Goal: Task Accomplishment & Management: Complete application form

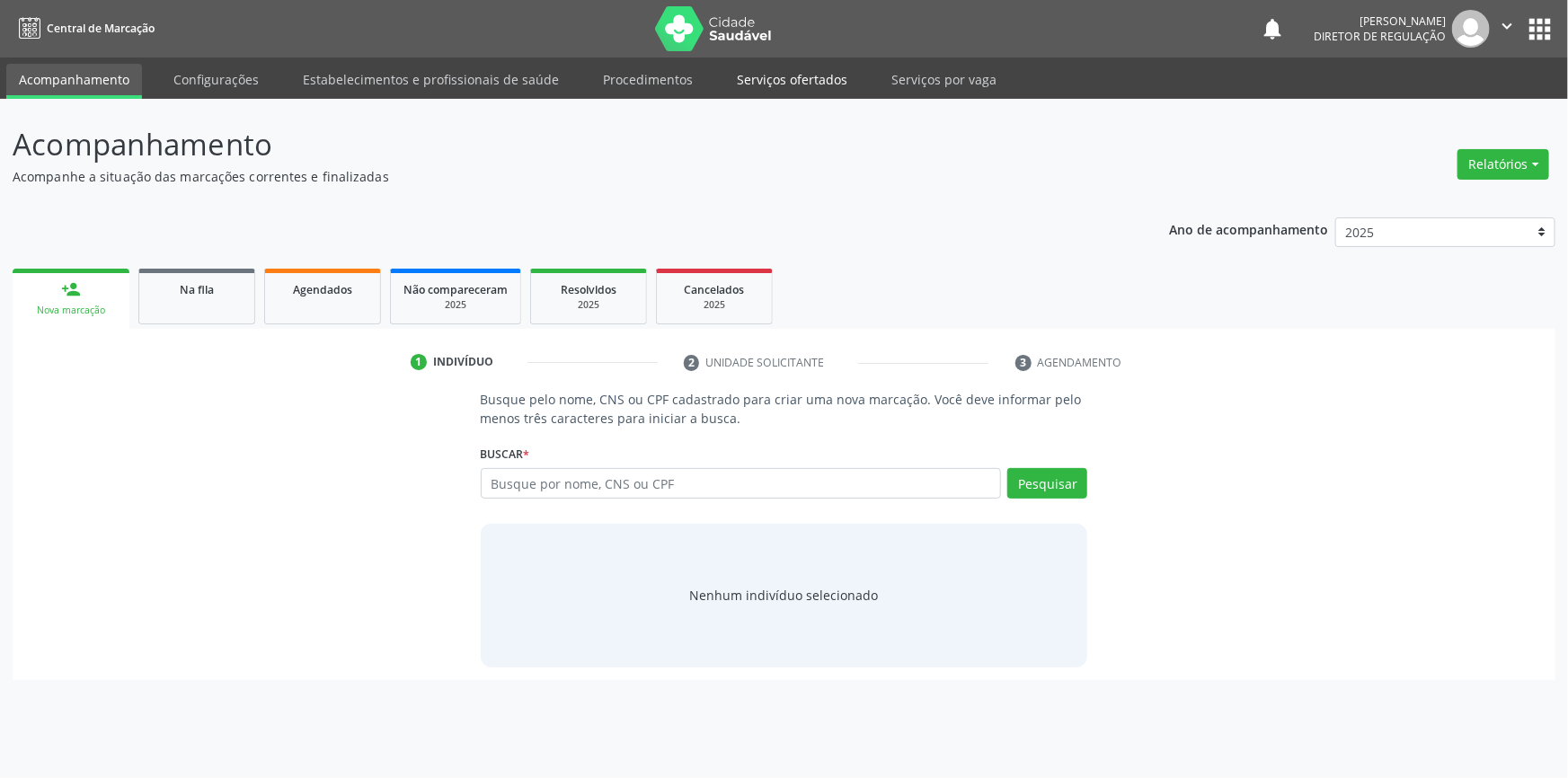
click at [804, 79] on link "Serviços ofertados" at bounding box center [792, 79] width 136 height 31
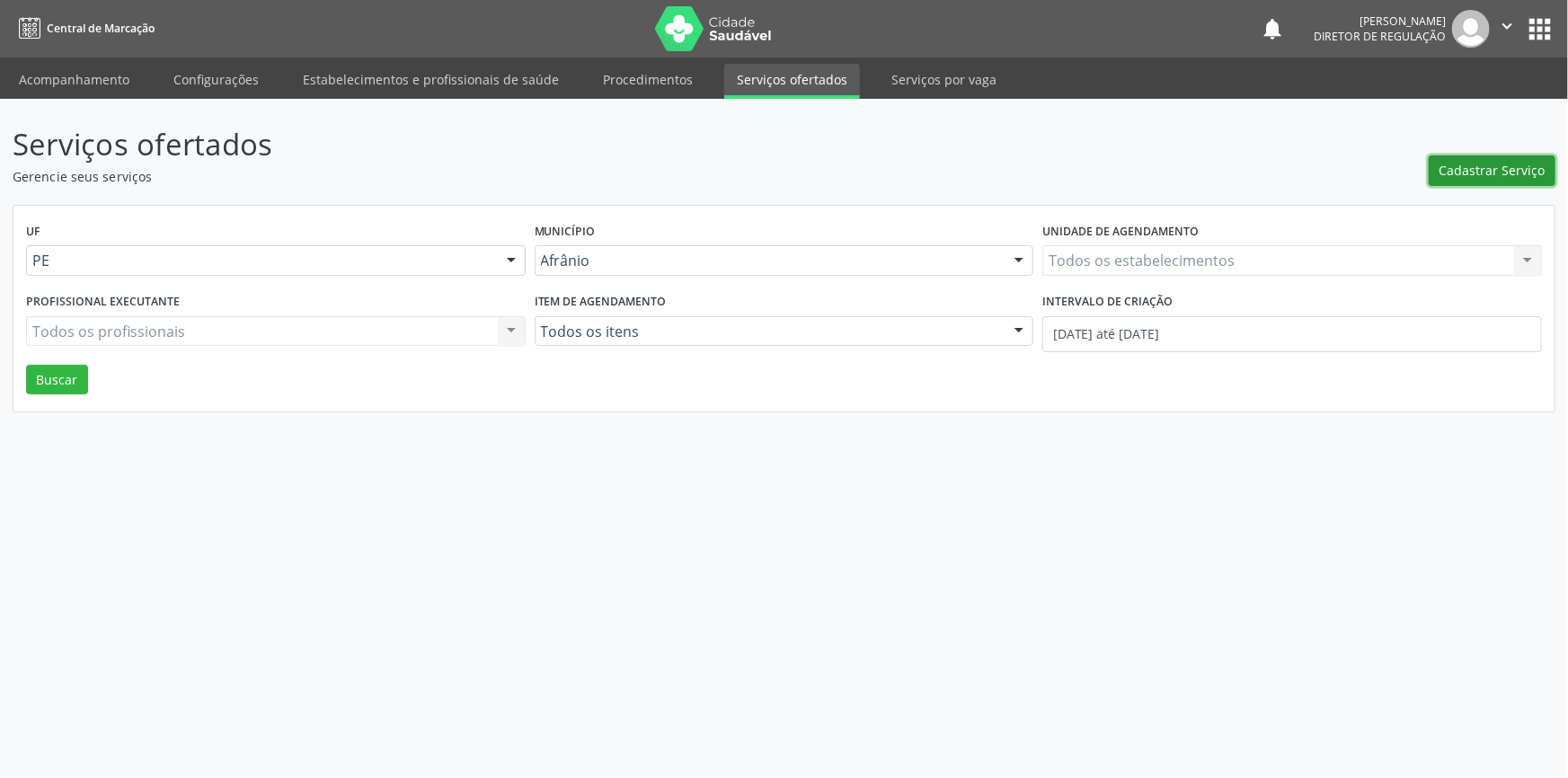
click at [1474, 162] on span "Cadastrar Serviço" at bounding box center [1492, 170] width 106 height 19
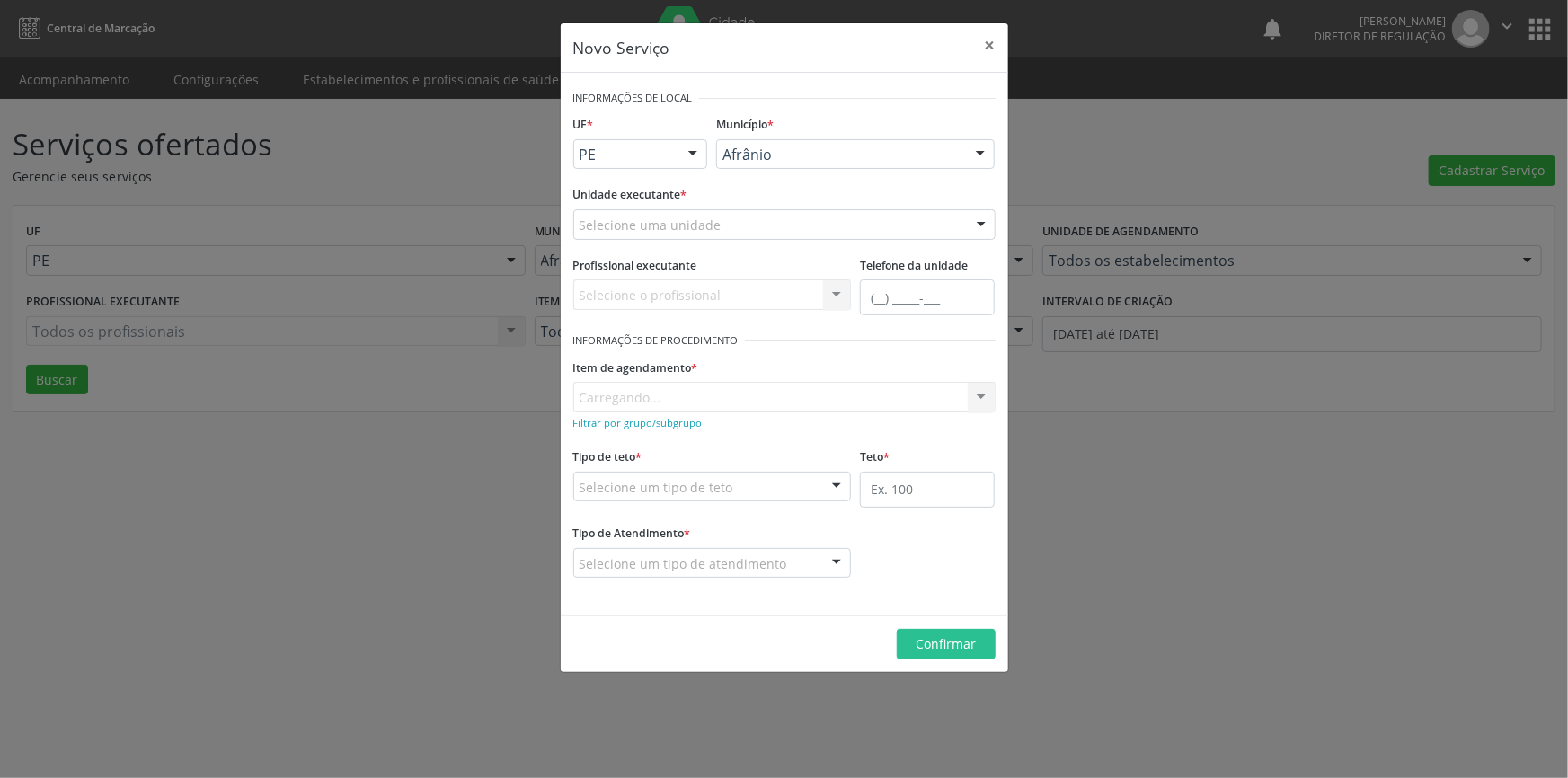
click at [802, 252] on div "Profissional executante Selecione o profissional Nenhum resultado encontrado pa…" at bounding box center [713, 281] width 279 height 57
click at [800, 238] on div "Selecione uma unidade Academia da Saude de Afranio Academia da Saude do Bairro …" at bounding box center [784, 224] width 422 height 30
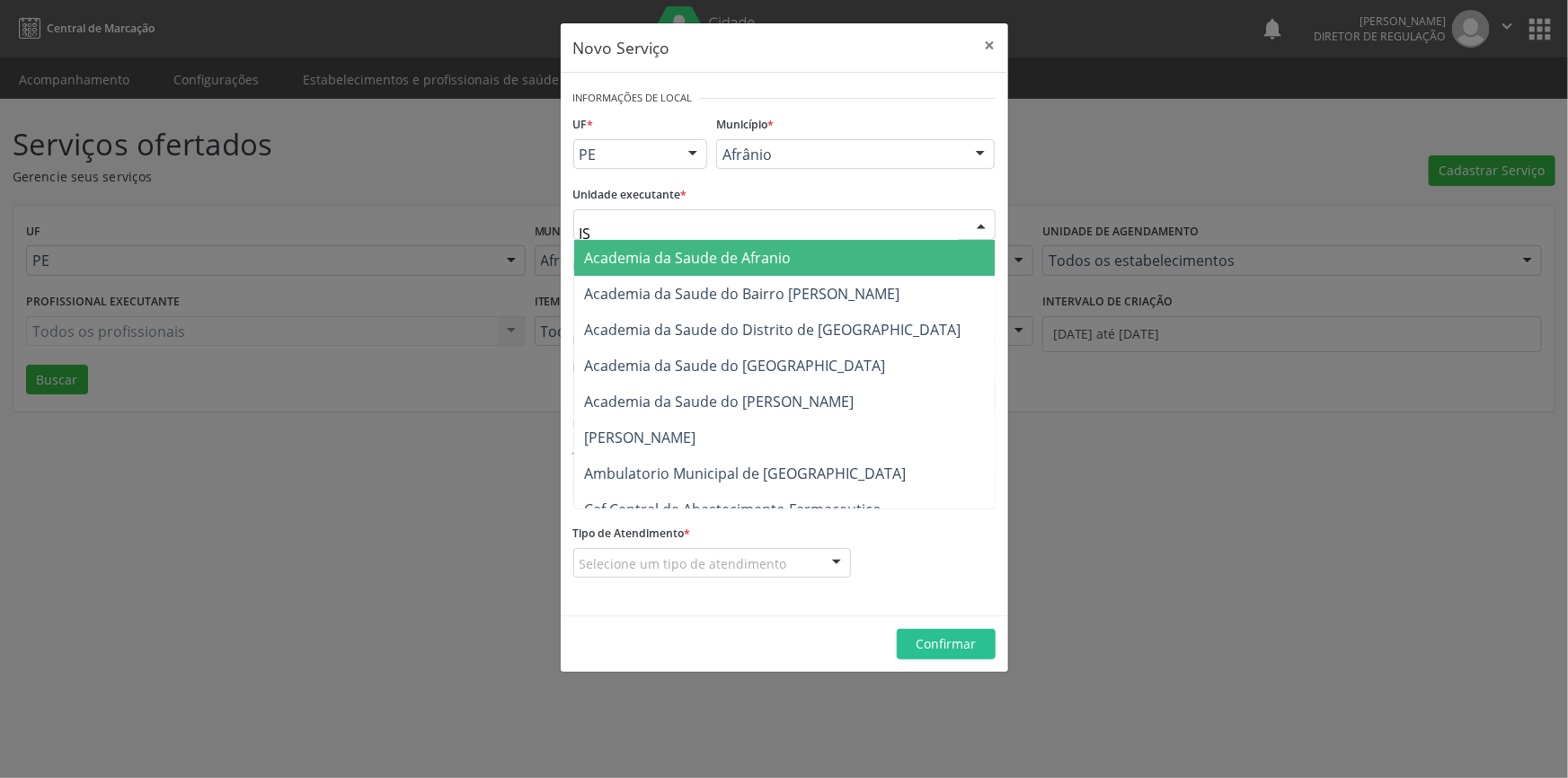
type input "ISA"
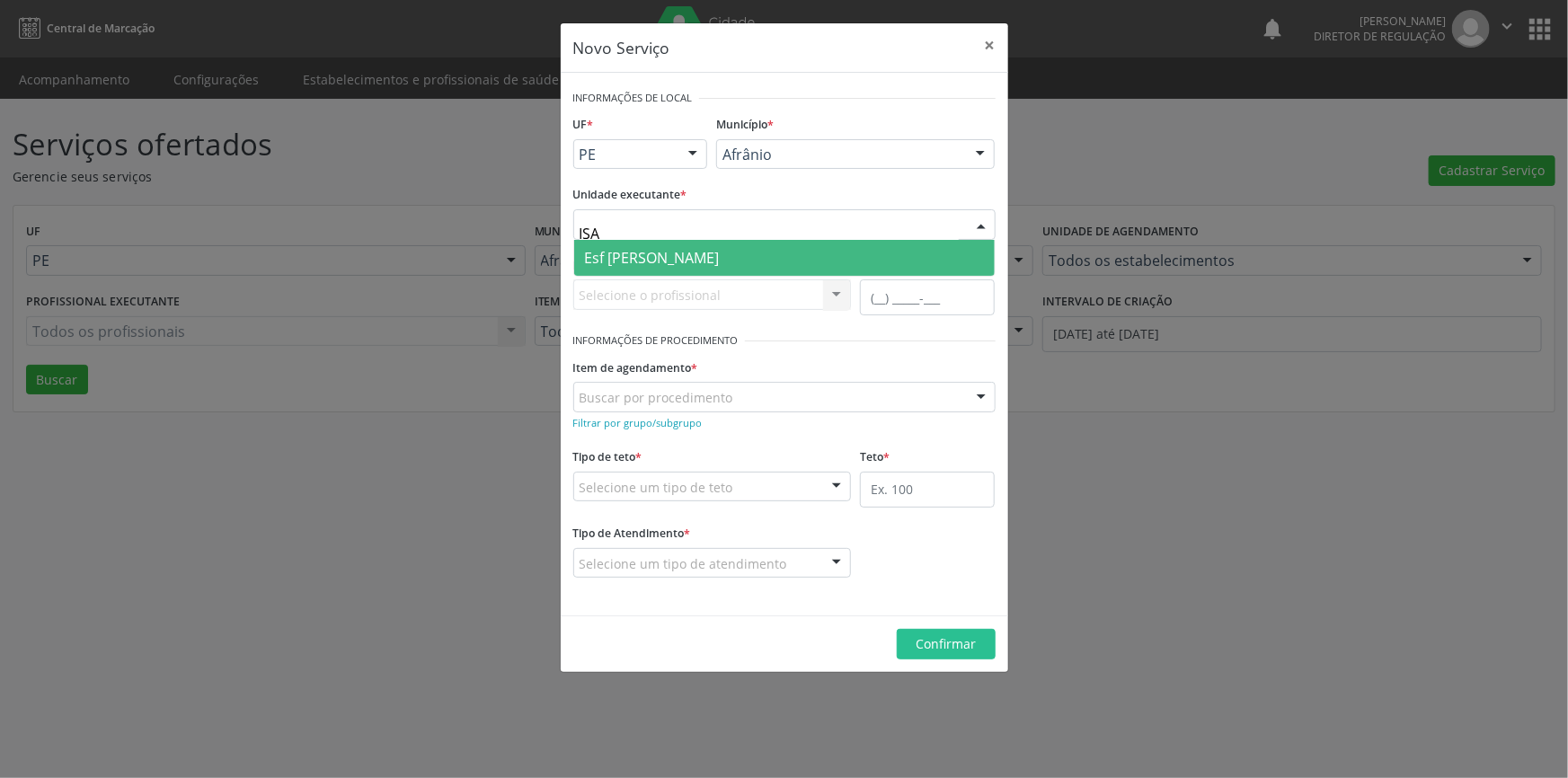
click at [770, 255] on span "Esf [PERSON_NAME]" at bounding box center [784, 258] width 420 height 36
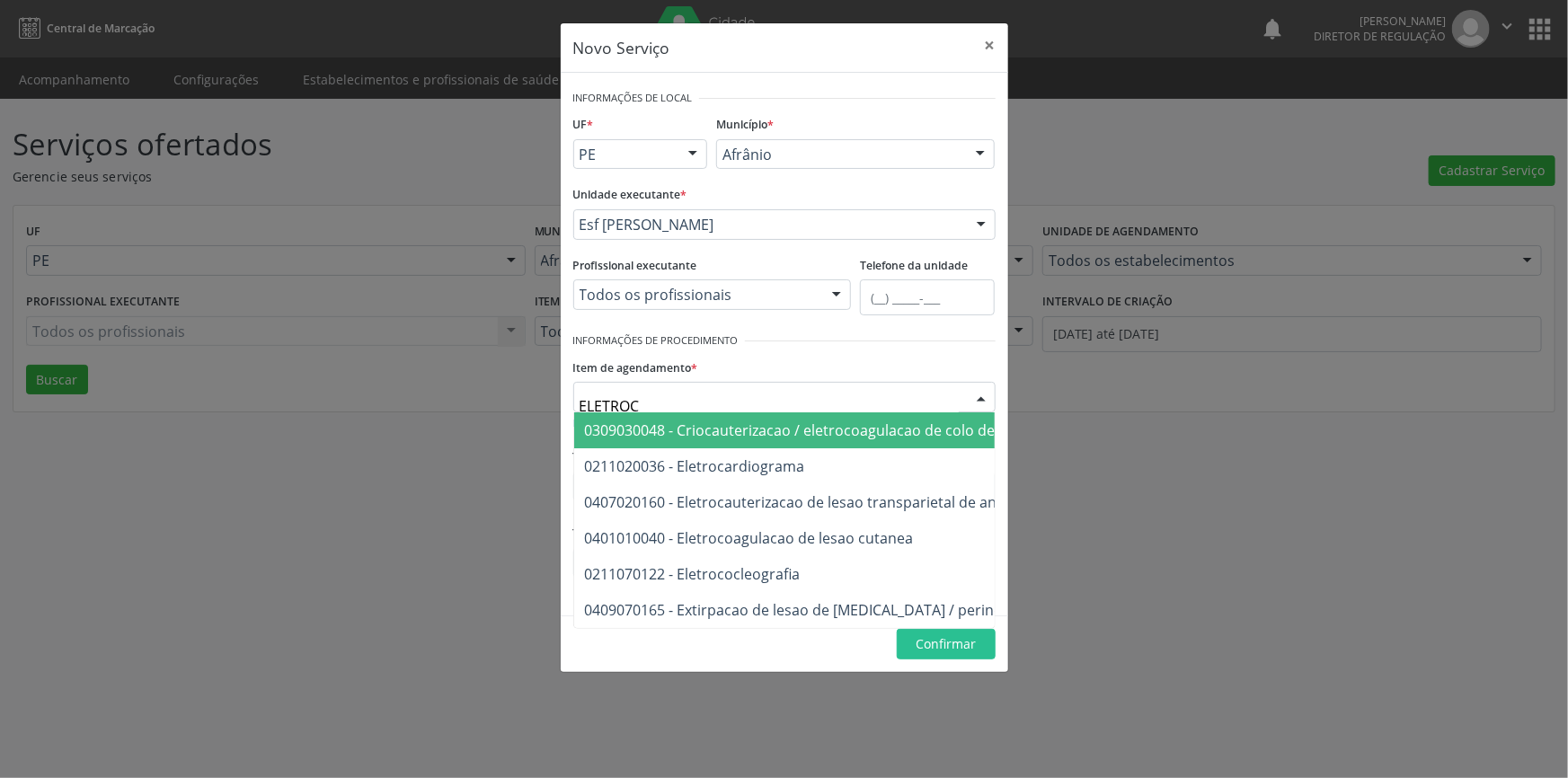
type input "ELETROCA"
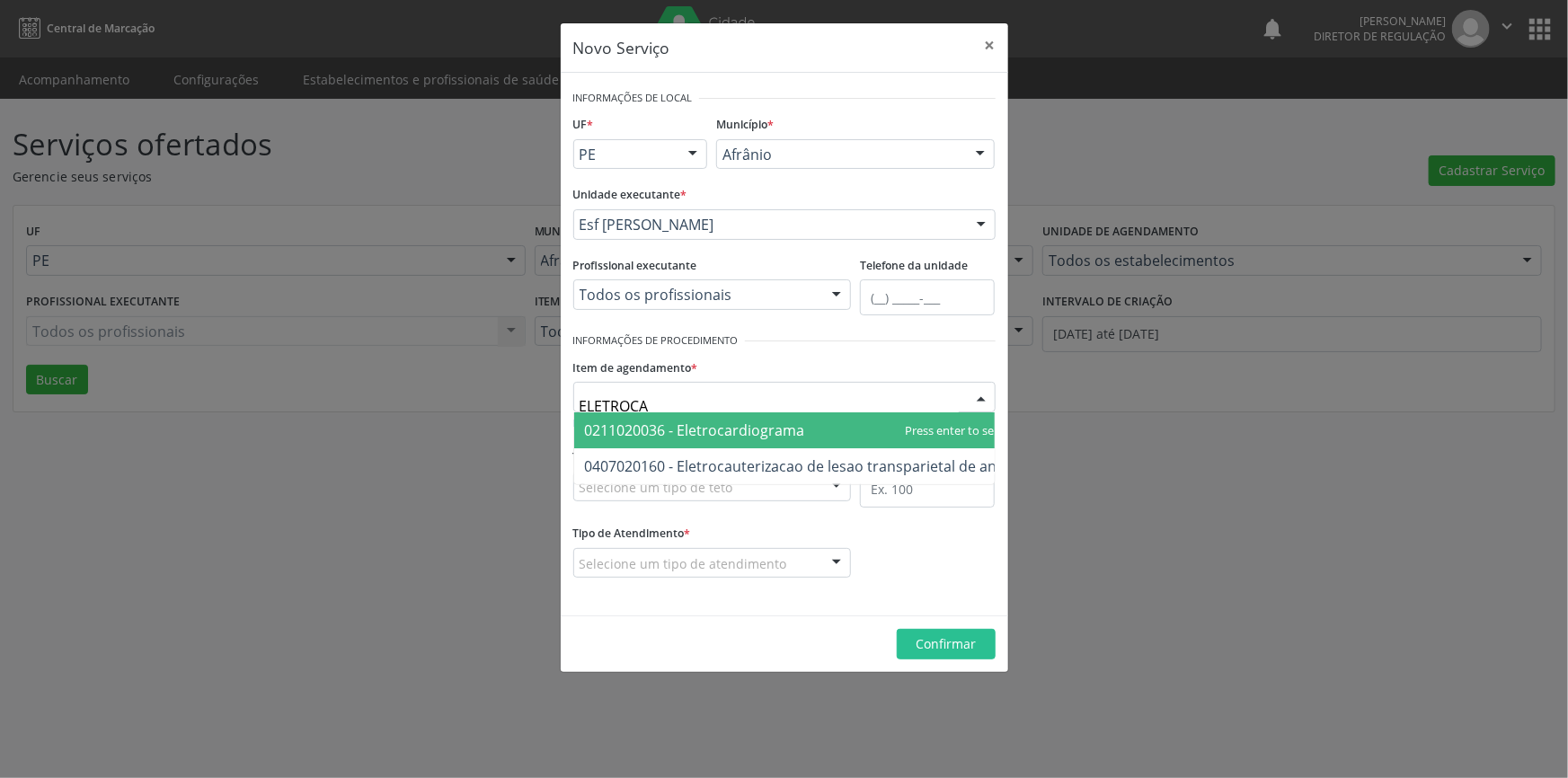
click at [724, 428] on span "0211020036 - Eletrocardiograma" at bounding box center [695, 430] width 220 height 20
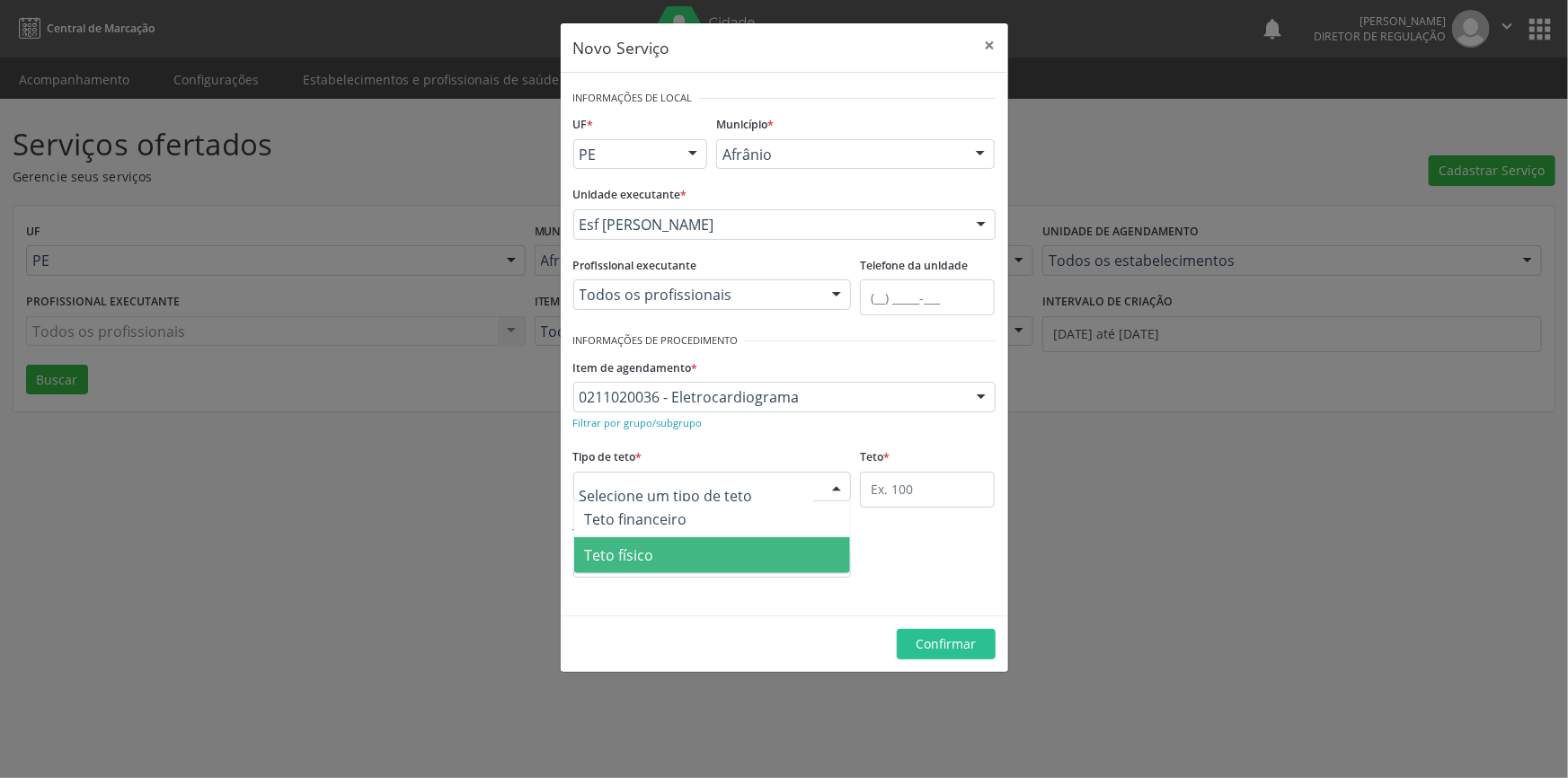
click at [661, 540] on span "Teto físico" at bounding box center [713, 555] width 277 height 36
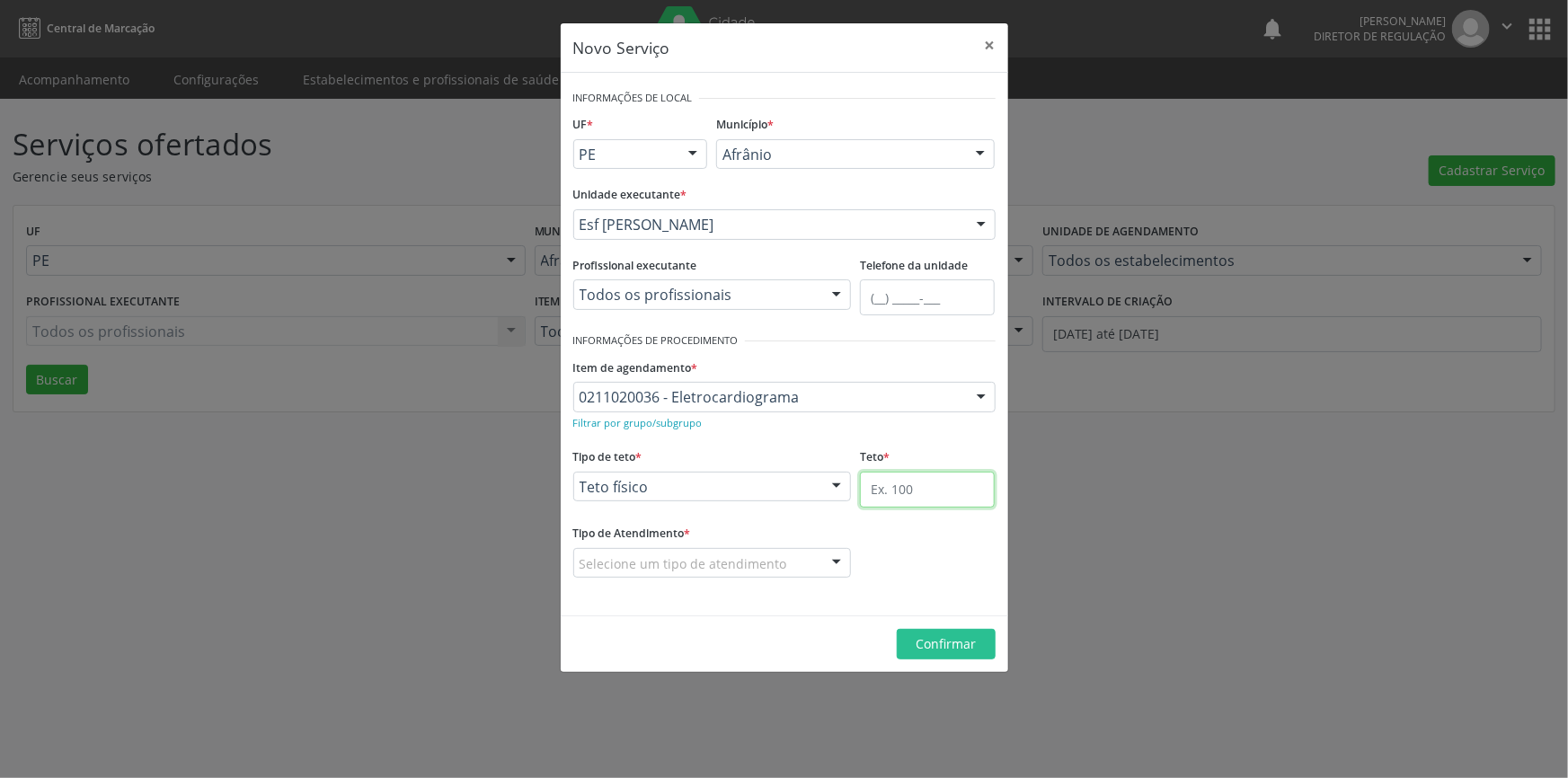
click at [934, 487] on input "text" at bounding box center [927, 490] width 135 height 36
type input "1"
drag, startPoint x: 747, startPoint y: 556, endPoint x: 678, endPoint y: 583, distance: 74.1
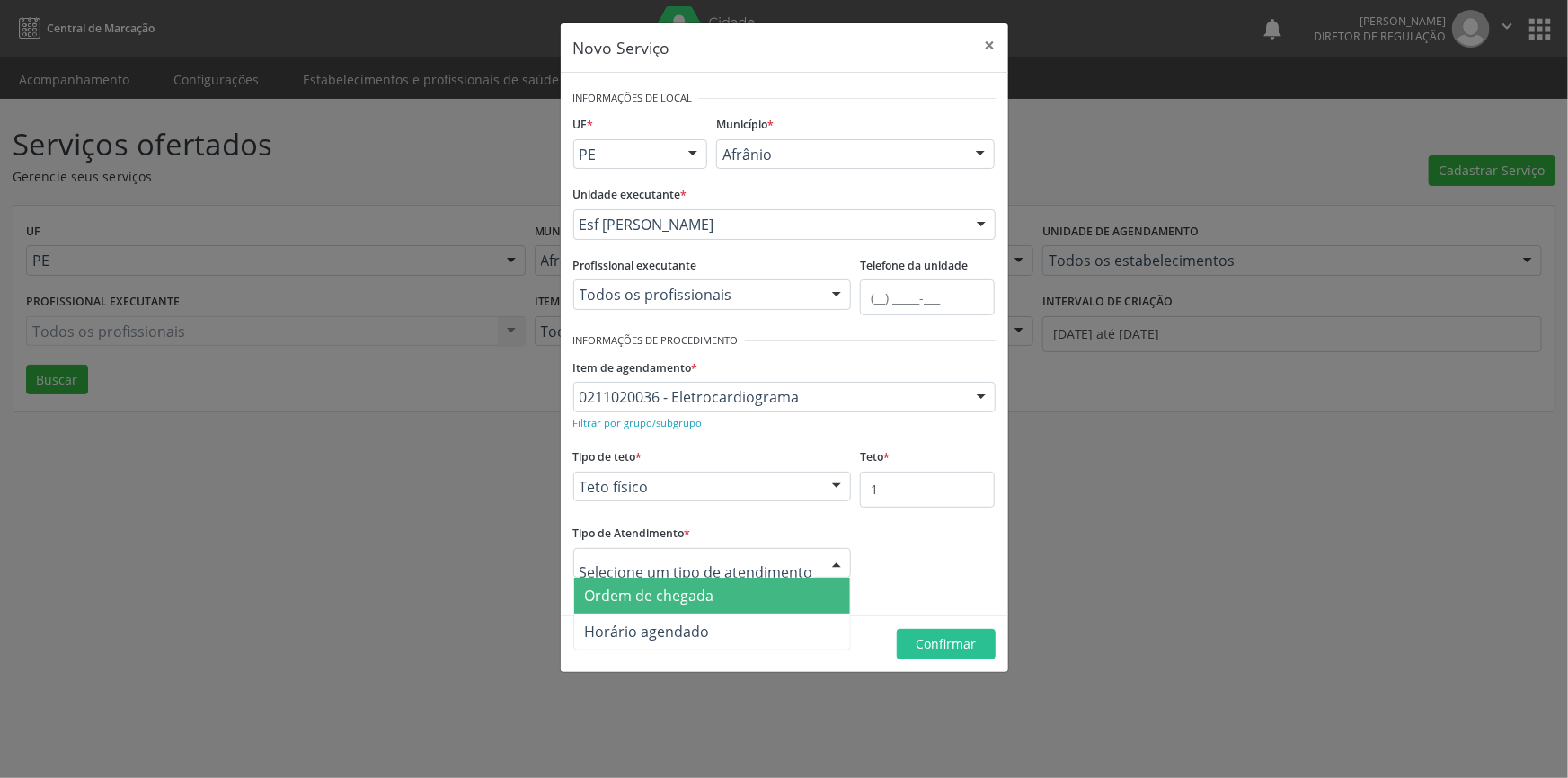
click at [670, 589] on span "Ordem de chegada" at bounding box center [649, 595] width 129 height 20
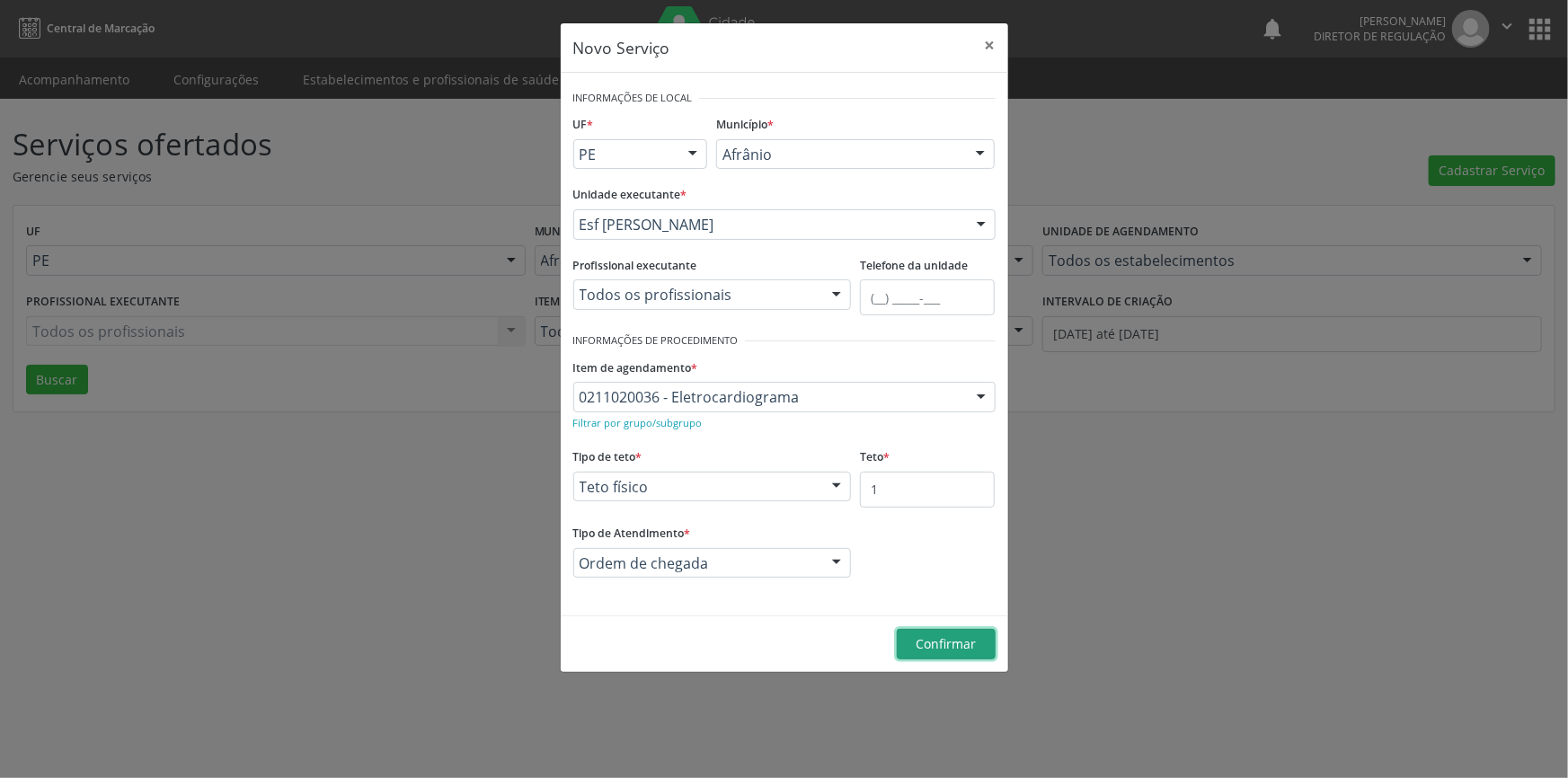
click at [962, 647] on span "Confirmar" at bounding box center [946, 643] width 60 height 17
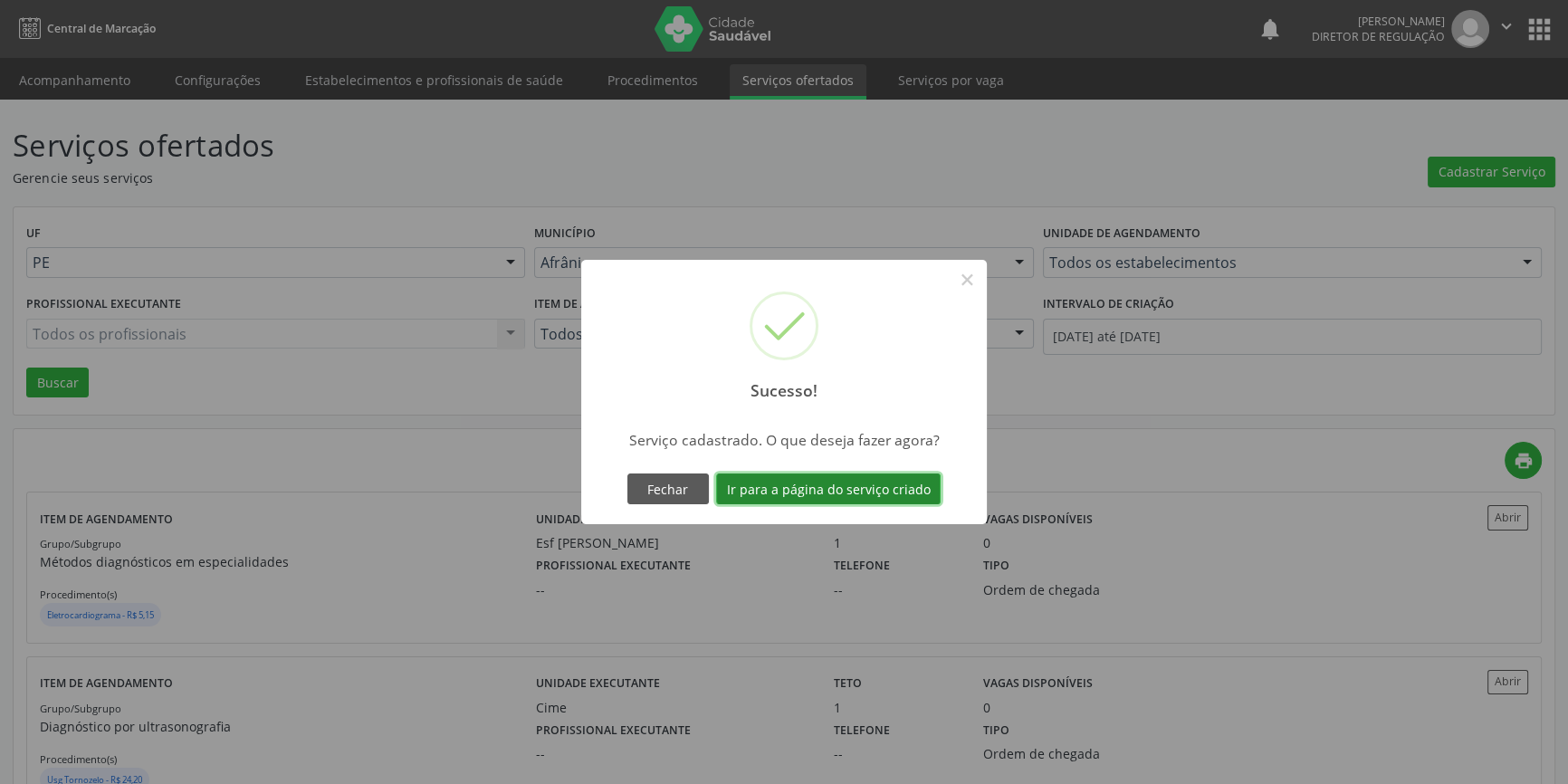
click at [912, 481] on button "Ir para a página do serviço criado" at bounding box center [829, 489] width 225 height 30
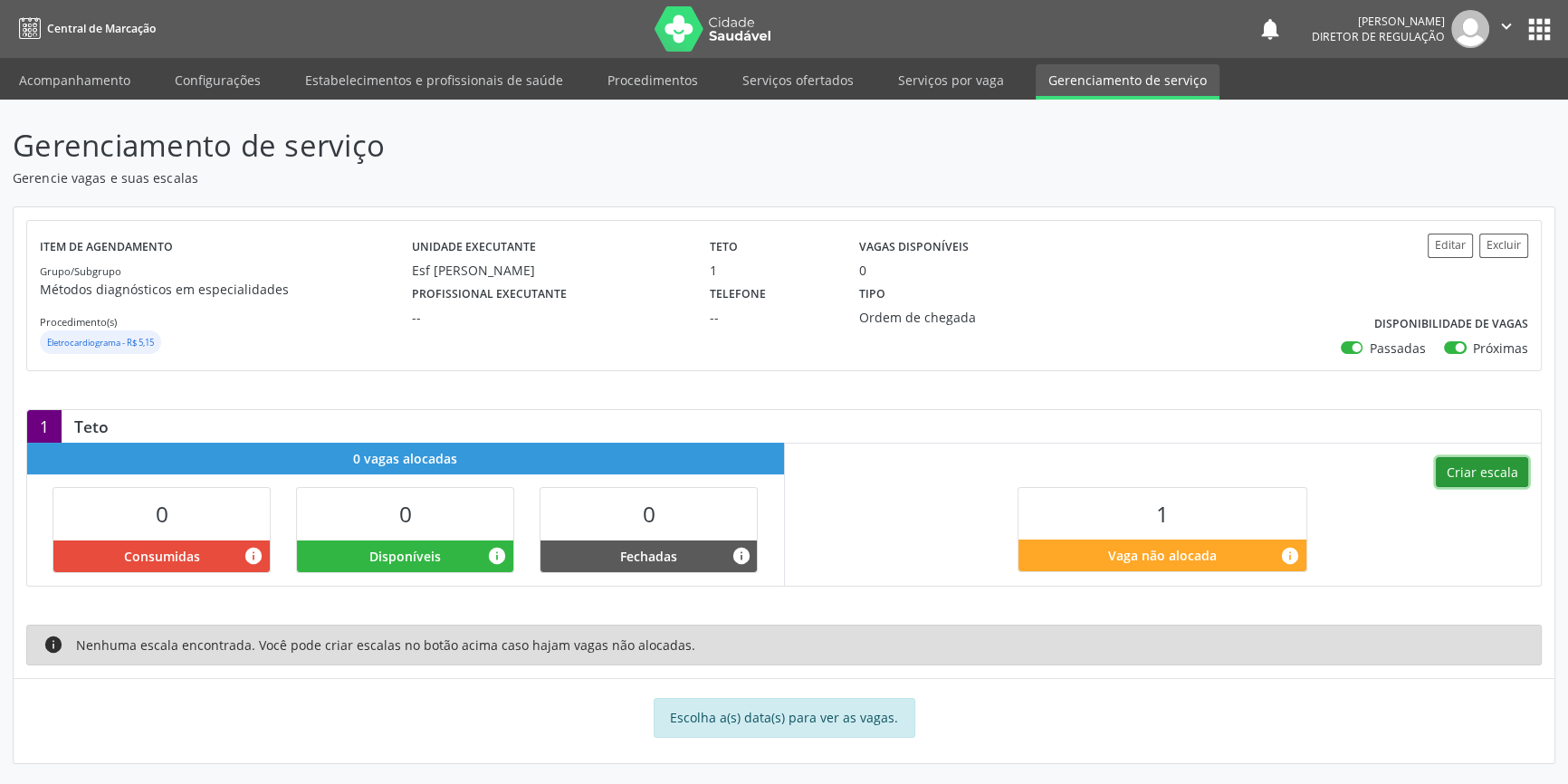
click at [1465, 476] on button "Criar escala" at bounding box center [1482, 473] width 92 height 30
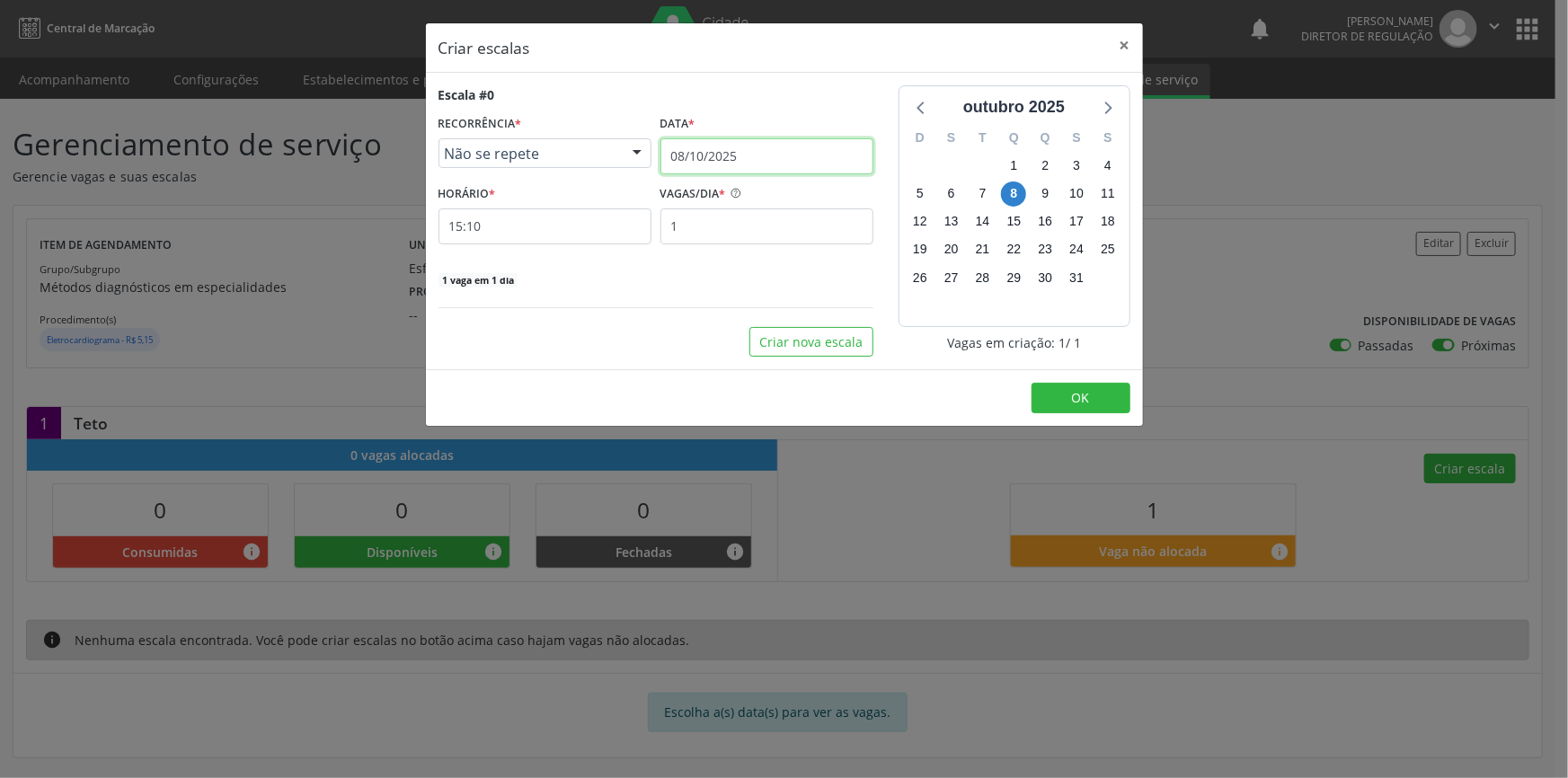
click at [790, 144] on input "08/10/2025" at bounding box center [767, 156] width 213 height 36
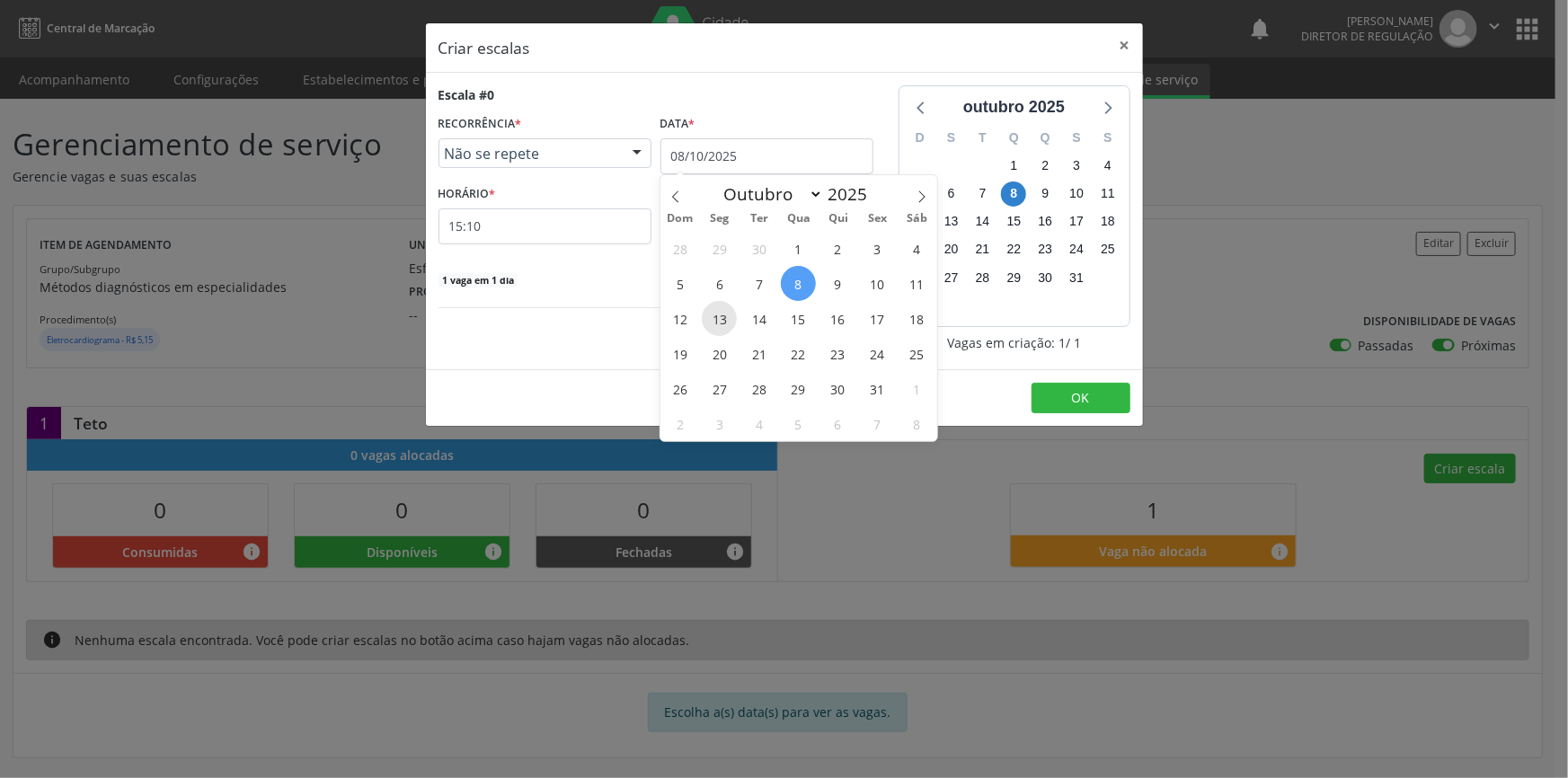
click at [724, 313] on span "13" at bounding box center [719, 318] width 35 height 35
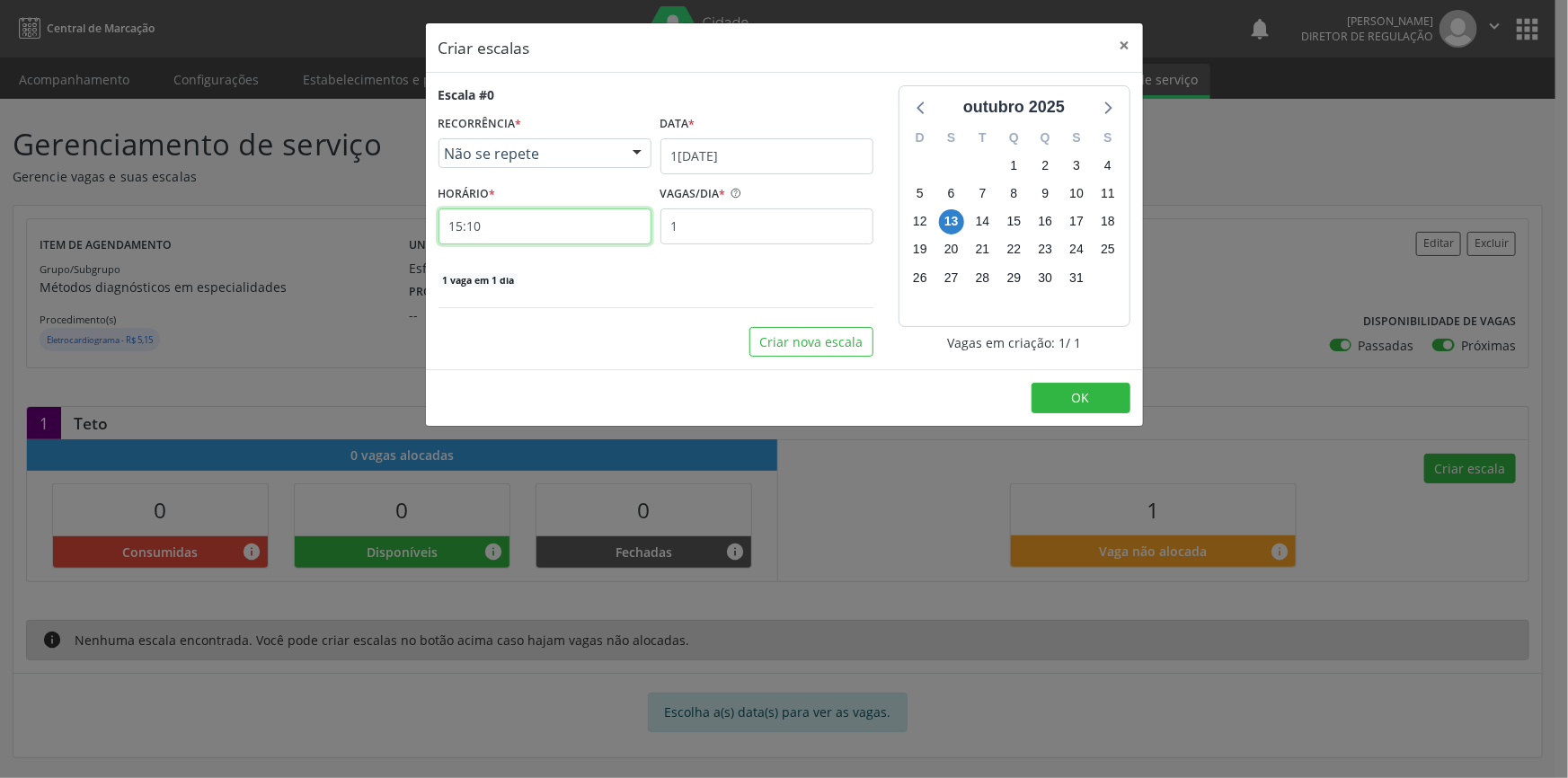
click at [555, 227] on input "15:10" at bounding box center [545, 226] width 213 height 36
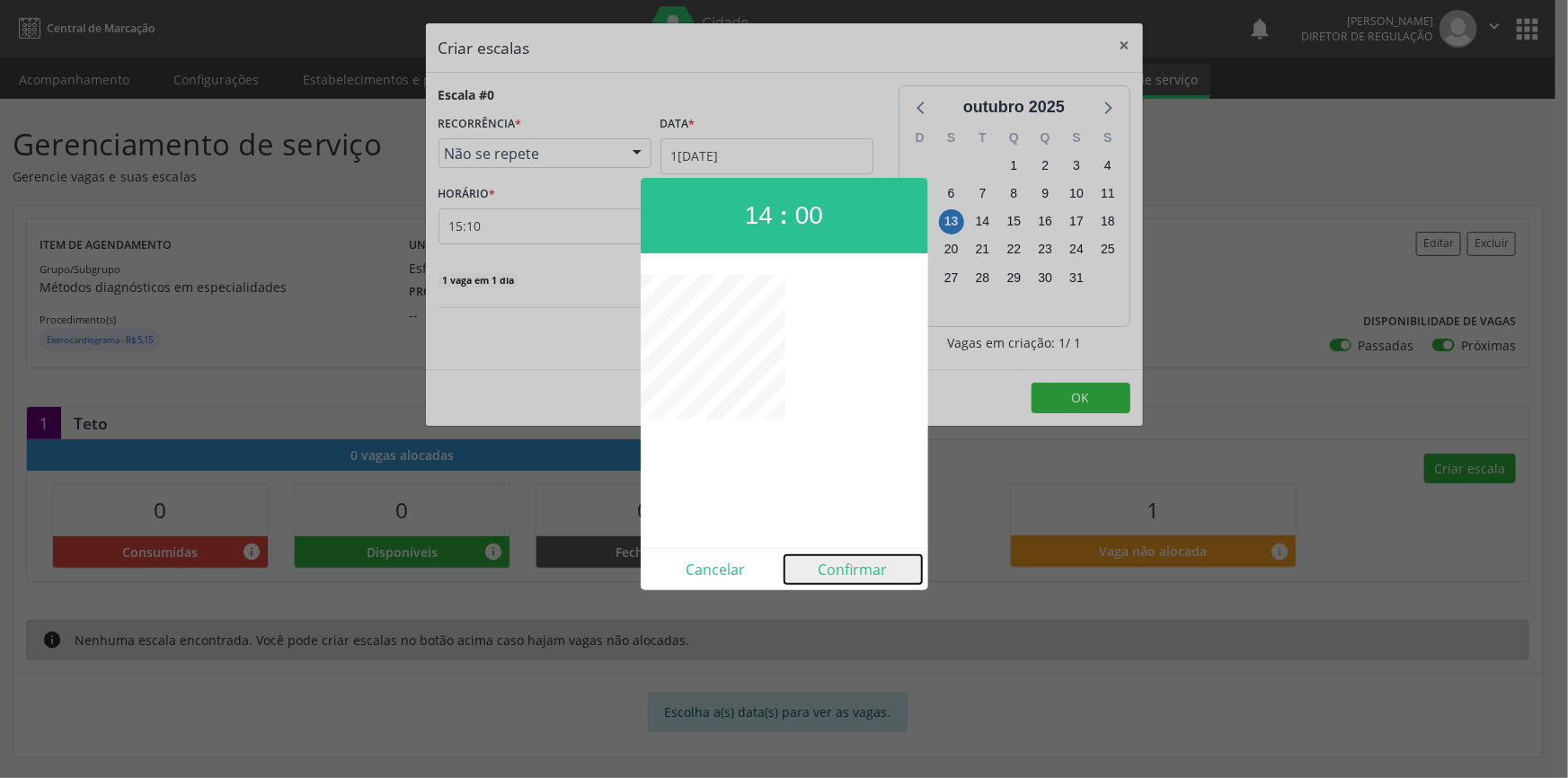
click at [878, 557] on button "Confirmar" at bounding box center [853, 570] width 137 height 29
type input "14:00"
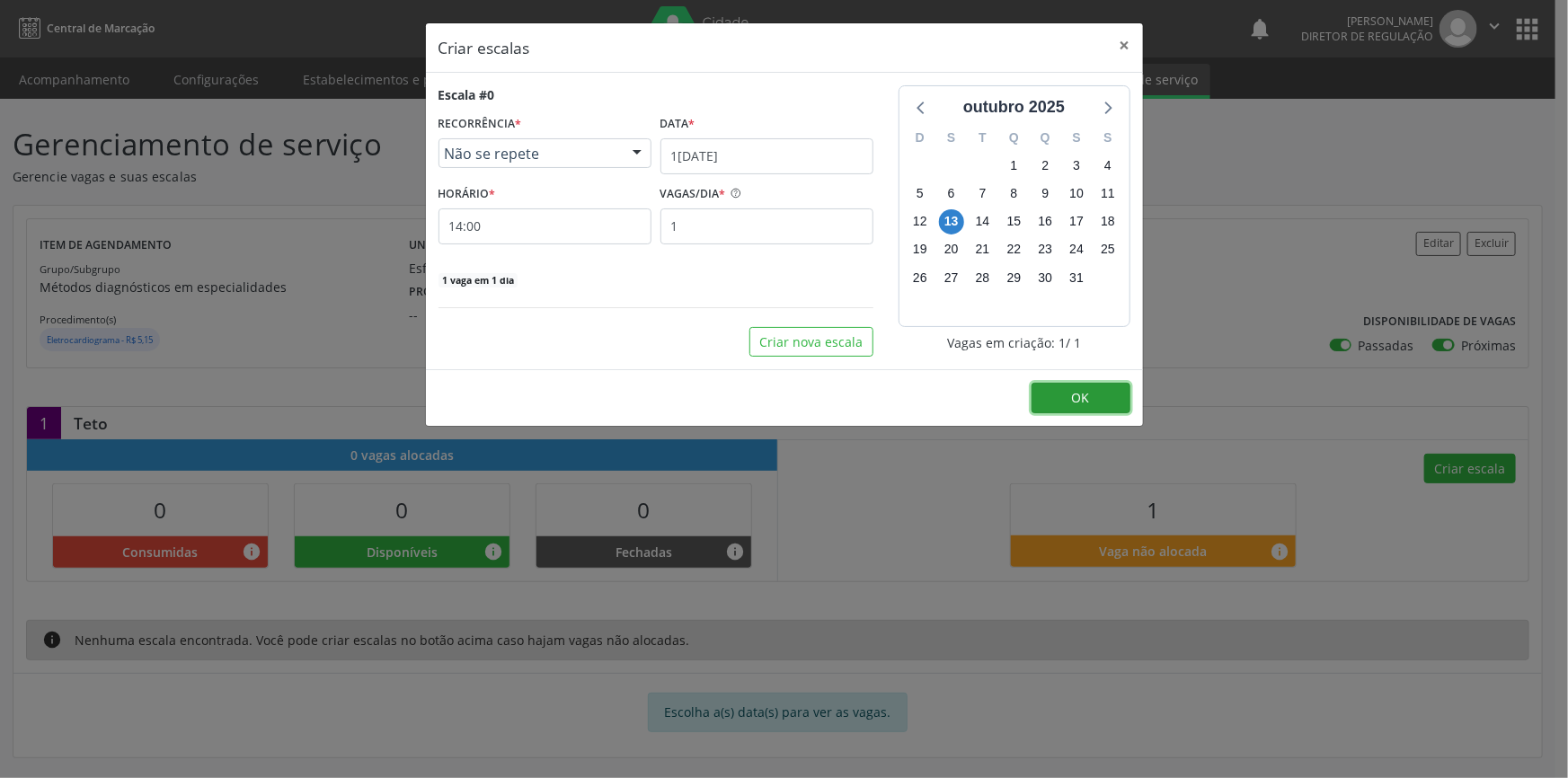
click at [1064, 405] on button "OK" at bounding box center [1080, 397] width 99 height 30
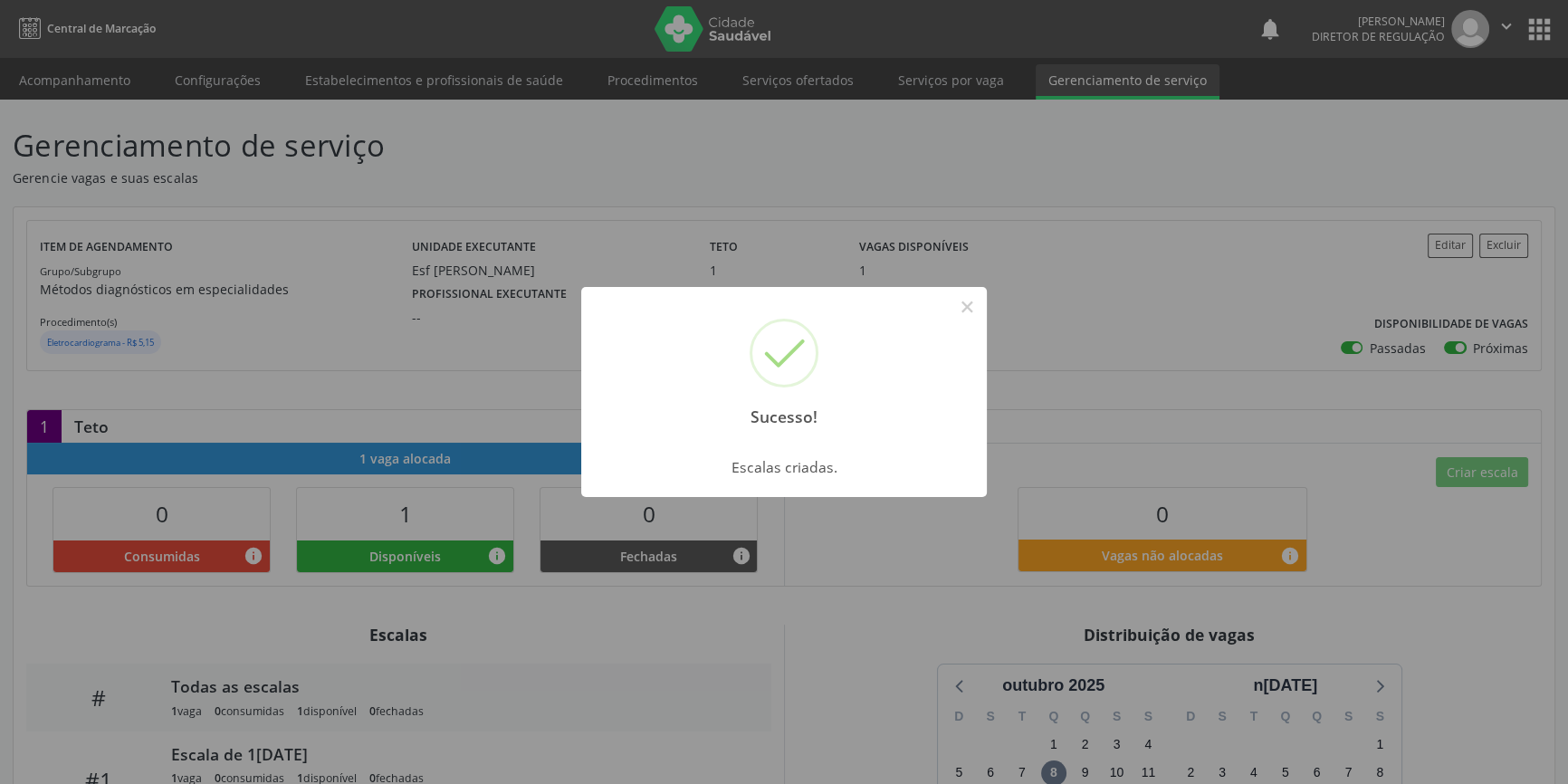
click at [102, 72] on div "Sucesso! × Escalas criadas. OK Cancel" at bounding box center [784, 392] width 1568 height 784
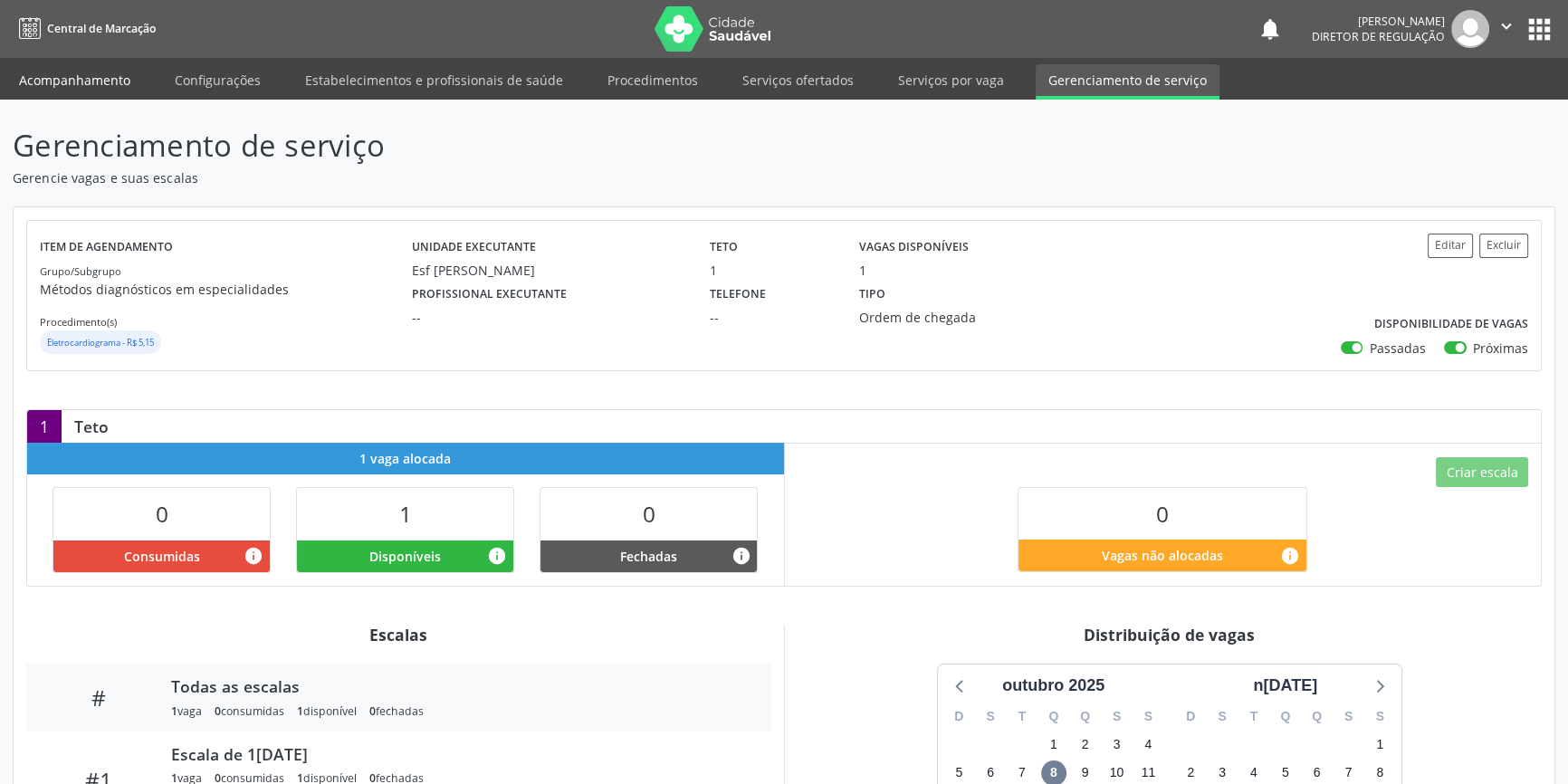
click at [88, 77] on link "Acompanhamento" at bounding box center [75, 80] width 137 height 31
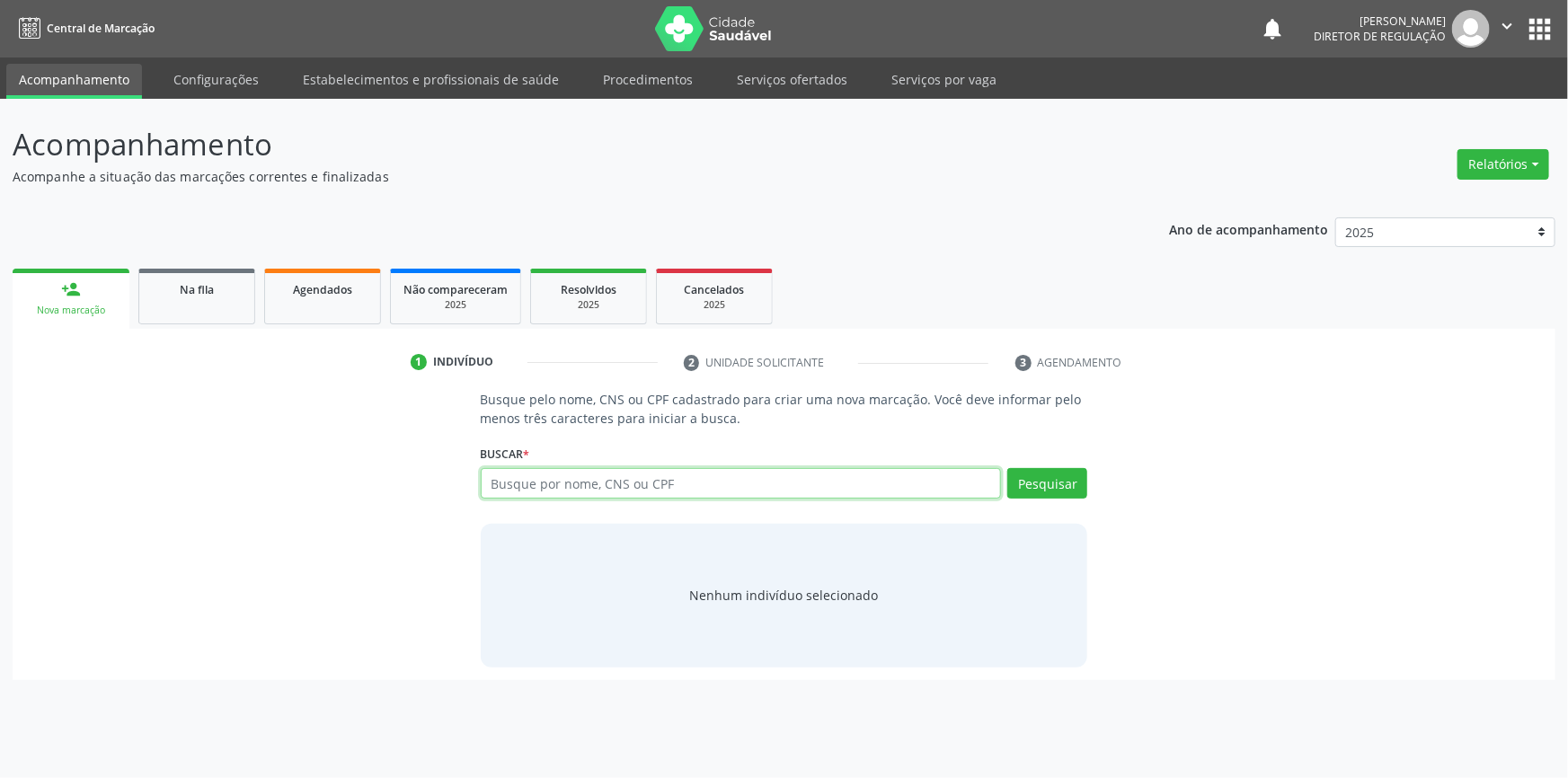
click at [544, 481] on input "text" at bounding box center [740, 483] width 521 height 30
type input "ANA MARIA RODRIGUES DA SILVA"
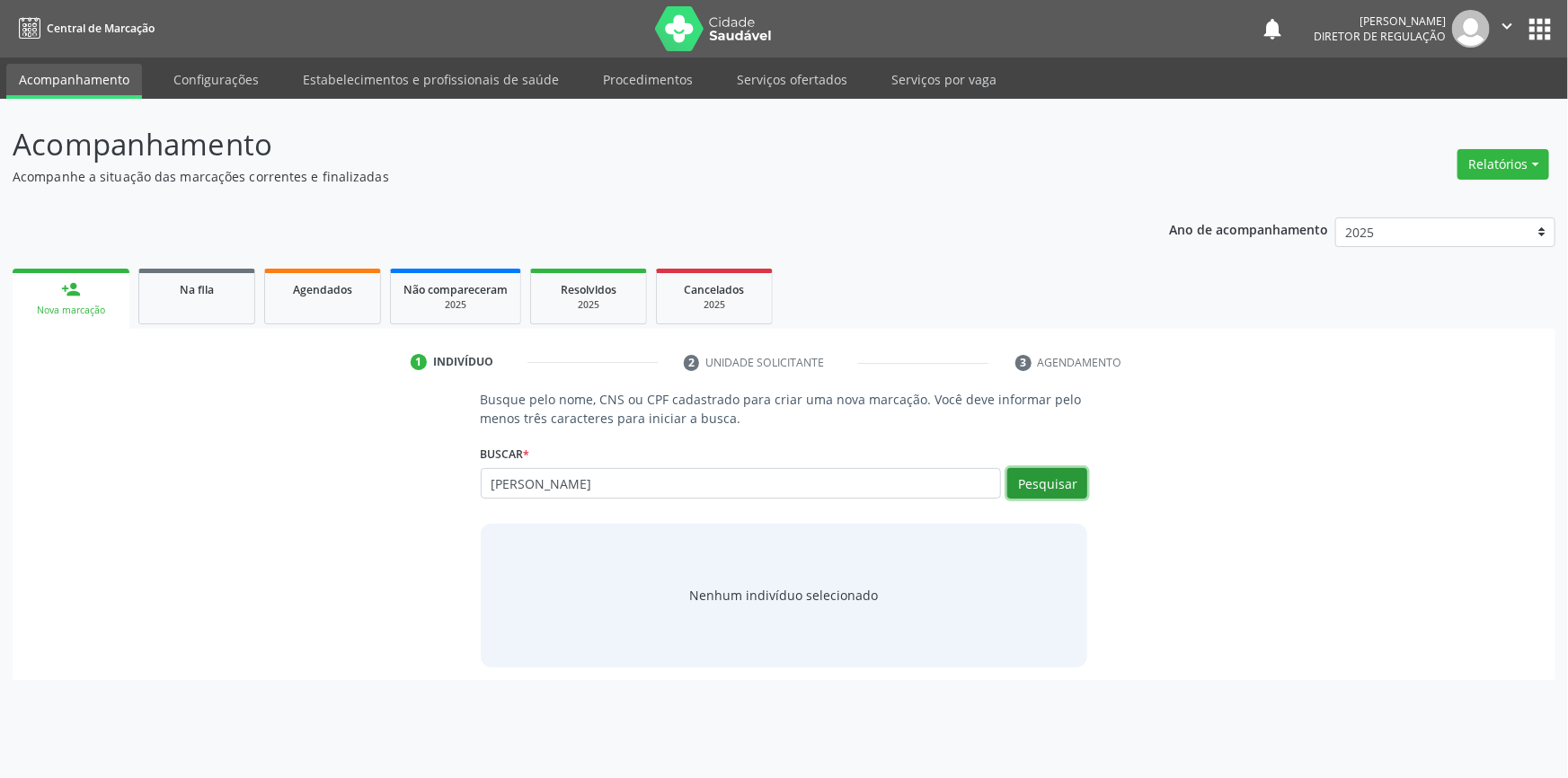
click at [1043, 491] on button "Pesquisar" at bounding box center [1046, 483] width 80 height 30
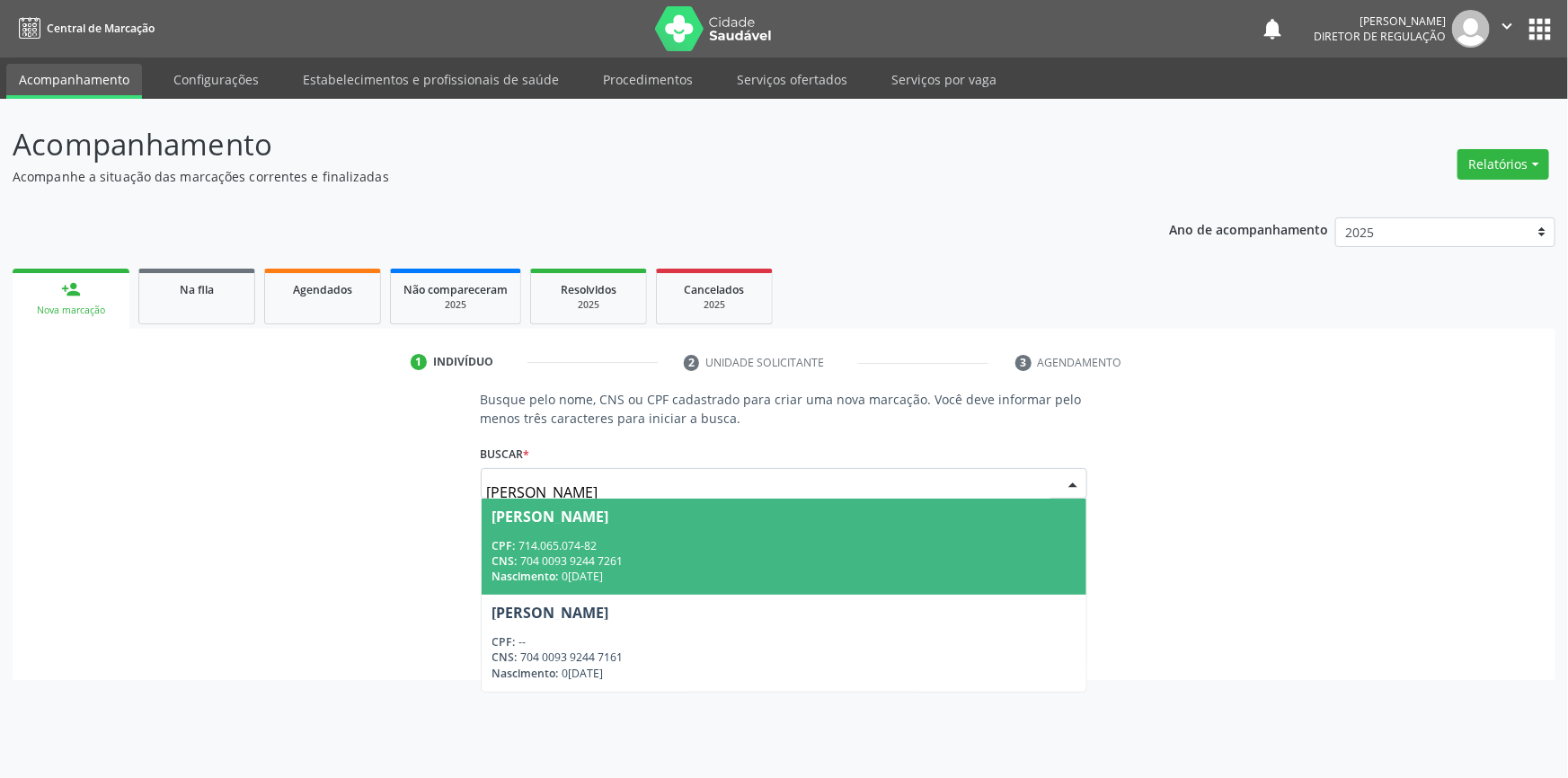
click at [762, 527] on span "Ana Maria Rodrigues da Silva CPF: 714.065.074-82 CNS: 704 0093 9244 7261 Nascim…" at bounding box center [784, 546] width 606 height 96
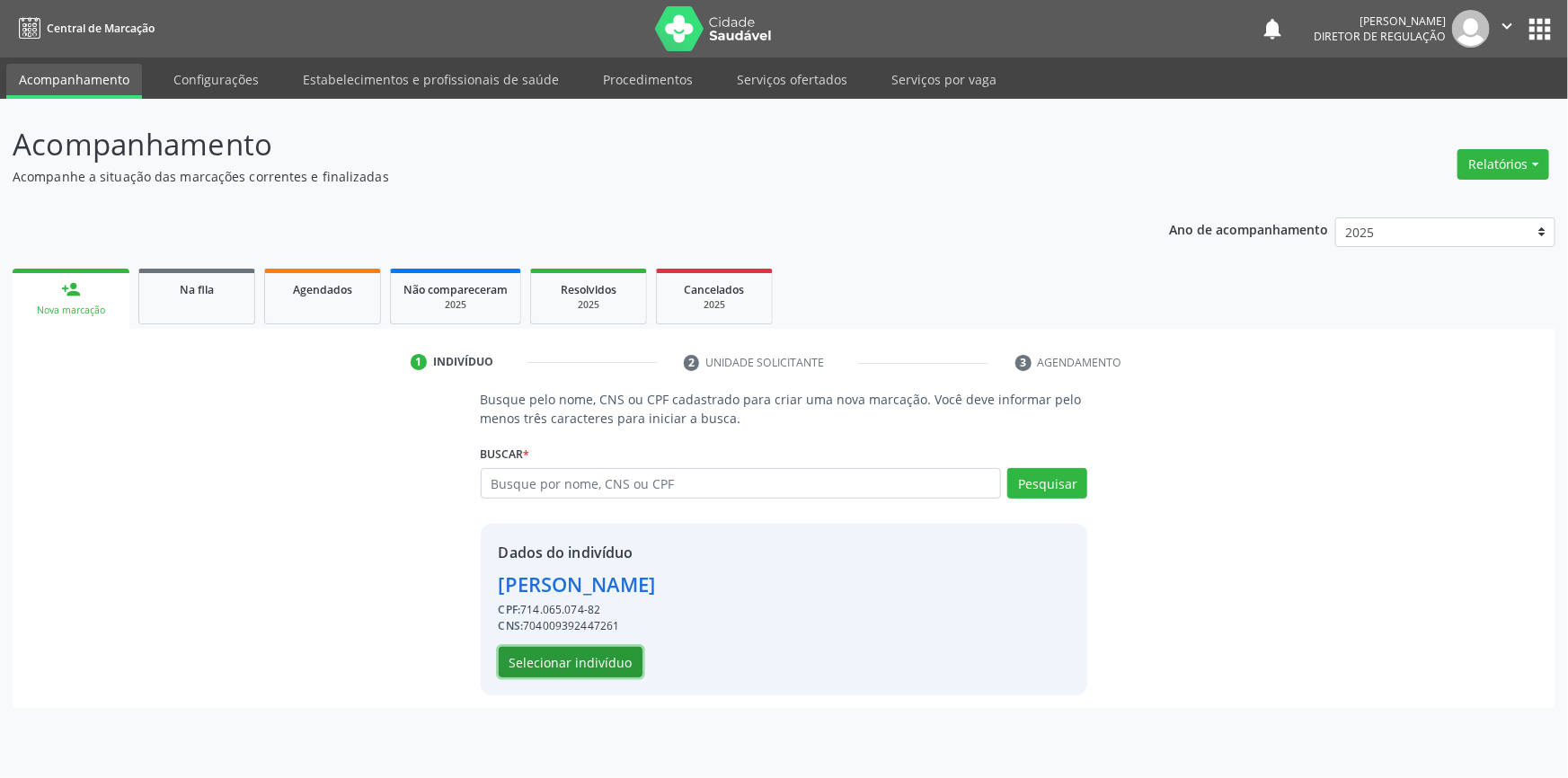
click at [602, 659] on button "Selecionar indivíduo" at bounding box center [570, 662] width 144 height 30
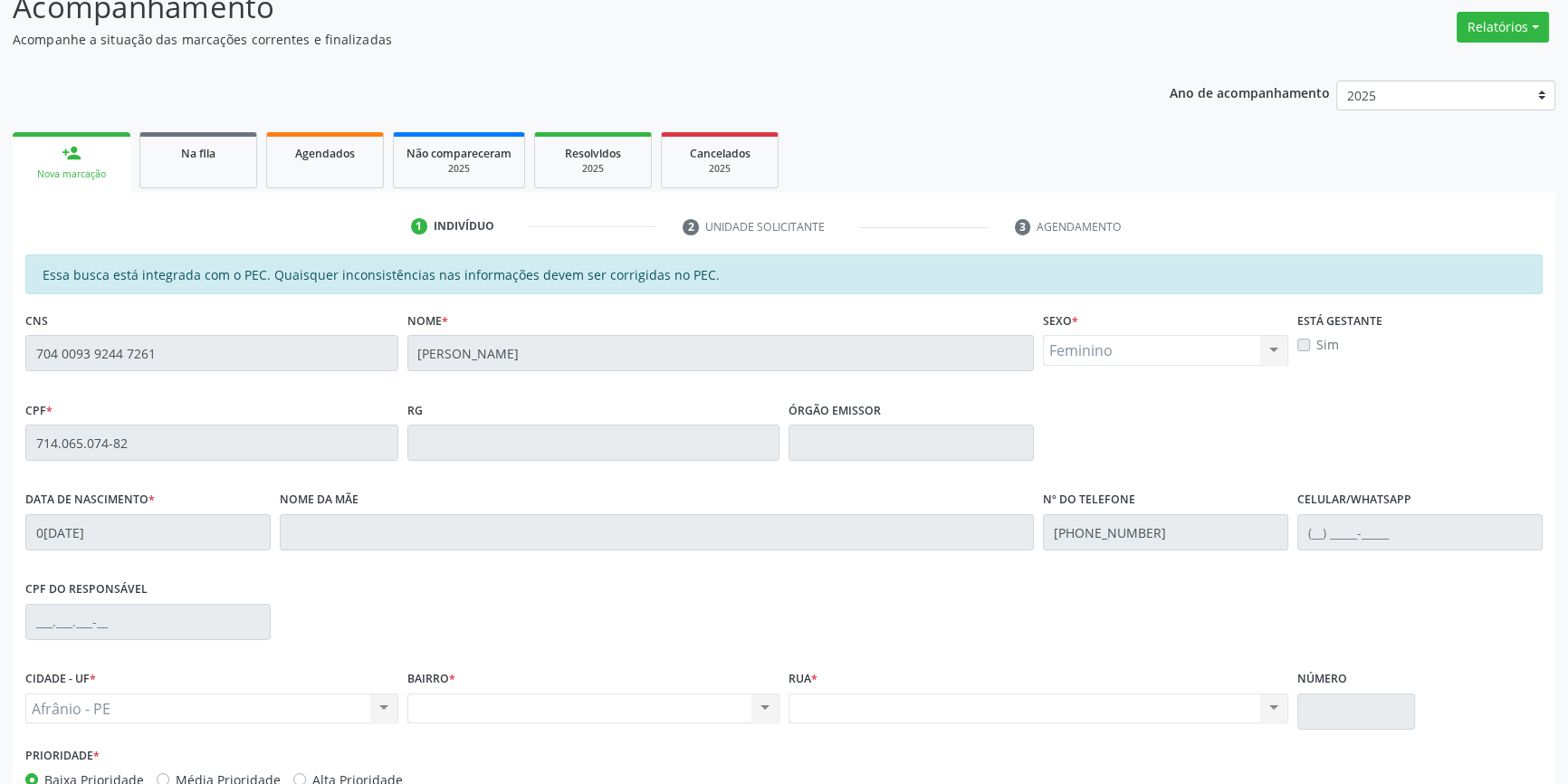
scroll to position [248, 0]
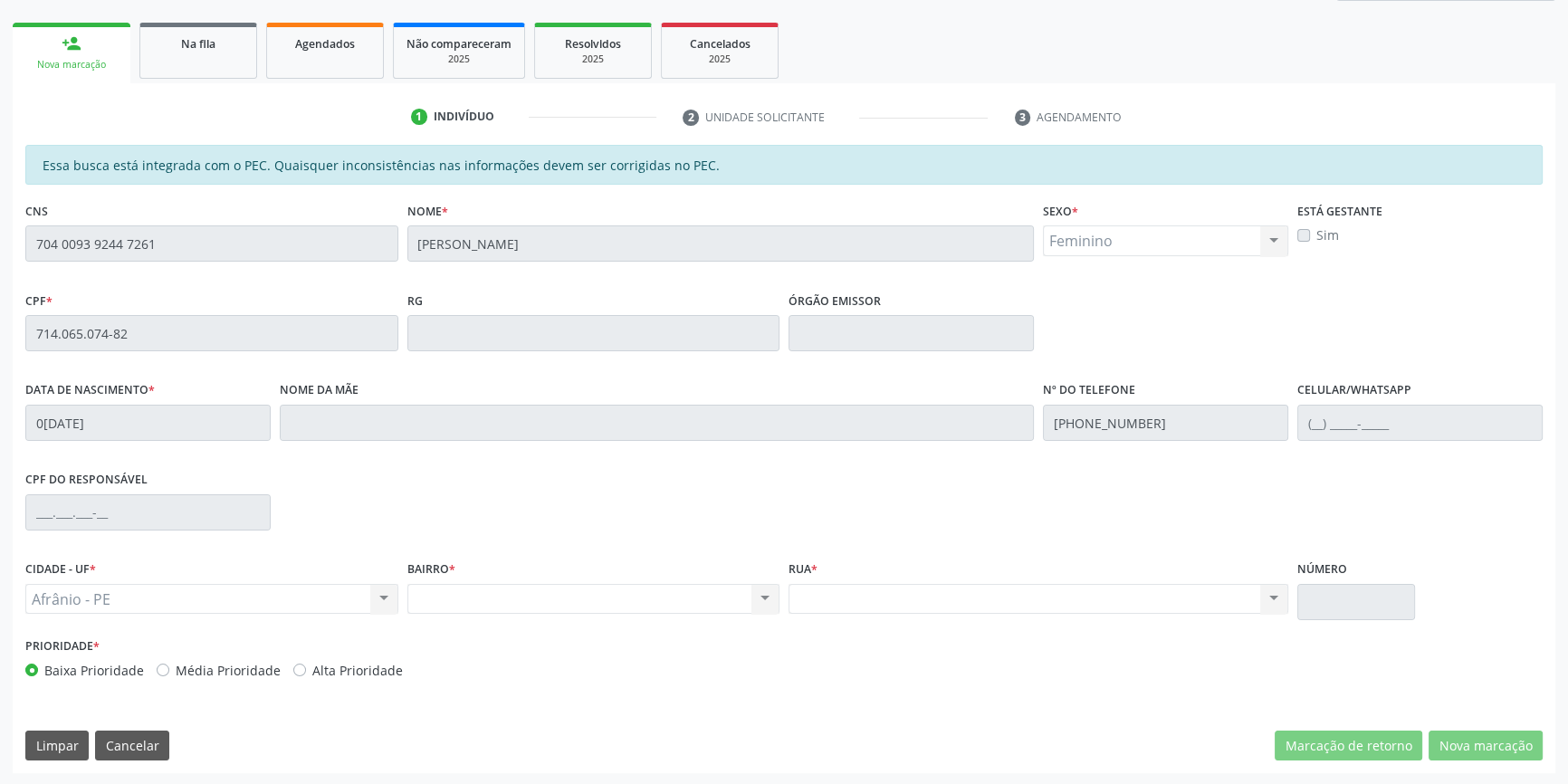
click at [0, 226] on div "Acompanhamento Acompanhe a situação das marcações correntes e finalizadas Relat…" at bounding box center [784, 319] width 1568 height 934
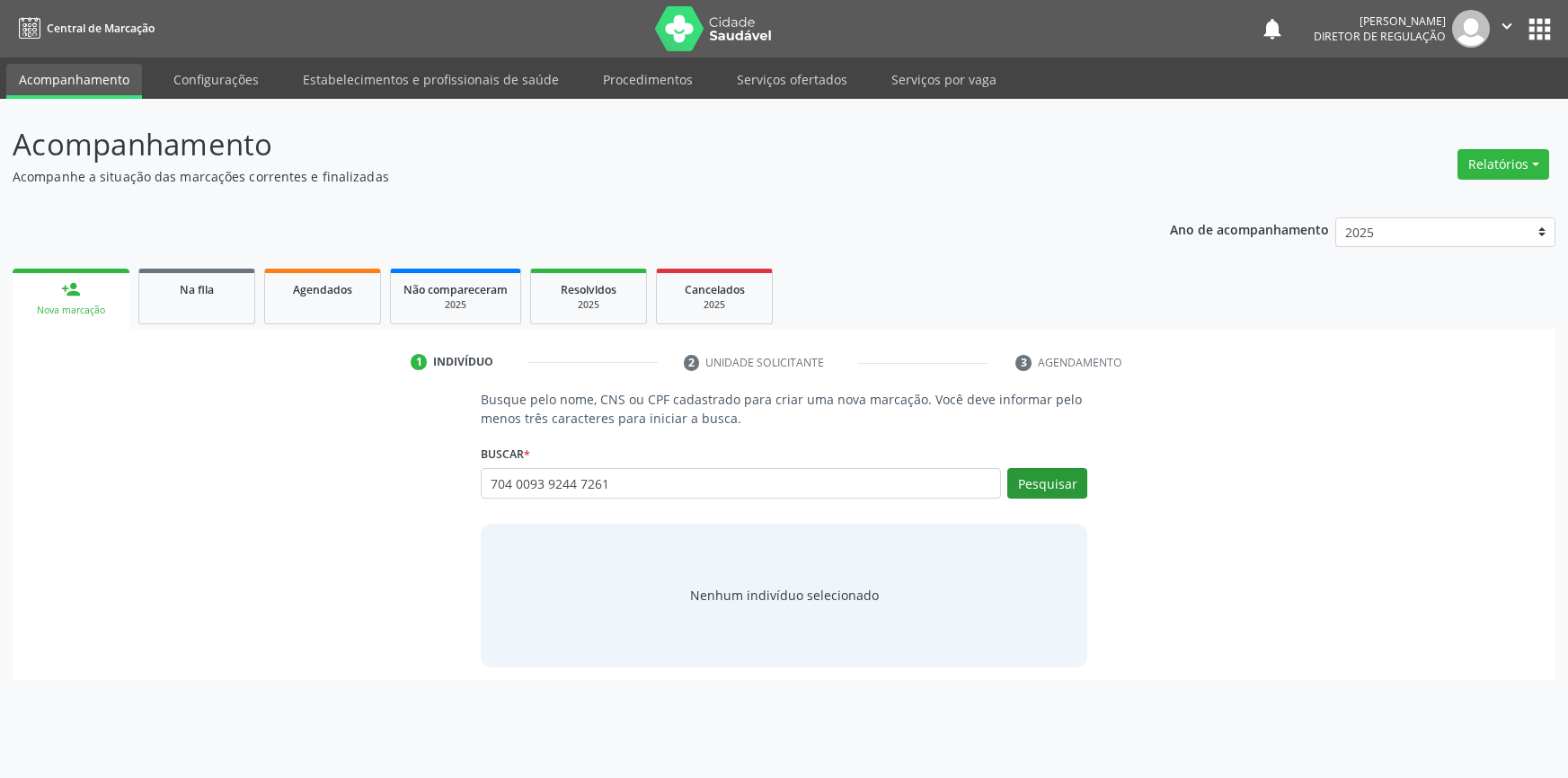
type input "704 0093 9244 7261"
click at [1024, 481] on button "Pesquisar" at bounding box center [1046, 483] width 80 height 30
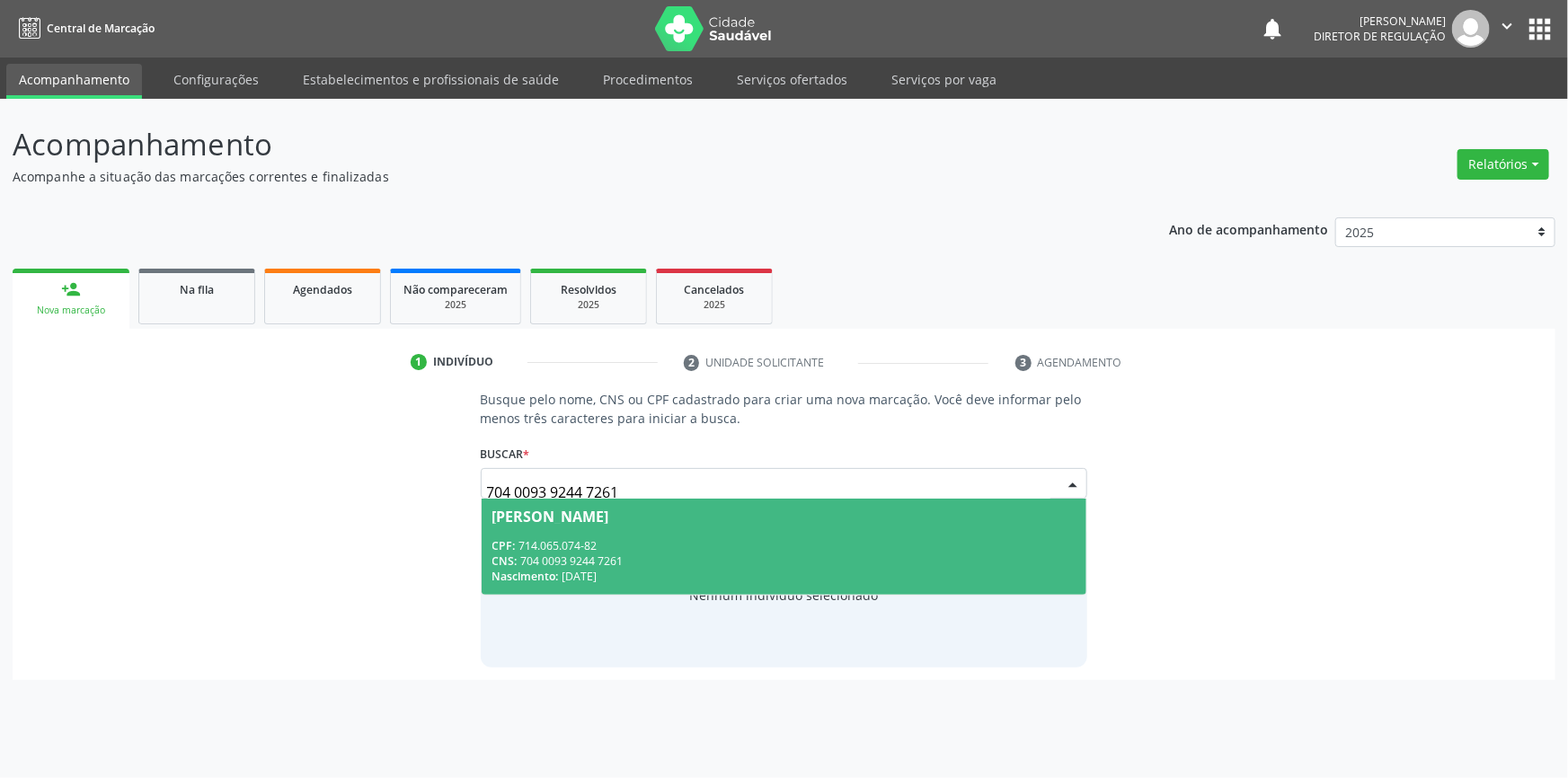
click at [799, 544] on div "CPF: 714.065.074-82" at bounding box center [784, 545] width 584 height 15
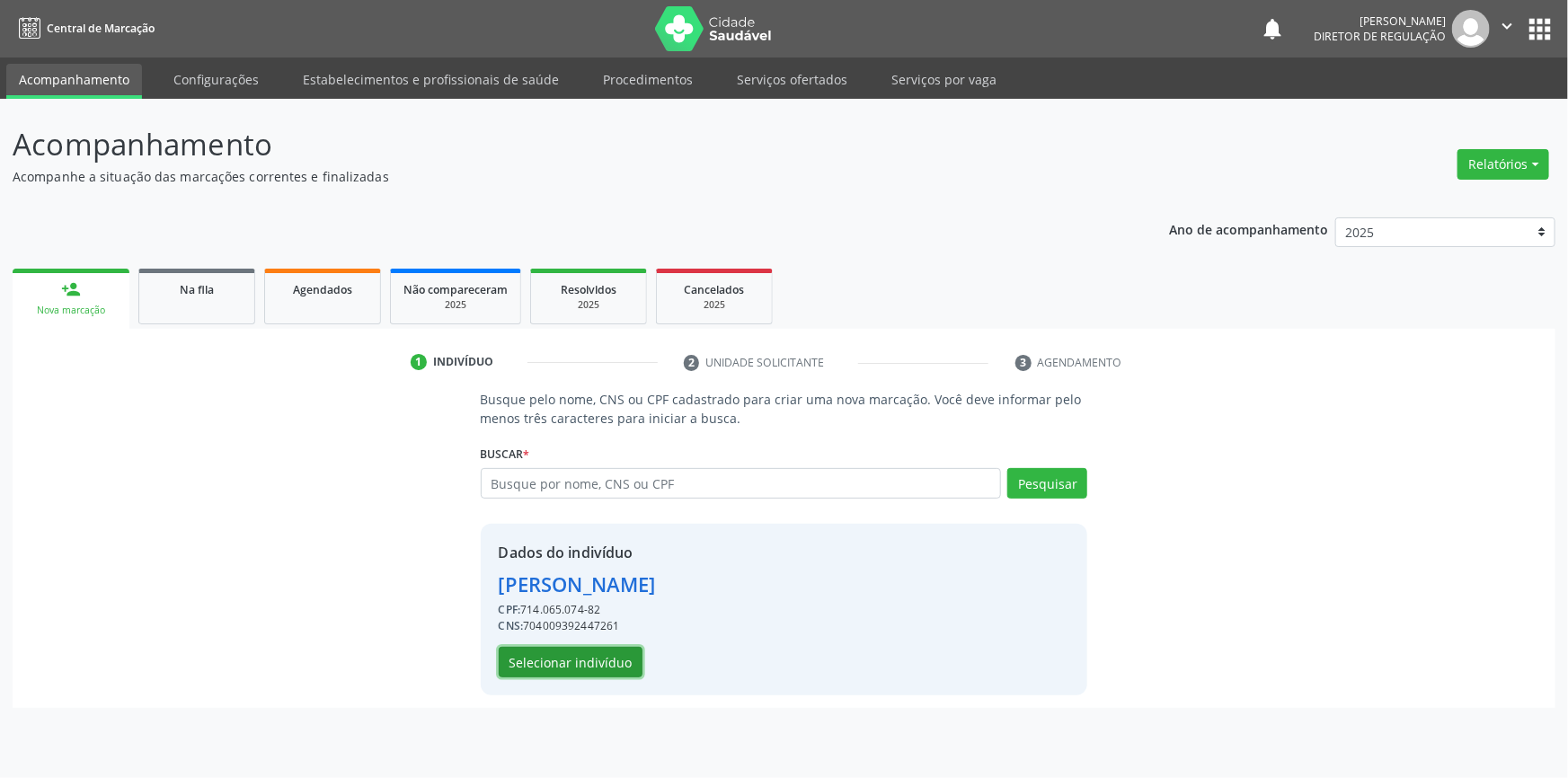
click at [613, 660] on button "Selecionar indivíduo" at bounding box center [570, 662] width 144 height 30
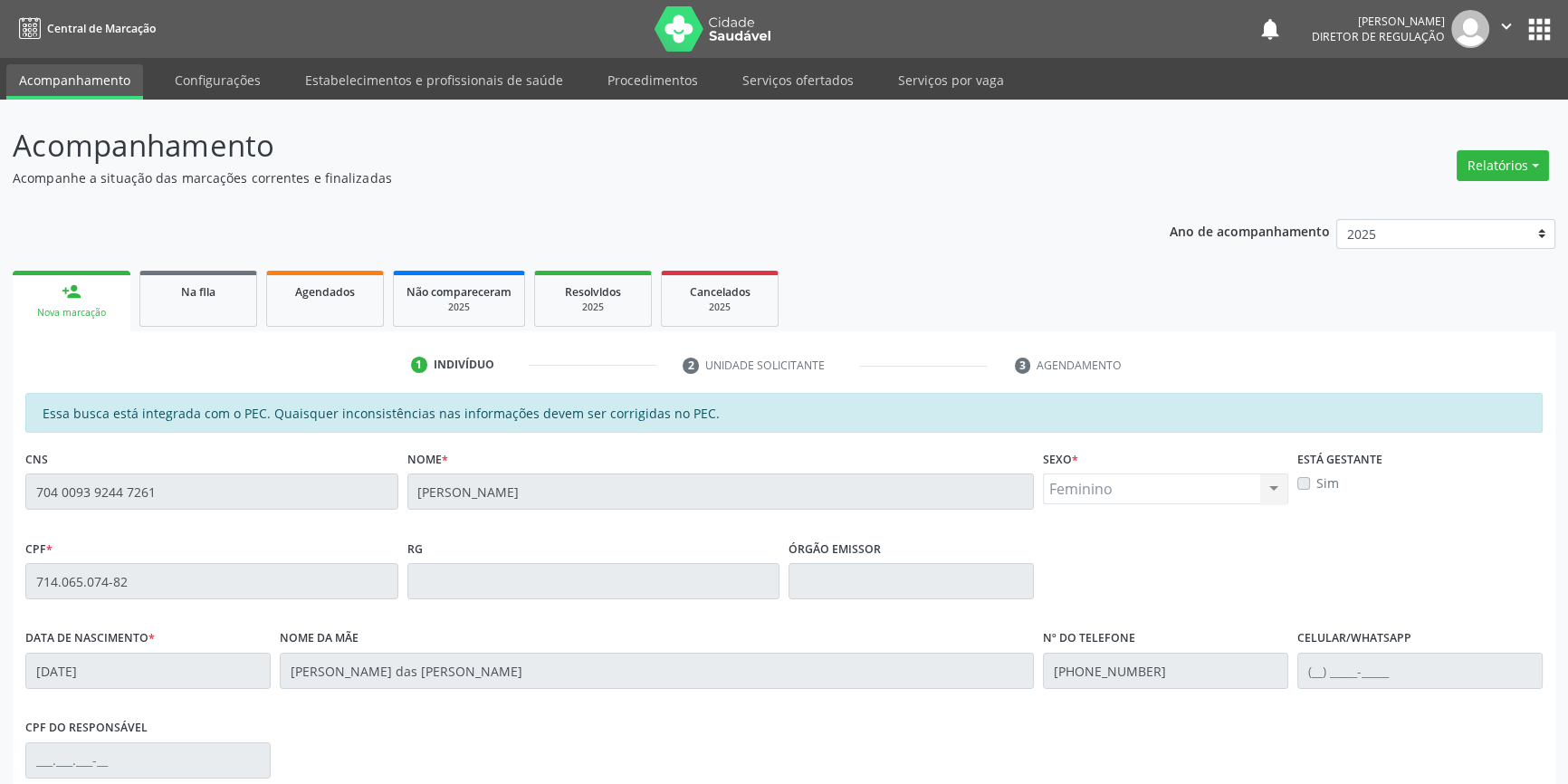
scroll to position [248, 0]
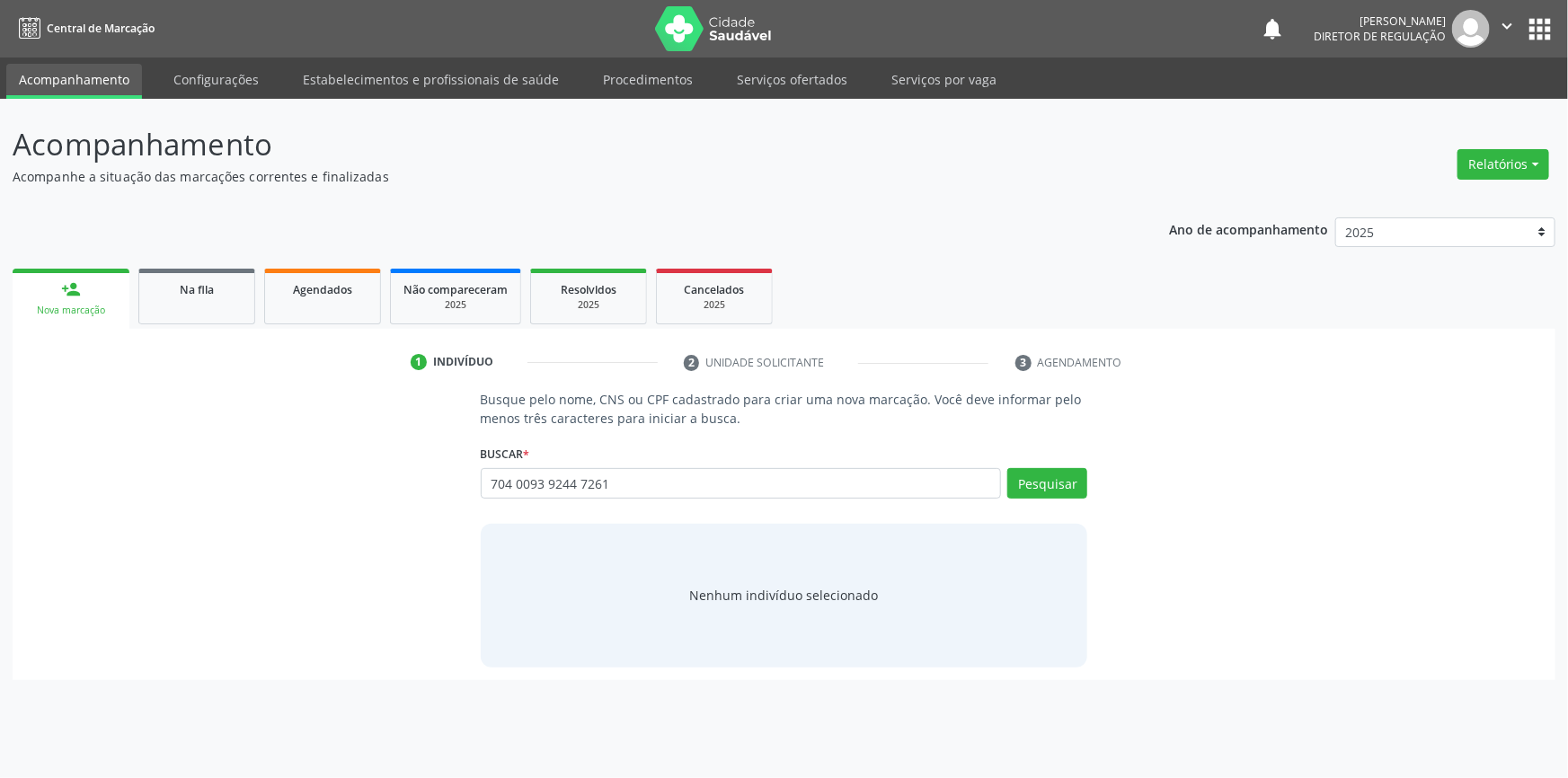
type input "704 0093 9244 7261"
click at [1049, 499] on div "Pesquisar" at bounding box center [1044, 490] width 87 height 43
click at [1049, 471] on button "Pesquisar" at bounding box center [1046, 483] width 80 height 30
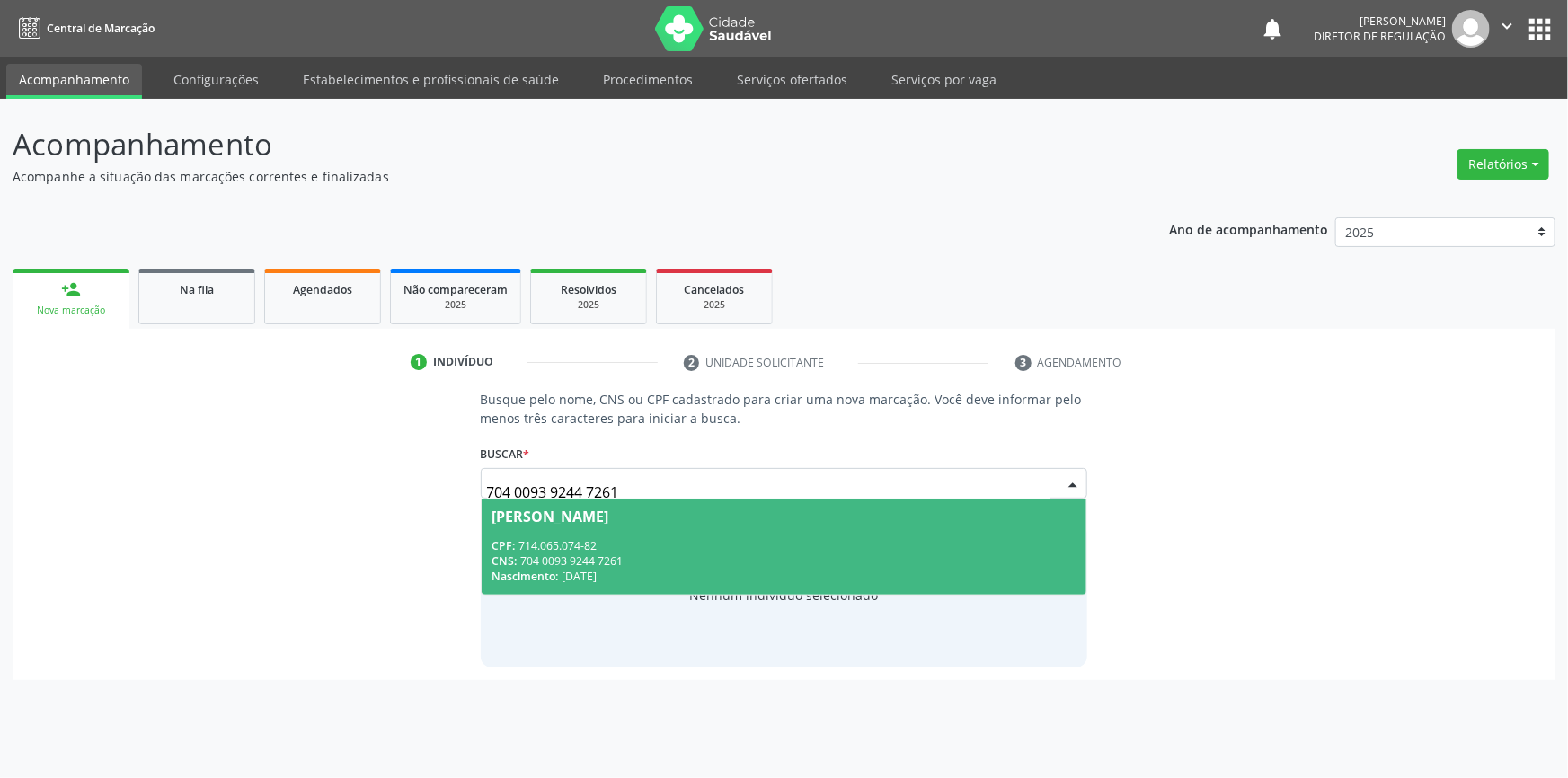
click at [573, 581] on div "Nascimento: 06/01/2004" at bounding box center [784, 576] width 584 height 15
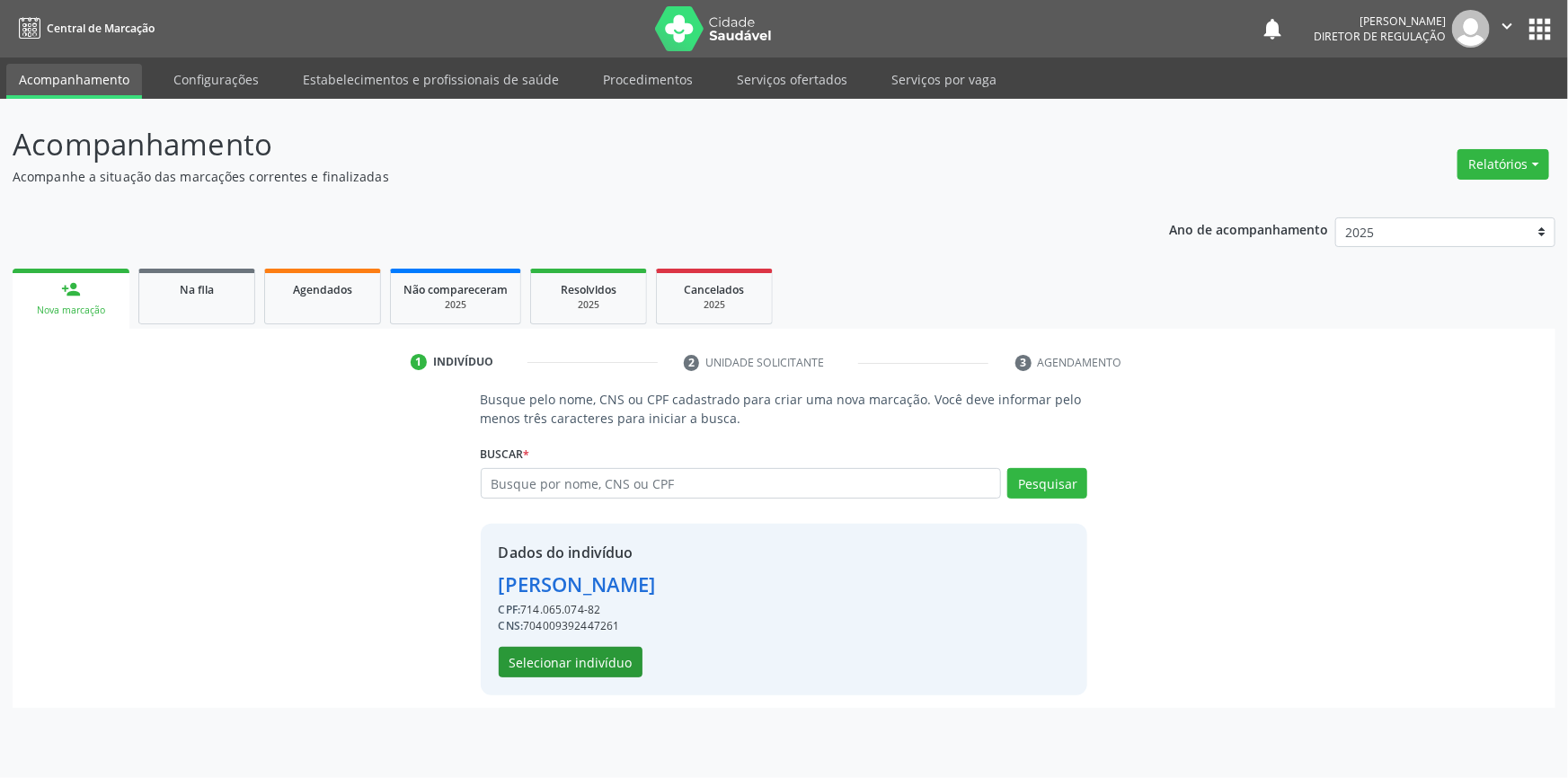
click at [547, 645] on div "Dados do indivíduo [PERSON_NAME] CPF: 714.065.074-82 CNS: 704009392447261 Selec…" at bounding box center [576, 609] width 157 height 136
click at [545, 651] on button "Selecionar indivíduo" at bounding box center [570, 662] width 144 height 30
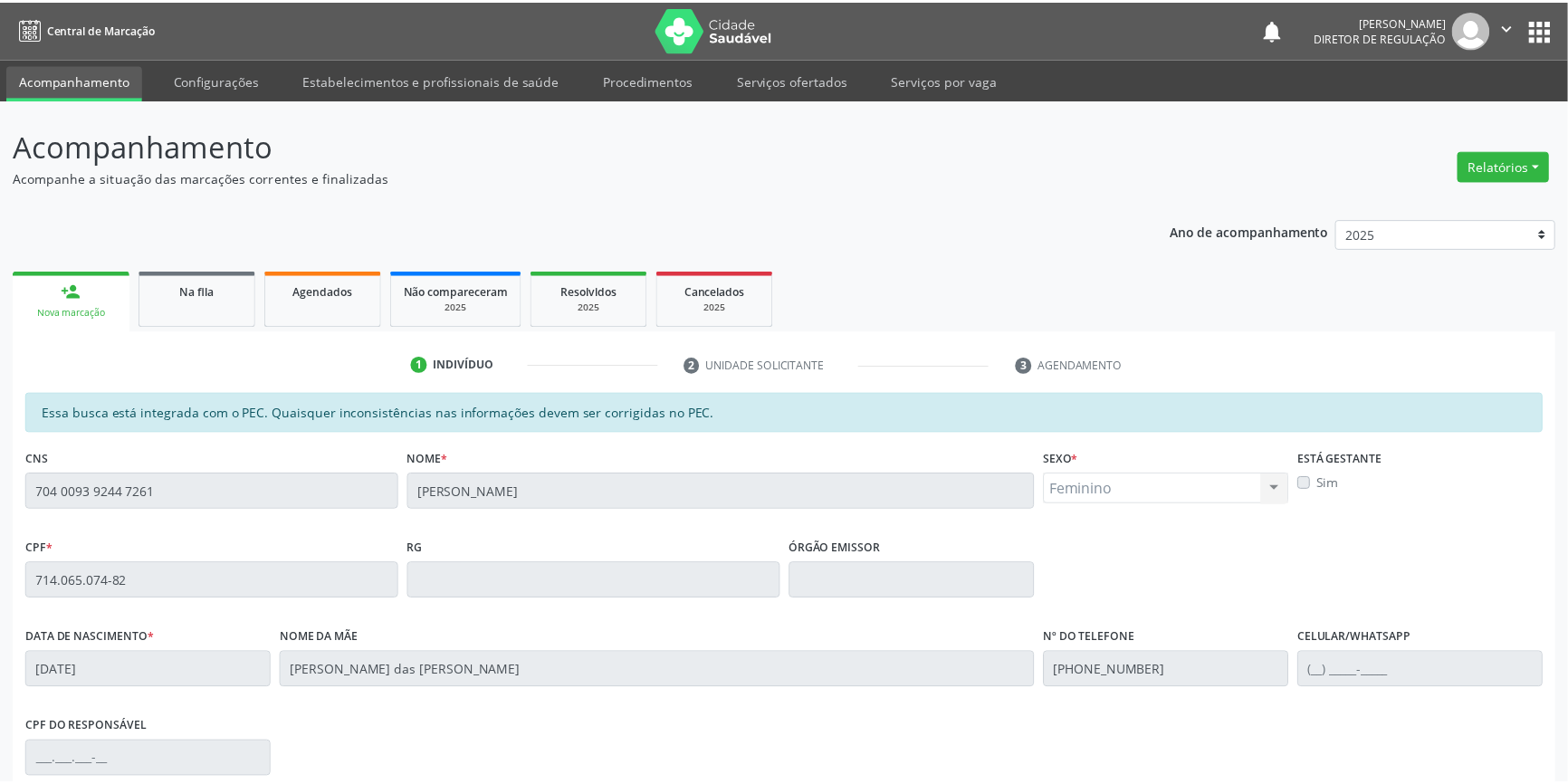
scroll to position [248, 0]
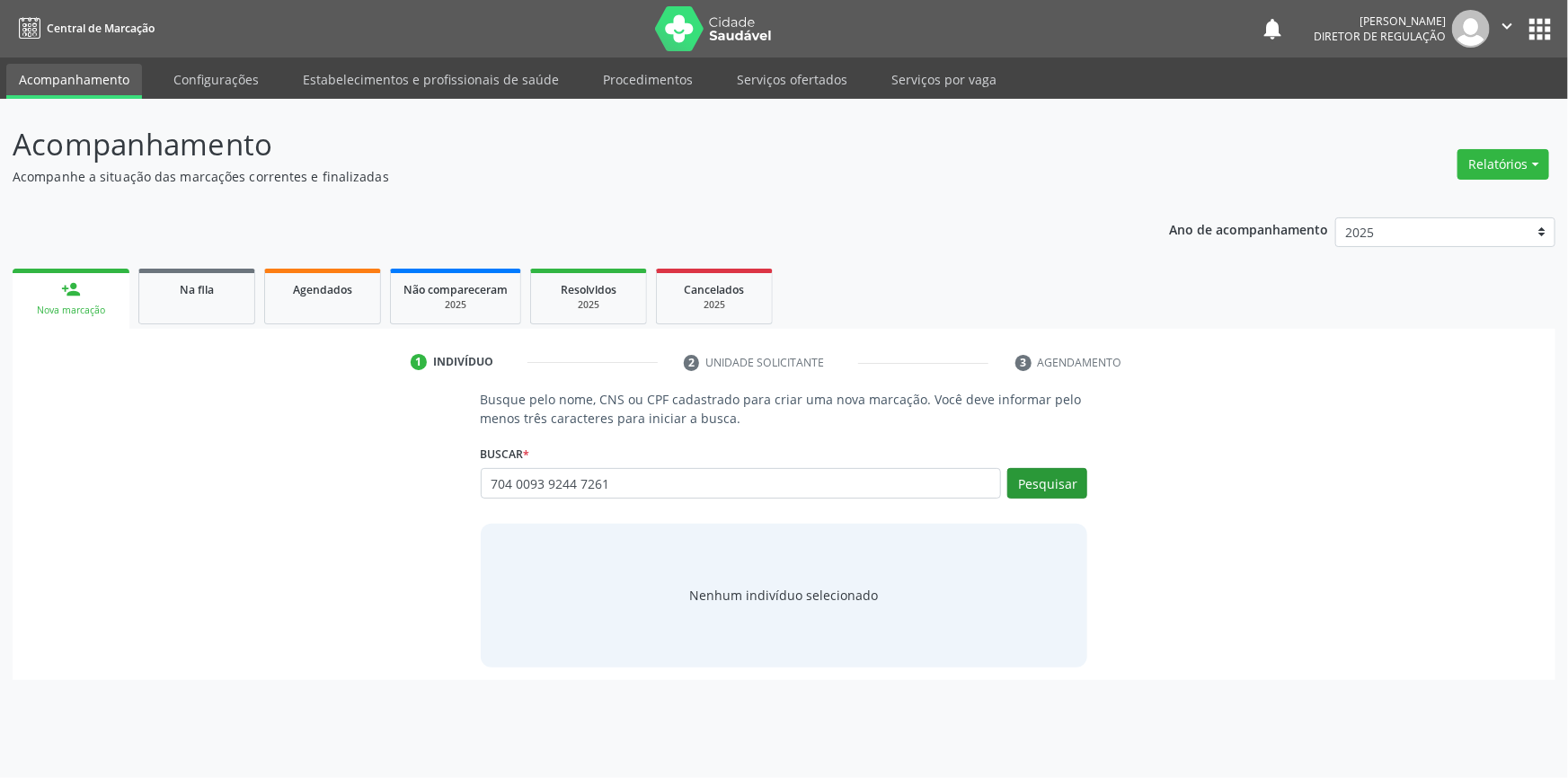
type input "704 0093 9244 7261"
click at [1056, 485] on button "Pesquisar" at bounding box center [1046, 483] width 80 height 30
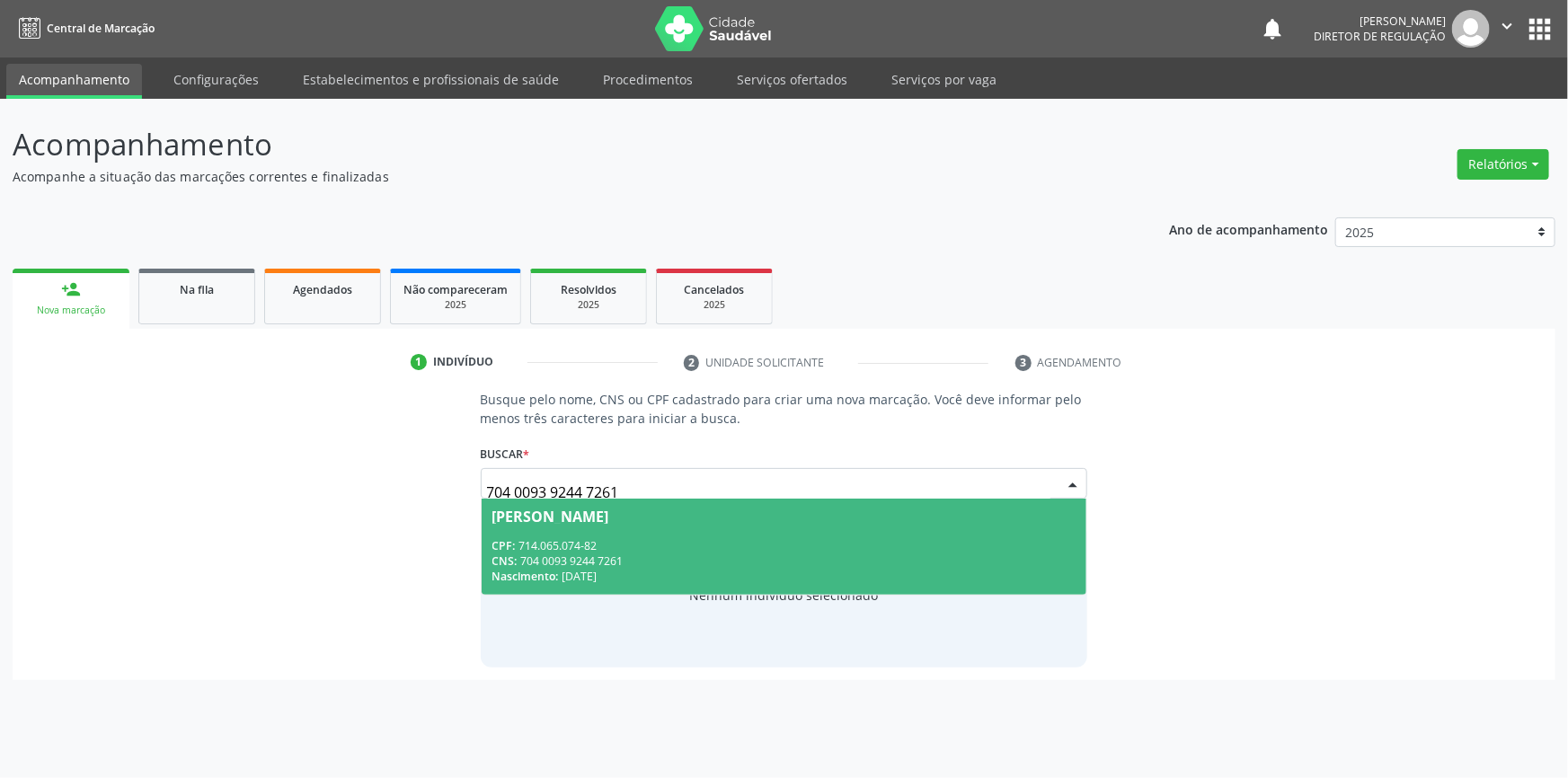
click at [780, 575] on div "Nascimento: 06/01/2004" at bounding box center [784, 576] width 584 height 15
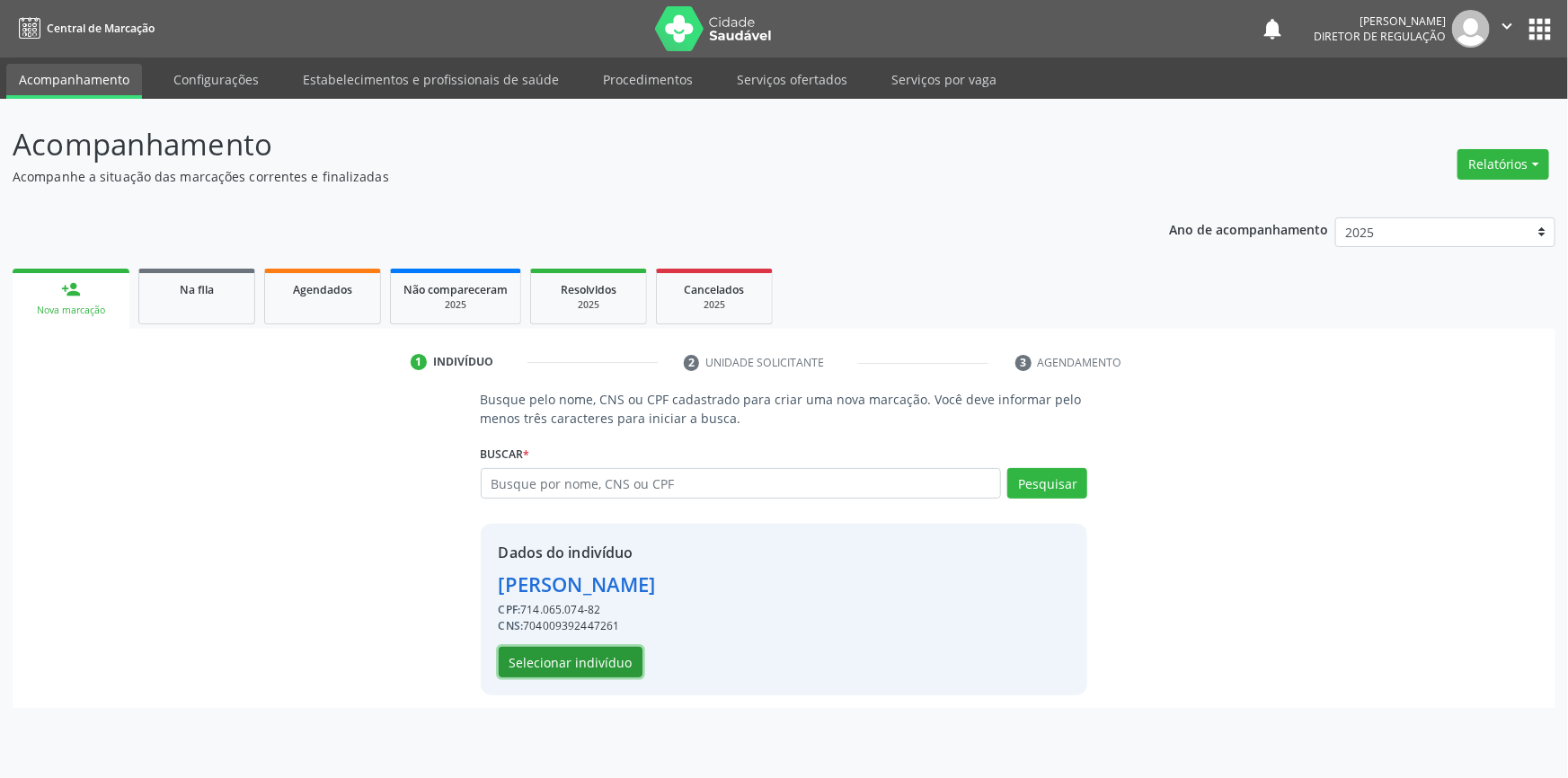
click at [589, 668] on button "Selecionar indivíduo" at bounding box center [570, 662] width 144 height 30
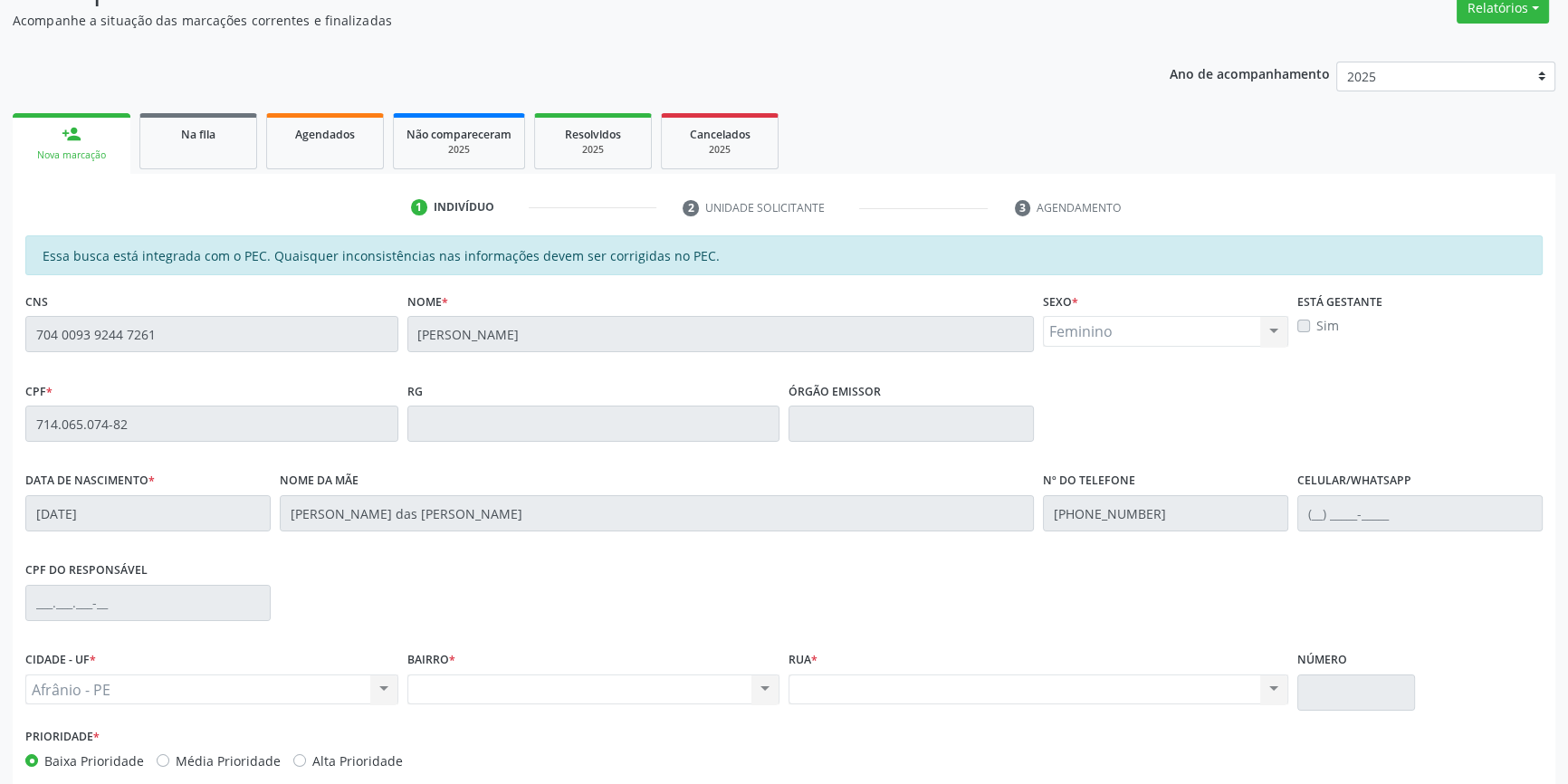
scroll to position [248, 0]
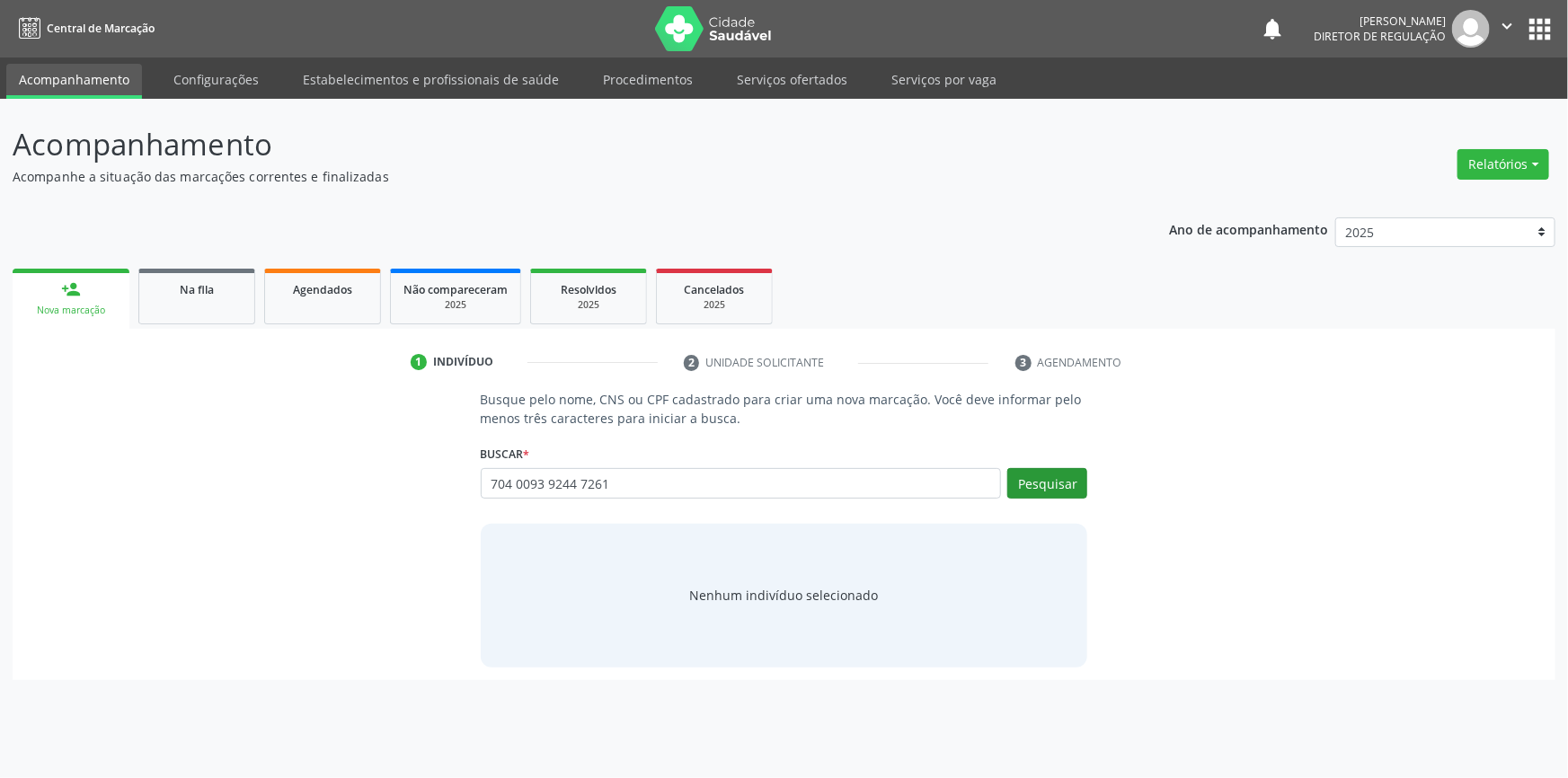
type input "704 0093 9244 7261"
click at [1040, 479] on button "Pesquisar" at bounding box center [1046, 483] width 80 height 30
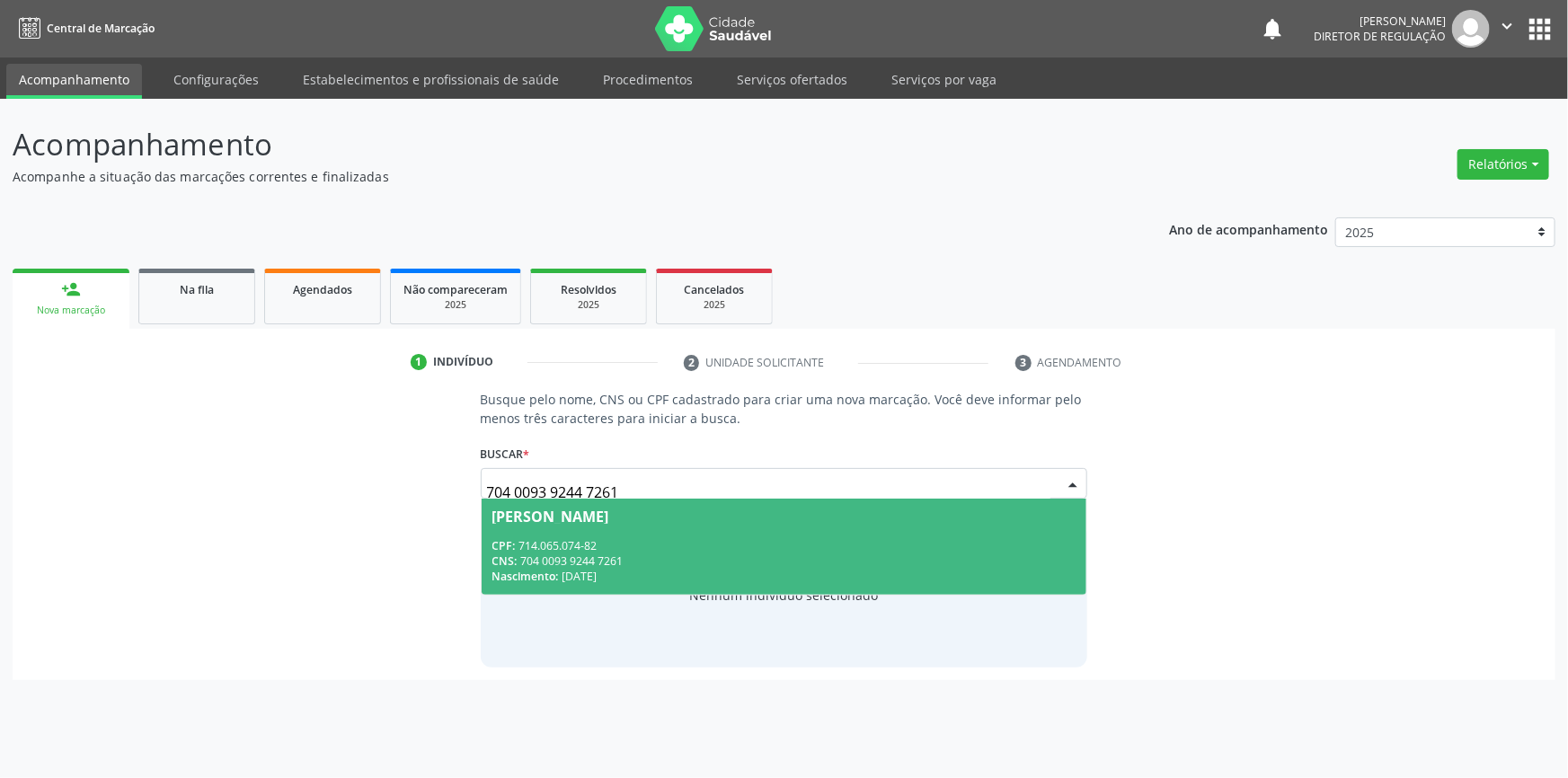
click at [794, 534] on span "Ana Maria Rodrigues da Silva CPF: 714.065.074-82 CNS: 704 0093 9244 7261 Nascim…" at bounding box center [784, 546] width 606 height 96
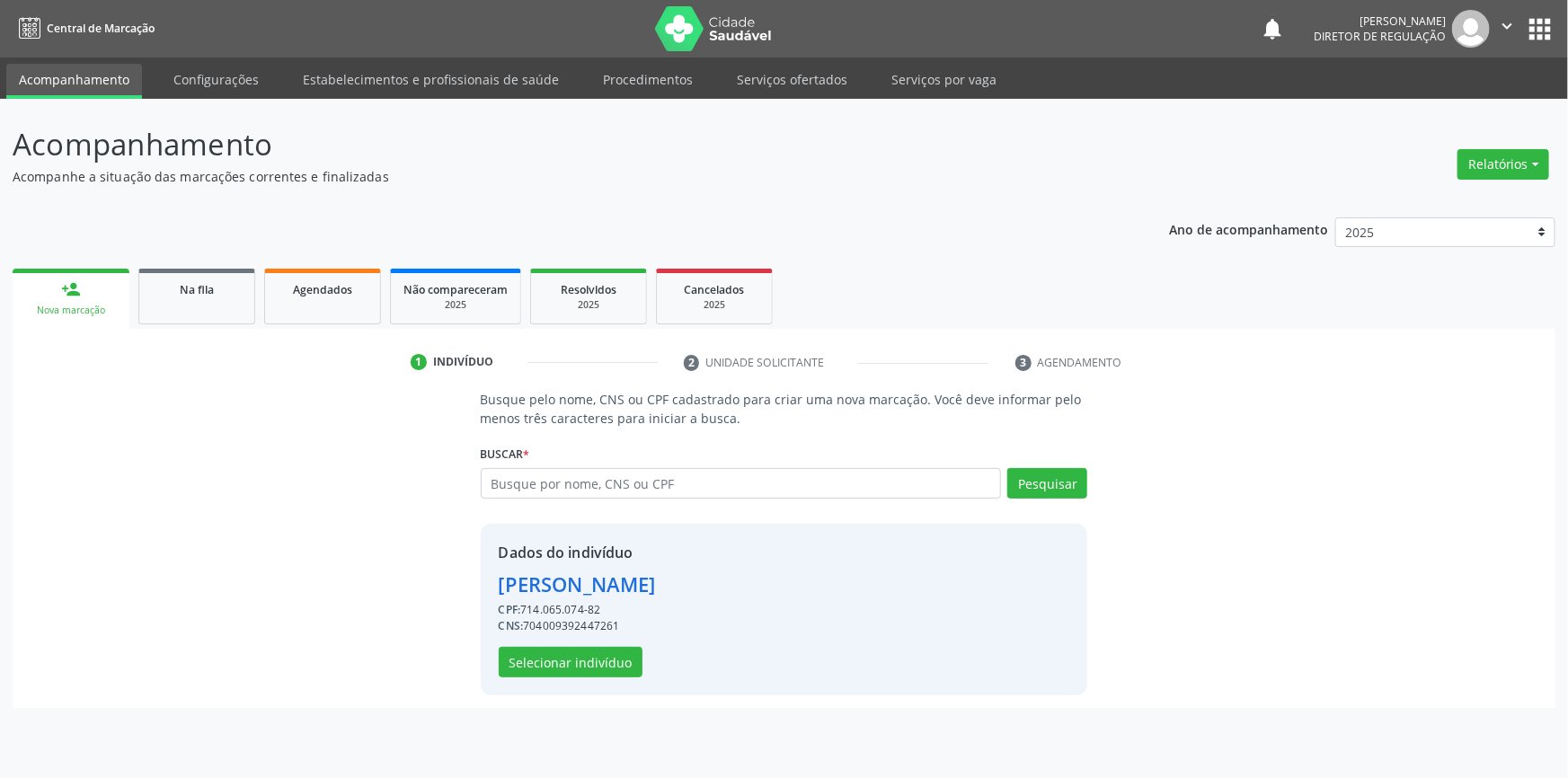
click at [593, 644] on div "Dados do indivíduo Ana Maria Rodrigues da Silva CPF: 714.065.074-82 CNS: 704009…" at bounding box center [576, 609] width 157 height 136
click at [586, 647] on button "Selecionar indivíduo" at bounding box center [570, 662] width 144 height 30
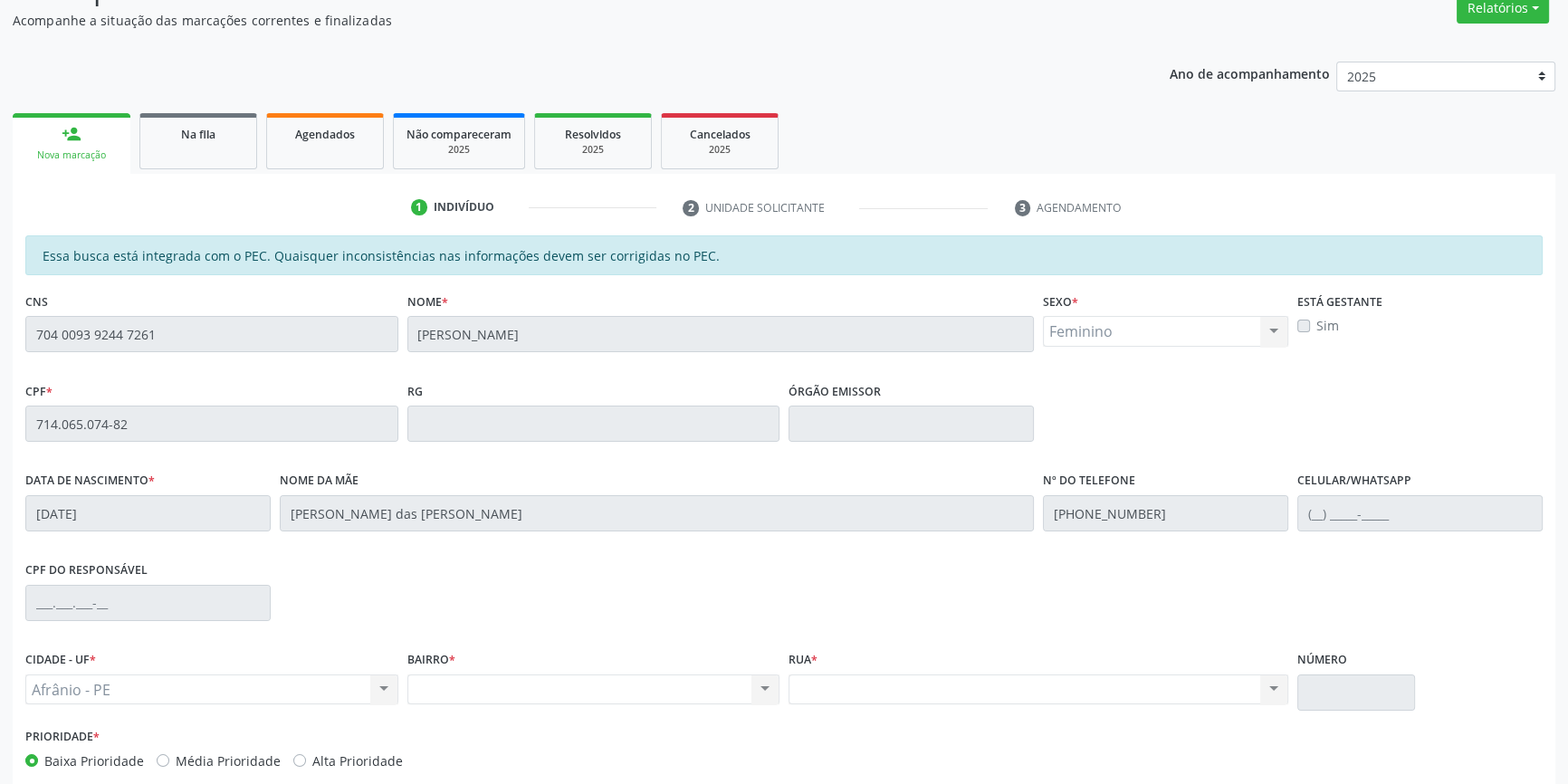
scroll to position [248, 0]
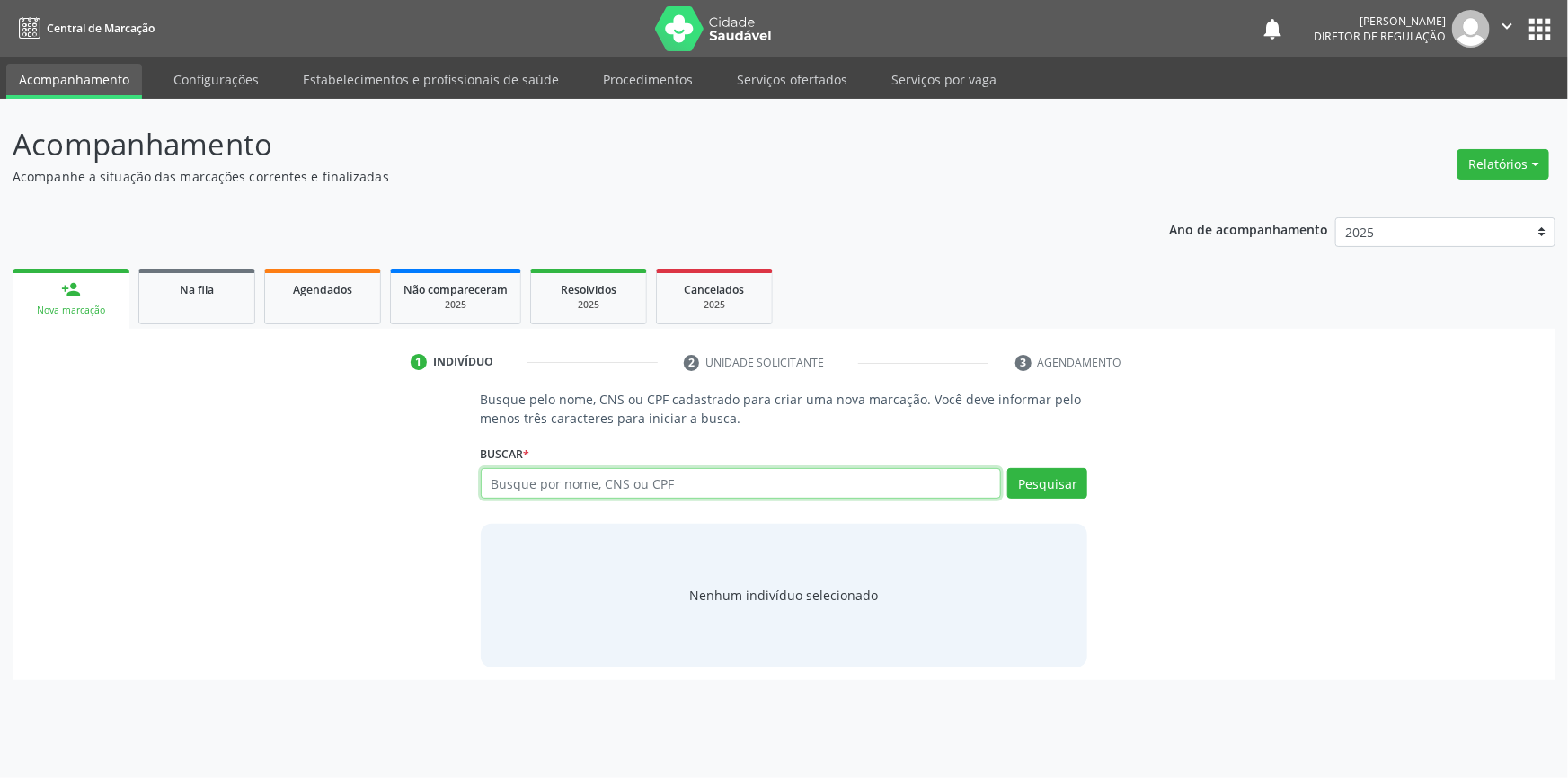
paste input "704 0093 9244 7261"
type input "704 0093 9244 7261"
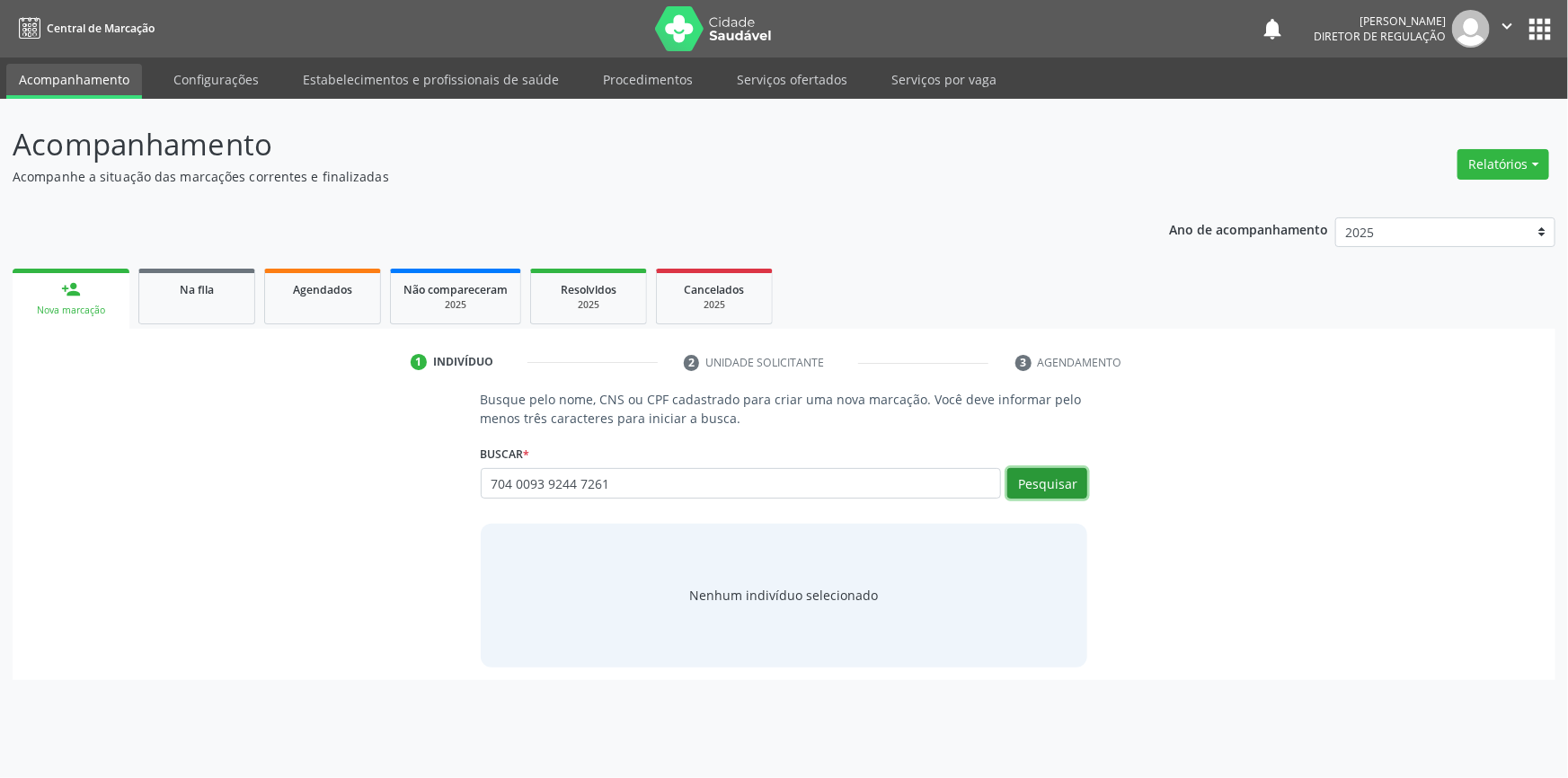
click at [1056, 496] on button "Pesquisar" at bounding box center [1046, 483] width 80 height 30
type input "704 0093 9244 7261"
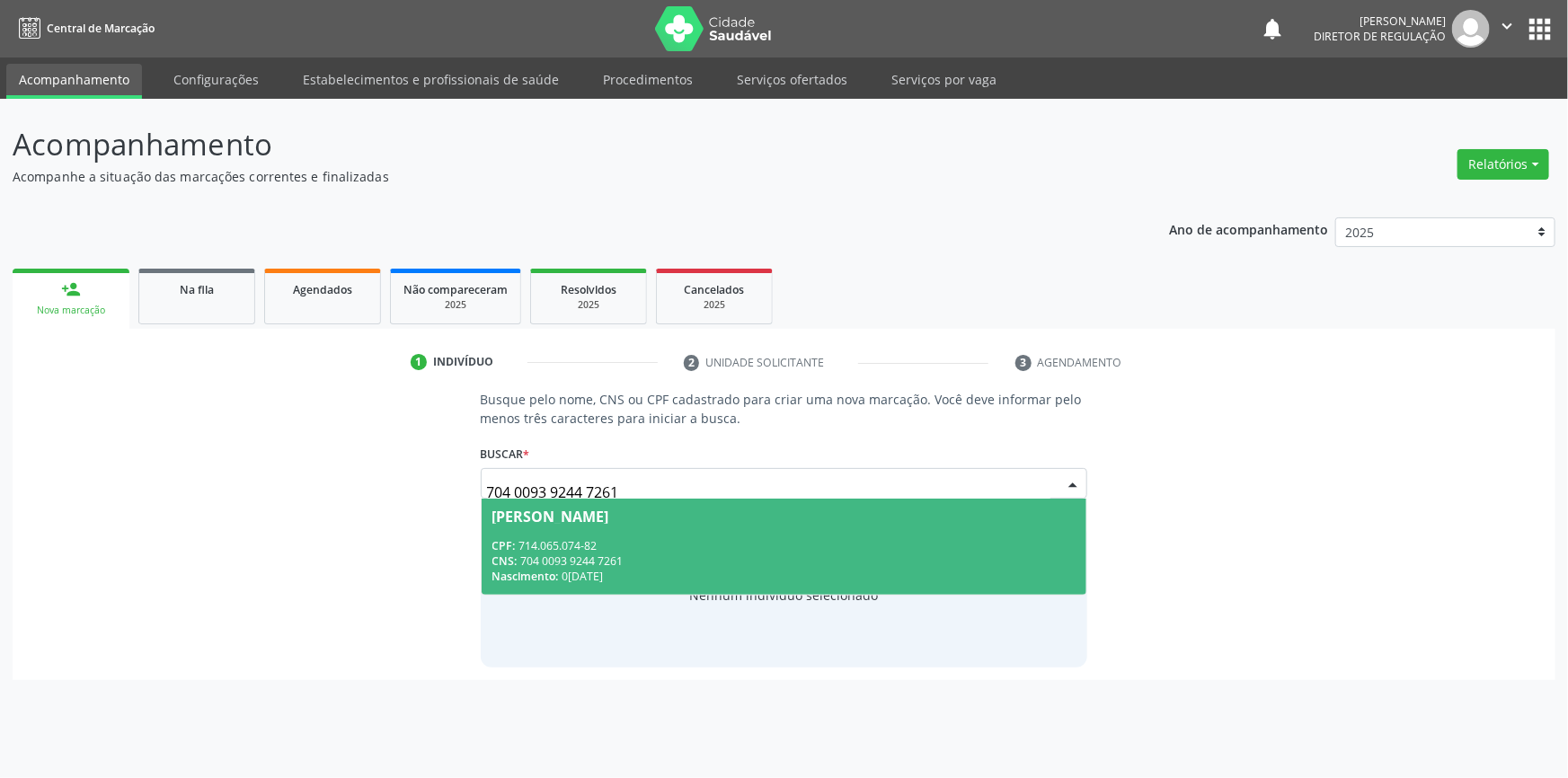
click at [936, 512] on div "Ana Maria Rodrigues da Silva" at bounding box center [784, 516] width 584 height 14
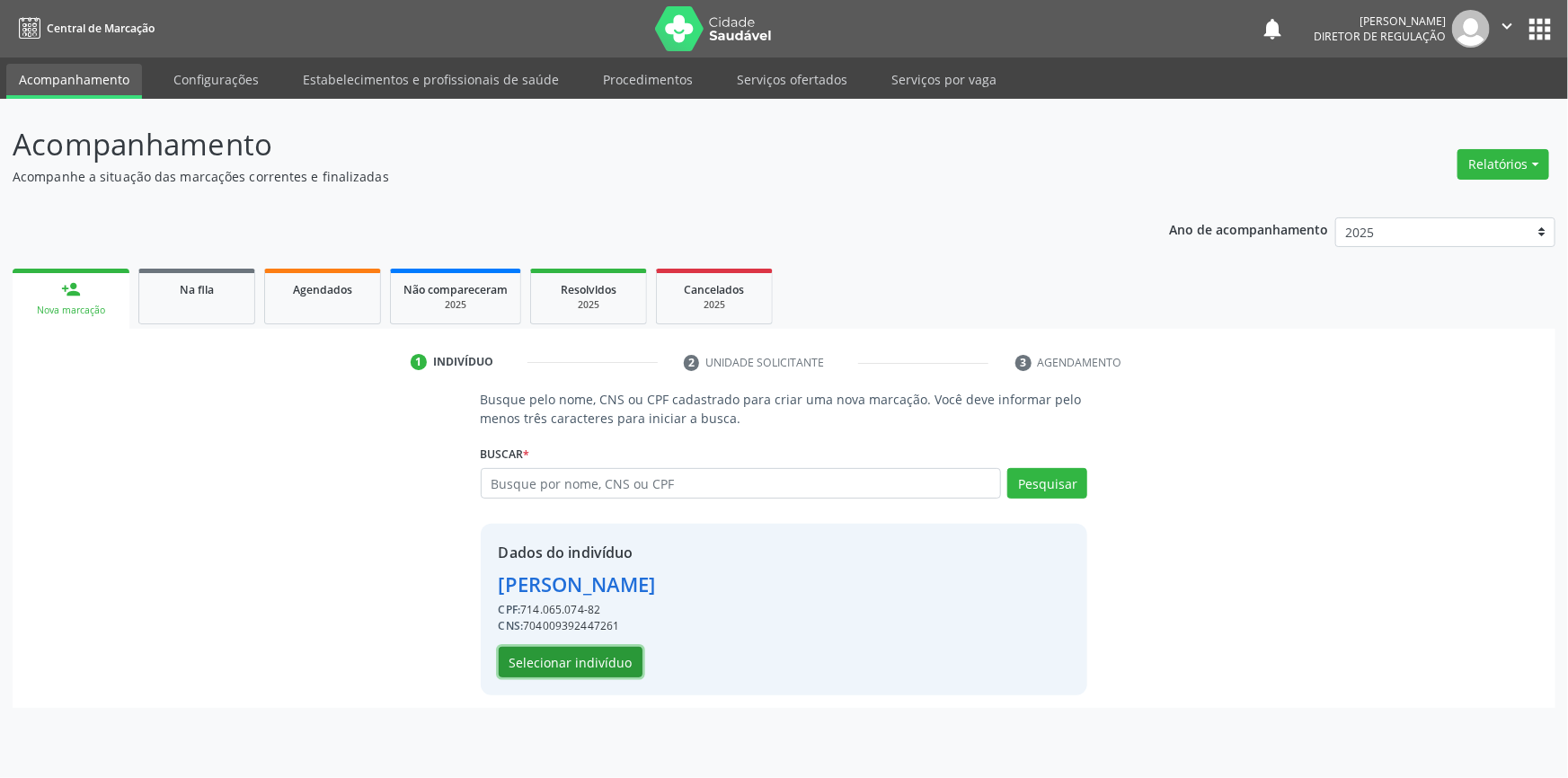
click at [614, 659] on button "Selecionar indivíduo" at bounding box center [570, 662] width 144 height 30
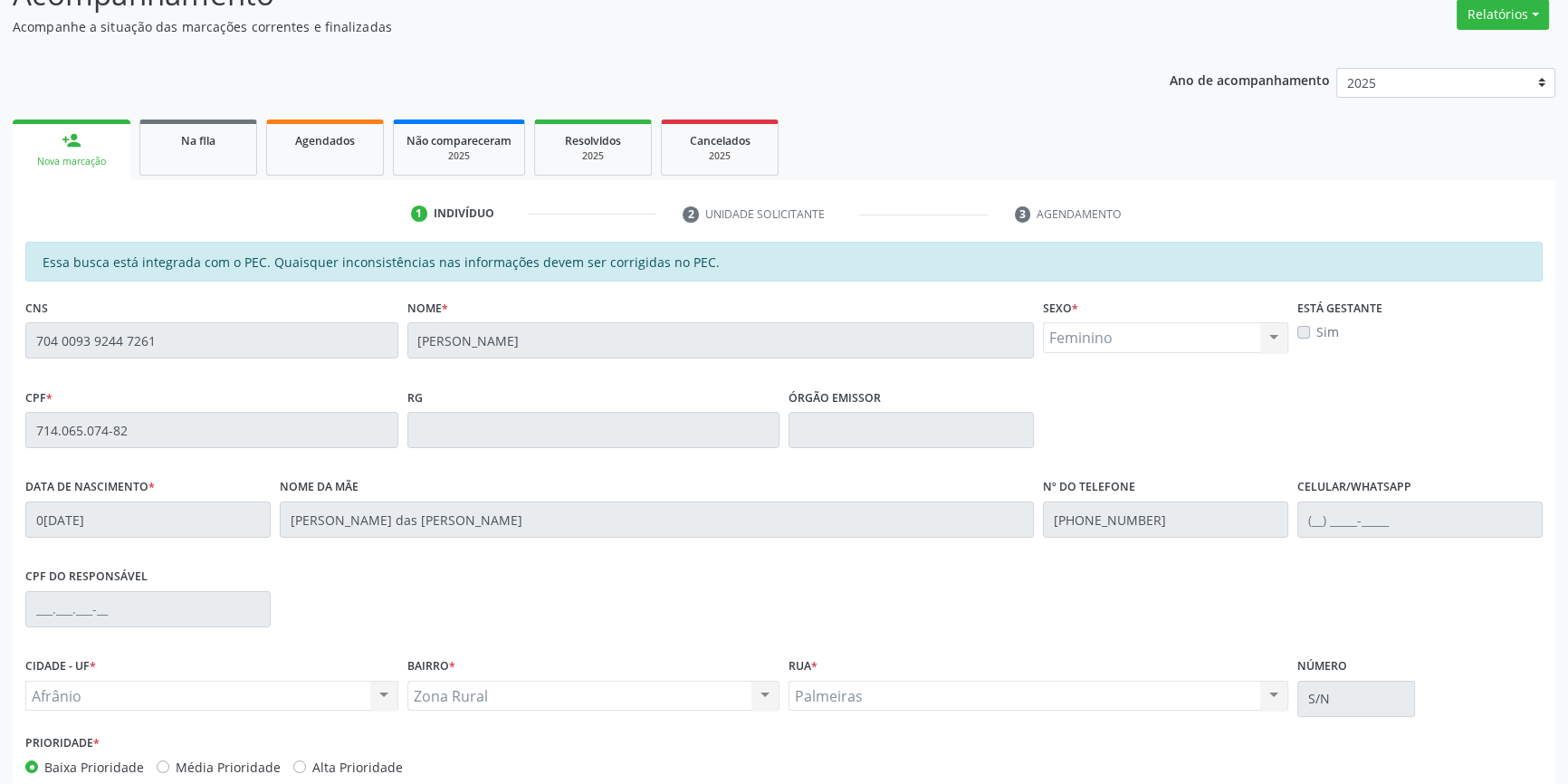
scroll to position [248, 0]
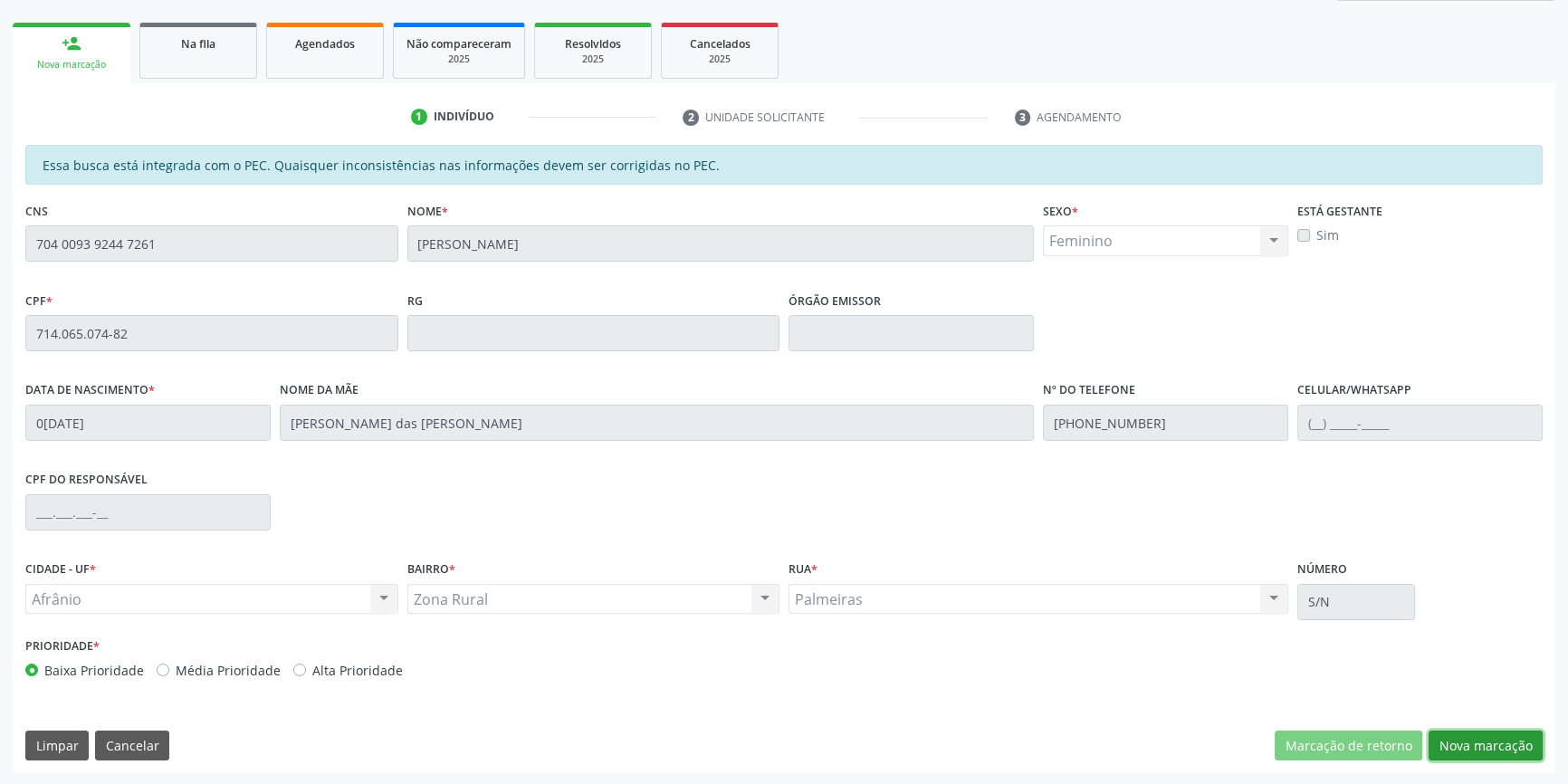
click at [1493, 746] on button "Nova marcação" at bounding box center [1485, 746] width 114 height 30
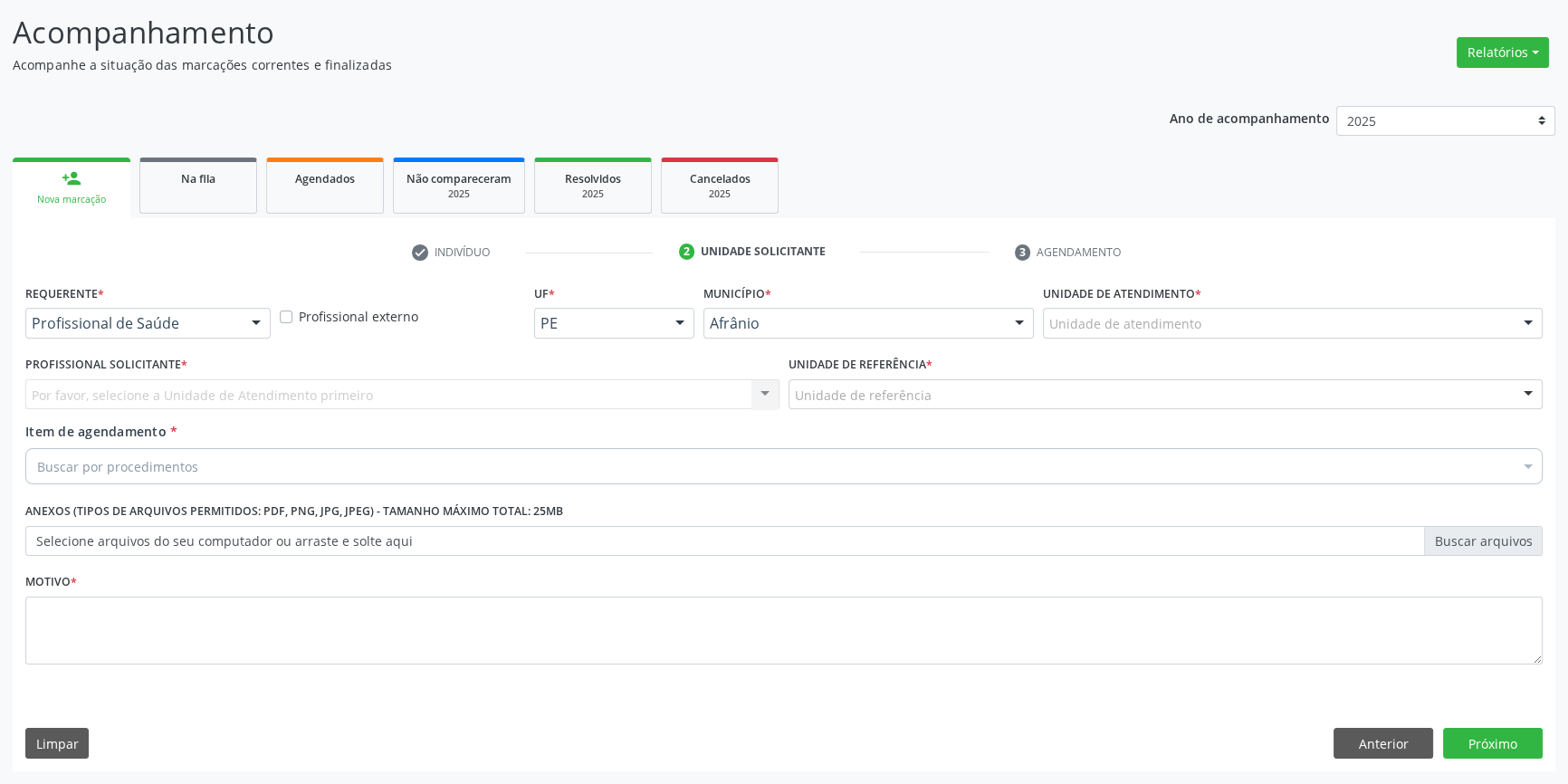
scroll to position [111, 0]
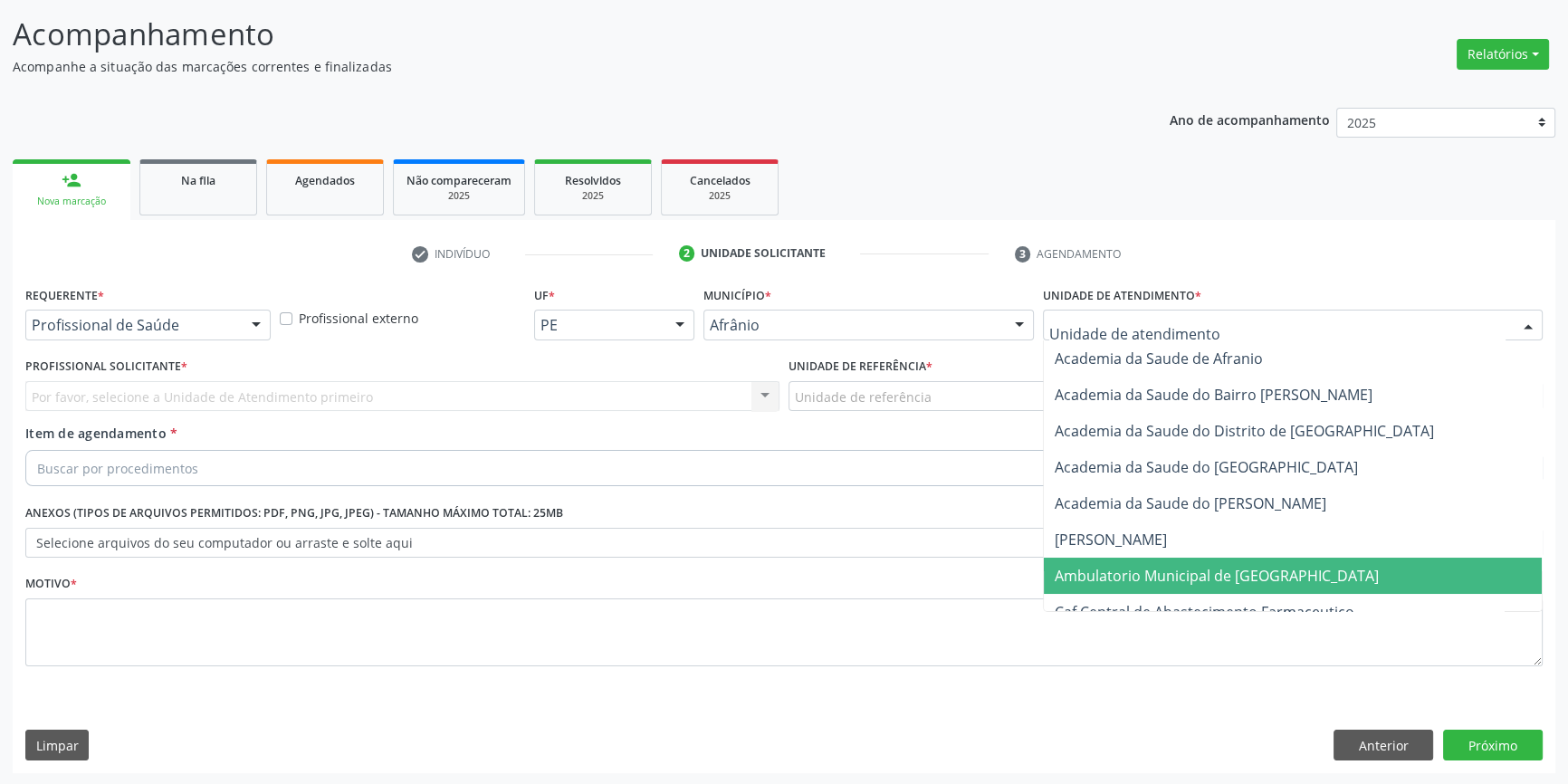
click at [1129, 566] on span "Ambulatorio Municipal de [GEOGRAPHIC_DATA]" at bounding box center [1217, 575] width 325 height 20
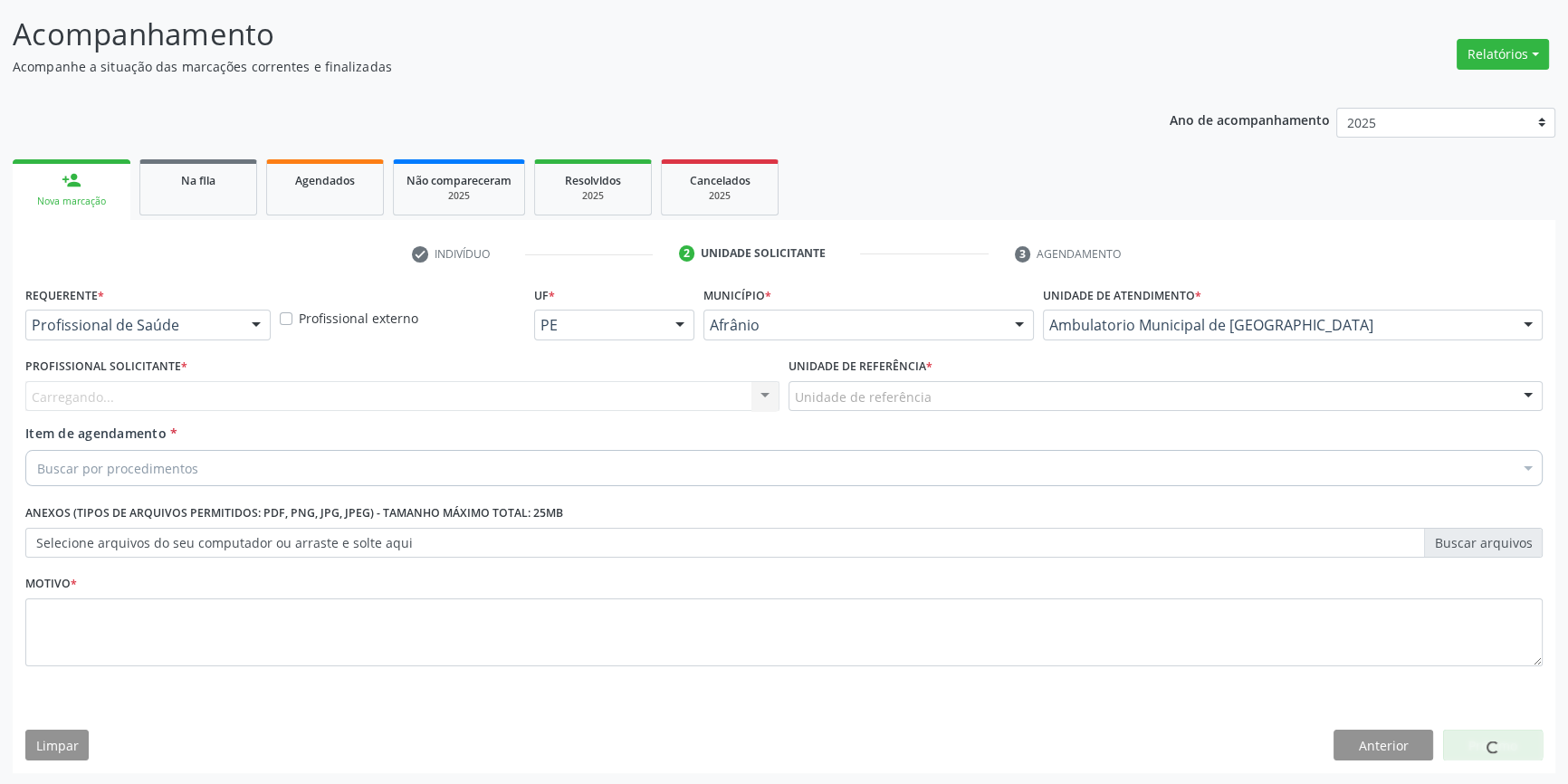
click at [928, 392] on div "Unidade de referência" at bounding box center [1166, 397] width 755 height 30
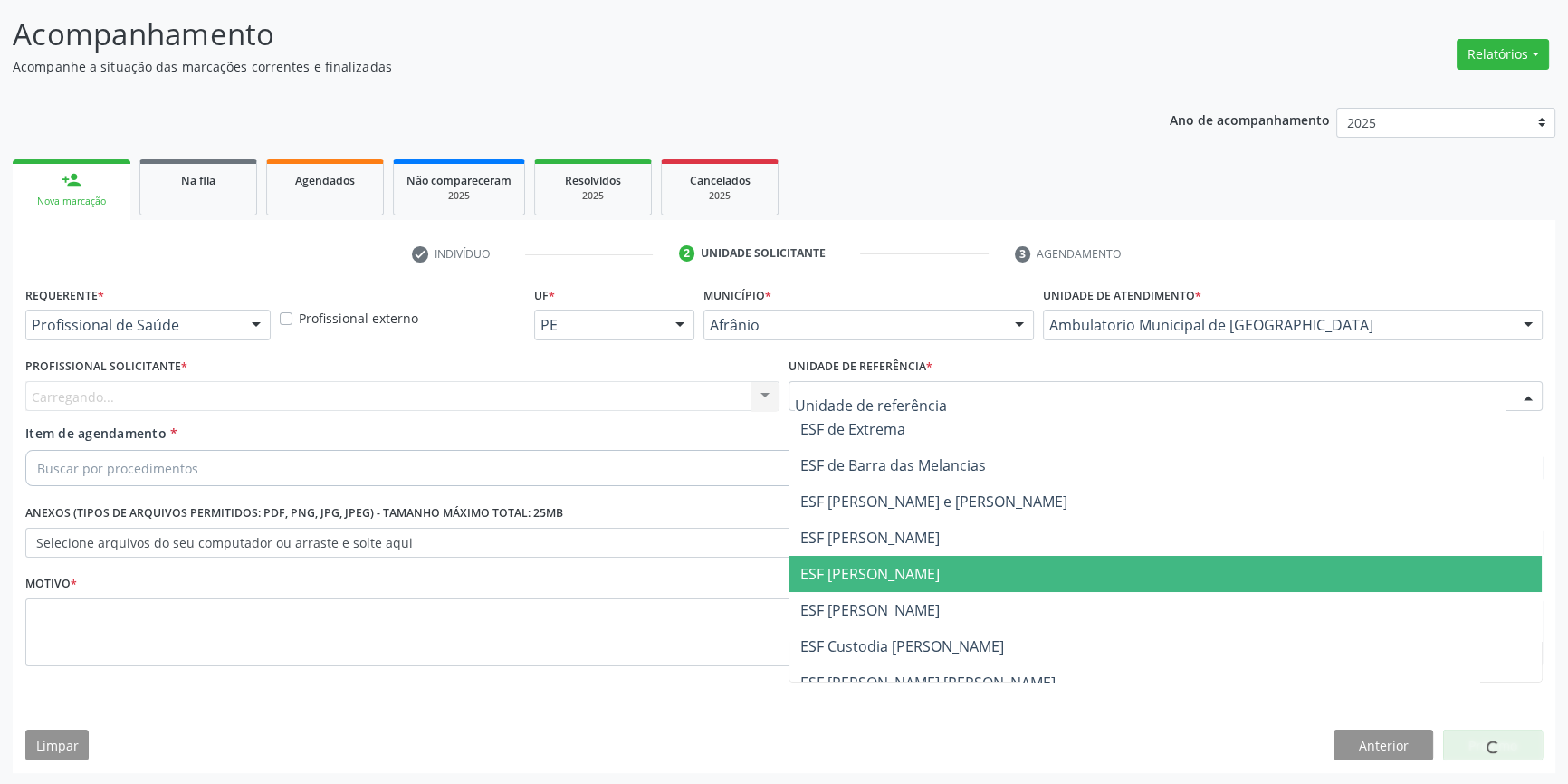
click at [904, 570] on span "ESF [PERSON_NAME]" at bounding box center [869, 573] width 140 height 20
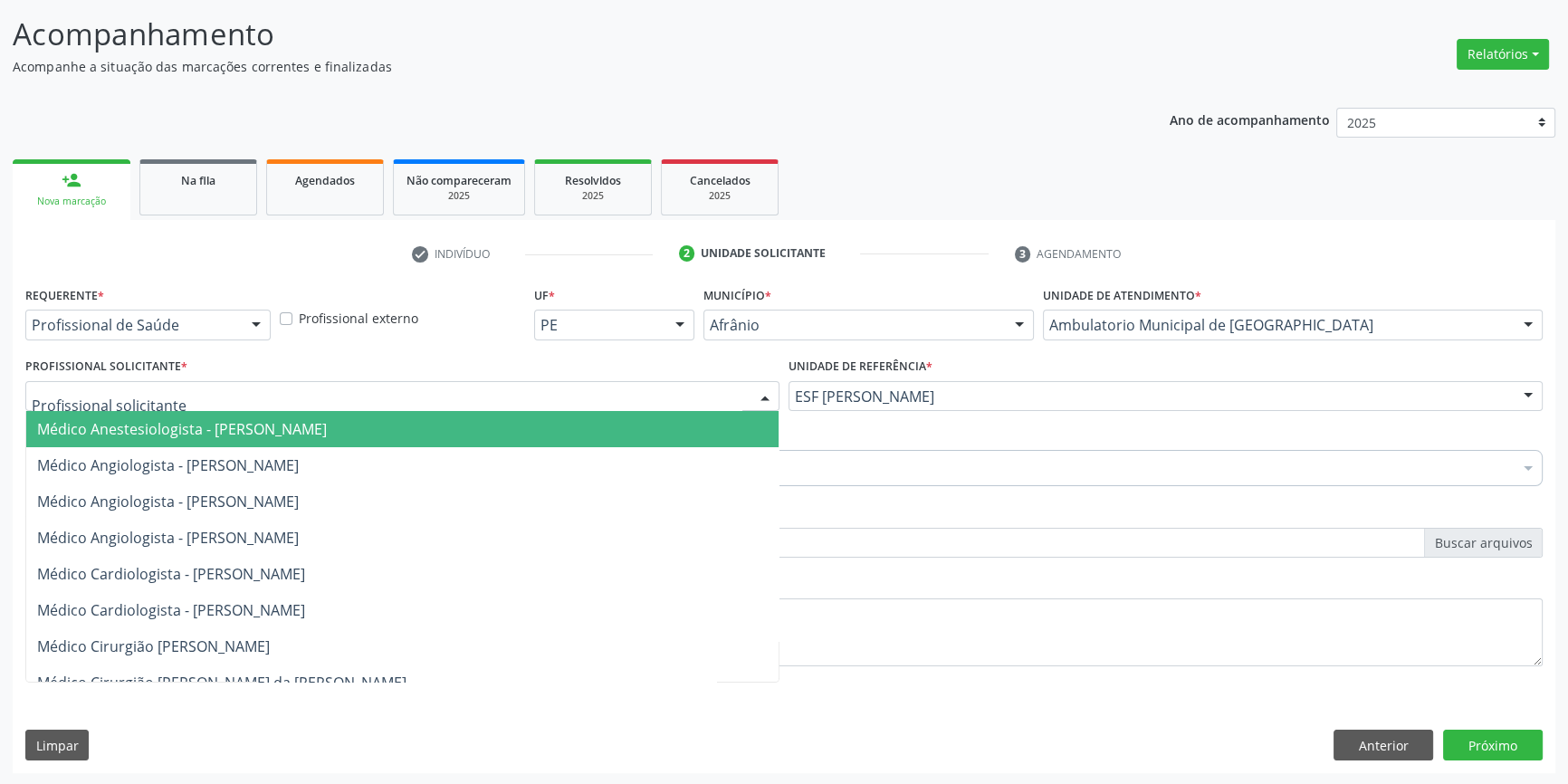
click at [553, 396] on div at bounding box center [402, 397] width 755 height 30
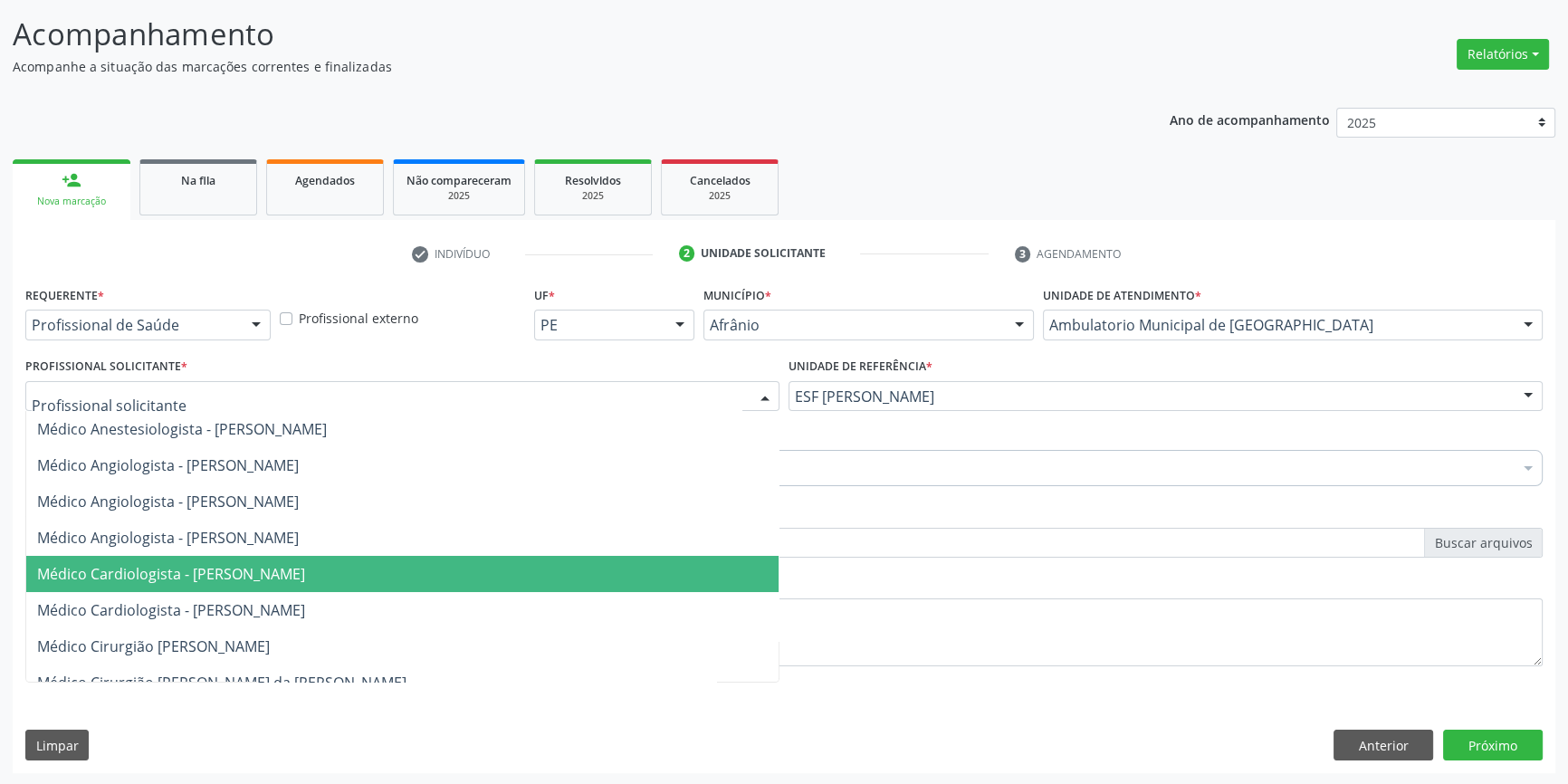
click at [266, 568] on span "Médico Cardiologista - Alysson Rodrigo Ferreira Cavalcanti" at bounding box center [171, 573] width 268 height 20
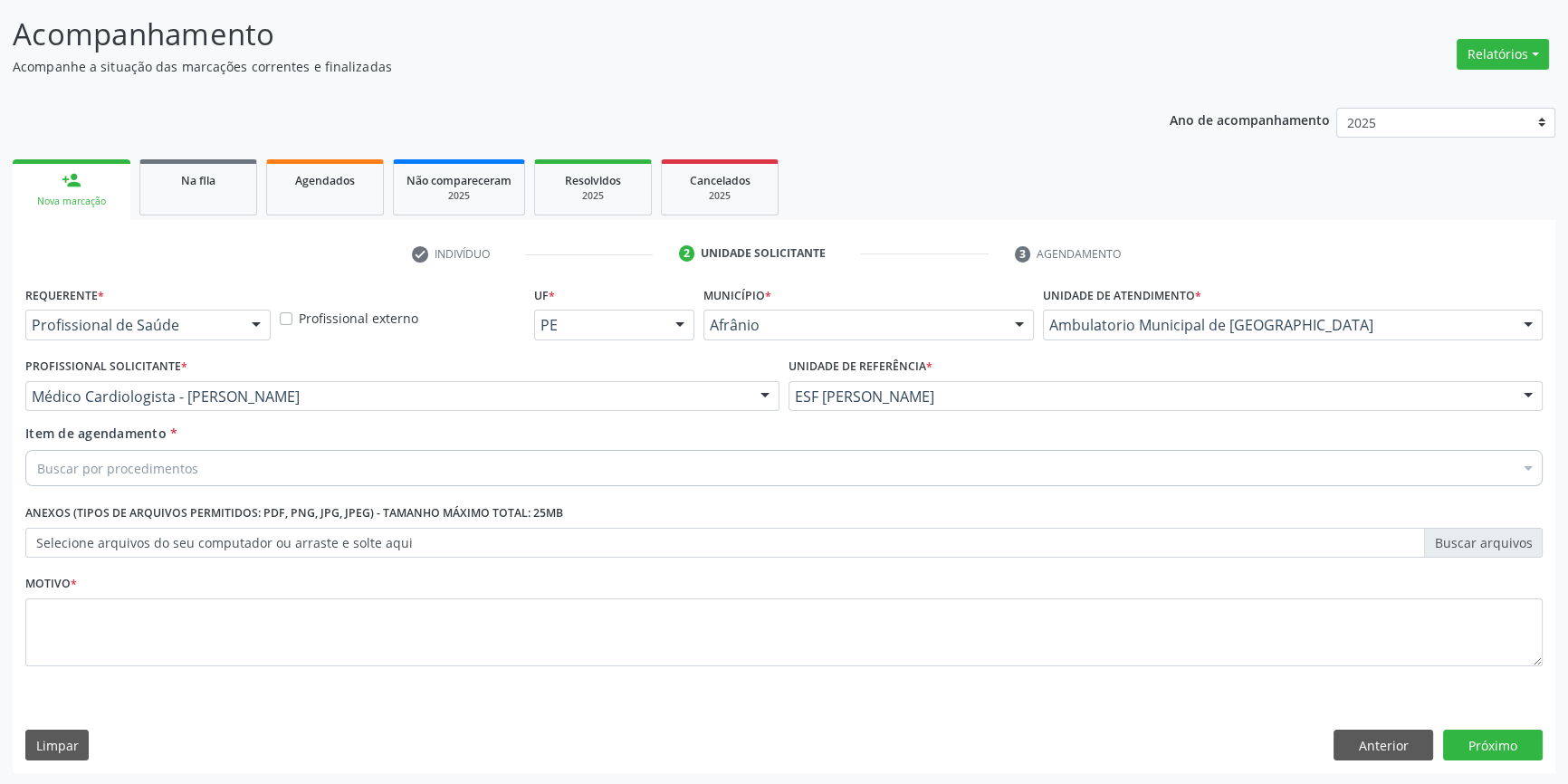
click at [240, 469] on div "Buscar por procedimentos" at bounding box center [784, 468] width 1518 height 36
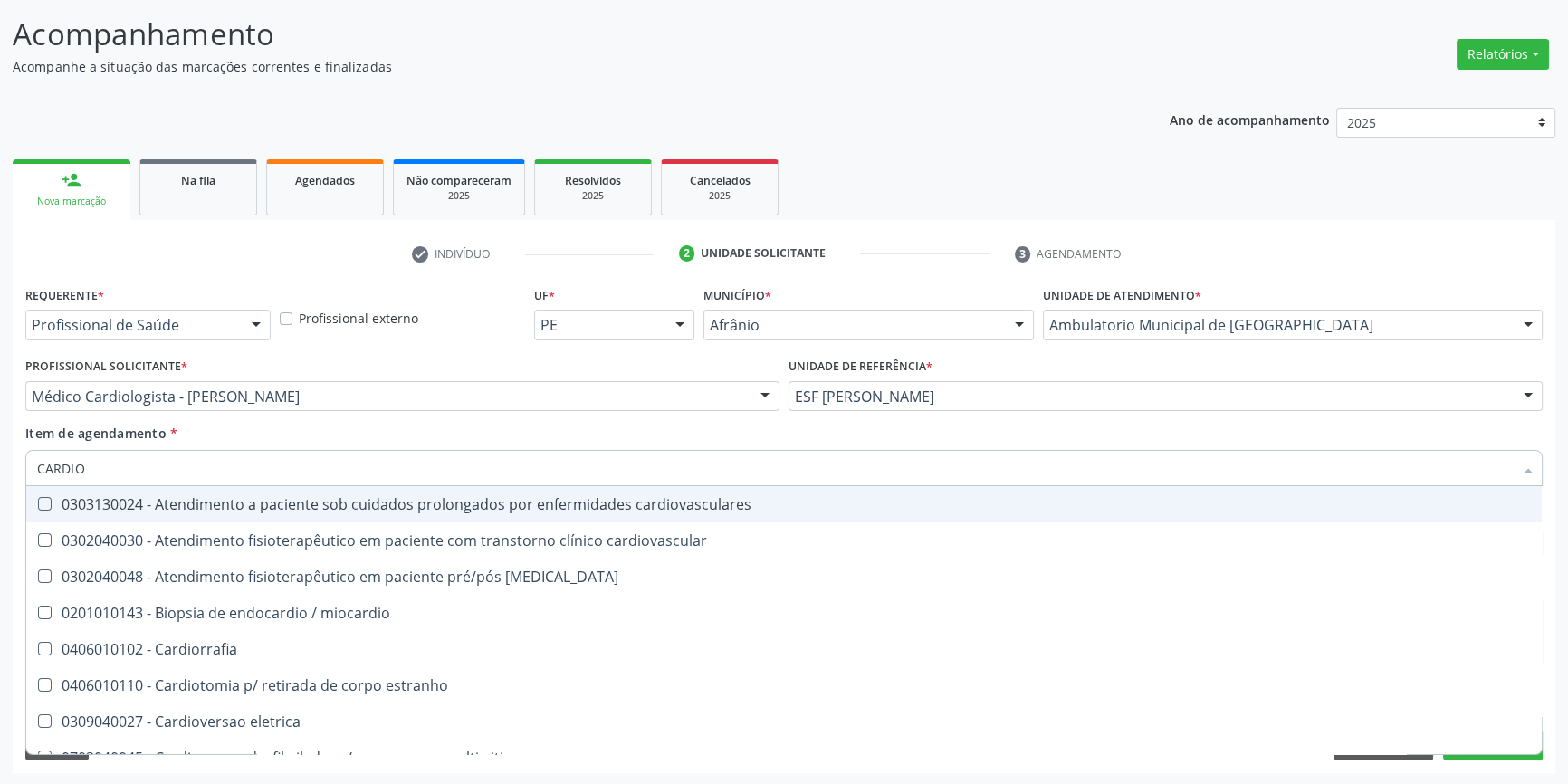
type input "CARDIOL"
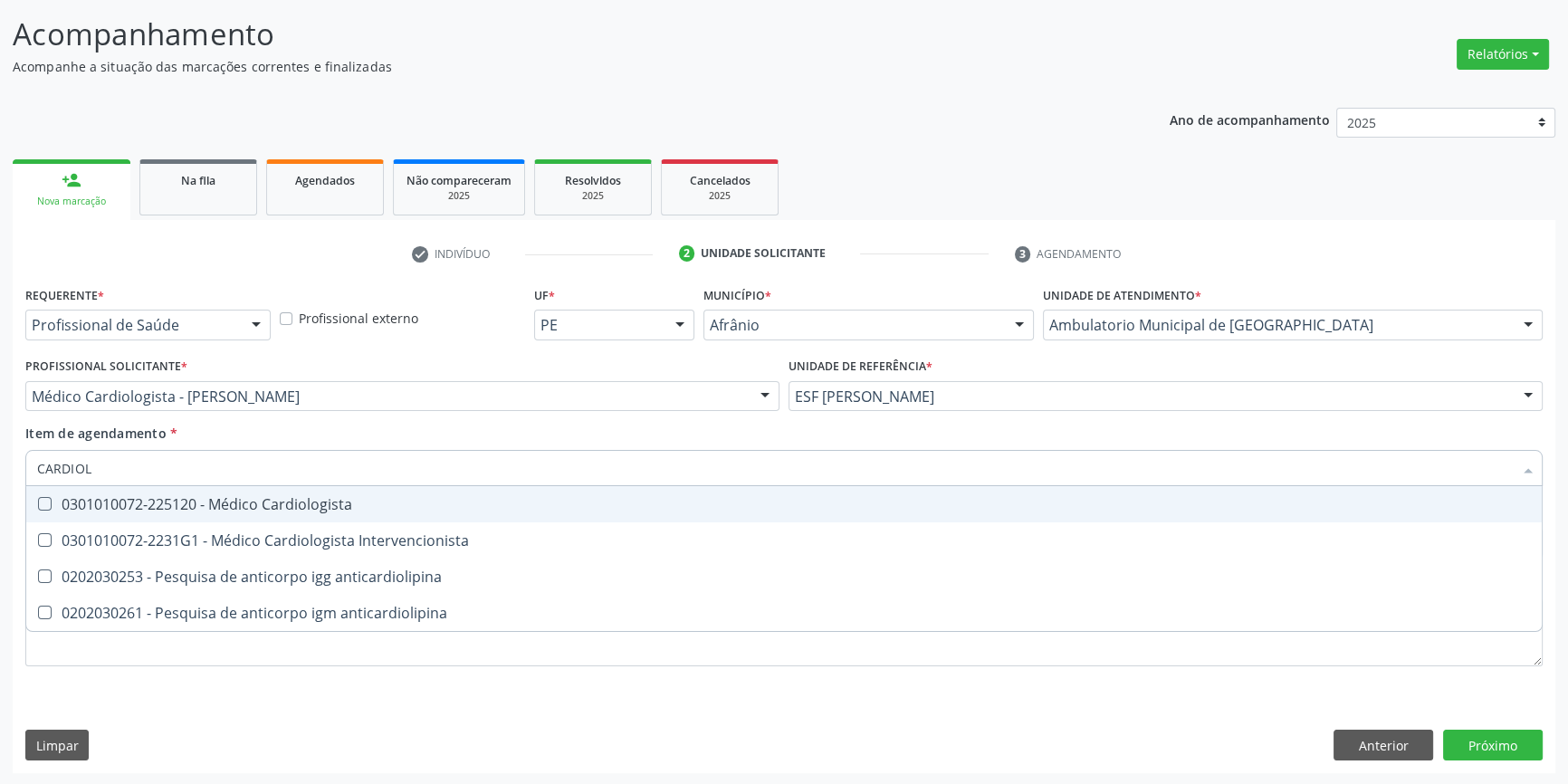
click at [261, 507] on div "0301010072-225120 - Médico Cardiologista" at bounding box center [784, 504] width 1494 height 14
checkbox Cardiologista "true"
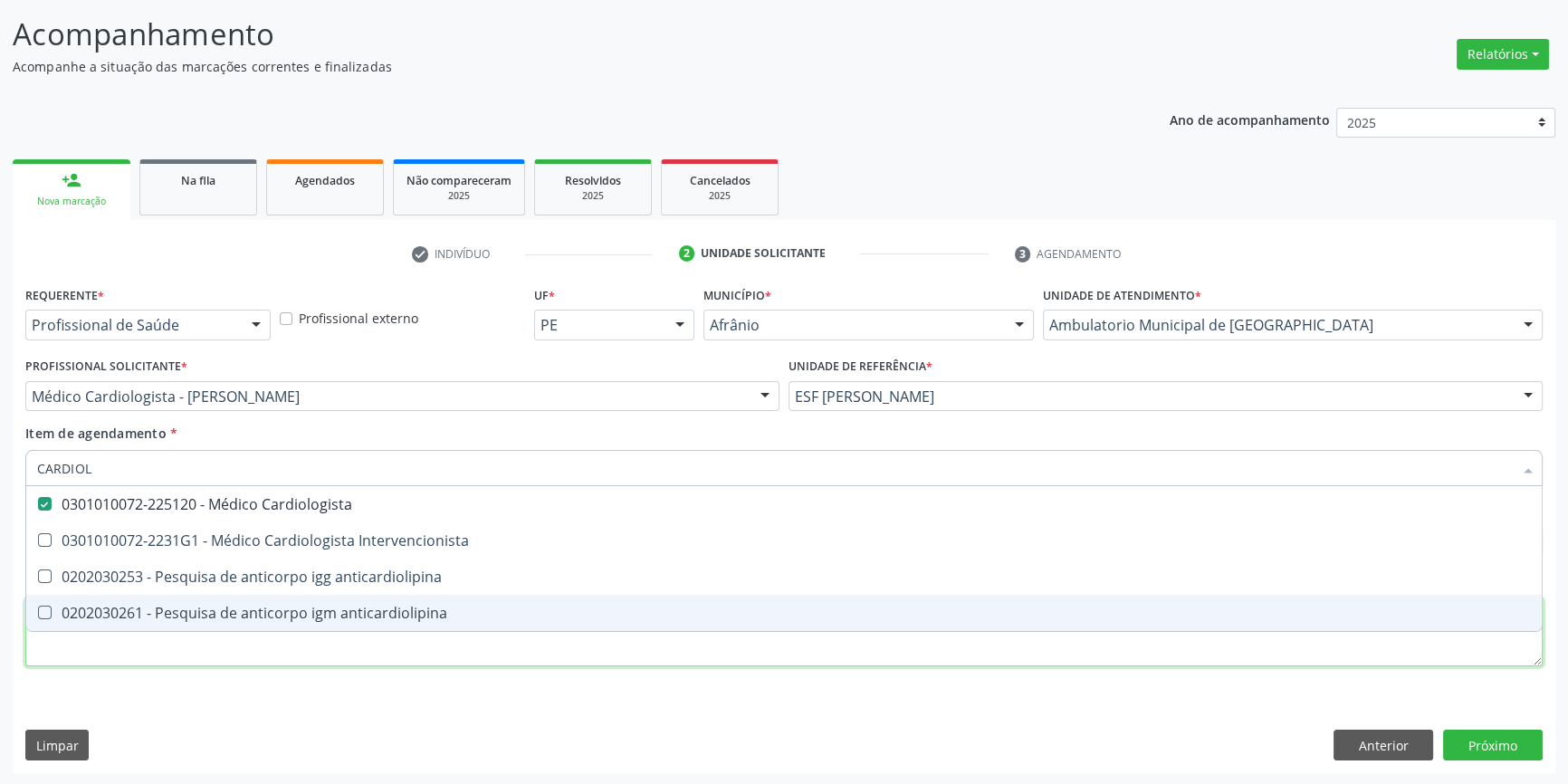
click at [158, 661] on div "Requerente * Profissional de Saúde Profissional de Saúde Paciente Nenhum result…" at bounding box center [784, 487] width 1518 height 410
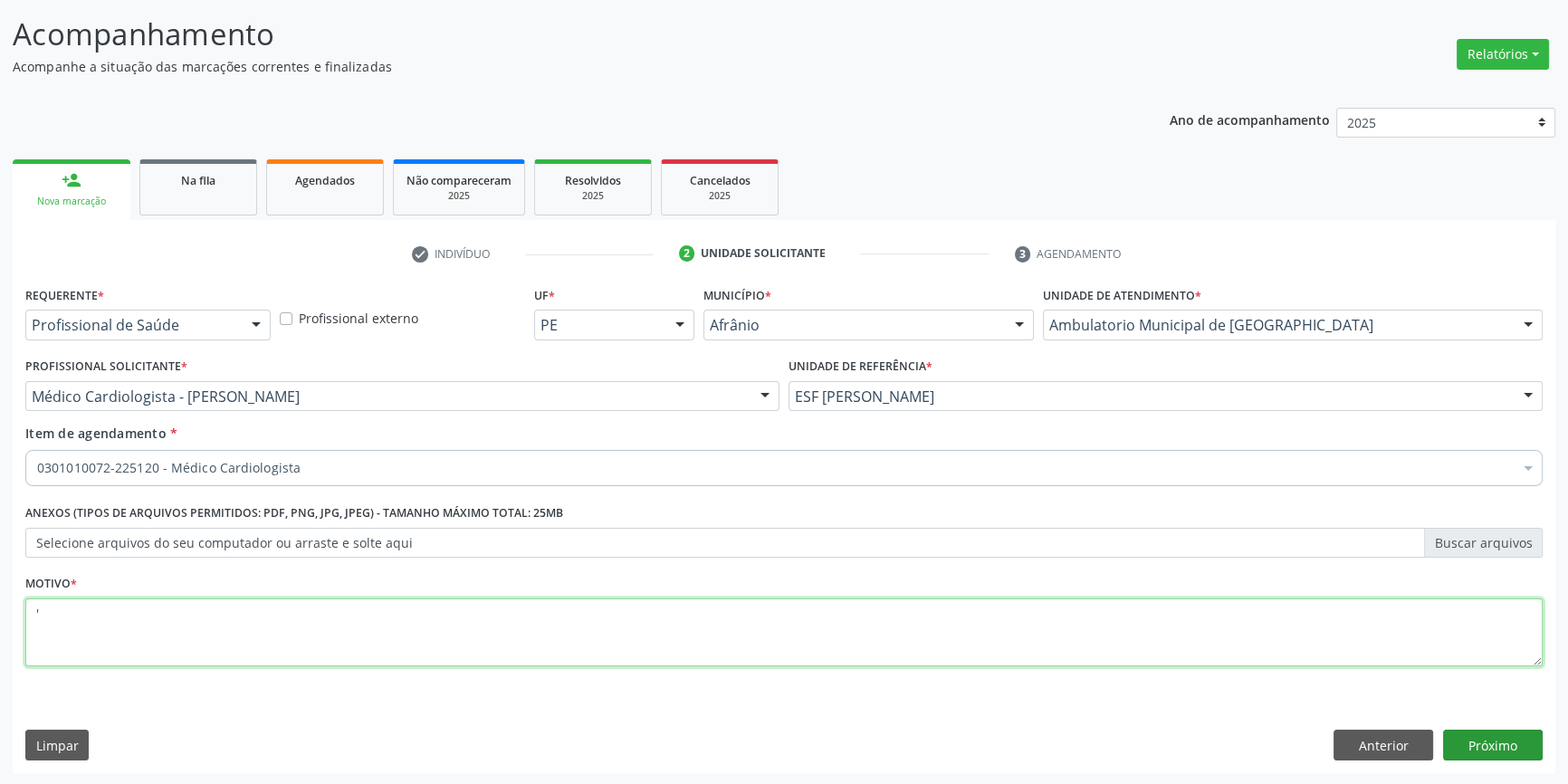
type textarea "'"
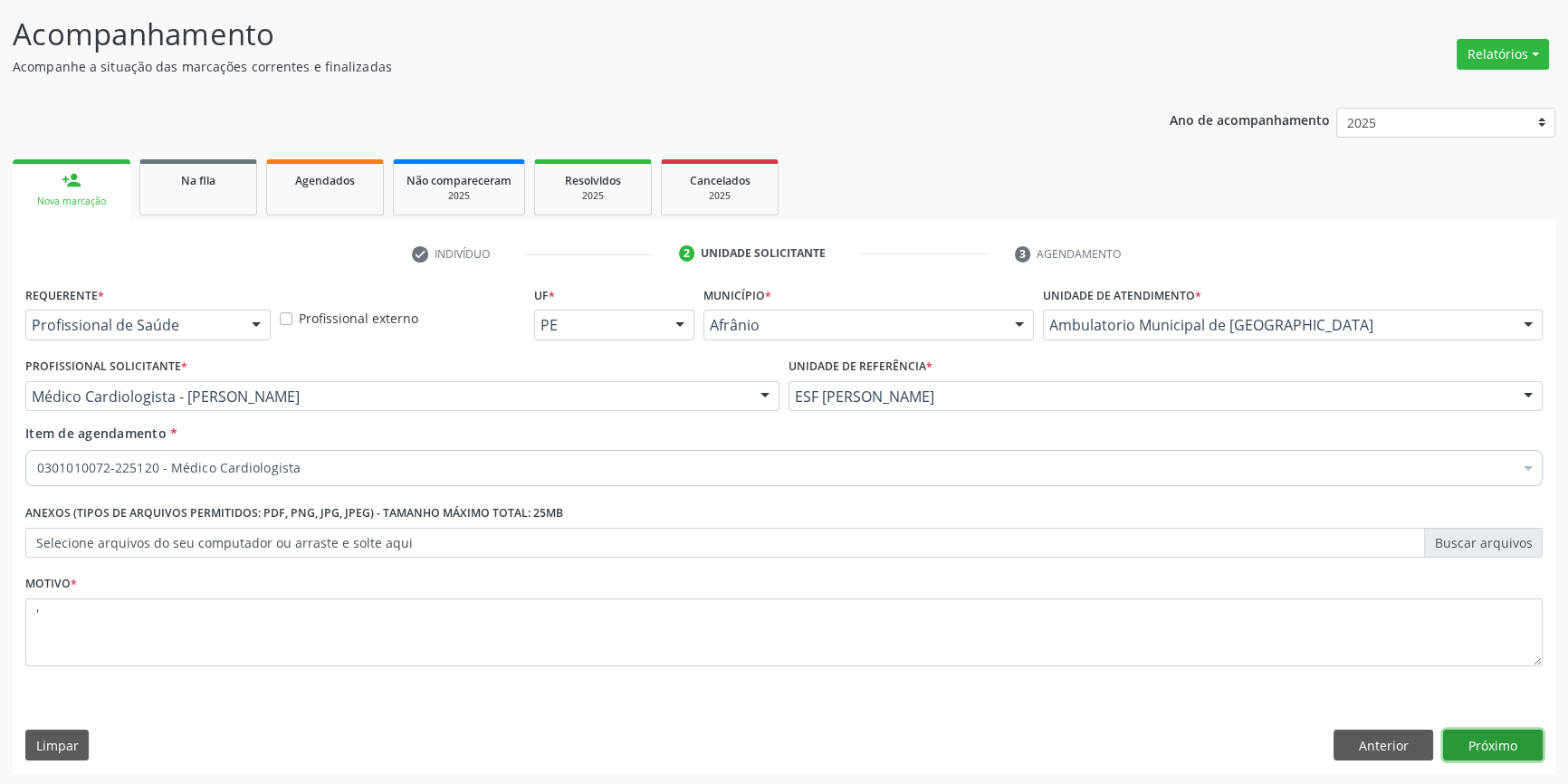
click at [1471, 741] on button "Próximo" at bounding box center [1493, 745] width 100 height 30
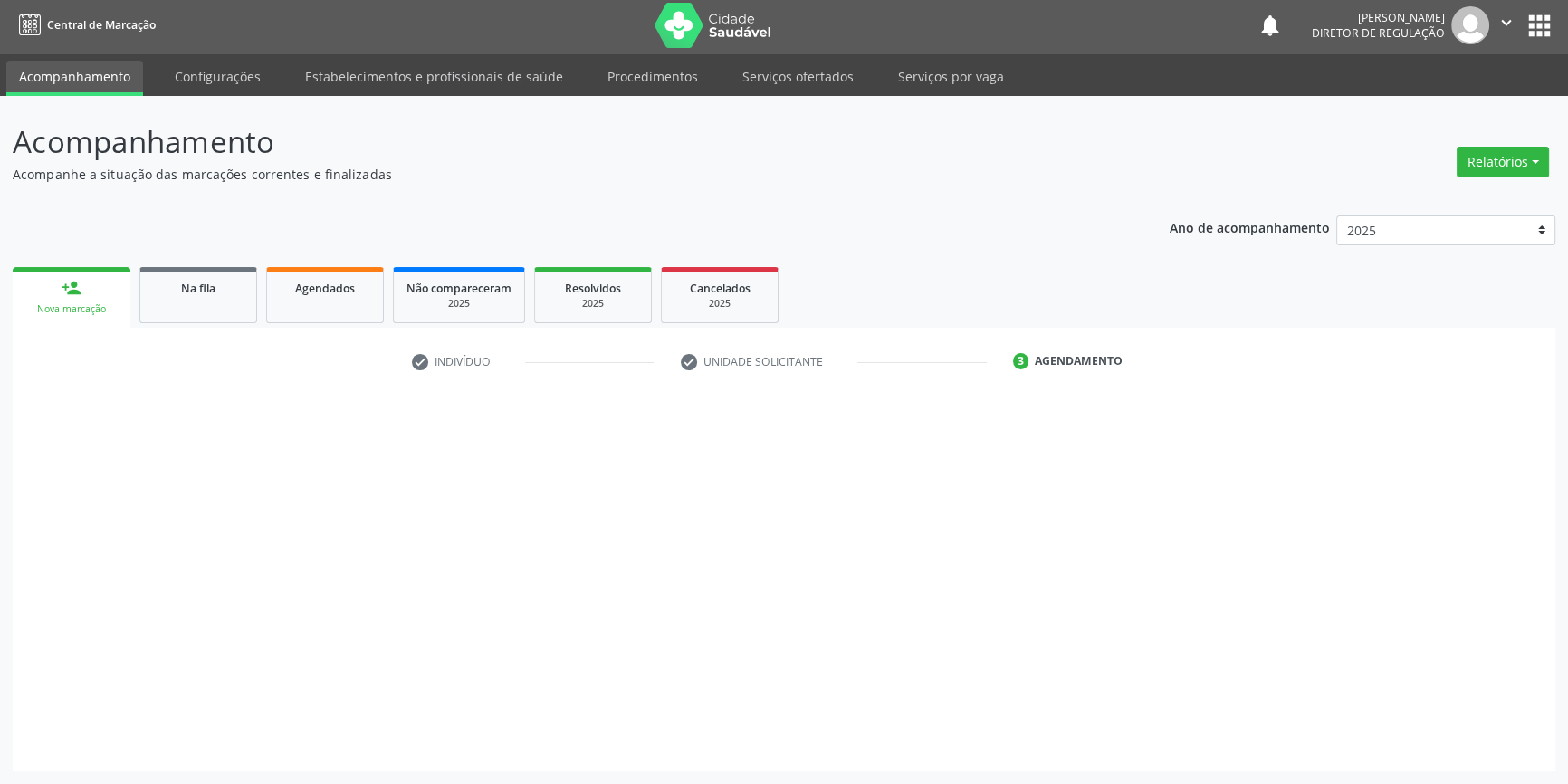
scroll to position [2, 0]
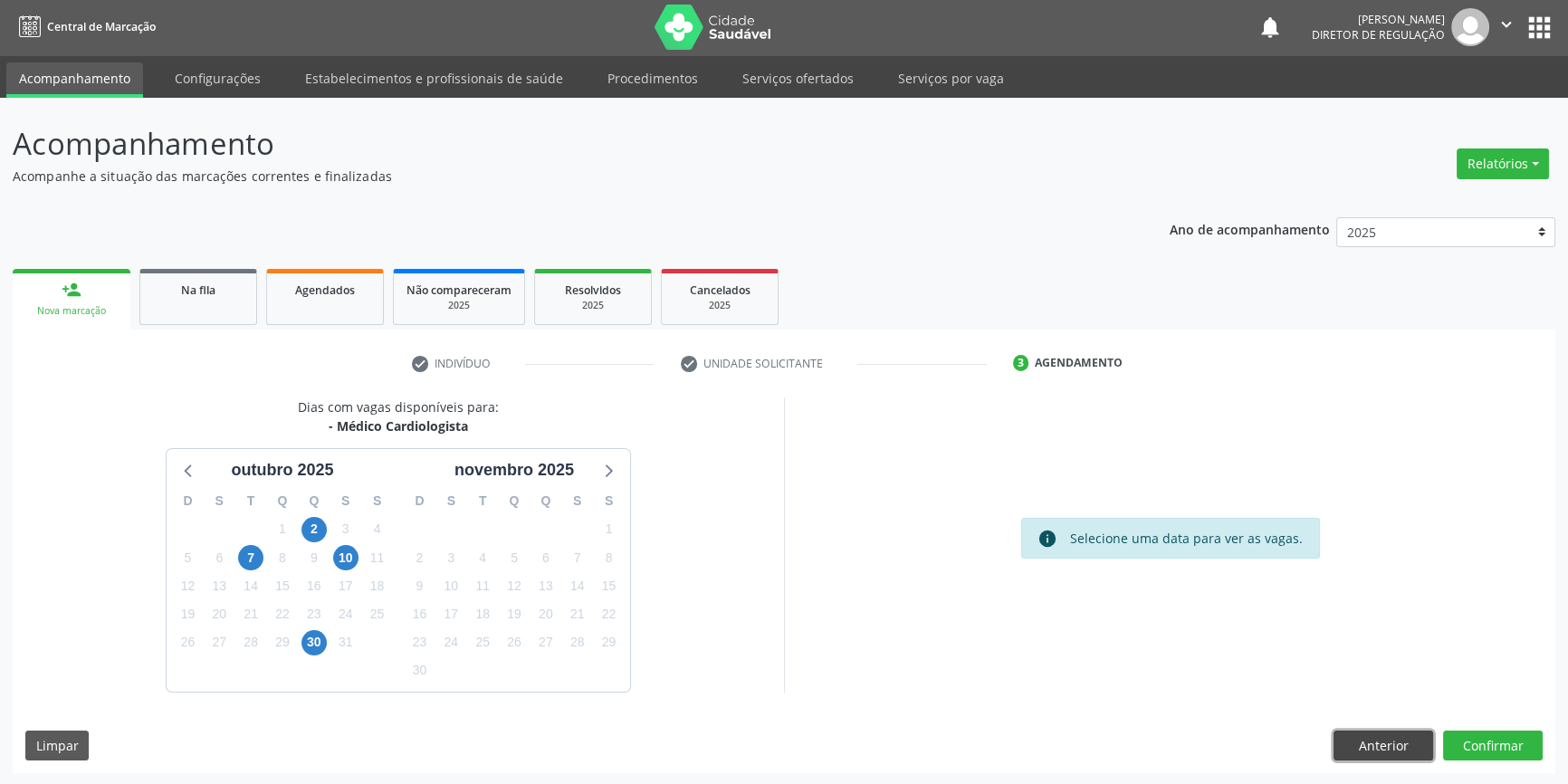
click at [1365, 737] on button "Anterior" at bounding box center [1383, 746] width 100 height 30
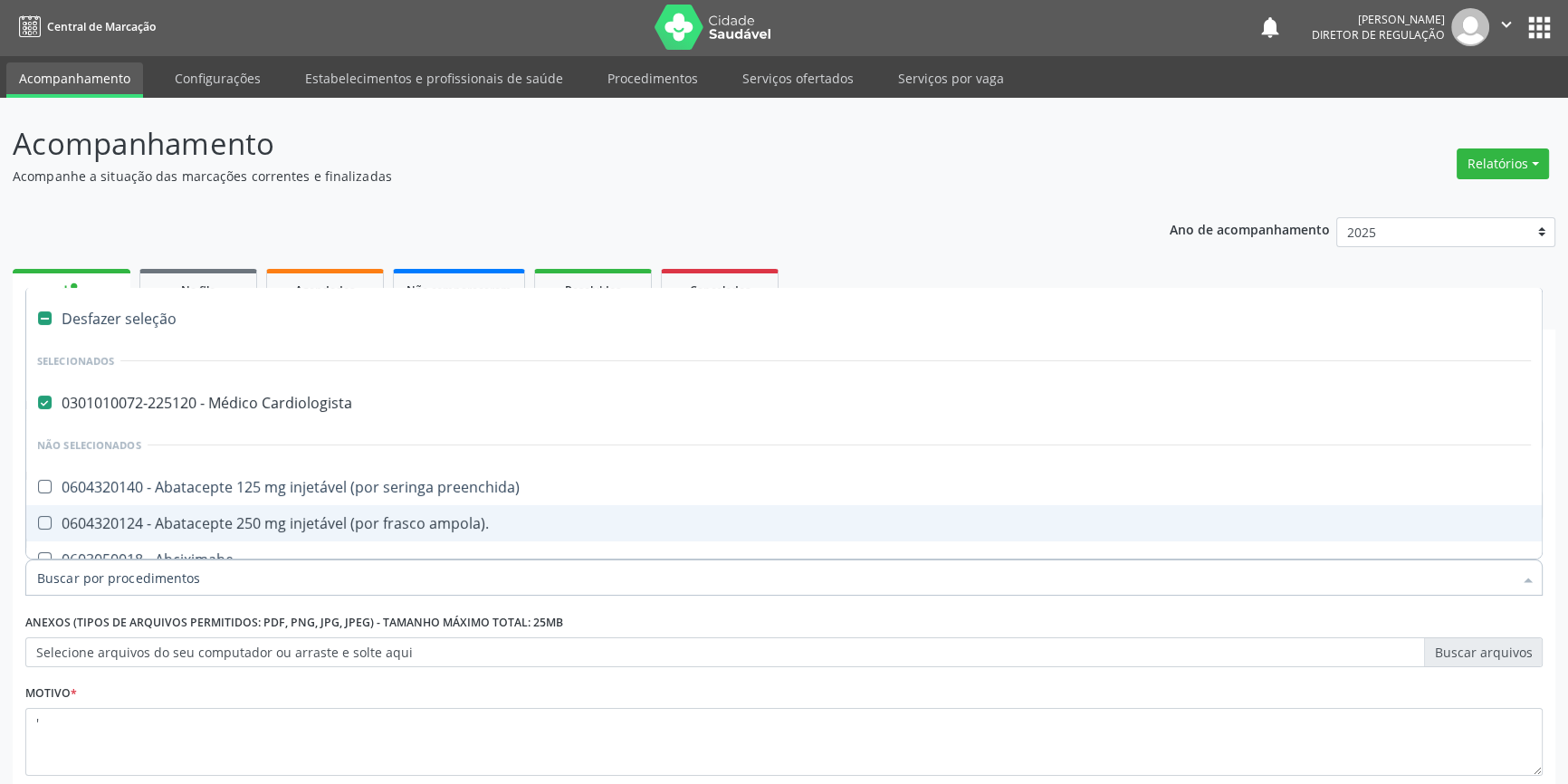
click at [250, 401] on div "0301010072-225120 - Médico Cardiologista" at bounding box center [784, 402] width 1494 height 14
checkbox Cardiologista "false"
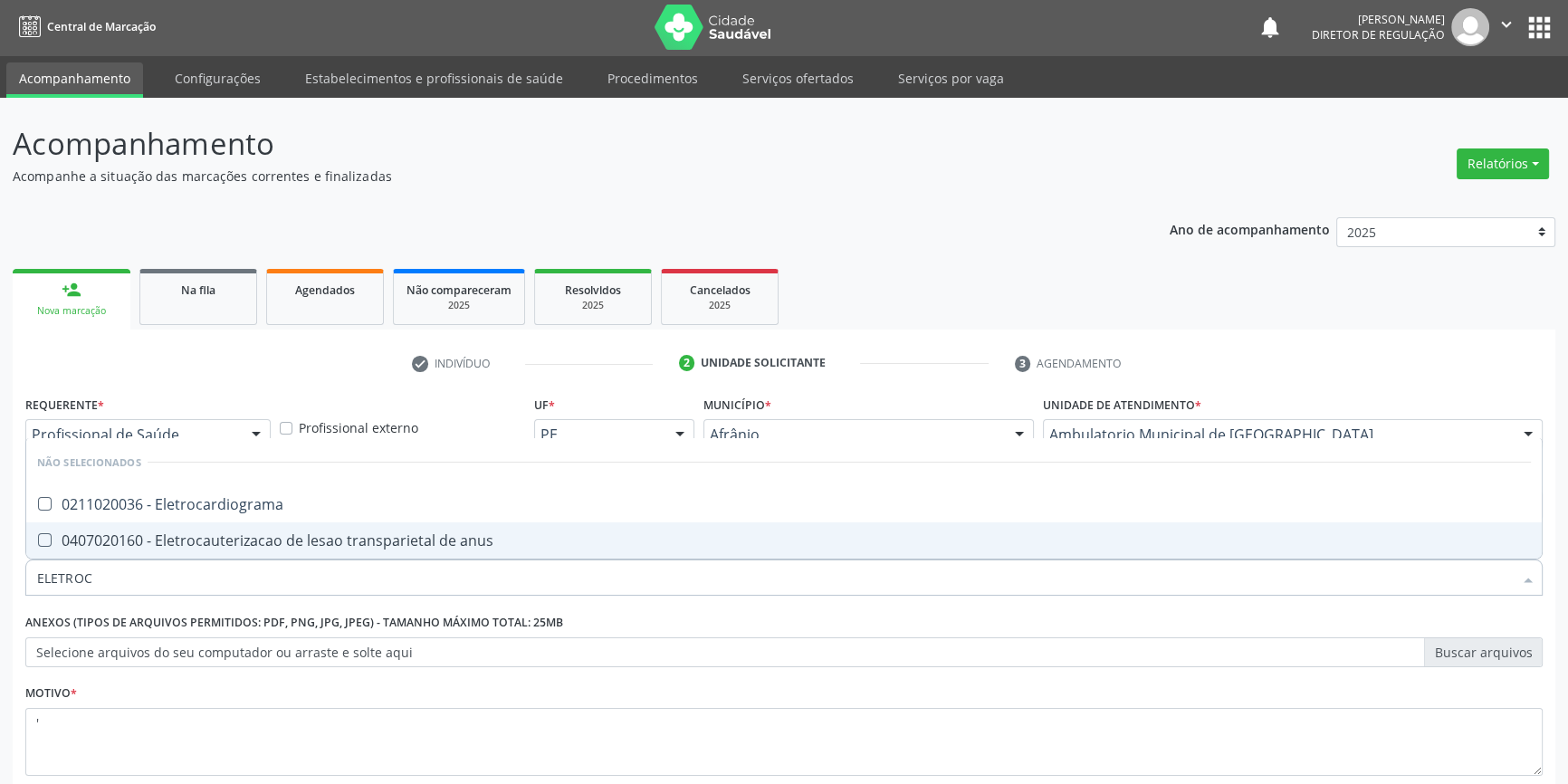
type input "ELETROCA"
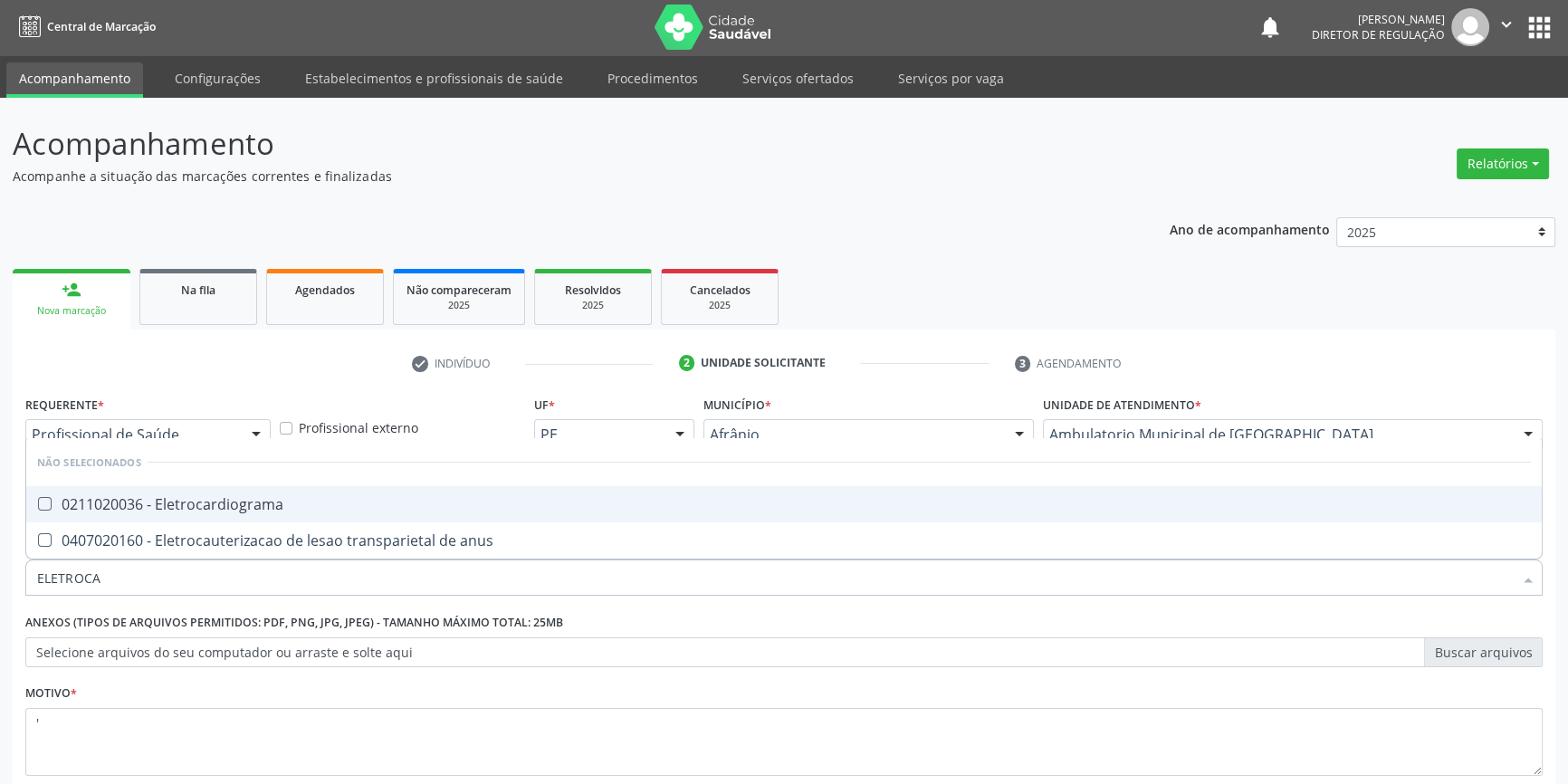
click at [248, 508] on div "0211020036 - Eletrocardiograma" at bounding box center [784, 504] width 1494 height 14
checkbox Eletrocardiograma "true"
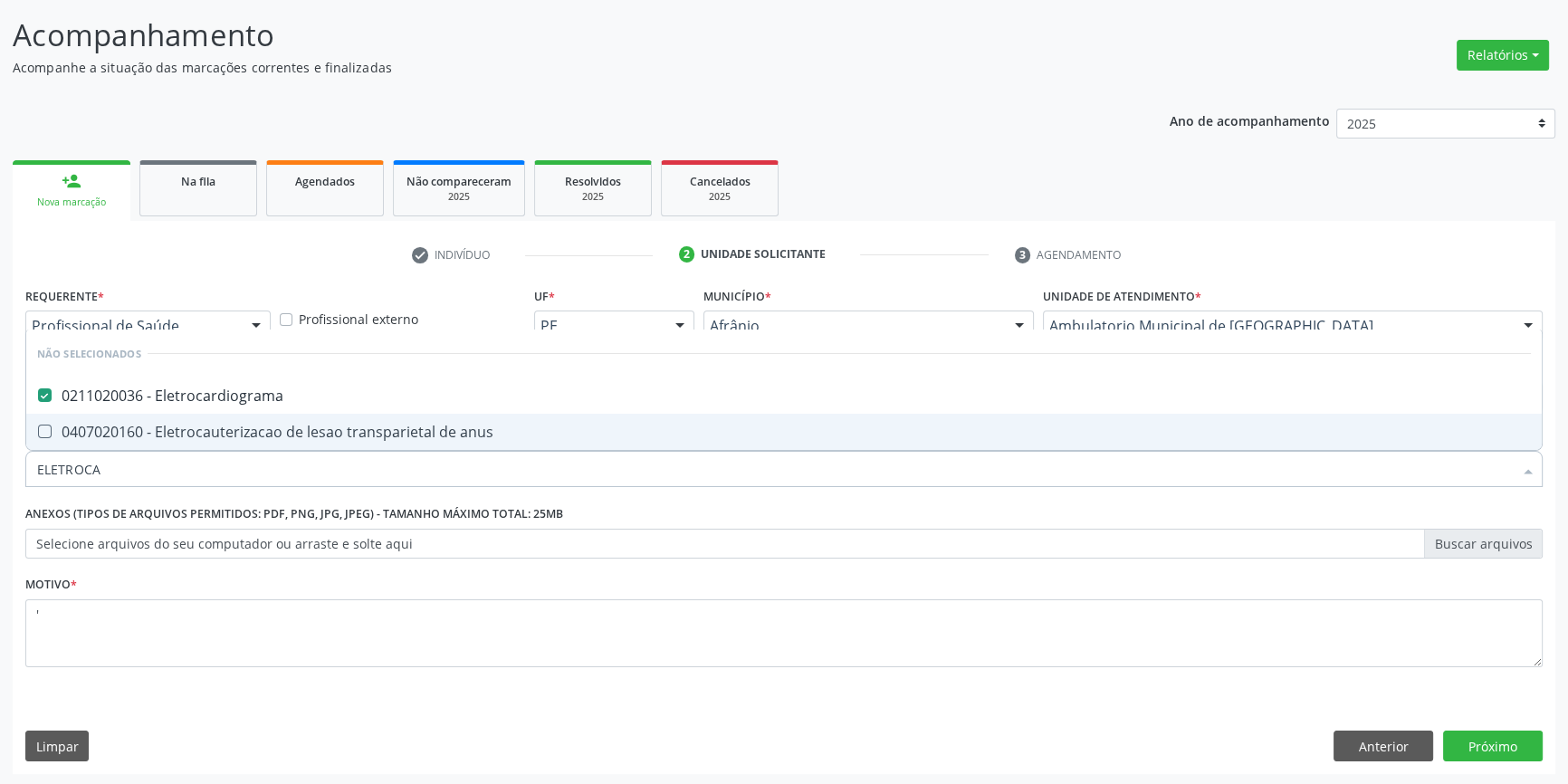
scroll to position [111, 0]
click at [1494, 739] on button "Próximo" at bounding box center [1493, 745] width 100 height 30
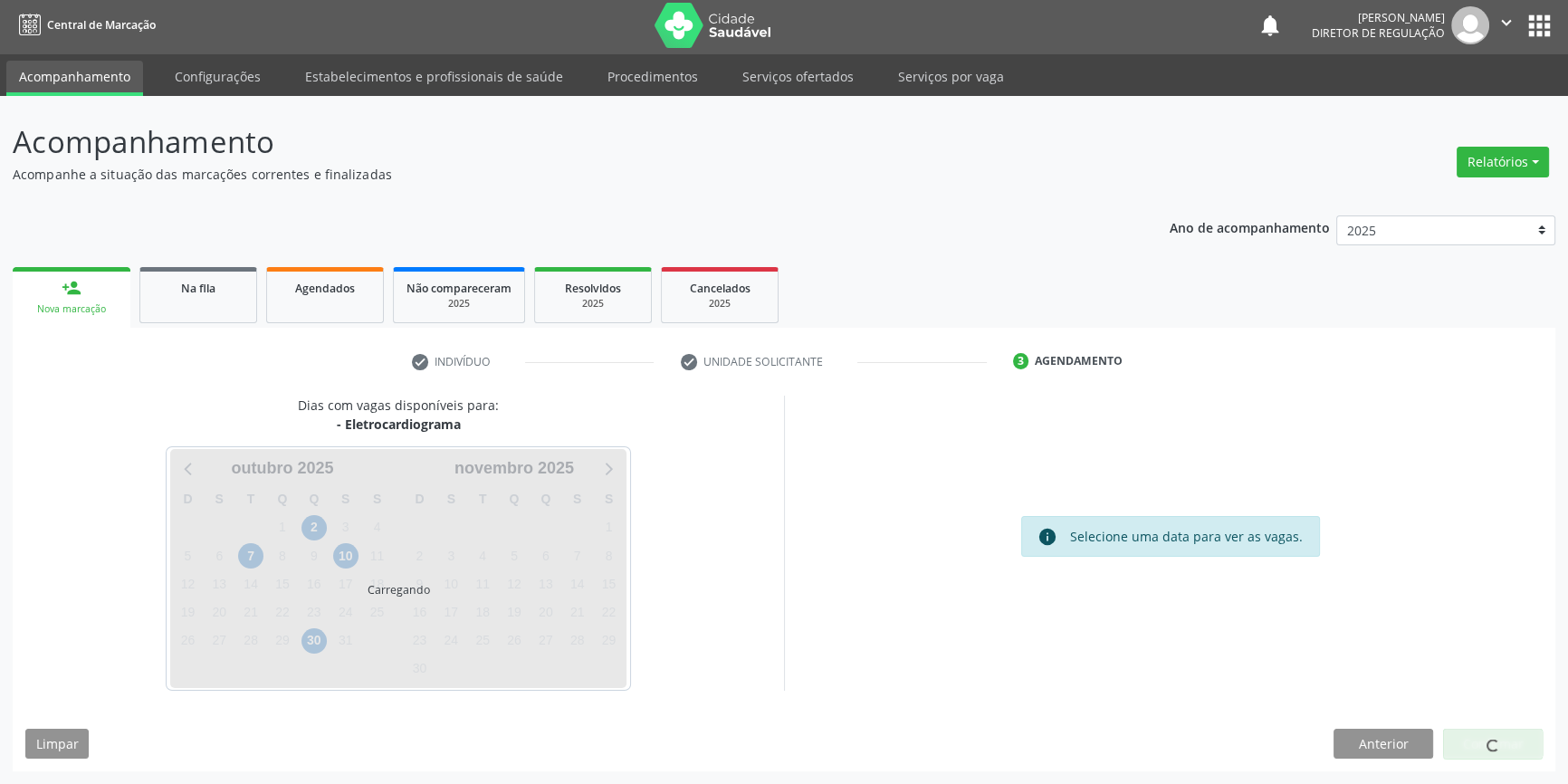
scroll to position [2, 0]
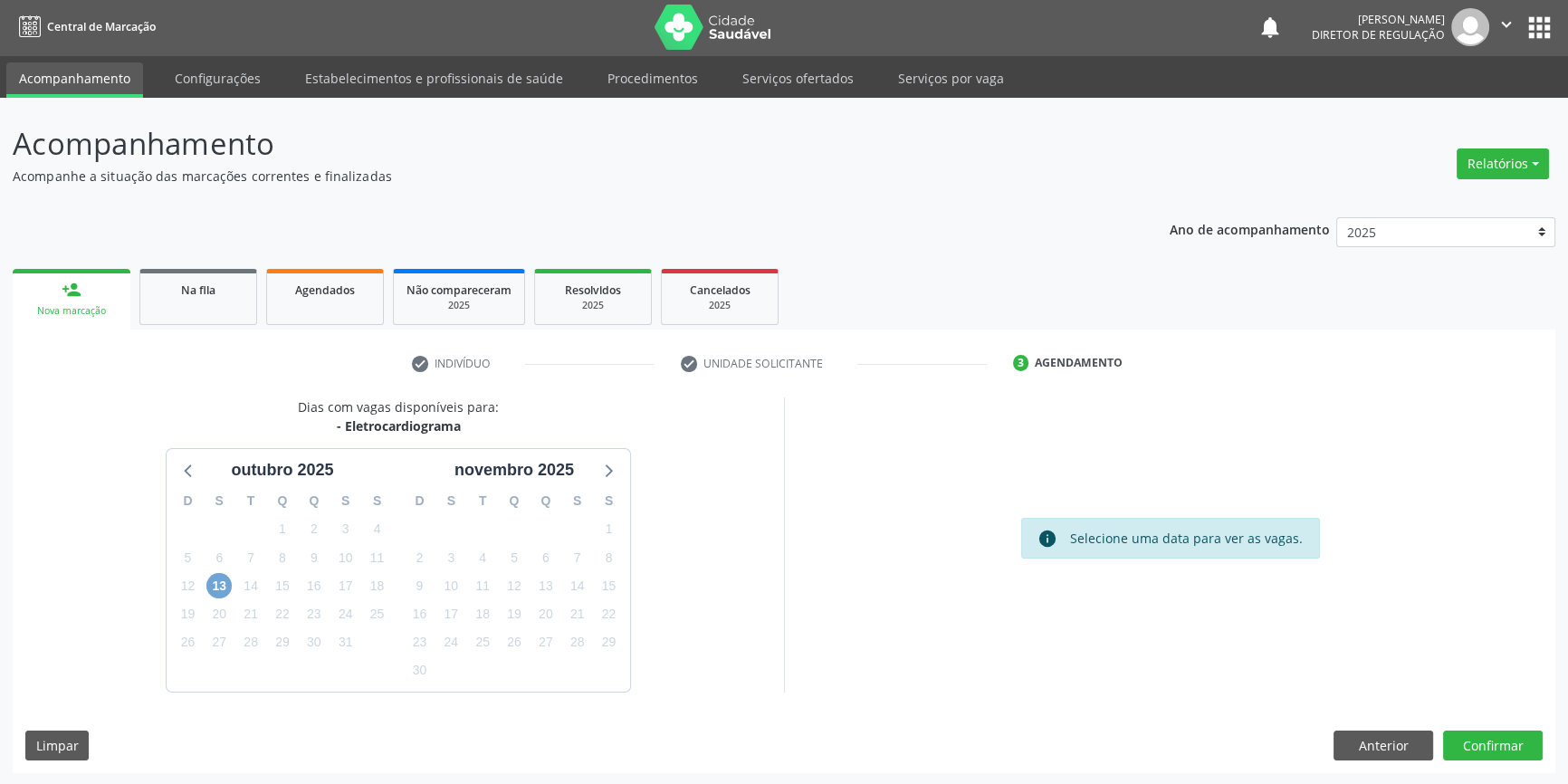
click at [228, 580] on span "13" at bounding box center [218, 586] width 26 height 26
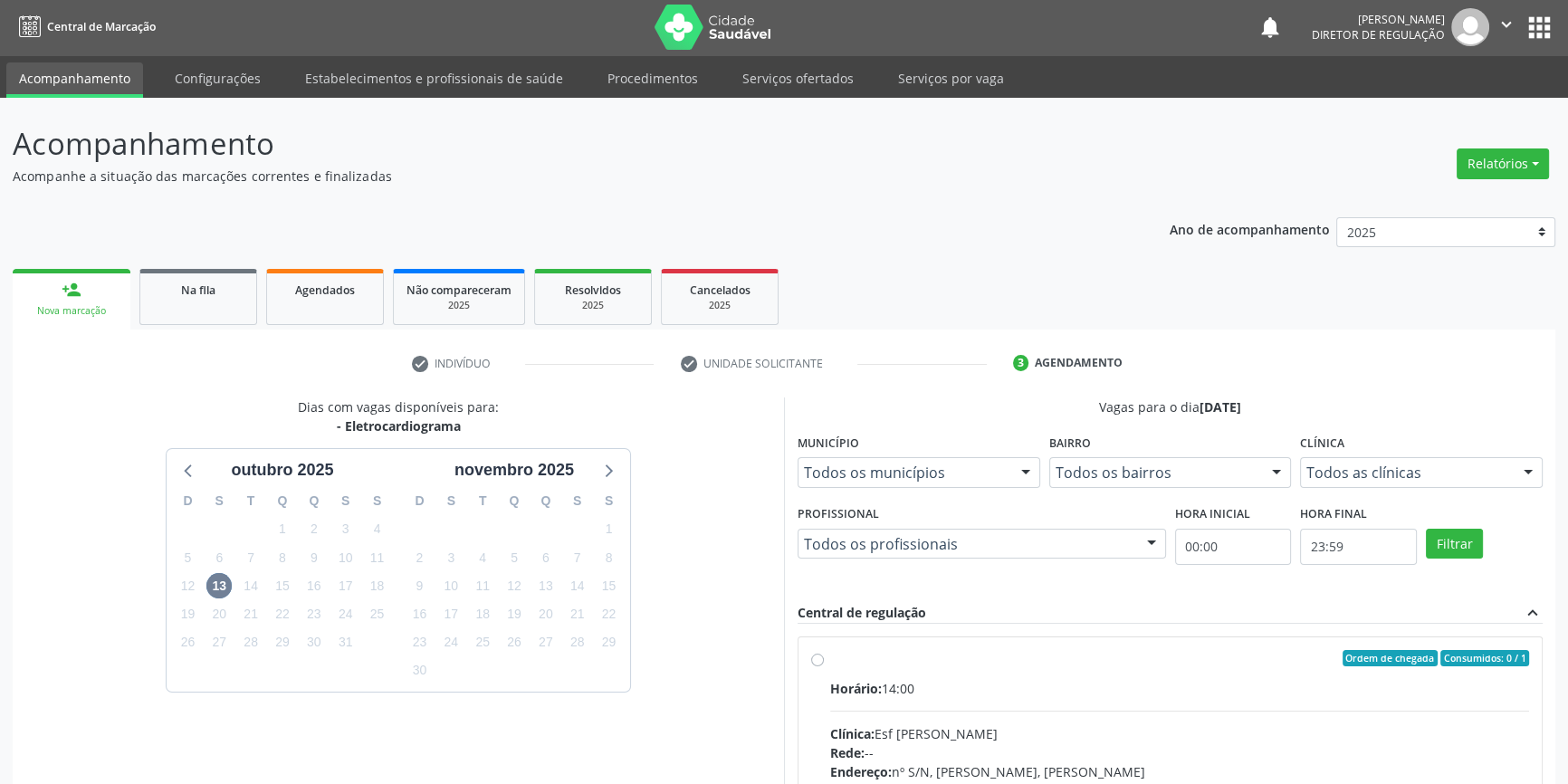
click at [922, 657] on div "Ordem de chegada Consumidos: 0 / 1" at bounding box center [1180, 658] width 699 height 16
click at [824, 657] on input "Ordem de chegada Consumidos: 0 / 1 Horário: 14:00 Clínica: Esf Isabel Gomes Red…" at bounding box center [817, 658] width 12 height 16
radio input "true"
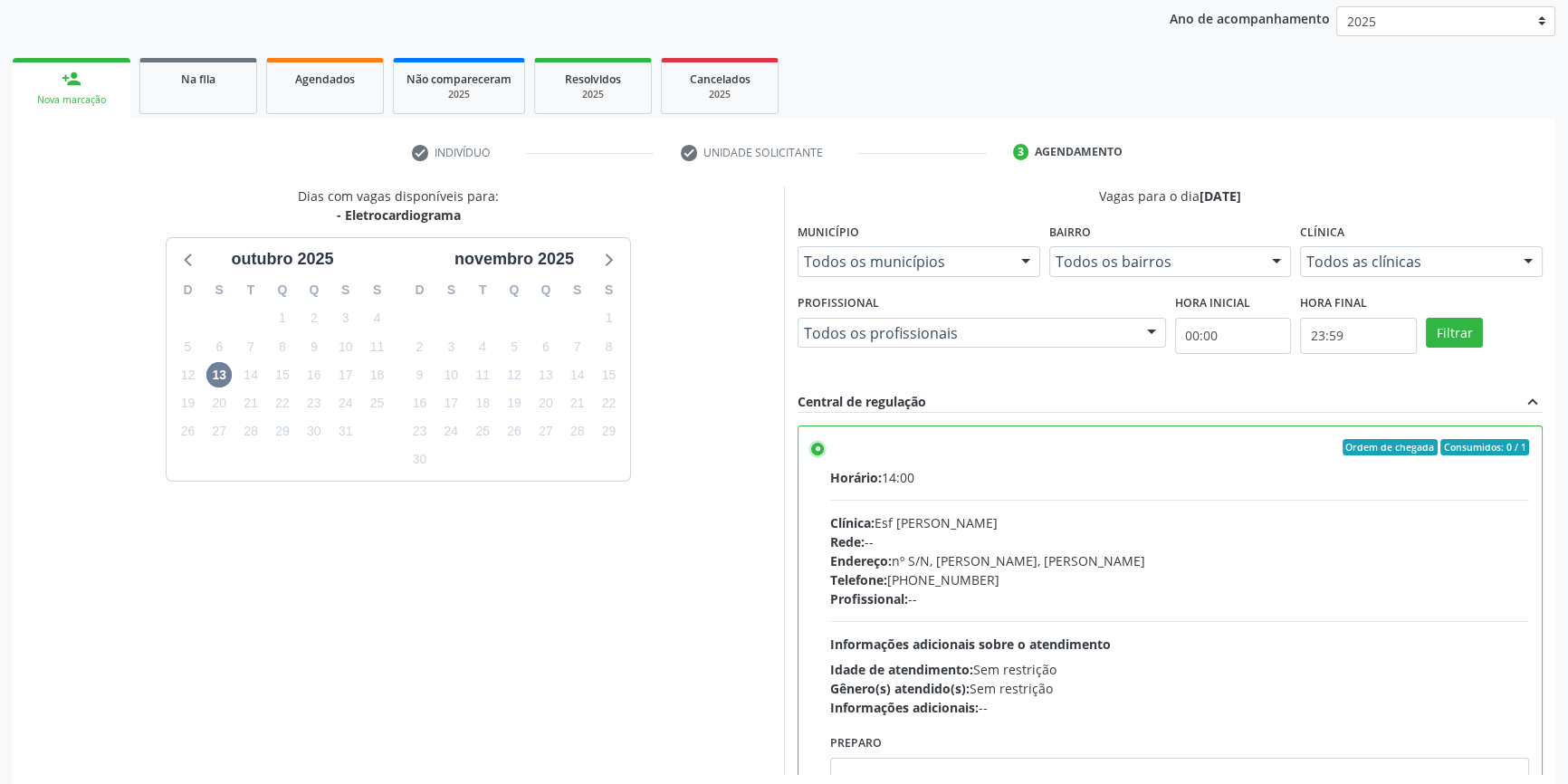
scroll to position [296, 0]
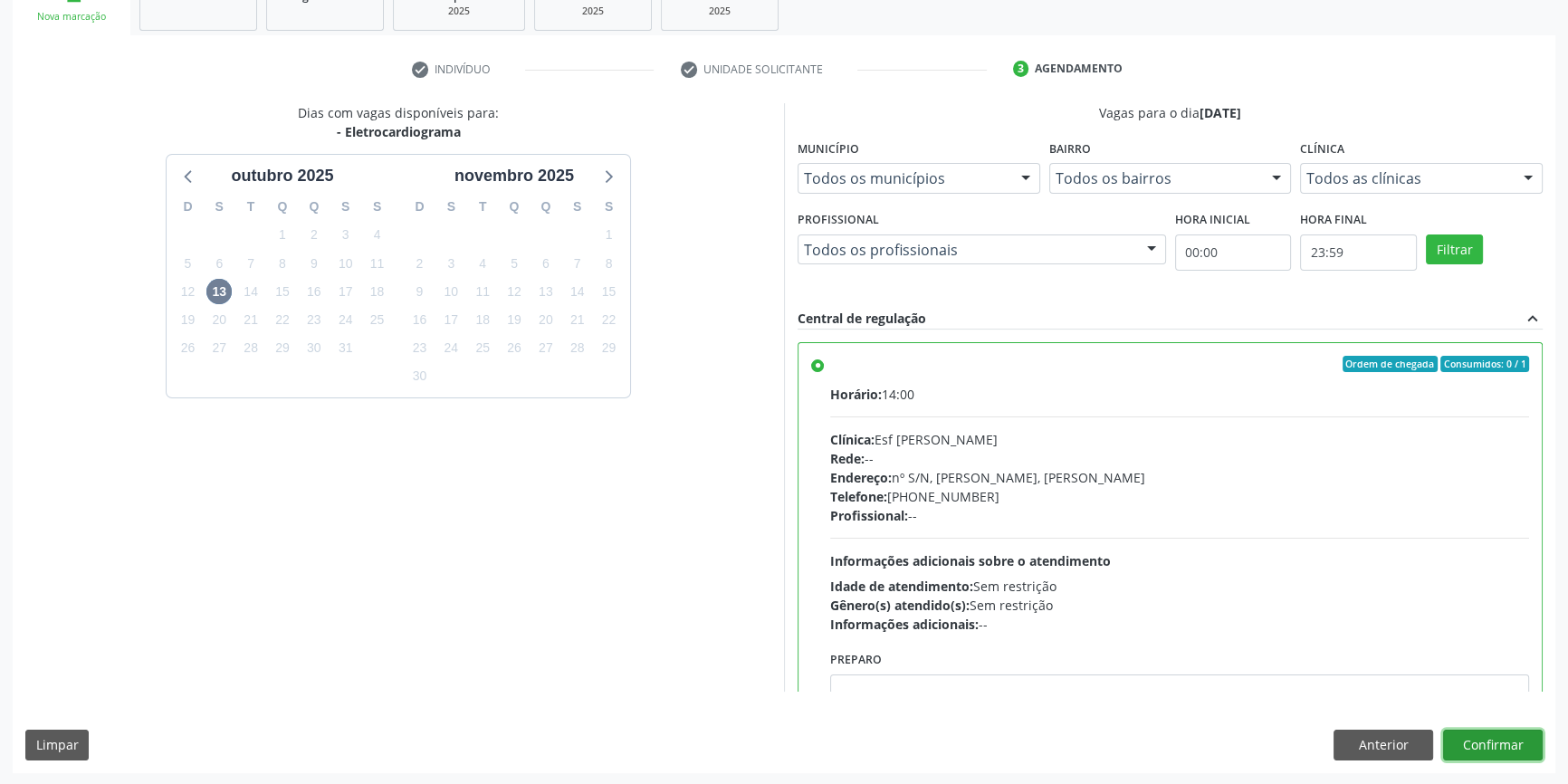
click at [1521, 751] on button "Confirmar" at bounding box center [1493, 745] width 100 height 30
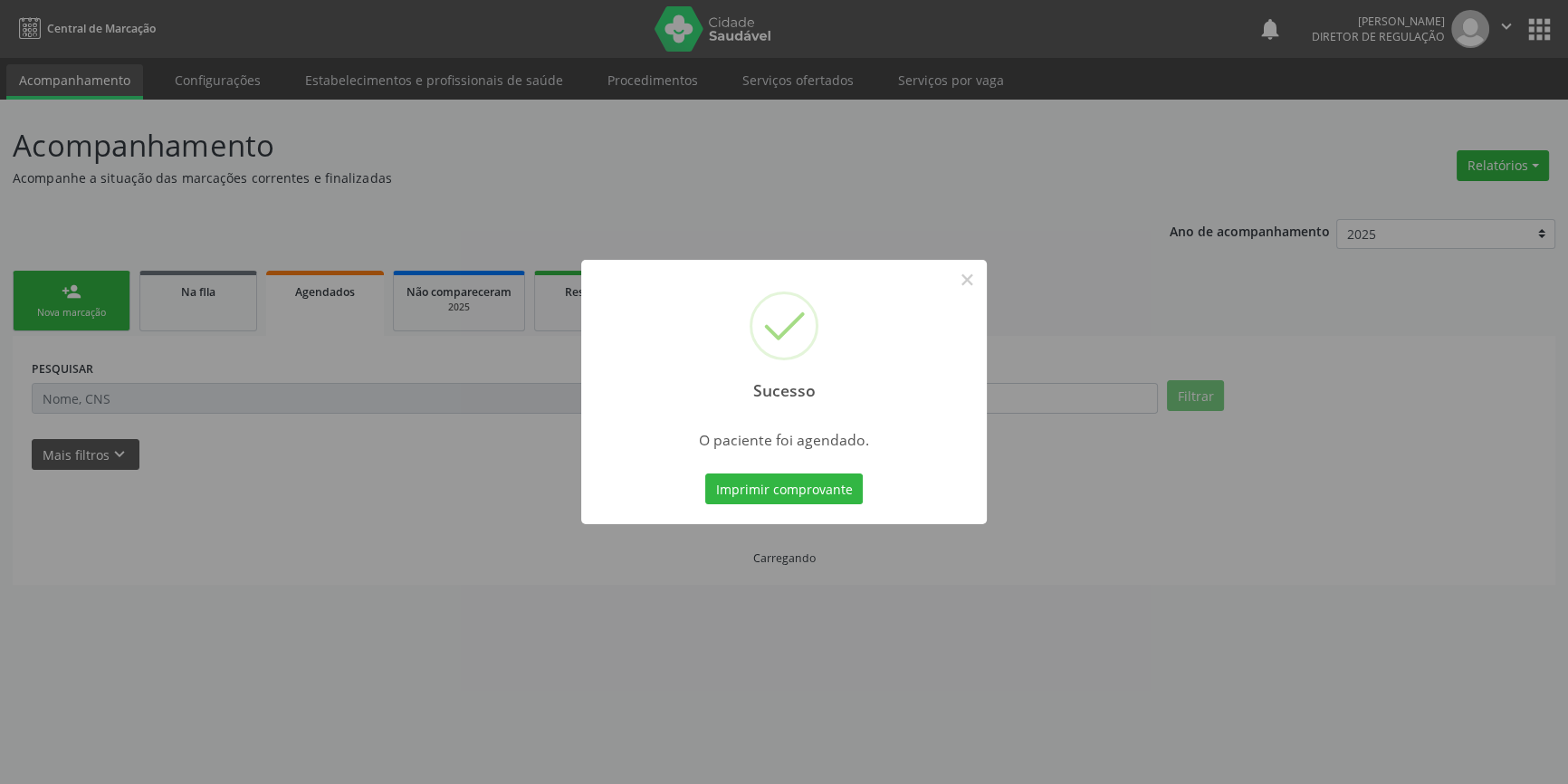
scroll to position [0, 0]
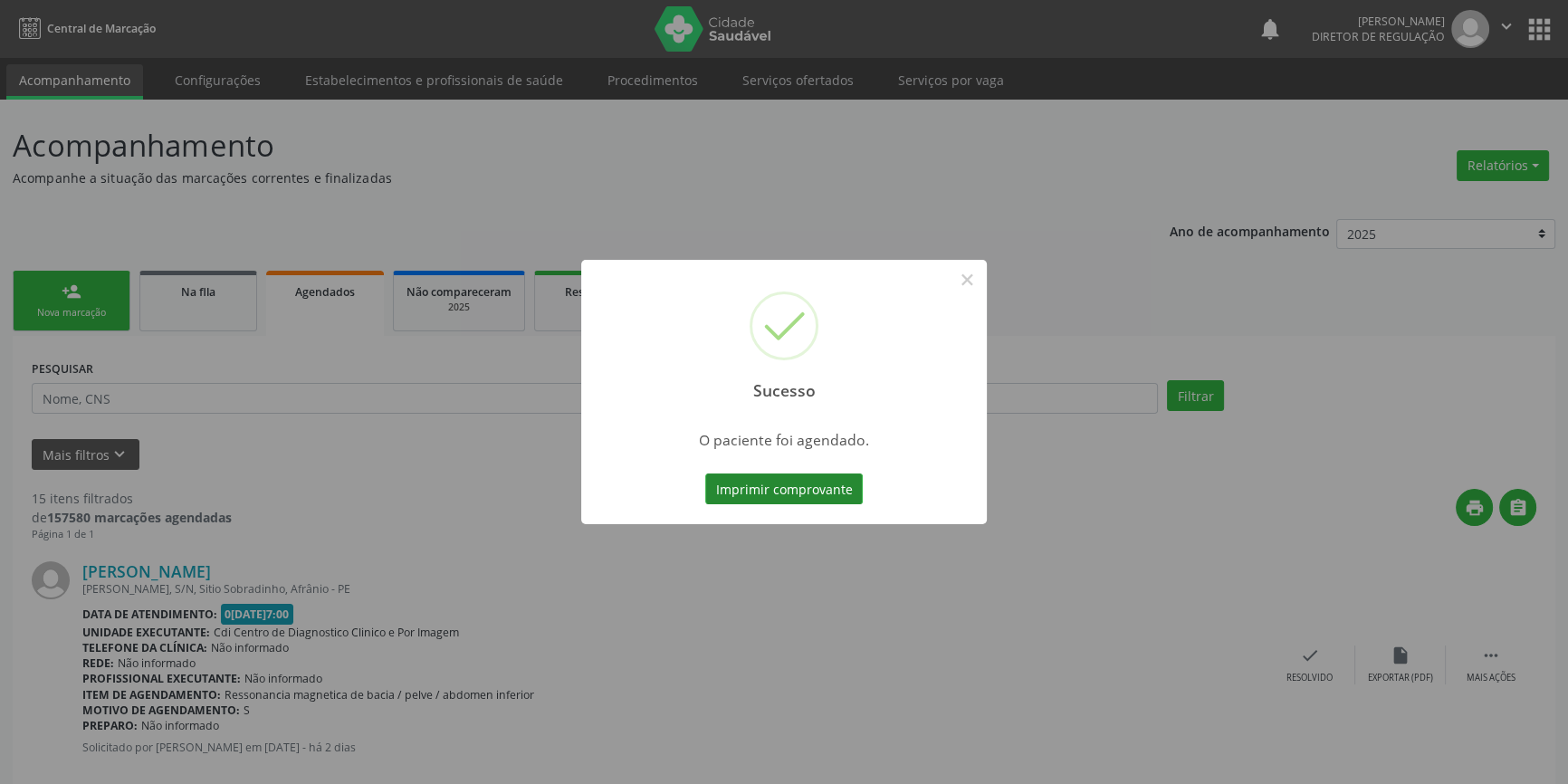
click at [841, 485] on button "Imprimir comprovante" at bounding box center [784, 489] width 158 height 30
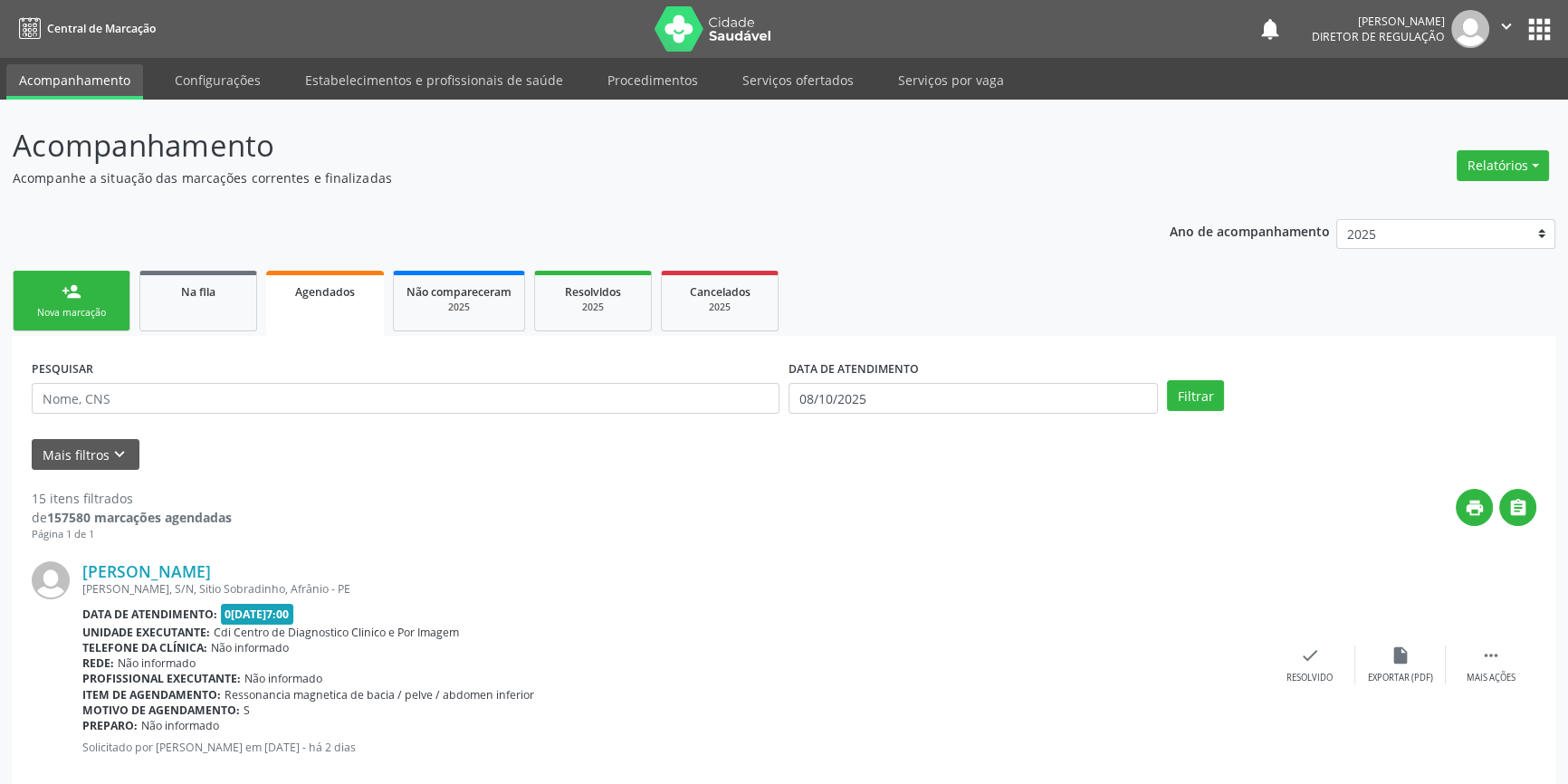
click at [57, 273] on link "person_add Nova marcação" at bounding box center [71, 301] width 118 height 61
click at [176, 326] on ul "person_add Nova marcação Na fila Agendados Não compareceram 2025 Resolvidos 202…" at bounding box center [784, 300] width 1543 height 69
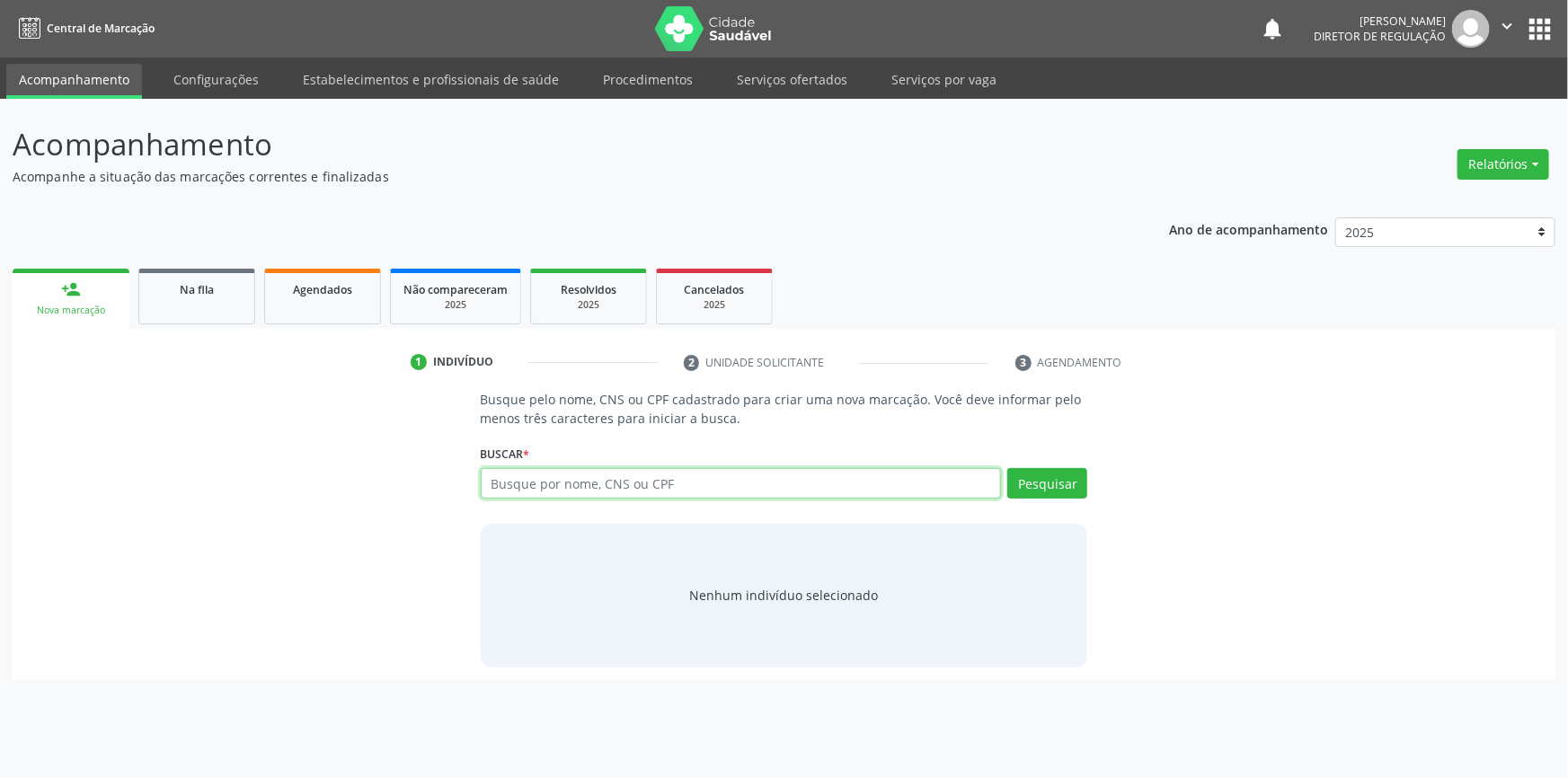
click at [522, 484] on input "text" at bounding box center [740, 483] width 521 height 30
type input "02663836451"
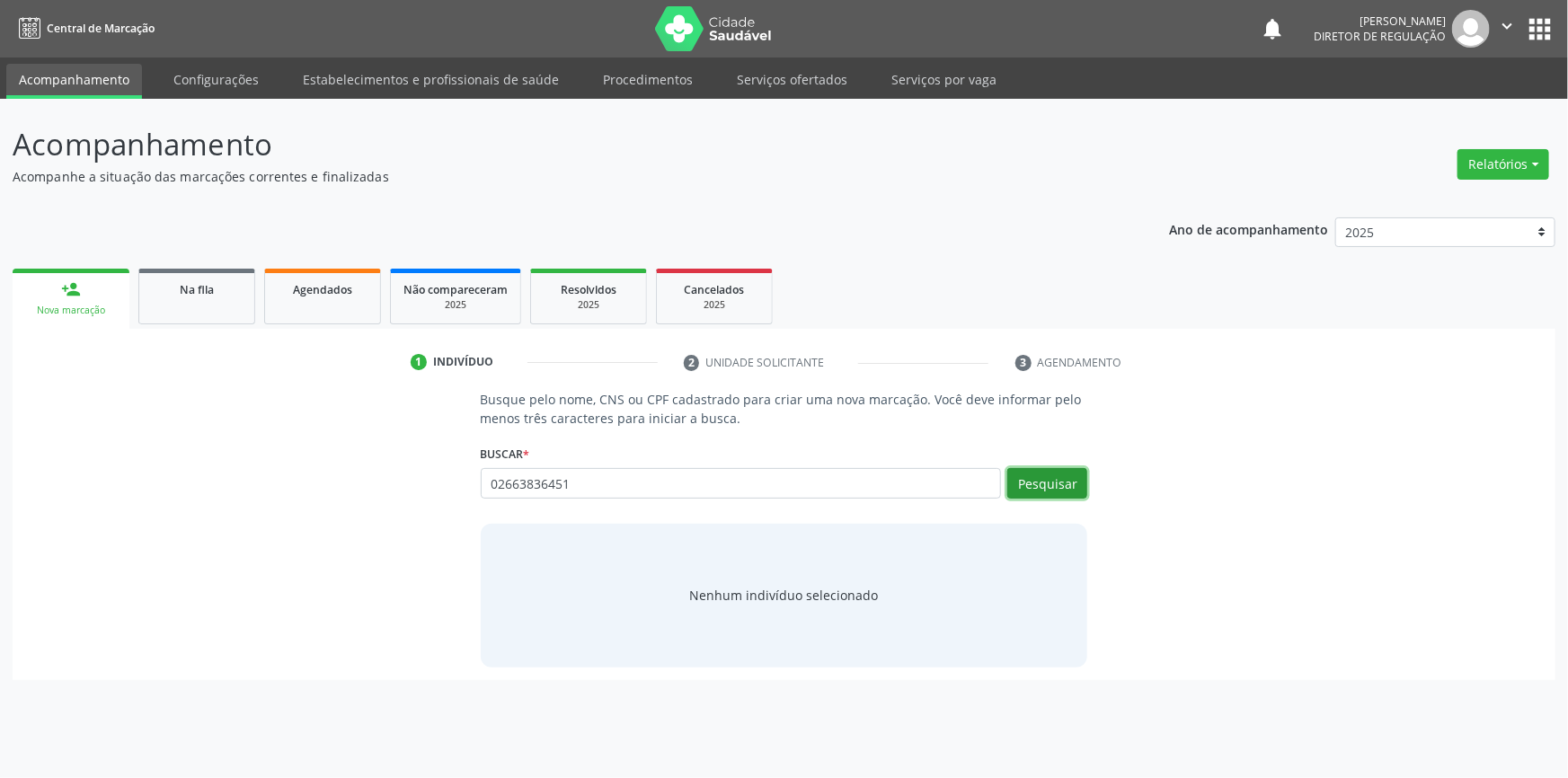
click at [1068, 468] on button "Pesquisar" at bounding box center [1046, 483] width 80 height 30
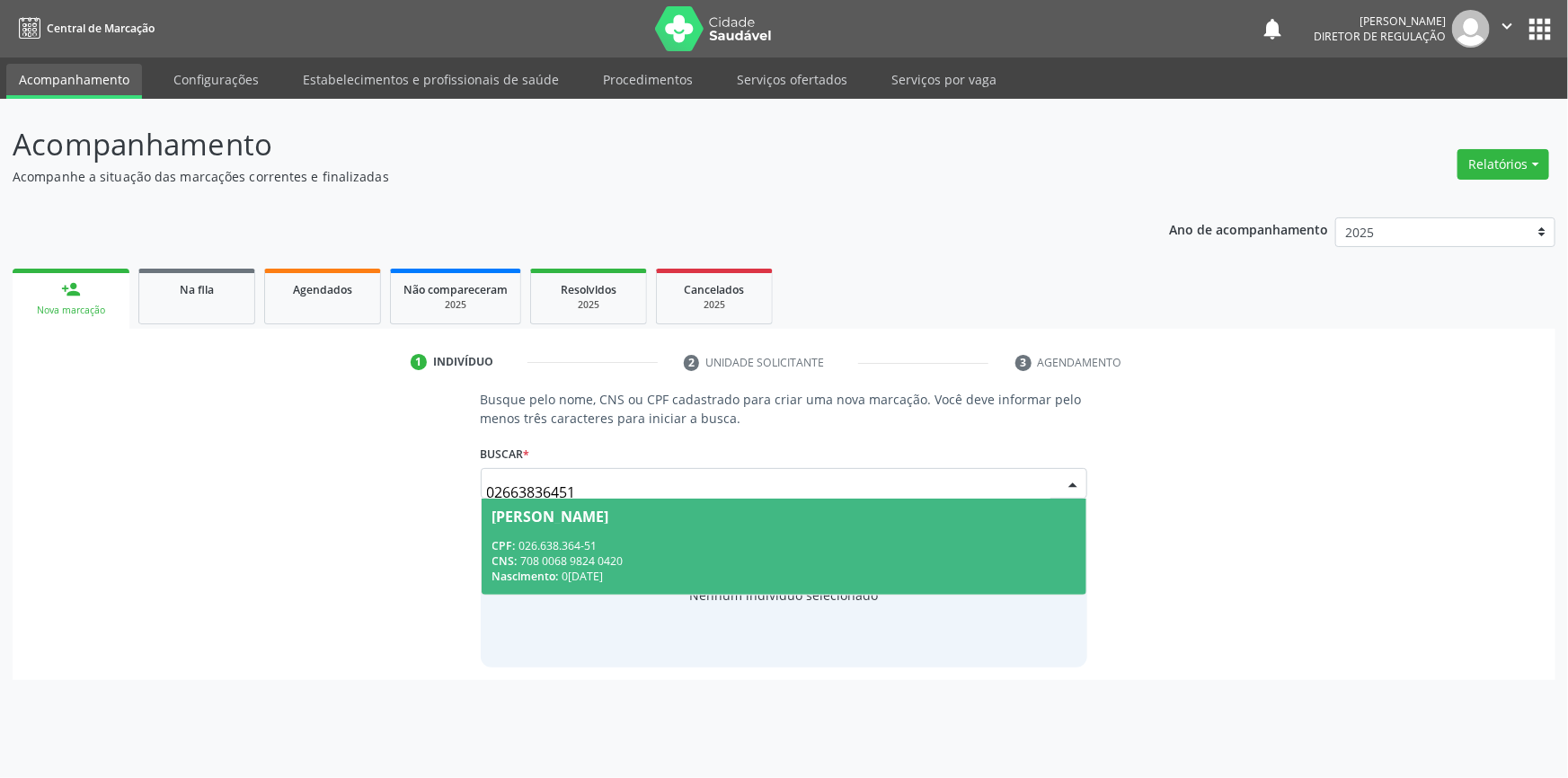
click at [649, 543] on div "CPF: 026.638.364-51" at bounding box center [784, 545] width 584 height 15
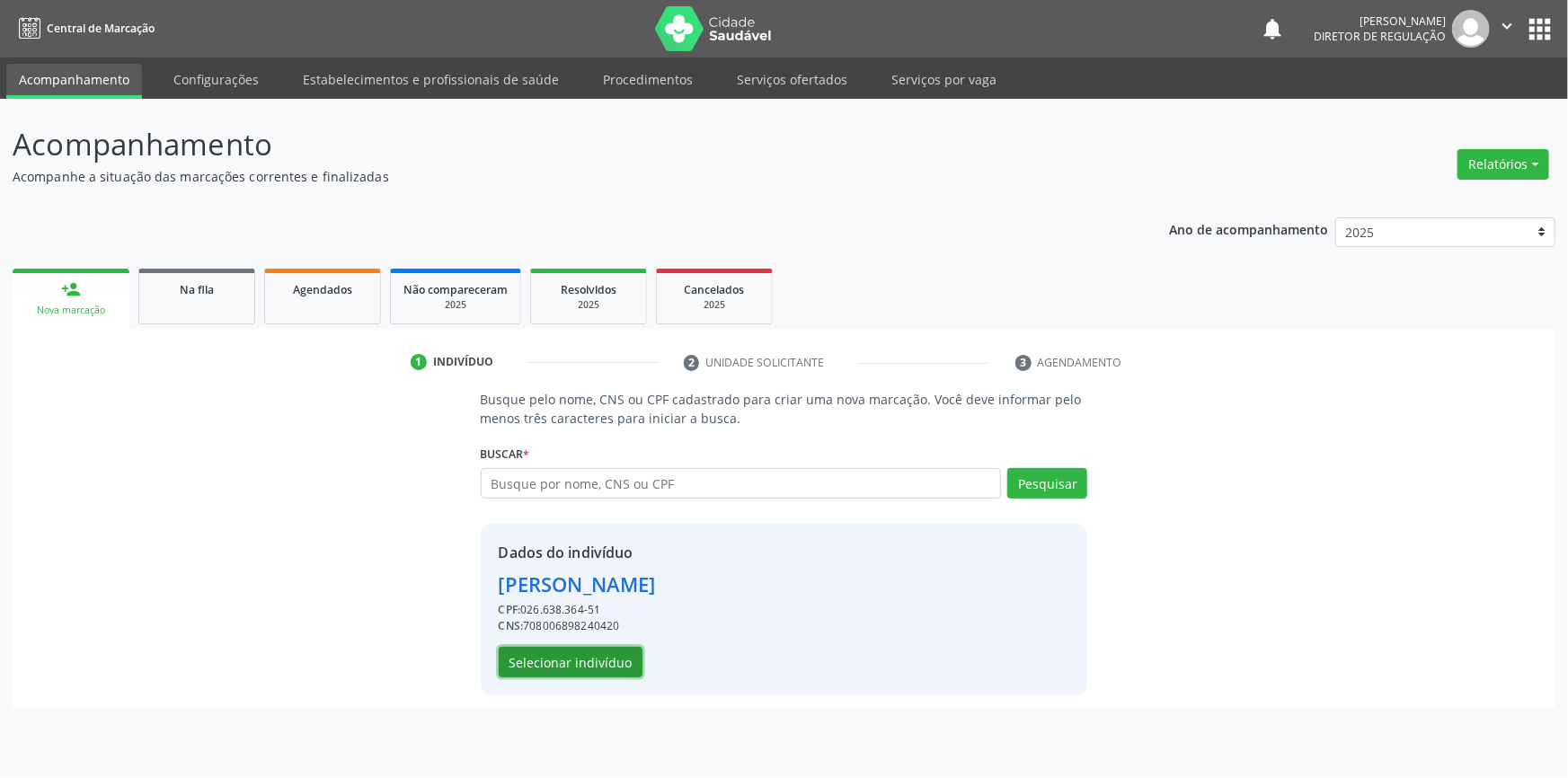
click at [605, 659] on button "Selecionar indivíduo" at bounding box center [570, 662] width 144 height 30
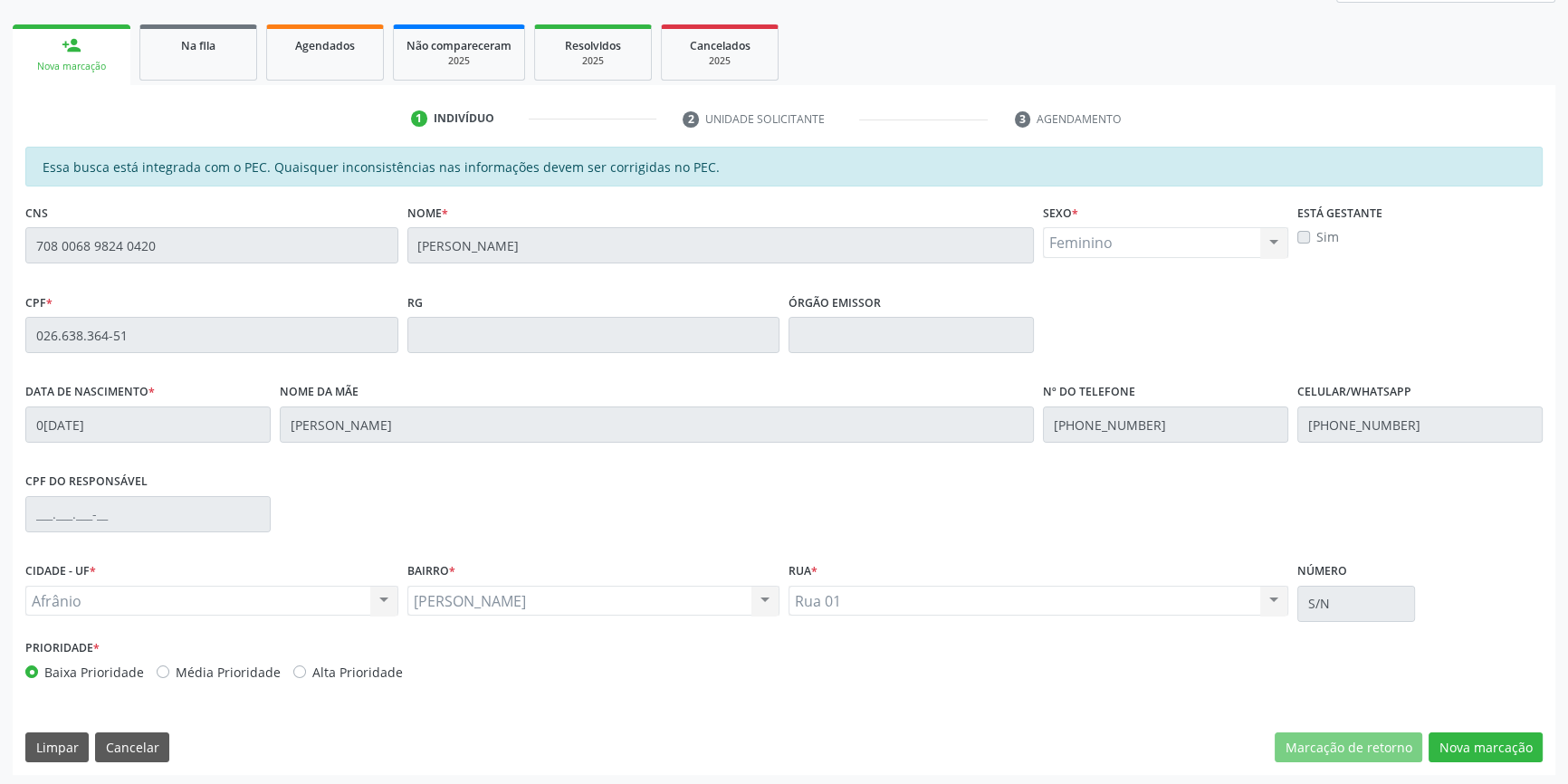
scroll to position [248, 0]
click at [0, 211] on div "Acompanhamento Acompanhe a situação das marcações correntes e finalizadas Relat…" at bounding box center [784, 319] width 1568 height 934
click at [207, 41] on span "Na fila" at bounding box center [198, 44] width 34 height 15
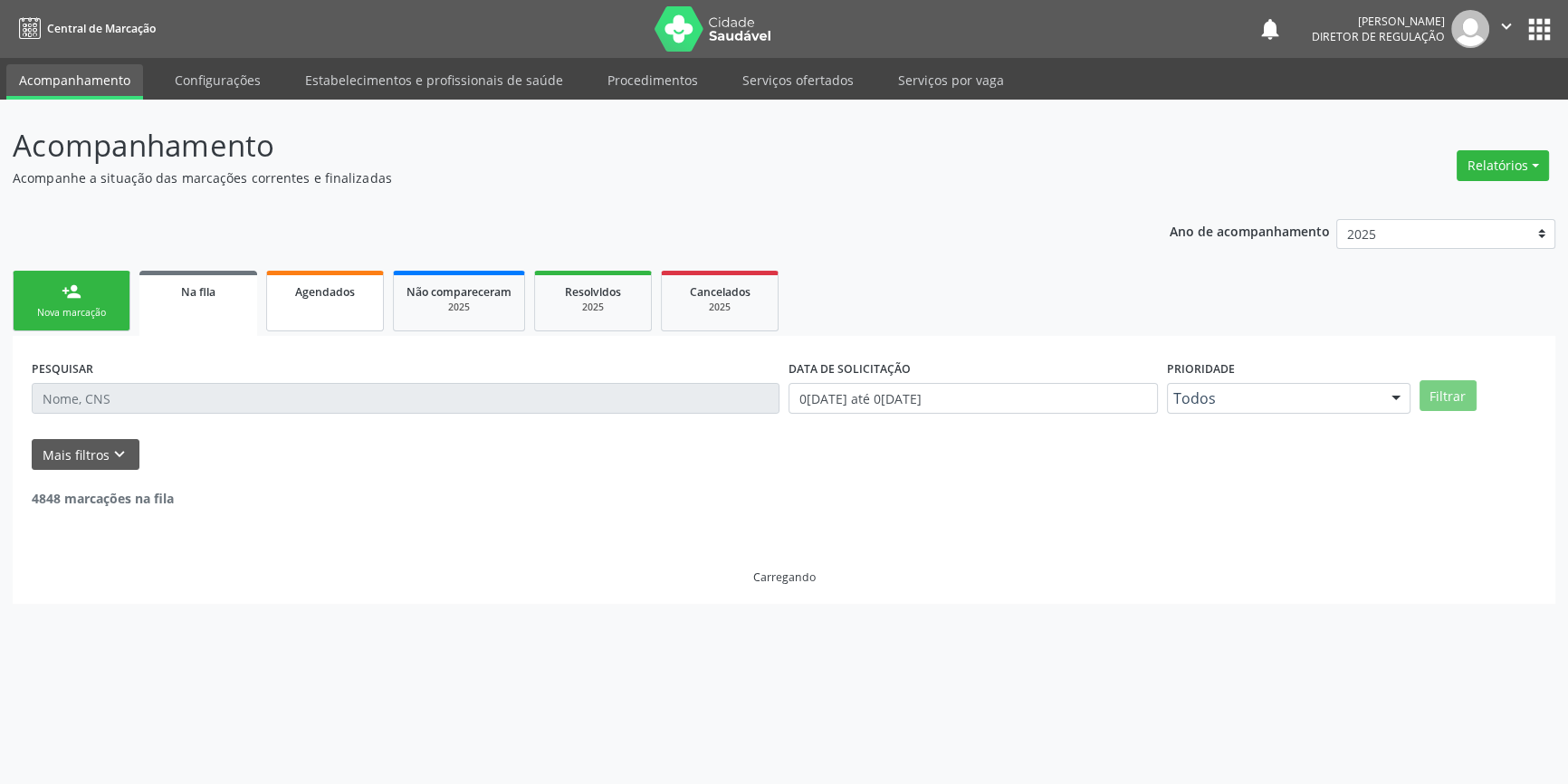
scroll to position [0, 0]
click at [237, 404] on input "text" at bounding box center [408, 399] width 755 height 30
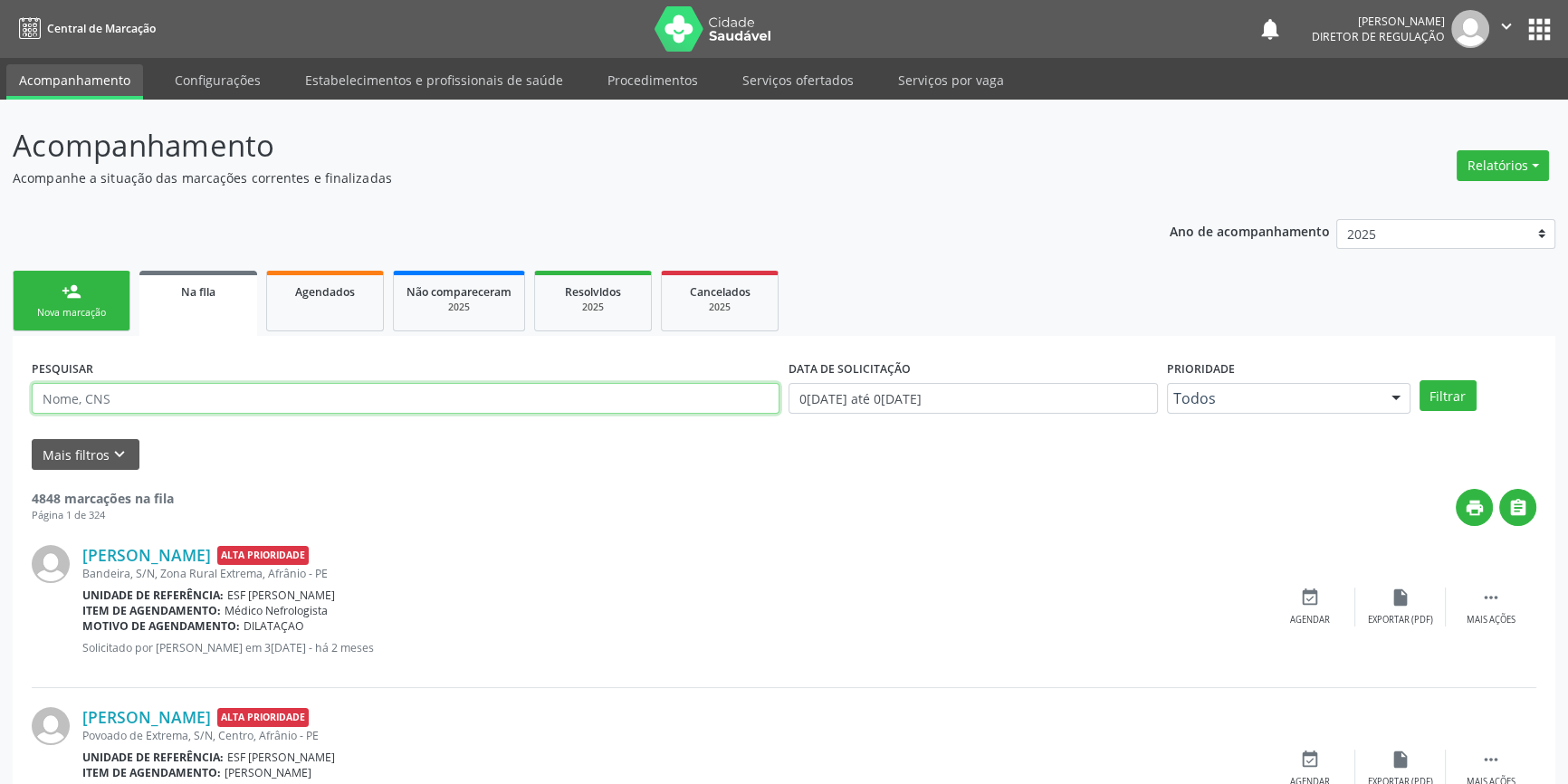
click at [236, 403] on input "text" at bounding box center [405, 399] width 748 height 30
paste input "708 0068 9824 0420"
type input "708 0068 9824 0420"
click at [1447, 393] on button "Filtrar" at bounding box center [1448, 396] width 57 height 30
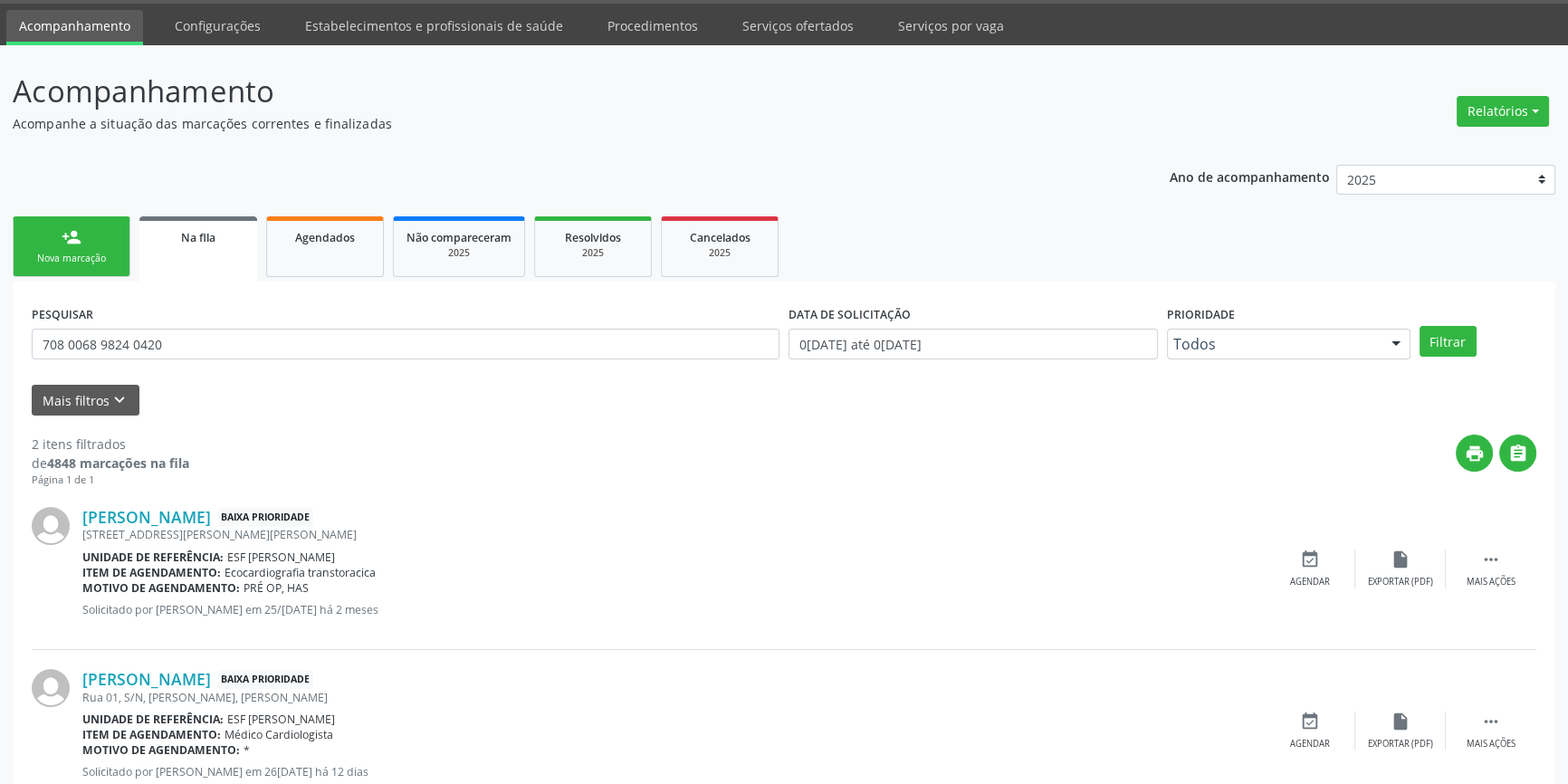
scroll to position [111, 0]
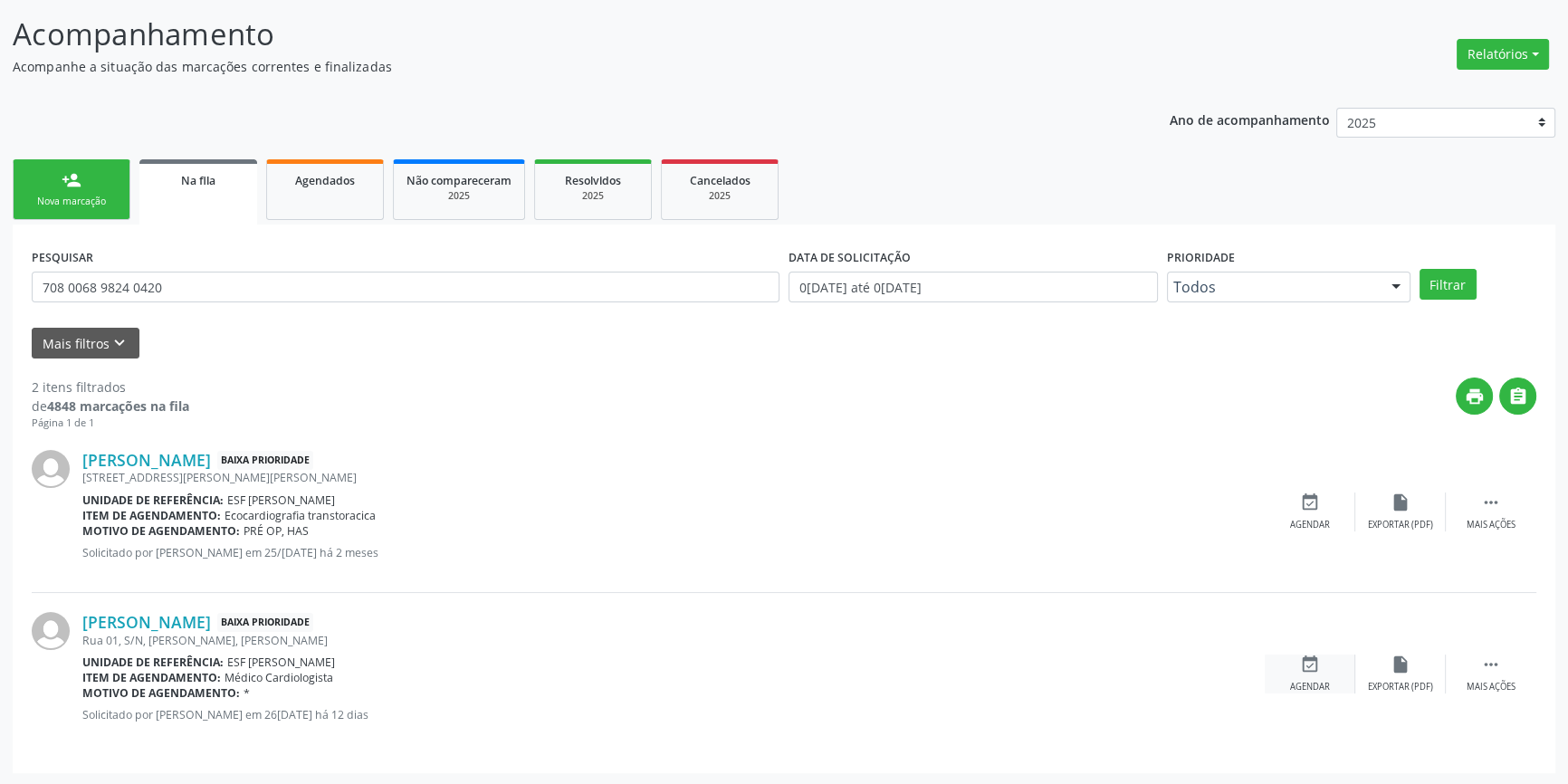
click at [1301, 663] on icon "event_available" at bounding box center [1310, 664] width 20 height 20
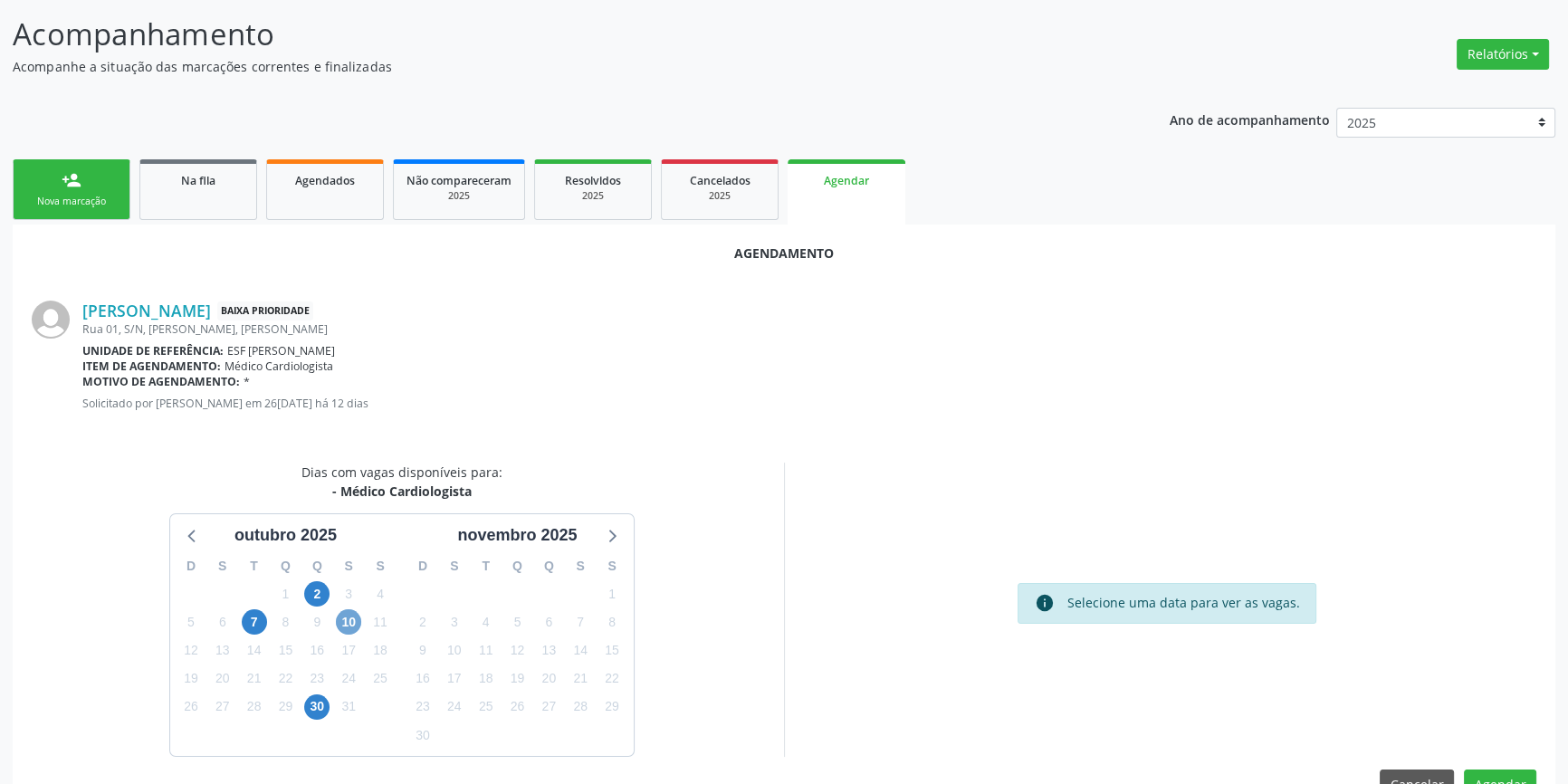
click at [346, 625] on span "10" at bounding box center [348, 622] width 26 height 26
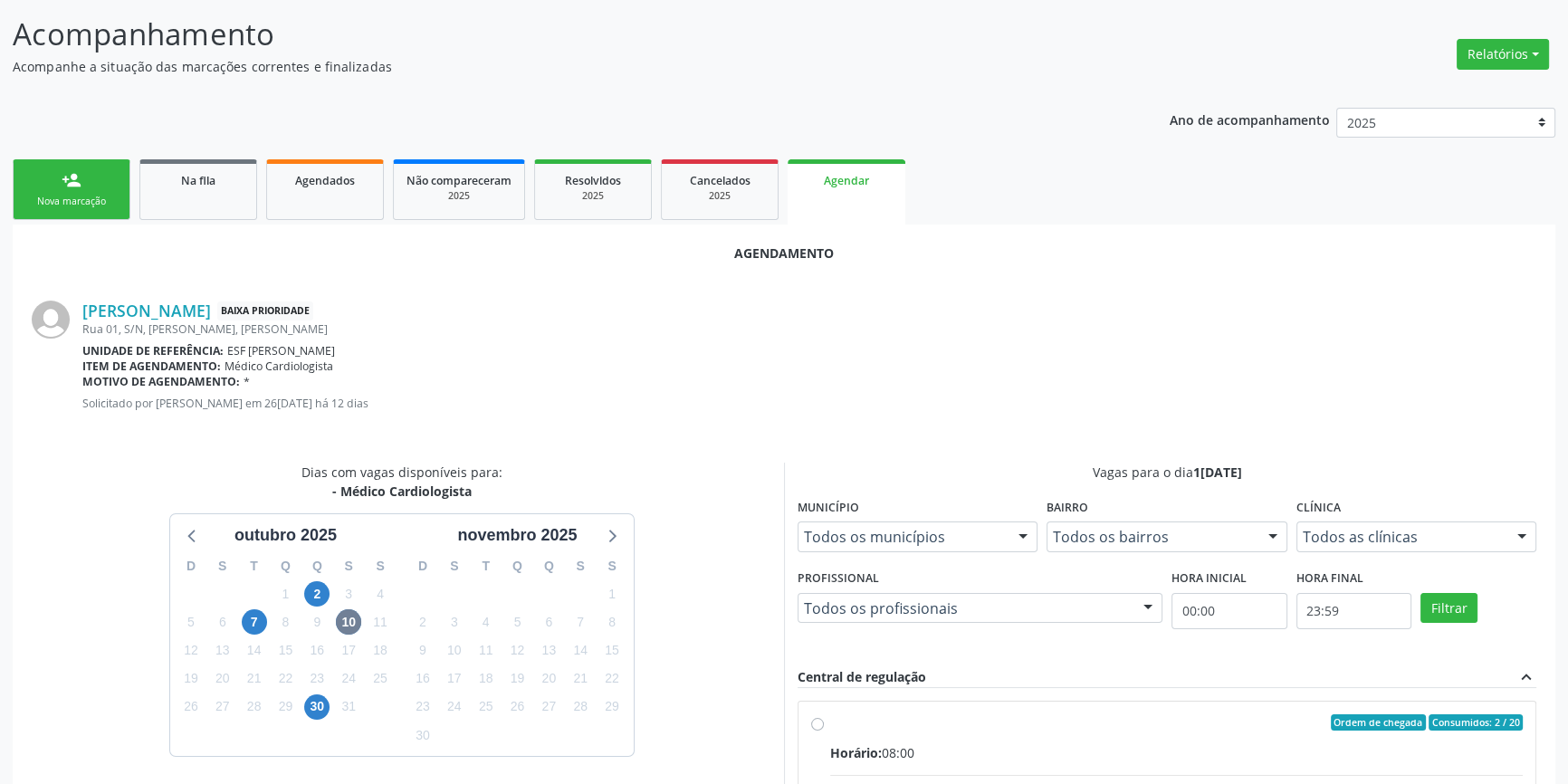
click at [881, 724] on div "Ordem de chegada Consumidos: 2 / 20" at bounding box center [1177, 722] width 693 height 16
click at [824, 724] on input "Ordem de chegada Consumidos: 2 / 20 Horário: 08:00 Clínica: Ambulatorio Municip…" at bounding box center [817, 722] width 12 height 16
radio input "true"
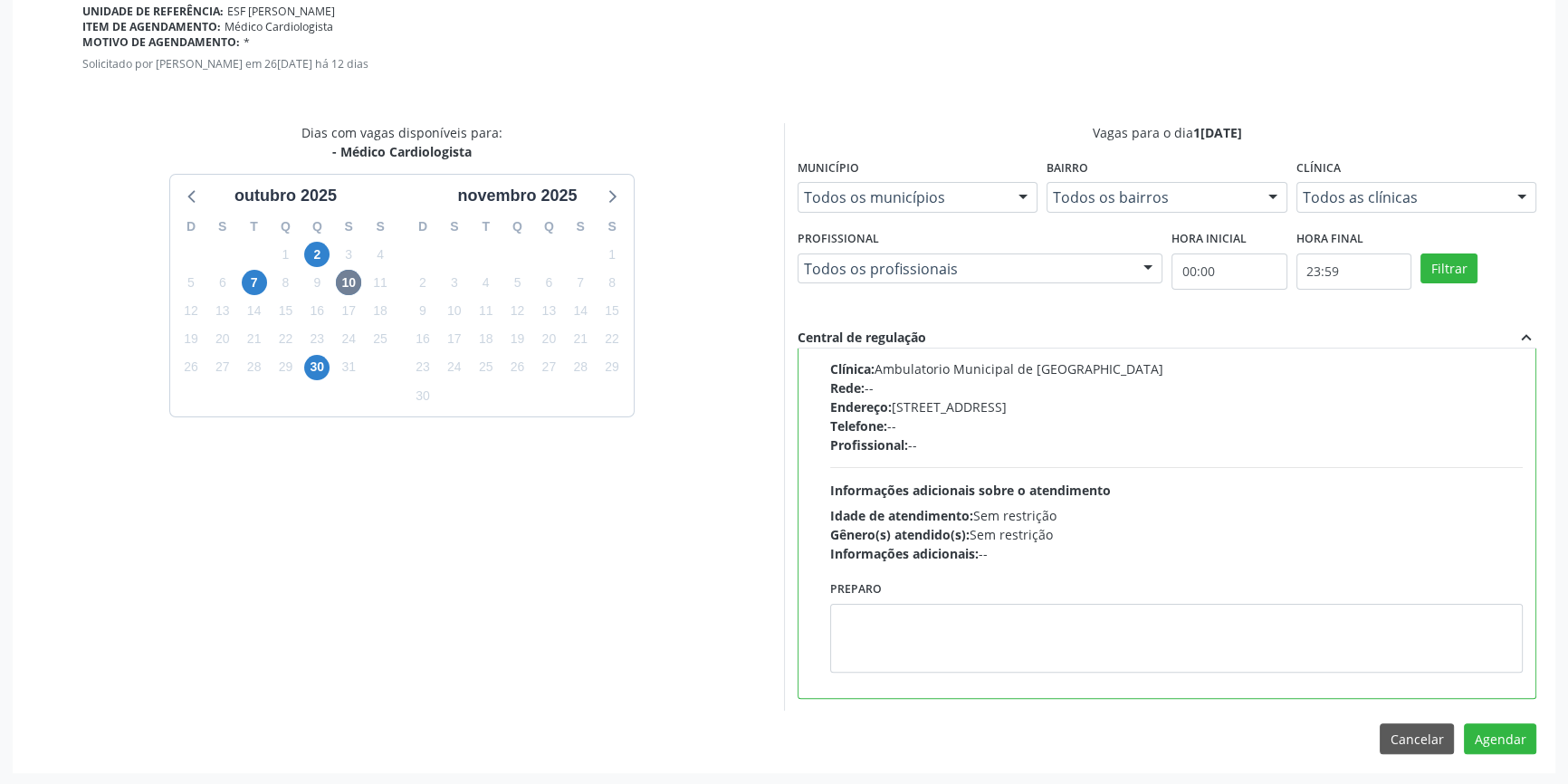
scroll to position [0, 0]
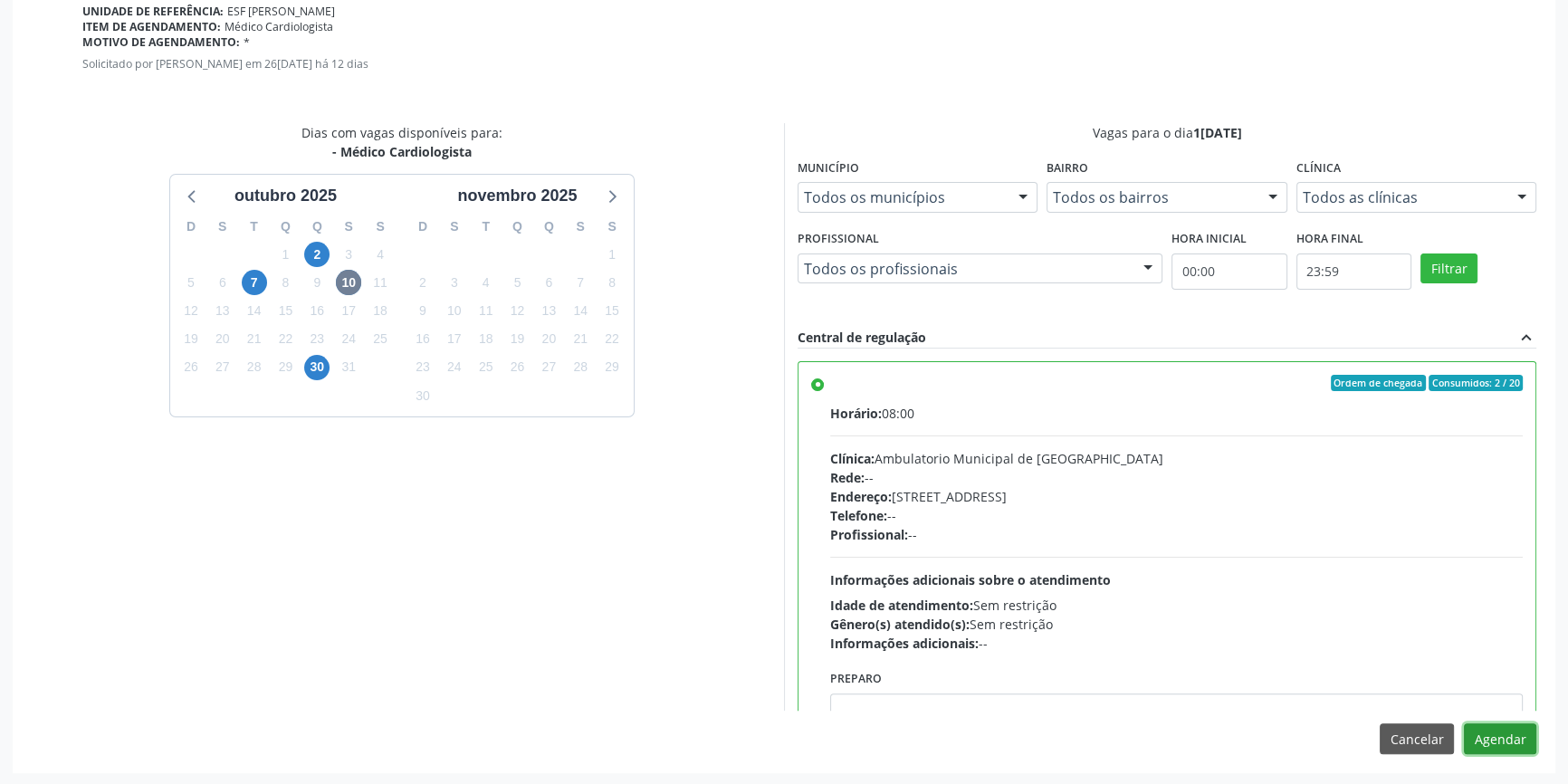
click at [1522, 739] on button "Agendar" at bounding box center [1501, 738] width 72 height 30
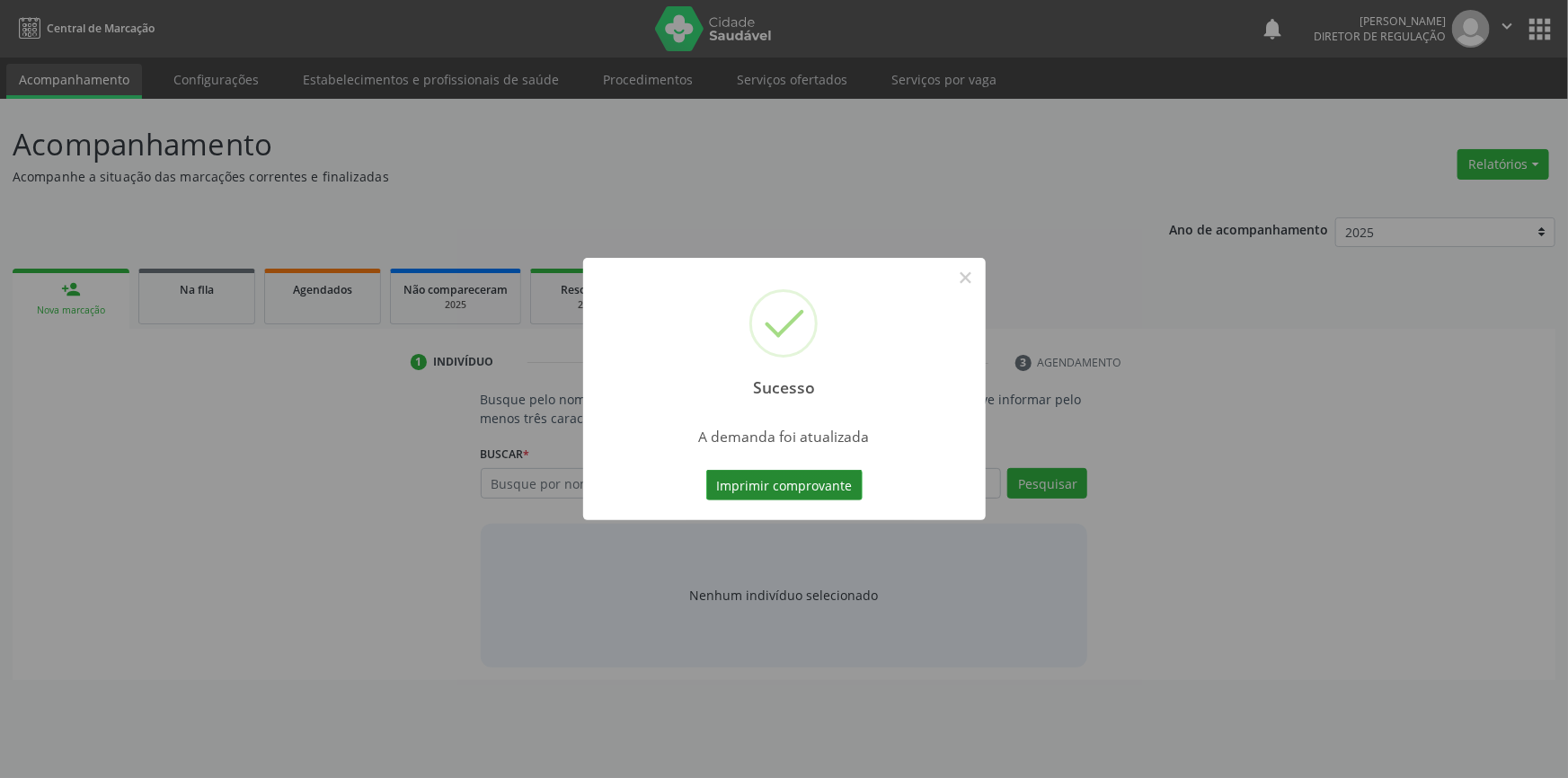
click at [774, 489] on button "Imprimir comprovante" at bounding box center [784, 485] width 156 height 30
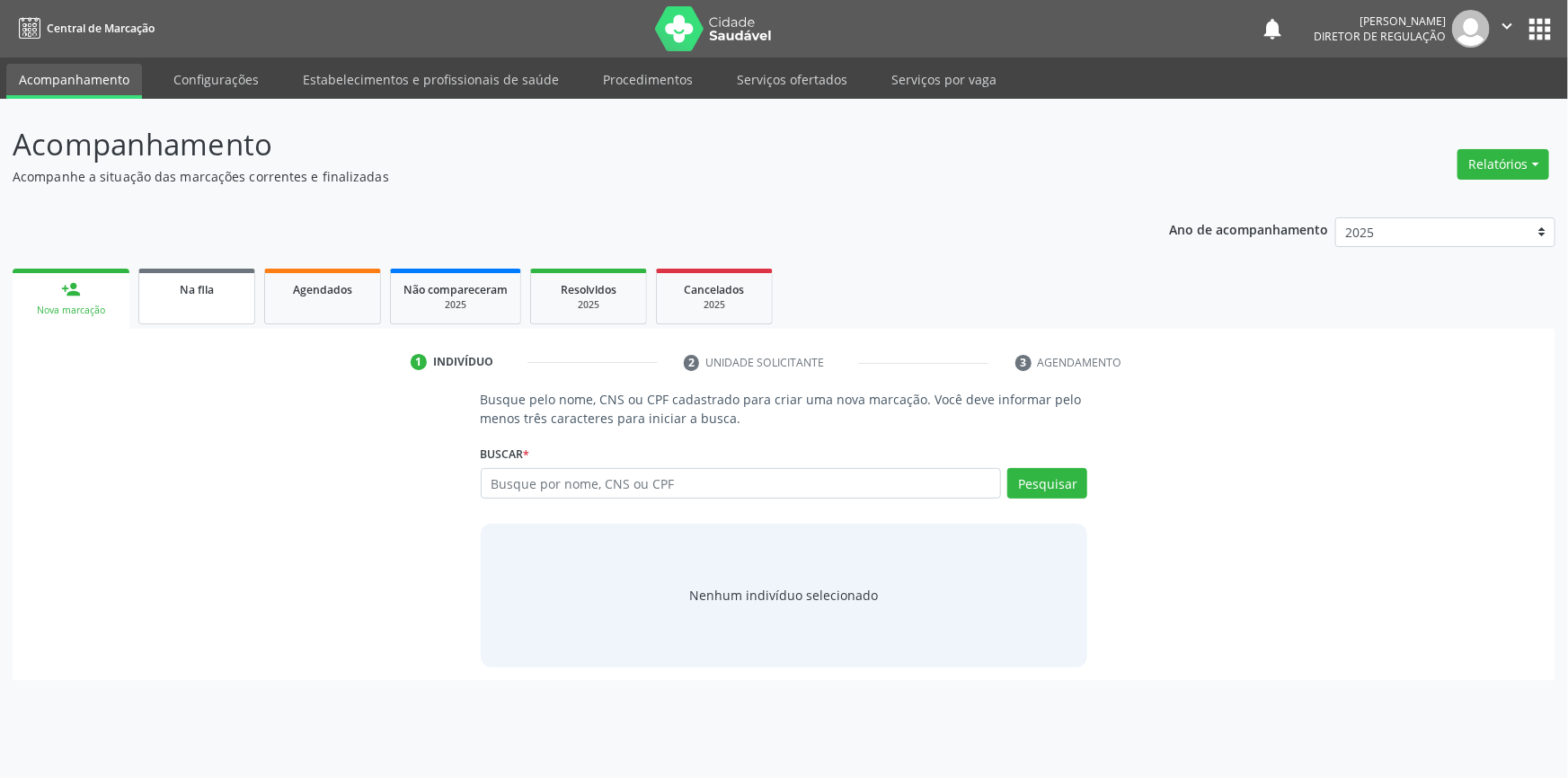
click at [192, 304] on link "Na fila" at bounding box center [197, 296] width 117 height 56
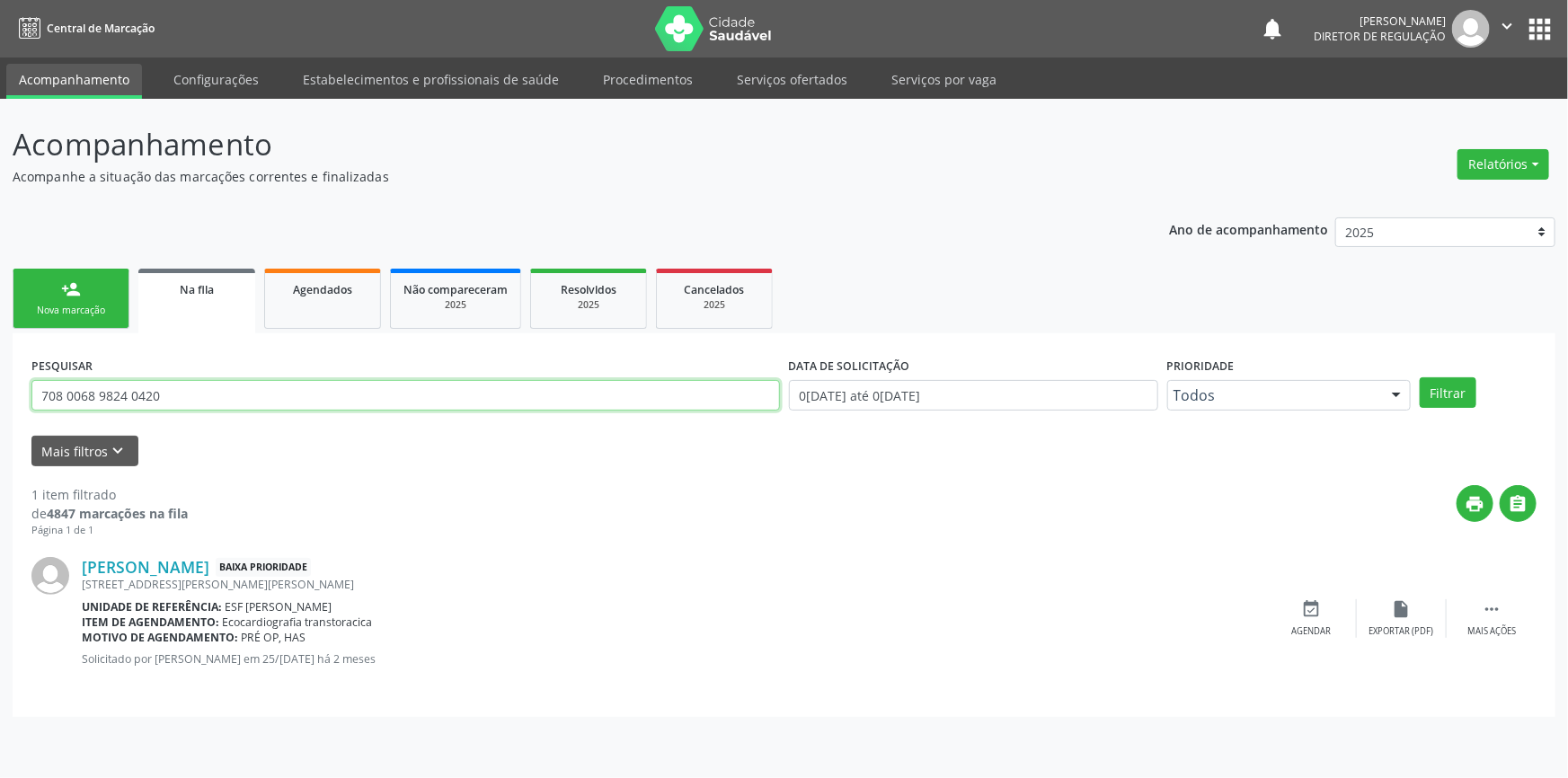
drag, startPoint x: 300, startPoint y: 383, endPoint x: 688, endPoint y: 349, distance: 389.5
click at [0, 405] on div "Acompanhamento Acompanhe a situação das marcações correntes e finalizadas Relat…" at bounding box center [784, 438] width 1568 height 679
type input "702501399125636"
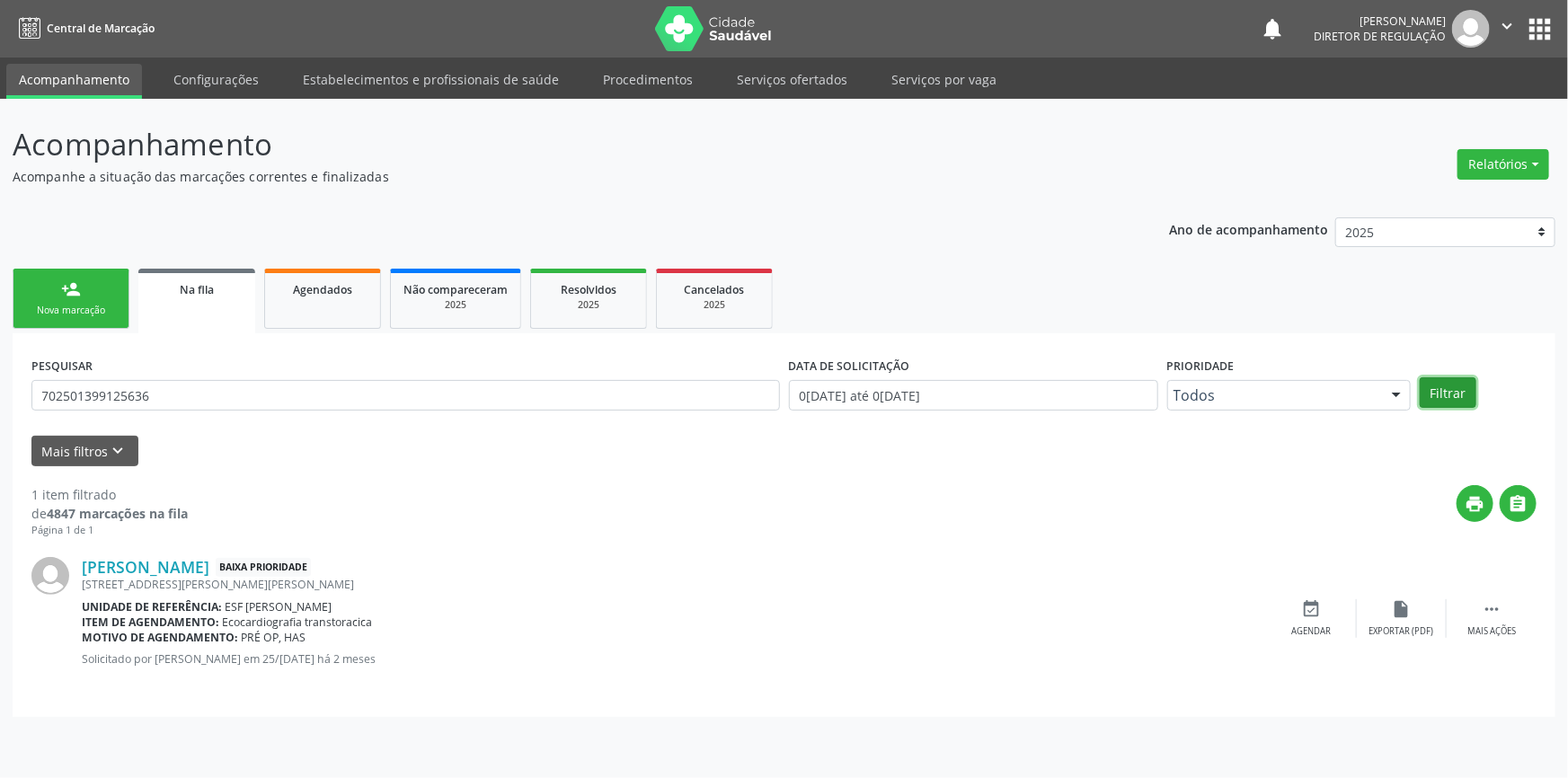
click at [1456, 400] on button "Filtrar" at bounding box center [1447, 393] width 57 height 30
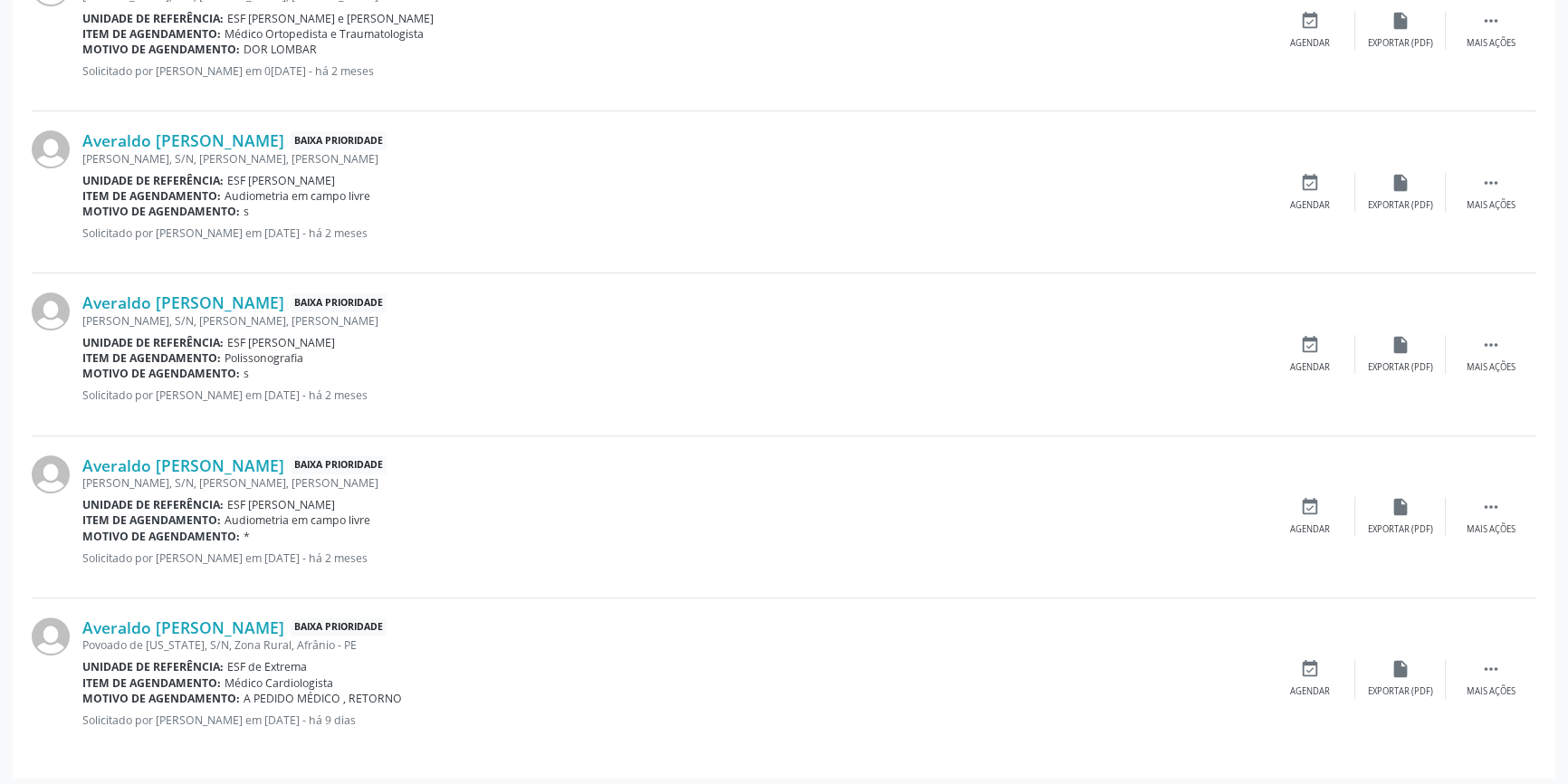
scroll to position [598, 0]
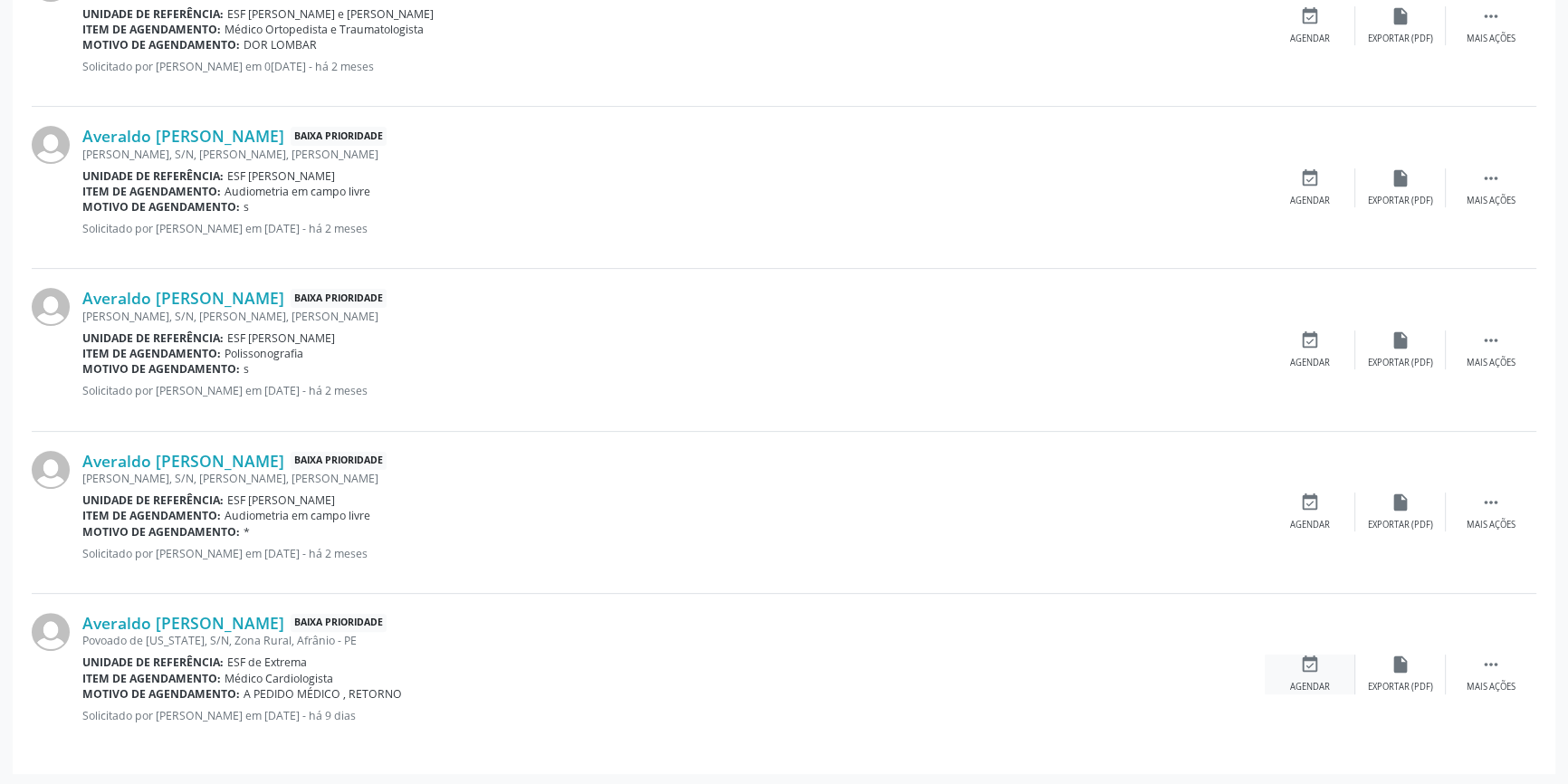
click at [1288, 666] on div "event_available Agendar" at bounding box center [1310, 674] width 90 height 39
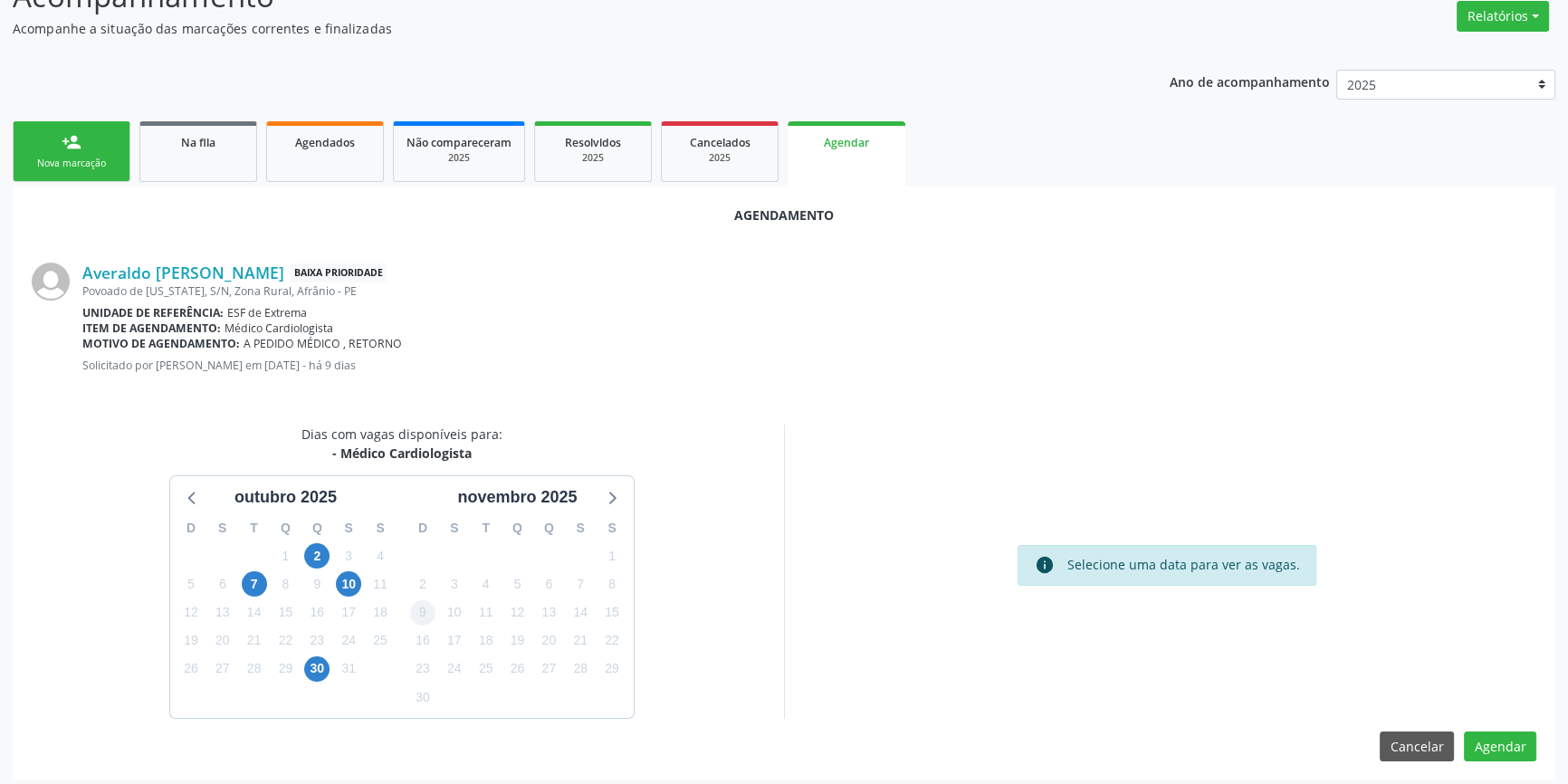
scroll to position [157, 0]
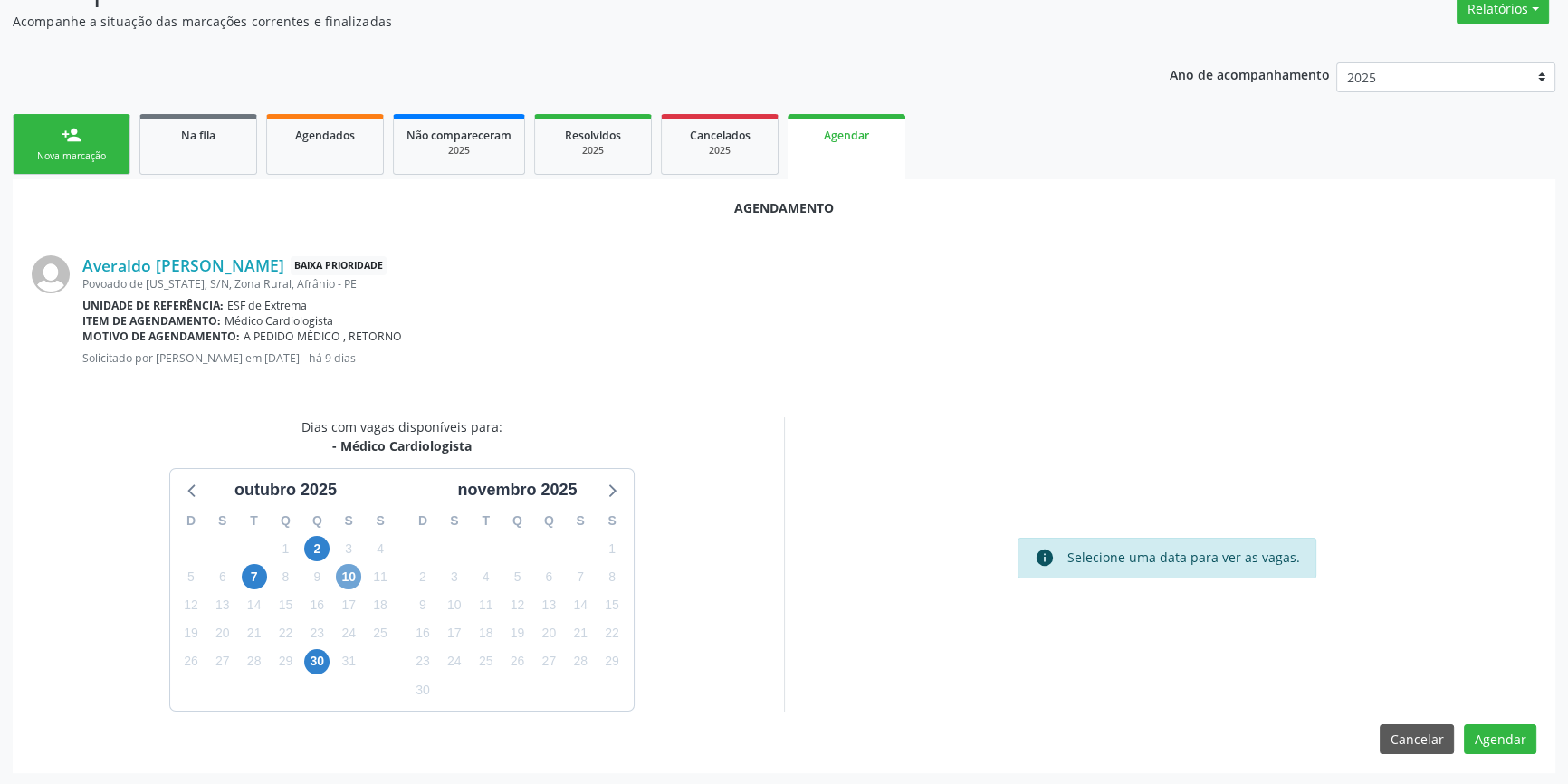
click at [357, 580] on span "10" at bounding box center [348, 576] width 26 height 26
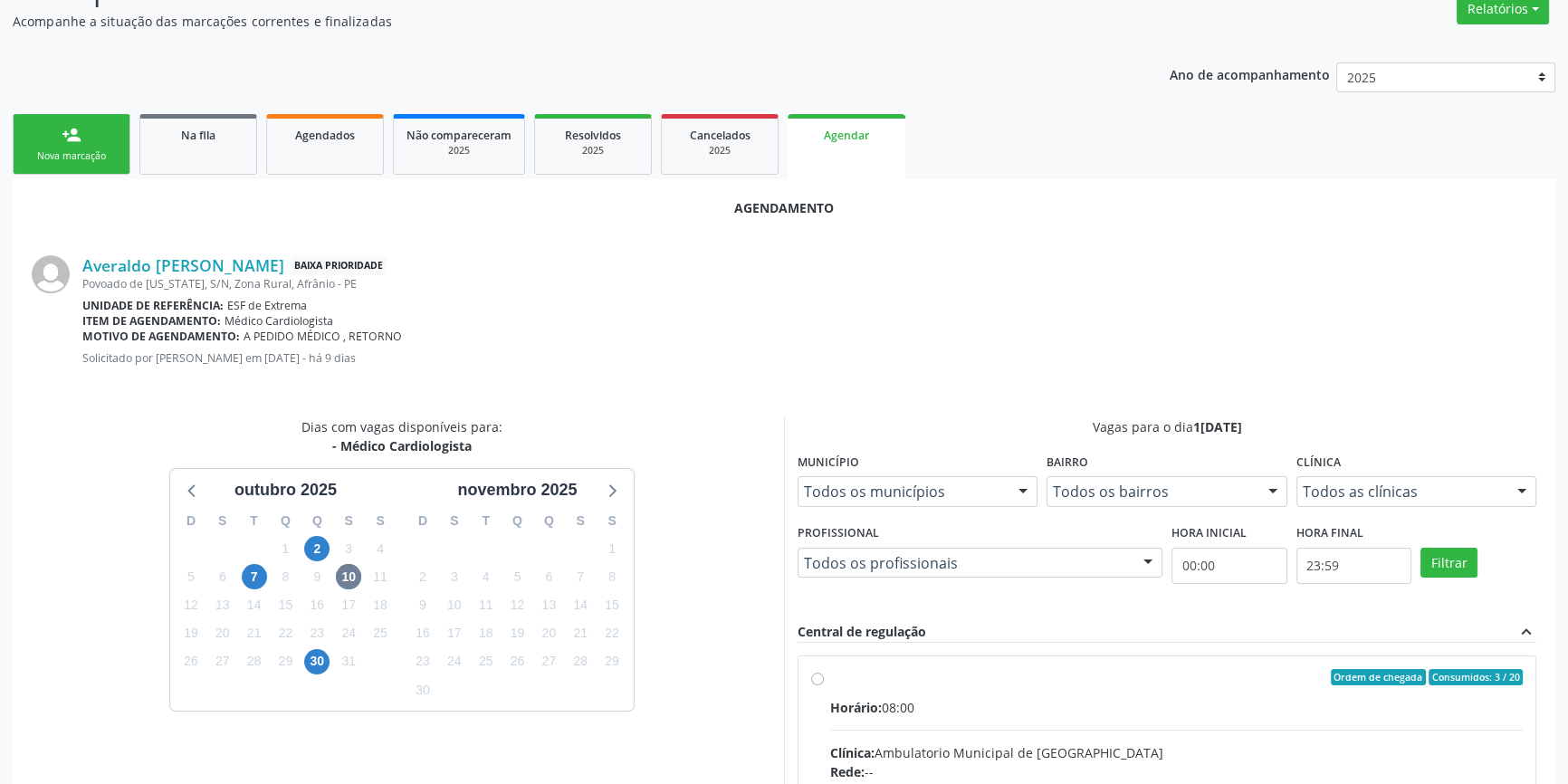
click at [858, 680] on div "Ordem de chegada Consumidos: 3 / 20" at bounding box center [1177, 677] width 693 height 16
click at [824, 680] on input "Ordem de chegada Consumidos: 3 / 20 Horário: 08:00 Clínica: Ambulatorio Municip…" at bounding box center [817, 677] width 12 height 16
radio input "true"
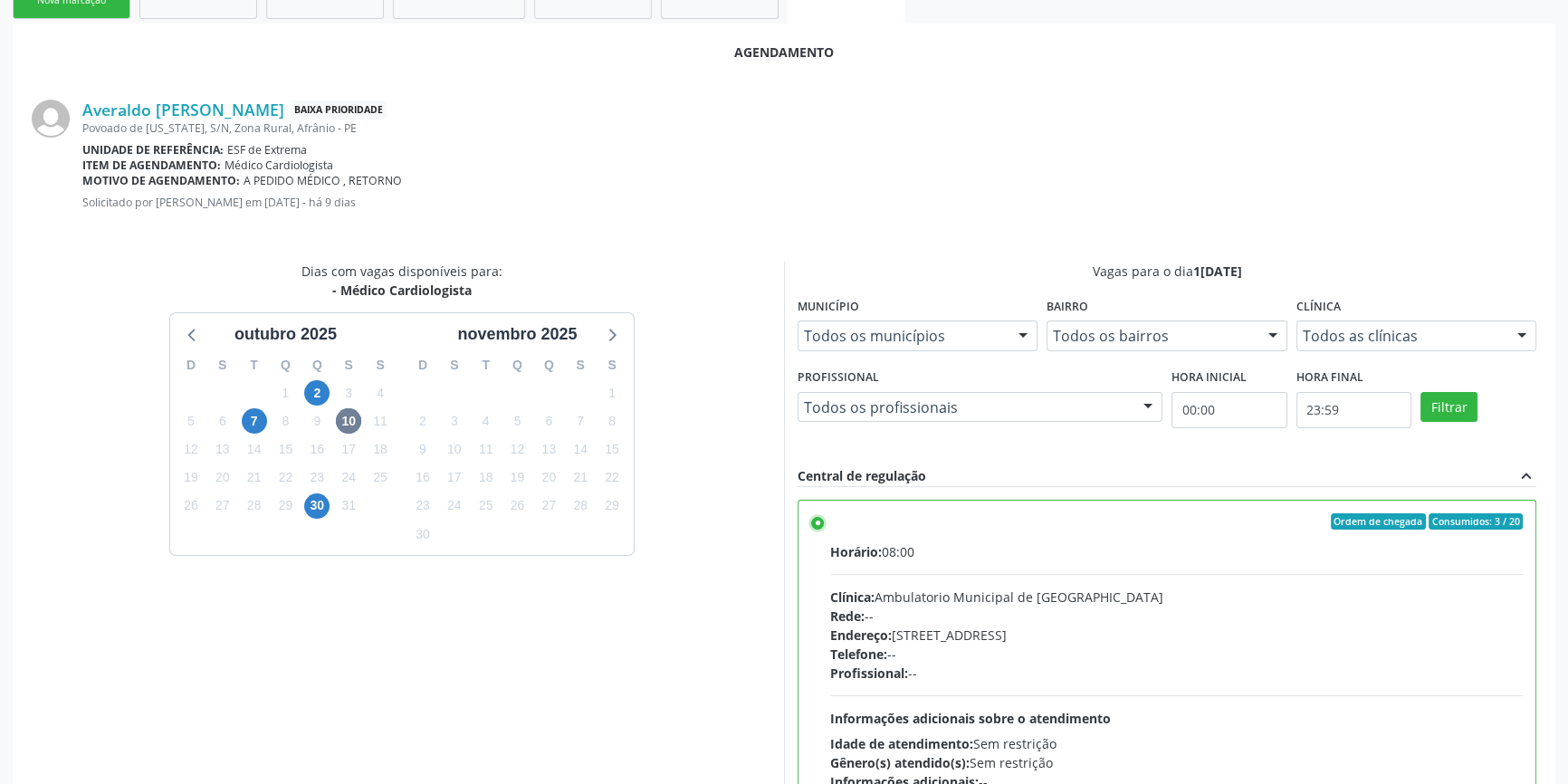
scroll to position [451, 0]
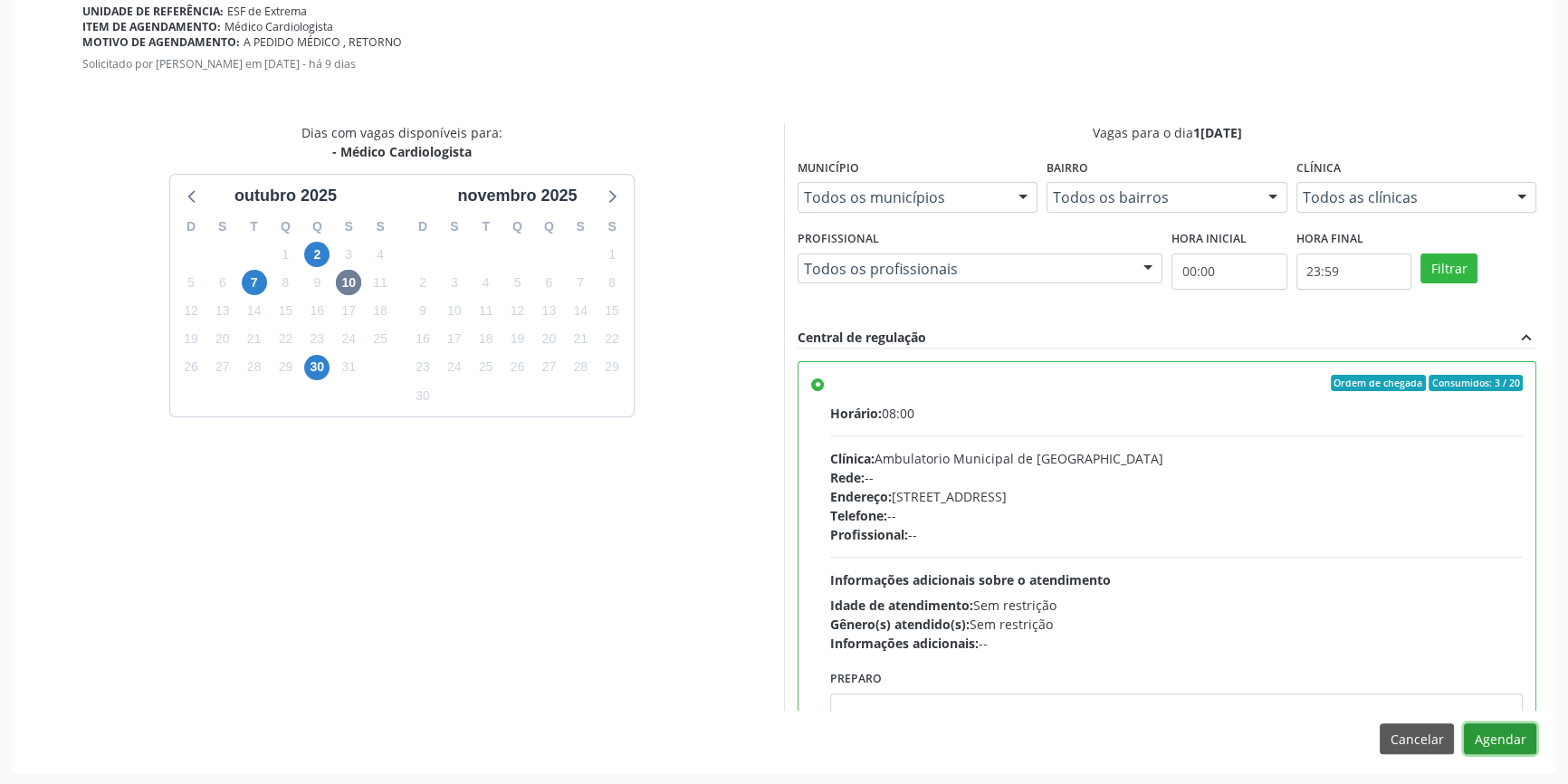
click at [1503, 740] on button "Agendar" at bounding box center [1501, 738] width 72 height 30
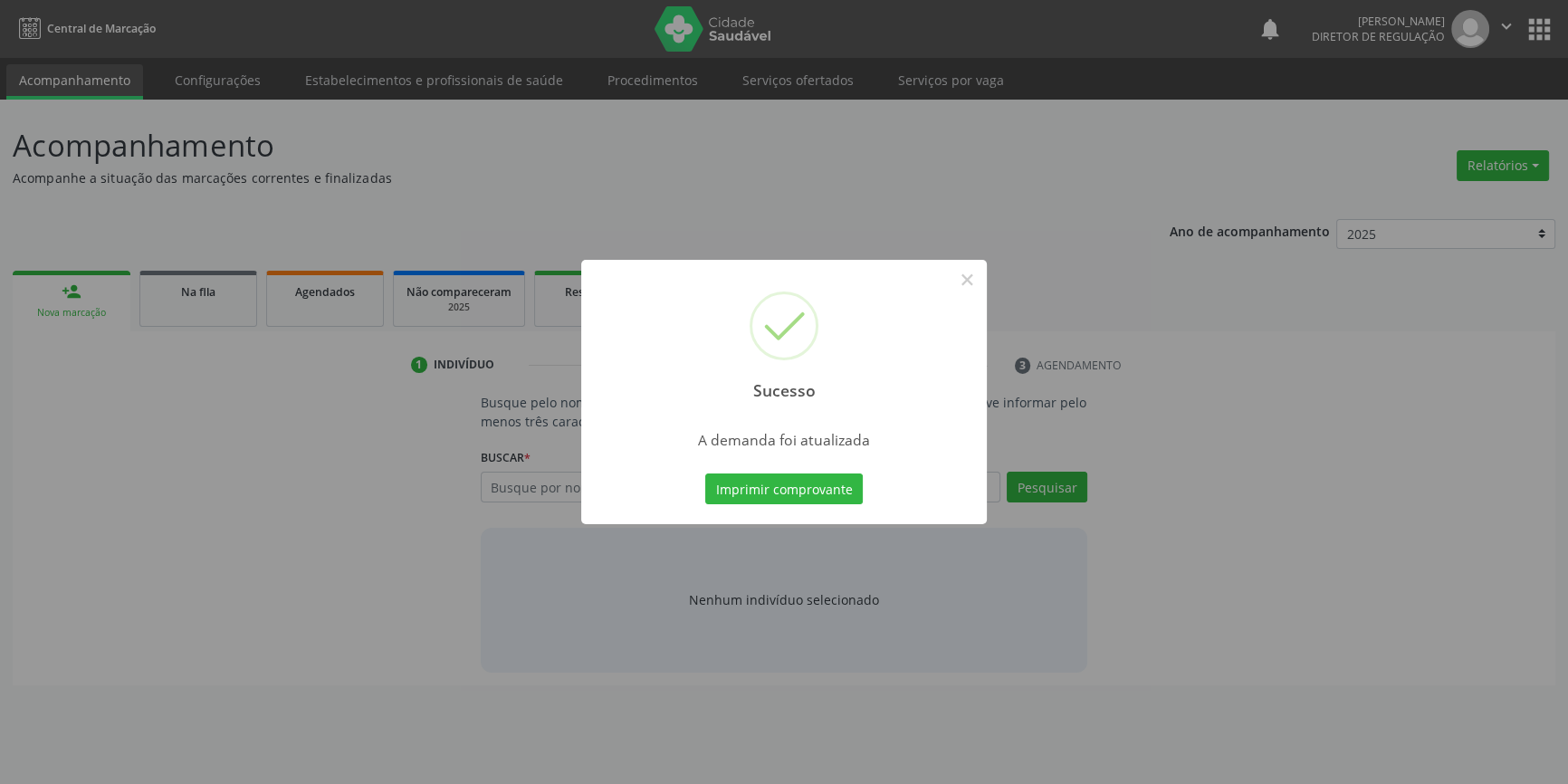
scroll to position [0, 0]
click at [782, 500] on button "Imprimir comprovante" at bounding box center [791, 489] width 158 height 30
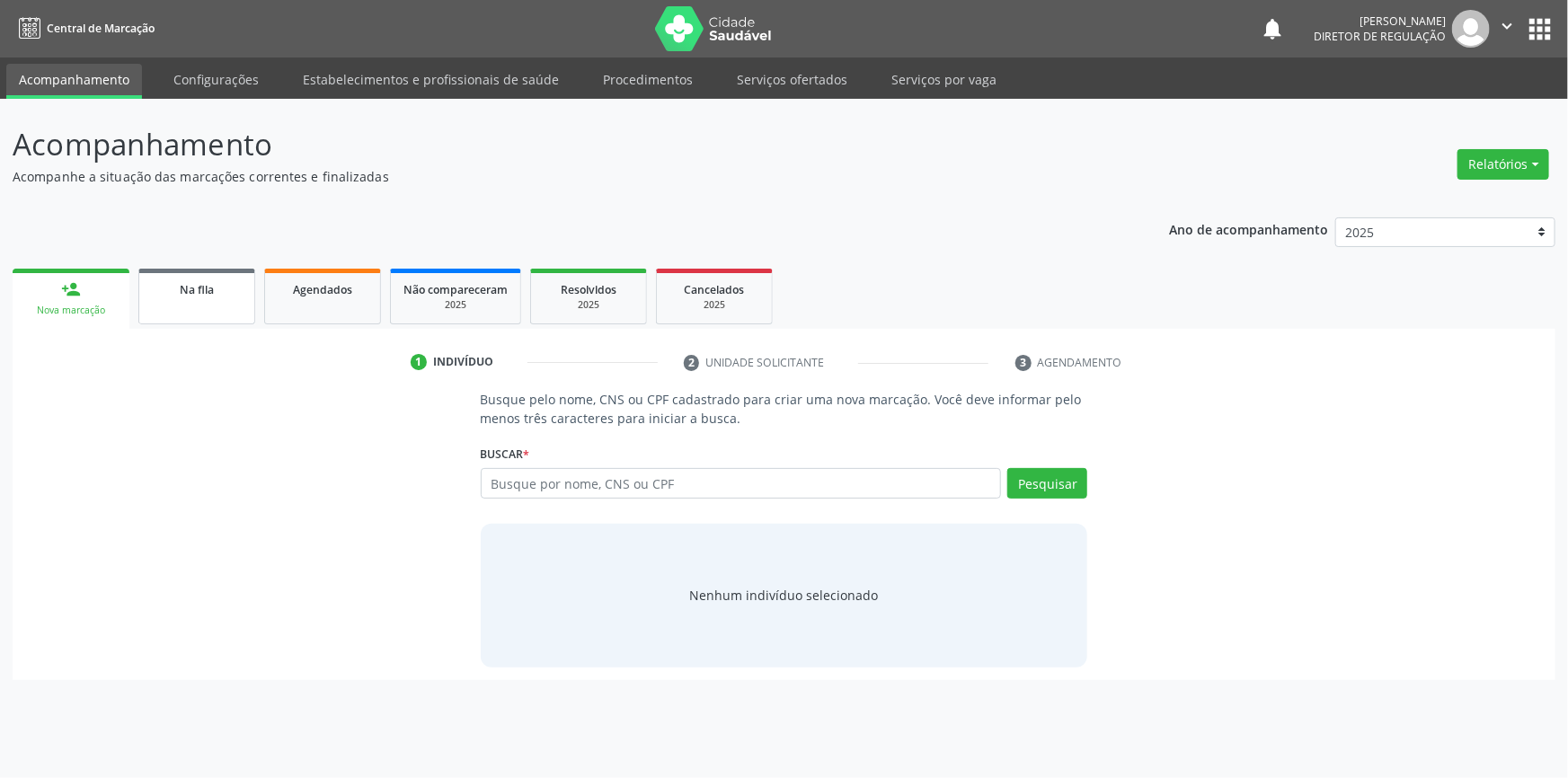
click at [202, 298] on link "Na fila" at bounding box center [197, 296] width 117 height 56
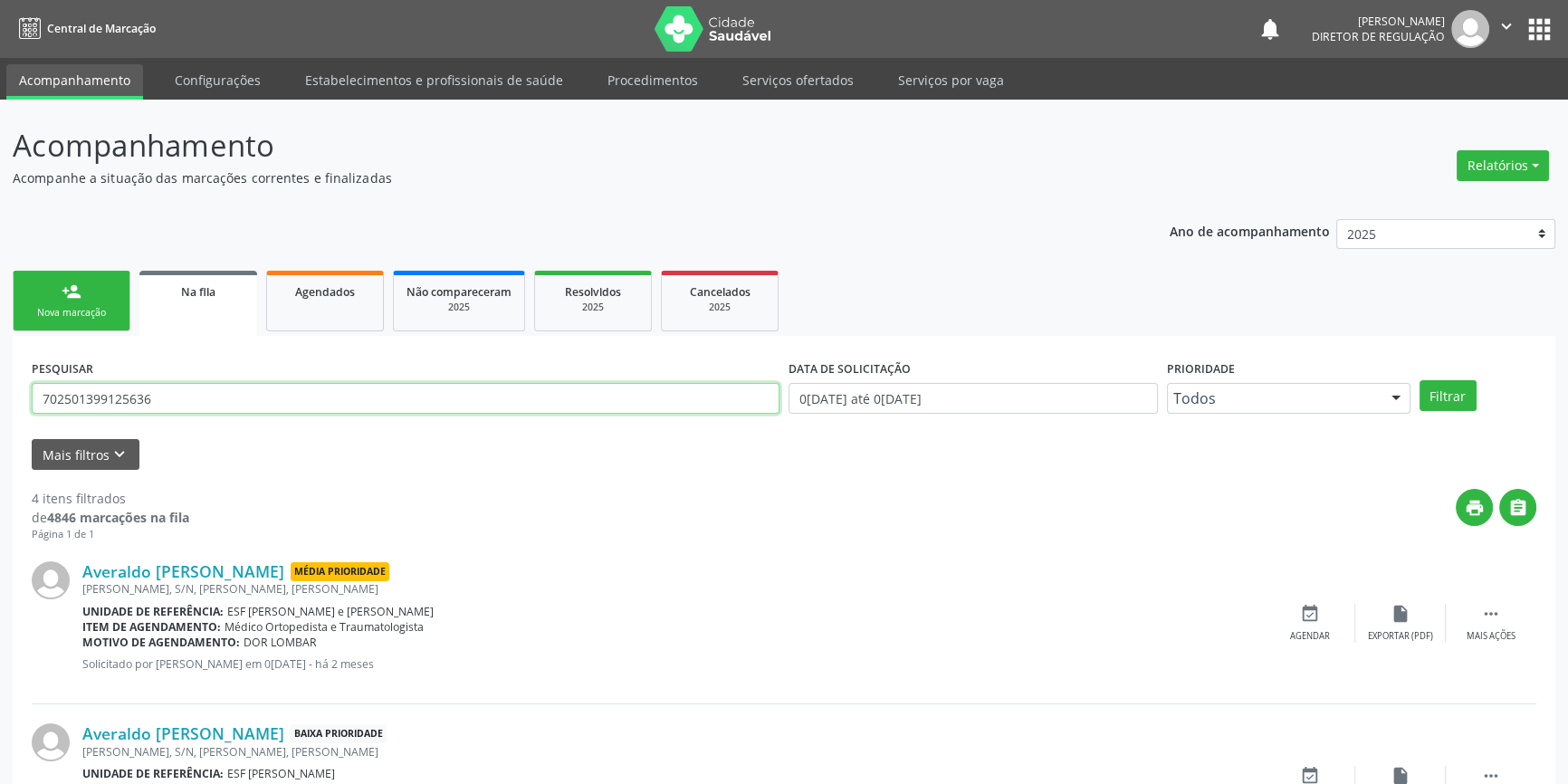
click at [0, 385] on div "Acompanhamento Acompanhe a situação das marcações correntes e finalizadas Relat…" at bounding box center [784, 661] width 1568 height 1123
click at [1457, 398] on button "Filtrar" at bounding box center [1448, 396] width 57 height 30
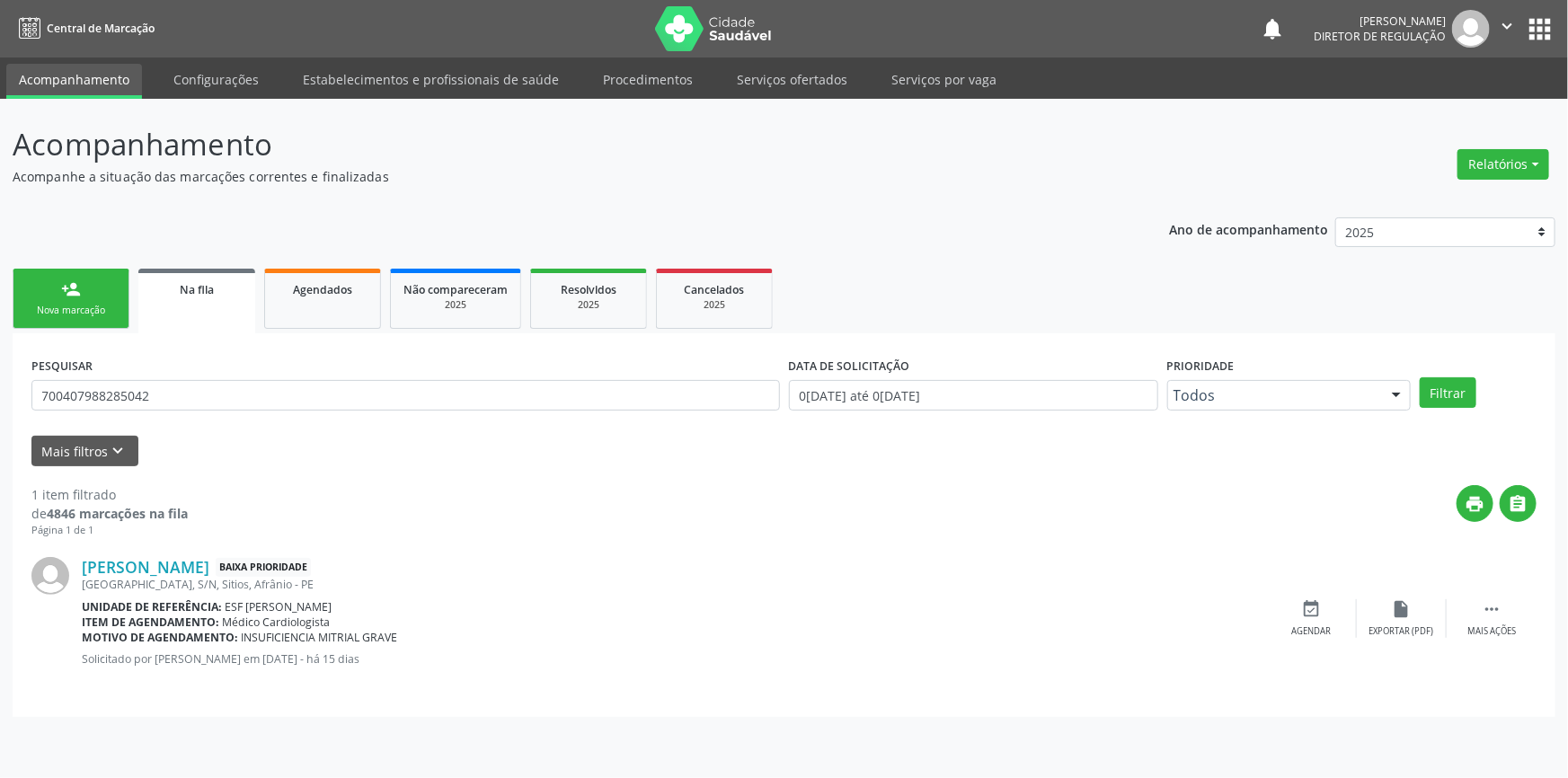
drag, startPoint x: 184, startPoint y: 368, endPoint x: 107, endPoint y: 381, distance: 78.1
click at [107, 381] on div "PESQUISAR 700407988285042" at bounding box center [406, 387] width 757 height 70
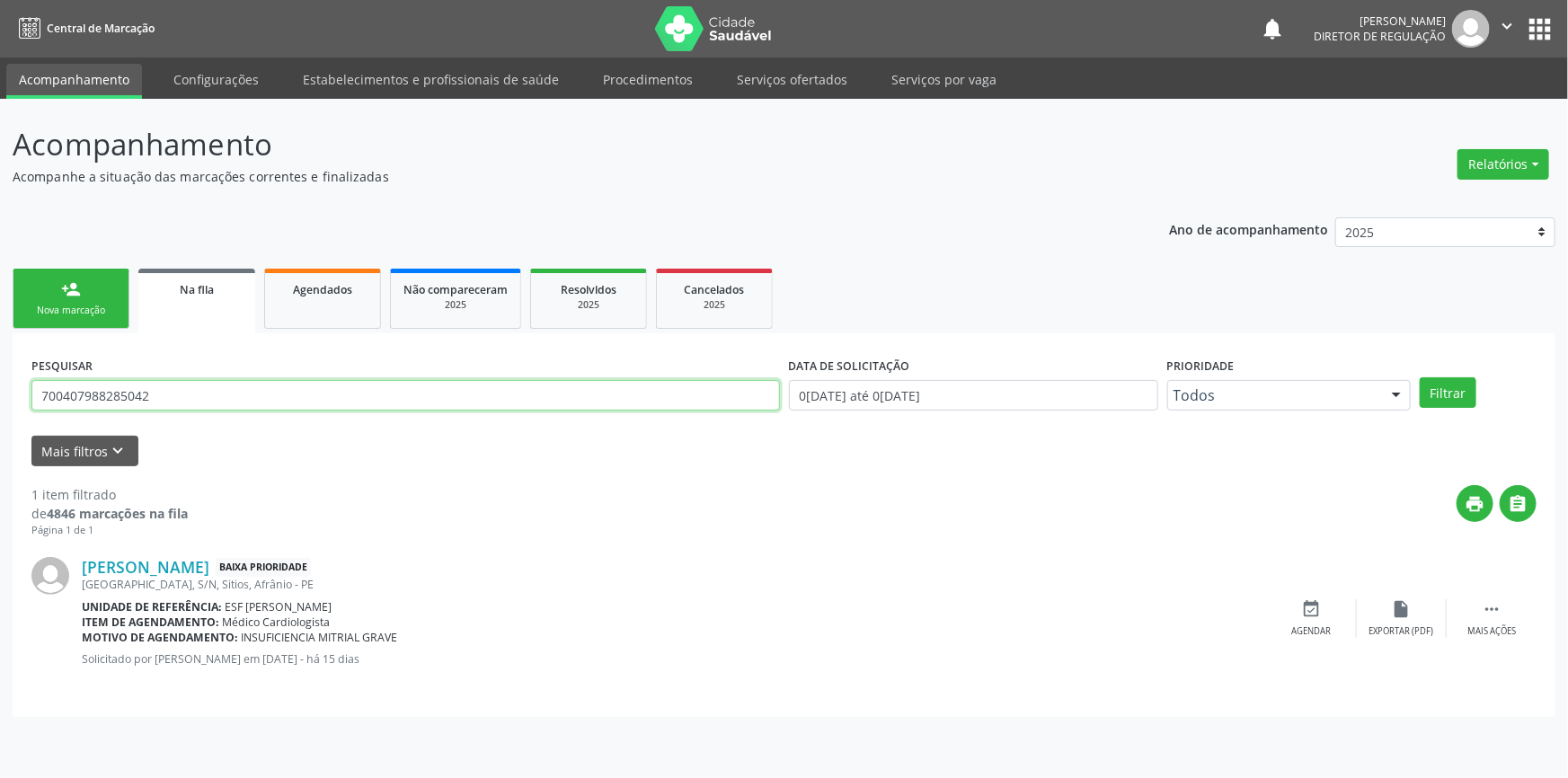
drag, startPoint x: 192, startPoint y: 385, endPoint x: 0, endPoint y: 371, distance: 192.5
click at [0, 371] on div "Acompanhamento Acompanhe a situação das marcações correntes e finalizadas Relat…" at bounding box center [784, 438] width 1568 height 679
type input "700407988285042"
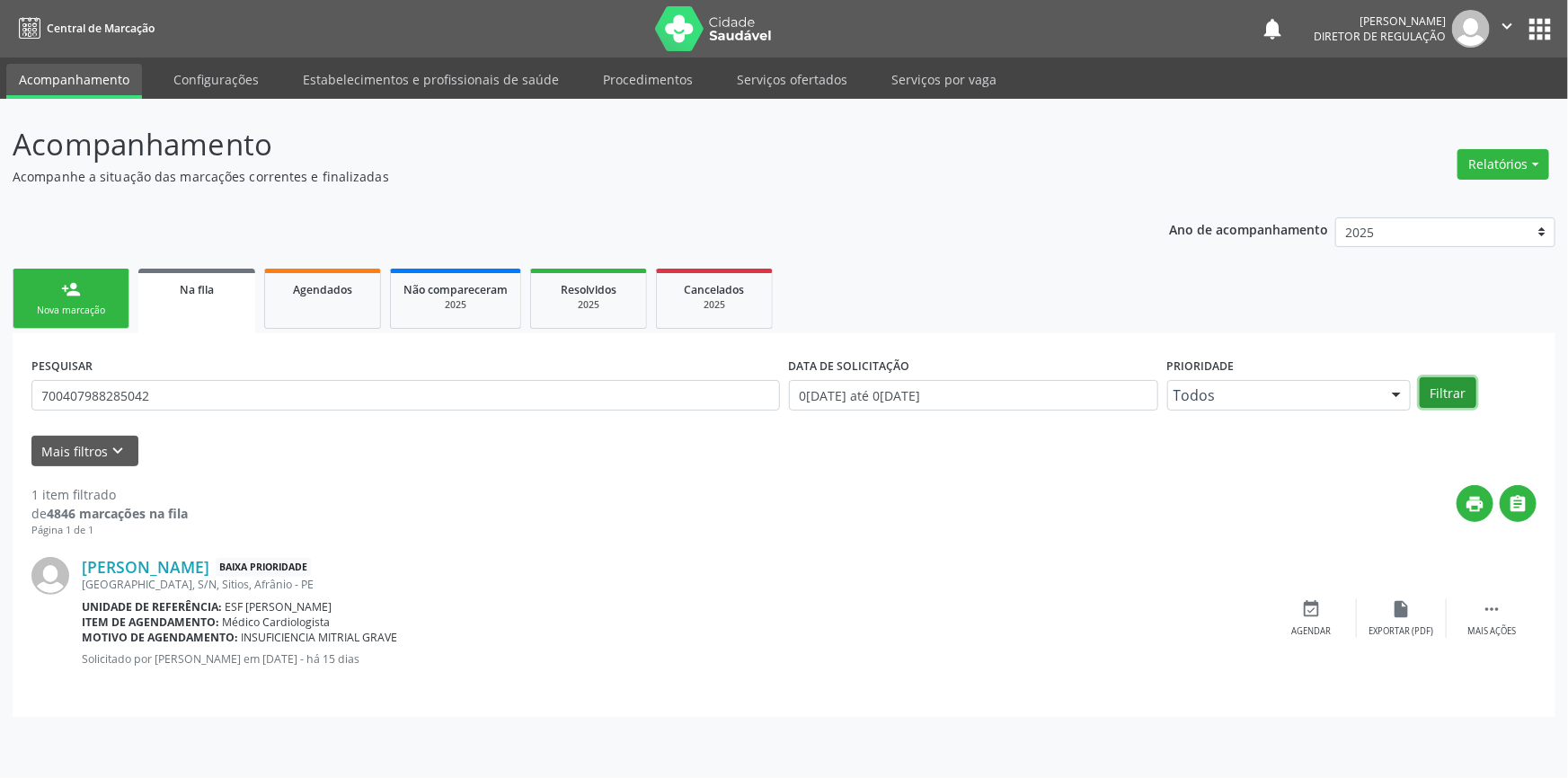
click at [1438, 389] on button "Filtrar" at bounding box center [1447, 393] width 57 height 30
click at [1337, 637] on div "João Bosco da Costa Ferreira Baixa Prioridade Sitio Caveira, S/N, Sitios, Afrân…" at bounding box center [784, 618] width 1505 height 160
click at [1320, 620] on div "event_available Agendar" at bounding box center [1311, 618] width 89 height 39
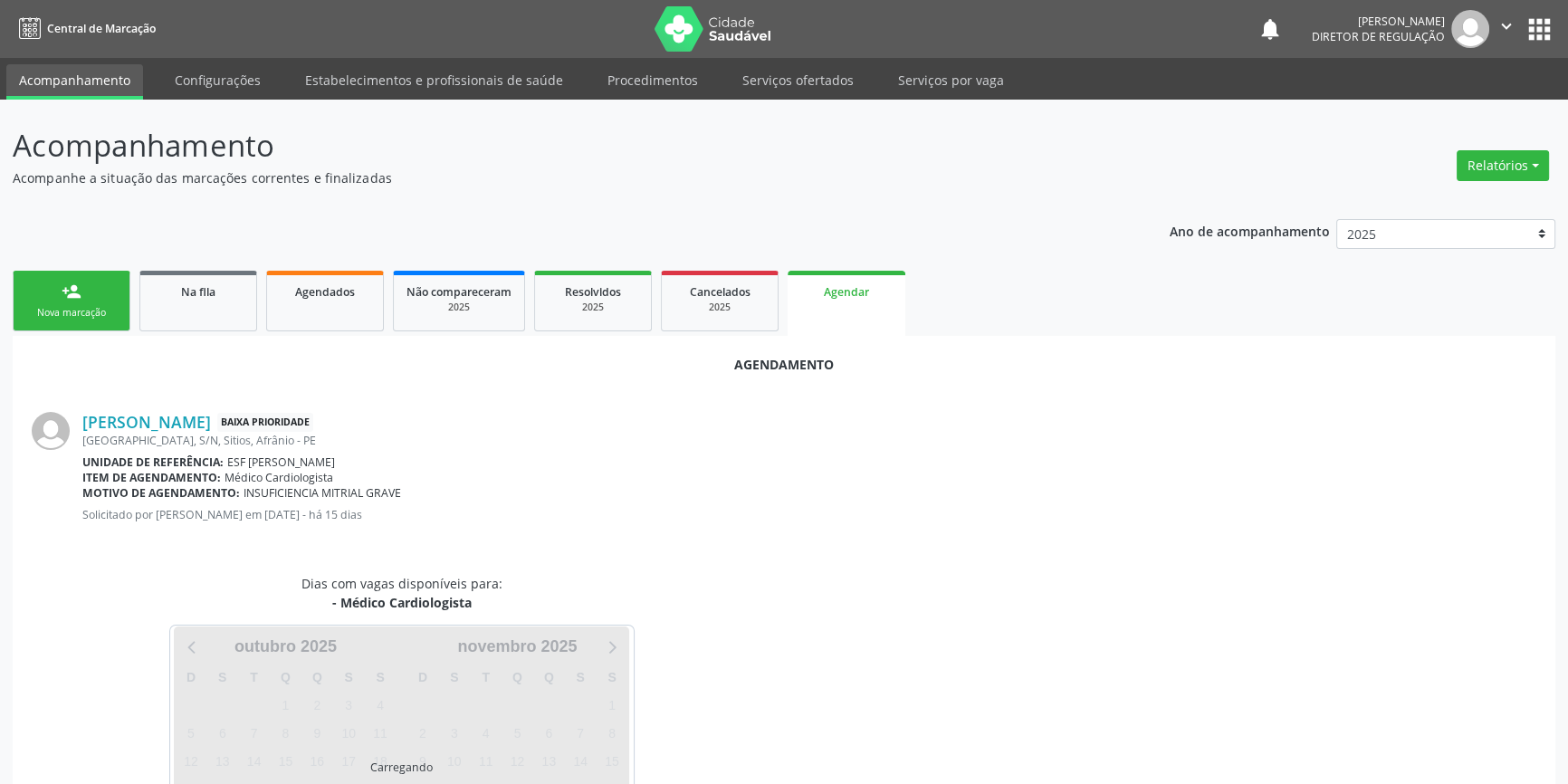
scroll to position [114, 0]
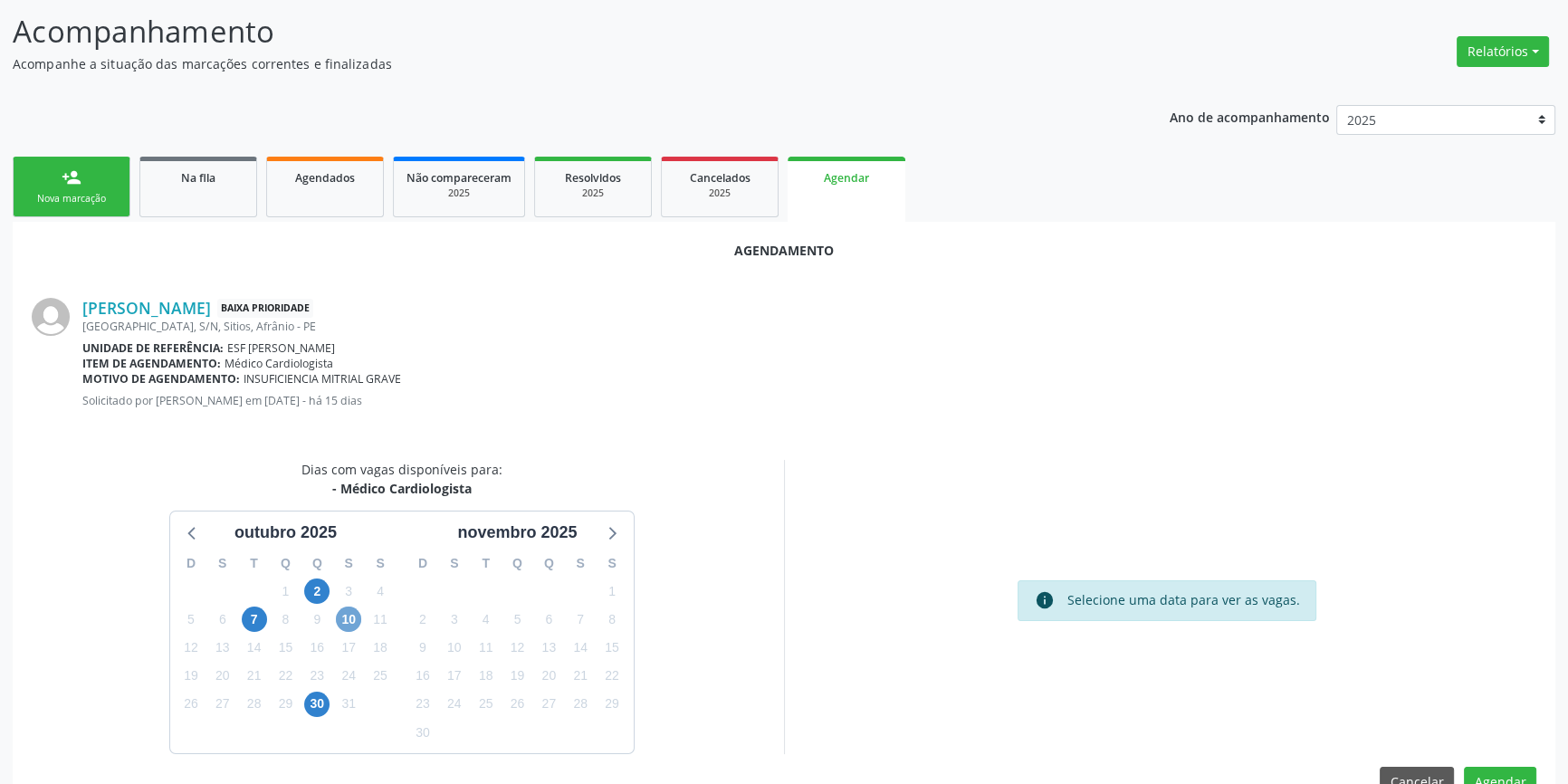
click at [344, 624] on span "10" at bounding box center [348, 619] width 26 height 26
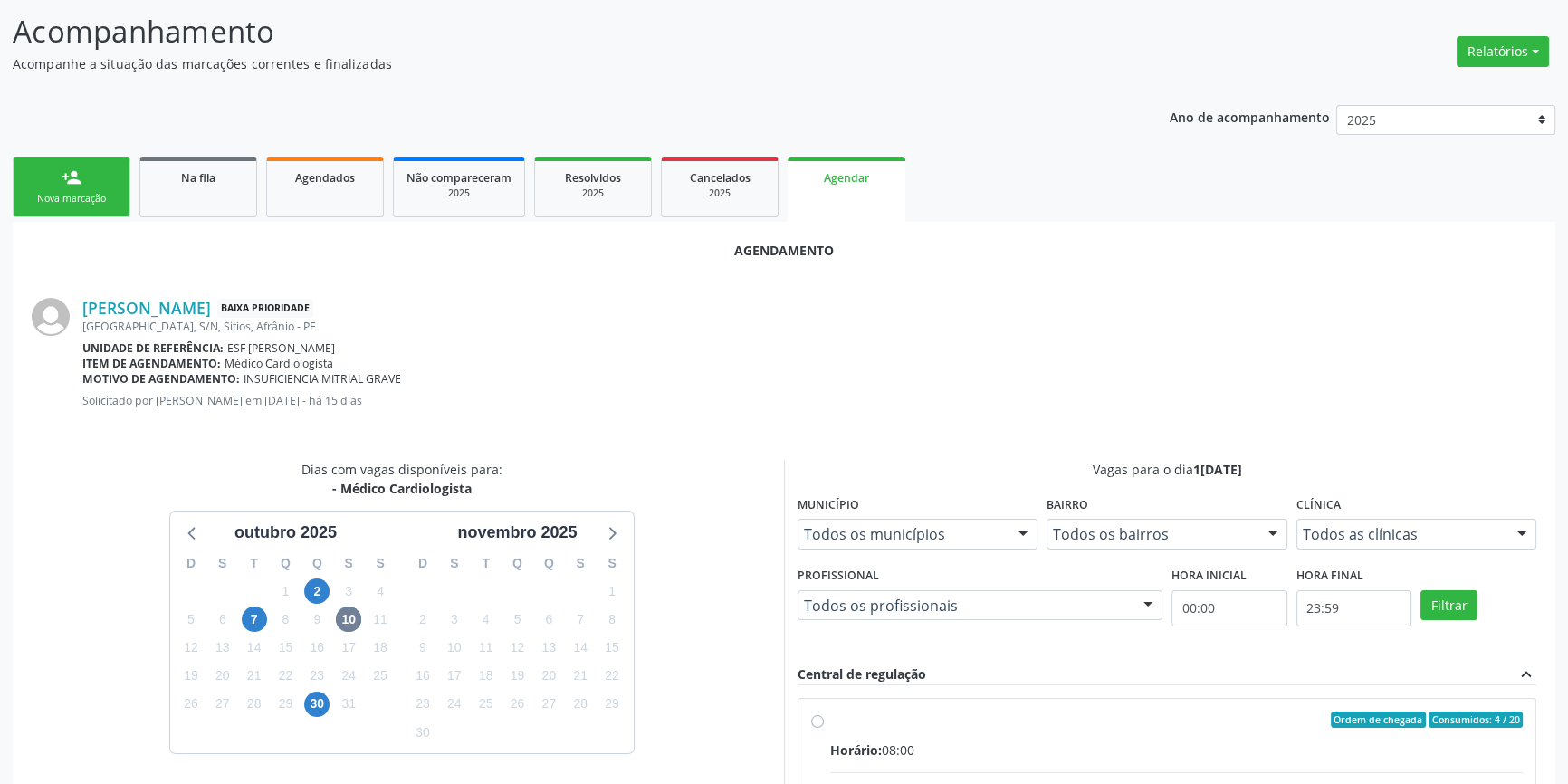
click at [856, 725] on div "Ordem de chegada Consumidos: 4 / 20" at bounding box center [1177, 719] width 693 height 16
click at [824, 725] on input "Ordem de chegada Consumidos: 4 / 20 Horário: 08:00 Clínica: Ambulatorio Municip…" at bounding box center [817, 719] width 12 height 16
radio input "true"
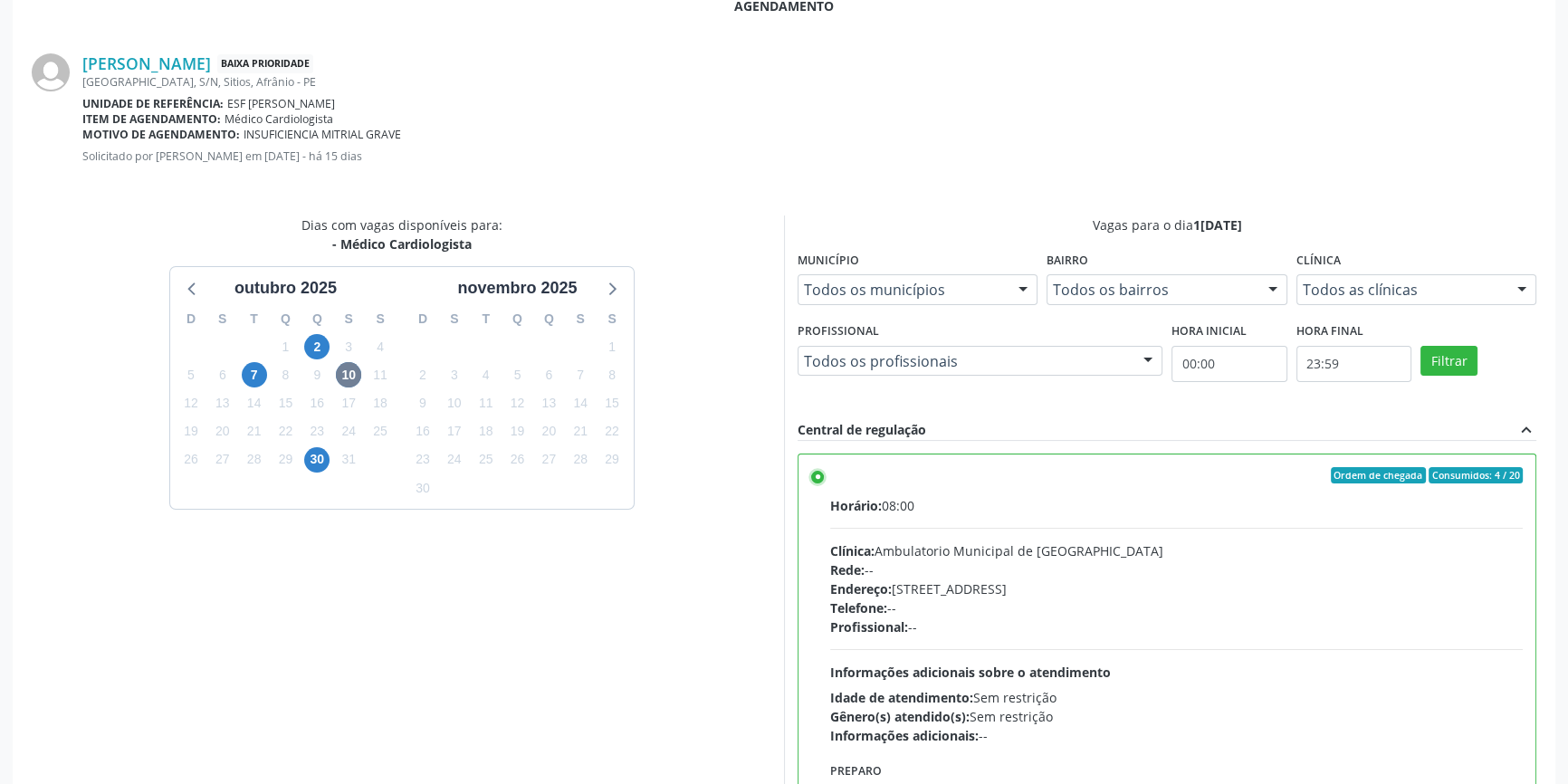
scroll to position [451, 0]
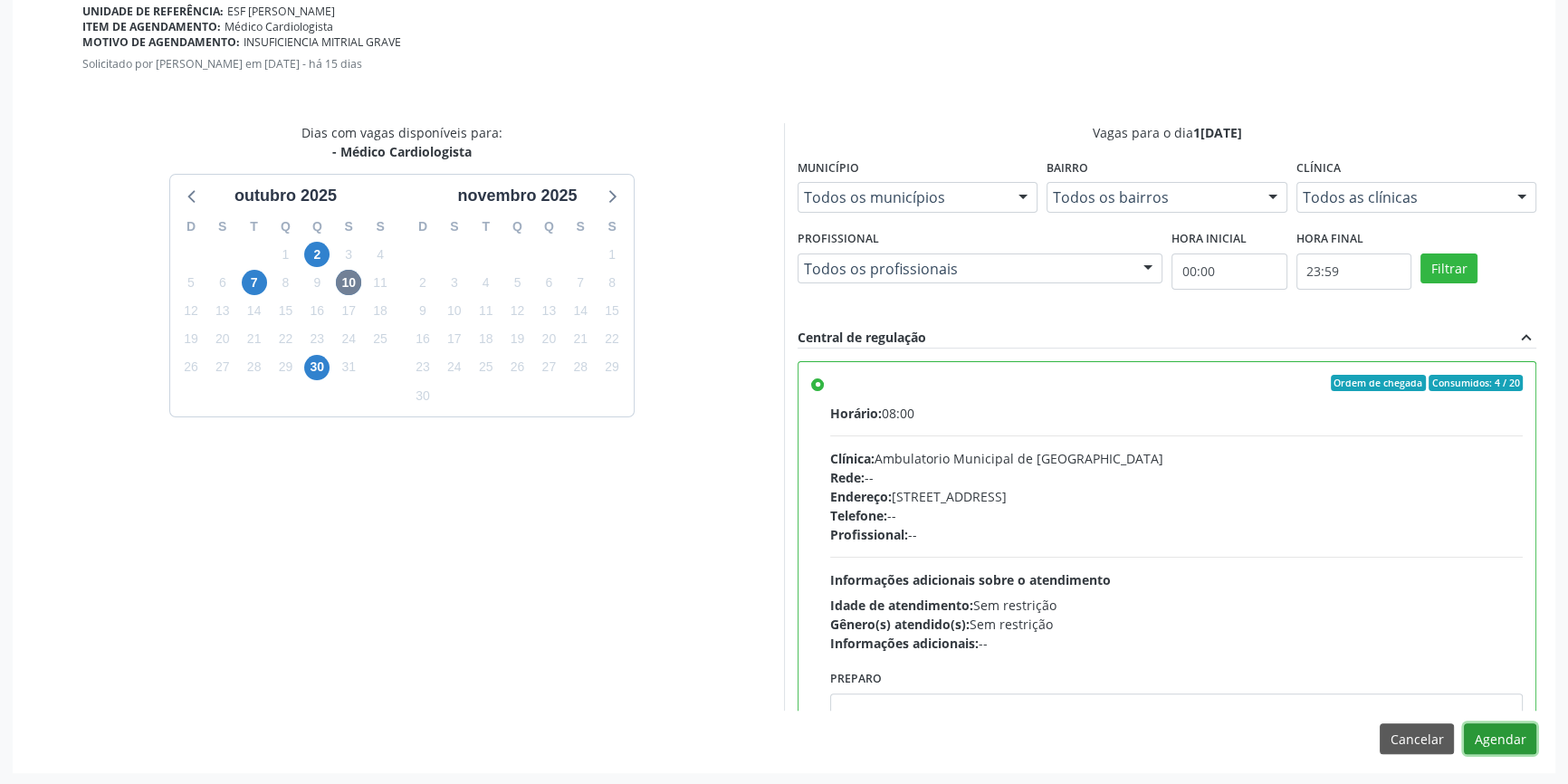
click at [1517, 740] on button "Agendar" at bounding box center [1501, 738] width 72 height 30
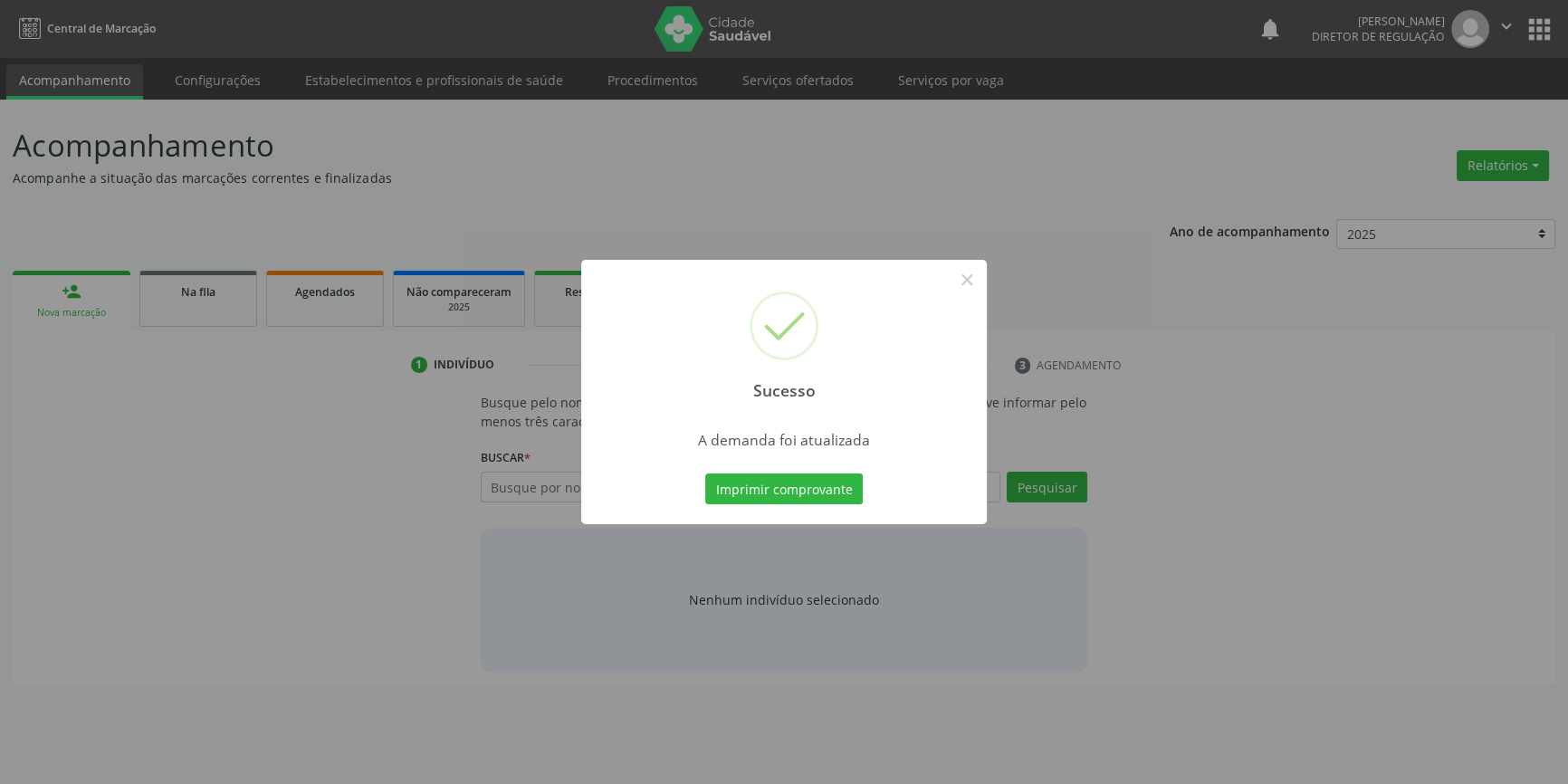
scroll to position [0, 0]
click at [775, 501] on button "Imprimir comprovante" at bounding box center [791, 489] width 158 height 30
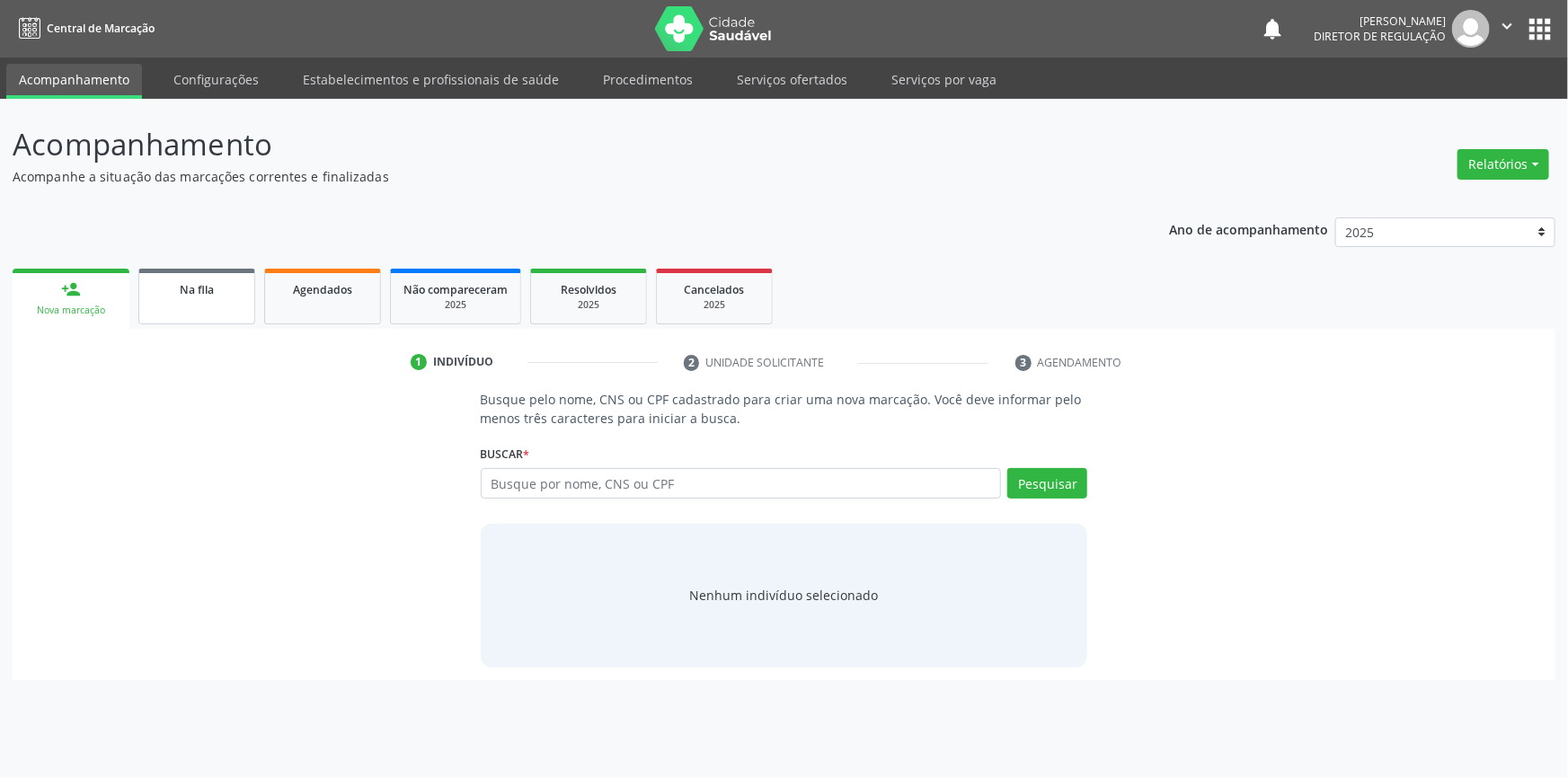
click at [236, 323] on link "Na fila" at bounding box center [197, 296] width 117 height 56
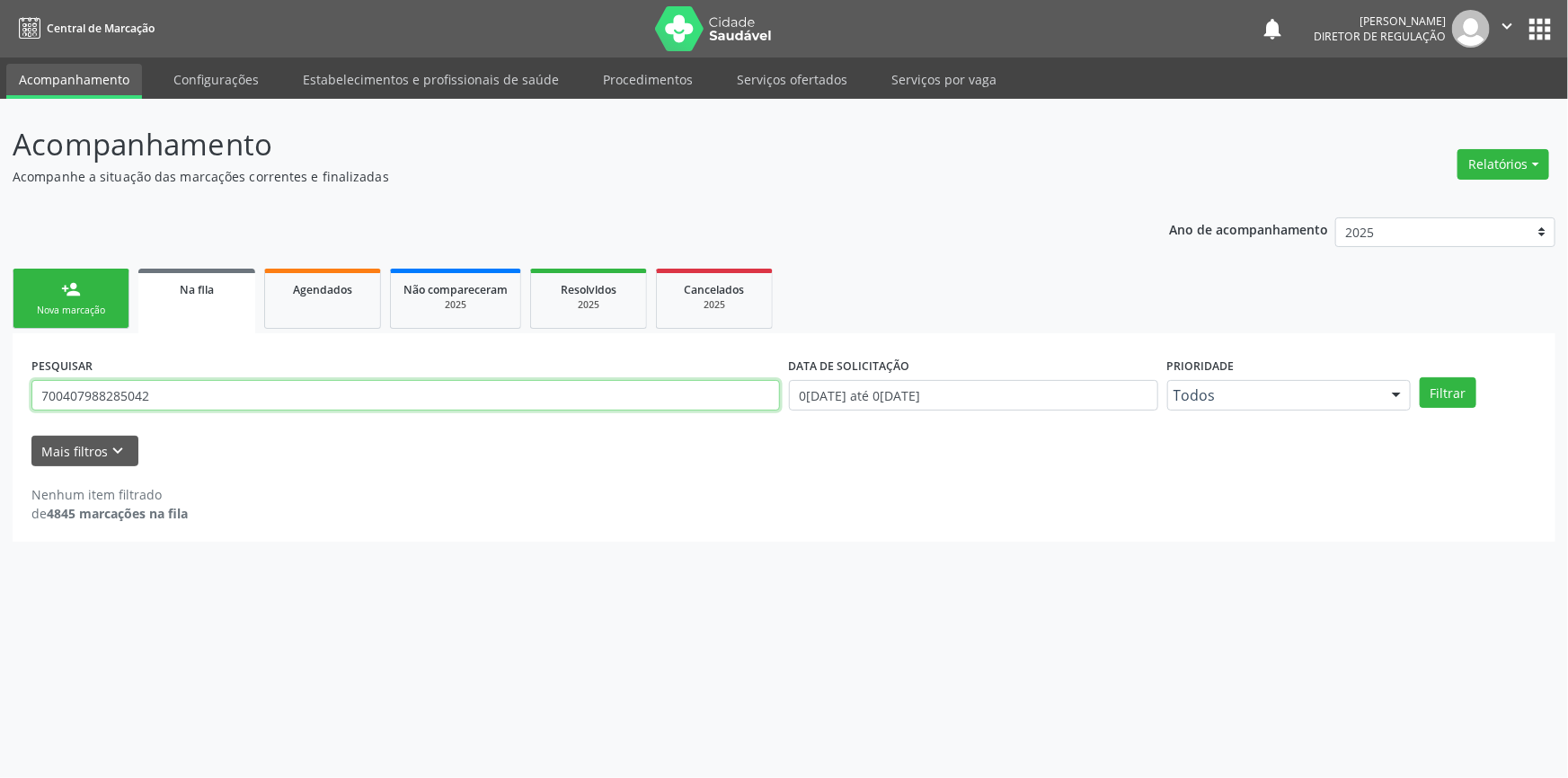
drag, startPoint x: 283, startPoint y: 392, endPoint x: 0, endPoint y: 360, distance: 284.8
click at [0, 360] on div "Acompanhamento Acompanhe a situação das marcações correntes e finalizadas Relat…" at bounding box center [784, 438] width 1568 height 679
type input "700405927924345"
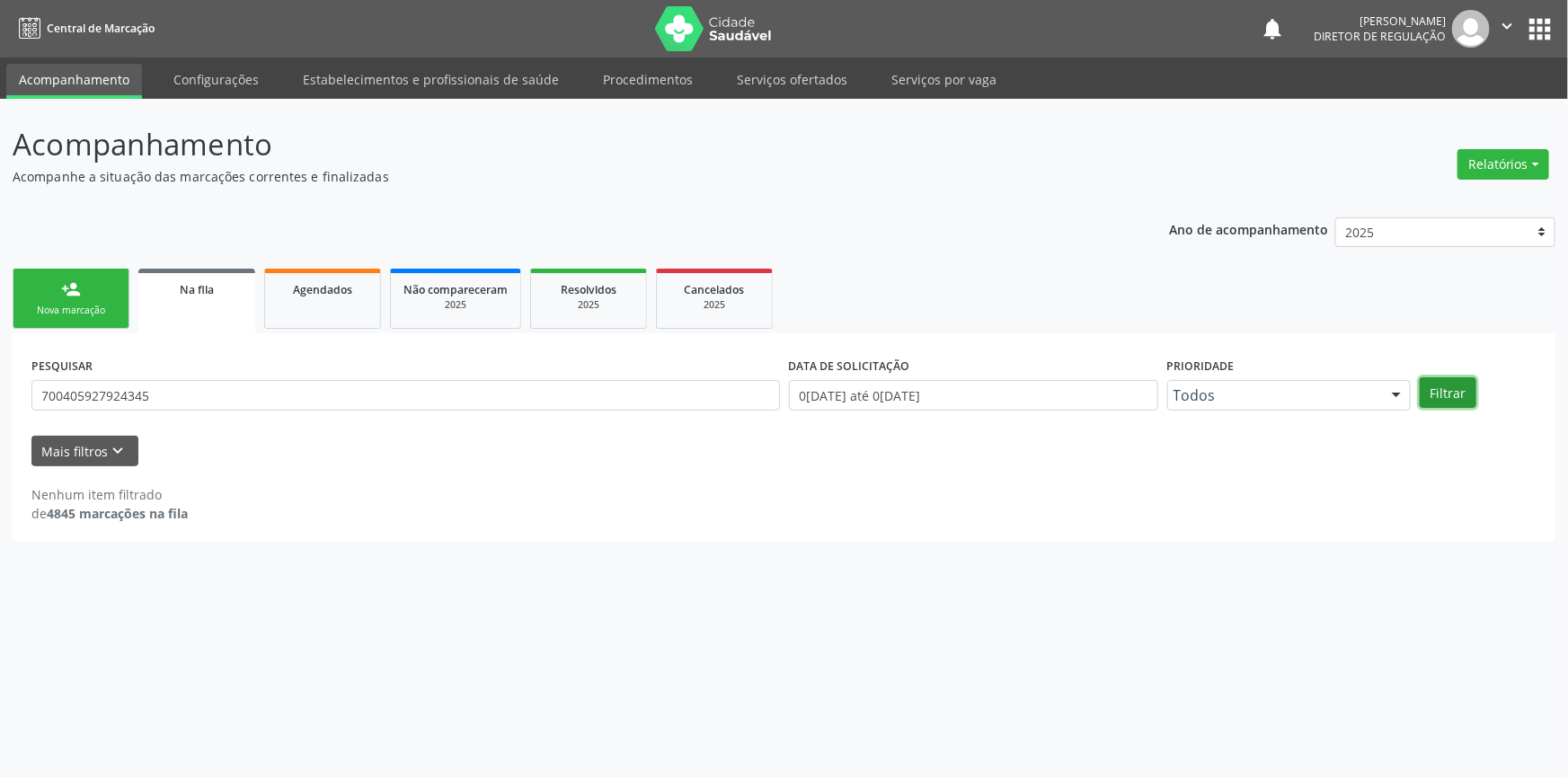
click at [1432, 381] on button "Filtrar" at bounding box center [1447, 393] width 57 height 30
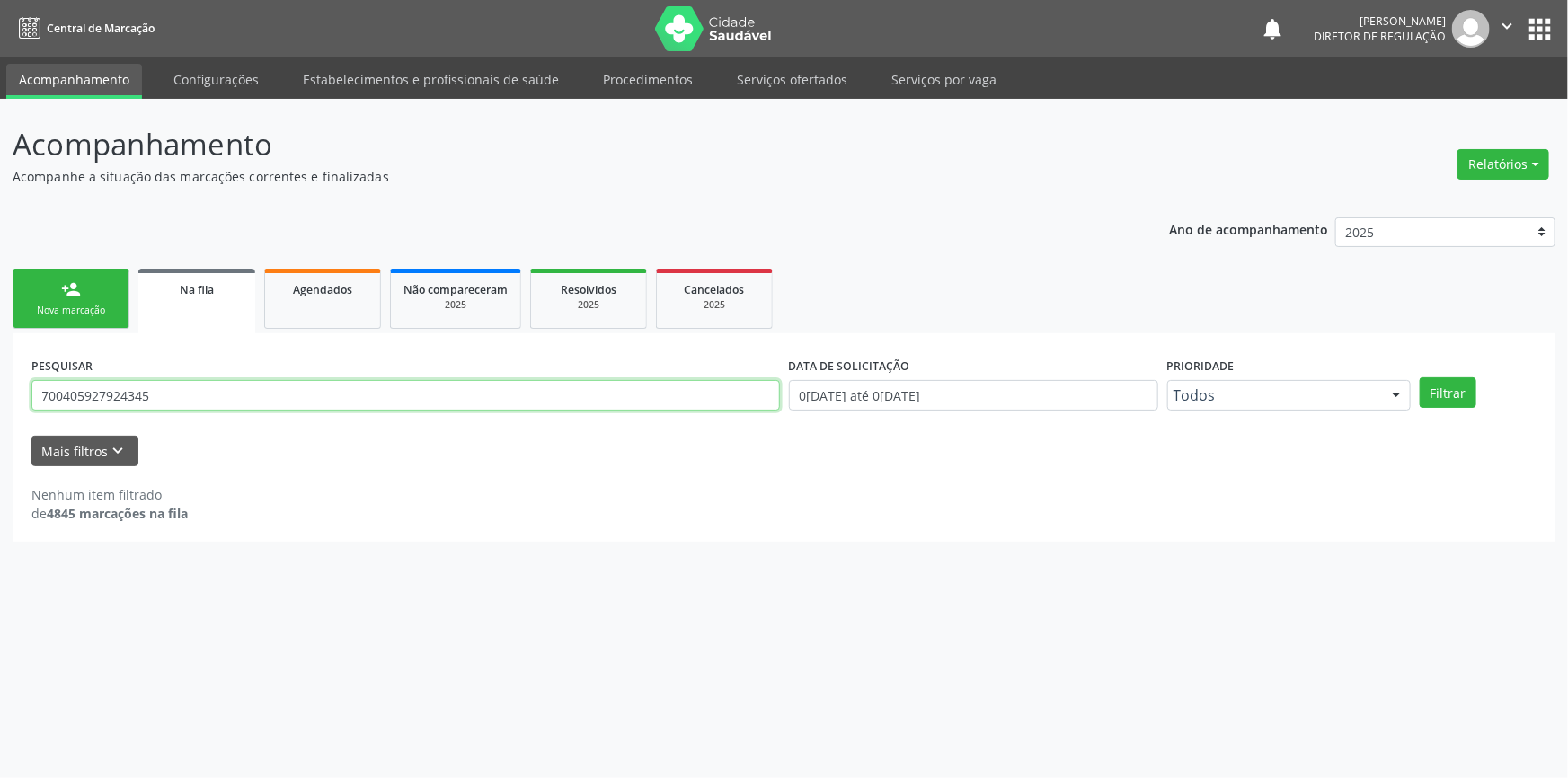
drag, startPoint x: 212, startPoint y: 385, endPoint x: 1102, endPoint y: 379, distance: 890.0
click at [0, 394] on div "Acompanhamento Acompanhe a situação das marcações correntes e finalizadas Relat…" at bounding box center [784, 438] width 1568 height 679
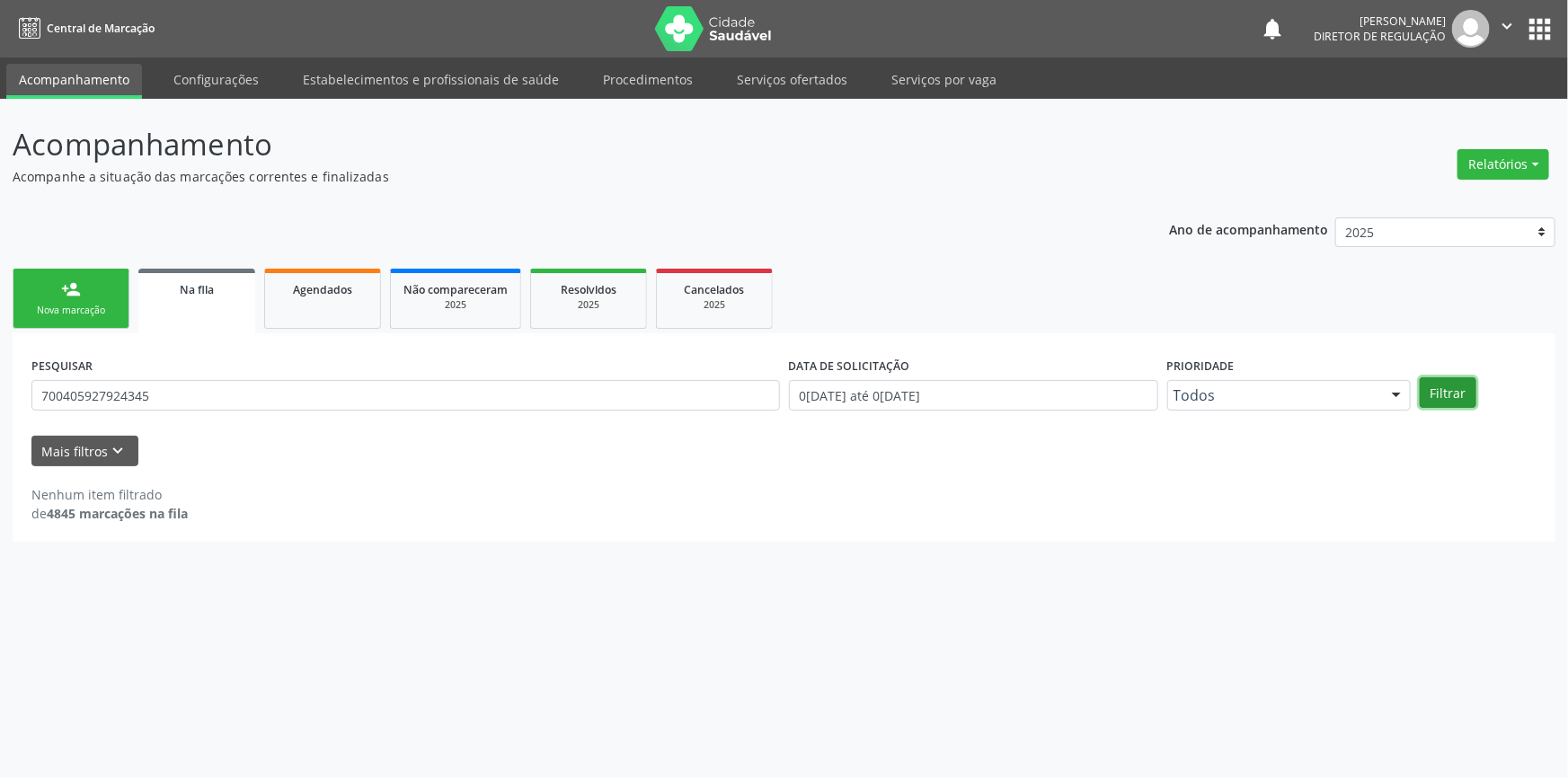
click at [1455, 390] on button "Filtrar" at bounding box center [1447, 393] width 57 height 30
click at [91, 284] on link "person_add Nova marcação" at bounding box center [71, 299] width 117 height 60
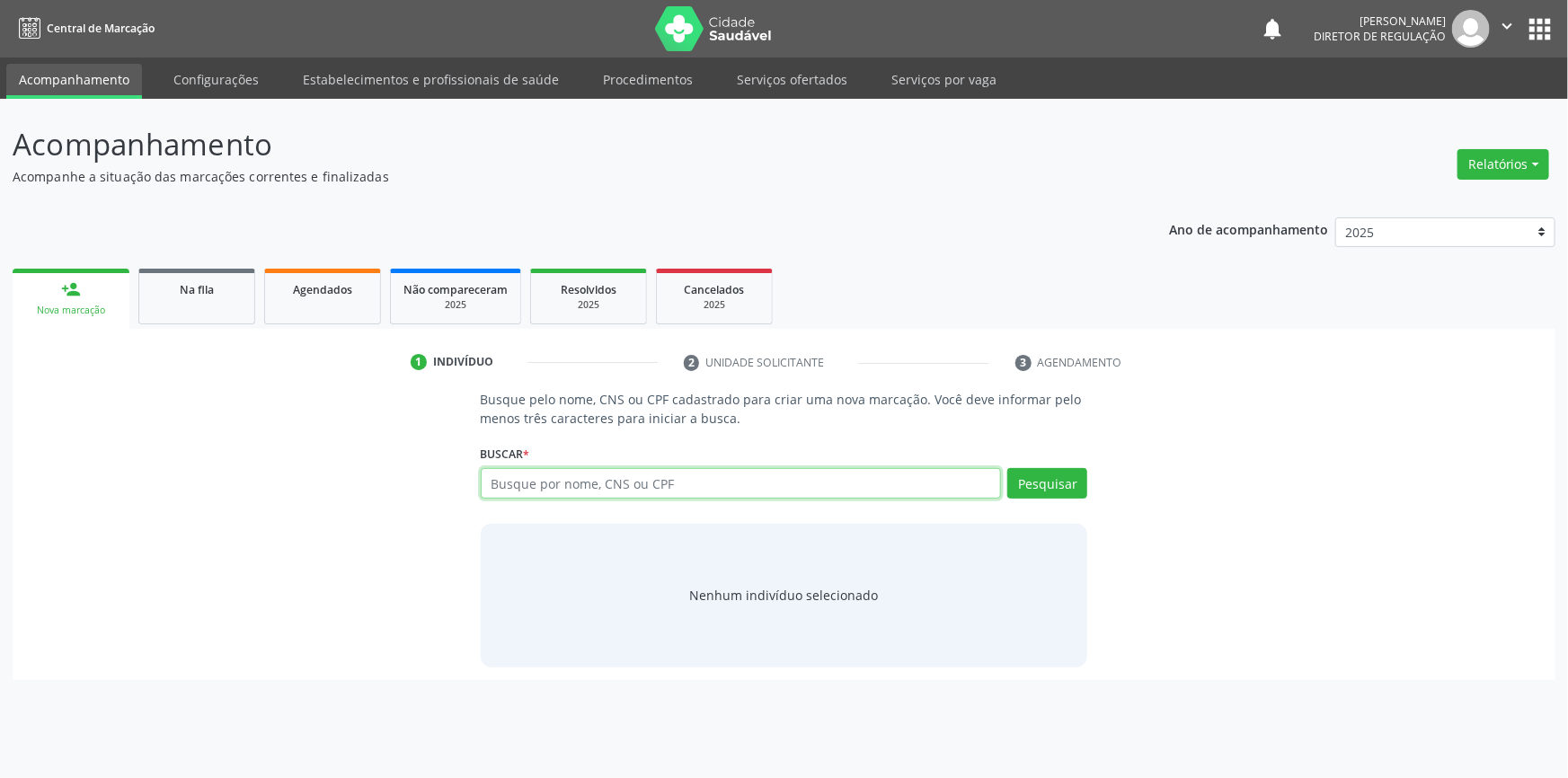
click at [703, 485] on input "text" at bounding box center [740, 483] width 521 height 30
paste input "700405927924345"
type input "700405927924345"
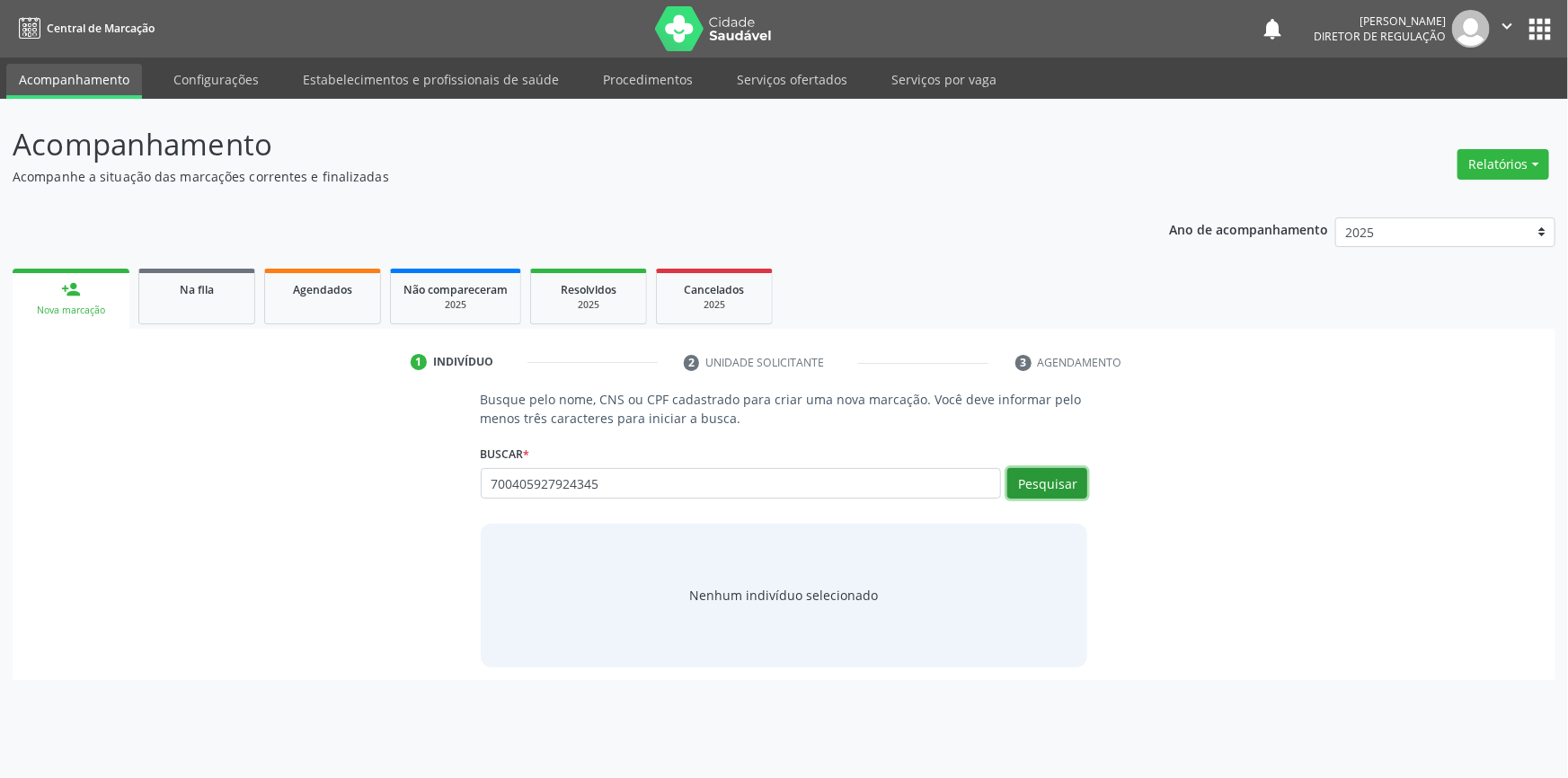
click at [1050, 486] on button "Pesquisar" at bounding box center [1046, 483] width 80 height 30
click at [142, 290] on link "Na fila" at bounding box center [197, 296] width 117 height 56
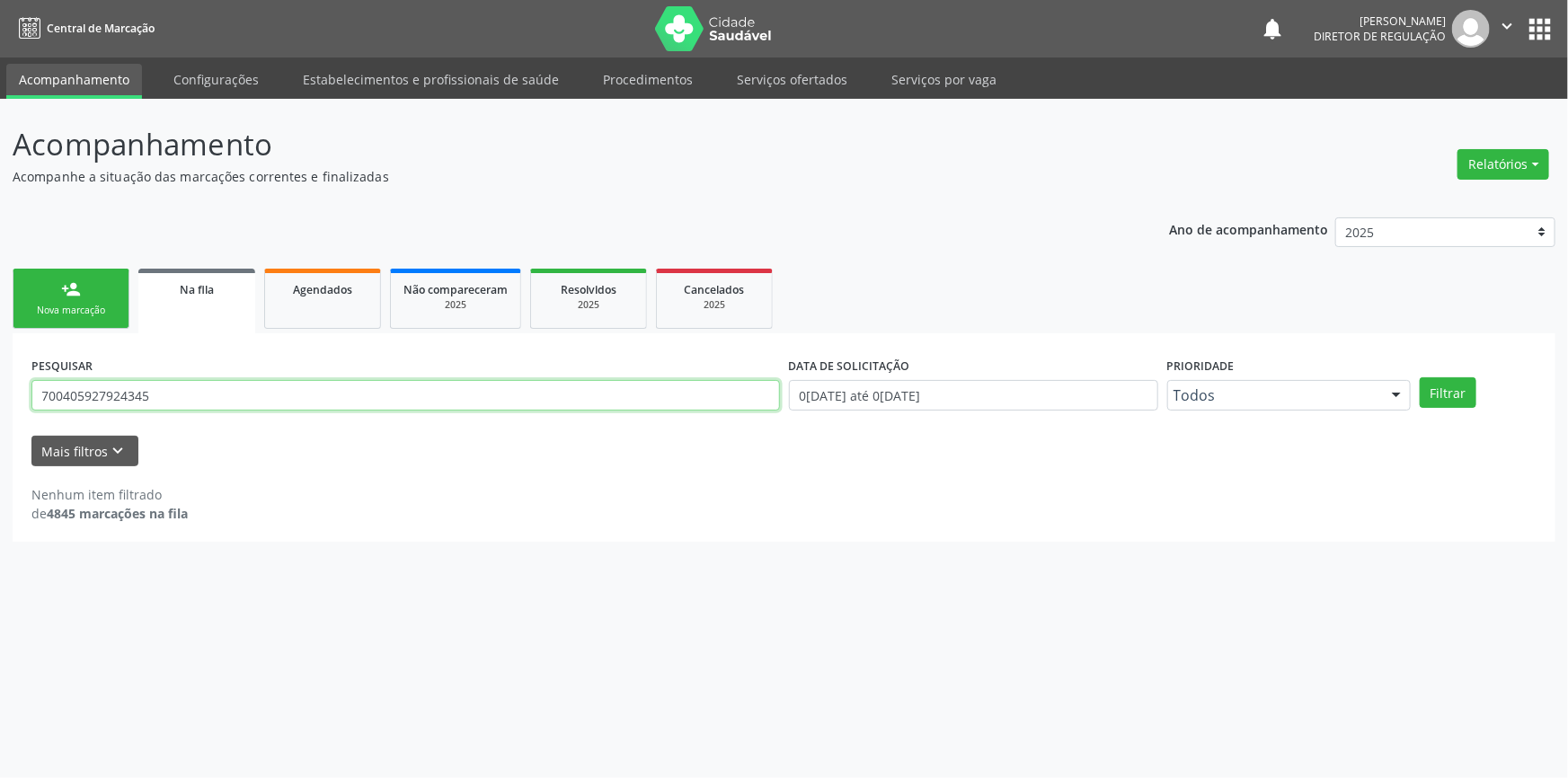
drag, startPoint x: 184, startPoint y: 395, endPoint x: 0, endPoint y: 361, distance: 187.1
click at [0, 361] on div "Acompanhamento Acompanhe a situação das marcações correntes e finalizadas Relat…" at bounding box center [784, 438] width 1568 height 679
type input "706403394252090"
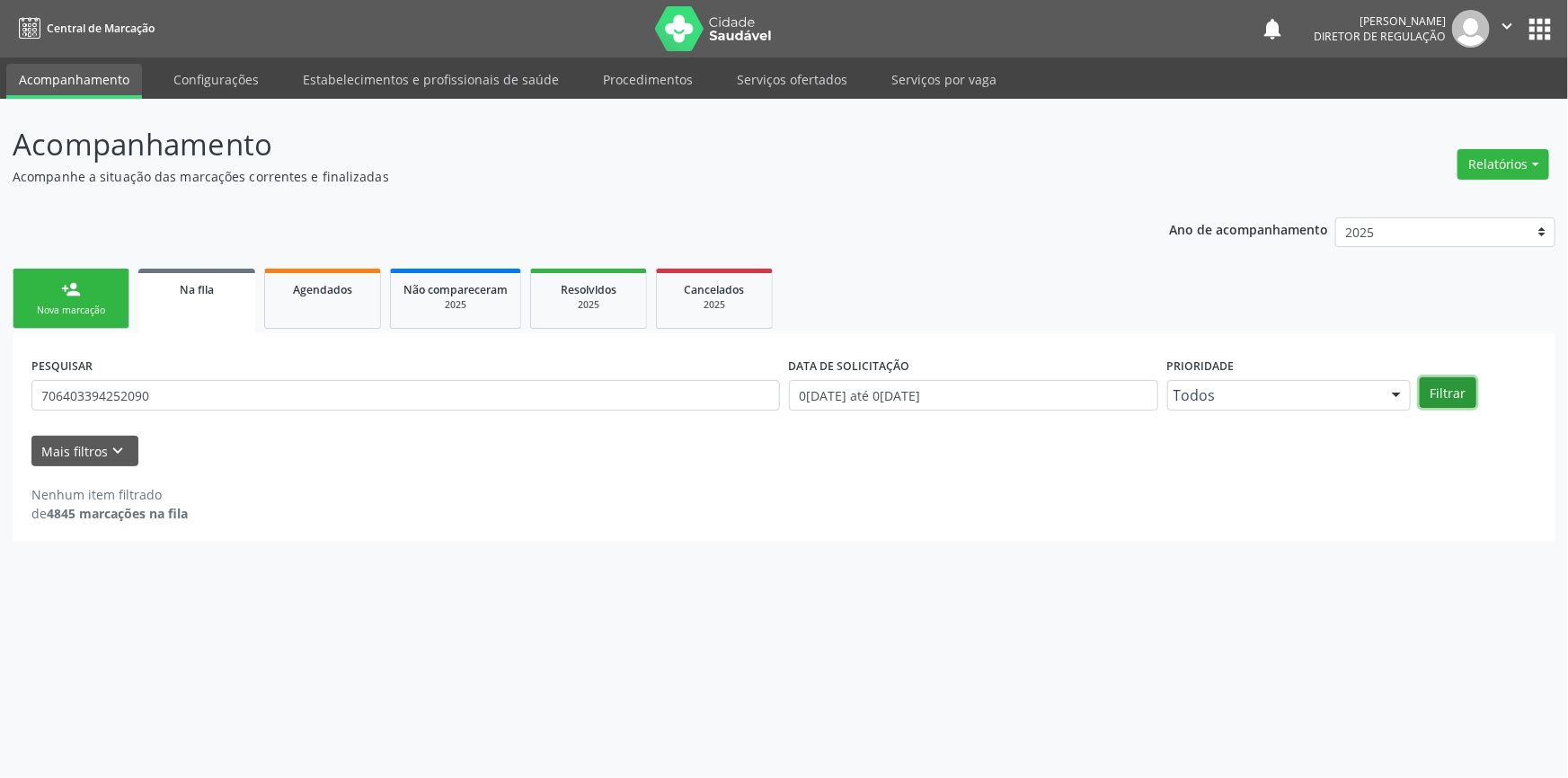
click at [1454, 385] on button "Filtrar" at bounding box center [1447, 393] width 57 height 30
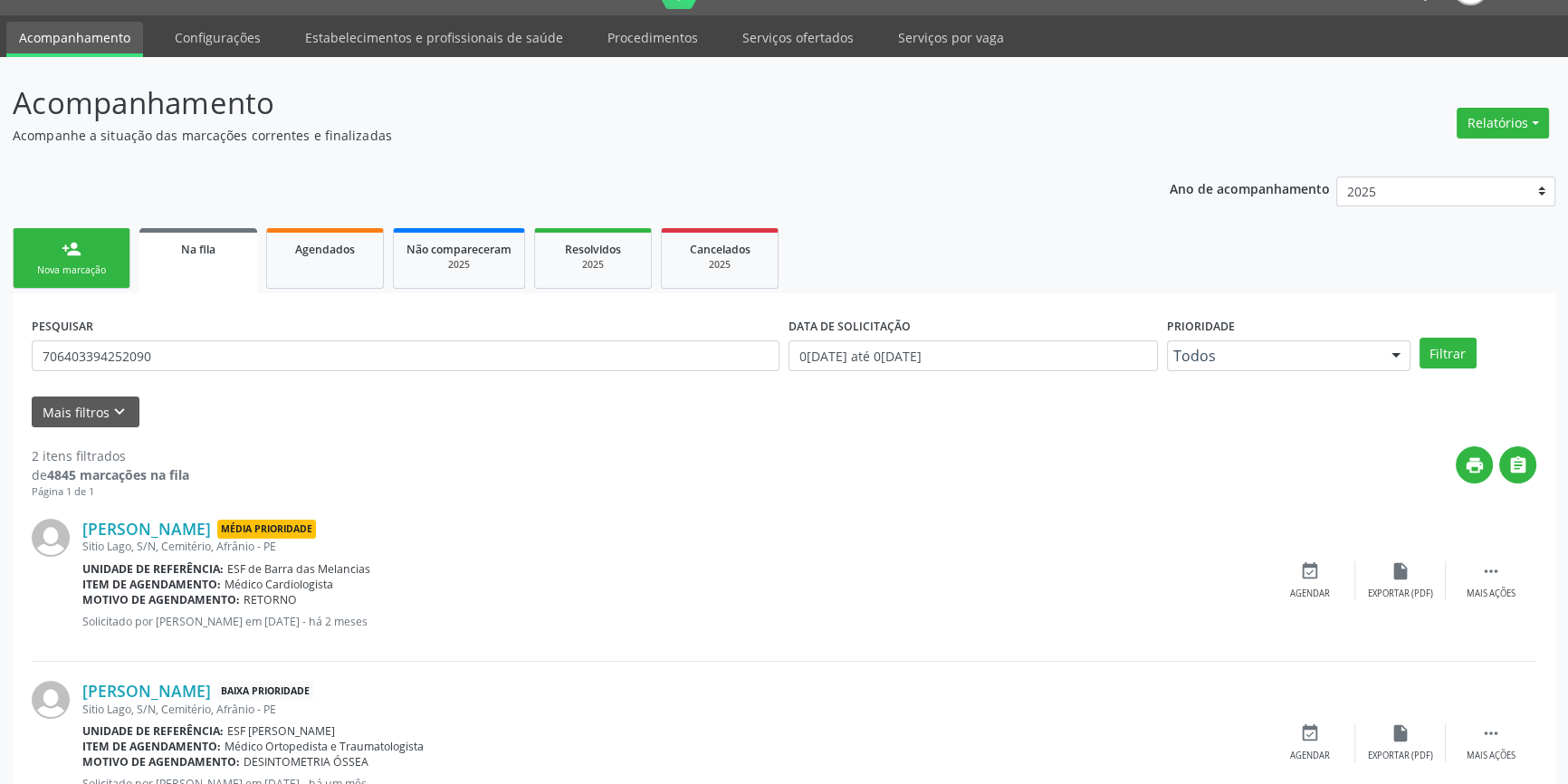
scroll to position [111, 0]
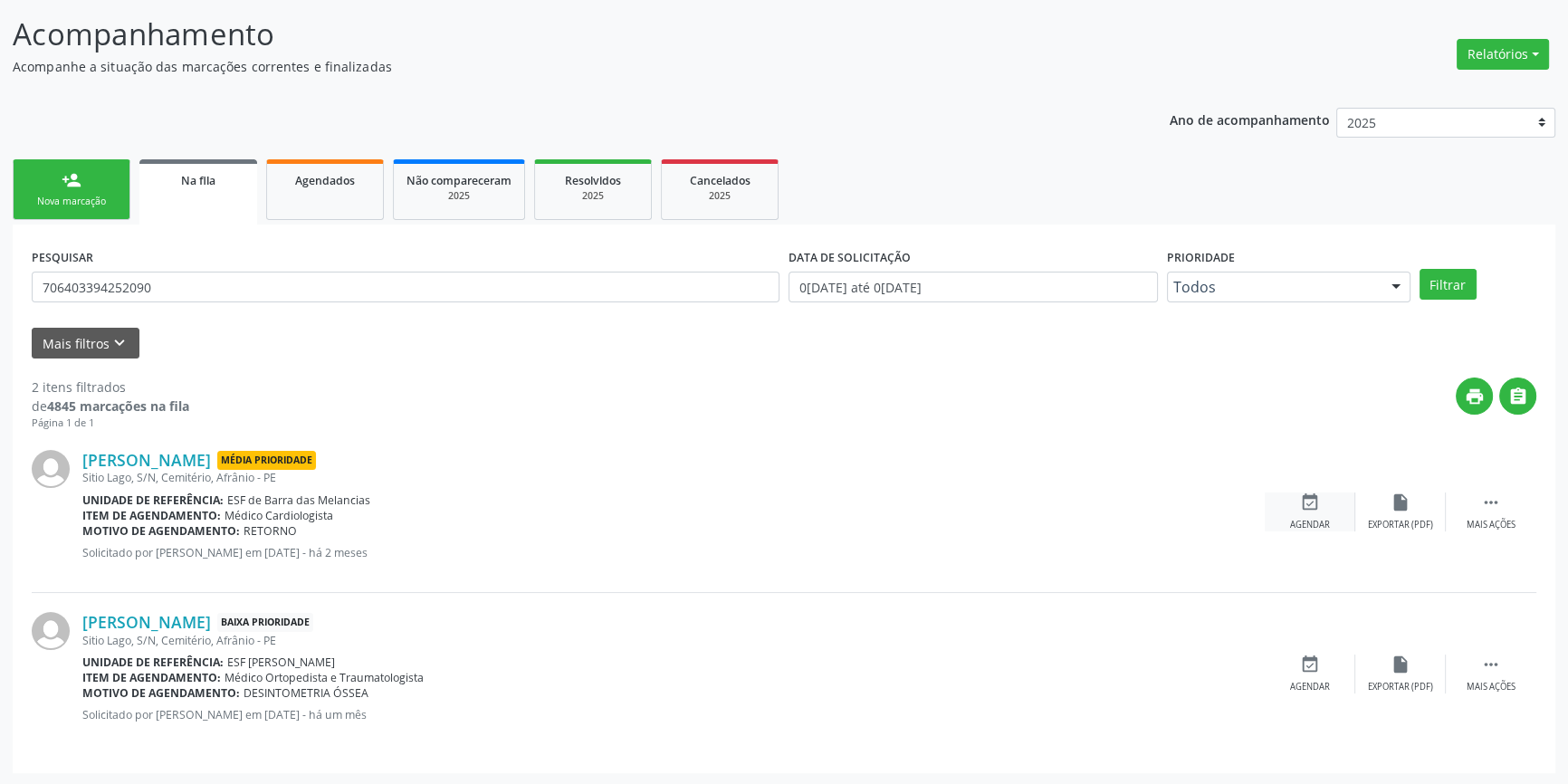
click at [1337, 505] on div "event_available Agendar" at bounding box center [1310, 512] width 90 height 39
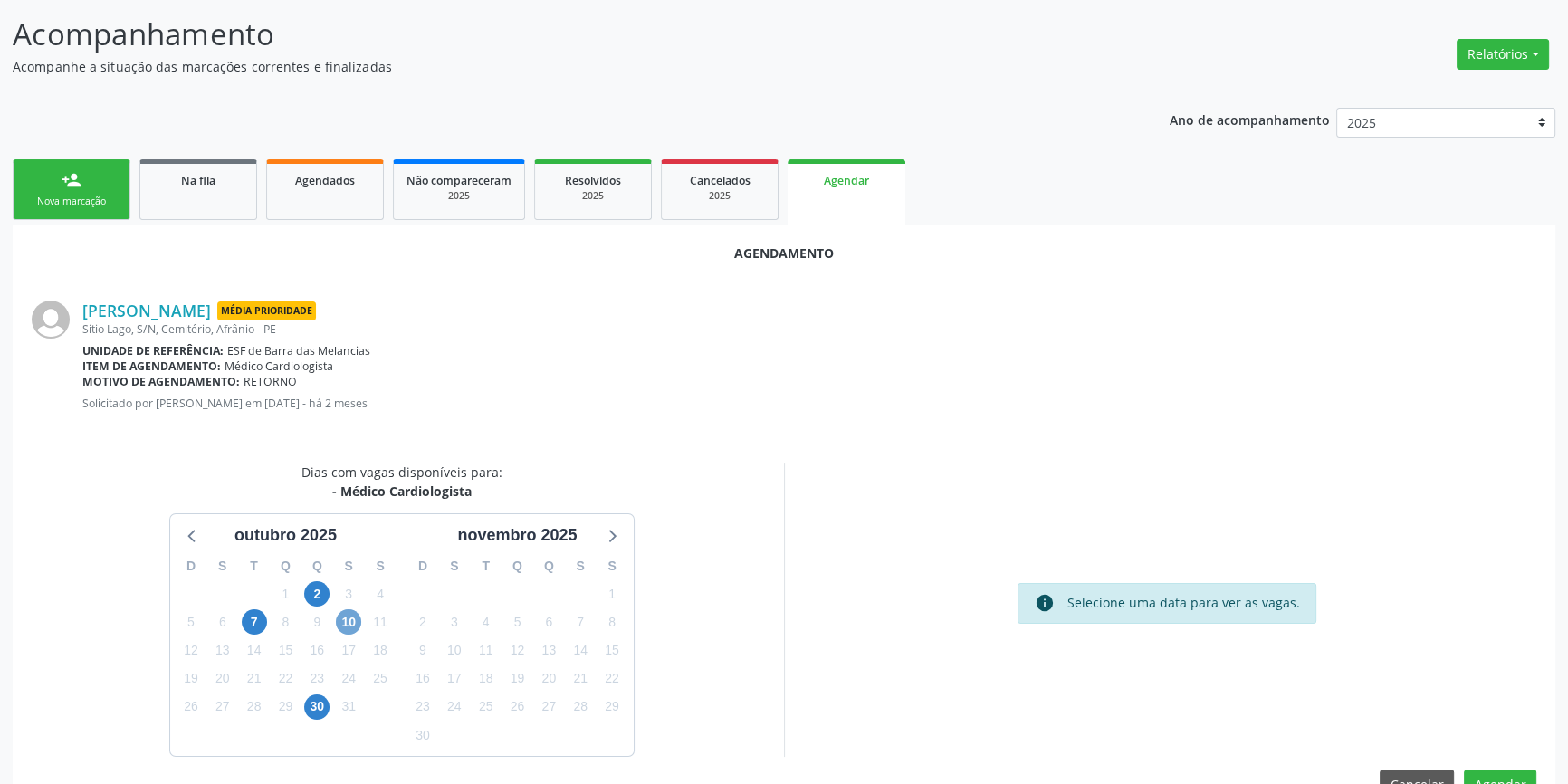
click at [349, 625] on span "10" at bounding box center [348, 622] width 26 height 26
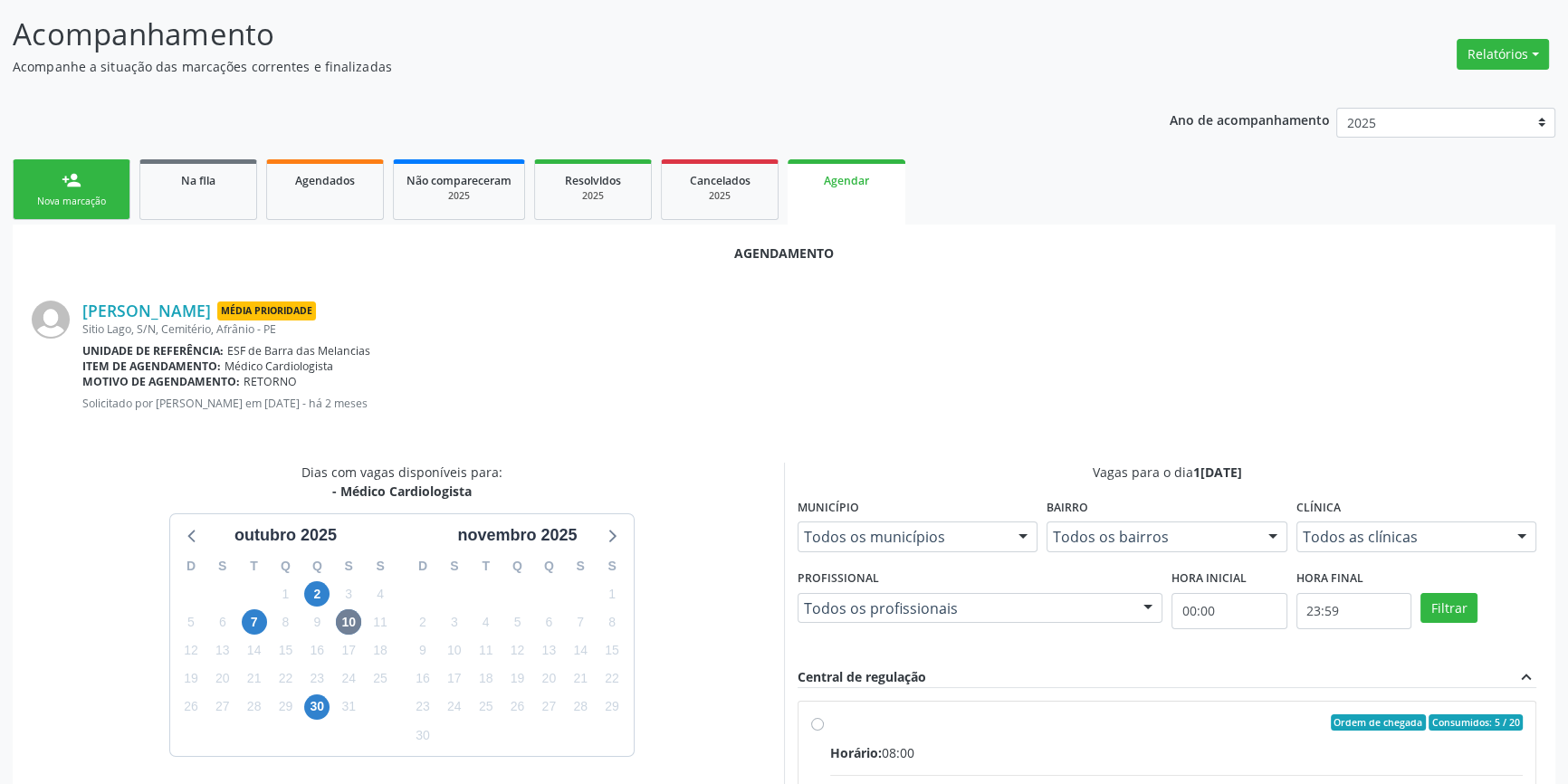
click at [839, 722] on div "Ordem de chegada Consumidos: 5 / 20" at bounding box center [1177, 722] width 693 height 16
click at [824, 722] on input "Ordem de chegada Consumidos: 5 / 20 Horário: 08:00 Clínica: Ambulatorio Municip…" at bounding box center [817, 722] width 12 height 16
radio input "true"
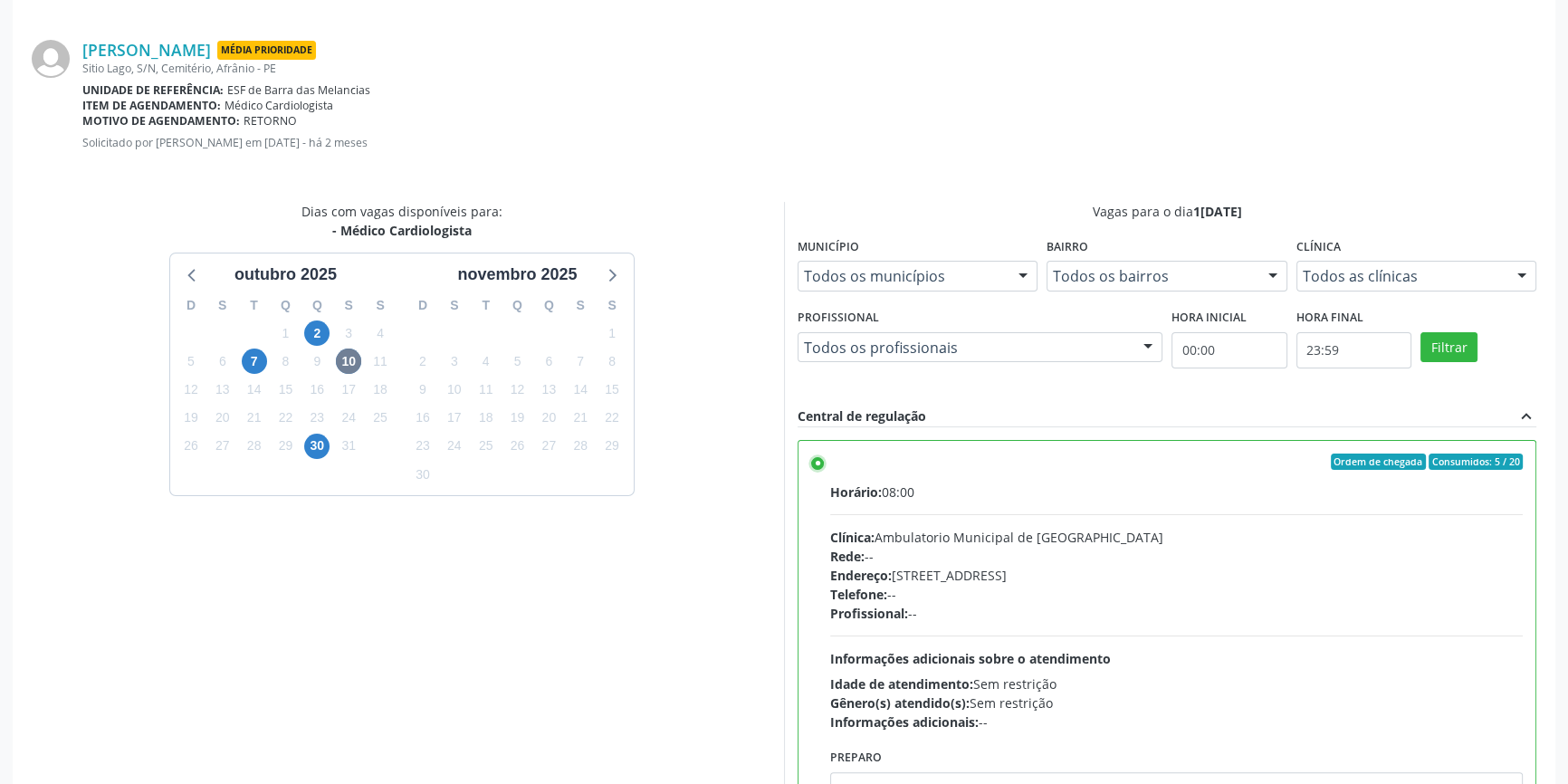
scroll to position [451, 0]
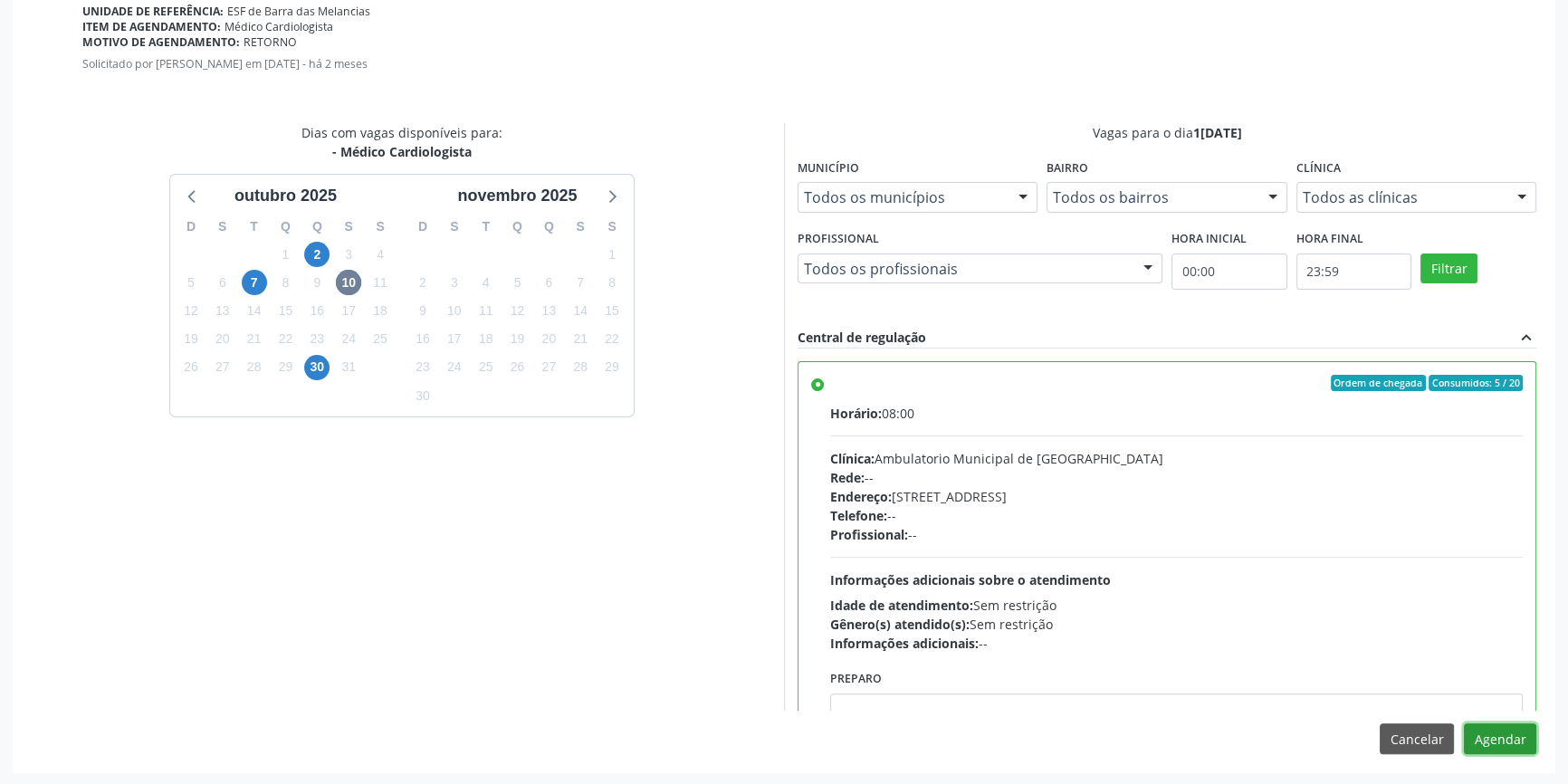
click at [1490, 729] on button "Agendar" at bounding box center [1501, 738] width 72 height 30
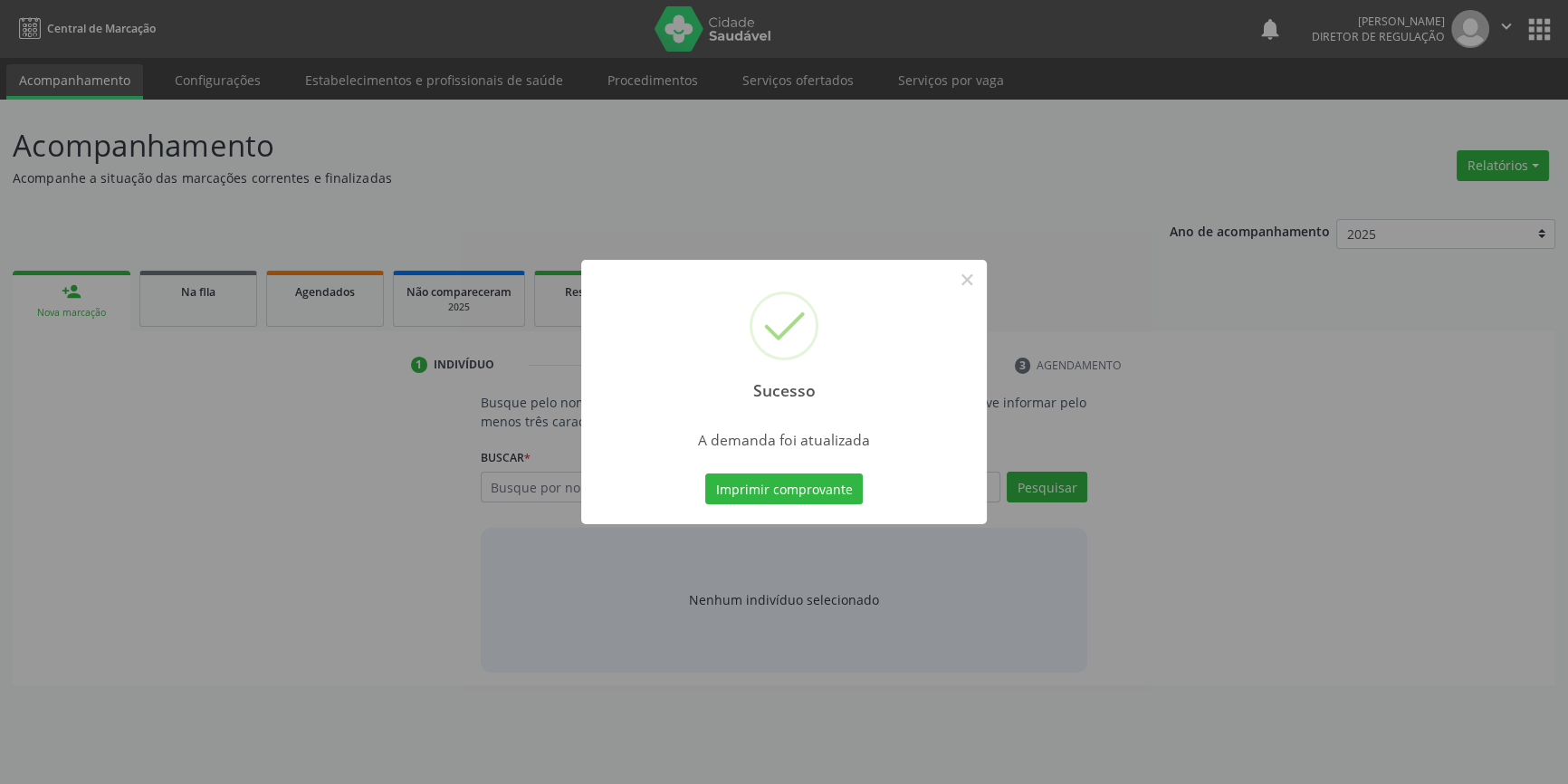
scroll to position [0, 0]
click at [832, 500] on button "Imprimir comprovante" at bounding box center [791, 489] width 158 height 30
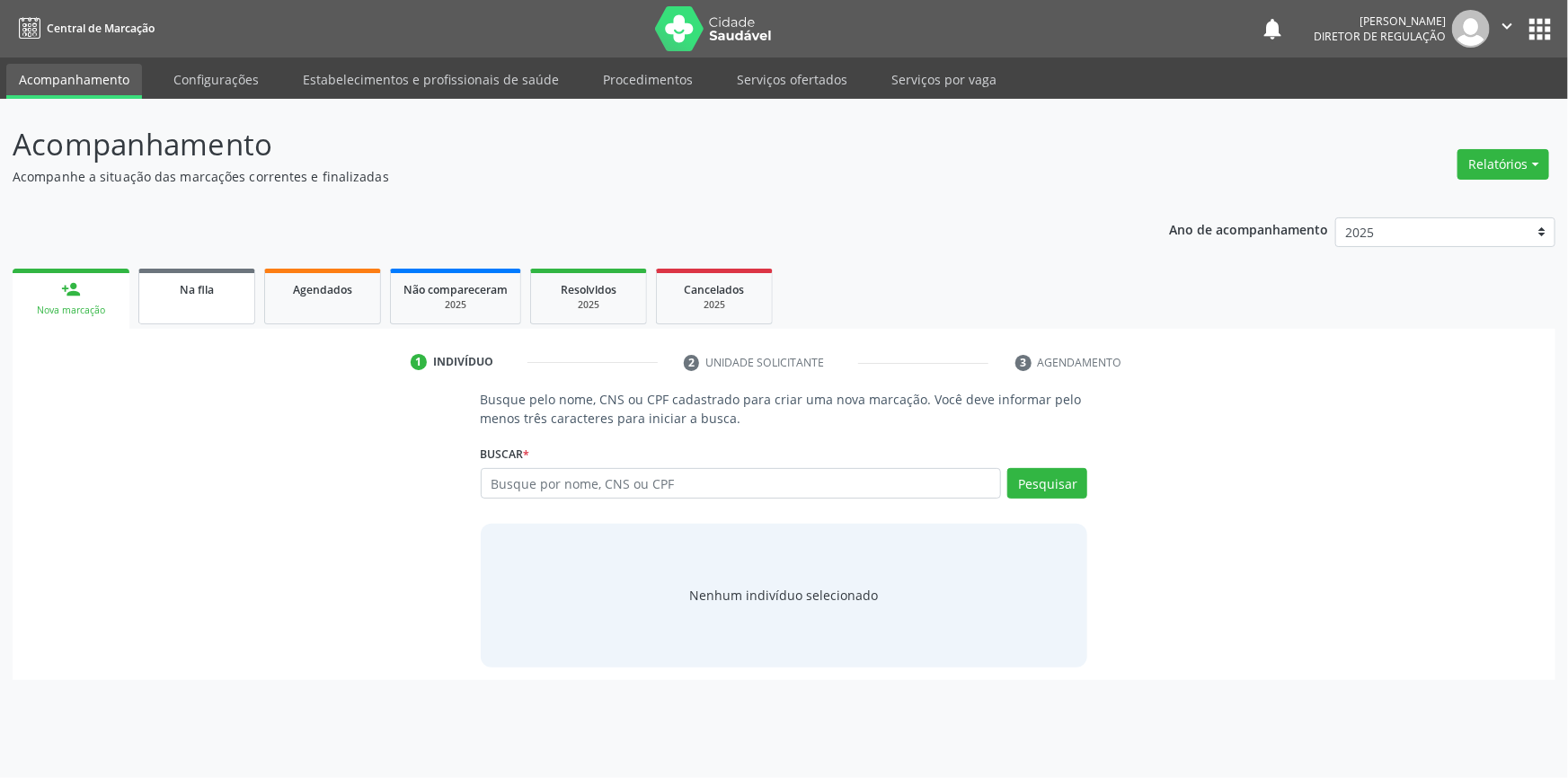
click at [218, 303] on link "Na fila" at bounding box center [197, 296] width 117 height 56
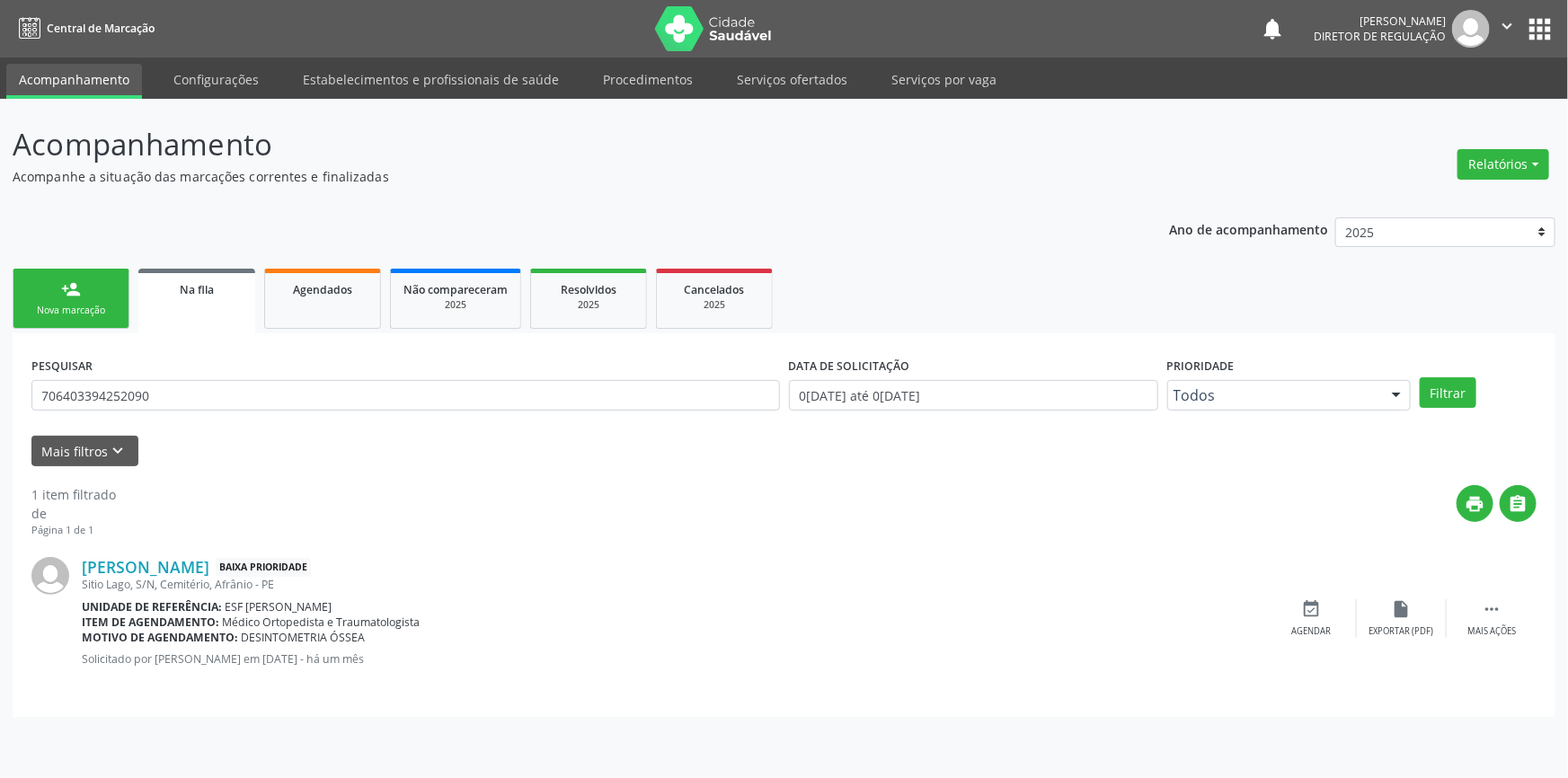
click at [536, 485] on div "print " at bounding box center [826, 511] width 1420 height 53
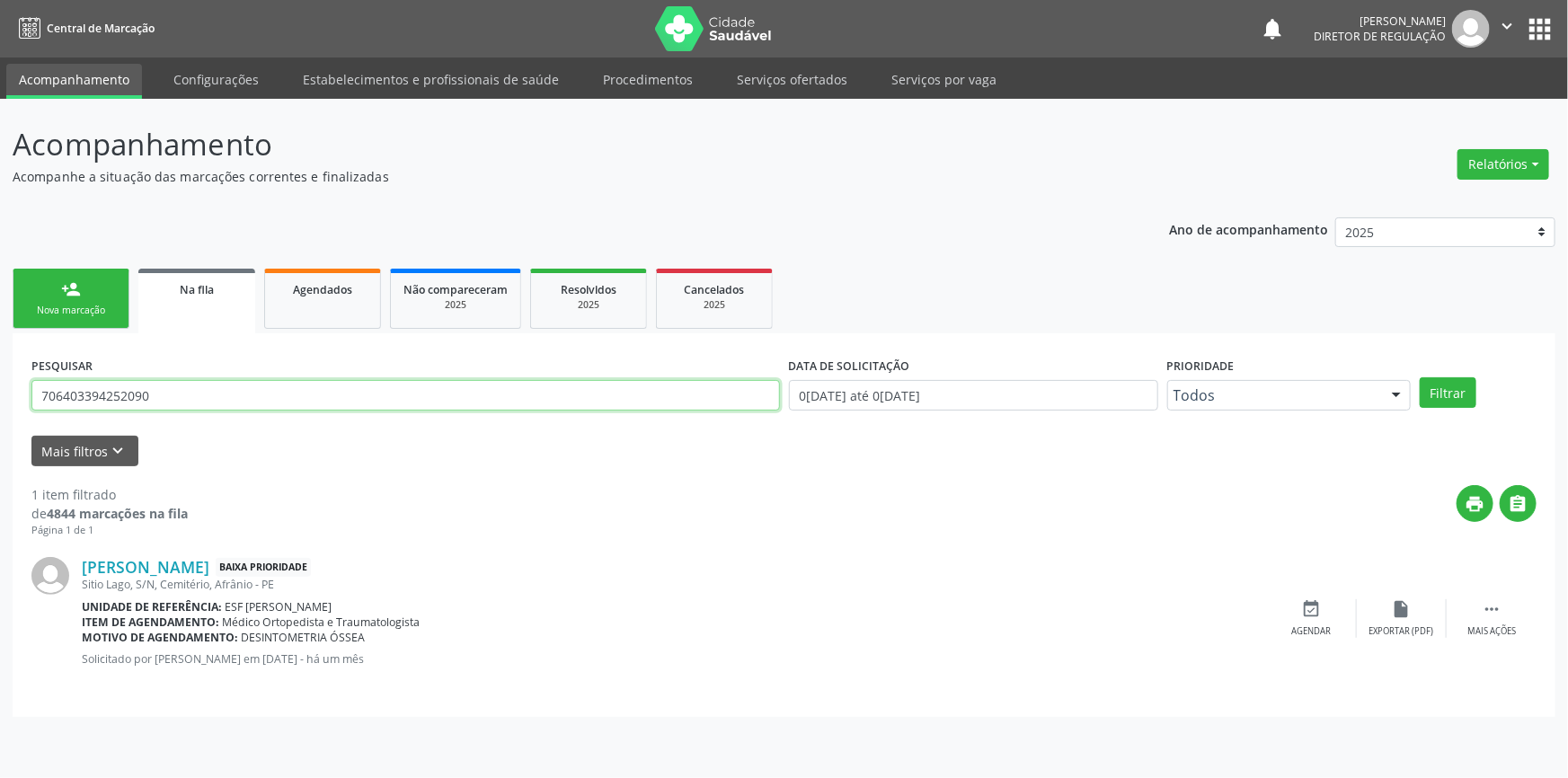
drag, startPoint x: 274, startPoint y: 403, endPoint x: 62, endPoint y: 374, distance: 214.0
click at [0, 398] on div "Acompanhamento Acompanhe a situação das marcações correntes e finalizadas Relat…" at bounding box center [784, 438] width 1568 height 679
type input "708502341970570"
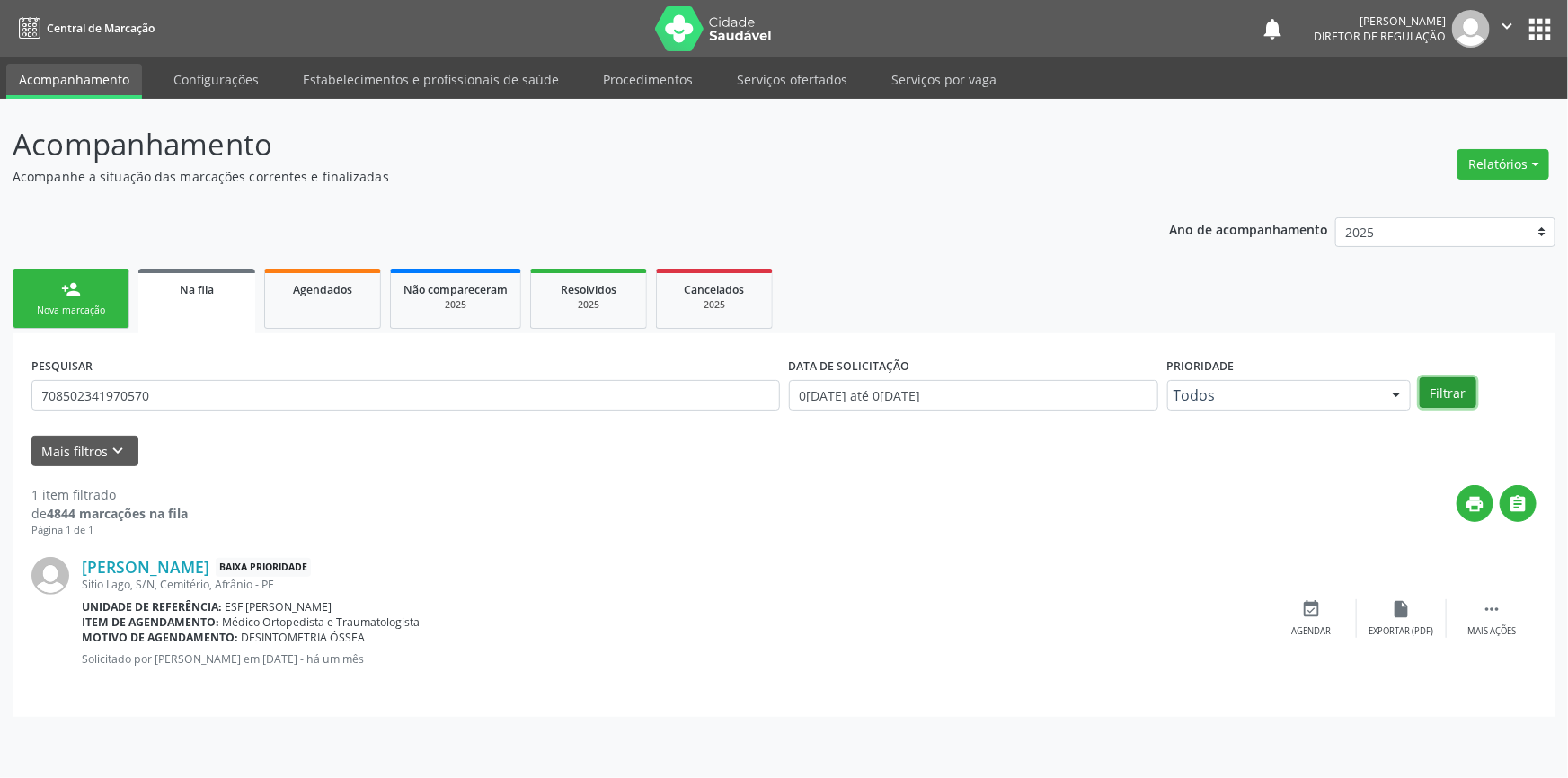
click at [1461, 397] on button "Filtrar" at bounding box center [1447, 393] width 57 height 30
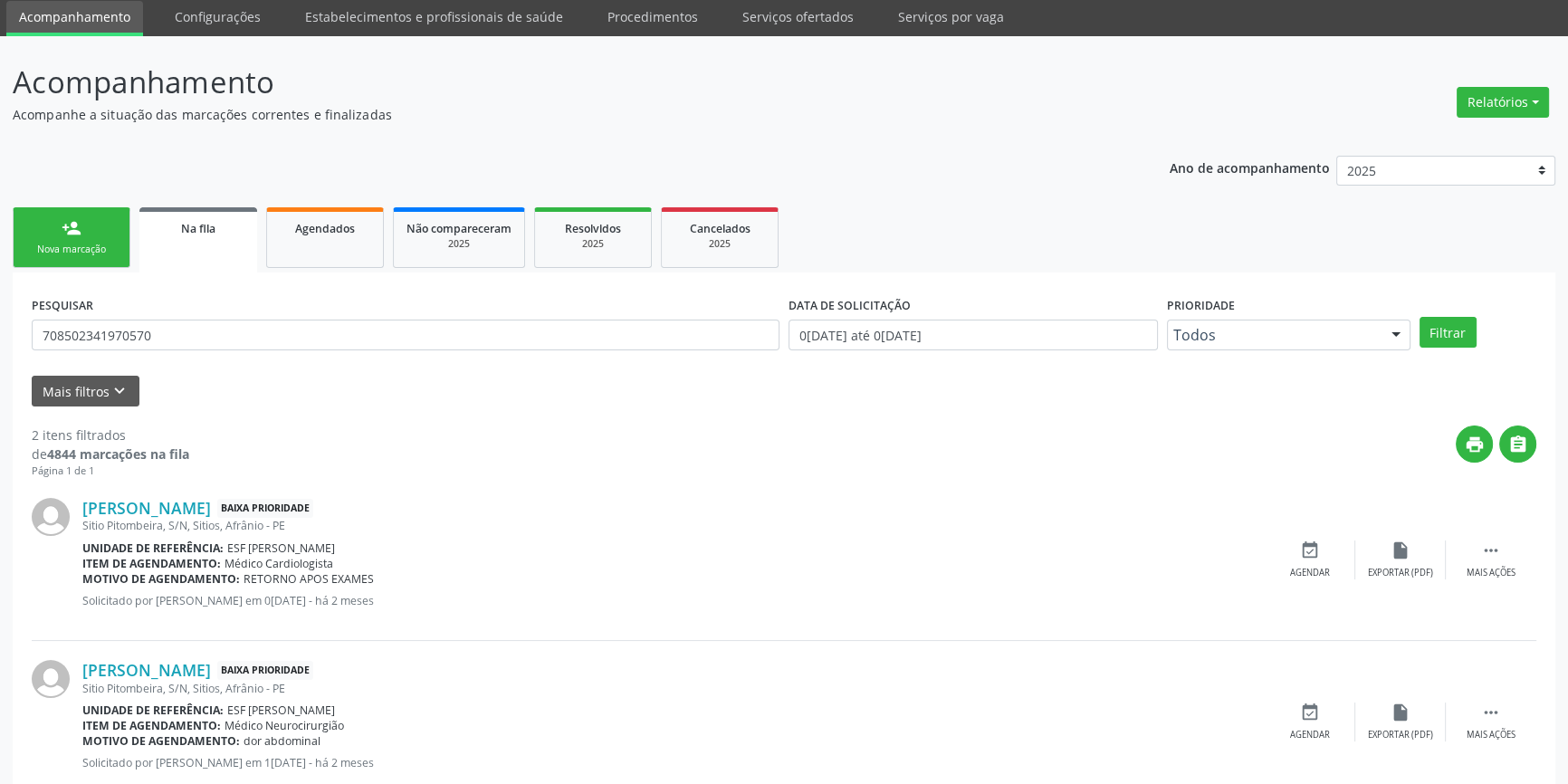
scroll to position [111, 0]
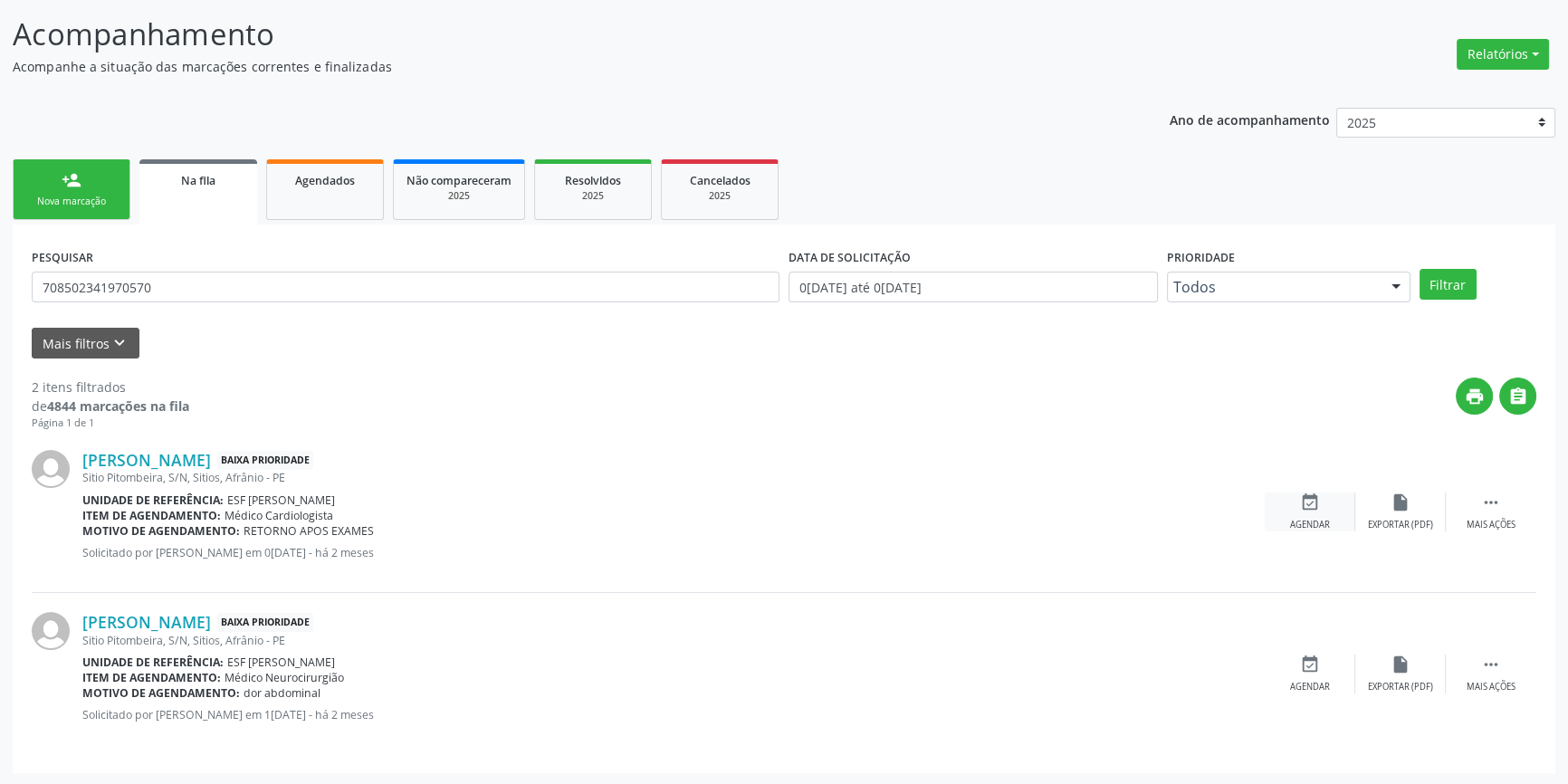
click at [1346, 496] on div "event_available Agendar" at bounding box center [1310, 512] width 90 height 39
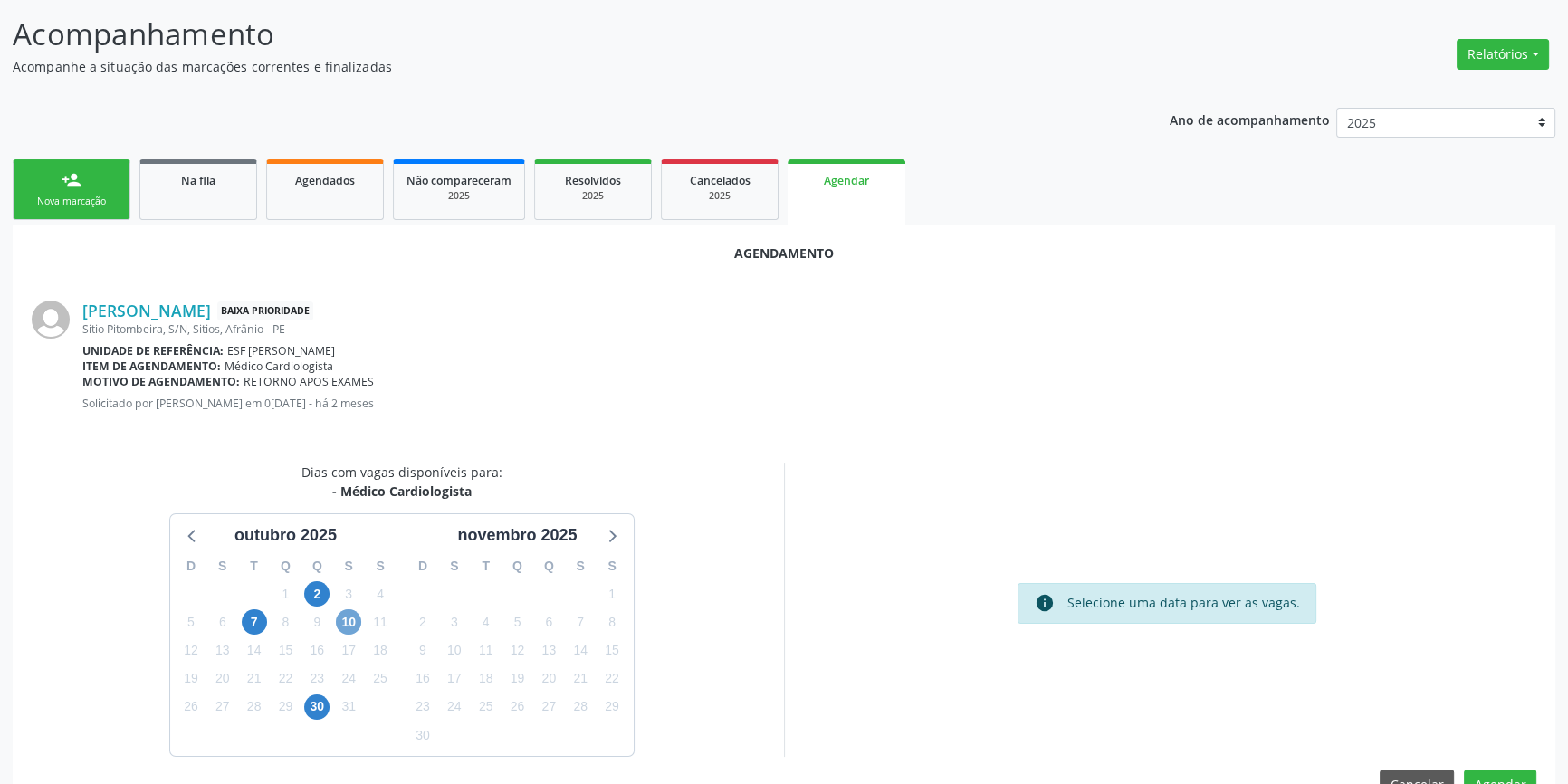
click at [353, 625] on span "10" at bounding box center [348, 622] width 26 height 26
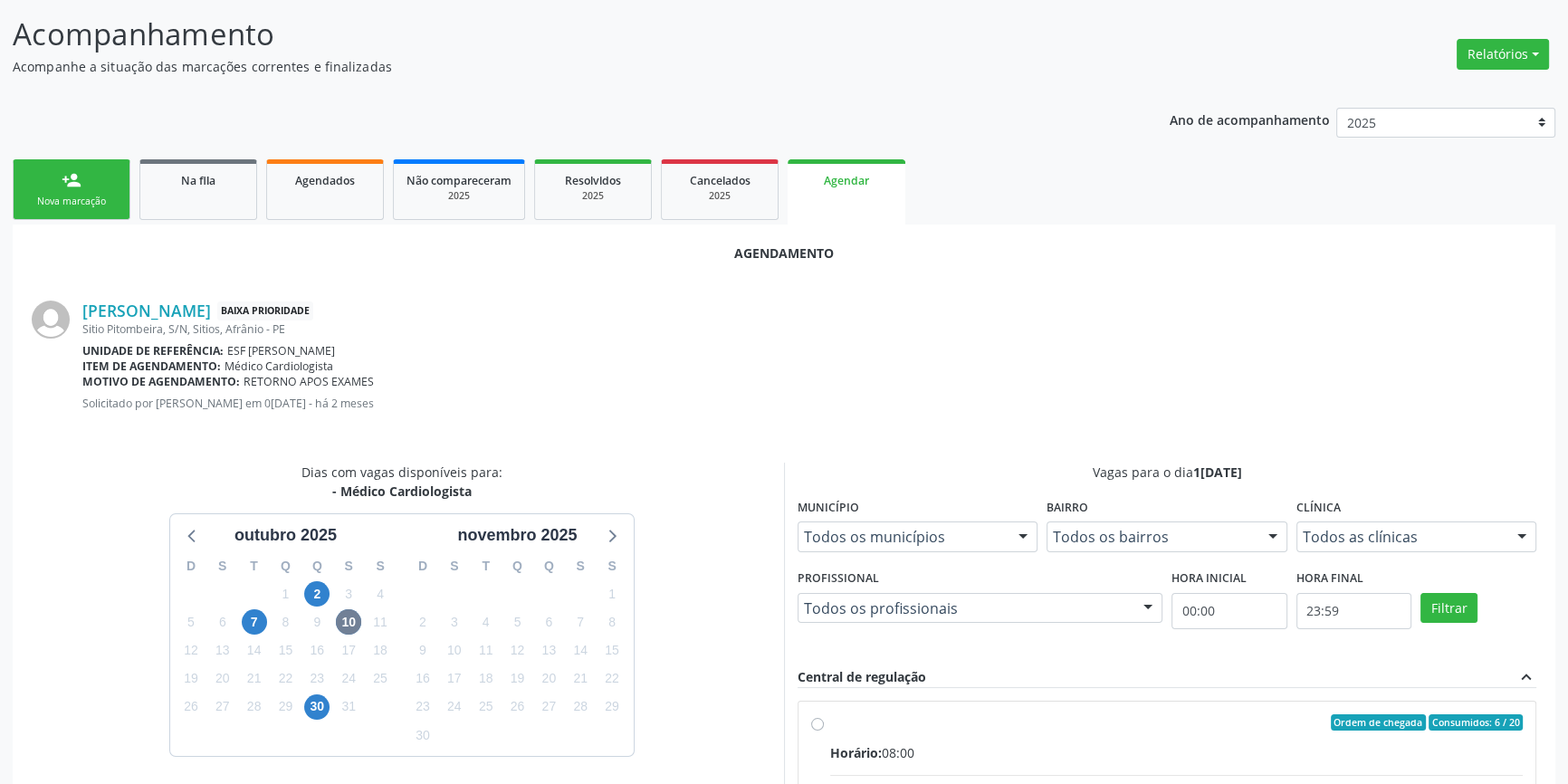
click at [919, 719] on div "Ordem de chegada Consumidos: 6 / 20" at bounding box center [1177, 722] width 693 height 16
click at [824, 719] on input "Ordem de chegada Consumidos: 6 / 20 Horário: 08:00 Clínica: Ambulatorio Municip…" at bounding box center [817, 722] width 12 height 16
radio input "true"
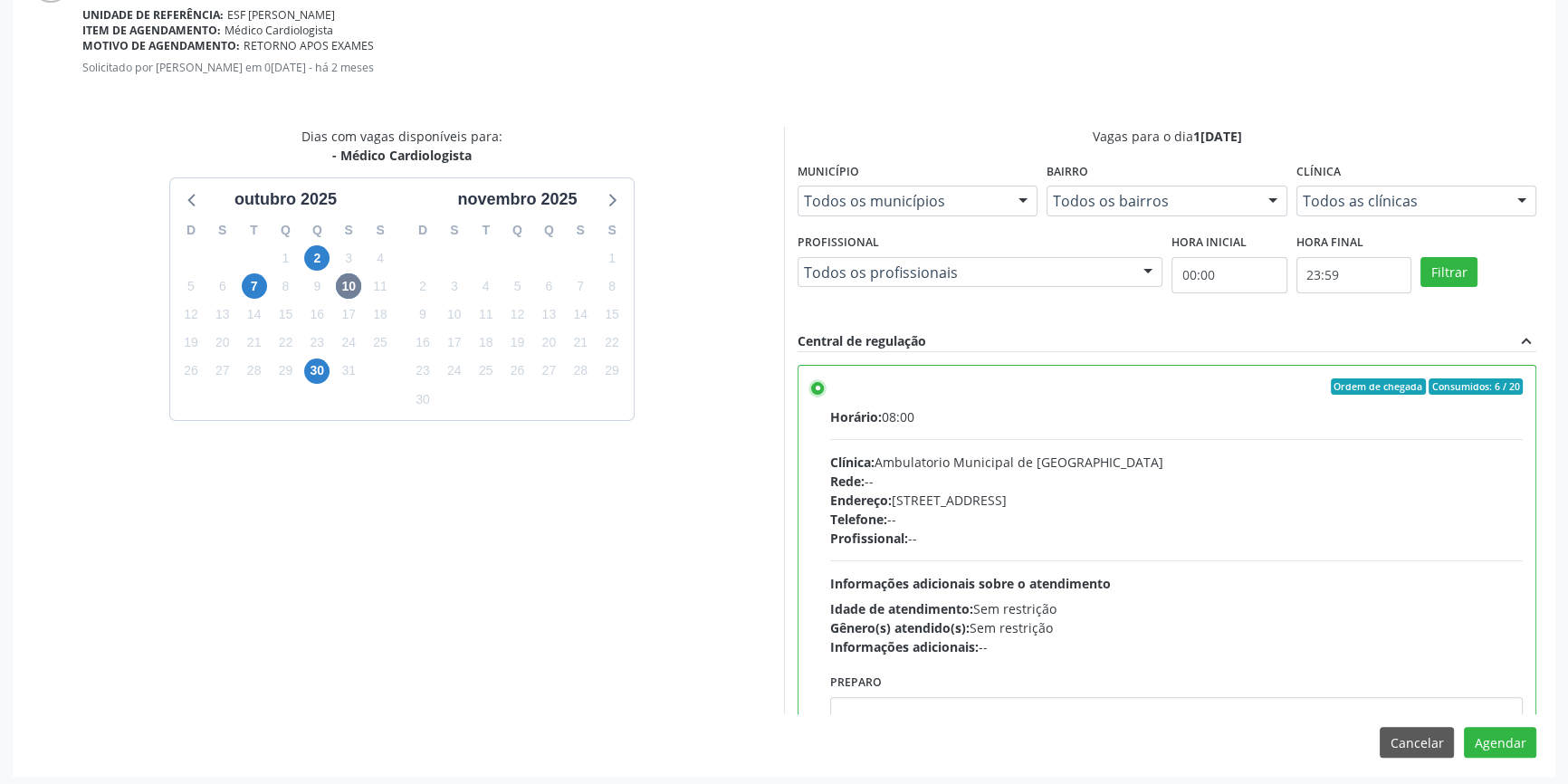
scroll to position [451, 0]
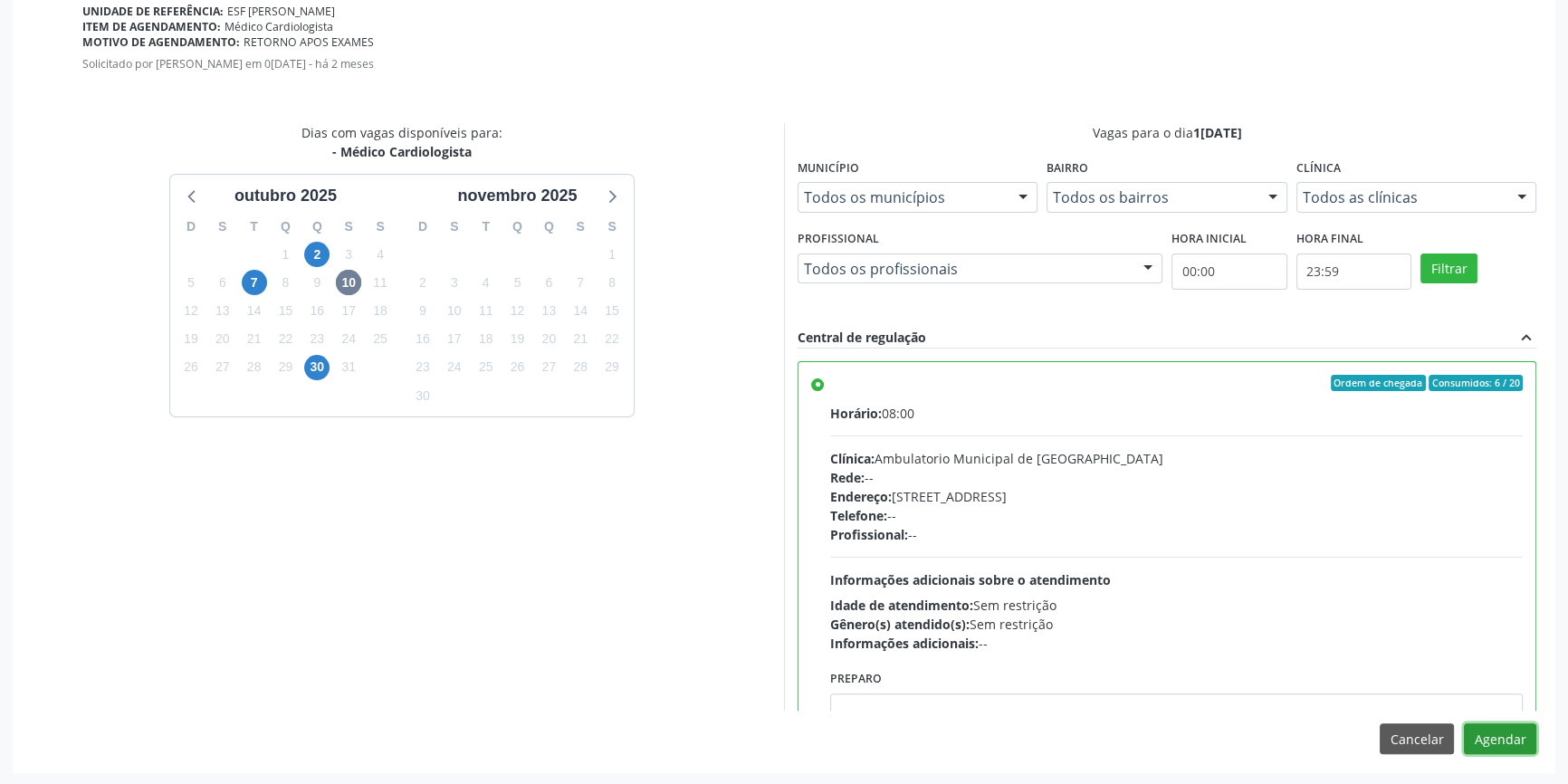
click at [1504, 737] on button "Agendar" at bounding box center [1501, 738] width 72 height 30
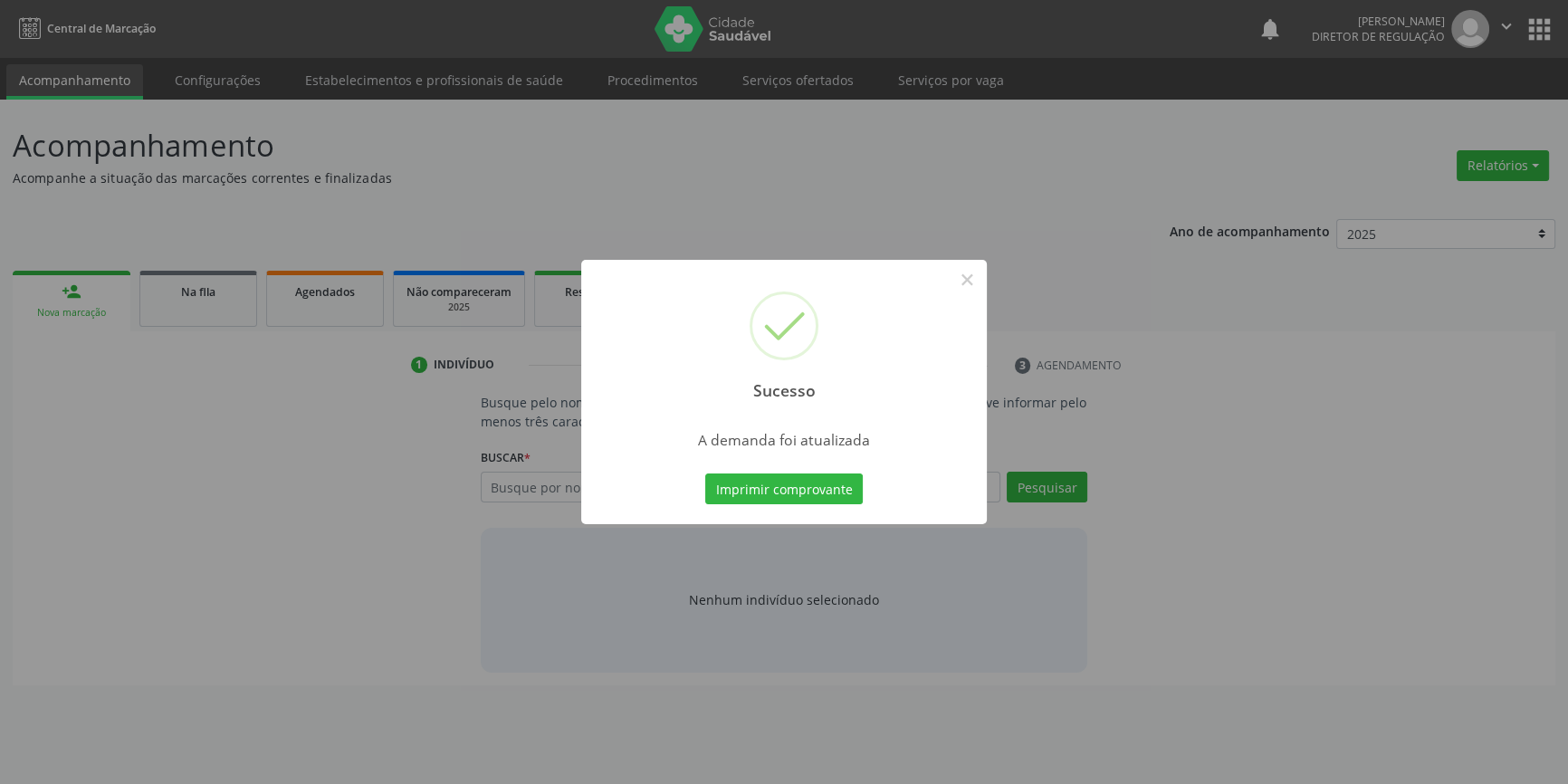
scroll to position [0, 0]
click at [781, 487] on button "Imprimir comprovante" at bounding box center [791, 489] width 158 height 30
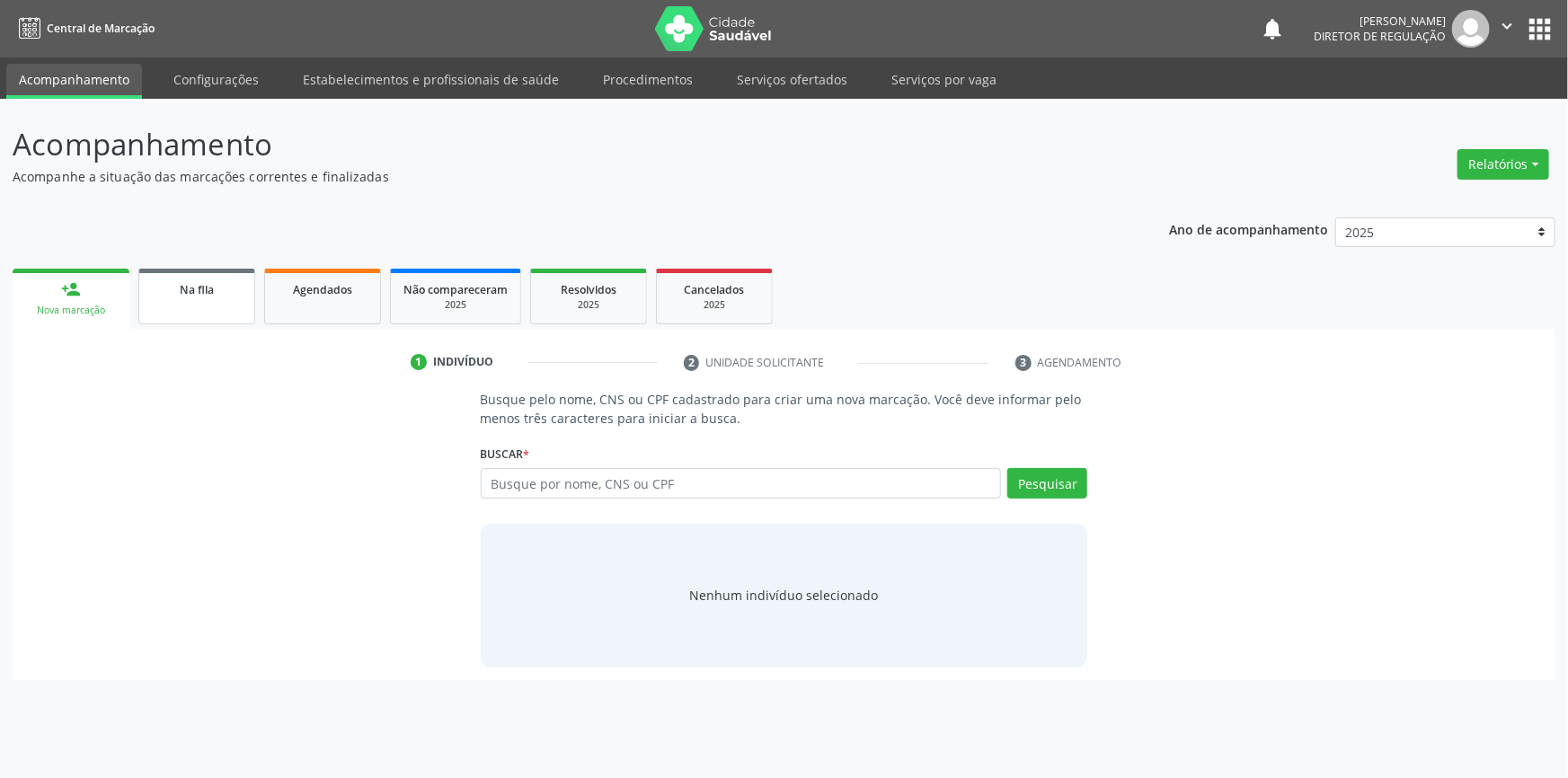
click at [202, 297] on div "Na fila" at bounding box center [196, 289] width 89 height 19
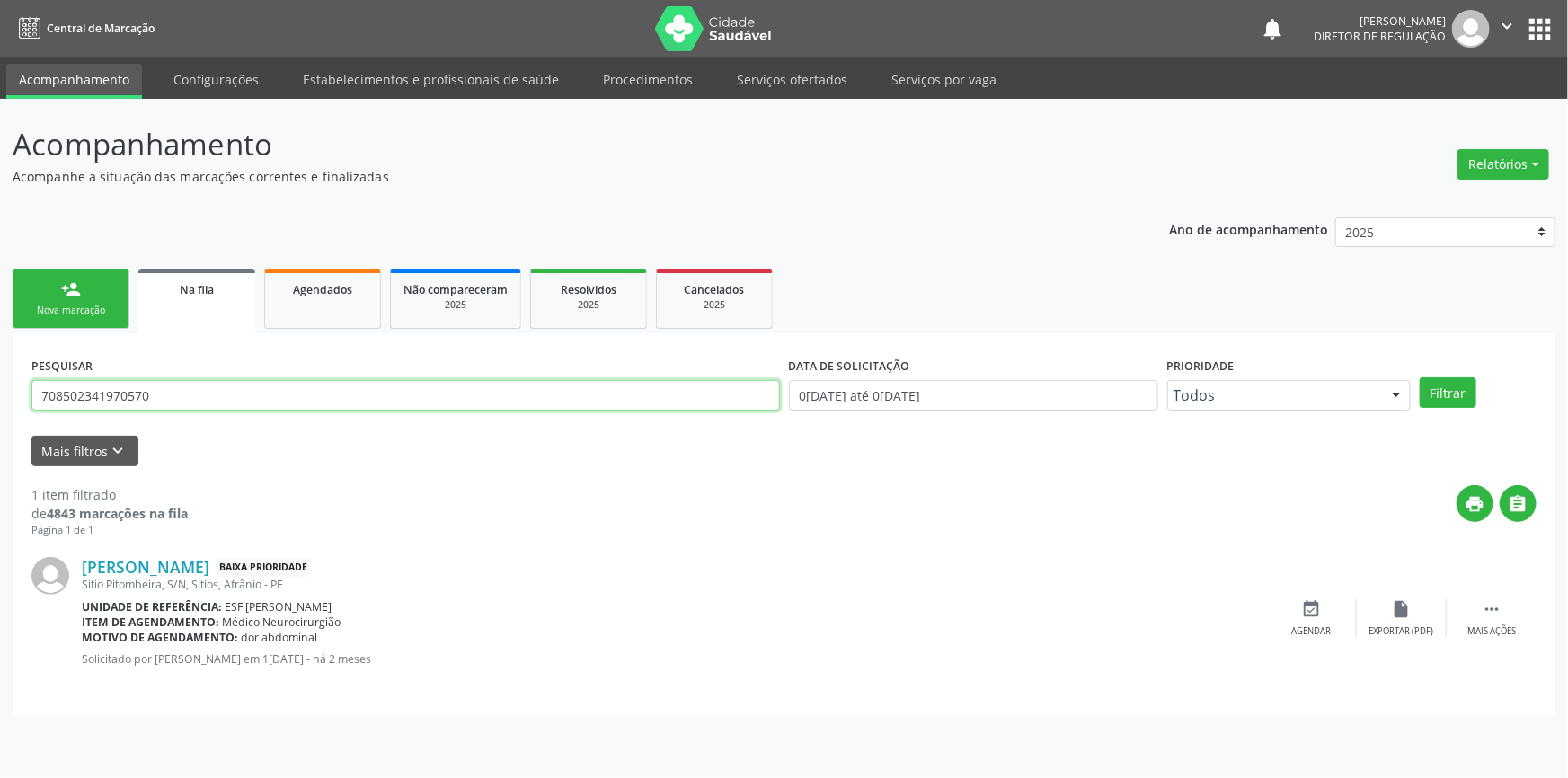
click at [309, 402] on input "708502341970570" at bounding box center [405, 396] width 749 height 30
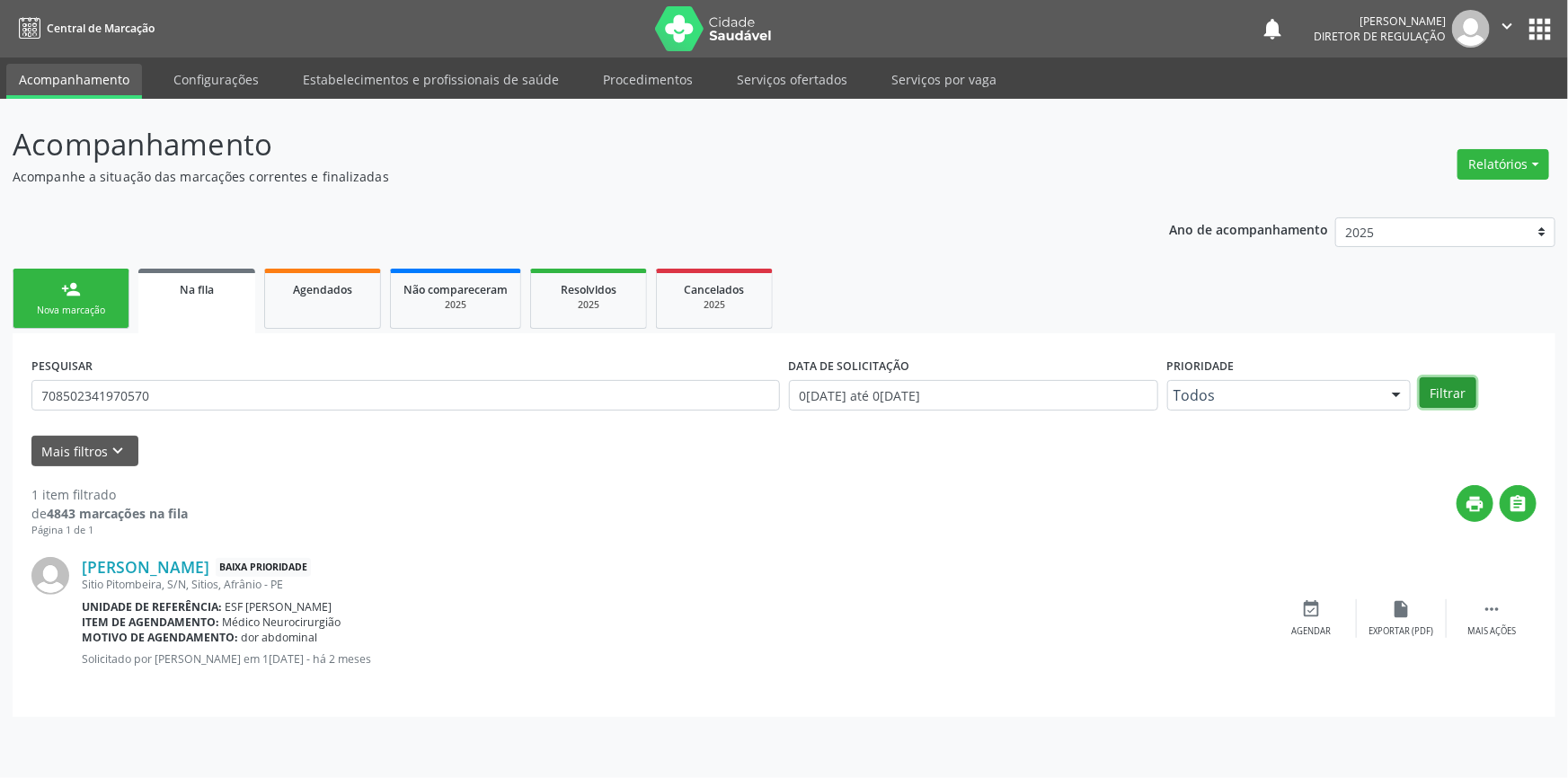
click at [1464, 382] on button "Filtrar" at bounding box center [1447, 393] width 57 height 30
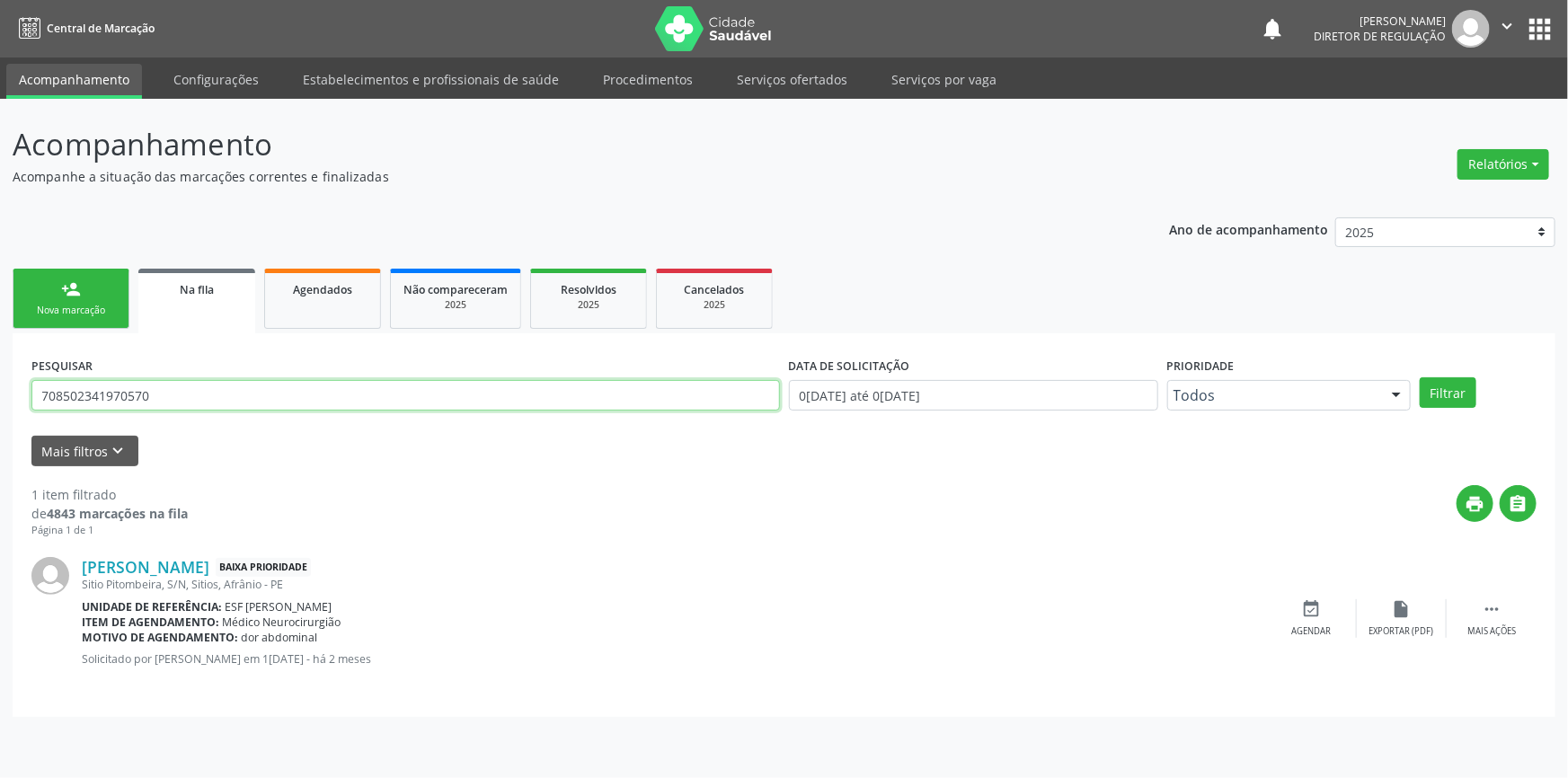
drag, startPoint x: 197, startPoint y: 384, endPoint x: 0, endPoint y: 312, distance: 209.7
click at [0, 312] on div "Acompanhamento Acompanhe a situação das marcações correntes e finalizadas Relat…" at bounding box center [784, 438] width 1568 height 679
type input "706806298477221"
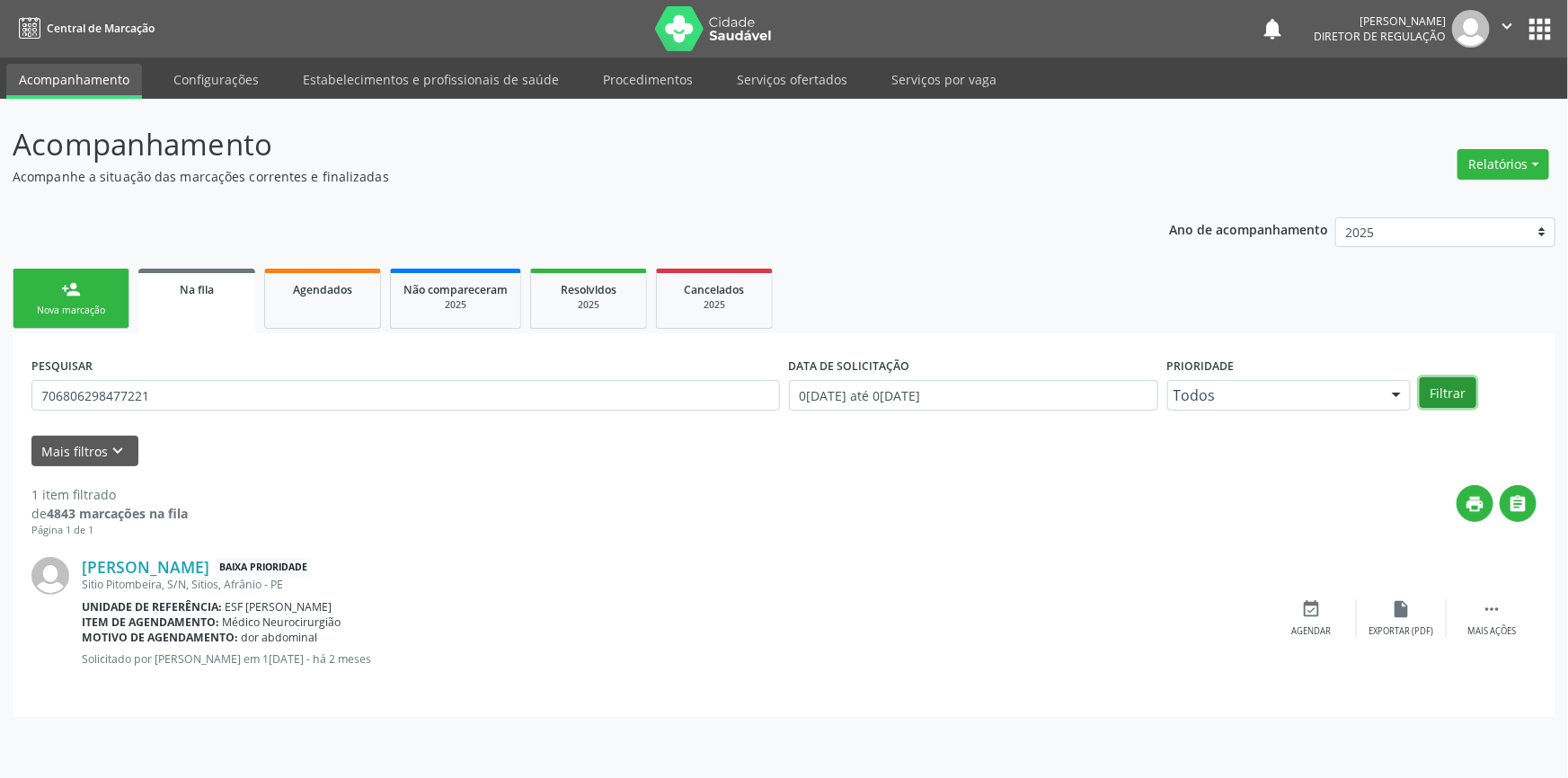
click at [1448, 394] on button "Filtrar" at bounding box center [1447, 393] width 57 height 30
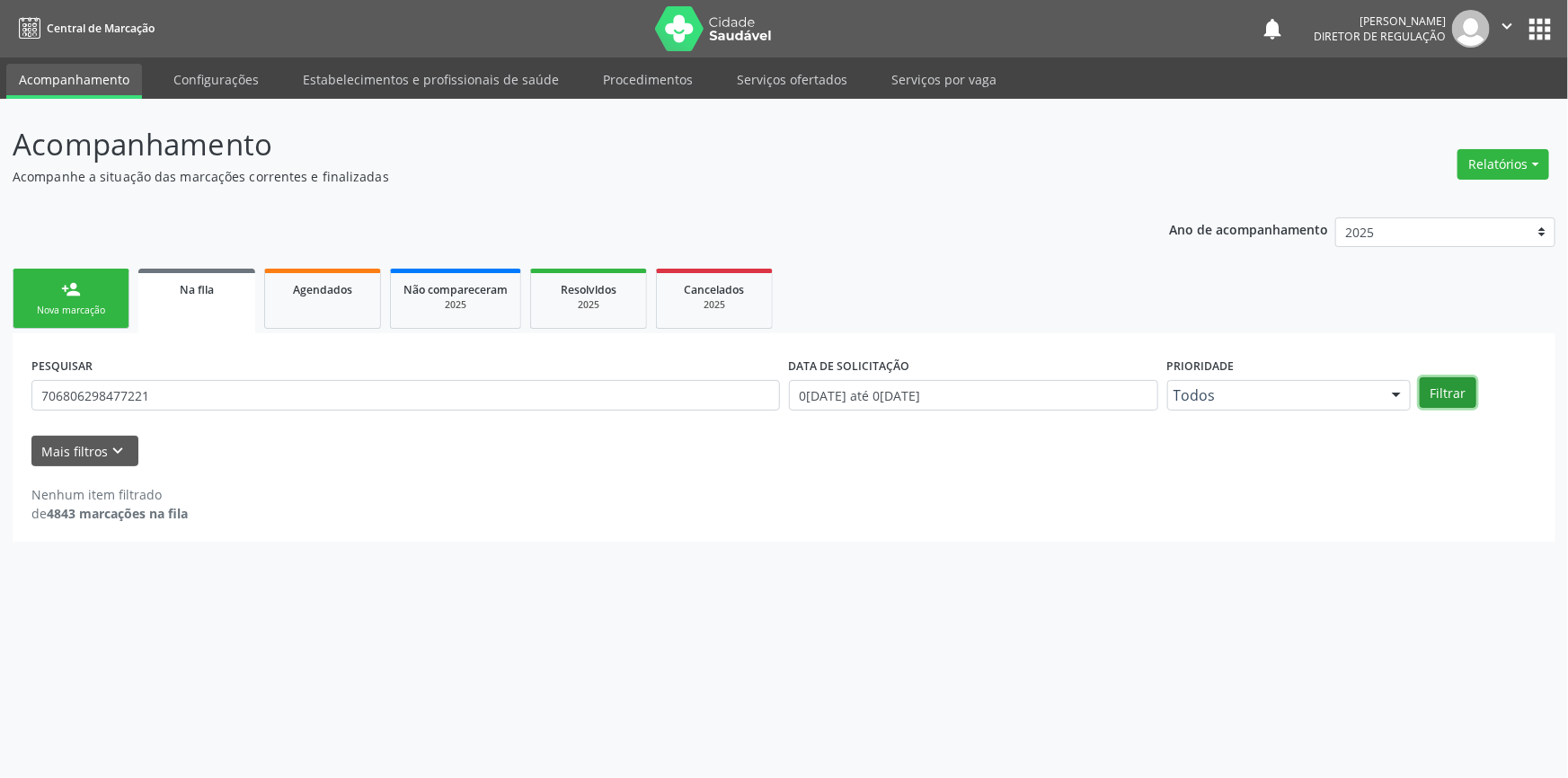
click at [1433, 400] on button "Filtrar" at bounding box center [1447, 393] width 57 height 30
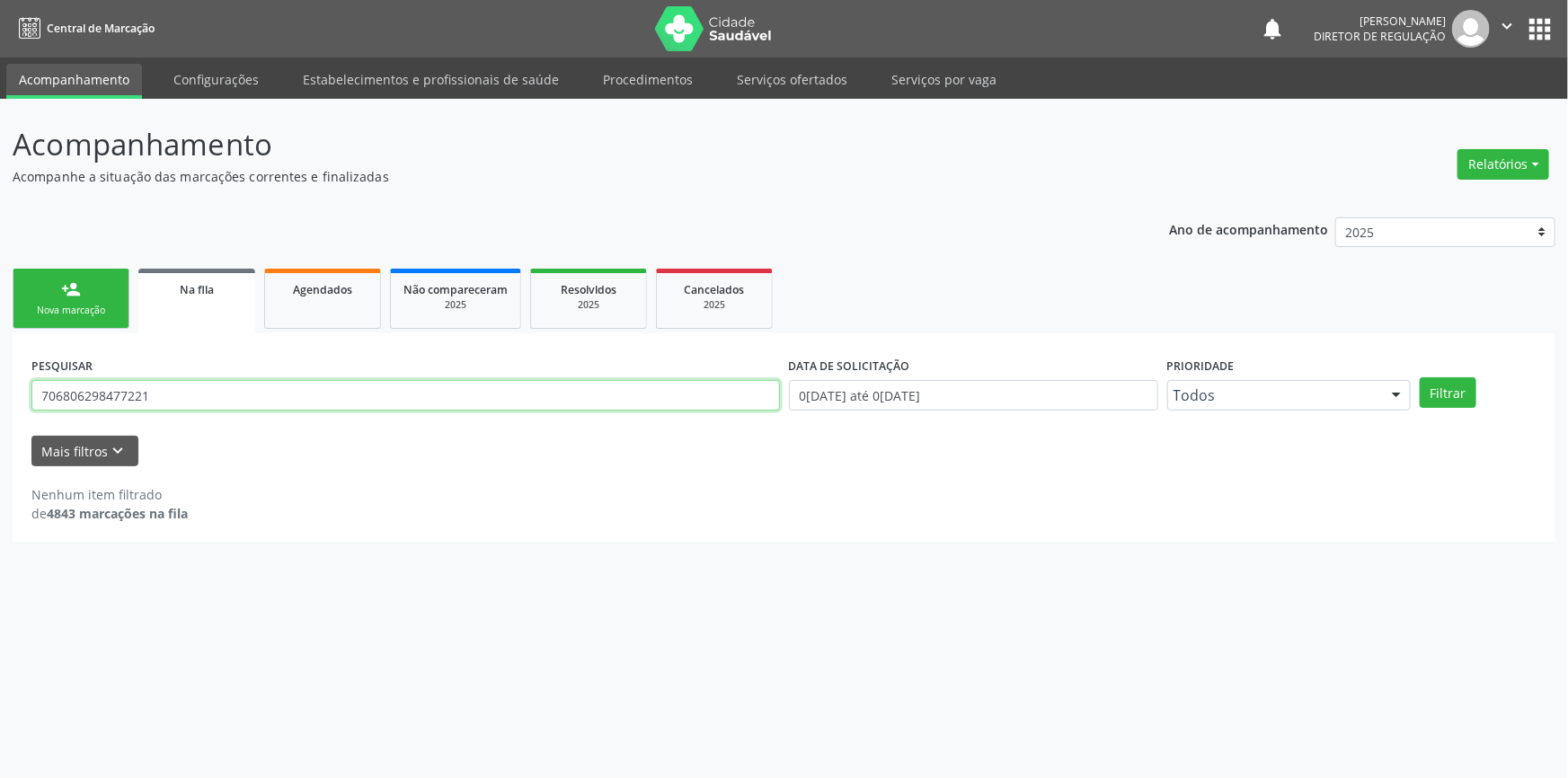
drag, startPoint x: 237, startPoint y: 397, endPoint x: 0, endPoint y: 385, distance: 237.3
click at [0, 385] on div "Acompanhamento Acompanhe a situação das marcações correntes e finalizadas Relat…" at bounding box center [784, 438] width 1568 height 679
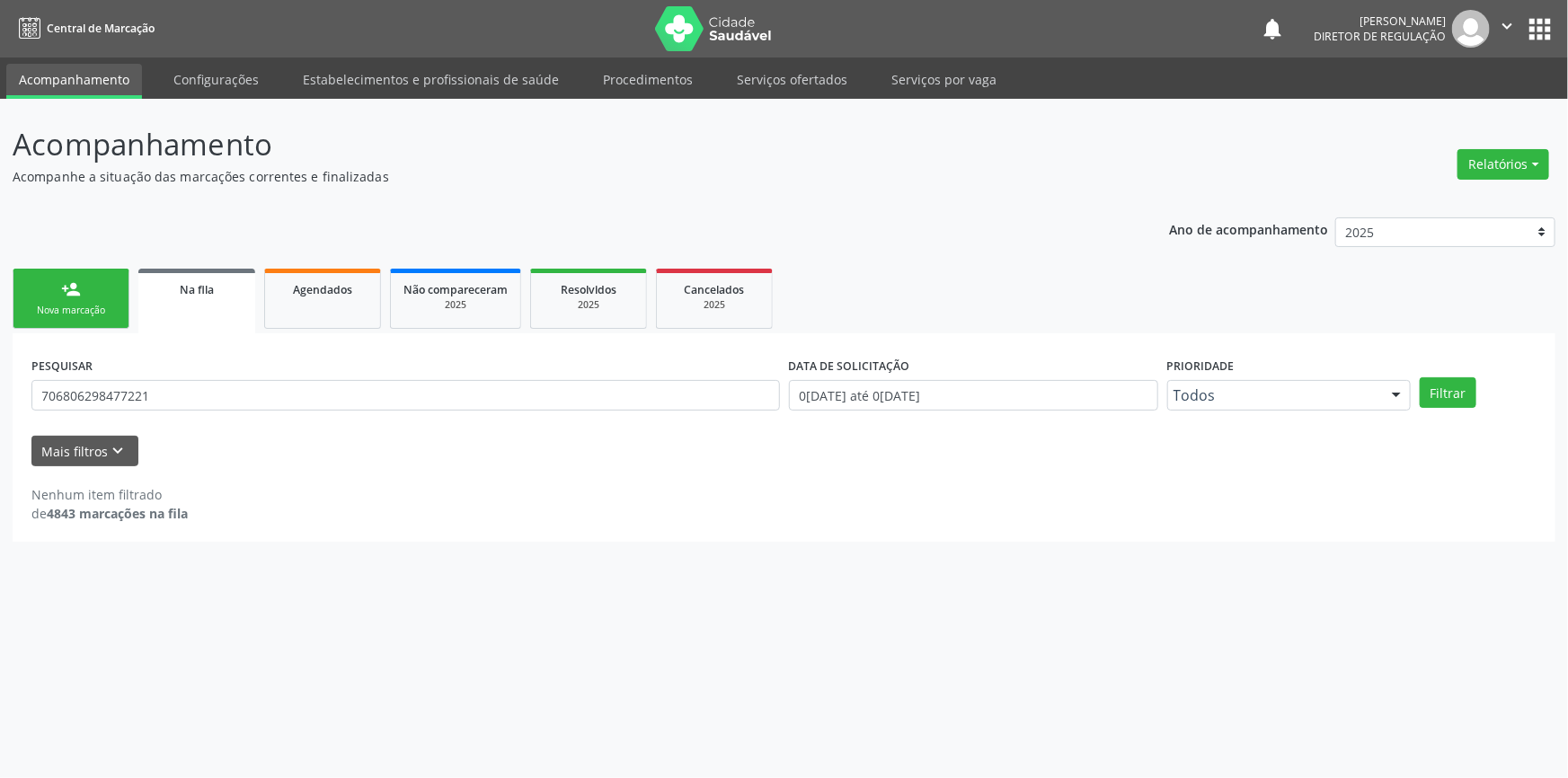
click at [111, 316] on div "Nova marcação" at bounding box center [71, 310] width 89 height 13
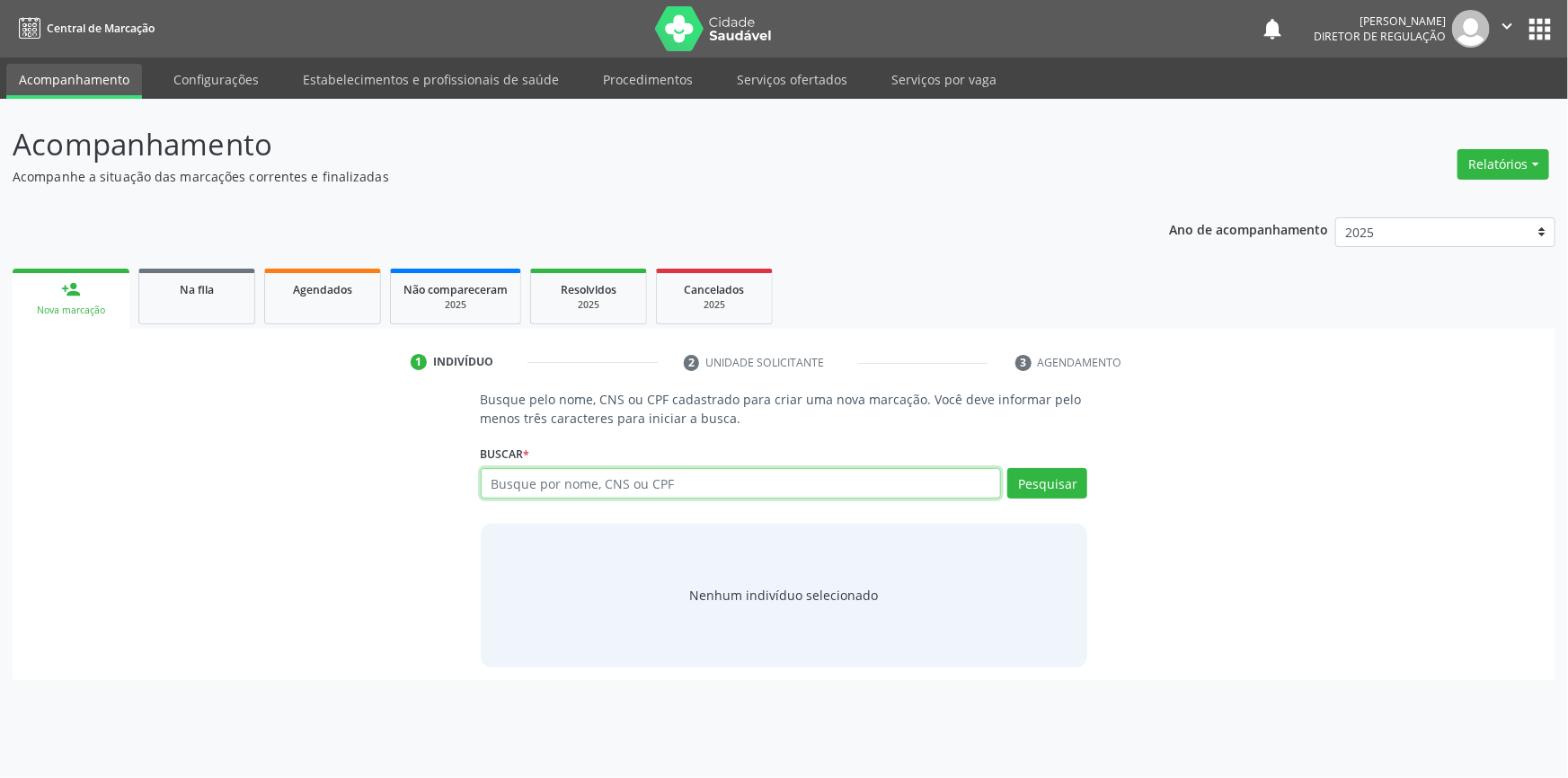
click at [530, 481] on input "text" at bounding box center [740, 483] width 521 height 30
paste input "700504901527150"
type input "700504901527150"
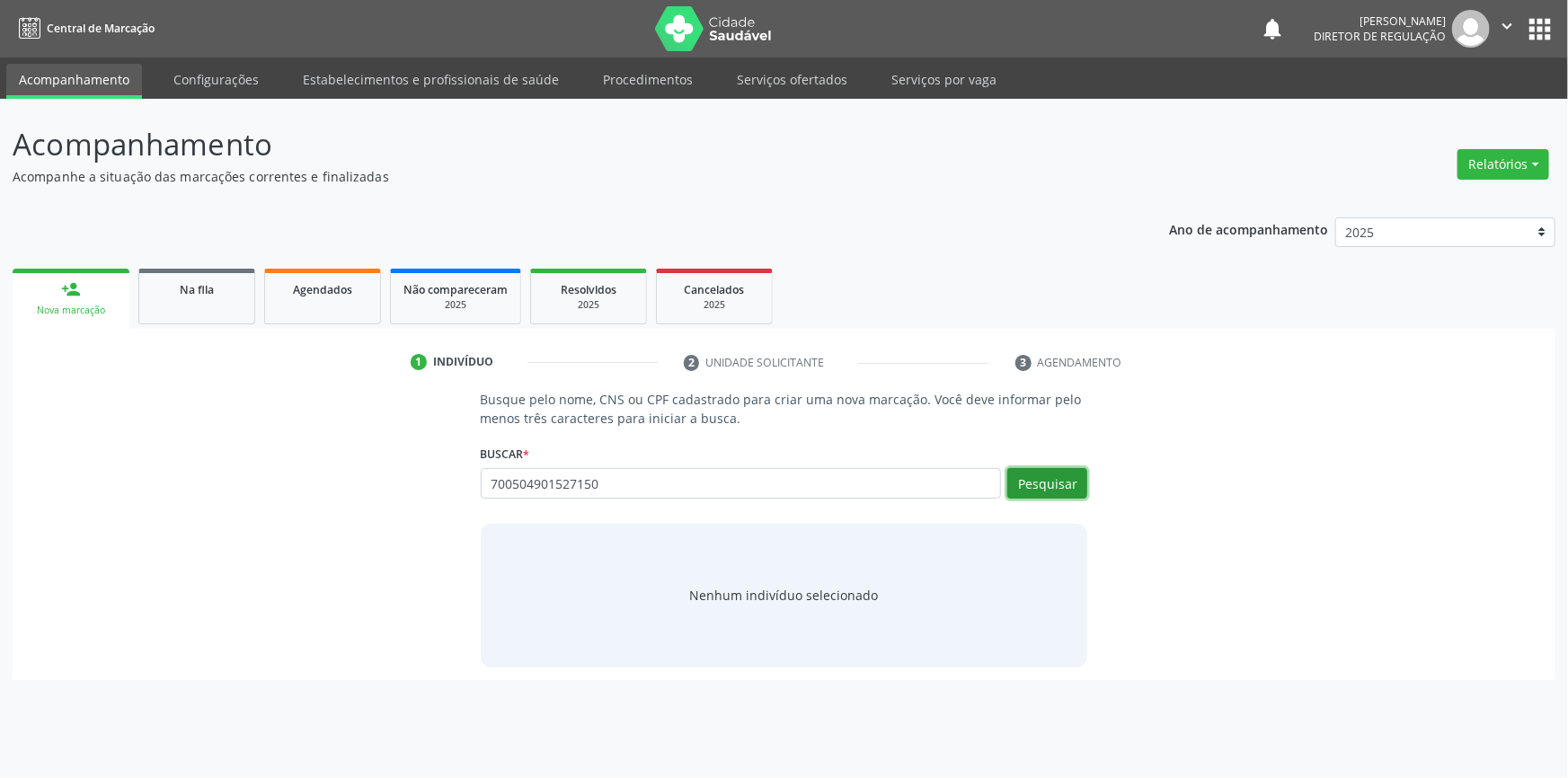
click at [1079, 493] on button "Pesquisar" at bounding box center [1046, 483] width 80 height 30
click at [1049, 476] on button "Pesquisar" at bounding box center [1046, 483] width 80 height 30
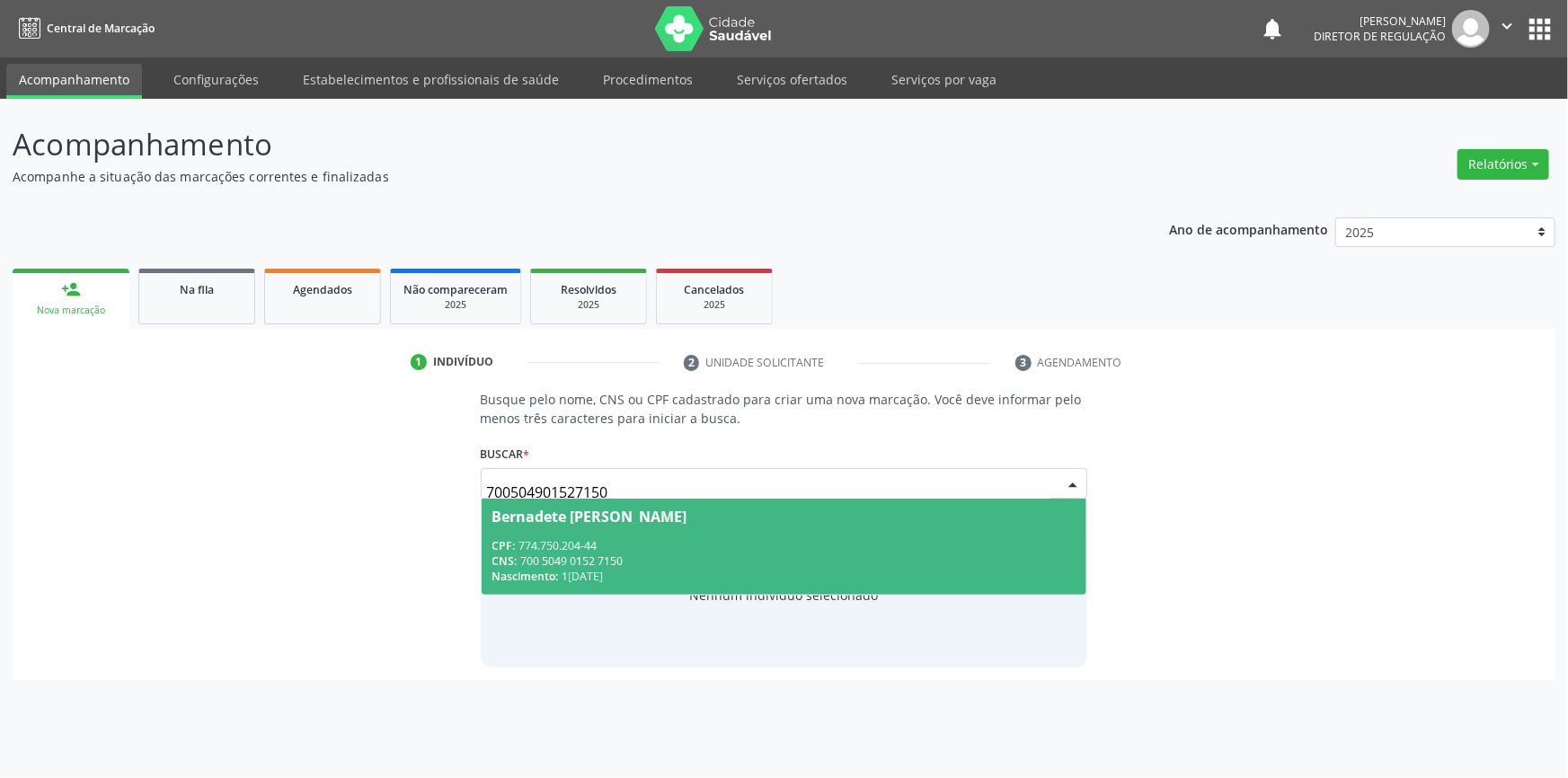
click at [531, 569] on div "Nascimento: 18/05/1970" at bounding box center [784, 576] width 584 height 15
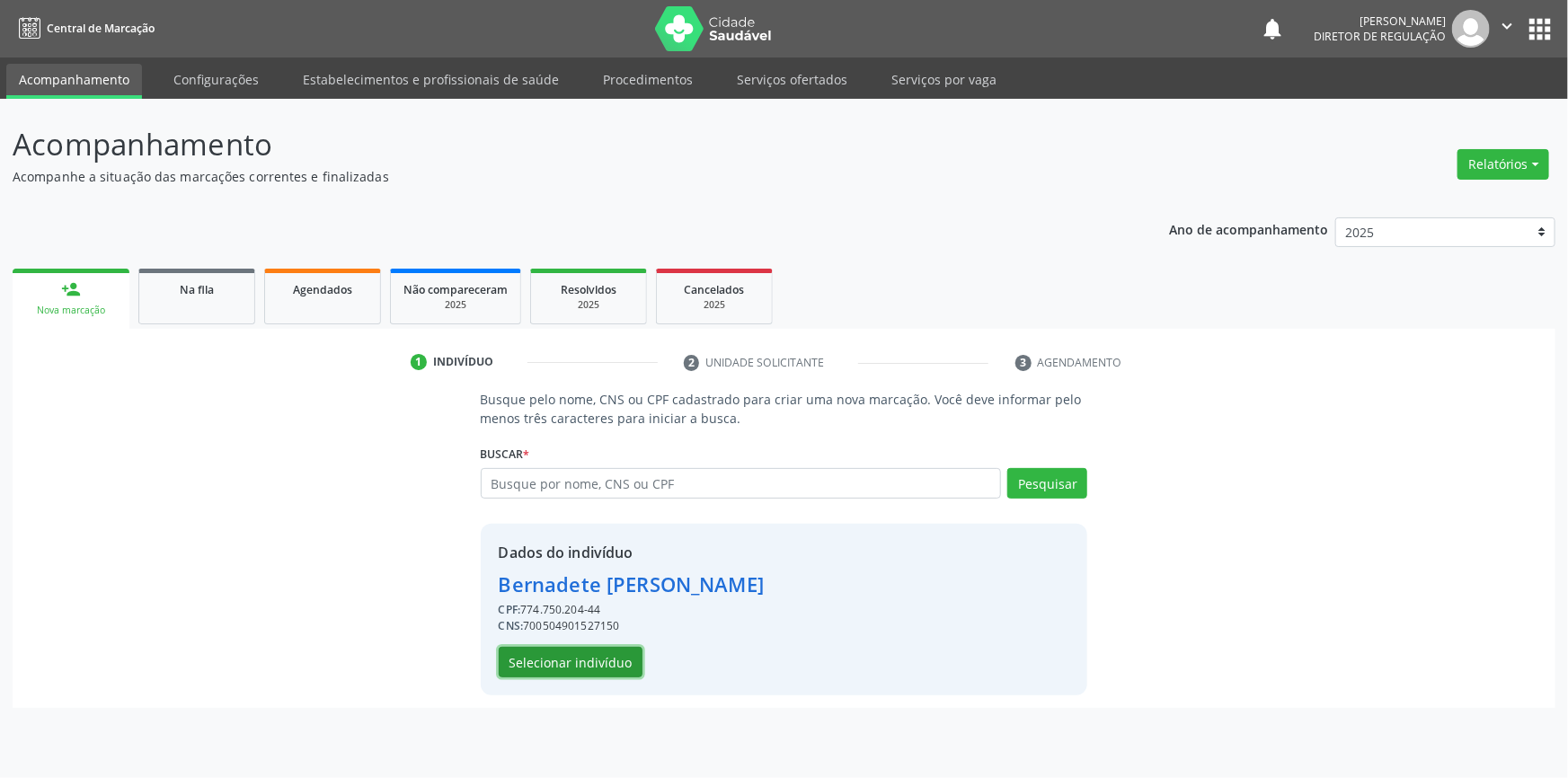
click at [566, 657] on button "Selecionar indivíduo" at bounding box center [570, 662] width 144 height 30
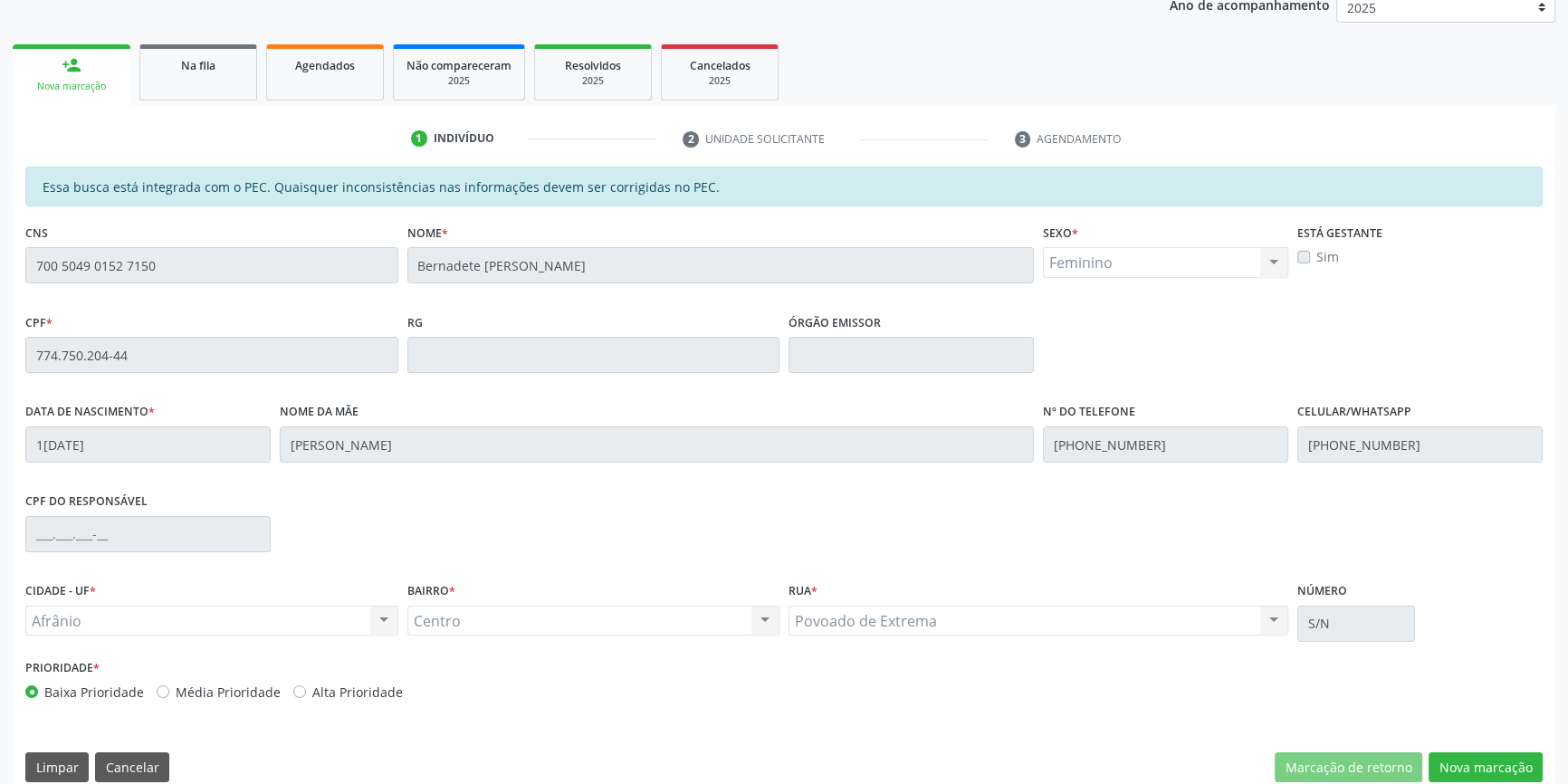
scroll to position [248, 0]
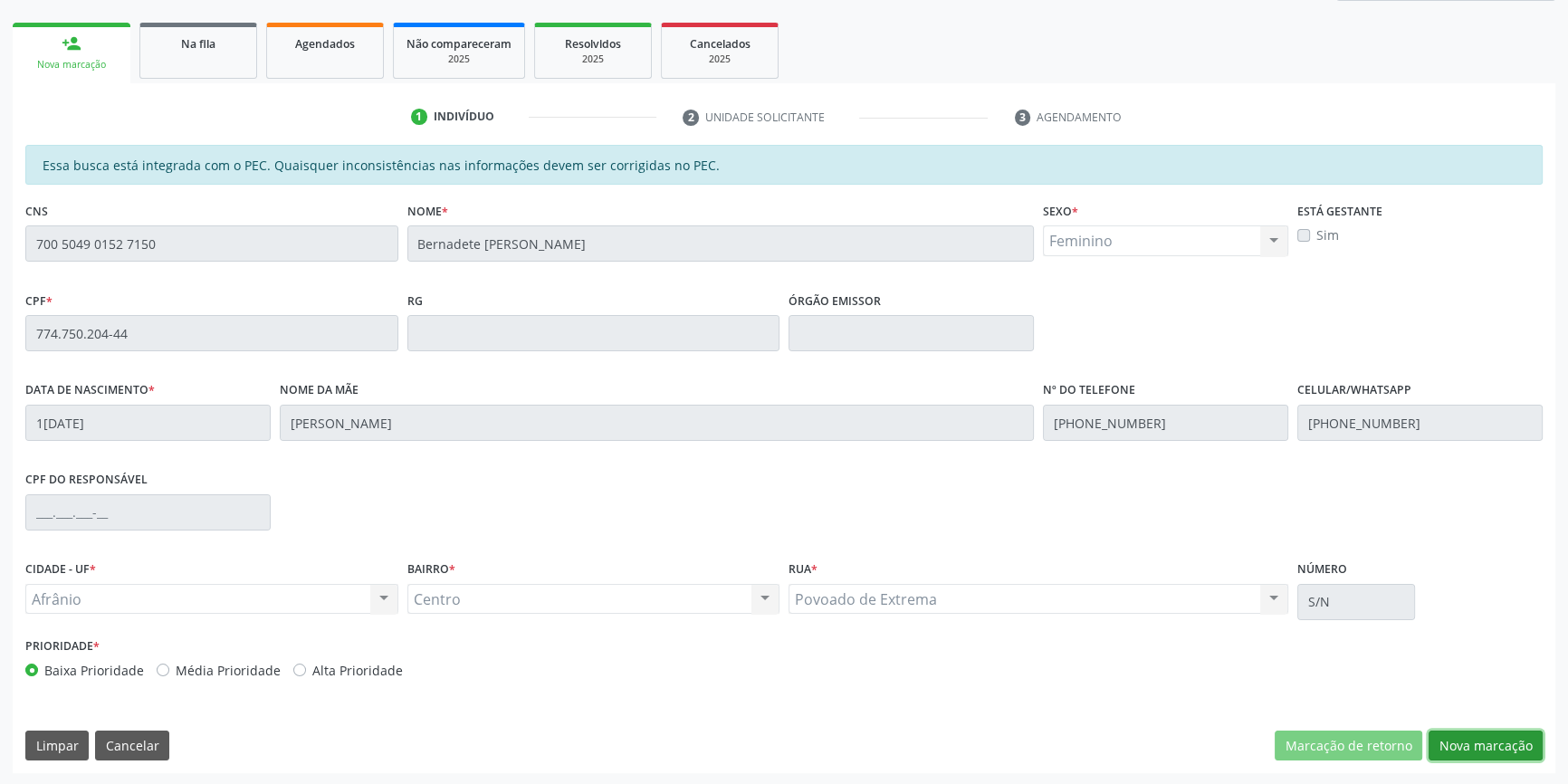
click at [1465, 756] on button "Nova marcação" at bounding box center [1485, 746] width 114 height 30
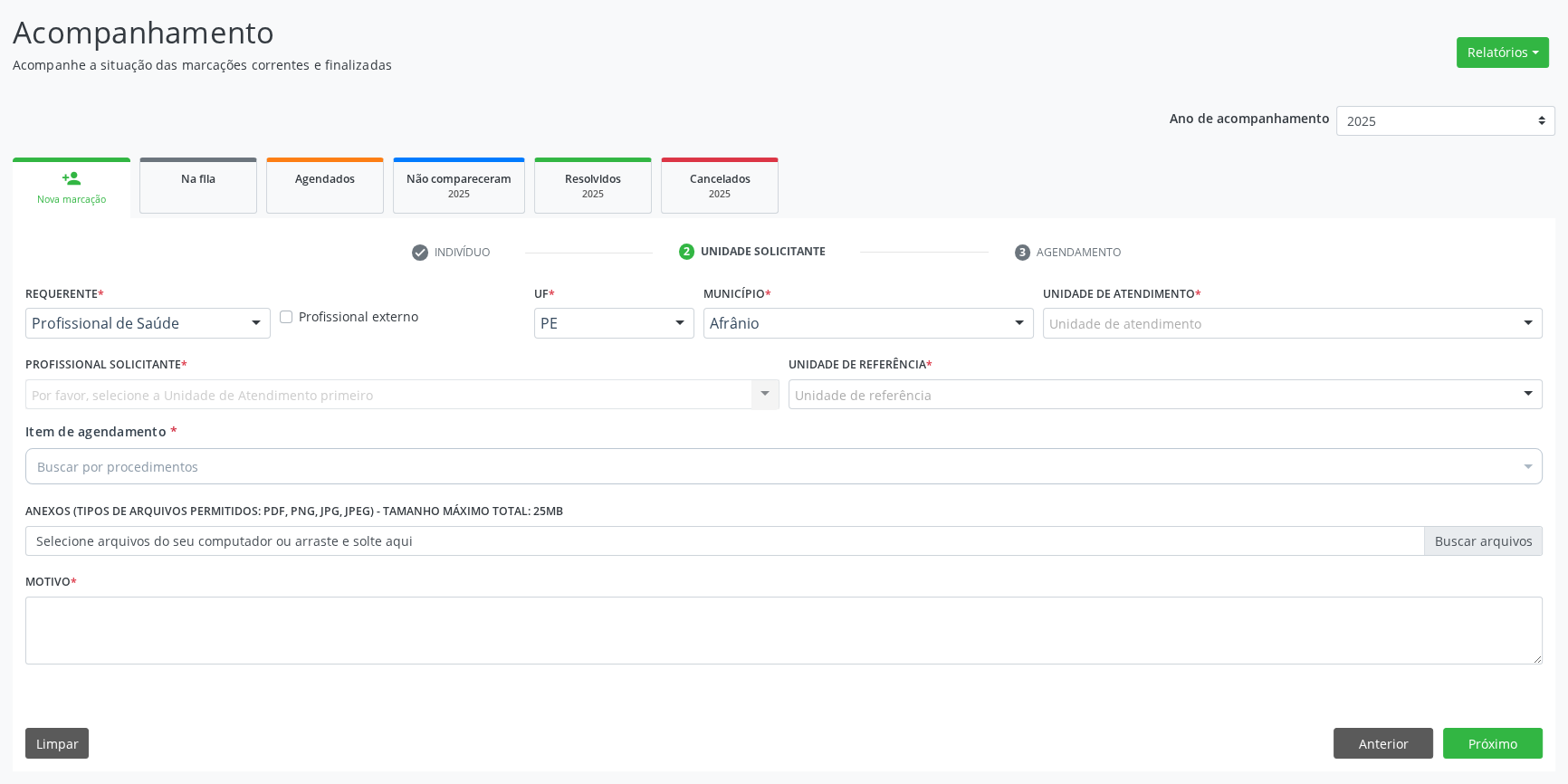
scroll to position [111, 0]
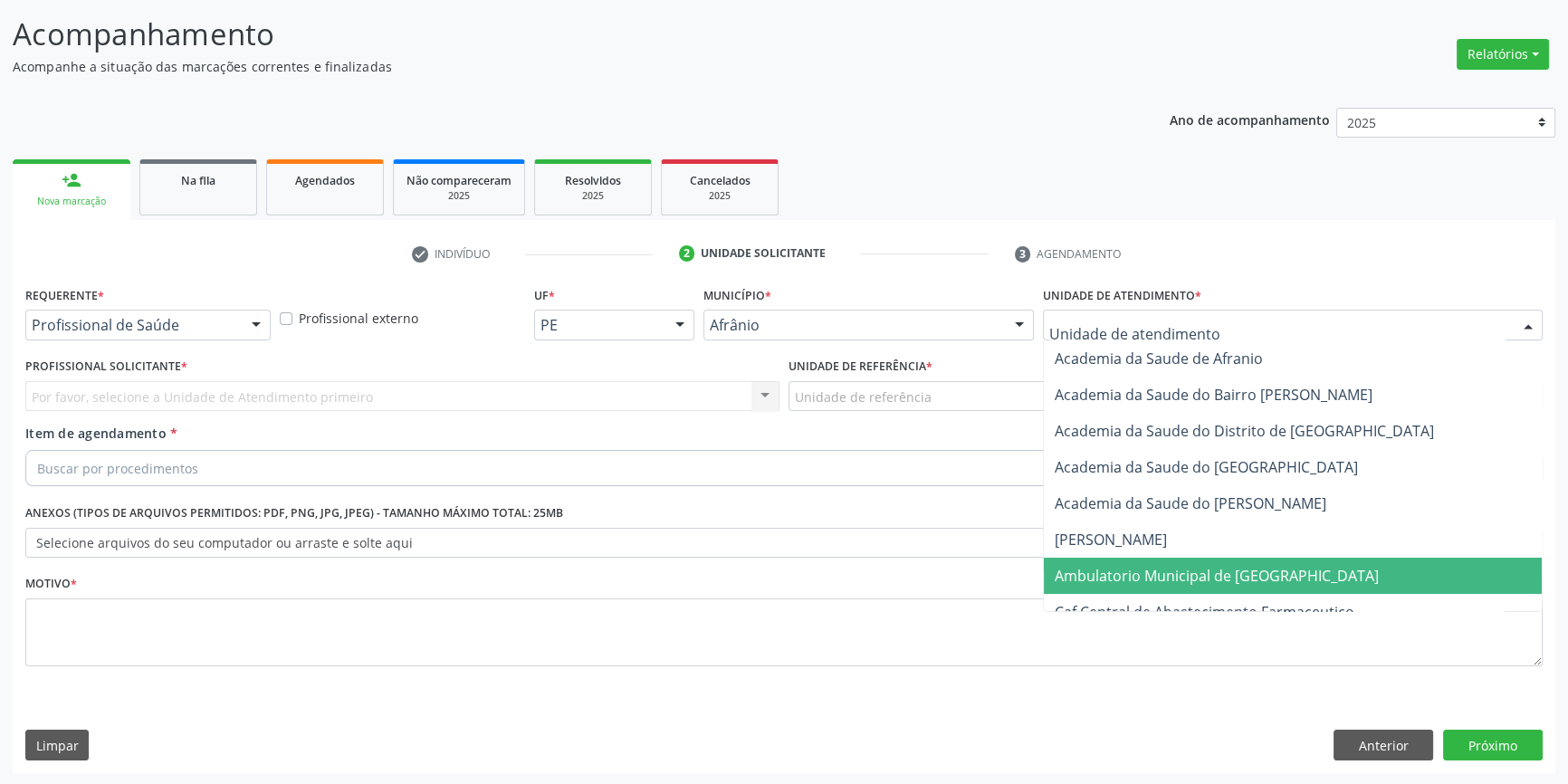
click at [1141, 580] on span "Ambulatorio Municipal de [GEOGRAPHIC_DATA]" at bounding box center [1217, 575] width 325 height 20
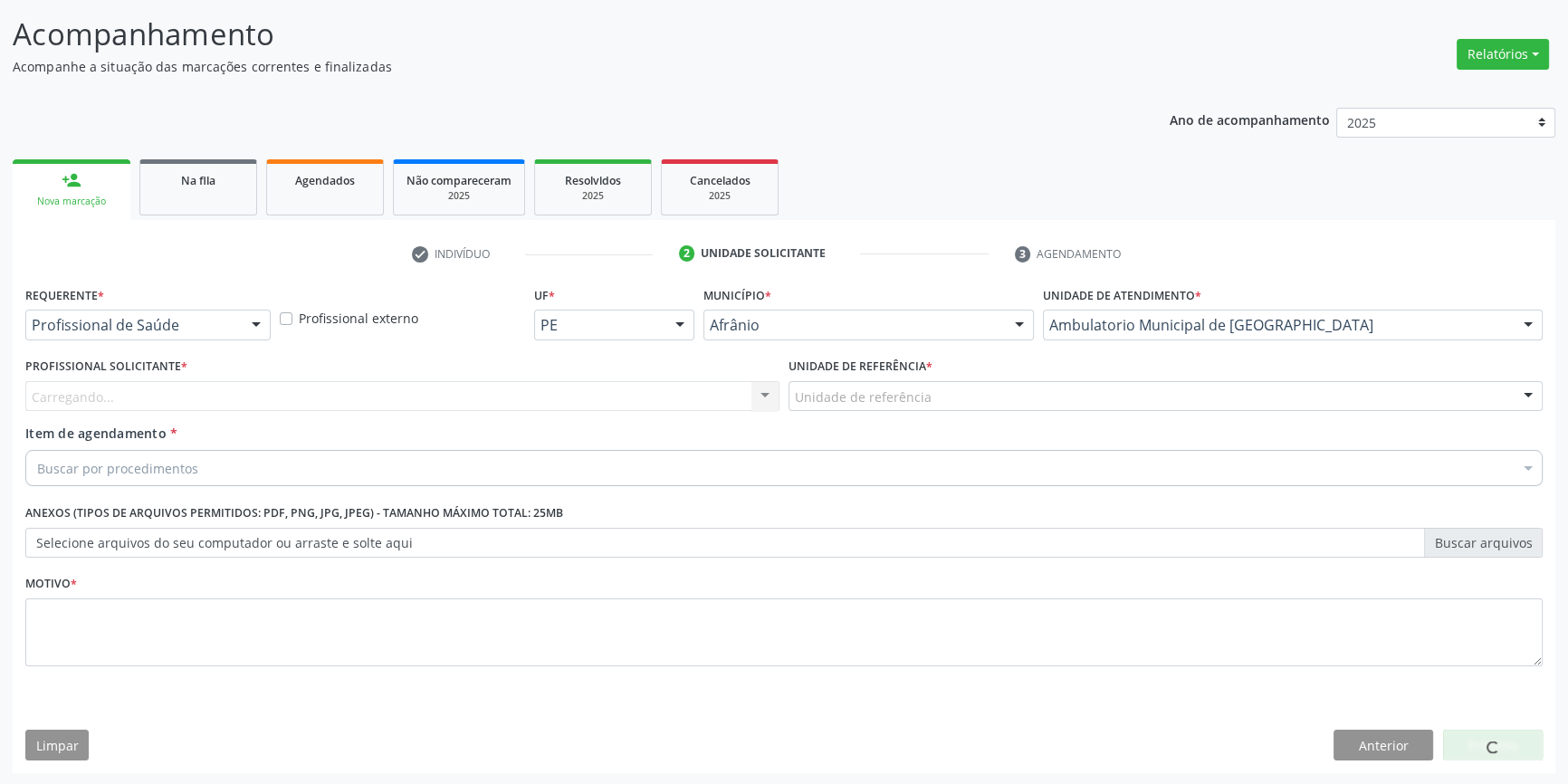
click at [942, 388] on div "Unidade de referência" at bounding box center [1166, 397] width 755 height 30
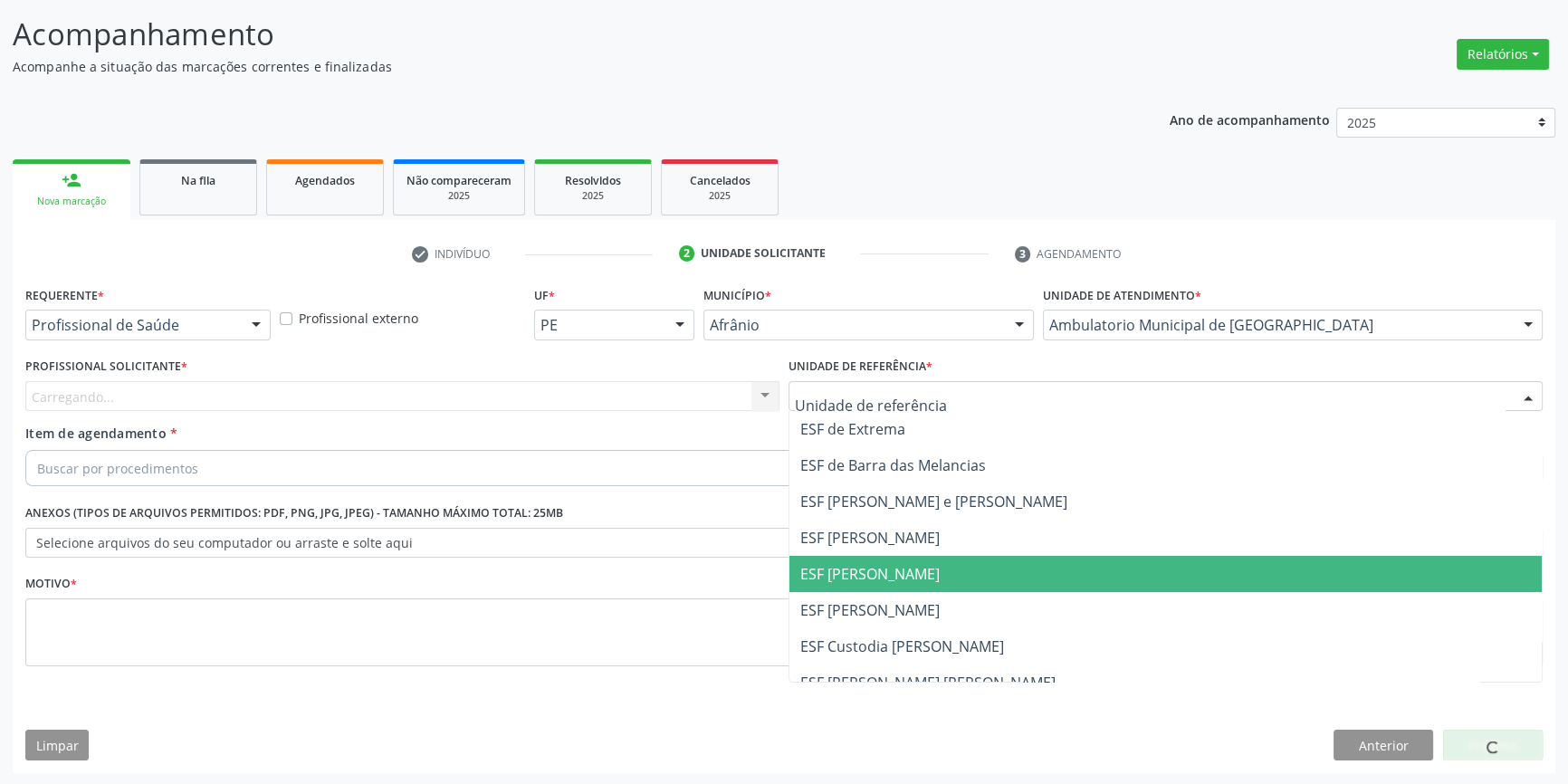
click at [899, 582] on span "ESF [PERSON_NAME]" at bounding box center [1166, 574] width 753 height 36
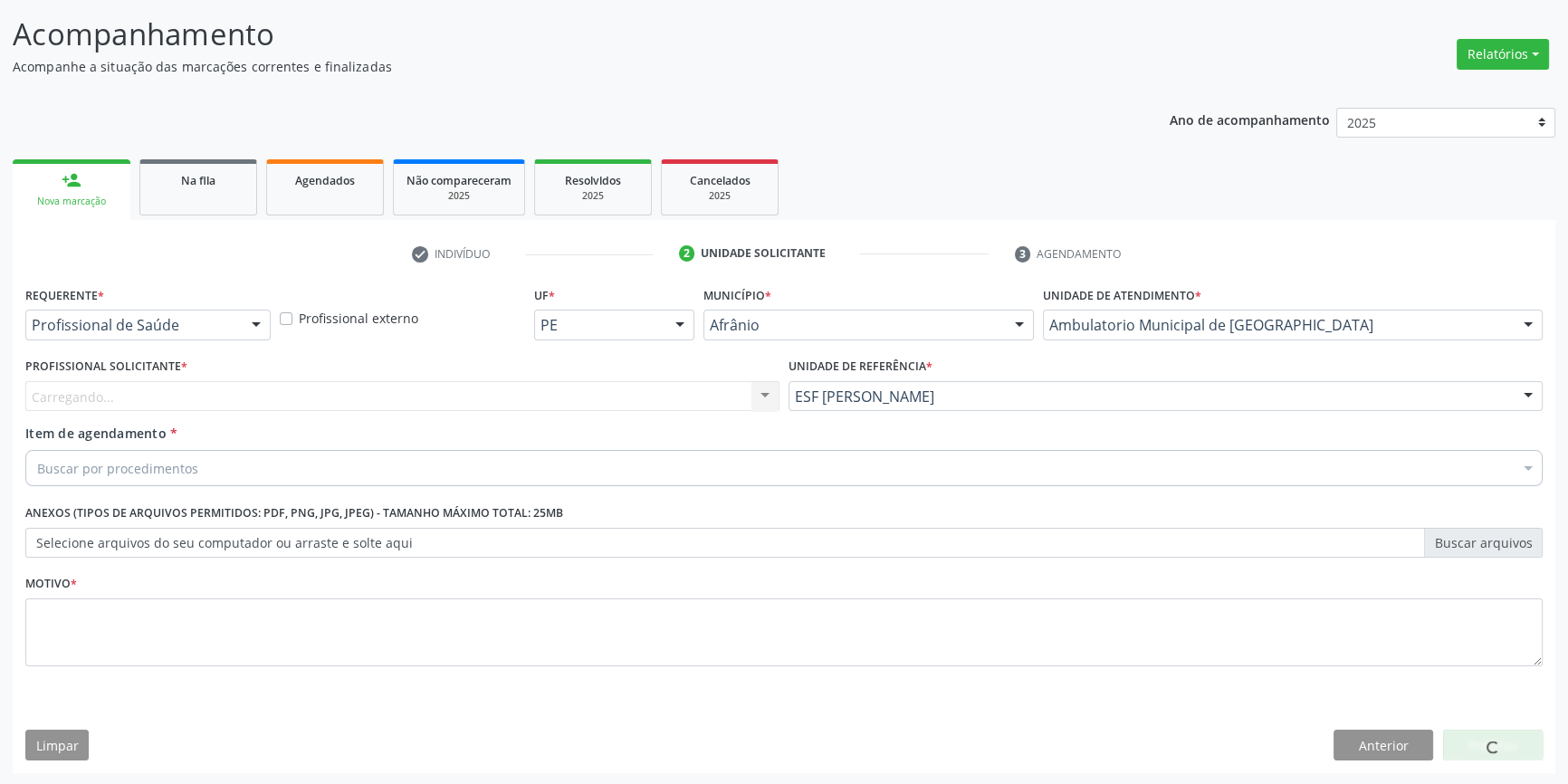
click at [547, 395] on div "Carregando... Nenhum resultado encontrado para: " " Não há nenhuma opção para s…" at bounding box center [402, 397] width 755 height 30
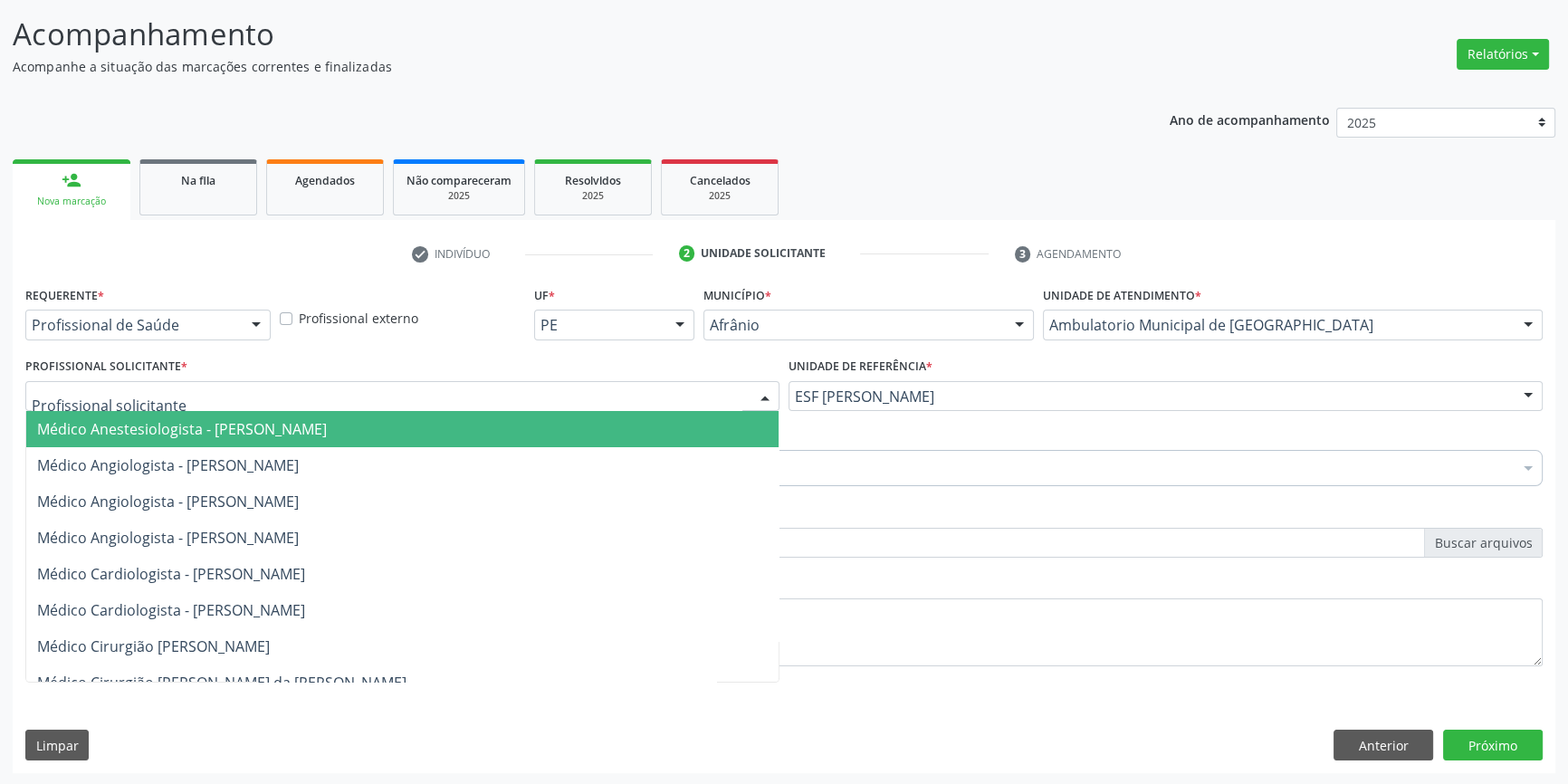
click at [547, 395] on div at bounding box center [402, 397] width 755 height 30
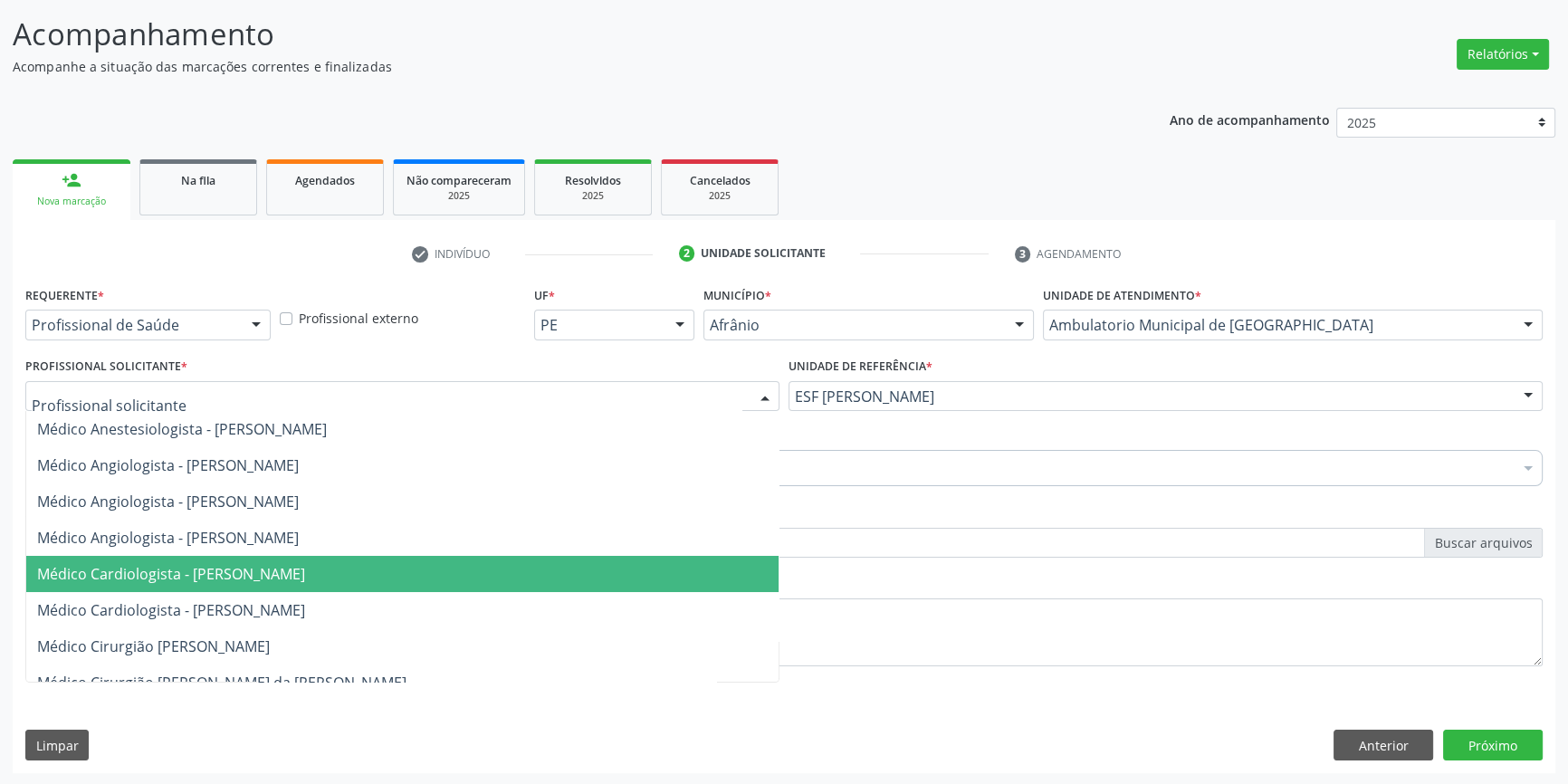
click at [280, 570] on span "Médico Cardiologista - Alysson Rodrigo Ferreira Cavalcanti" at bounding box center [171, 573] width 268 height 20
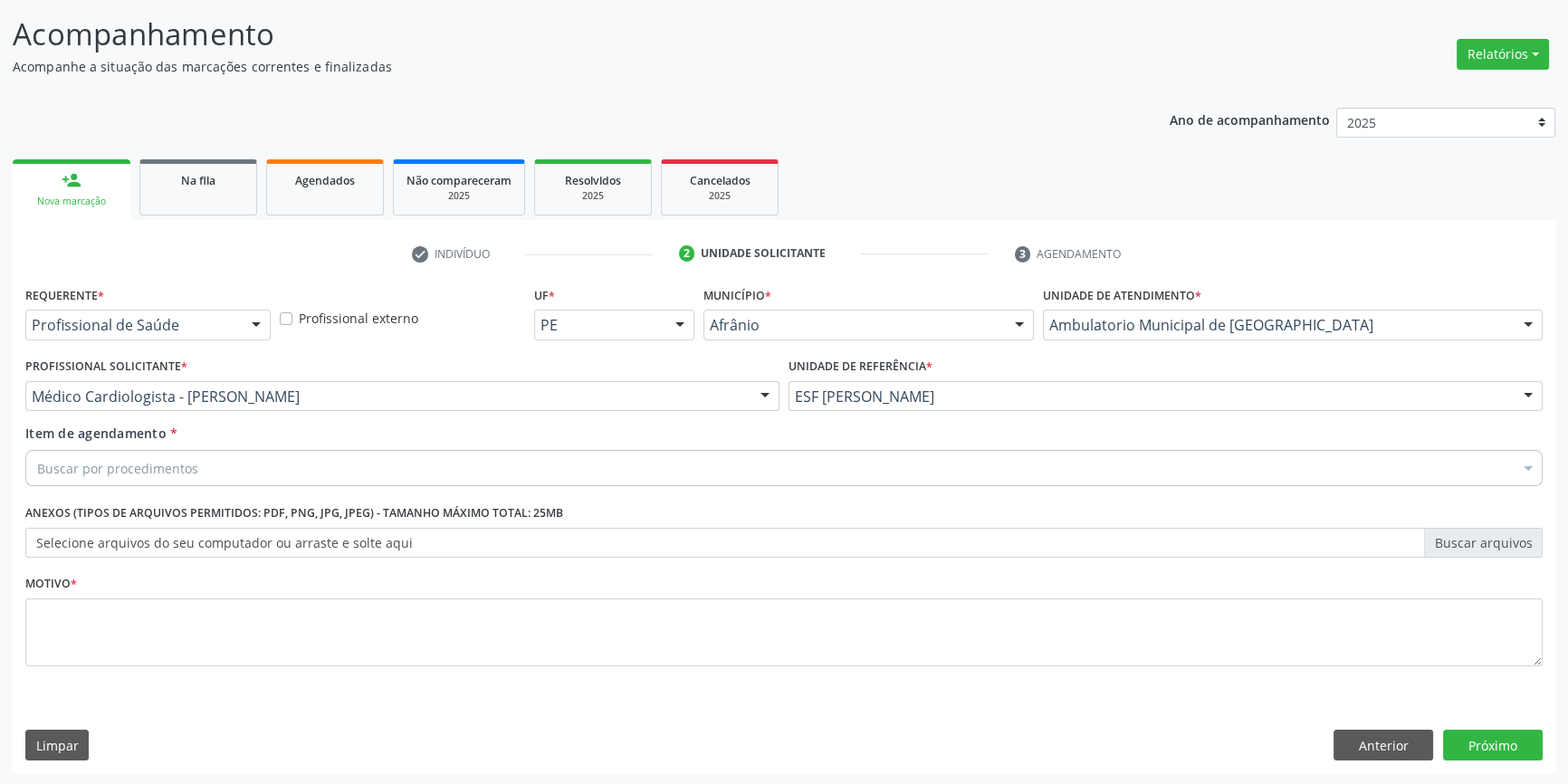
click at [219, 465] on div "Buscar por procedimentos" at bounding box center [784, 468] width 1518 height 36
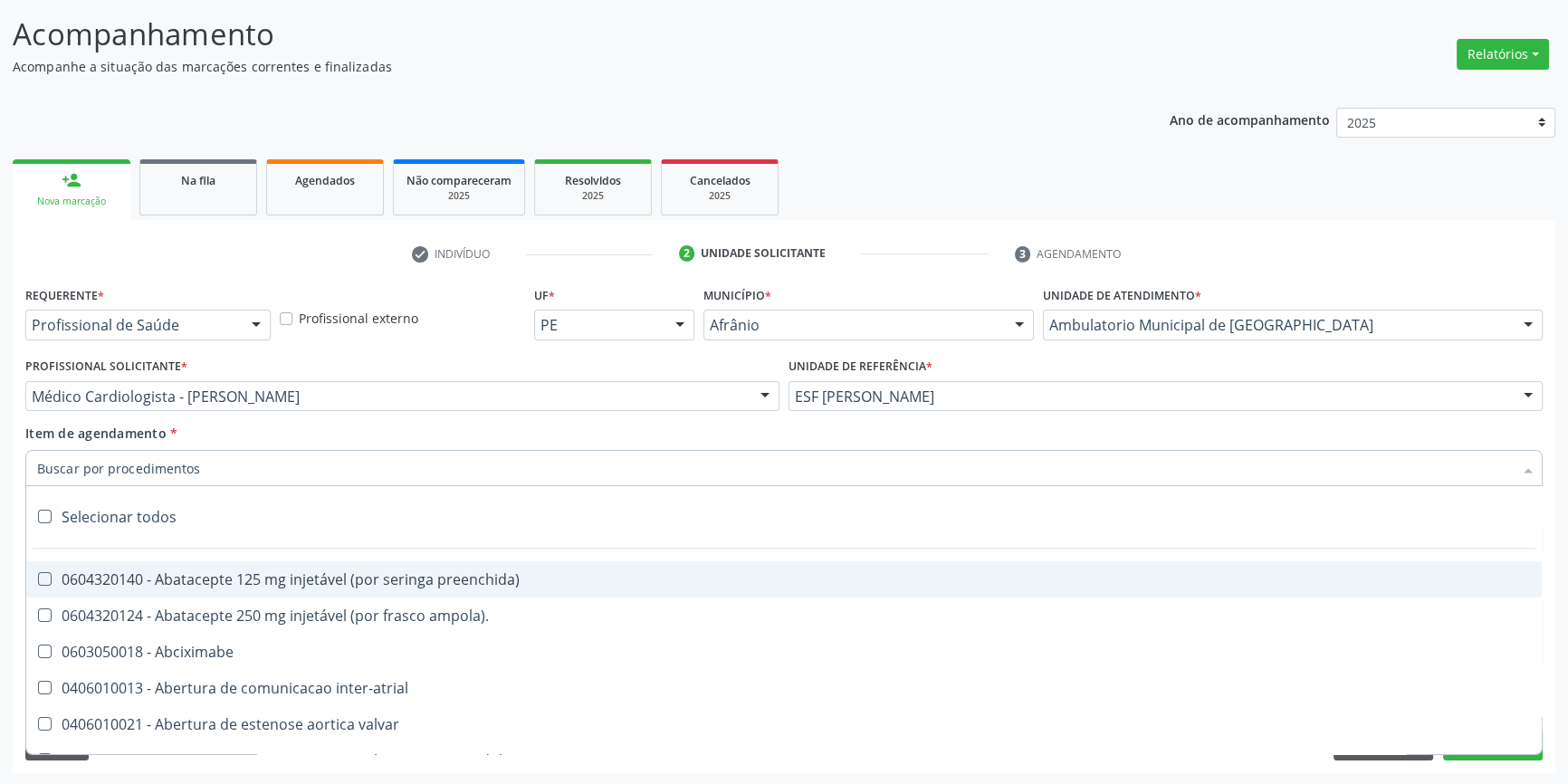
paste input "700504901527150"
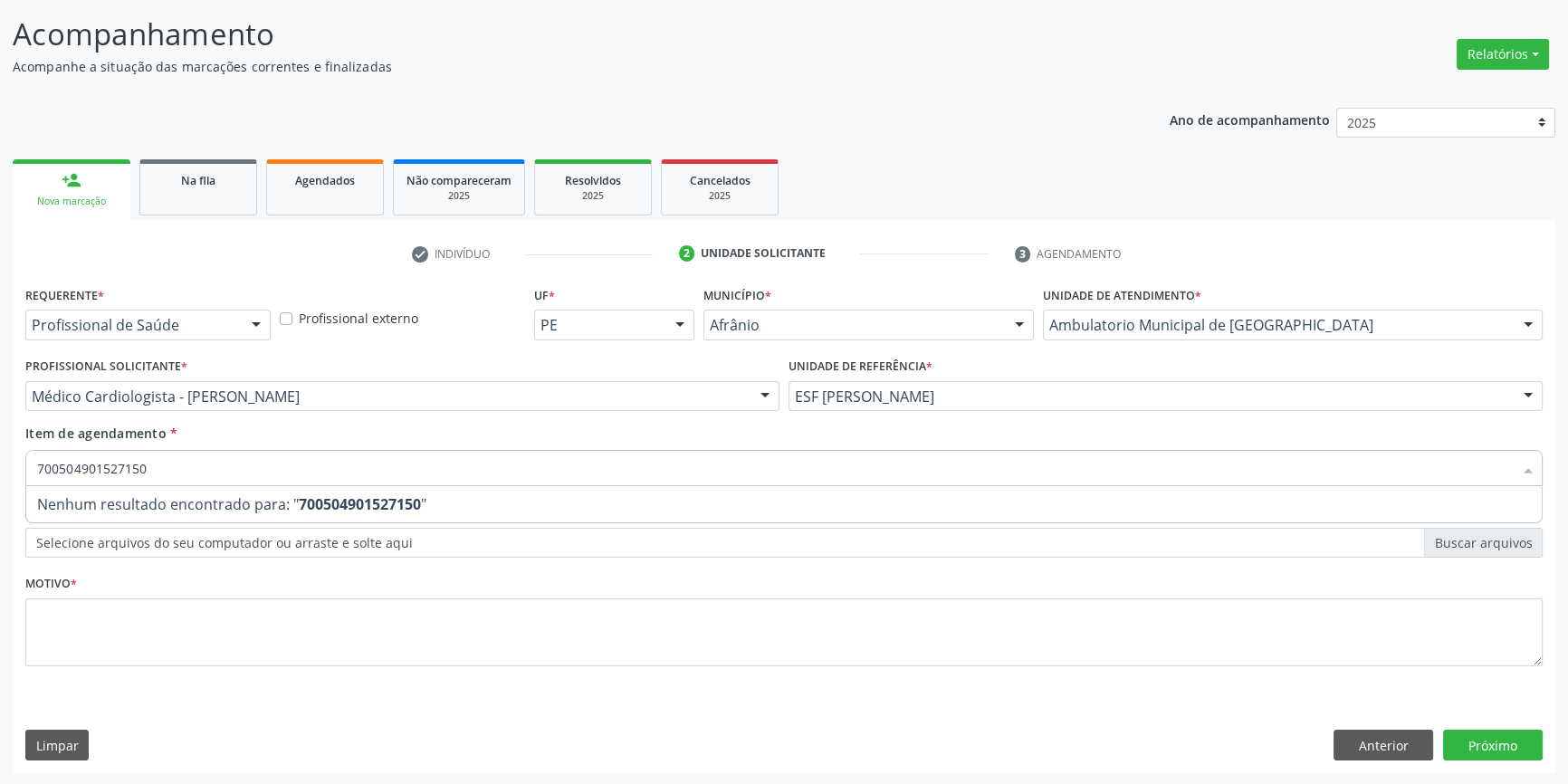
drag, startPoint x: 228, startPoint y: 468, endPoint x: 0, endPoint y: 468, distance: 228.0
click at [0, 468] on div "Acompanhamento Acompanhe a situação das marcações correntes e finalizadas Relat…" at bounding box center [784, 387] width 1568 height 797
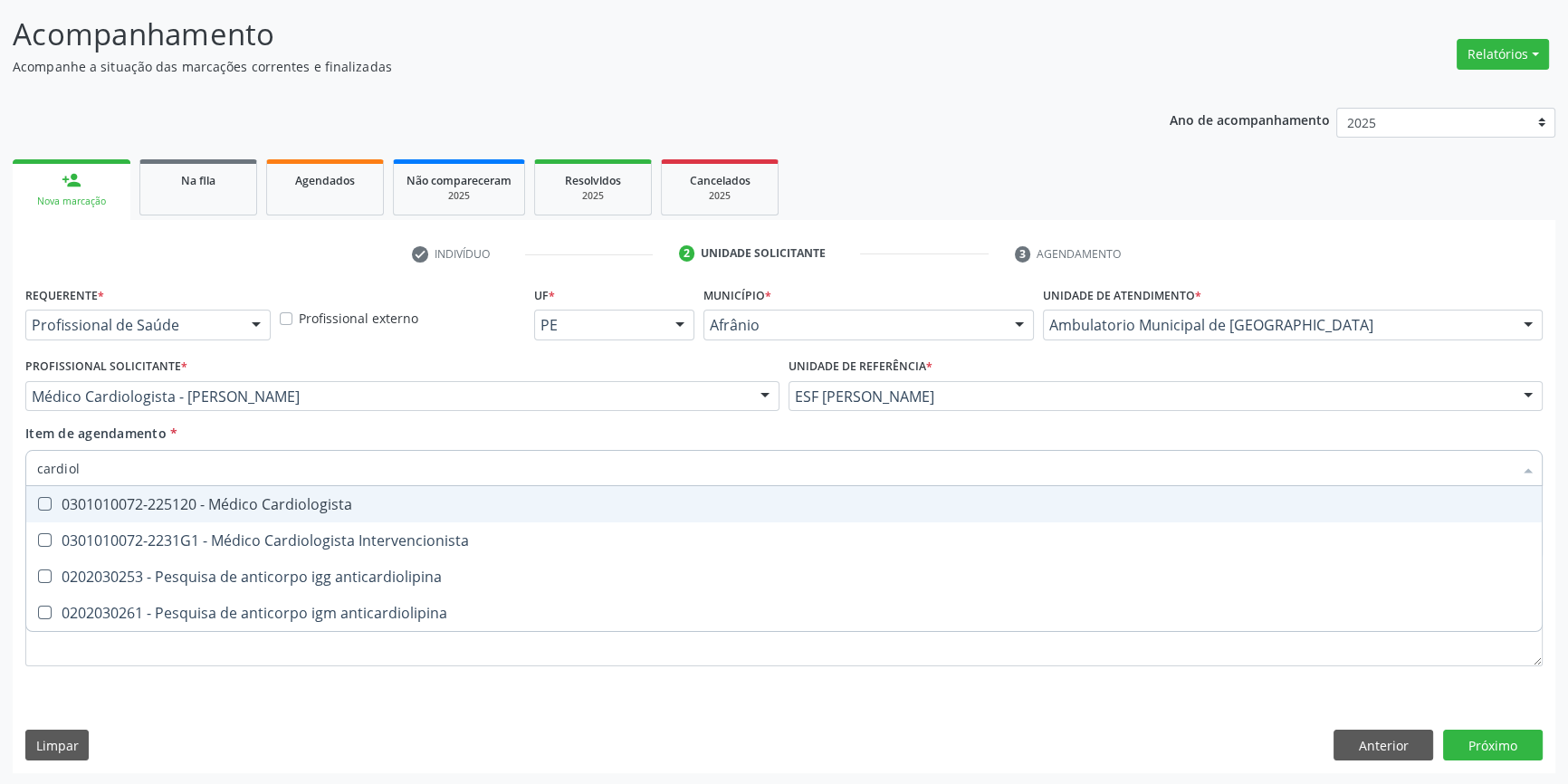
type input "cardiolo"
click at [145, 497] on div "0301010072-225120 - Médico Cardiologista" at bounding box center [784, 504] width 1494 height 14
checkbox Cardiologista "true"
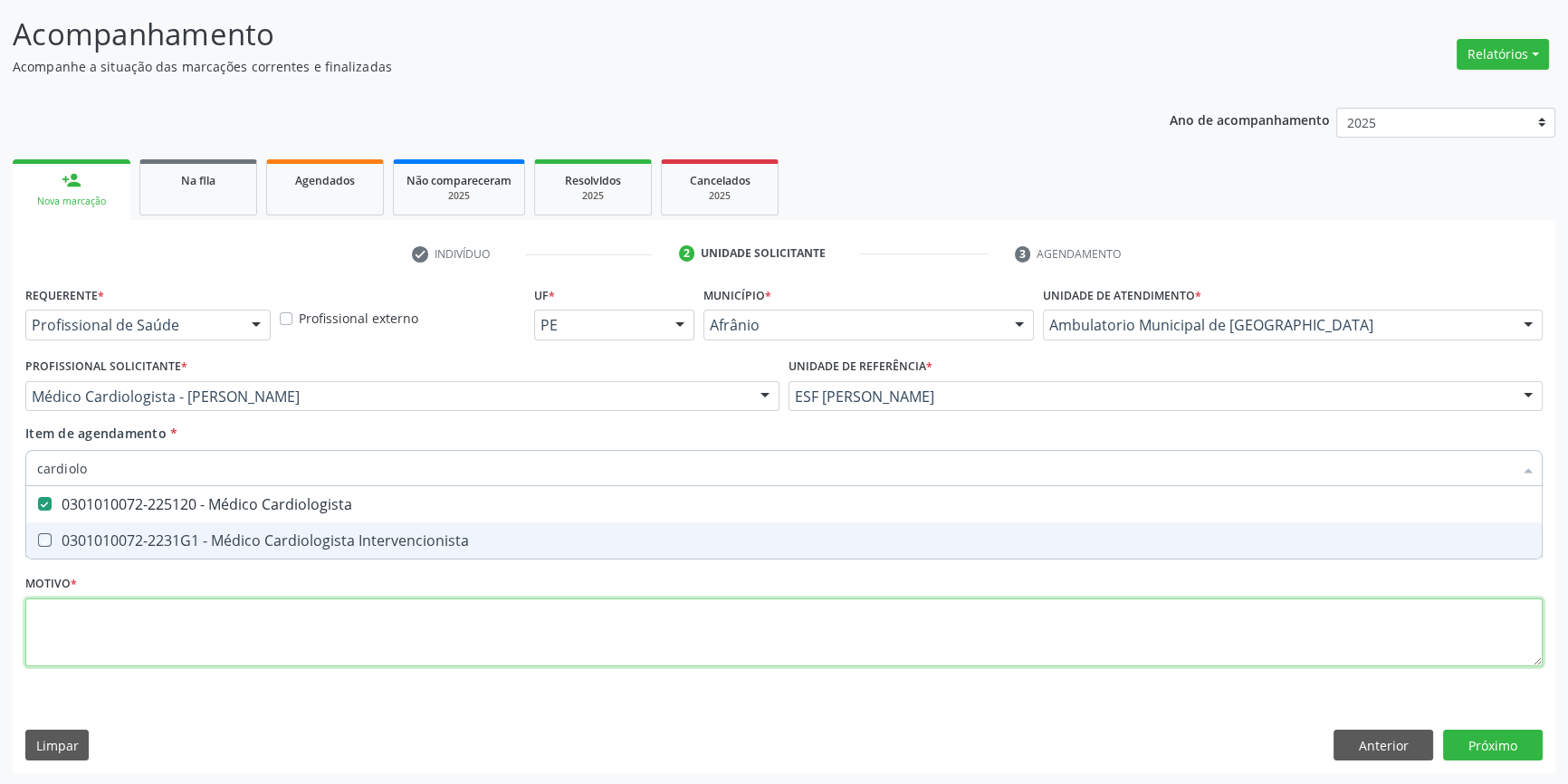
click at [126, 625] on div "Requerente * Profissional de Saúde Profissional de Saúde Paciente Nenhum result…" at bounding box center [784, 487] width 1518 height 410
checkbox Intervencionista "true"
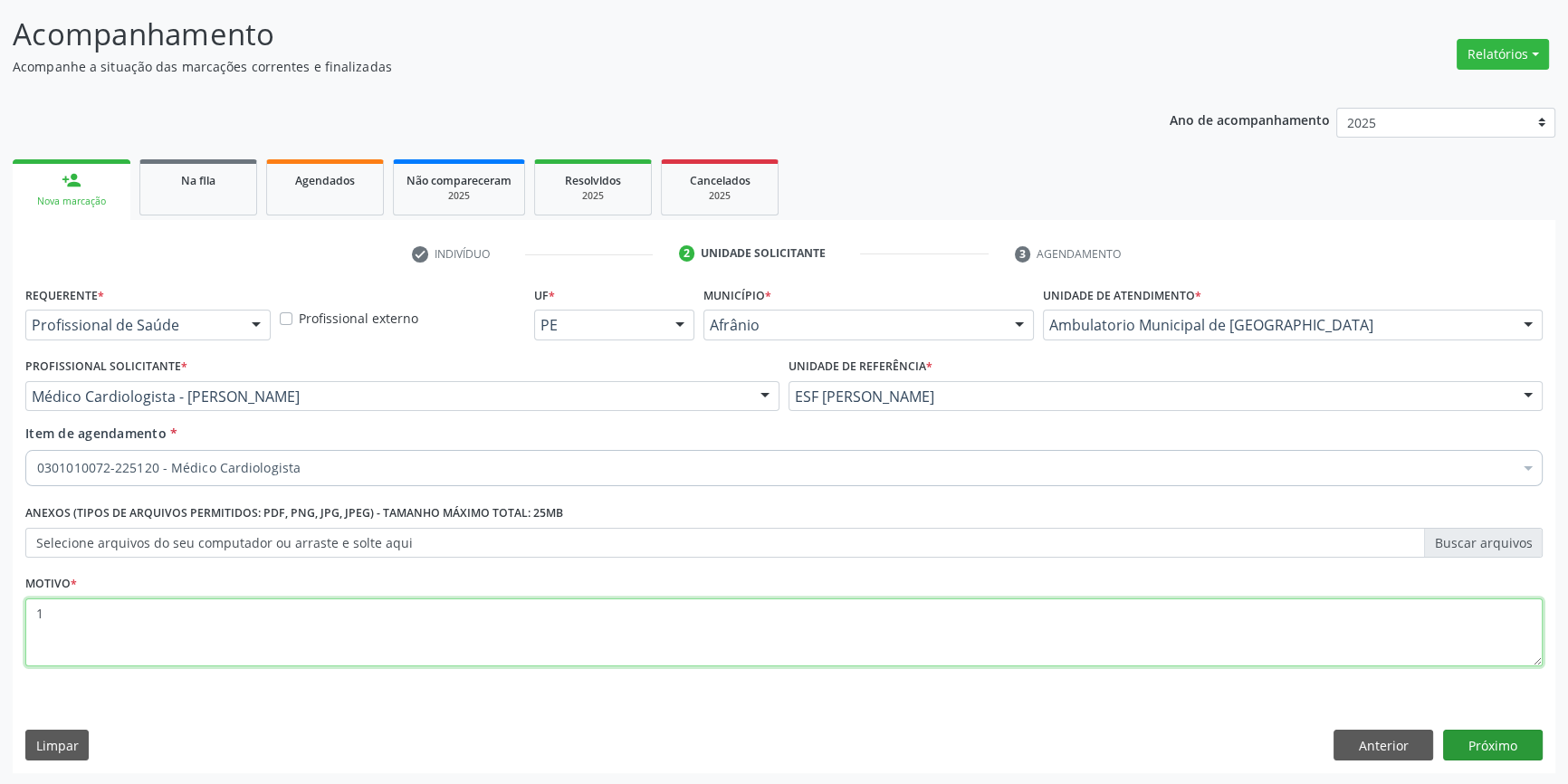
type textarea "1"
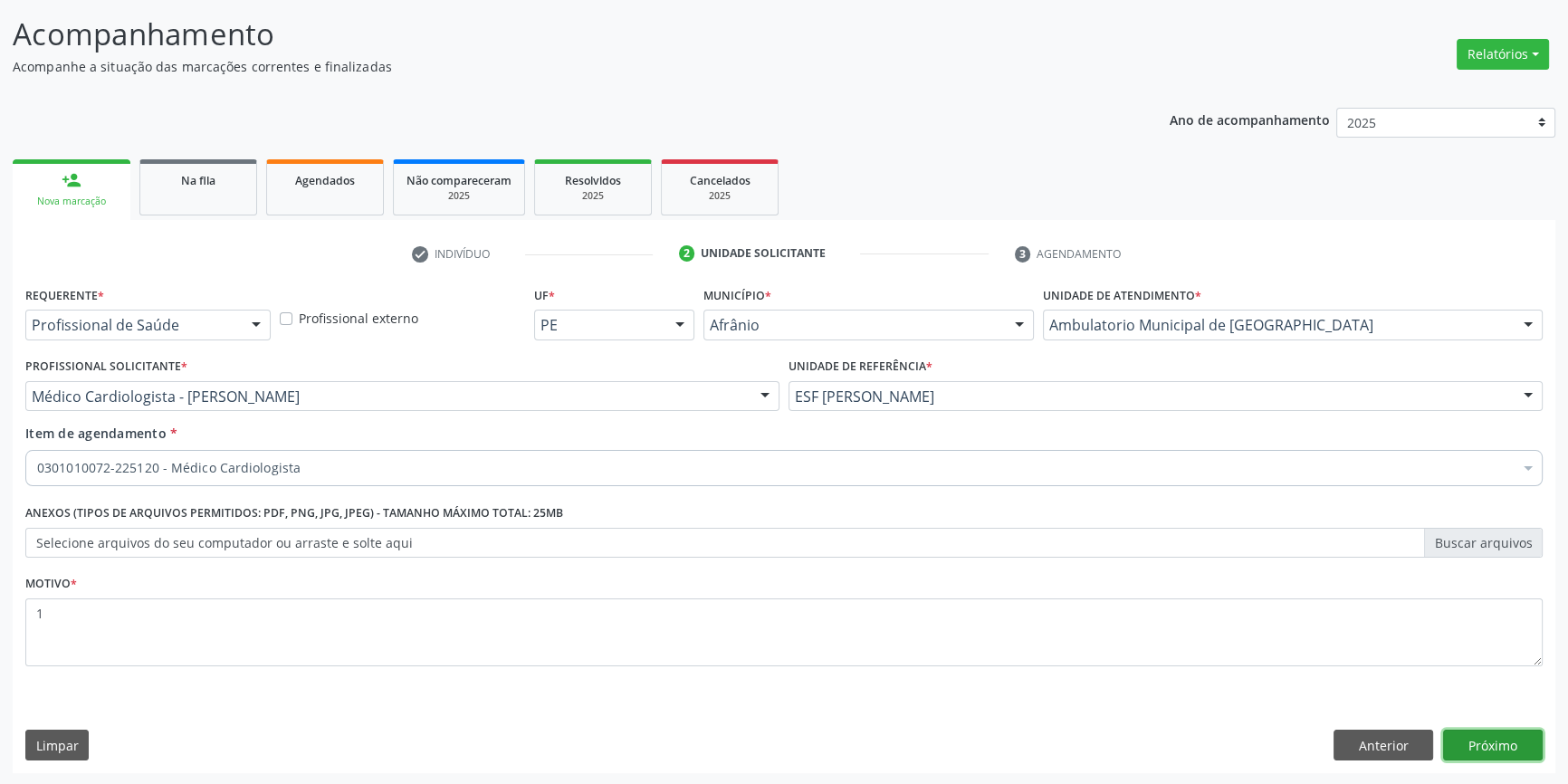
click at [1500, 745] on button "Próximo" at bounding box center [1493, 745] width 100 height 30
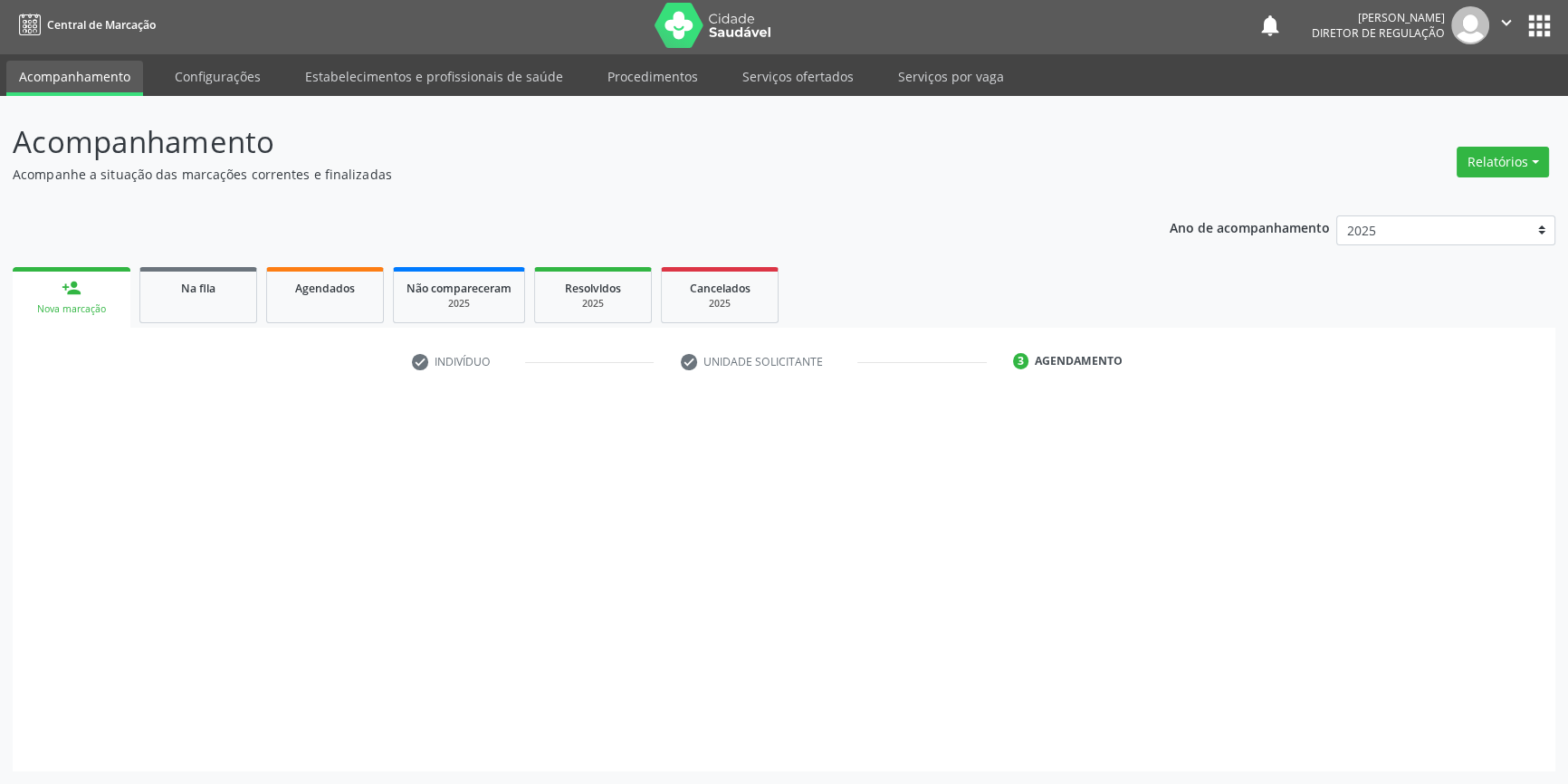
scroll to position [2, 0]
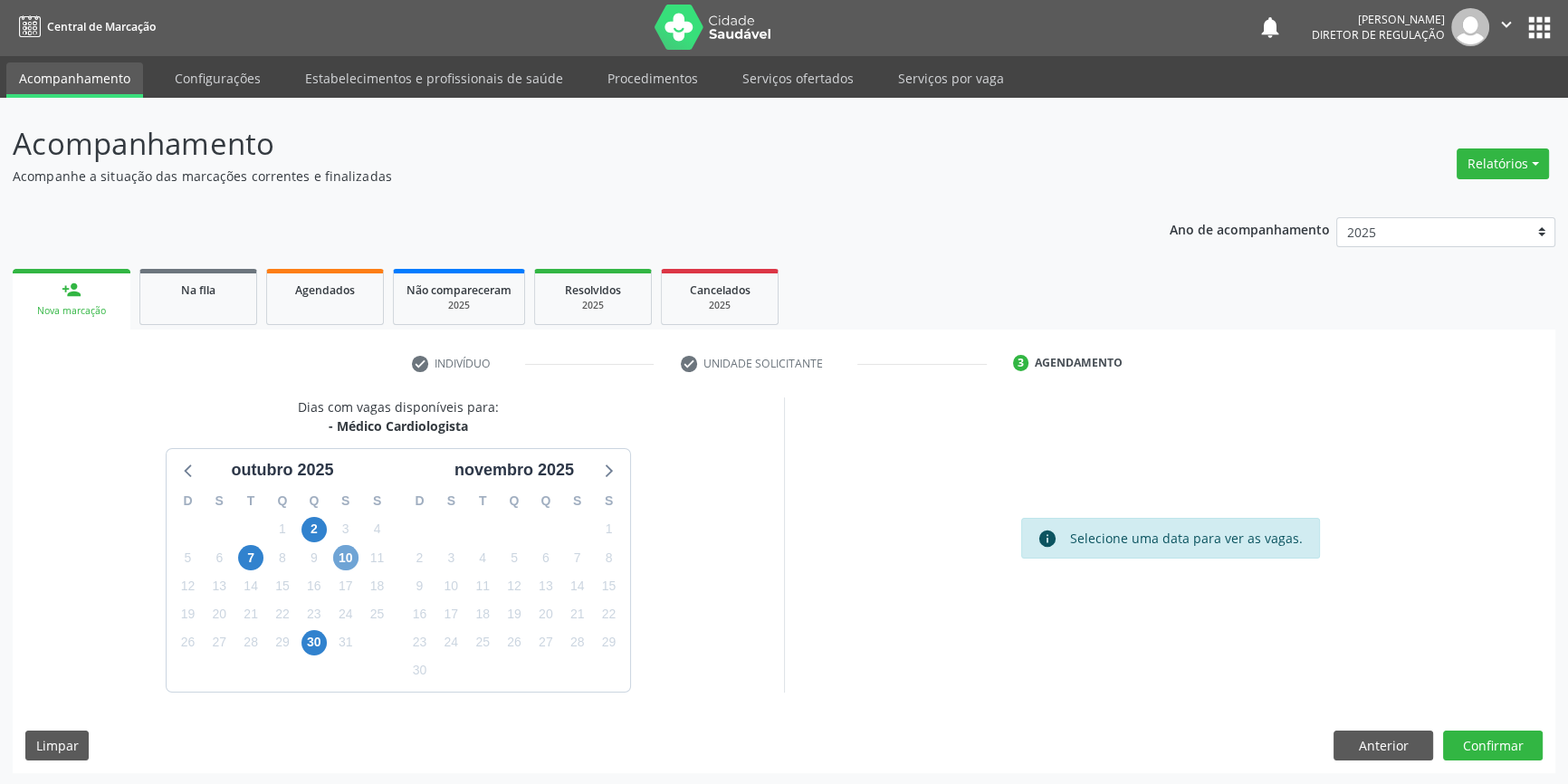
click at [345, 563] on span "10" at bounding box center [345, 557] width 26 height 26
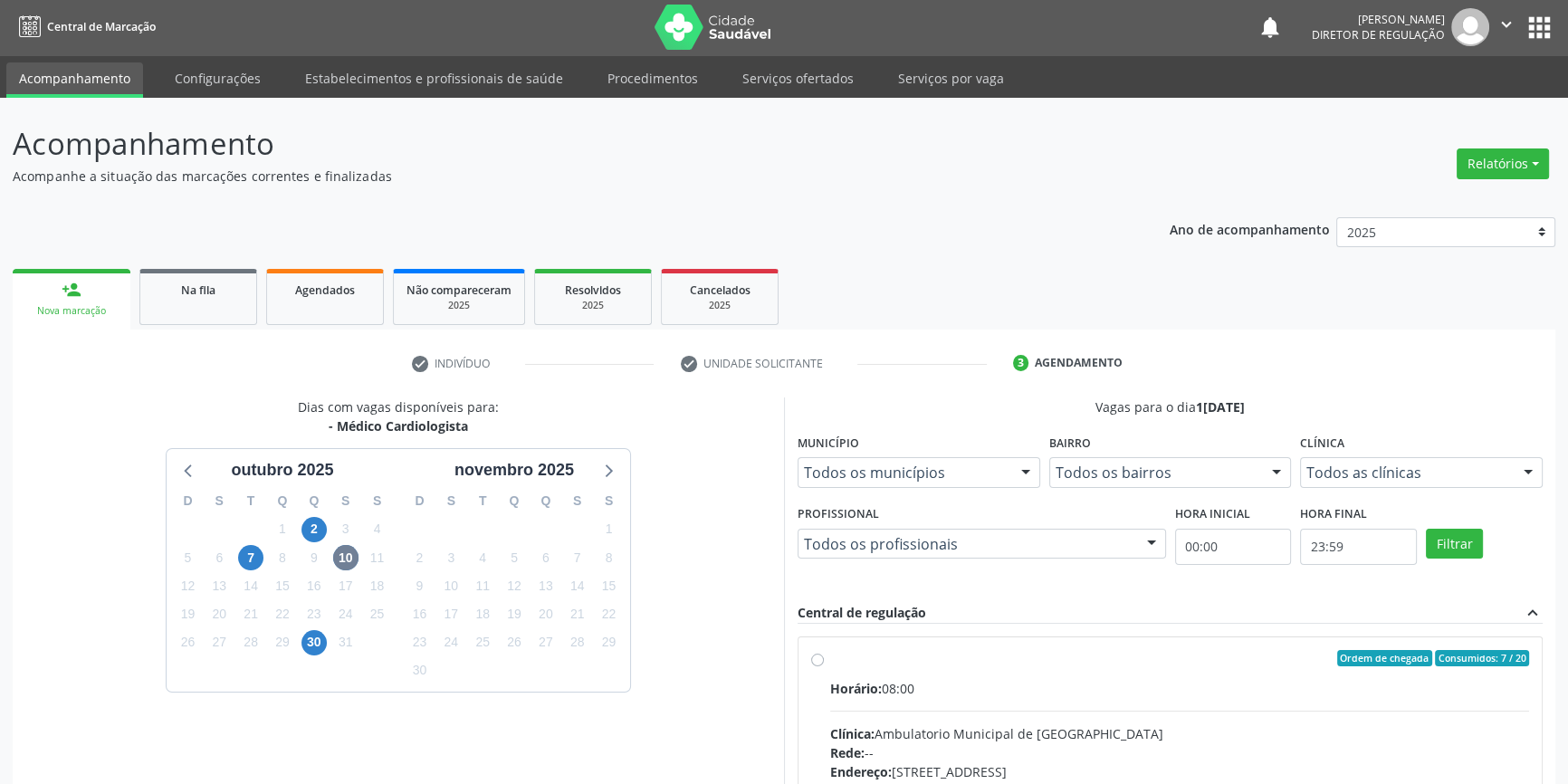
click at [841, 663] on div "Ordem de chegada Consumidos: 7 / 20" at bounding box center [1180, 658] width 699 height 16
click at [824, 663] on input "Ordem de chegada Consumidos: 7 / 20 Horário: 08:00 Clínica: Ambulatorio Municip…" at bounding box center [817, 658] width 12 height 16
radio input "true"
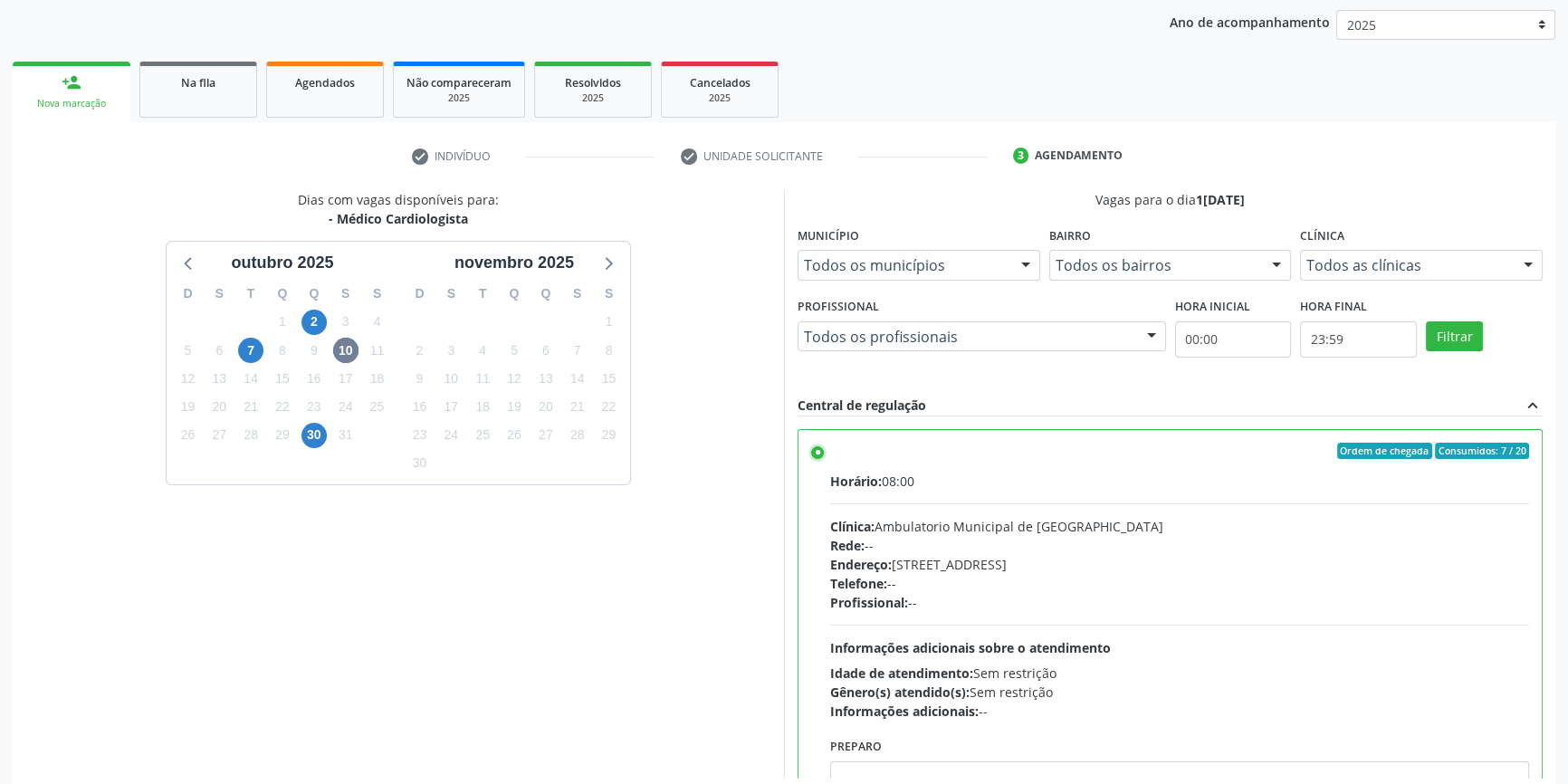
scroll to position [296, 0]
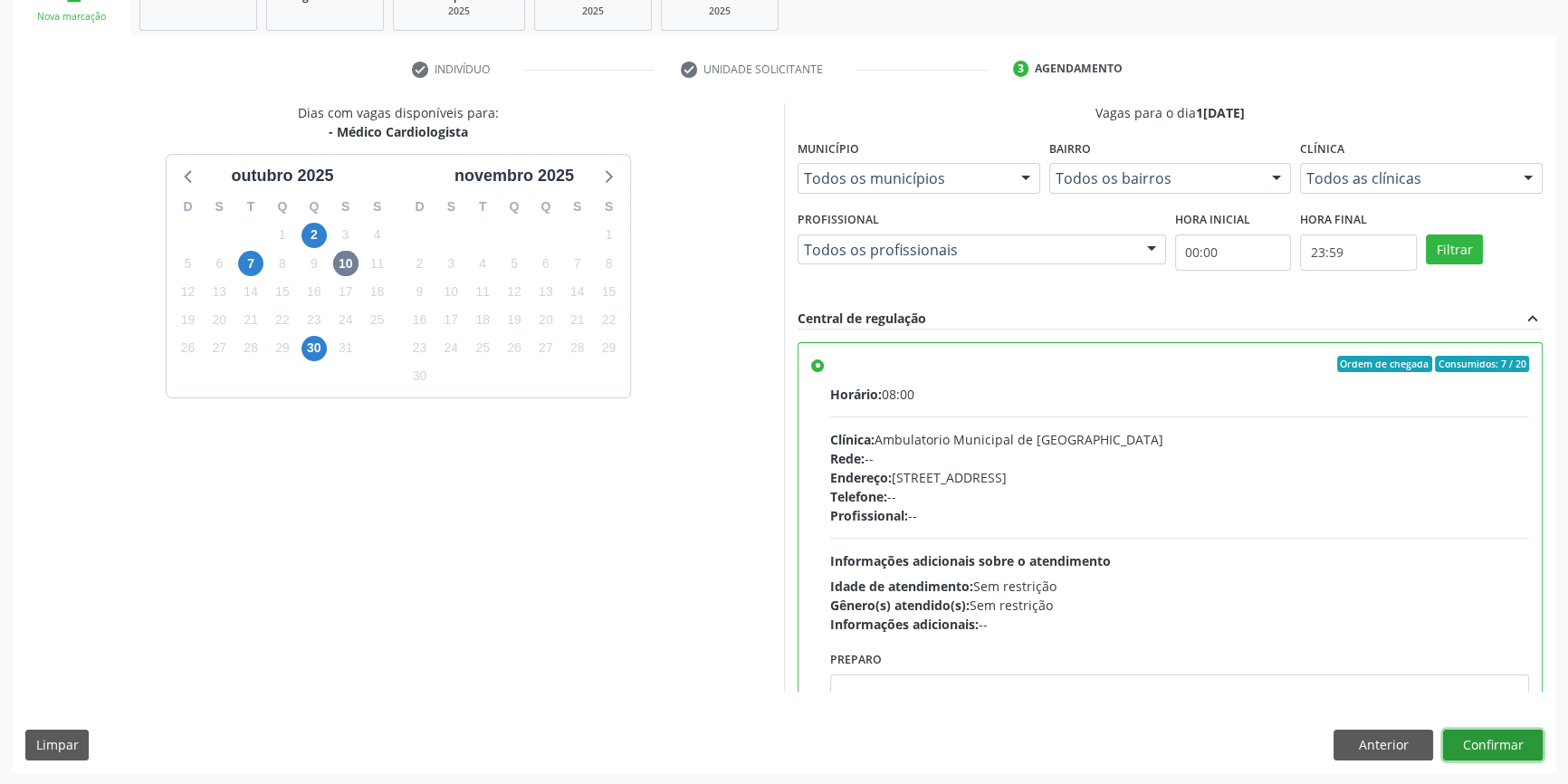
click at [1497, 736] on button "Confirmar" at bounding box center [1493, 745] width 100 height 30
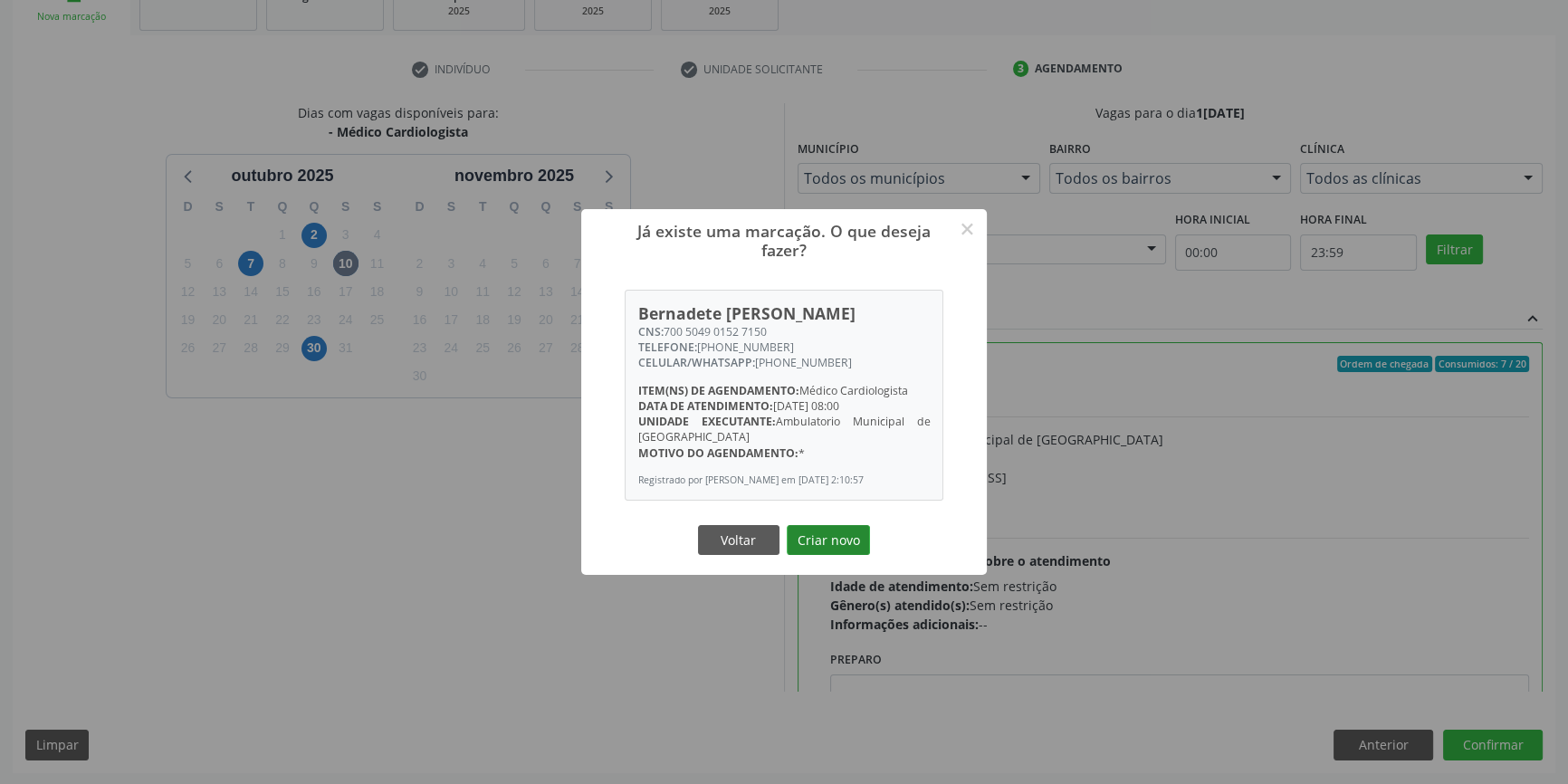
click at [816, 538] on button "Criar novo" at bounding box center [829, 540] width 84 height 30
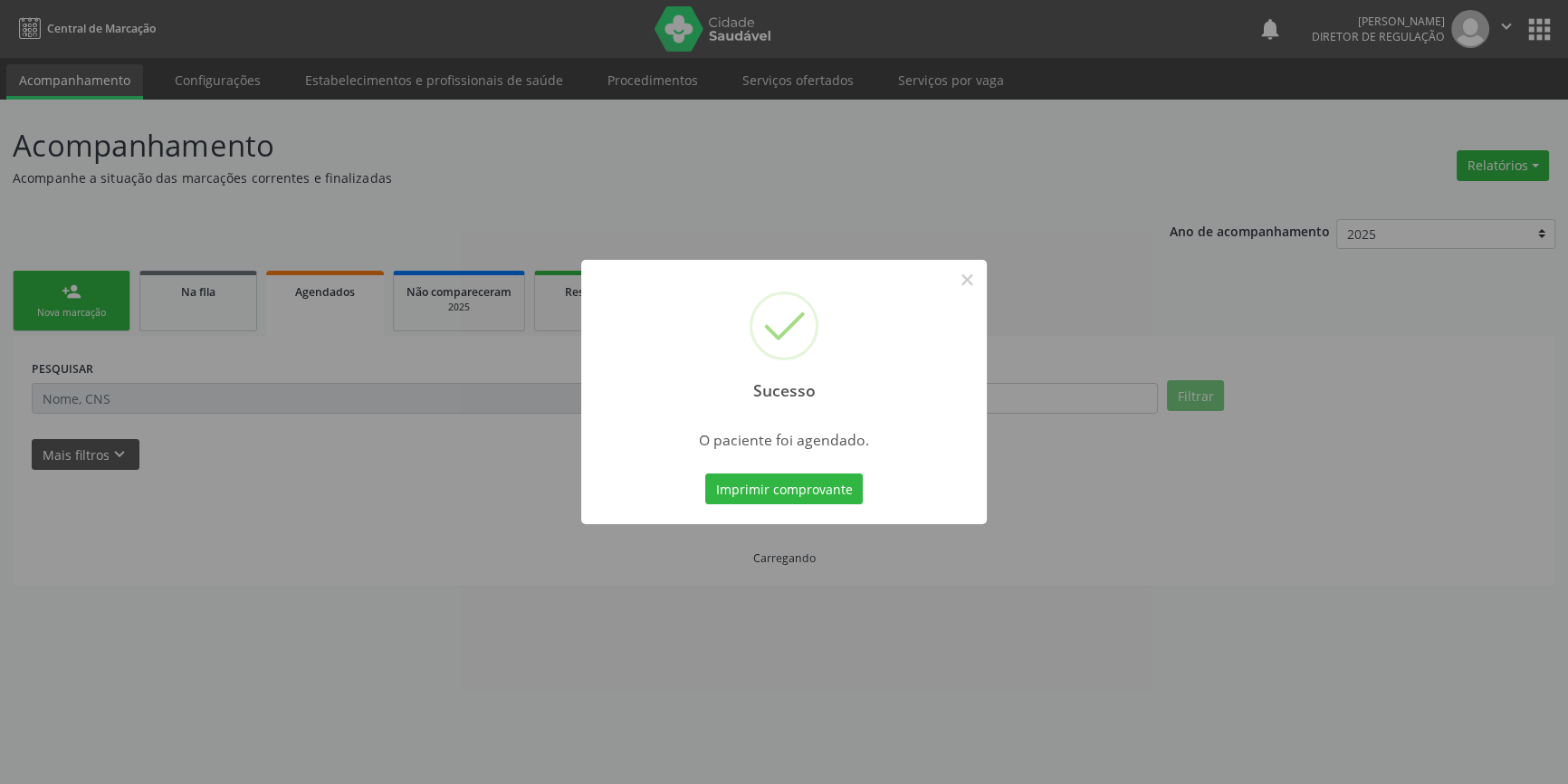
scroll to position [0, 0]
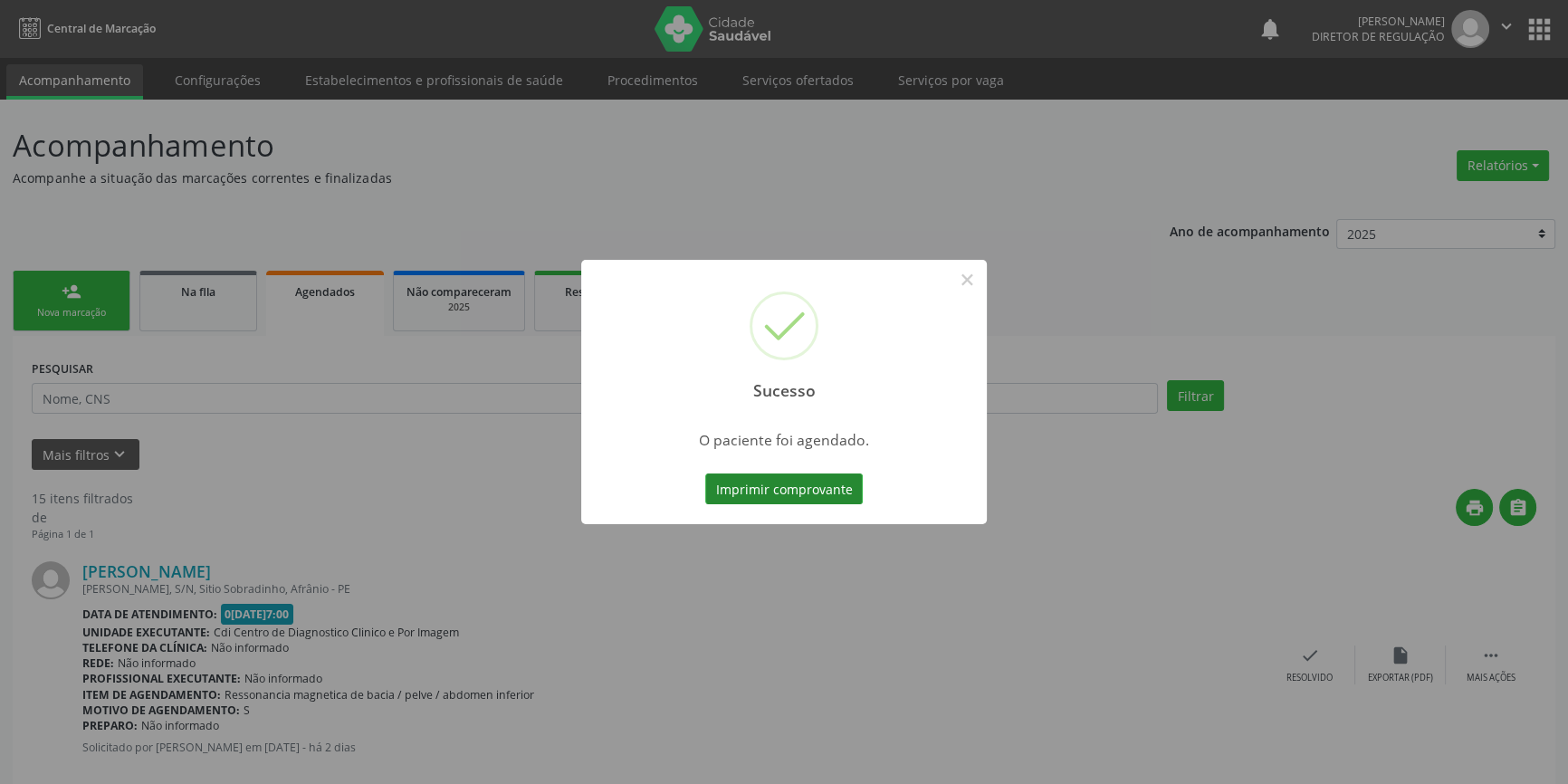
click at [849, 497] on button "Imprimir comprovante" at bounding box center [784, 489] width 158 height 30
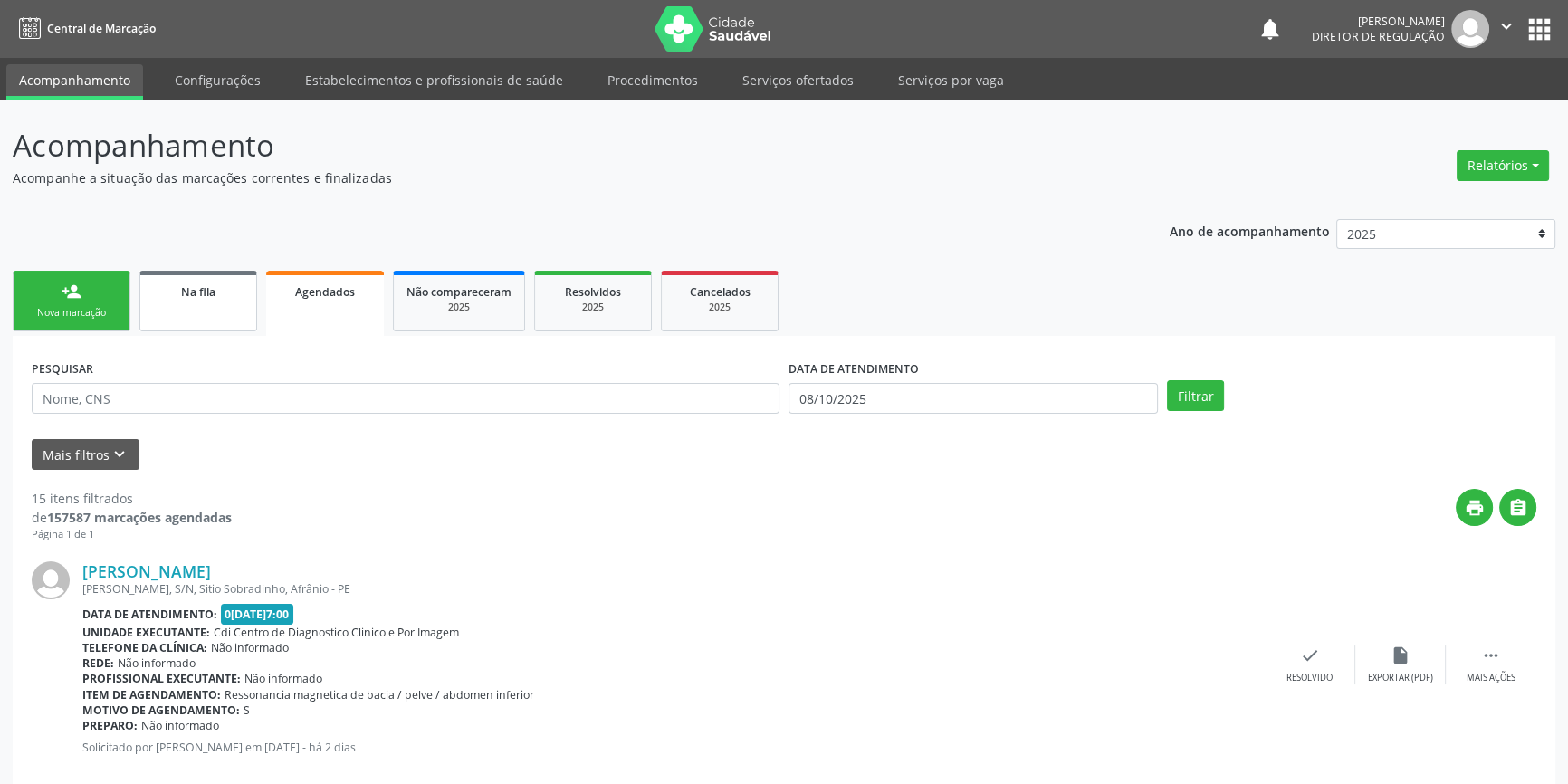
click at [215, 308] on link "Na fila" at bounding box center [198, 301] width 118 height 61
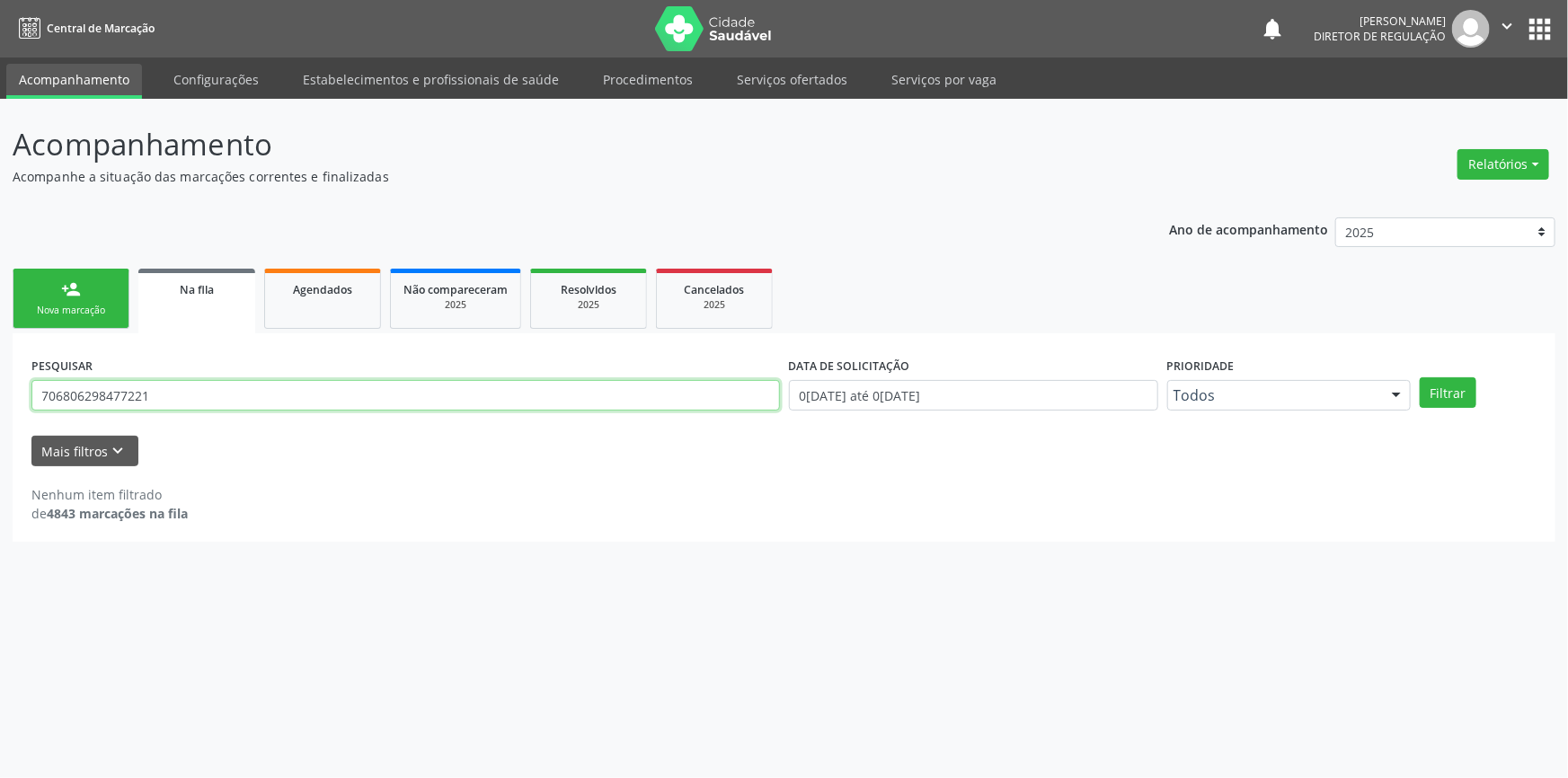
drag, startPoint x: 217, startPoint y: 393, endPoint x: 0, endPoint y: 359, distance: 219.6
click at [0, 359] on div "Acompanhamento Acompanhe a situação das marcações correntes e finalizadas Relat…" at bounding box center [784, 438] width 1568 height 679
type input "703404227183311"
drag, startPoint x: 189, startPoint y: 388, endPoint x: 39, endPoint y: 372, distance: 150.9
click at [0, 376] on div "Acompanhamento Acompanhe a situação das marcações correntes e finalizadas Relat…" at bounding box center [784, 438] width 1568 height 679
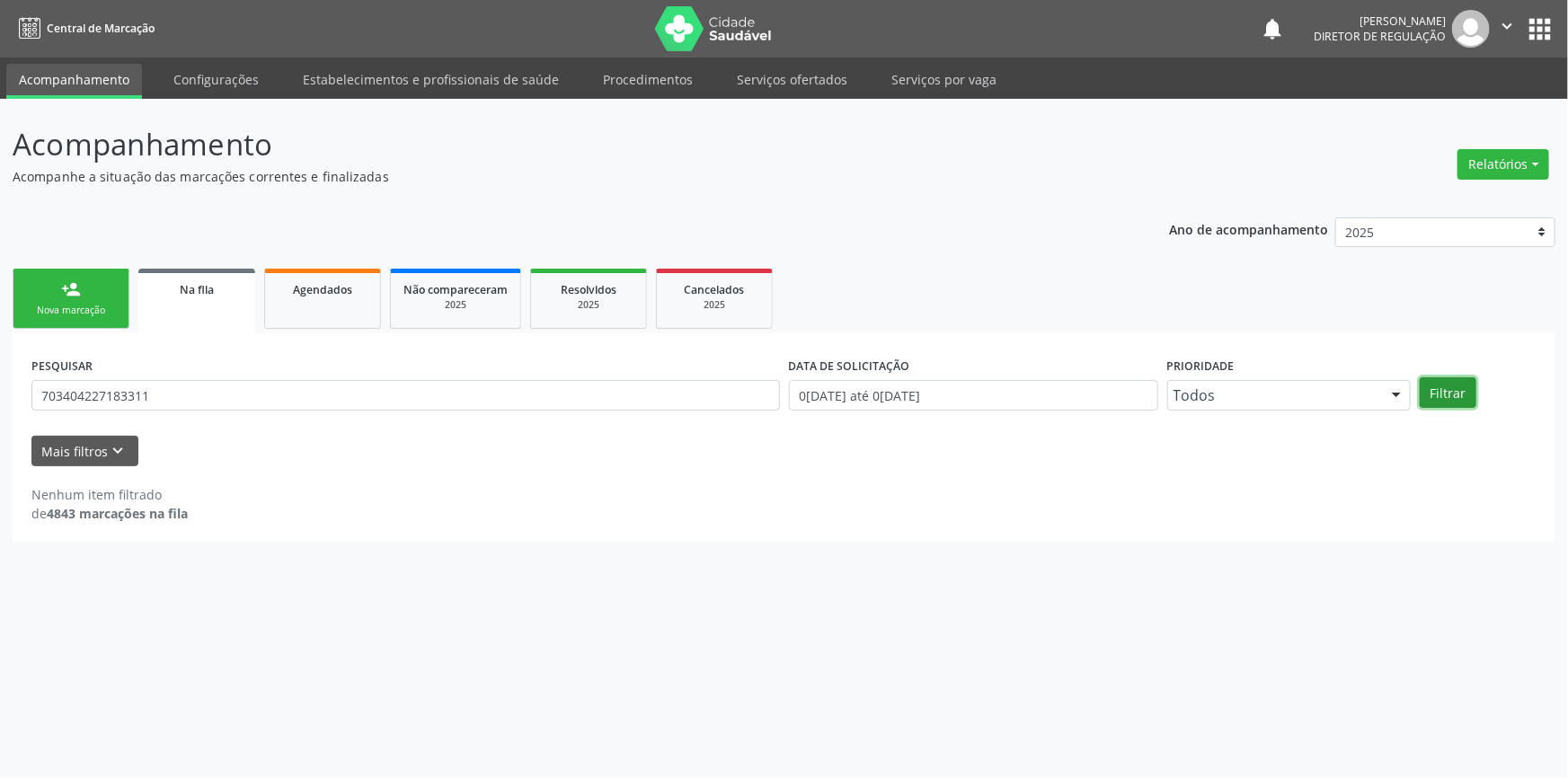
click at [1451, 397] on button "Filtrar" at bounding box center [1447, 393] width 57 height 30
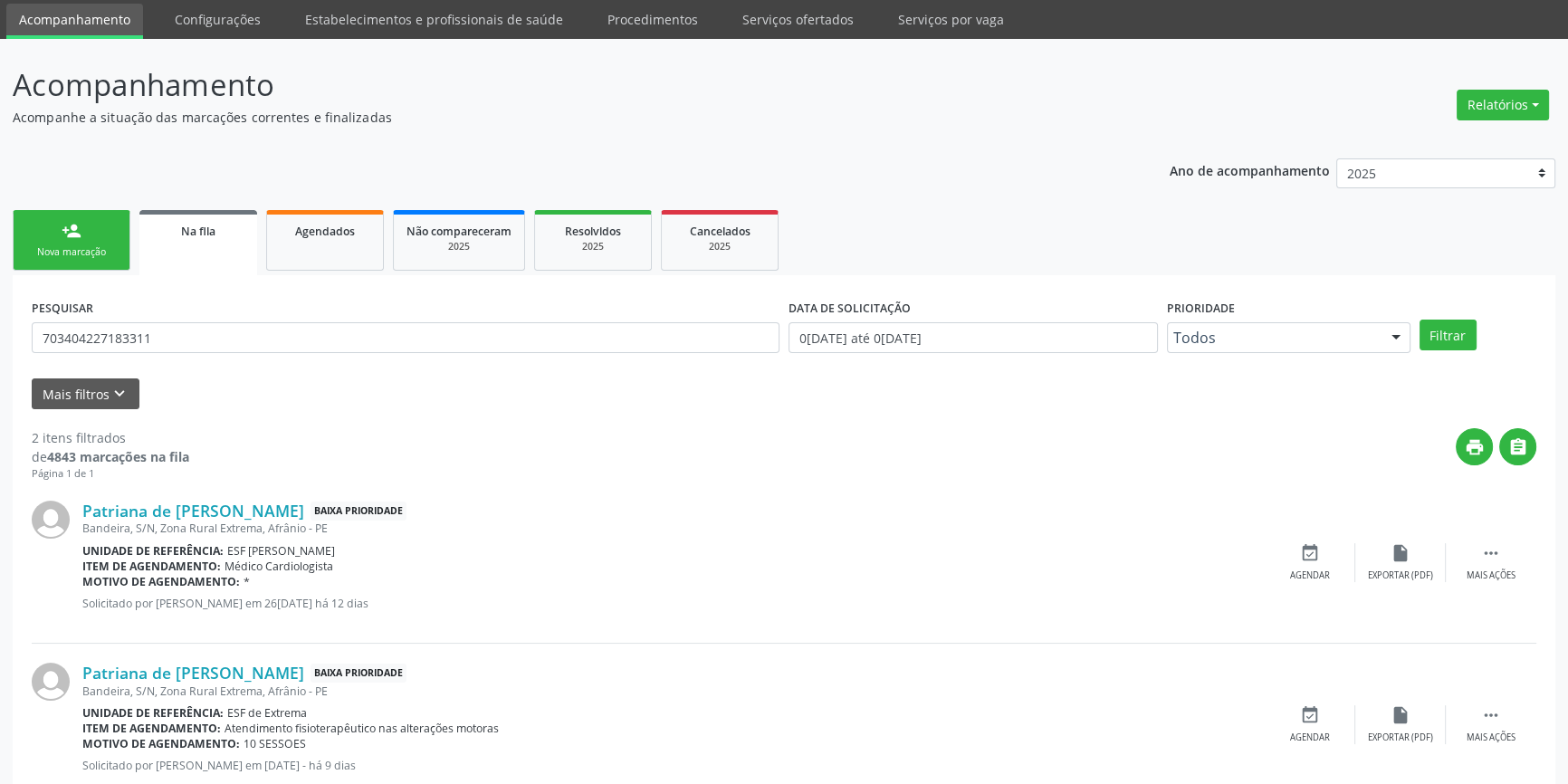
scroll to position [111, 0]
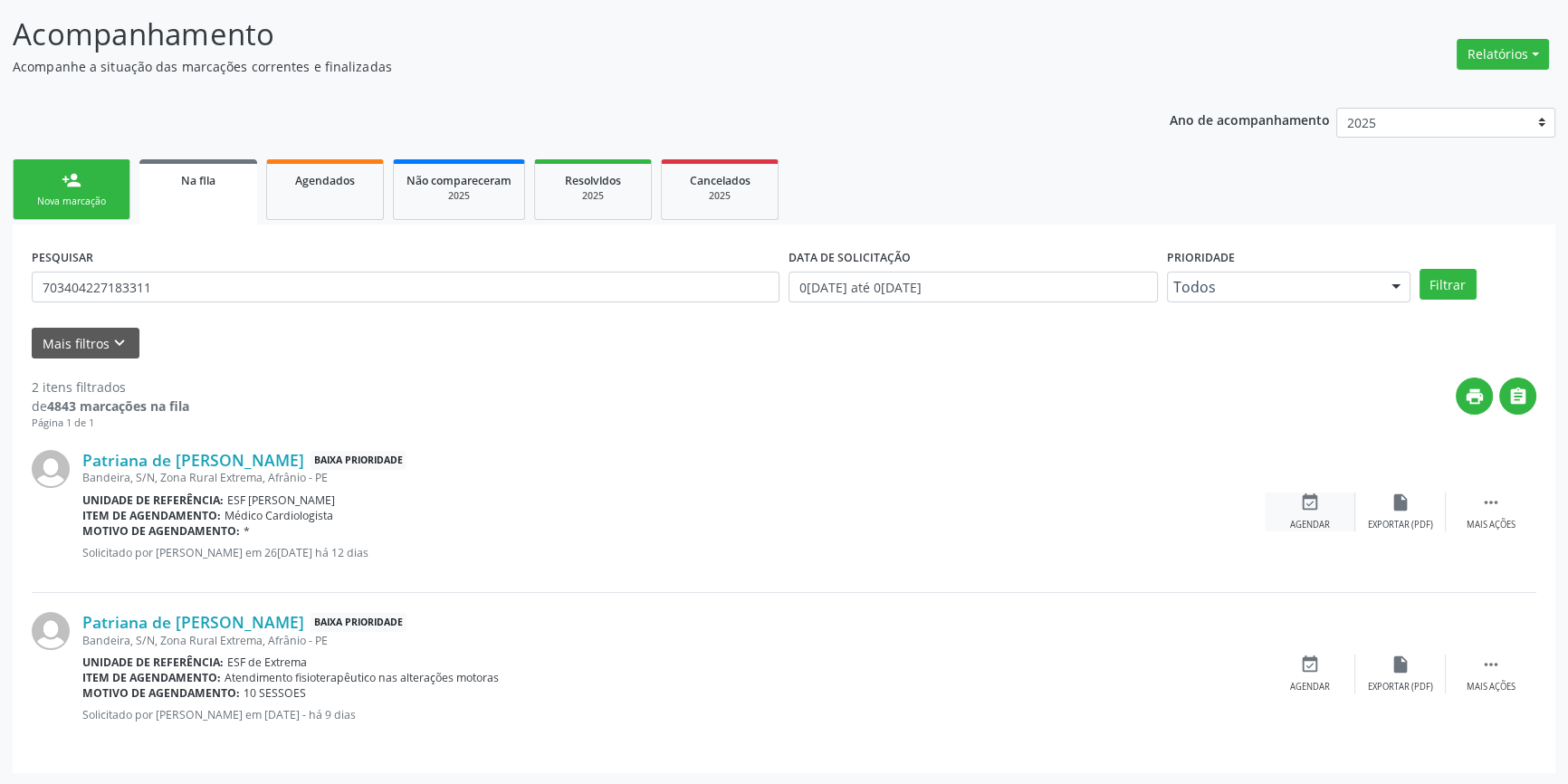
click at [1331, 510] on div "event_available Agendar" at bounding box center [1310, 512] width 90 height 39
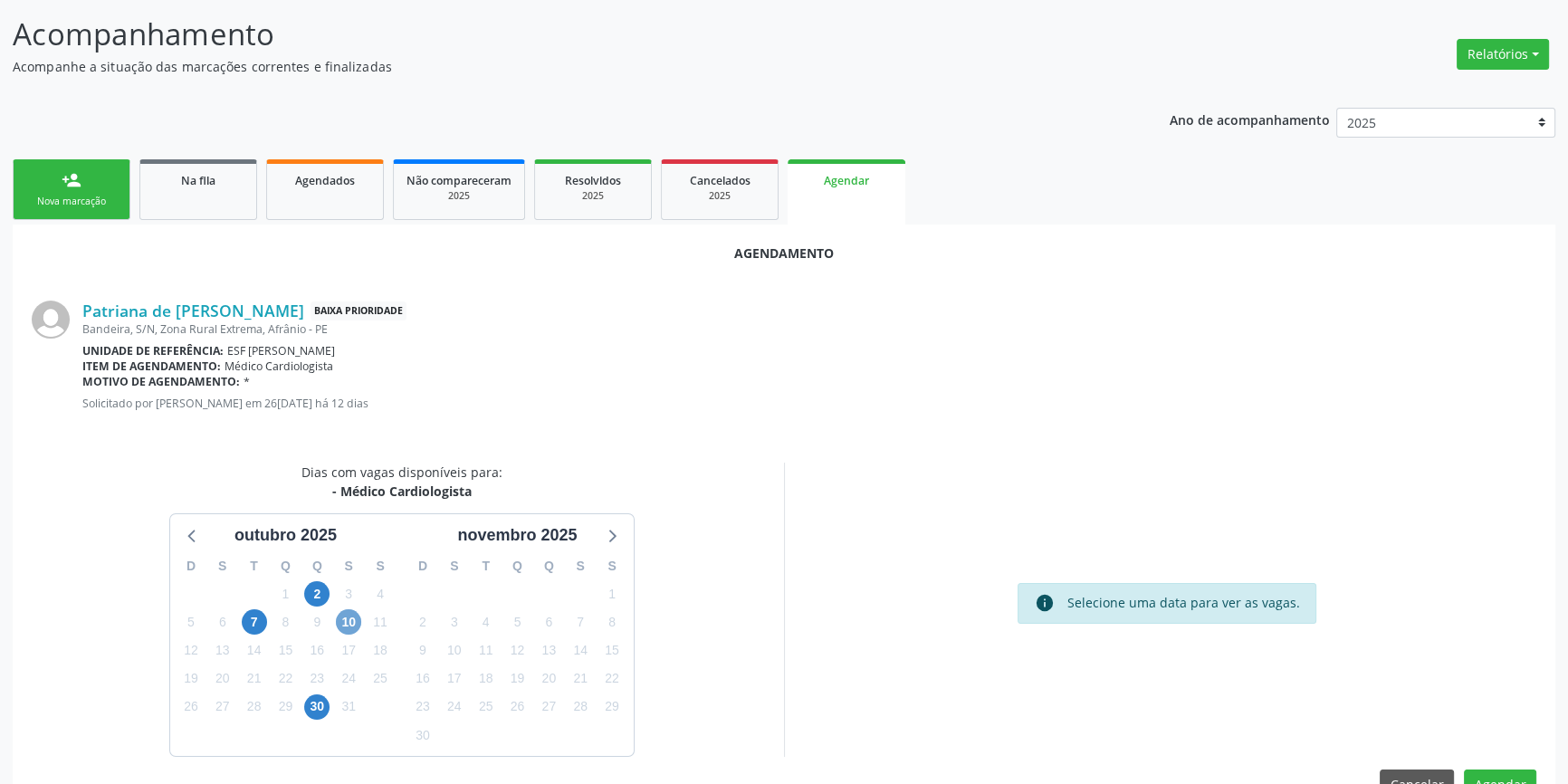
click at [348, 616] on span "10" at bounding box center [348, 622] width 26 height 26
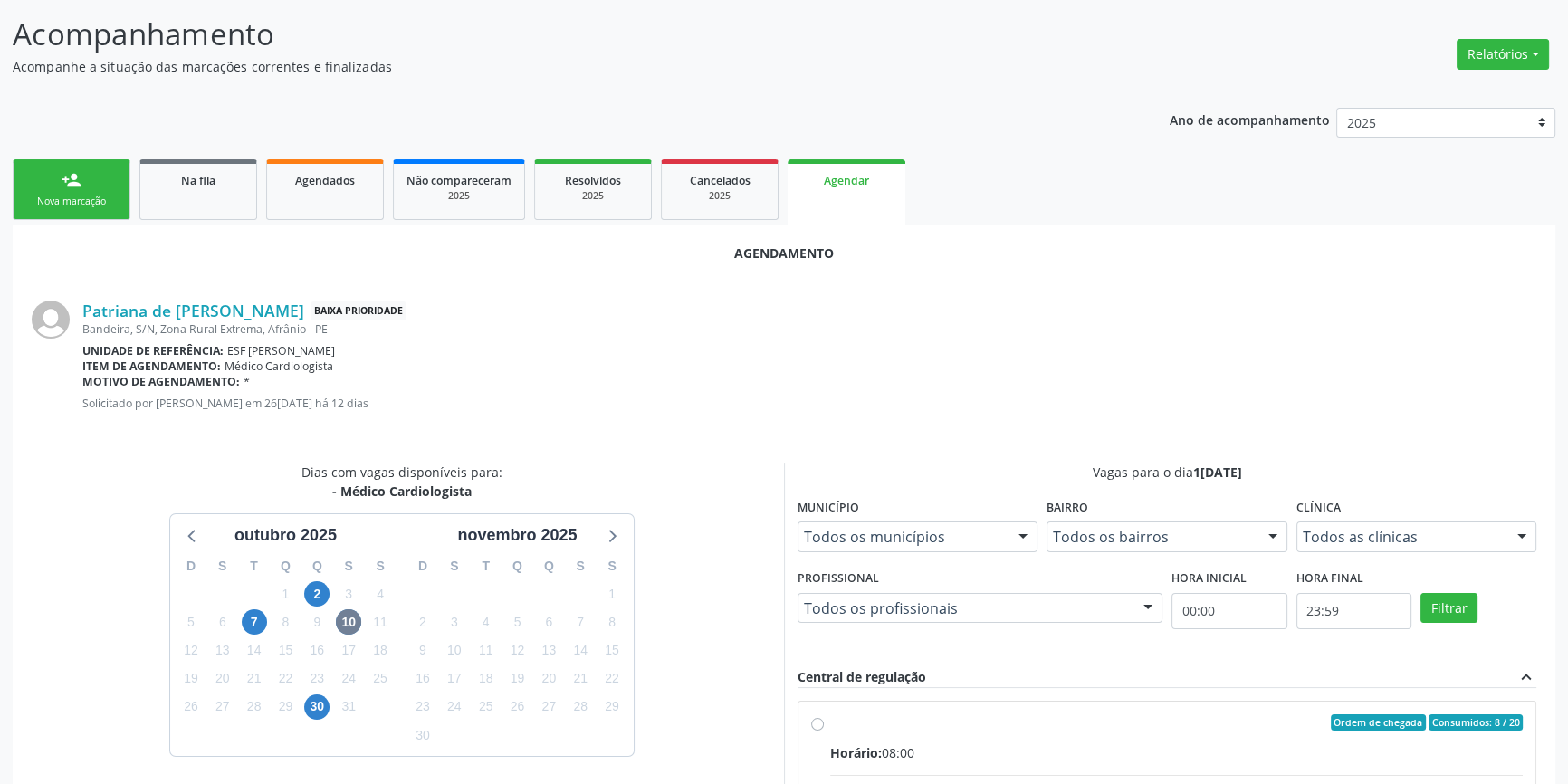
click at [836, 719] on div "Ordem de chegada Consumidos: 8 / 20" at bounding box center [1177, 722] width 693 height 16
click at [824, 719] on input "Ordem de chegada Consumidos: 8 / 20 Horário: 08:00 Clínica: Ambulatorio Municip…" at bounding box center [817, 722] width 12 height 16
radio input "true"
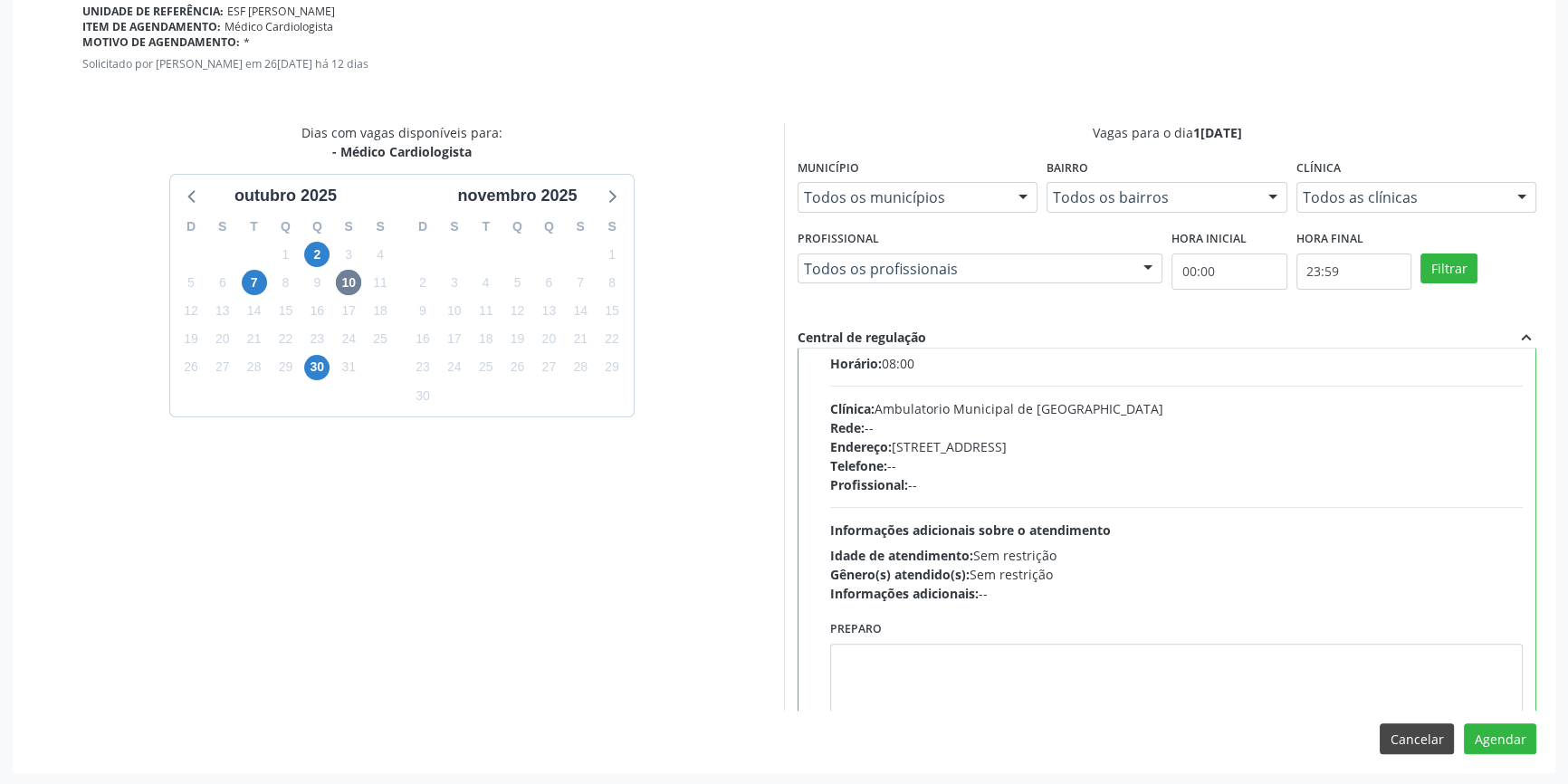
scroll to position [89, 0]
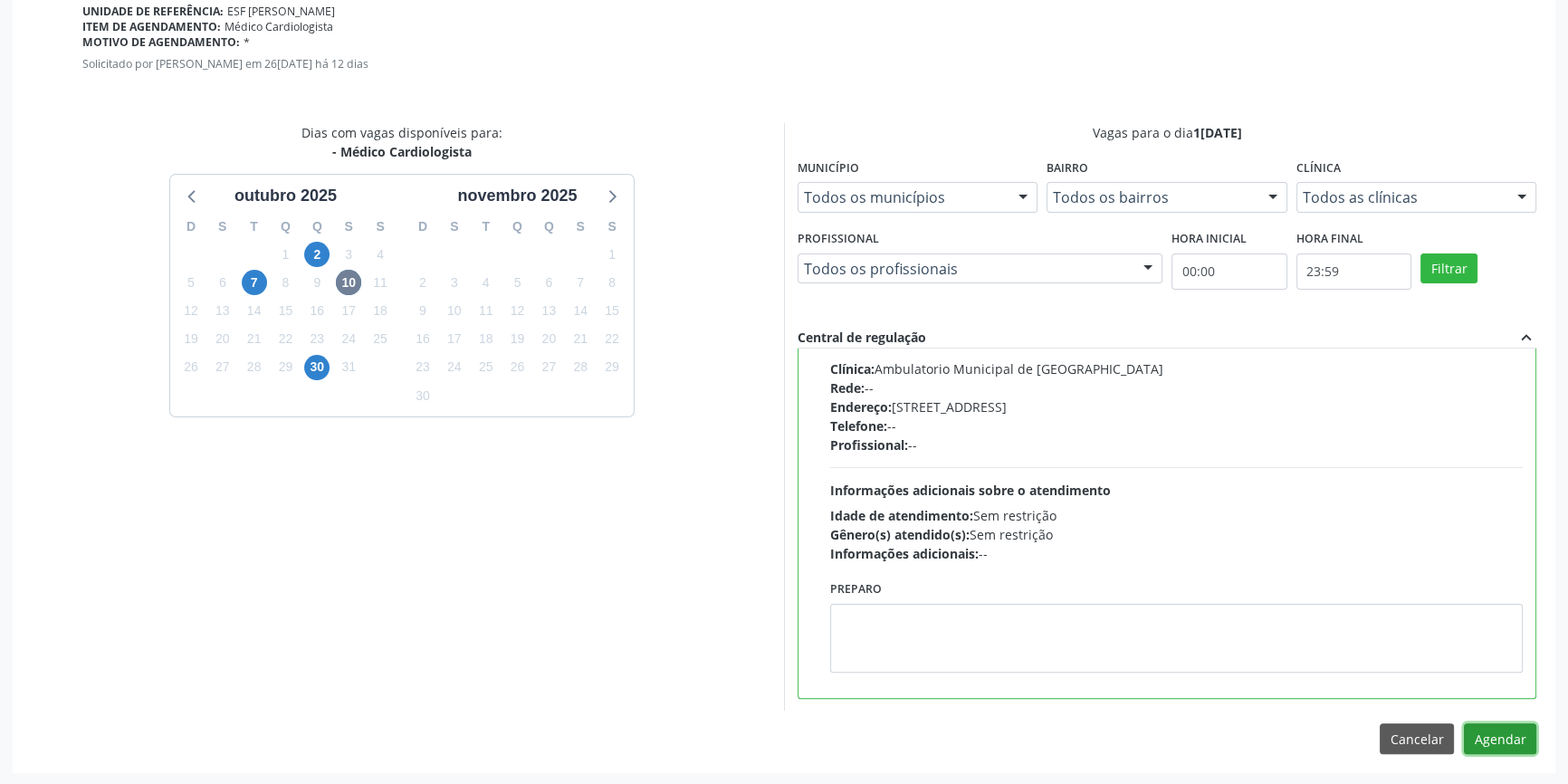
click at [1517, 742] on button "Agendar" at bounding box center [1501, 738] width 72 height 30
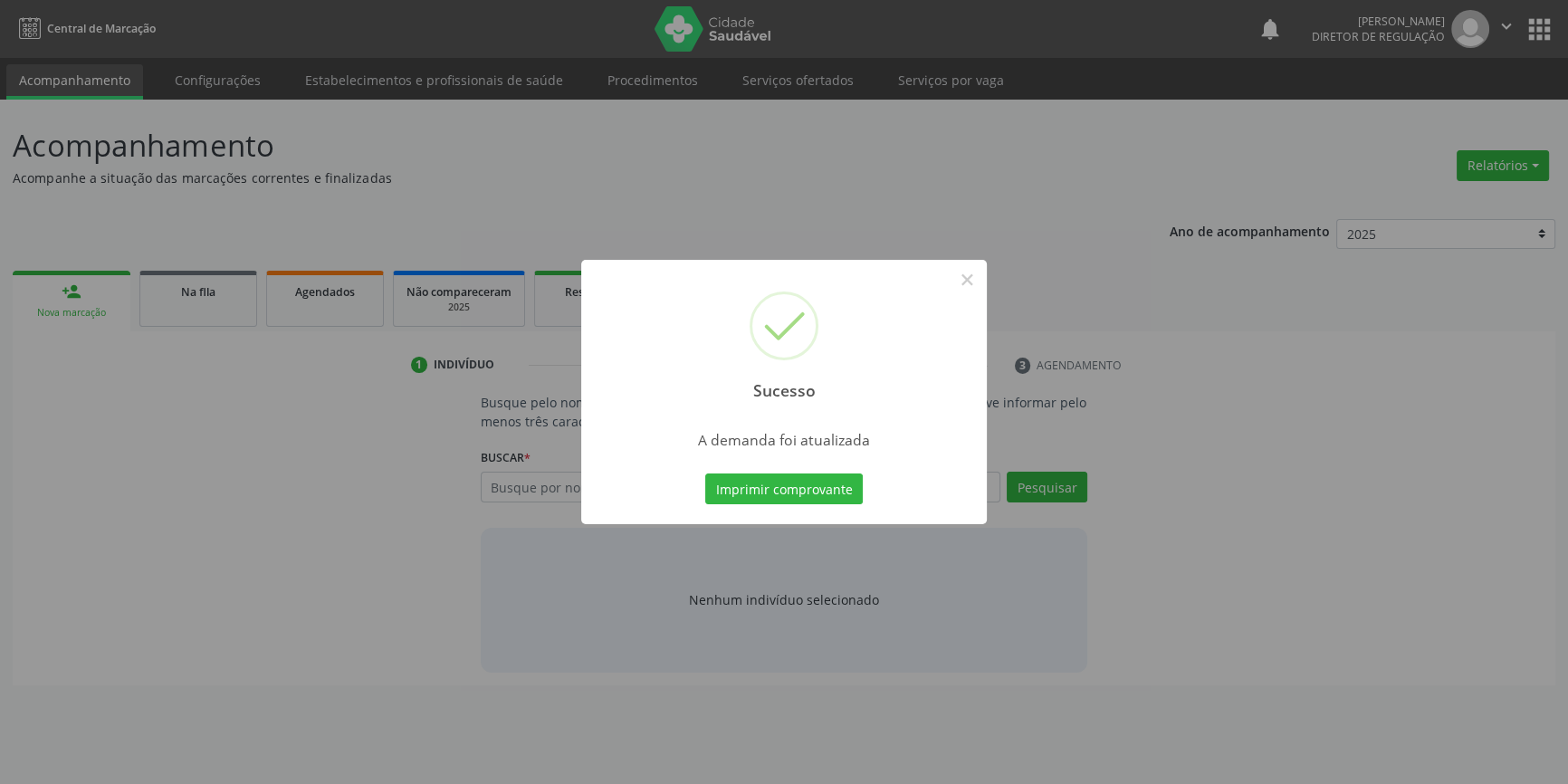
click at [799, 491] on div "Sucesso × A demanda foi atualizada Imprimir comprovante Cancel" at bounding box center [784, 392] width 1568 height 784
click at [796, 489] on button "Imprimir comprovante" at bounding box center [791, 489] width 158 height 30
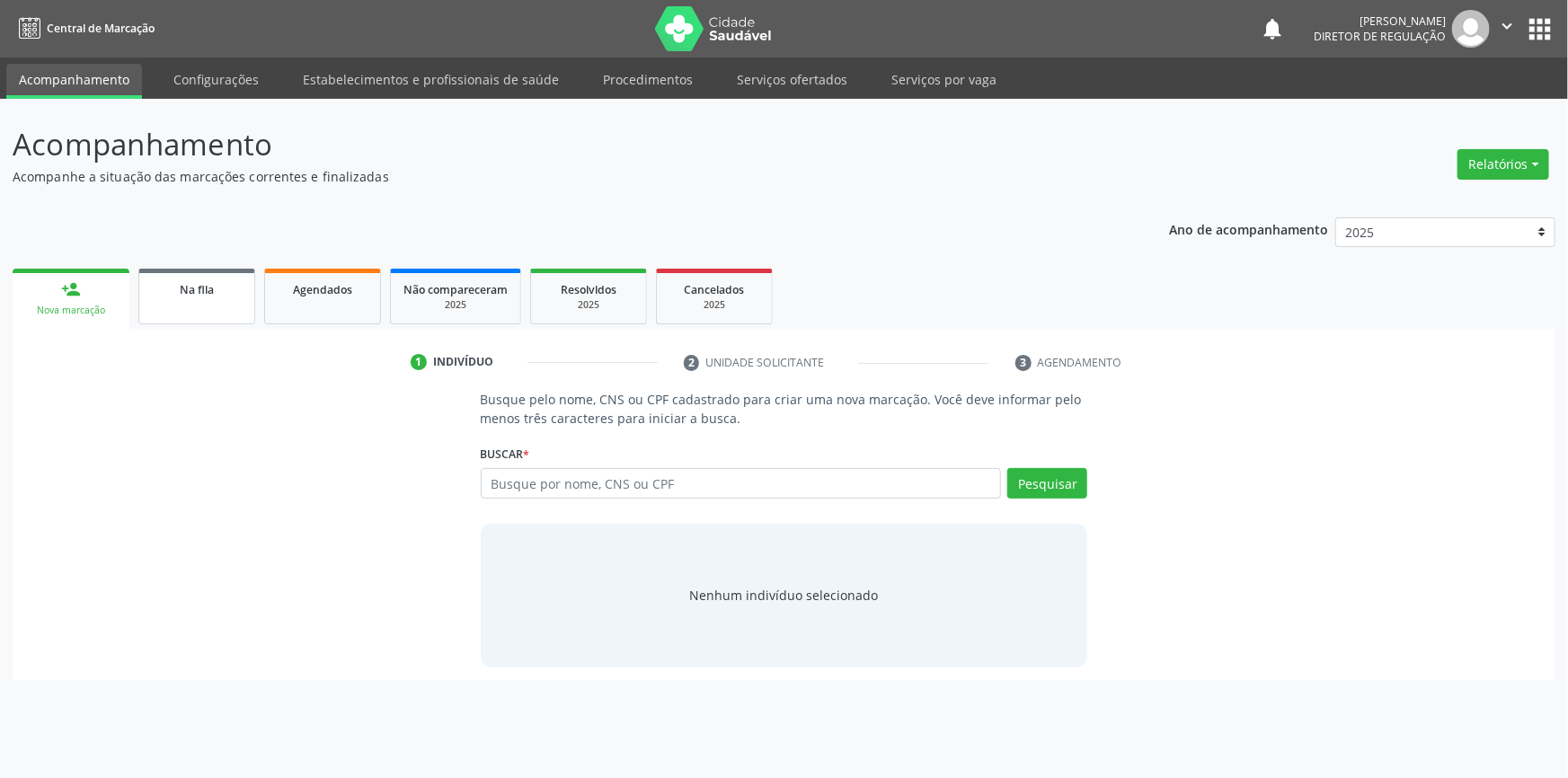
click at [207, 300] on link "Na fila" at bounding box center [197, 296] width 117 height 56
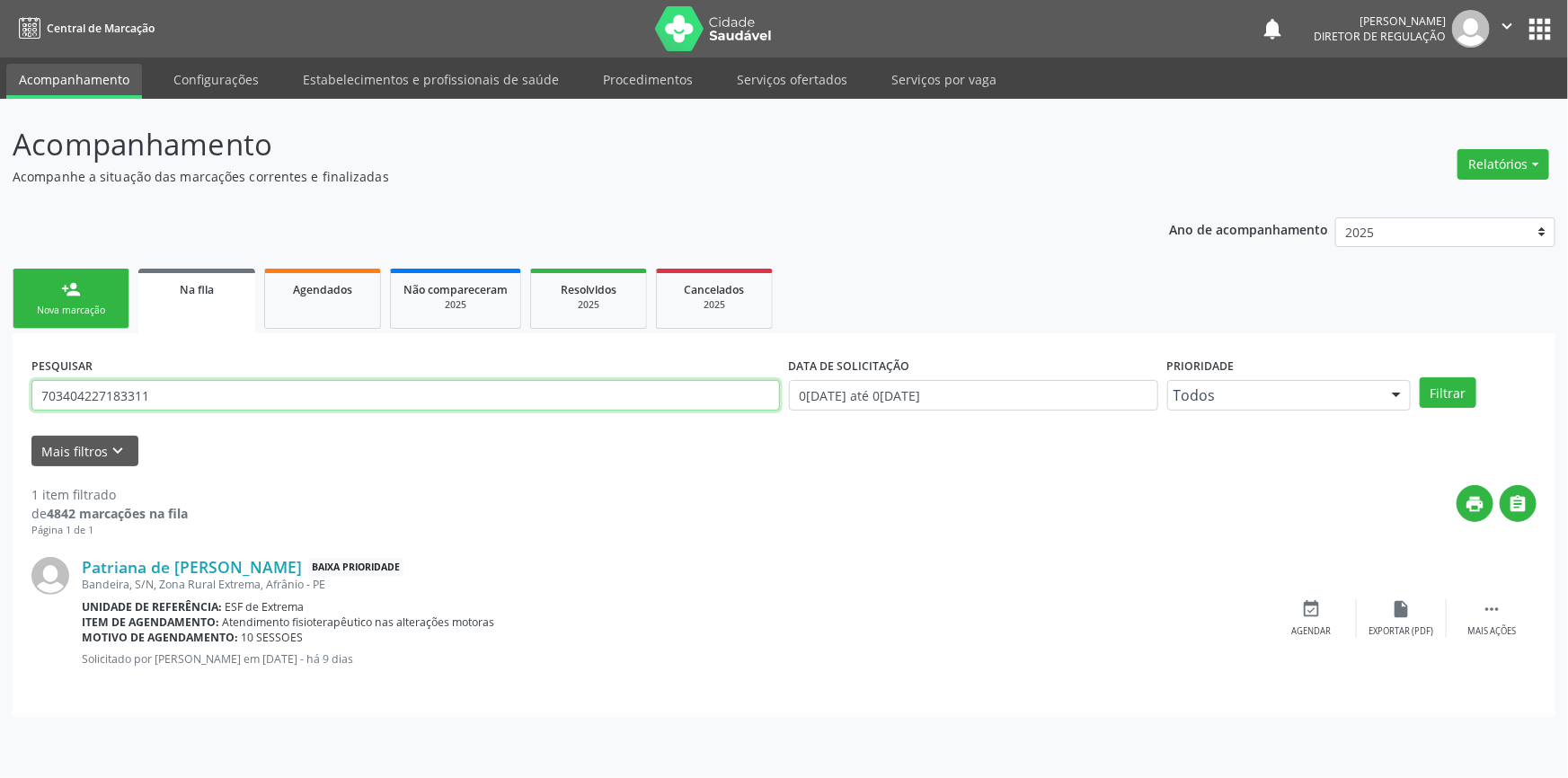
drag, startPoint x: 435, startPoint y: 399, endPoint x: 0, endPoint y: 416, distance: 435.3
click at [0, 414] on div "Acompanhamento Acompanhe a situação das marcações correntes e finalizadas Relat…" at bounding box center [784, 438] width 1568 height 679
type input "700502121670254"
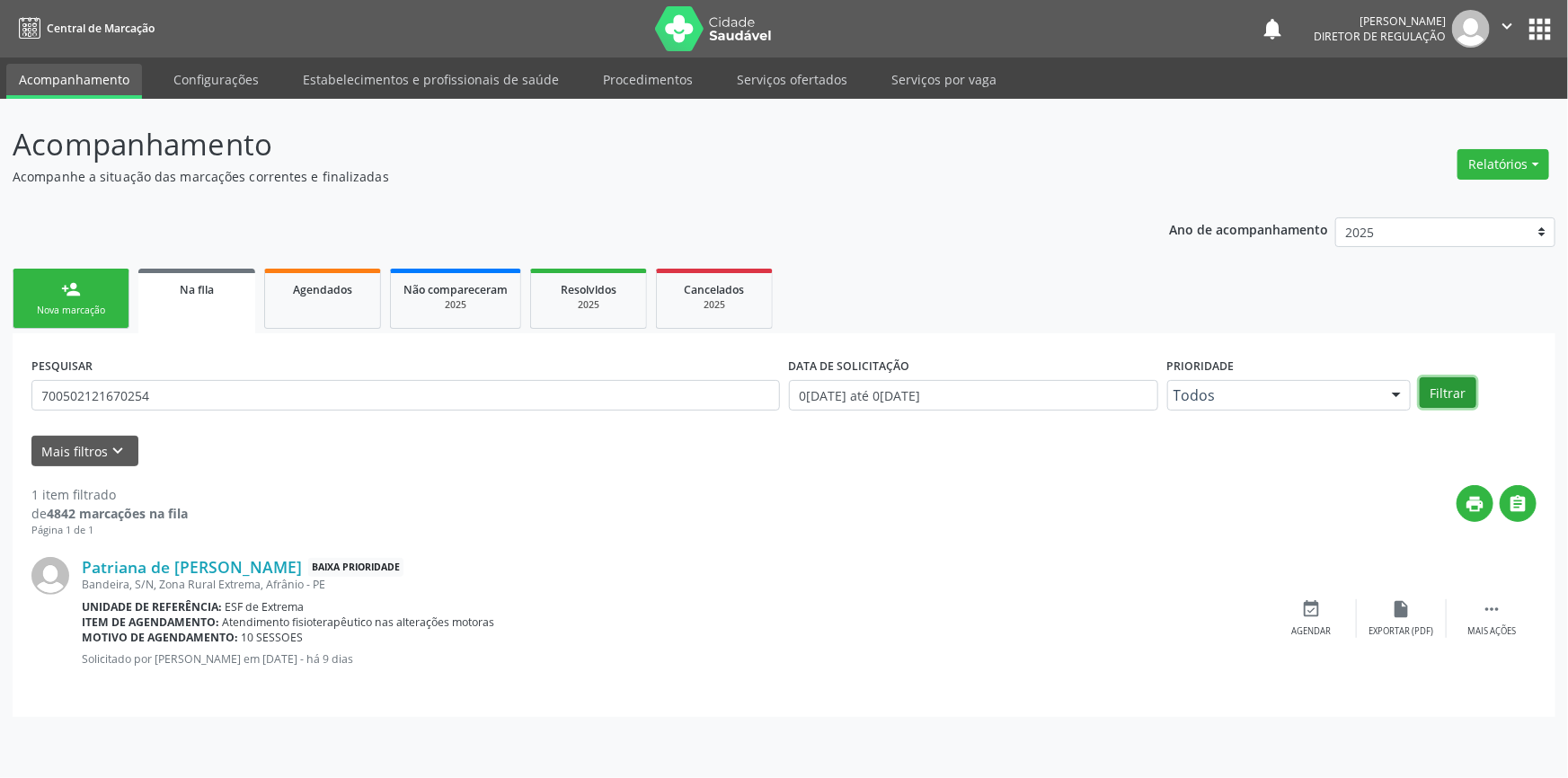
click at [1455, 378] on button "Filtrar" at bounding box center [1447, 393] width 57 height 30
click at [1338, 641] on div "Aldeci de Souza Vieira Baixa Prioridade Rua Projetada 01, S/N, Roberto Luiz, Af…" at bounding box center [784, 618] width 1505 height 160
click at [1320, 629] on div "Agendar" at bounding box center [1312, 631] width 40 height 12
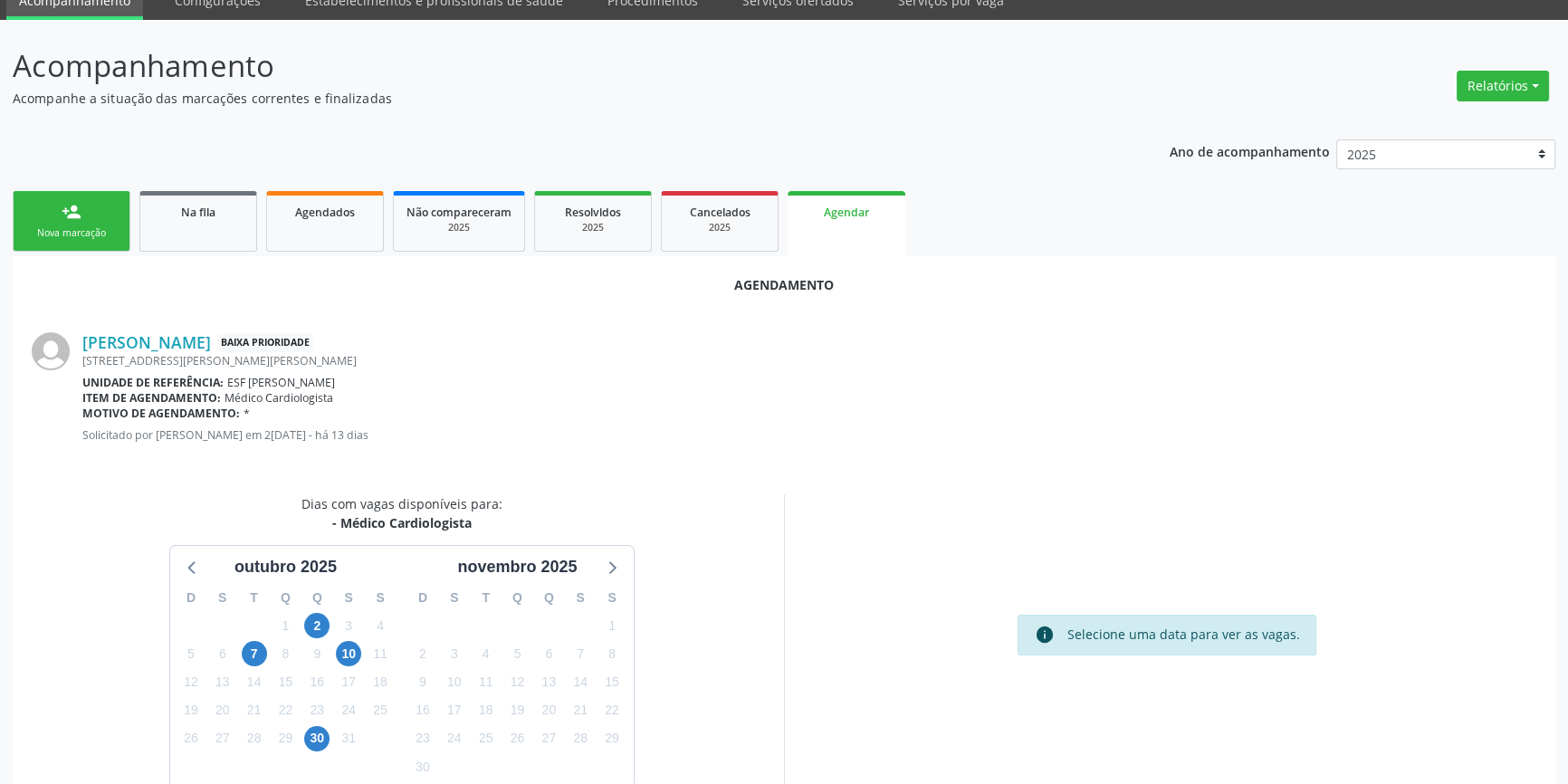
scroll to position [157, 0]
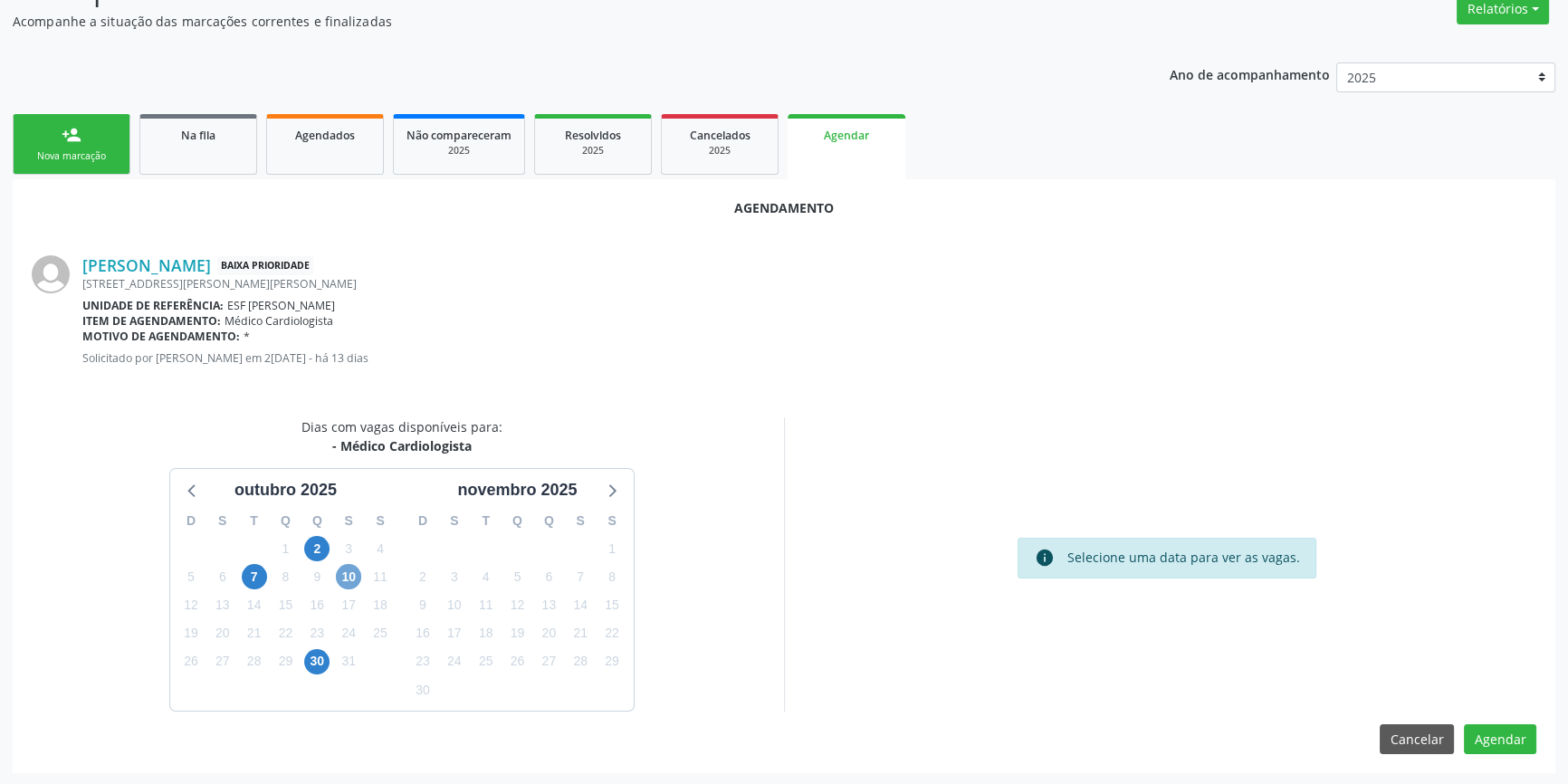
click at [341, 575] on span "10" at bounding box center [348, 576] width 26 height 26
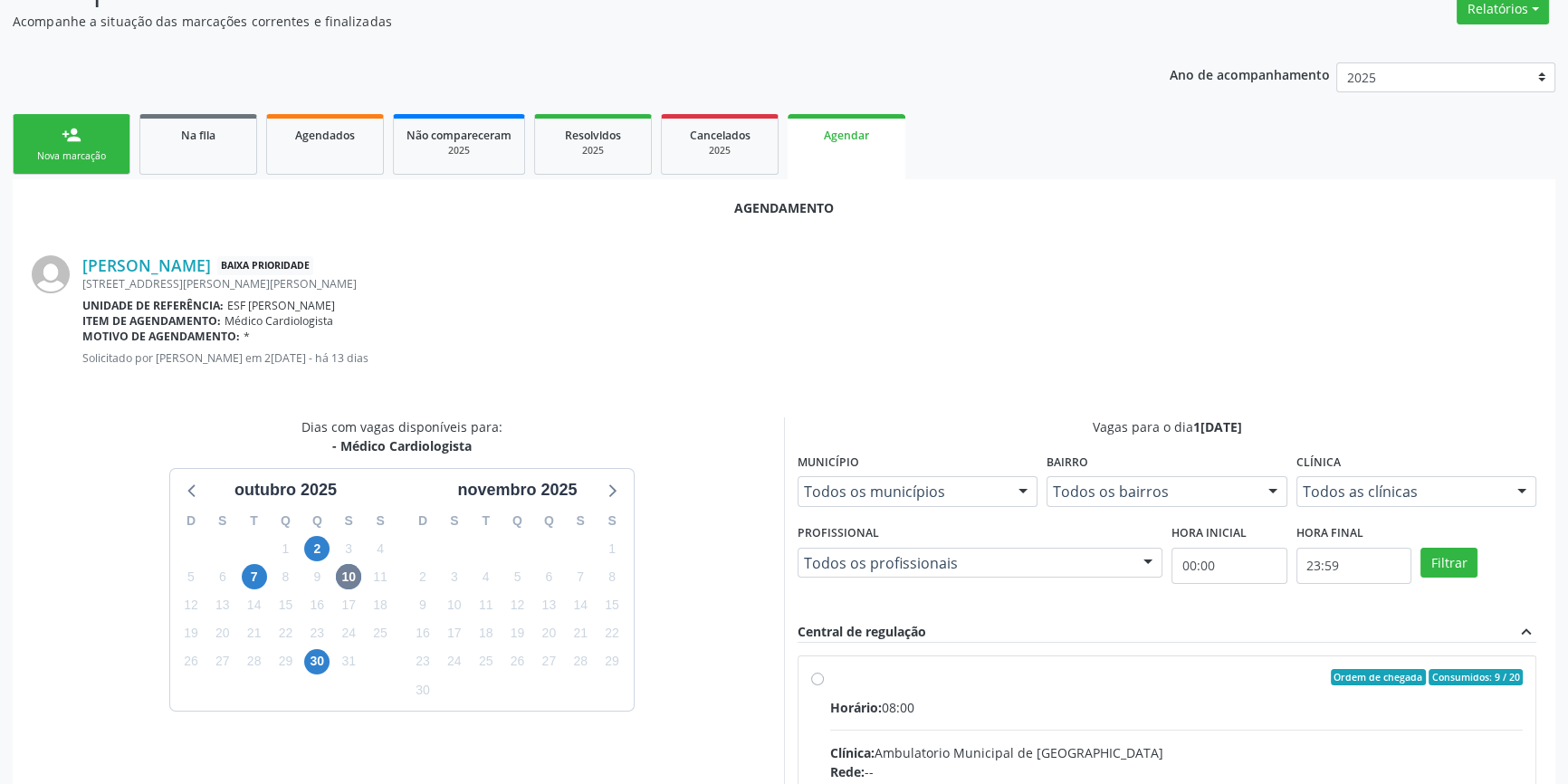
click at [824, 683] on input "Ordem de chegada Consumidos: 9 / 20 Horário: 08:00 Clínica: Ambulatorio Municip…" at bounding box center [817, 677] width 12 height 16
radio input "true"
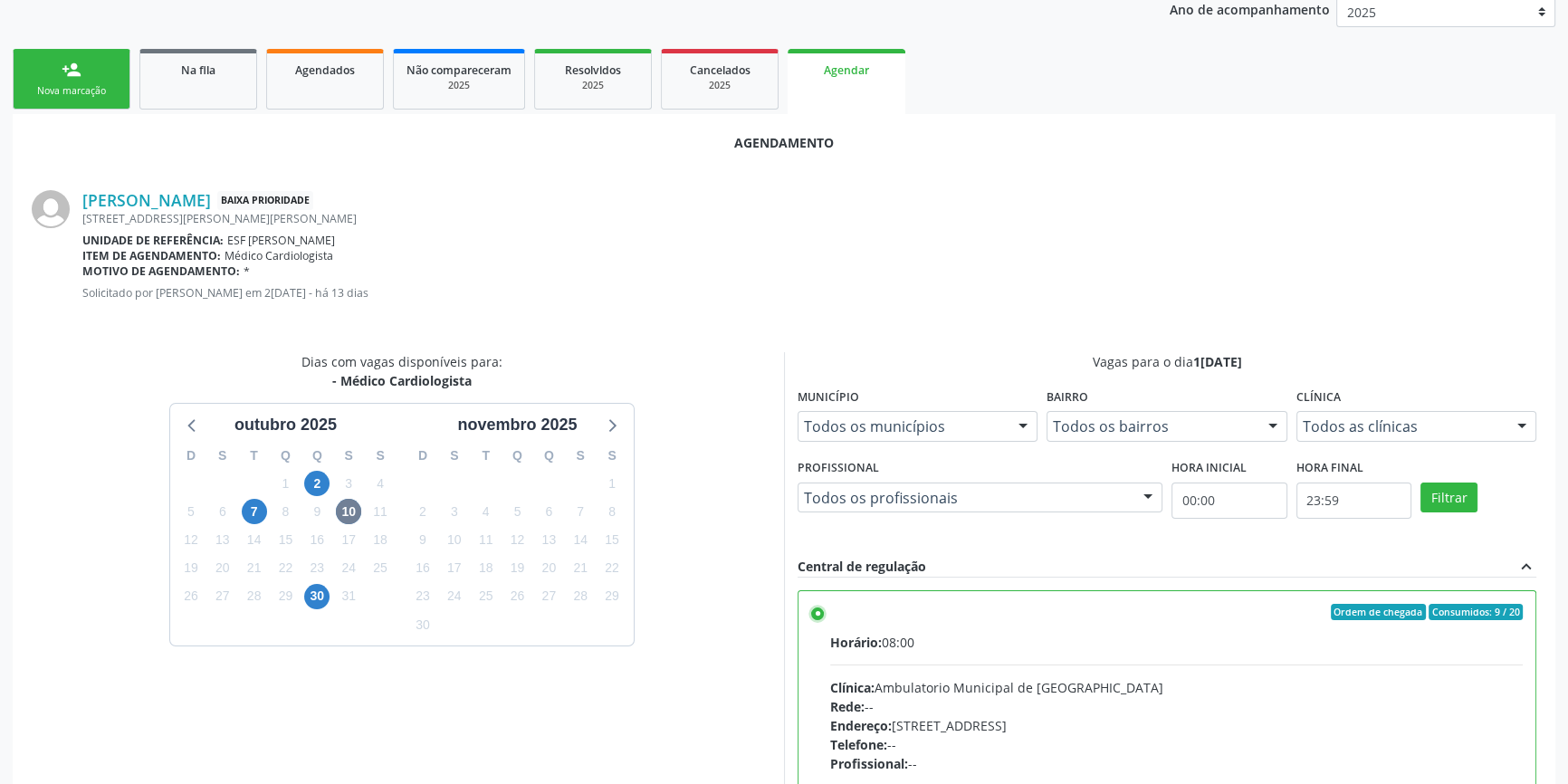
scroll to position [451, 0]
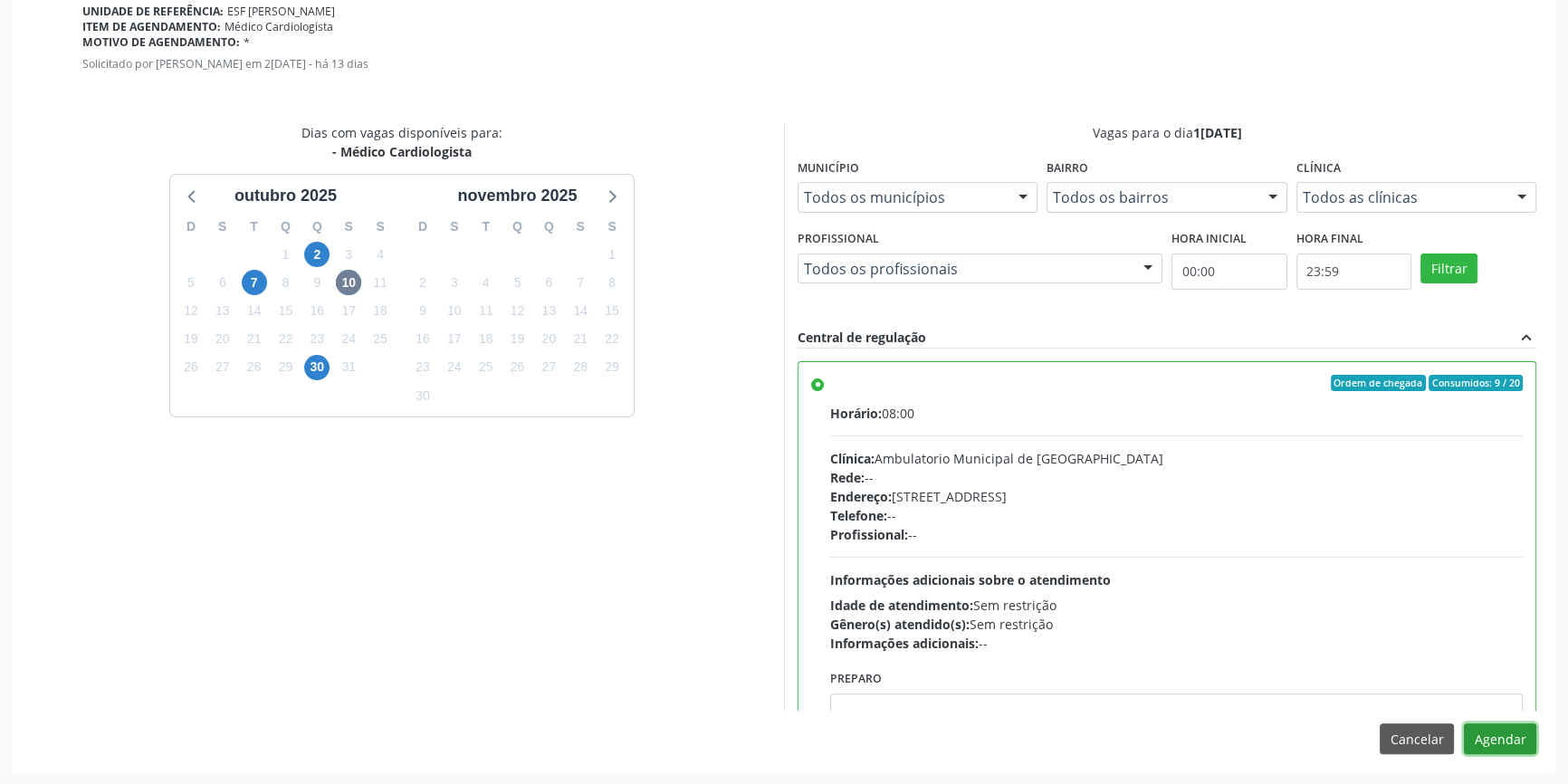
click at [1513, 734] on button "Agendar" at bounding box center [1501, 738] width 72 height 30
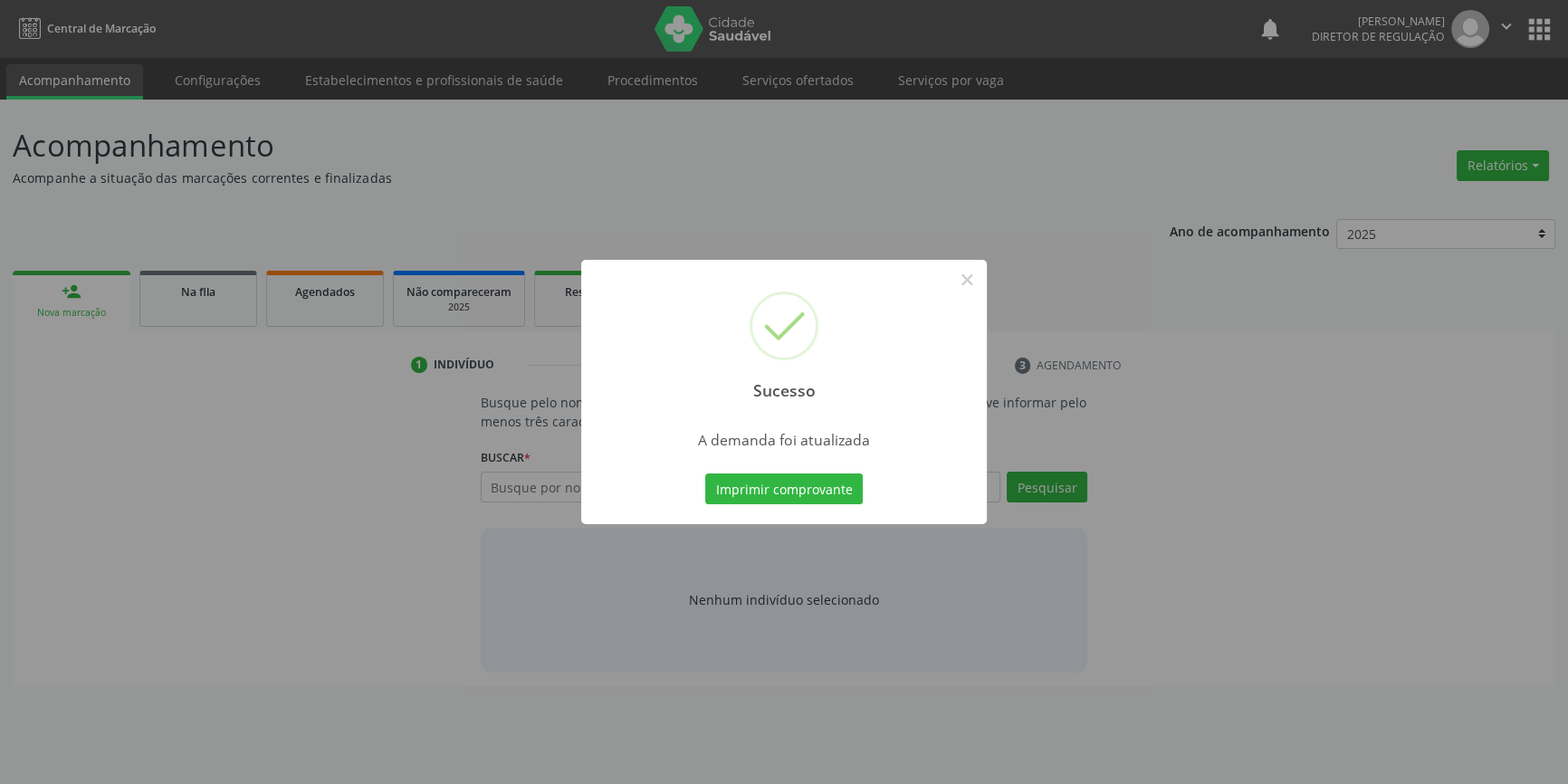
scroll to position [0, 0]
click at [794, 481] on button "Imprimir comprovante" at bounding box center [791, 489] width 158 height 30
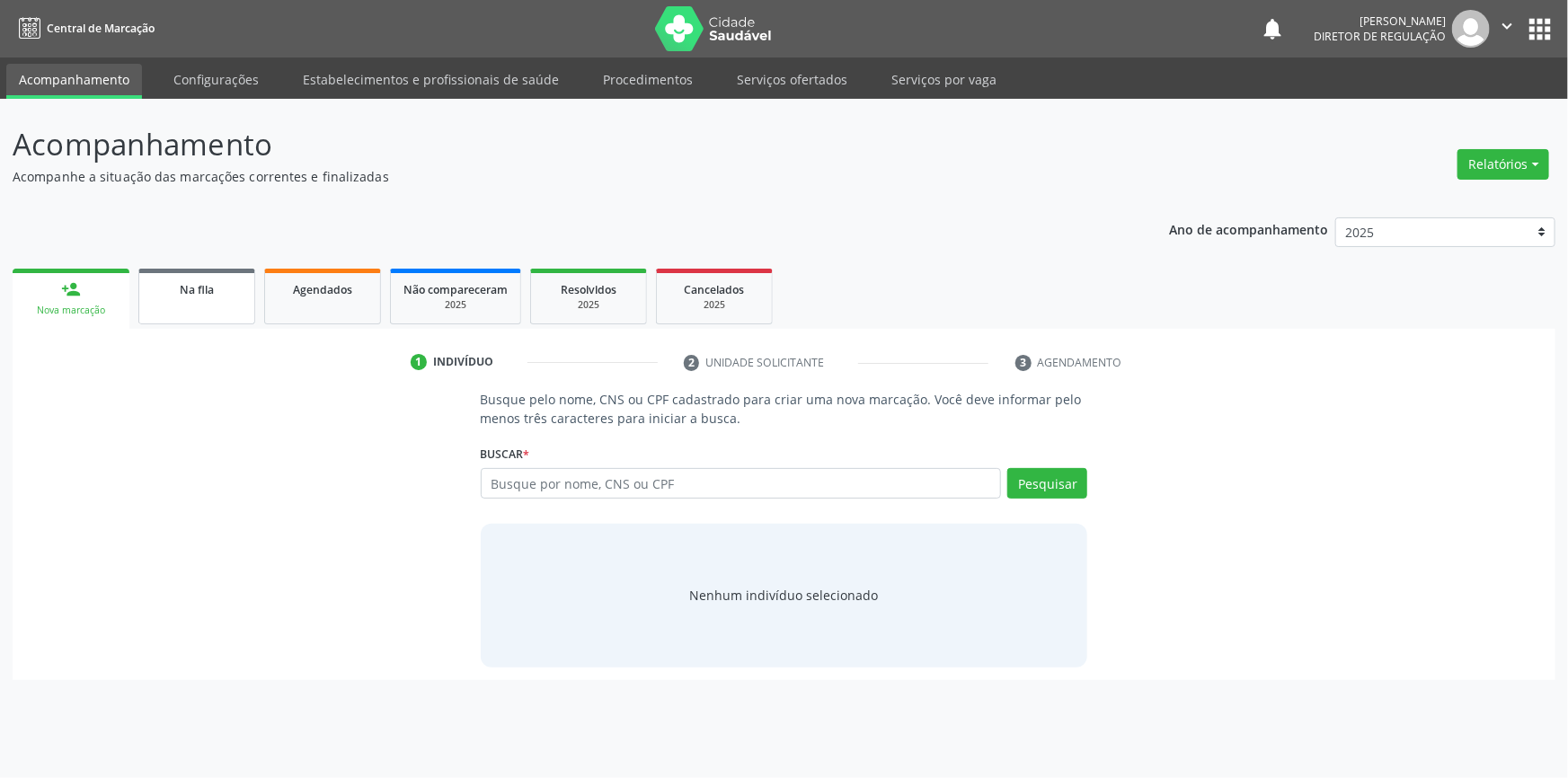
click at [224, 323] on link "Na fila" at bounding box center [197, 296] width 117 height 56
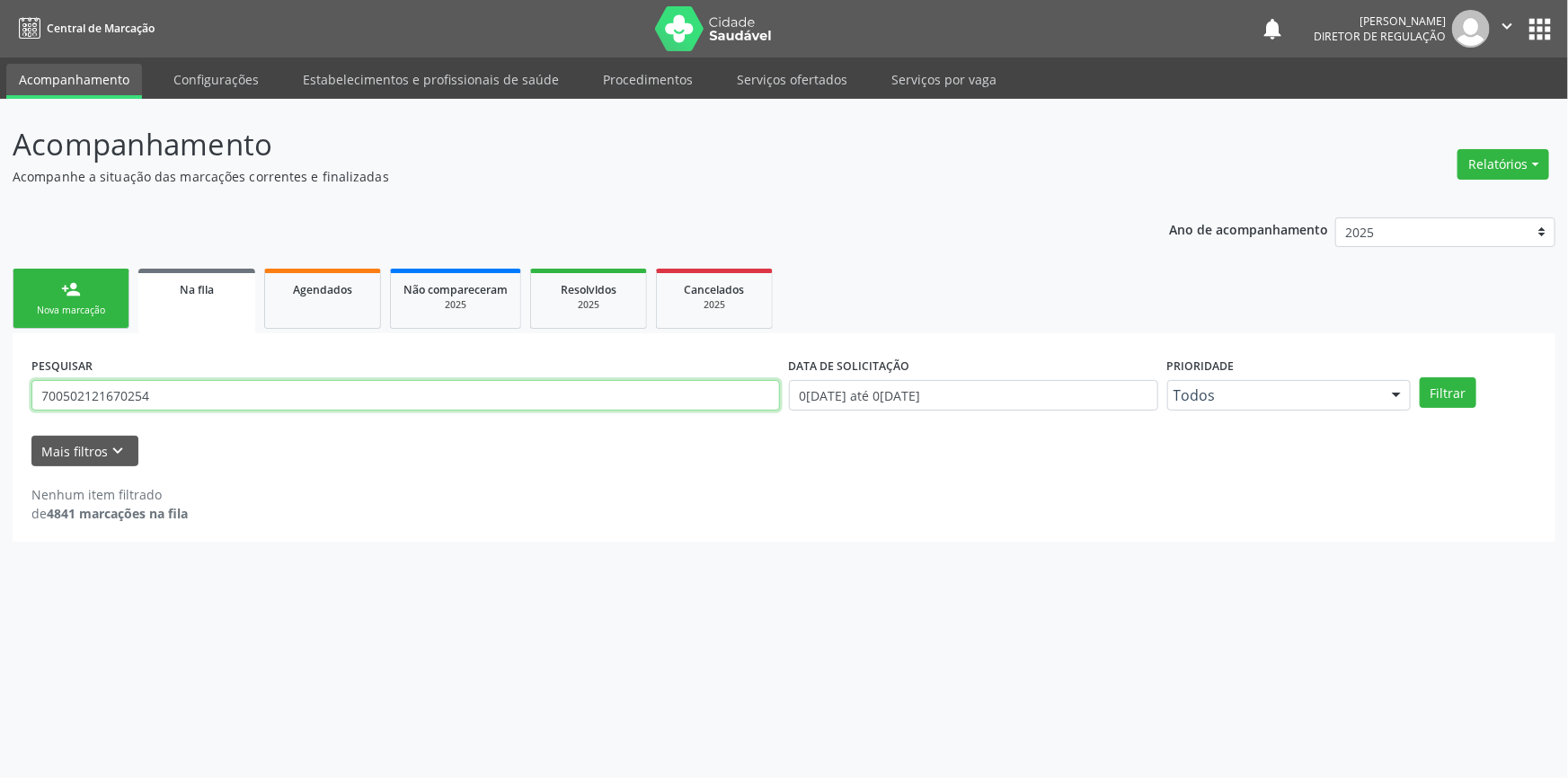
drag, startPoint x: 185, startPoint y: 386, endPoint x: 0, endPoint y: 334, distance: 192.2
click at [0, 334] on div "Acompanhamento Acompanhe a situação das marcações correntes e finalizadas Relat…" at bounding box center [784, 438] width 1568 height 679
type input "704205736397787"
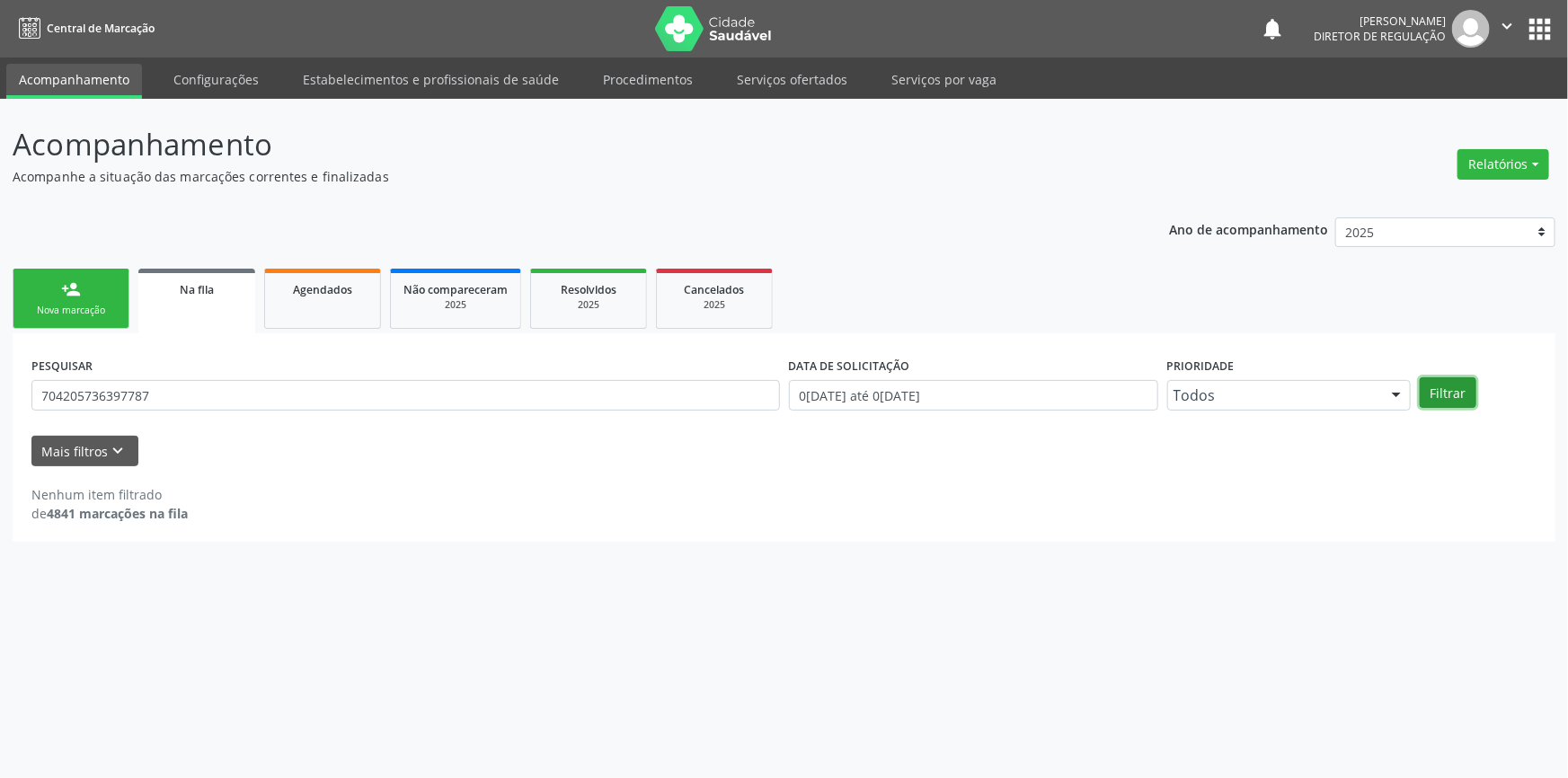
click at [1460, 391] on button "Filtrar" at bounding box center [1447, 393] width 57 height 30
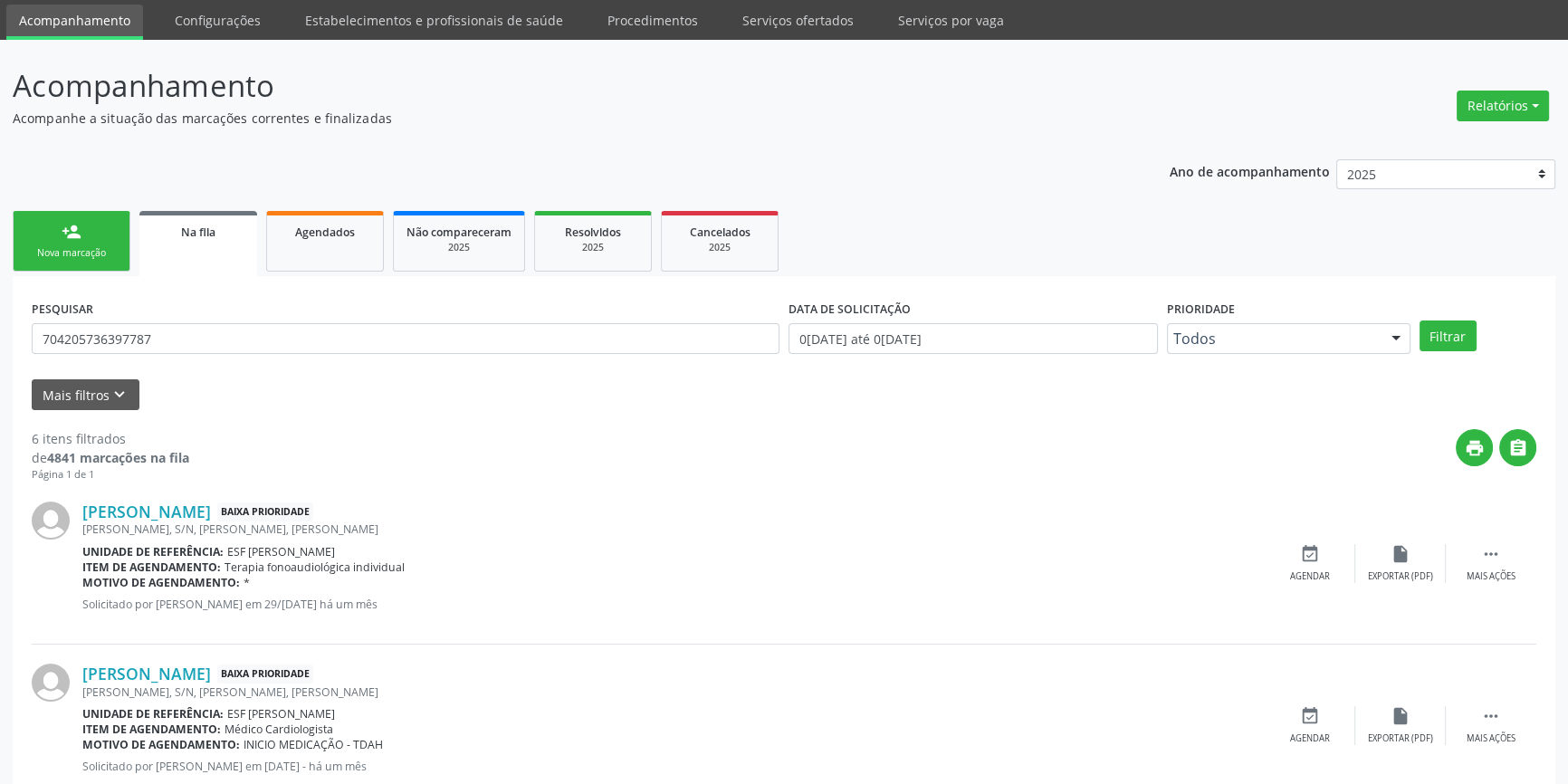
scroll to position [246, 0]
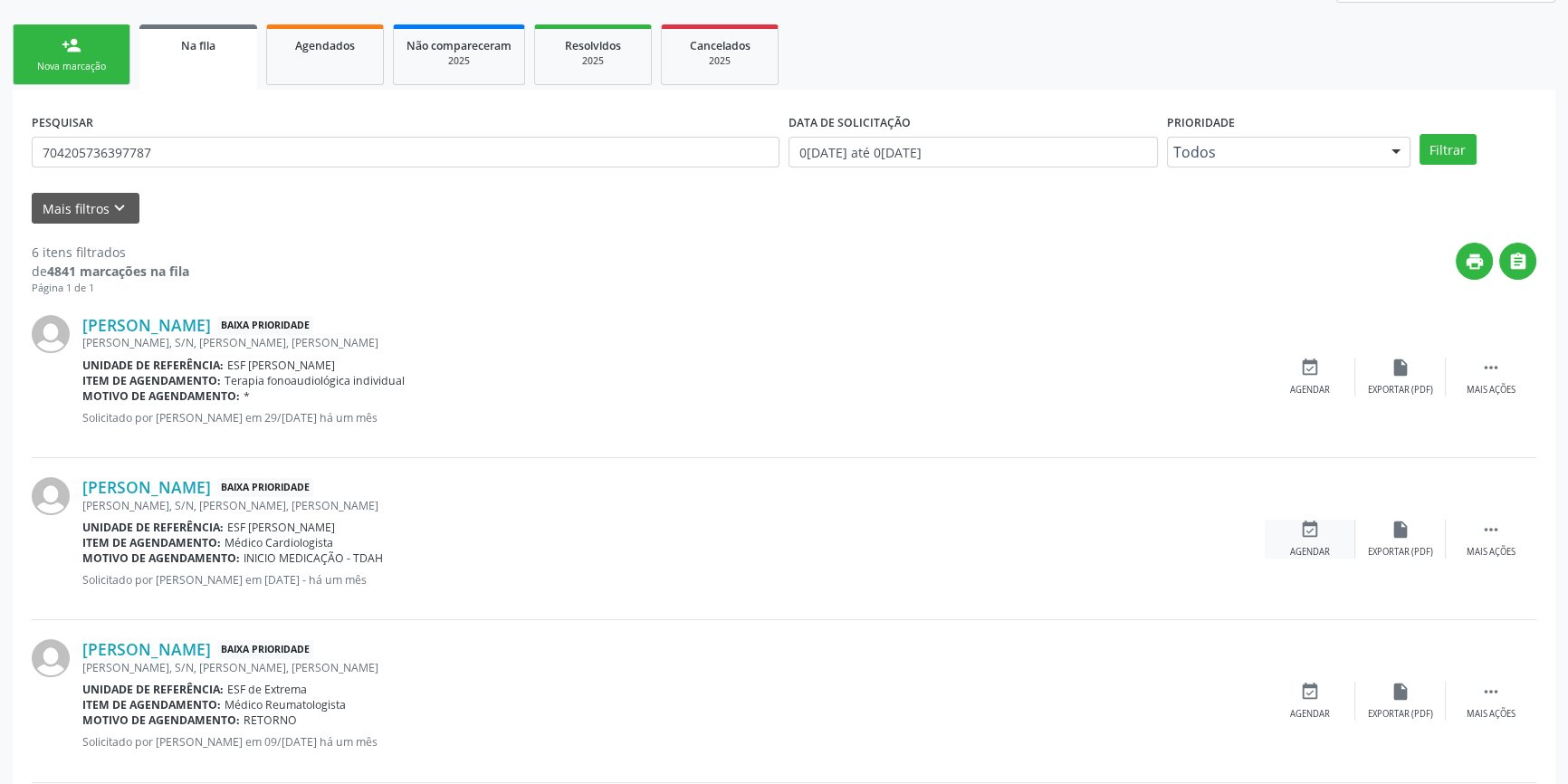
click at [1297, 527] on div "event_available Agendar" at bounding box center [1310, 539] width 90 height 39
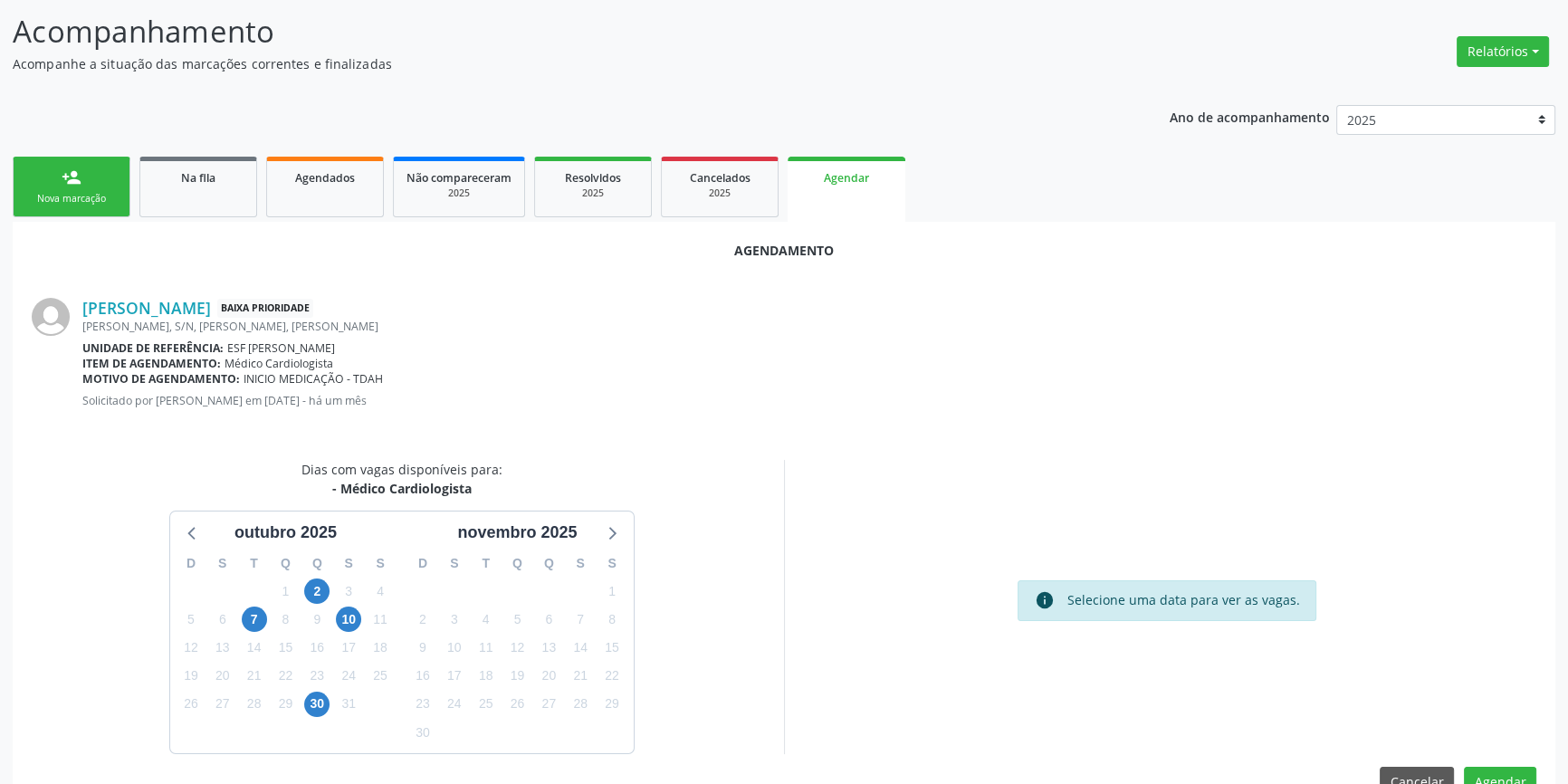
scroll to position [157, 0]
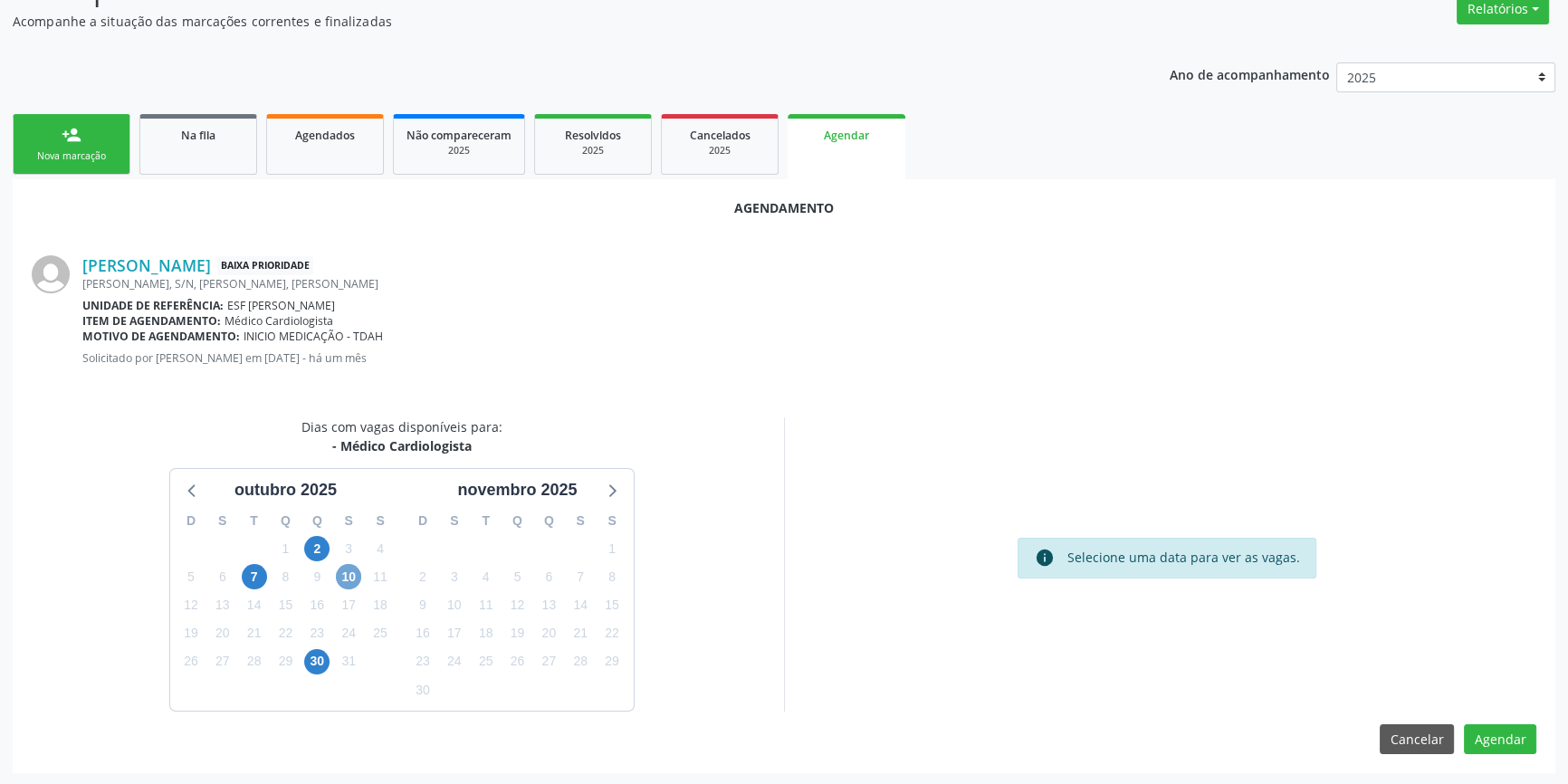
click at [344, 574] on span "10" at bounding box center [348, 576] width 26 height 26
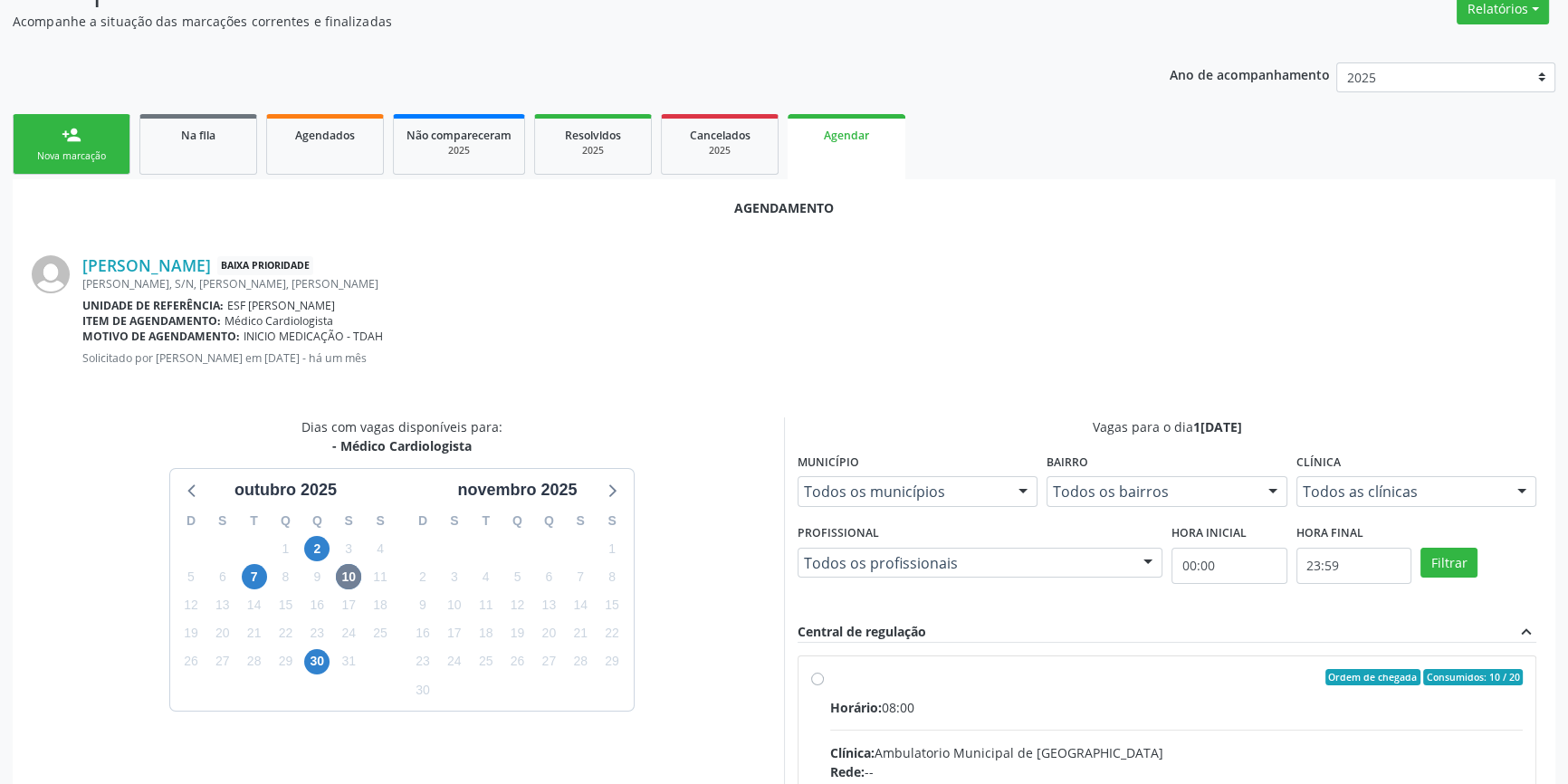
click at [935, 669] on div "Ordem de chegada Consumidos: 10 / 20" at bounding box center [1177, 677] width 693 height 16
click at [824, 669] on input "Ordem de chegada Consumidos: 10 / 20 Horário: 08:00 Clínica: Ambulatorio Munici…" at bounding box center [817, 677] width 12 height 16
radio input "true"
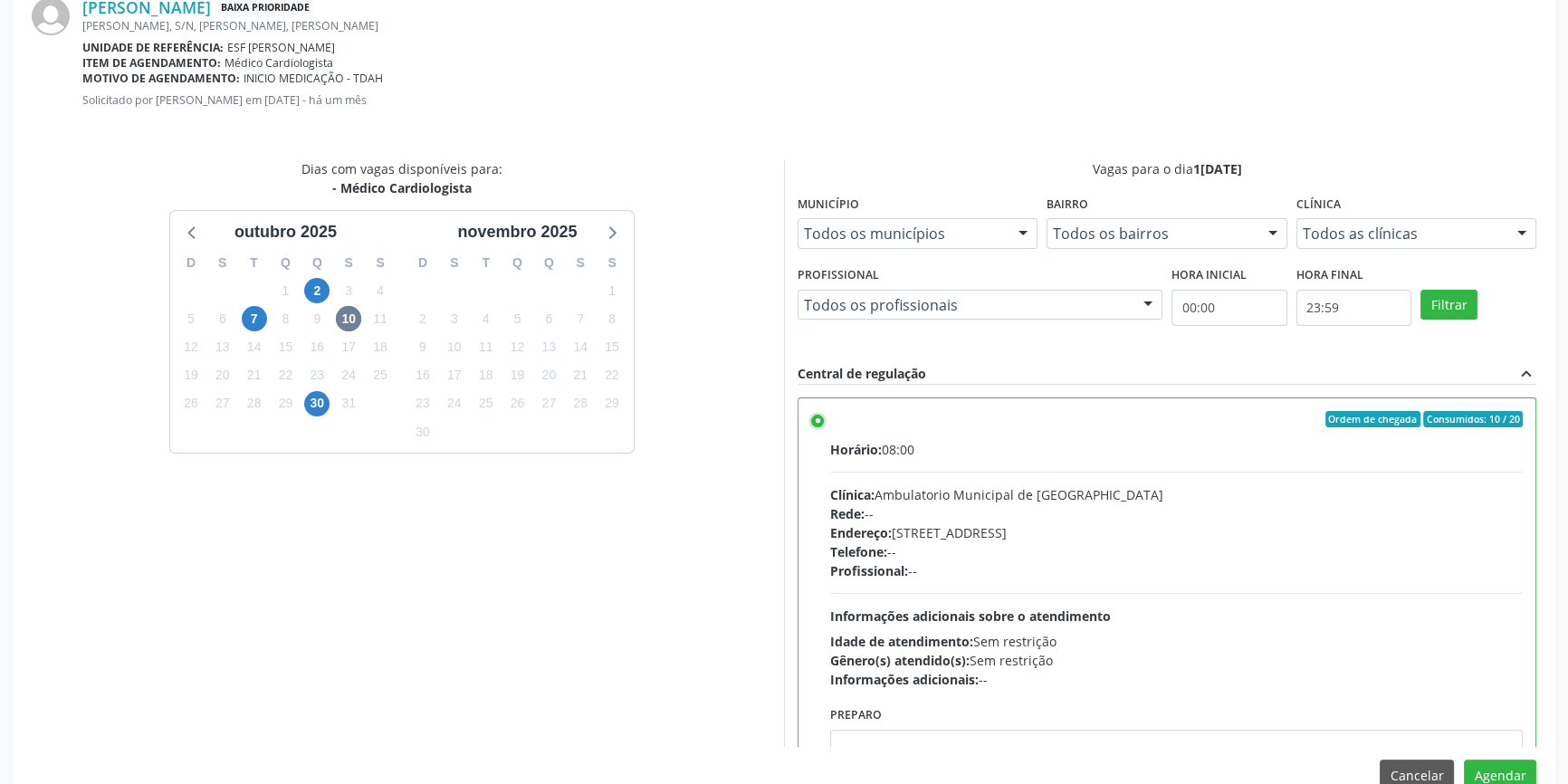
scroll to position [451, 0]
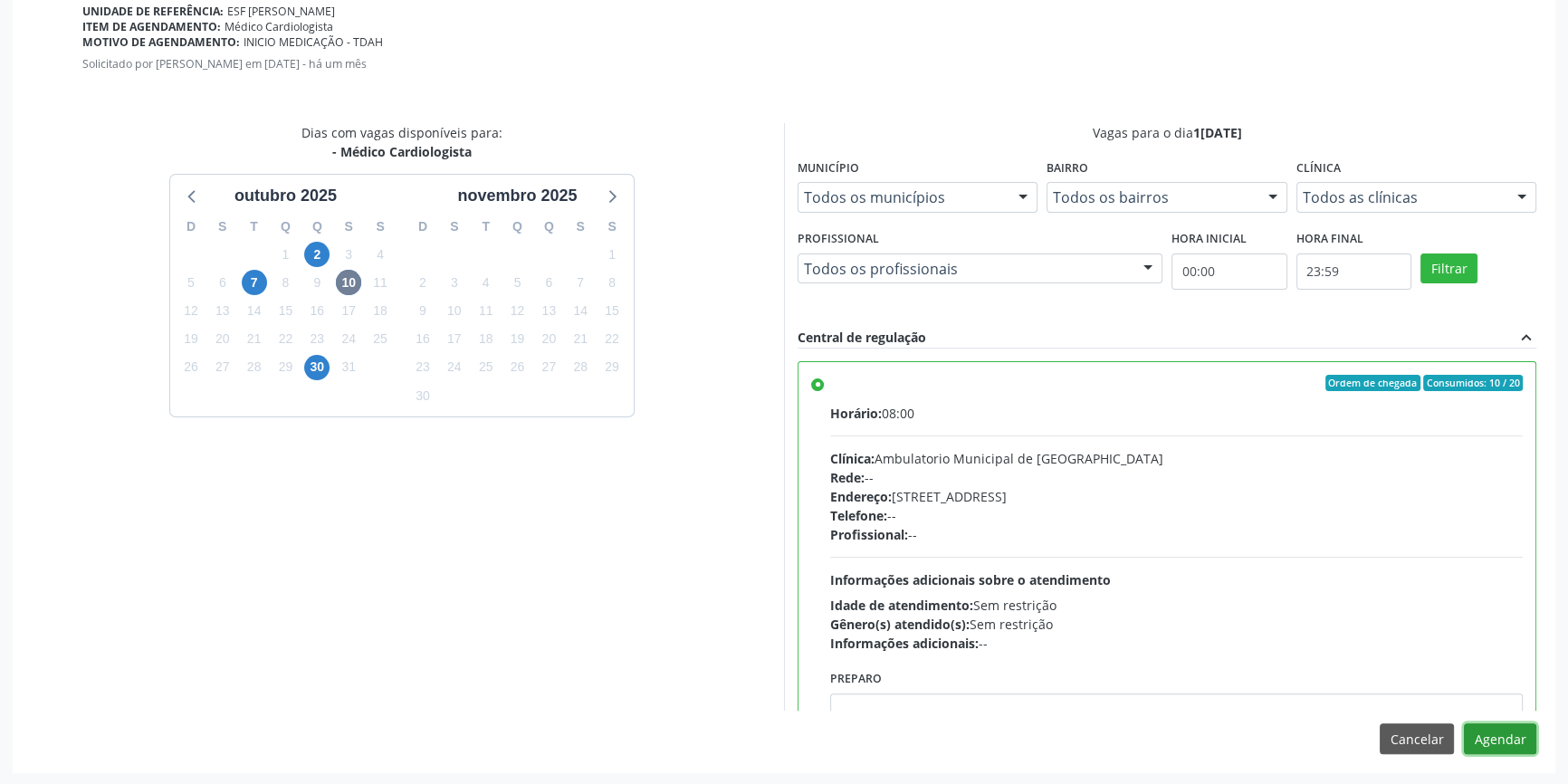
click at [1484, 730] on button "Agendar" at bounding box center [1501, 738] width 72 height 30
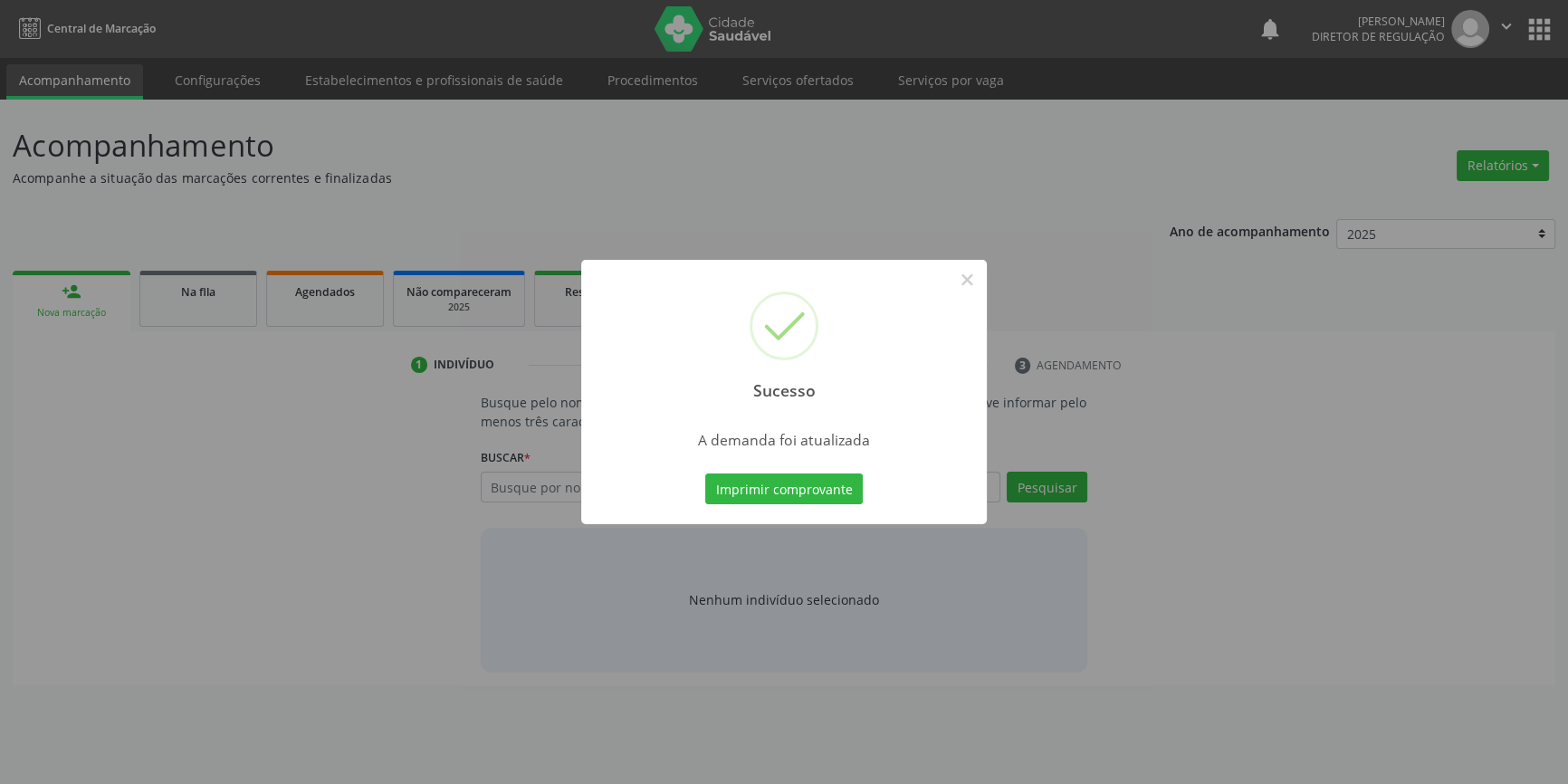
click at [834, 490] on div "Sucesso × A demanda foi atualizada Imprimir comprovante Cancel" at bounding box center [784, 392] width 1568 height 784
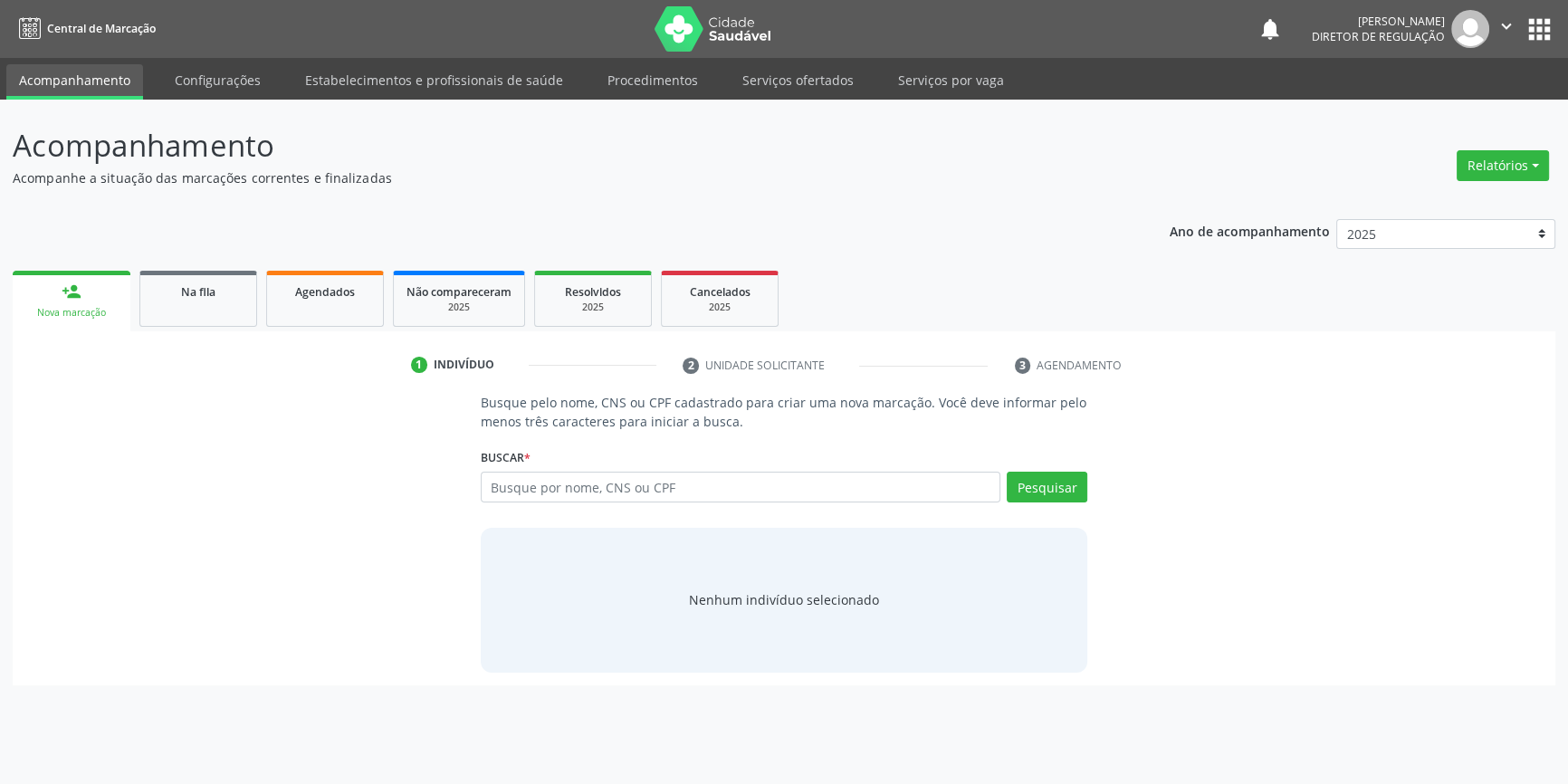
scroll to position [0, 0]
click at [289, 299] on div "Agendados" at bounding box center [325, 291] width 90 height 19
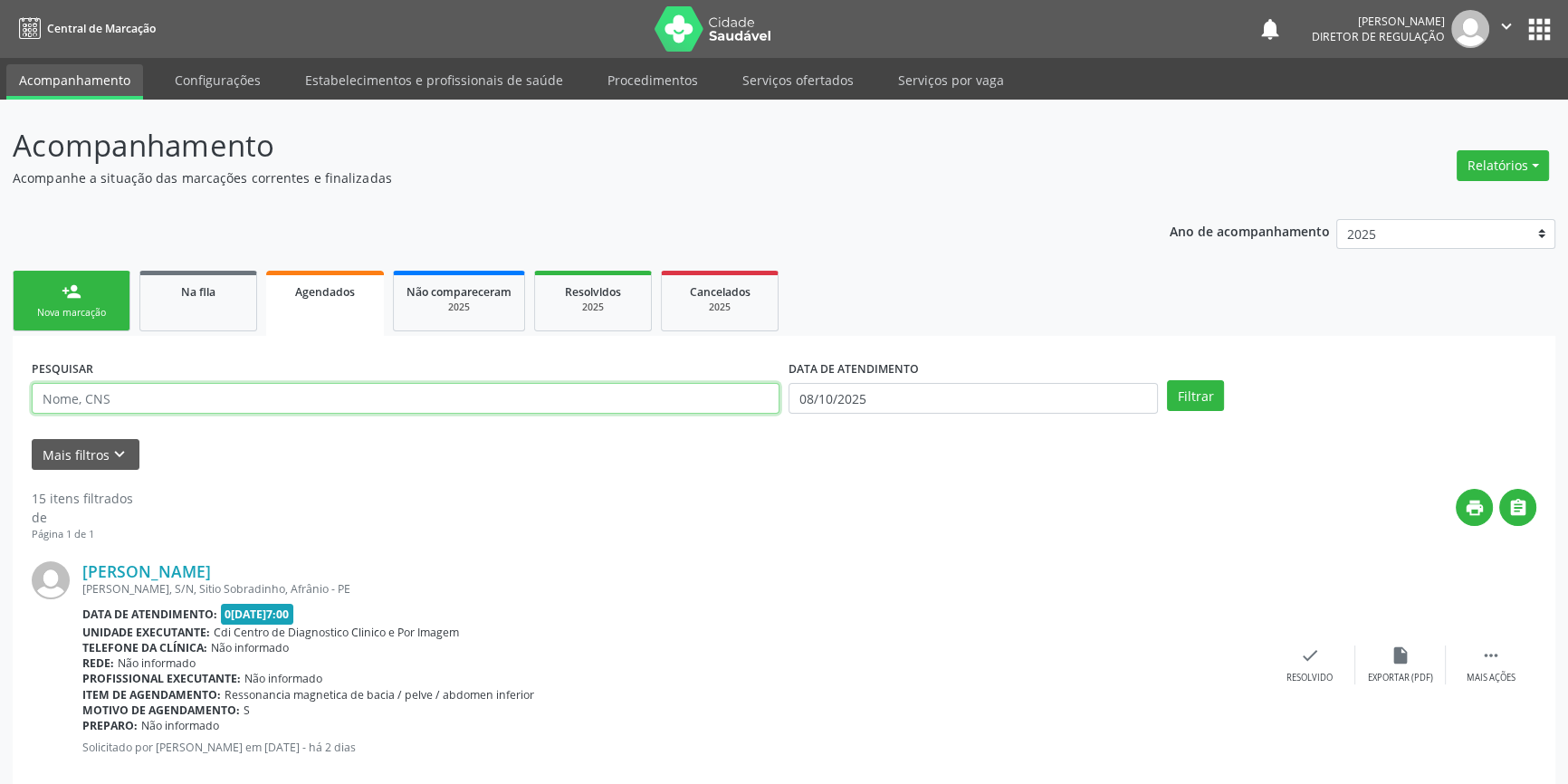
click at [227, 395] on input "text" at bounding box center [405, 399] width 748 height 30
type input "704"
type input "704205736397787"
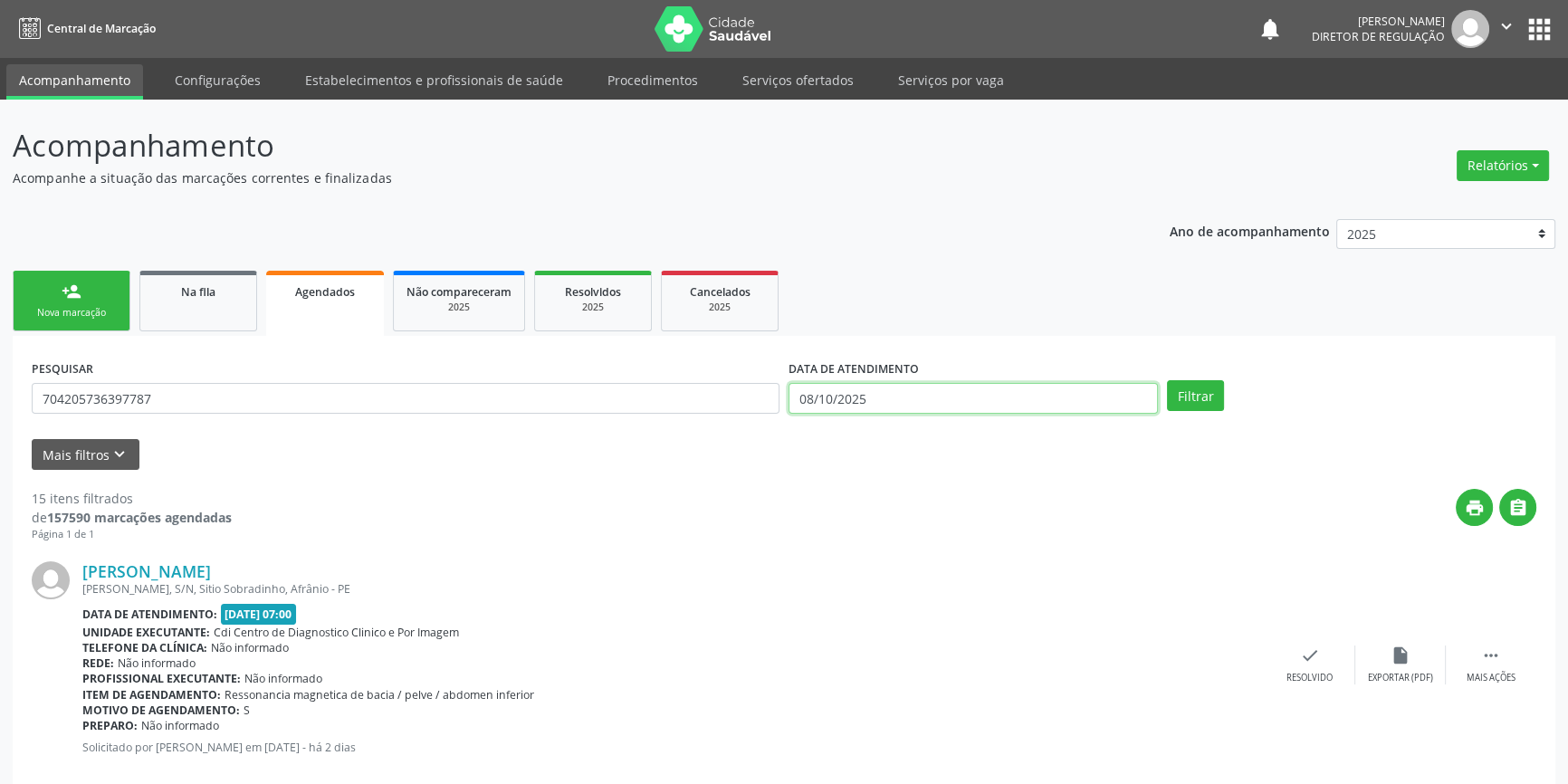
click at [1053, 402] on input "08/10/2025" at bounding box center [973, 399] width 369 height 30
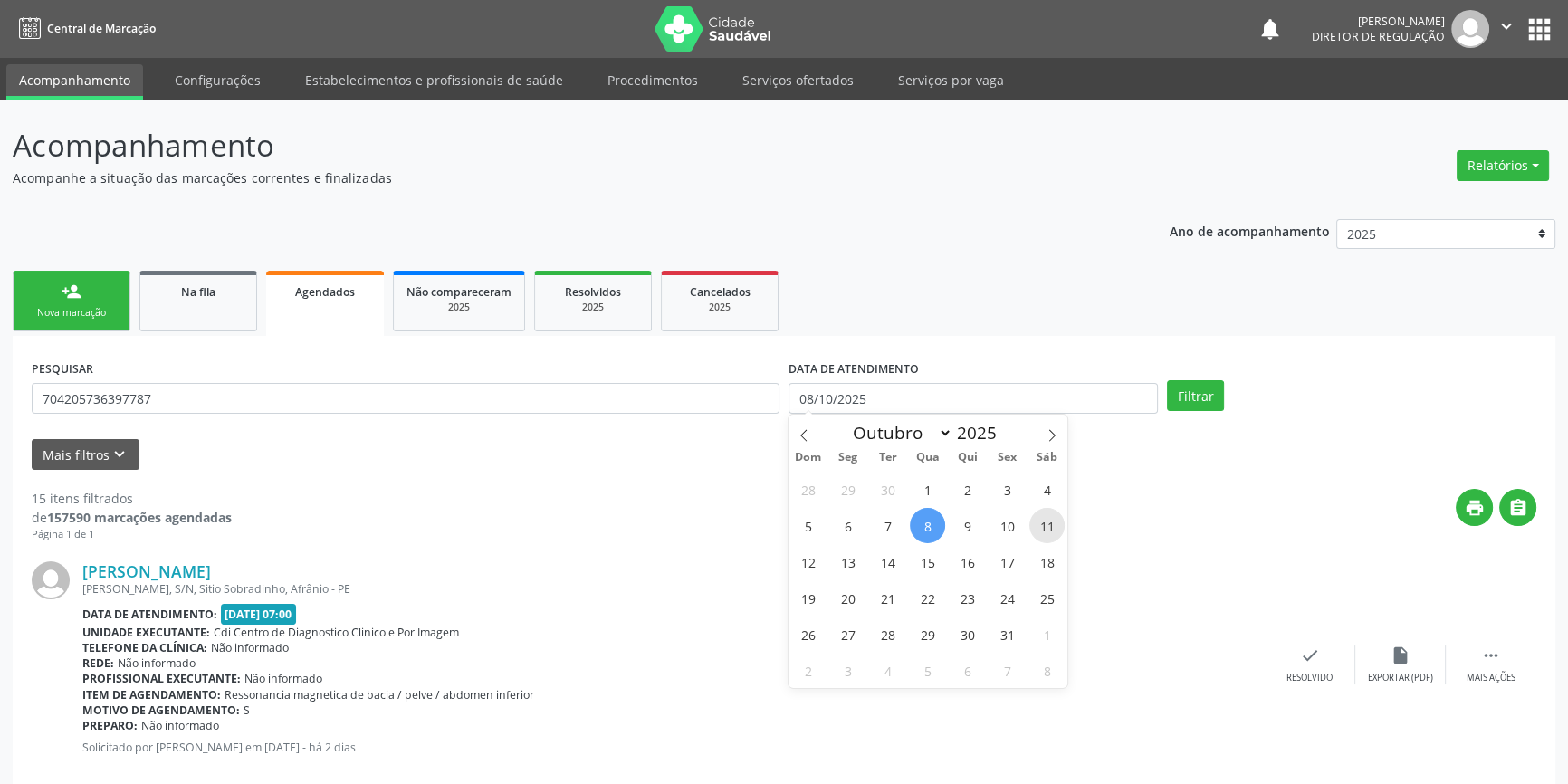
click at [1045, 526] on span "11" at bounding box center [1047, 525] width 35 height 35
type input "[DATE]"
click at [1045, 526] on span "11" at bounding box center [1047, 525] width 35 height 35
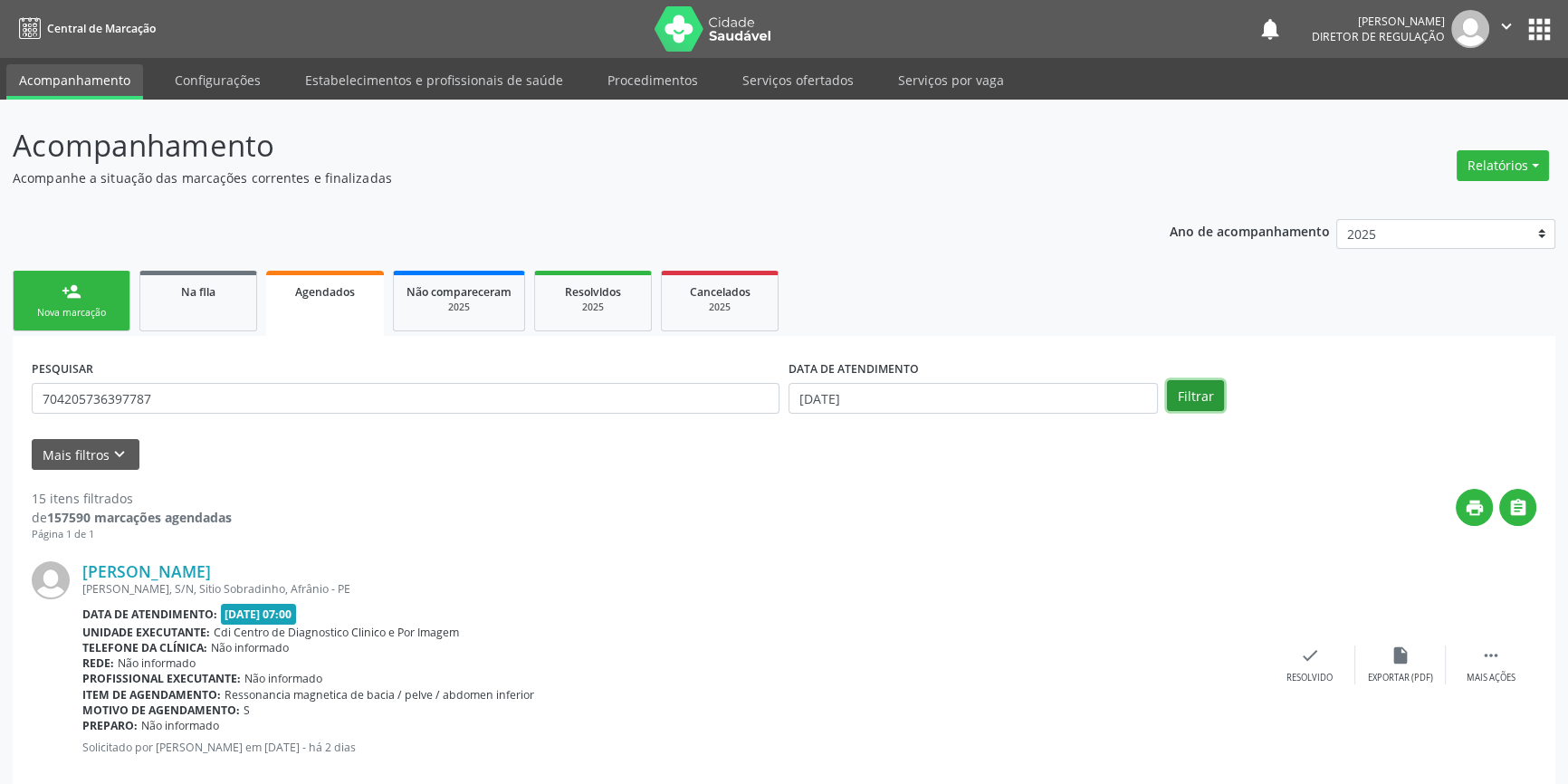
click at [1197, 385] on button "Filtrar" at bounding box center [1196, 396] width 57 height 30
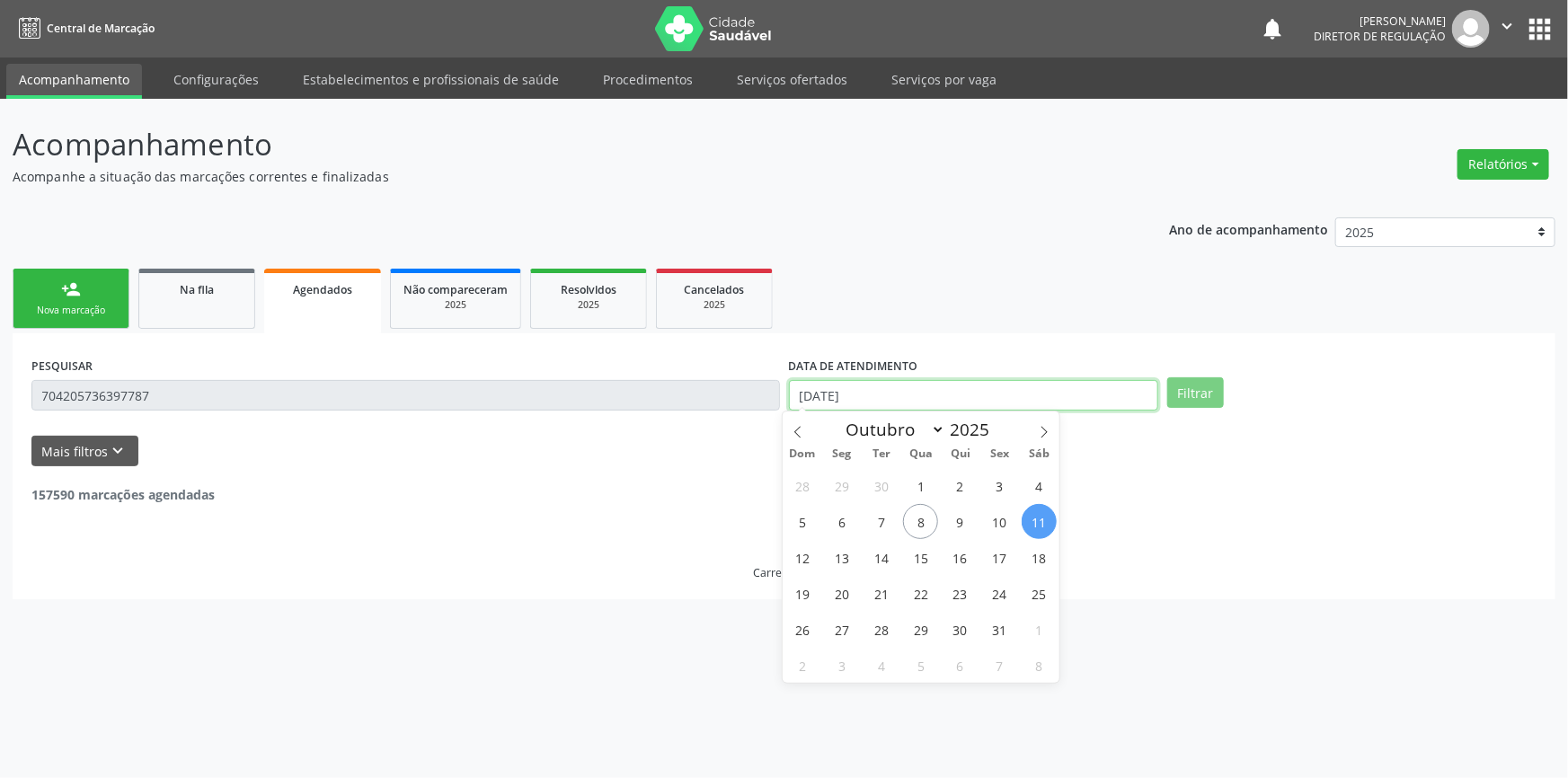
click at [1069, 398] on input "[DATE]" at bounding box center [974, 396] width 369 height 30
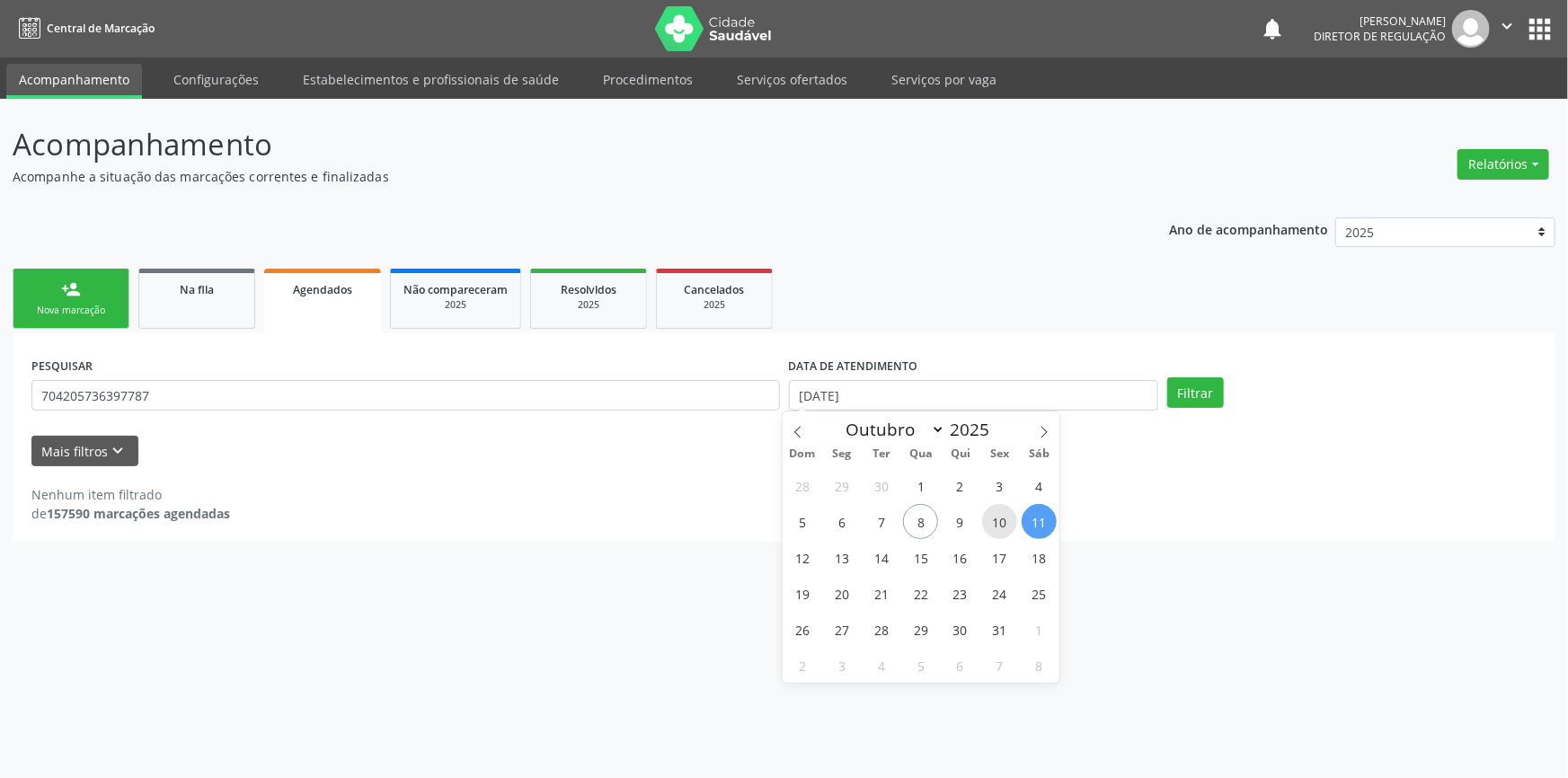
click at [1002, 513] on span "10" at bounding box center [999, 521] width 35 height 35
type input "[DATE]"
click at [1024, 520] on span "11" at bounding box center [1039, 521] width 35 height 35
click at [1205, 378] on button "Filtrar" at bounding box center [1195, 393] width 57 height 30
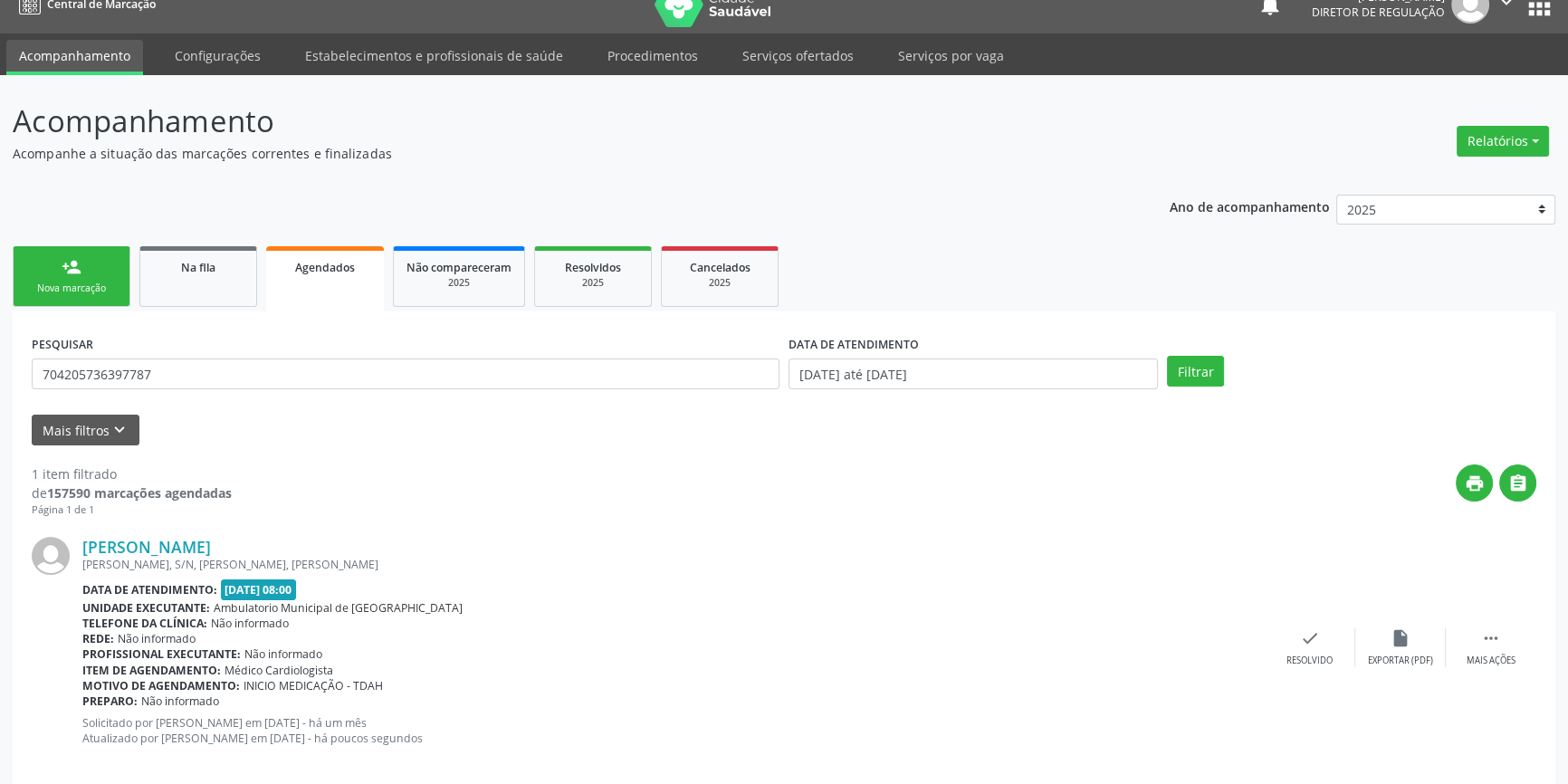
scroll to position [48, 0]
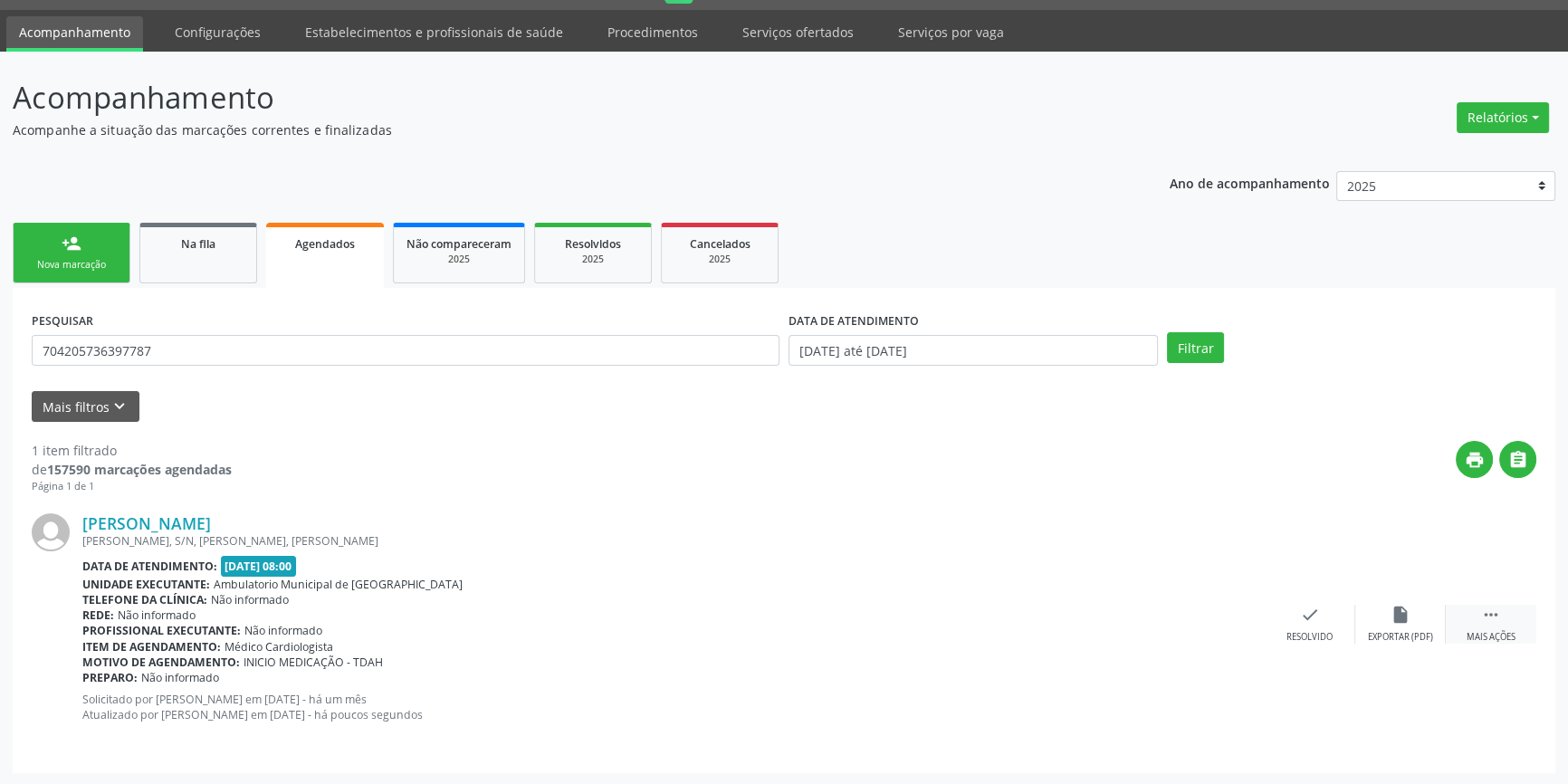
click at [1492, 621] on icon "" at bounding box center [1491, 614] width 20 height 20
click at [1138, 612] on icon "print" at bounding box center [1129, 614] width 20 height 20
click at [223, 239] on div "Na fila" at bounding box center [197, 243] width 90 height 19
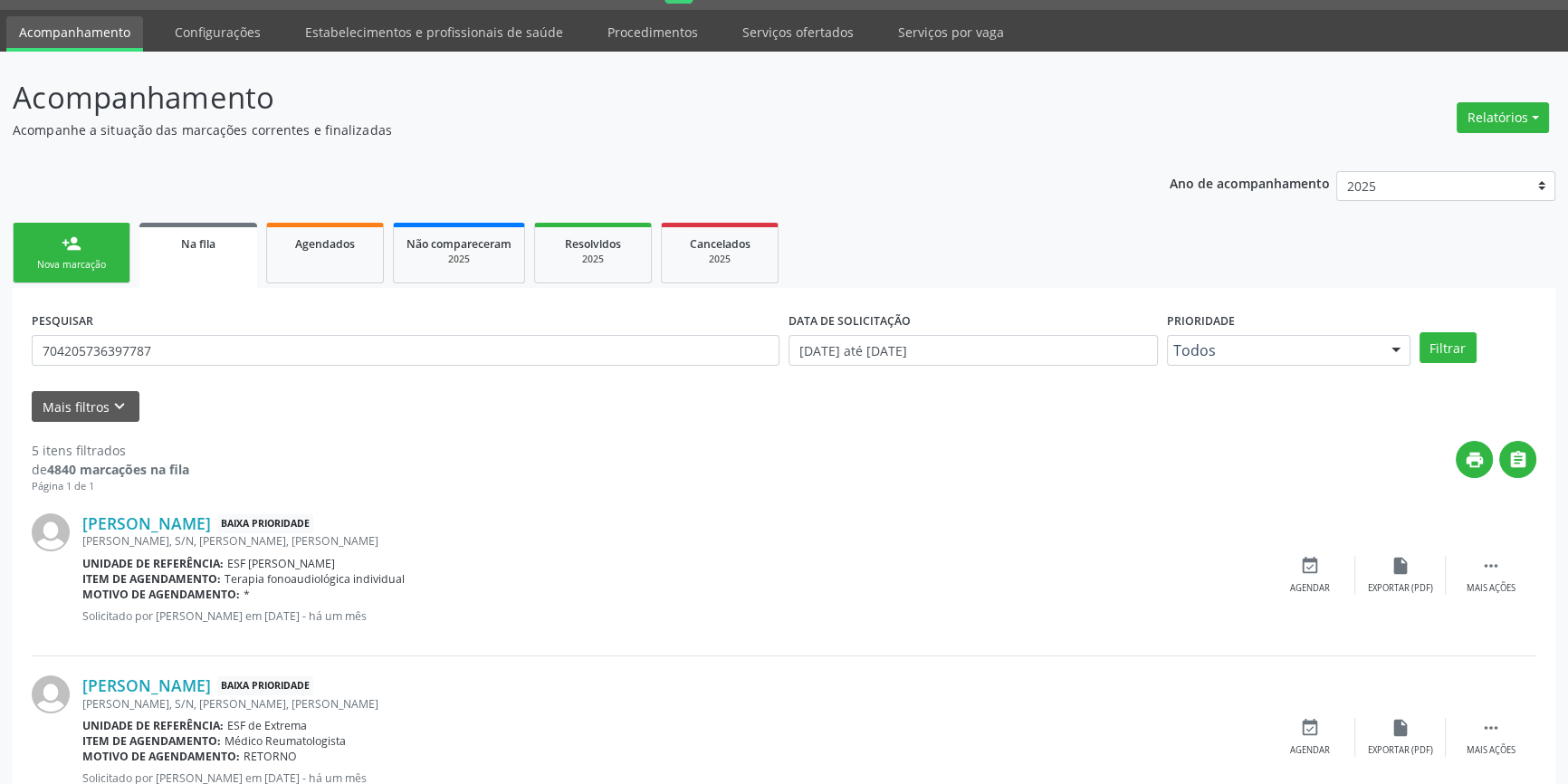
scroll to position [0, 0]
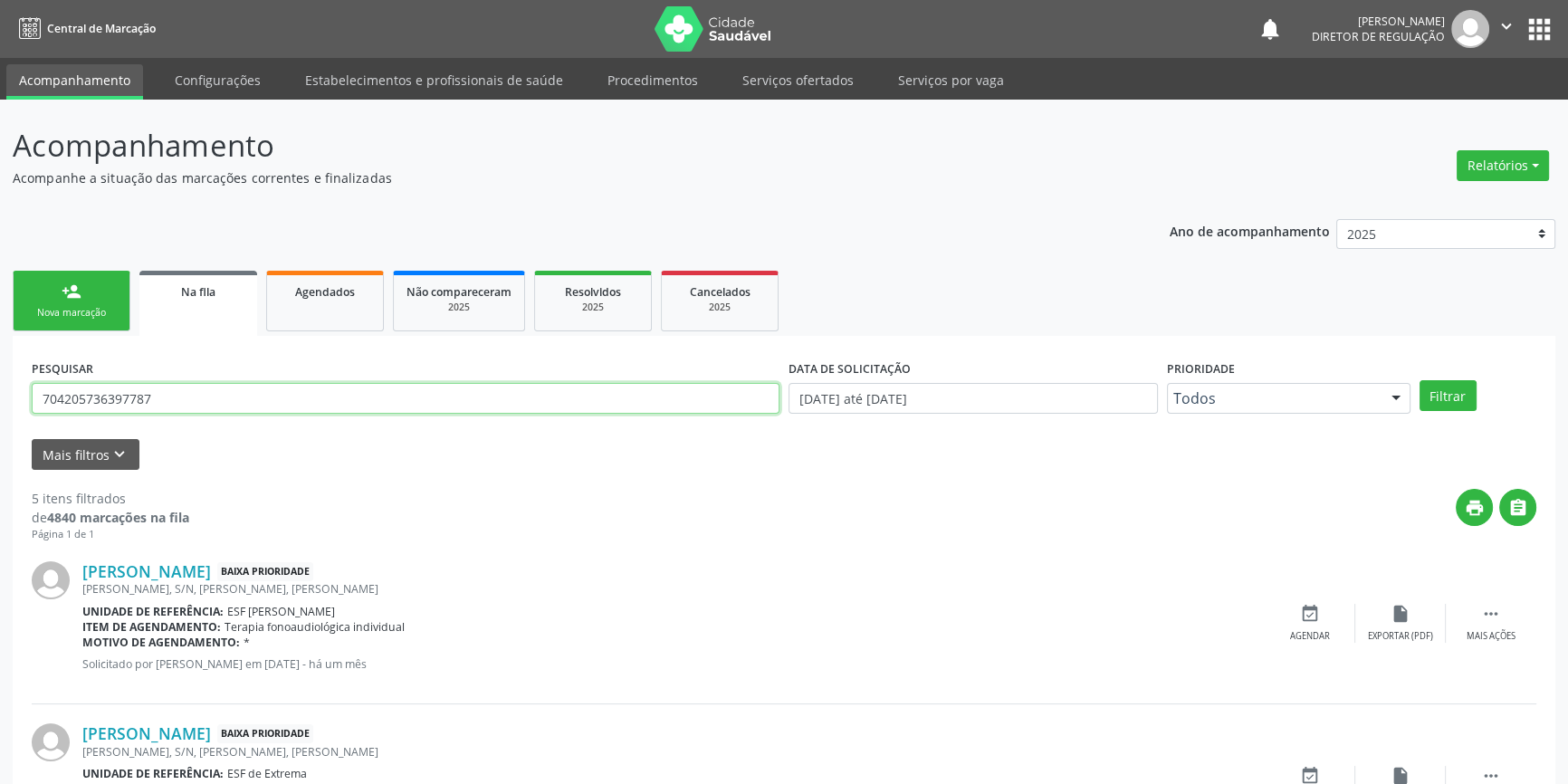
drag, startPoint x: 187, startPoint y: 402, endPoint x: 0, endPoint y: 400, distance: 187.0
click at [0, 400] on div "Acompanhamento Acompanhe a situação das marcações correntes e finalizadas Relat…" at bounding box center [784, 742] width 1568 height 1285
type input "39826295434"
click at [1448, 383] on button "Filtrar" at bounding box center [1448, 396] width 57 height 30
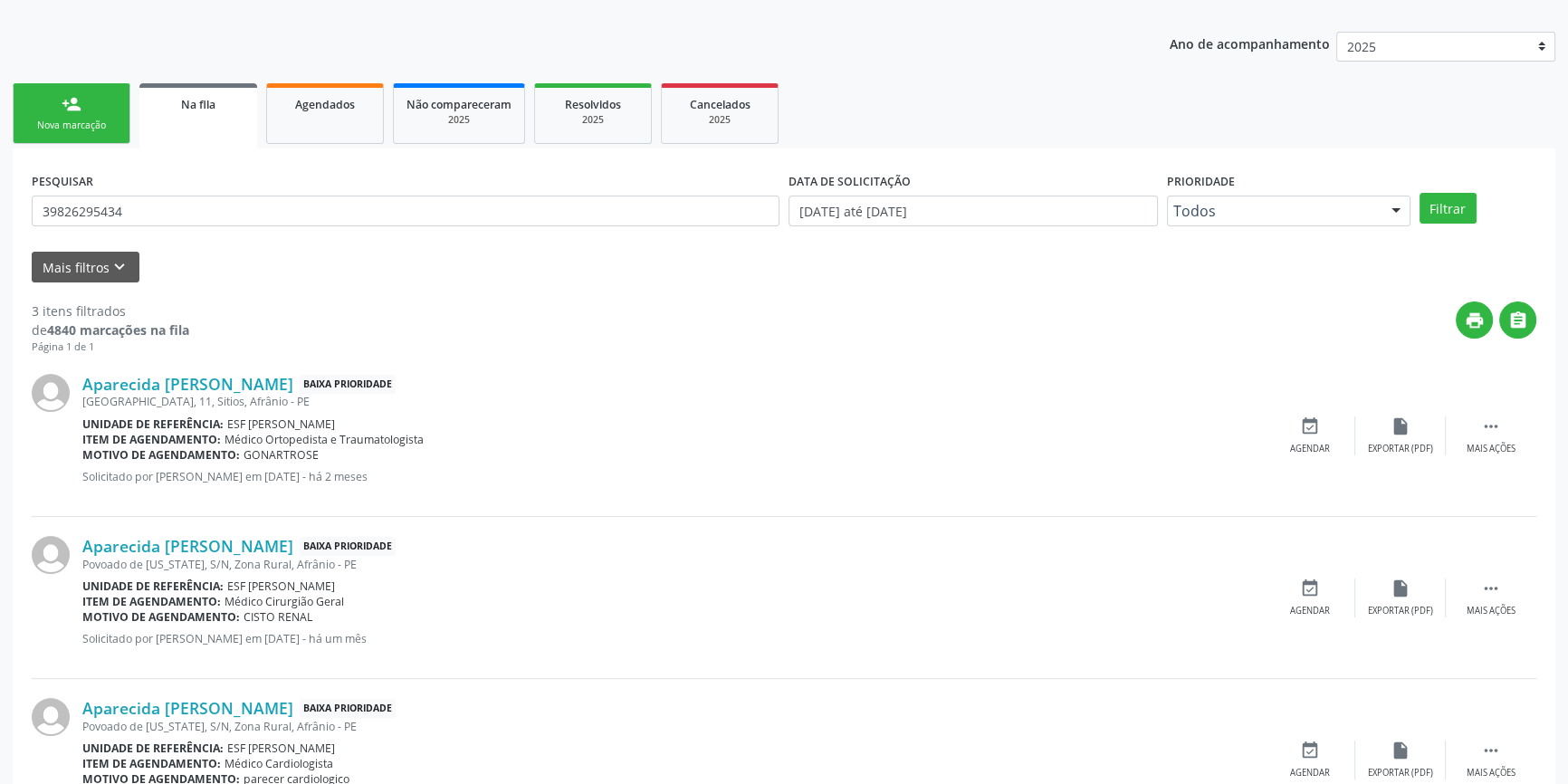
scroll to position [273, 0]
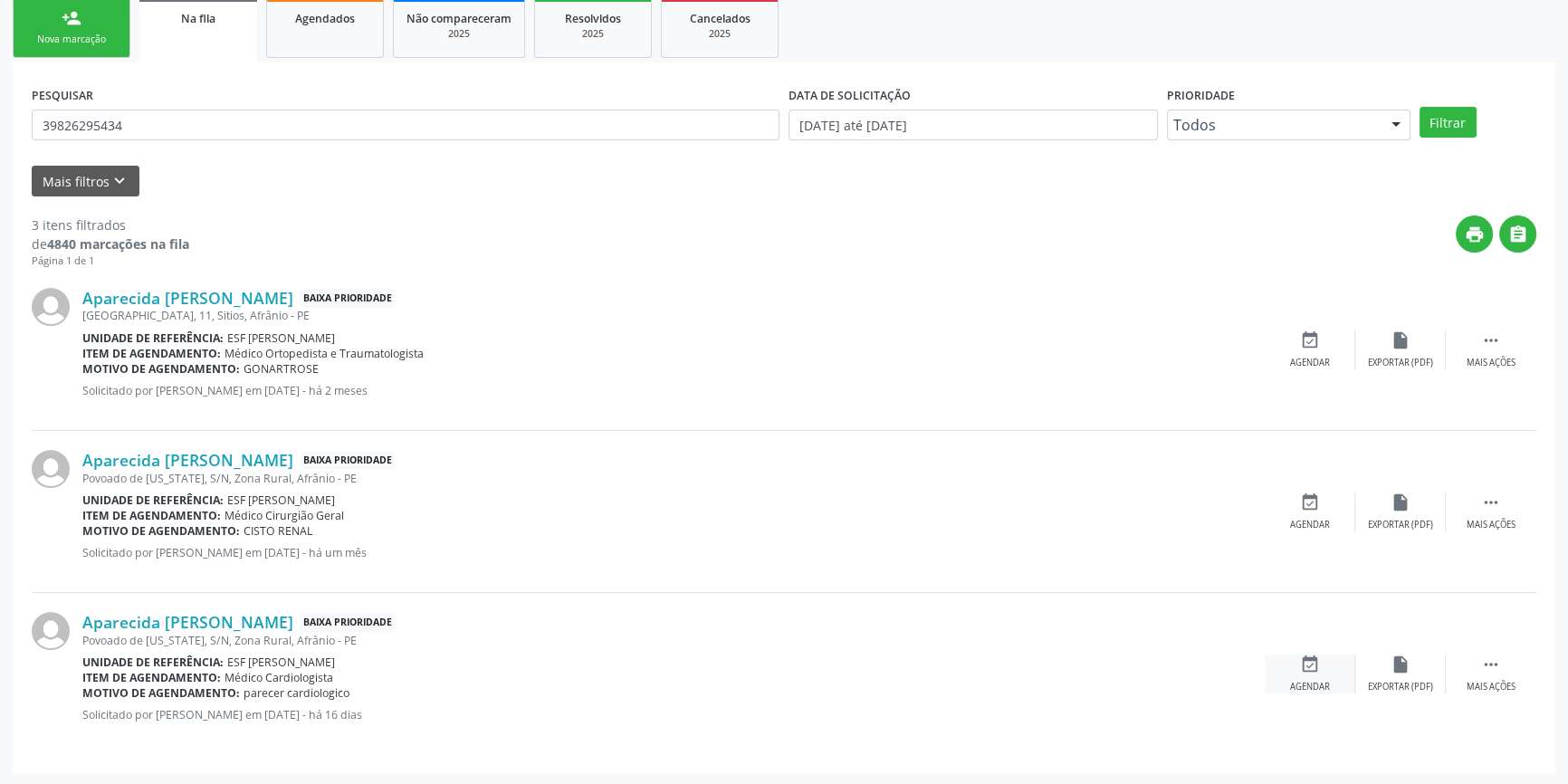
click at [1311, 660] on icon "event_available" at bounding box center [1310, 664] width 20 height 20
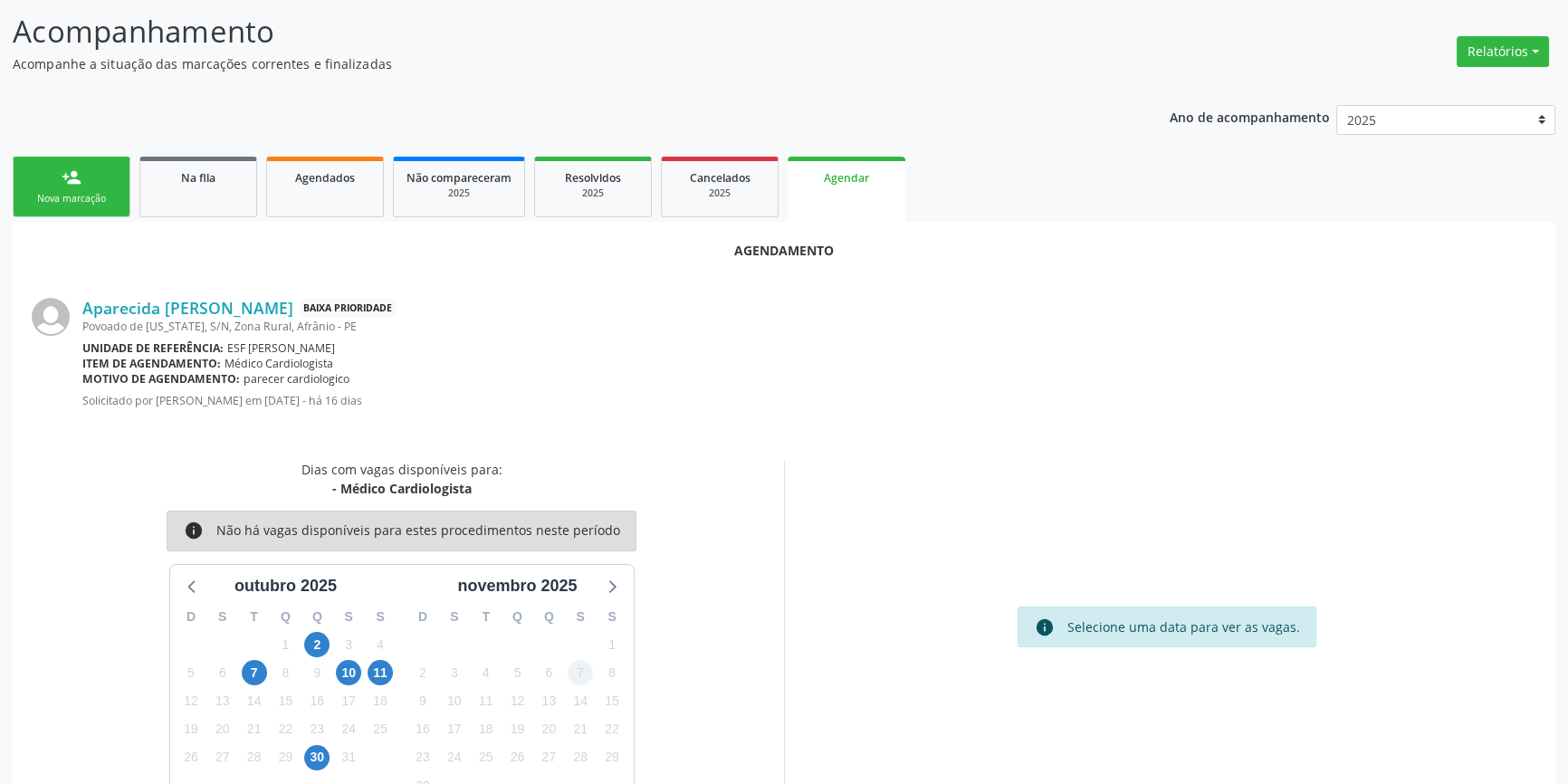
scroll to position [157, 0]
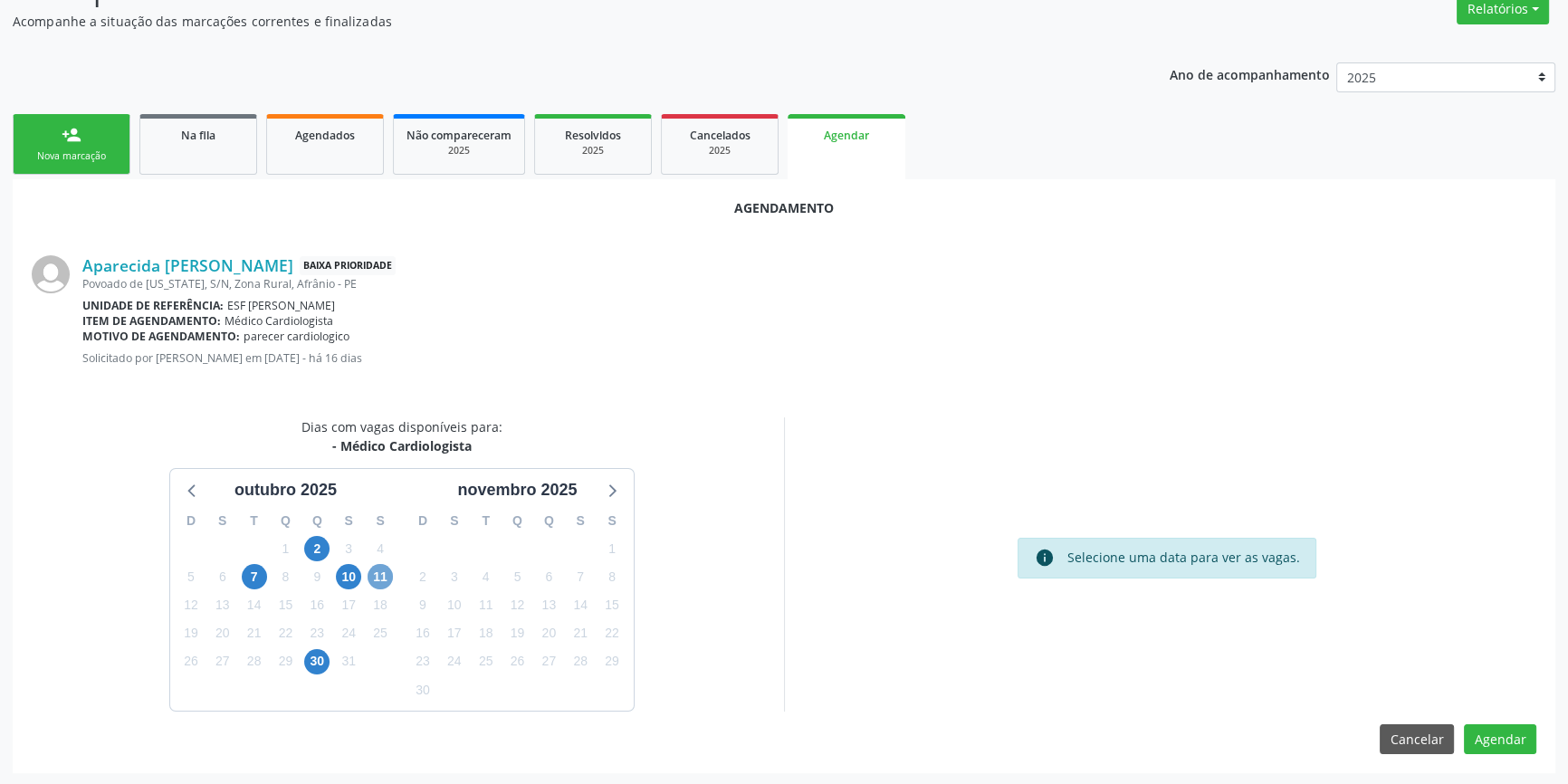
click at [376, 578] on span "11" at bounding box center [380, 576] width 26 height 26
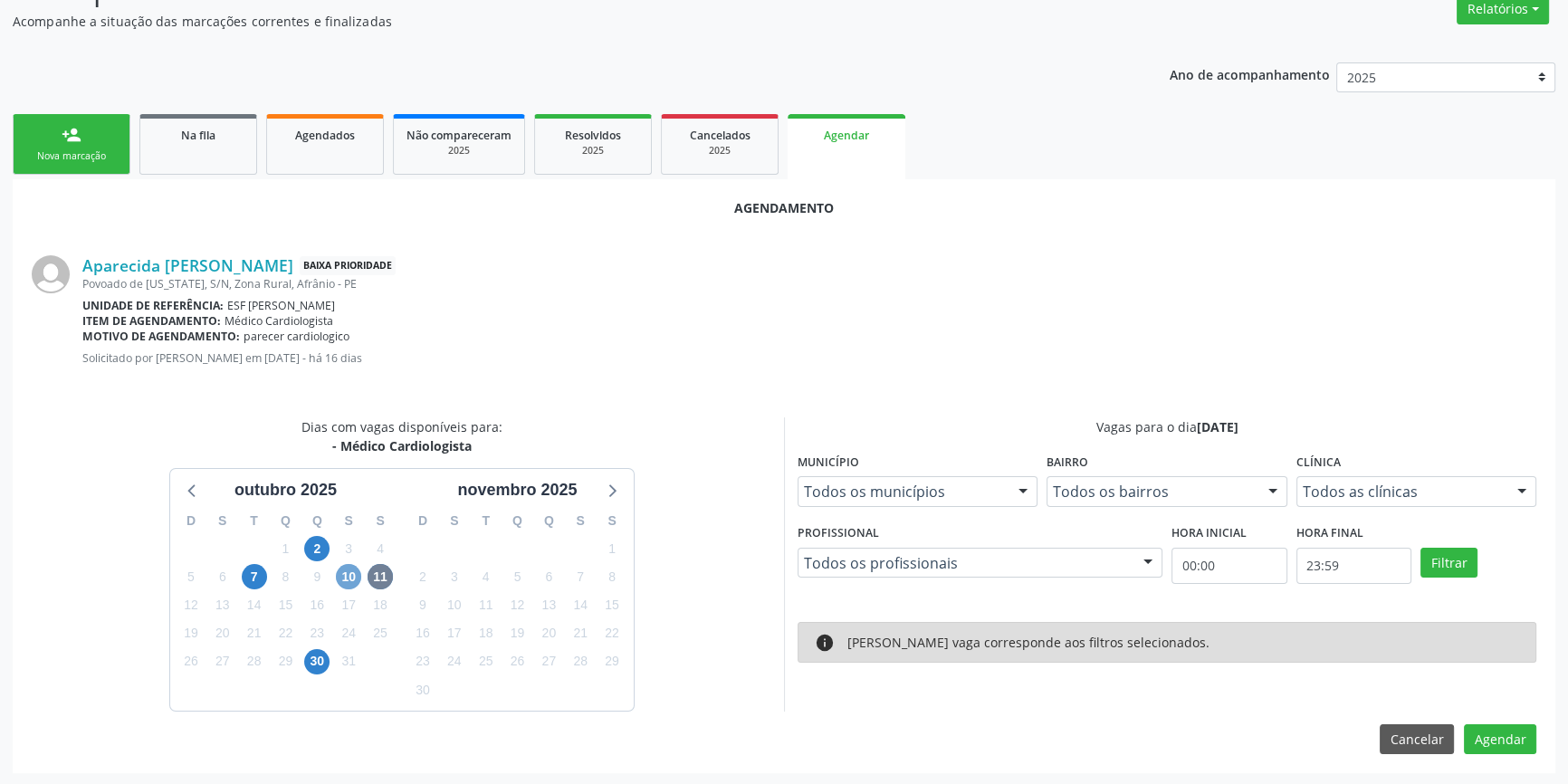
click at [340, 578] on span "10" at bounding box center [348, 576] width 26 height 26
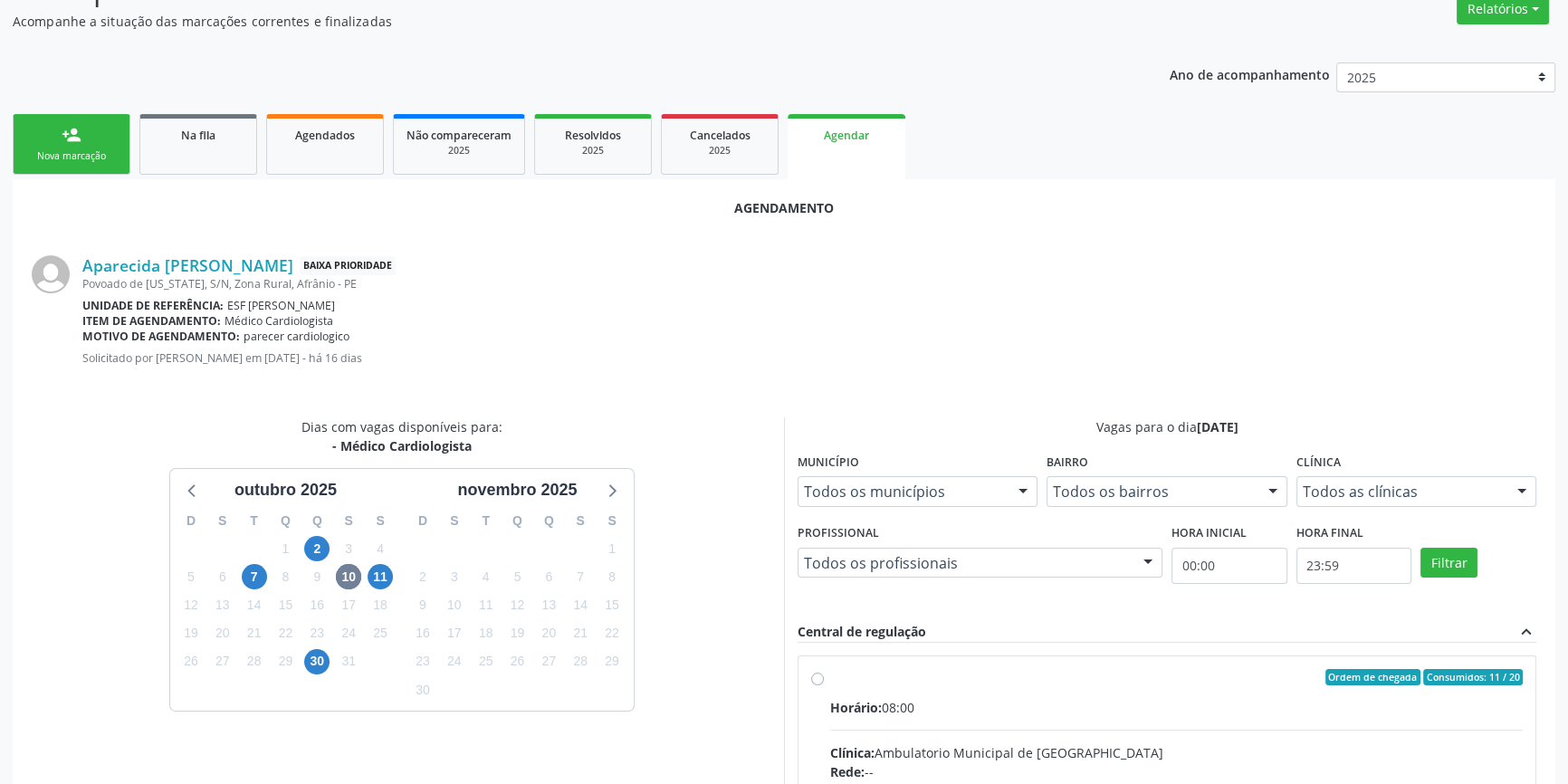
radio input "true"
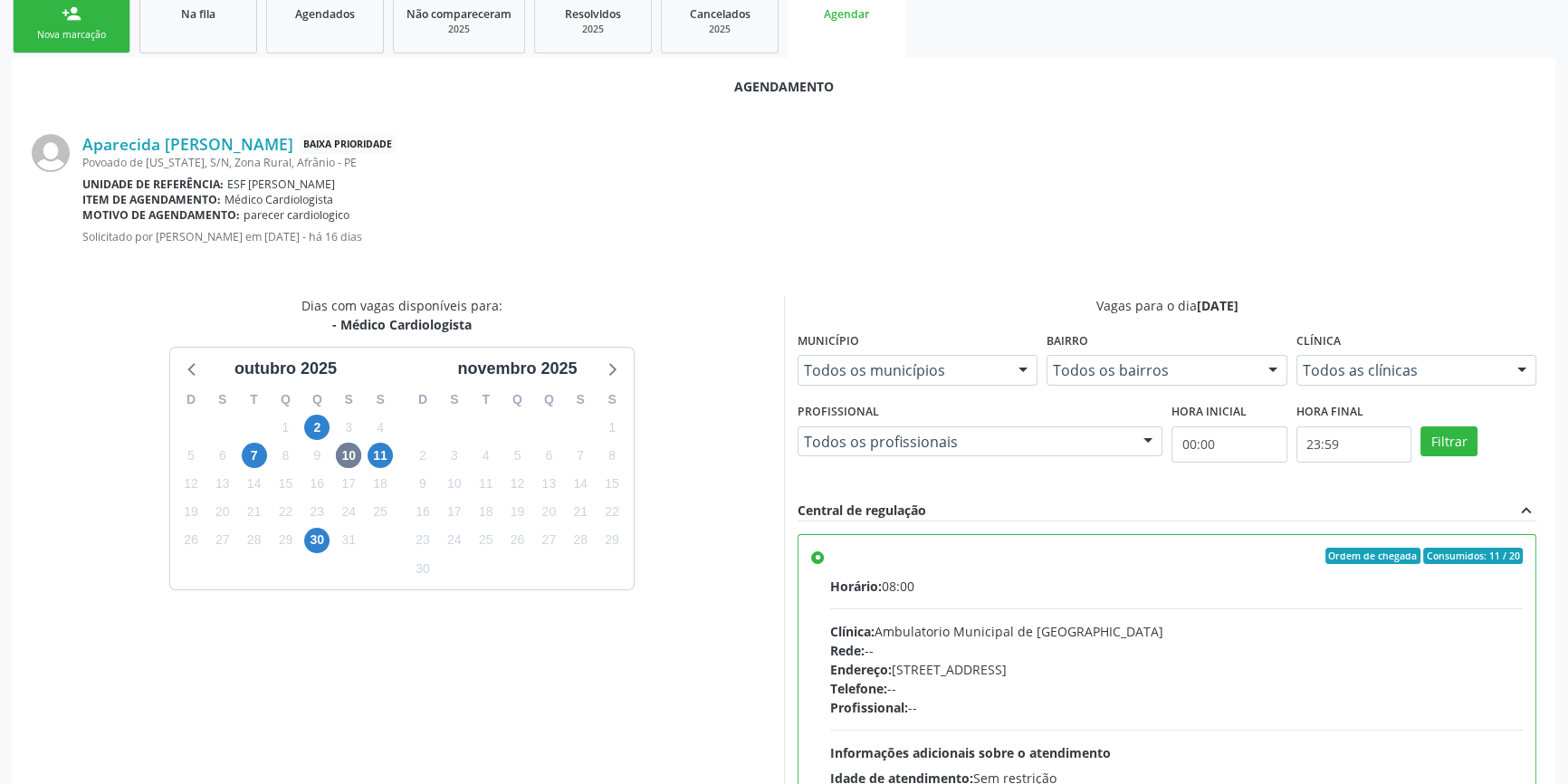
scroll to position [451, 0]
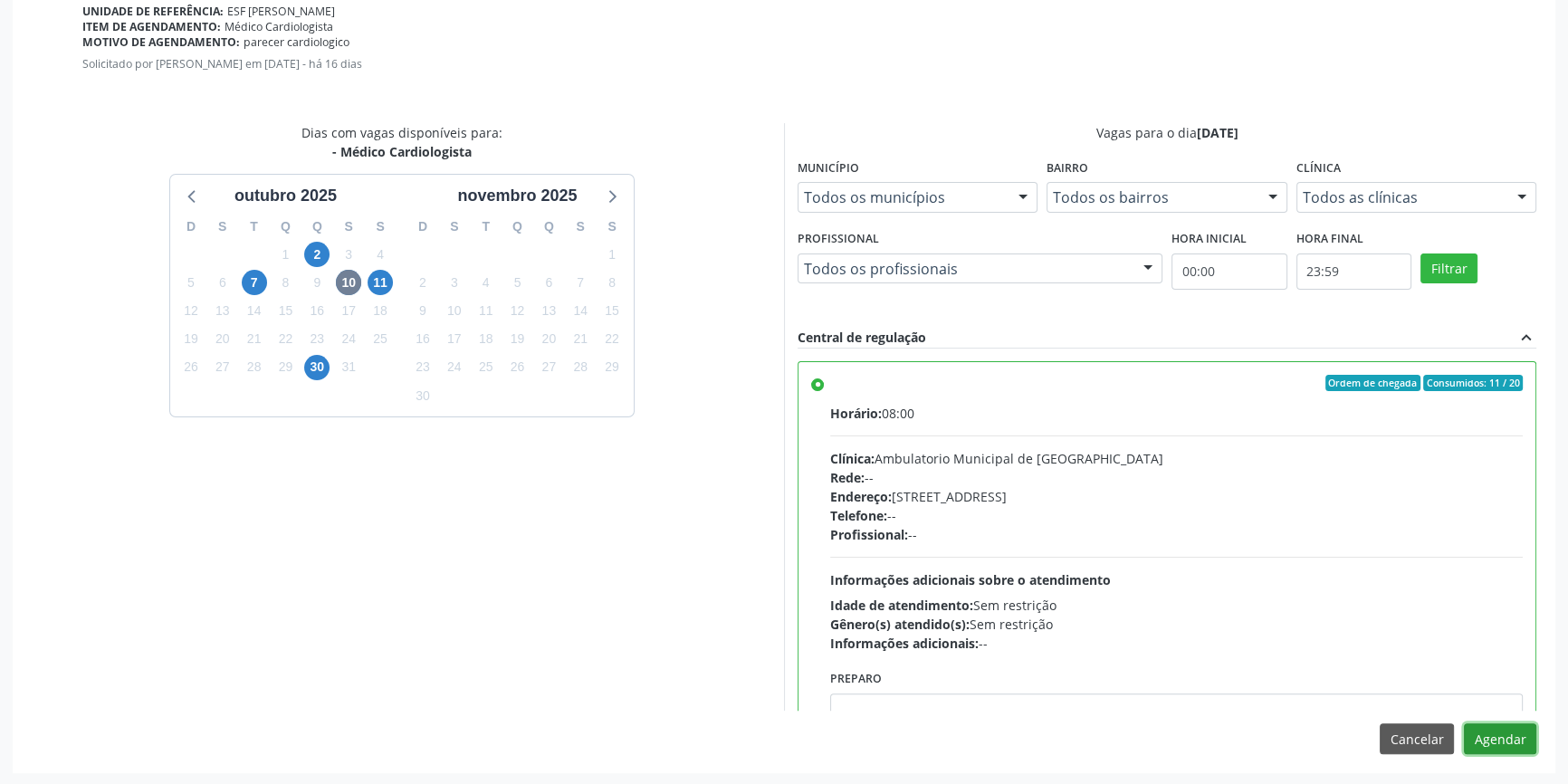
click at [1502, 733] on button "Agendar" at bounding box center [1501, 738] width 72 height 30
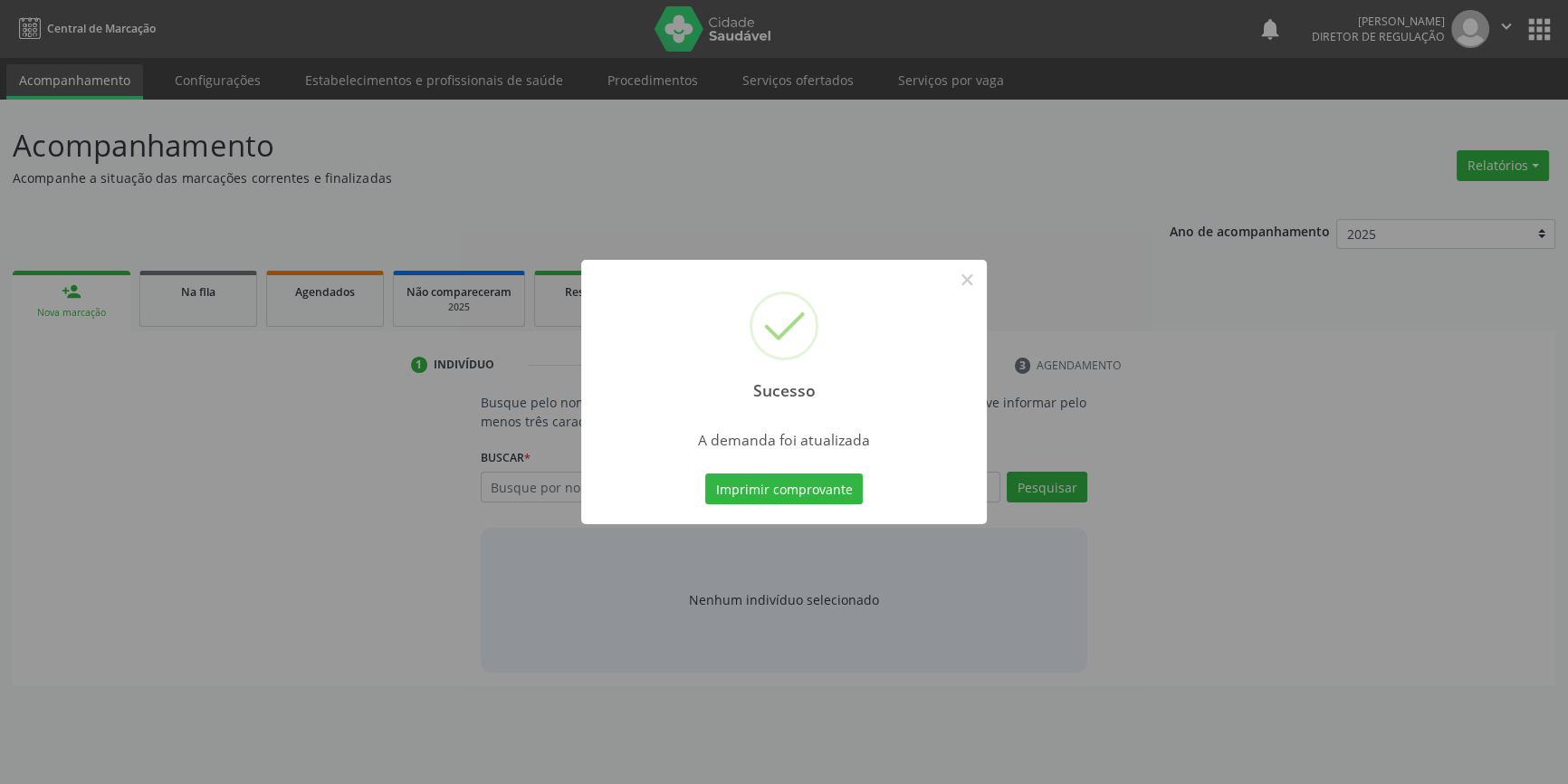
scroll to position [0, 0]
click at [813, 479] on button "Imprimir comprovante" at bounding box center [791, 489] width 158 height 30
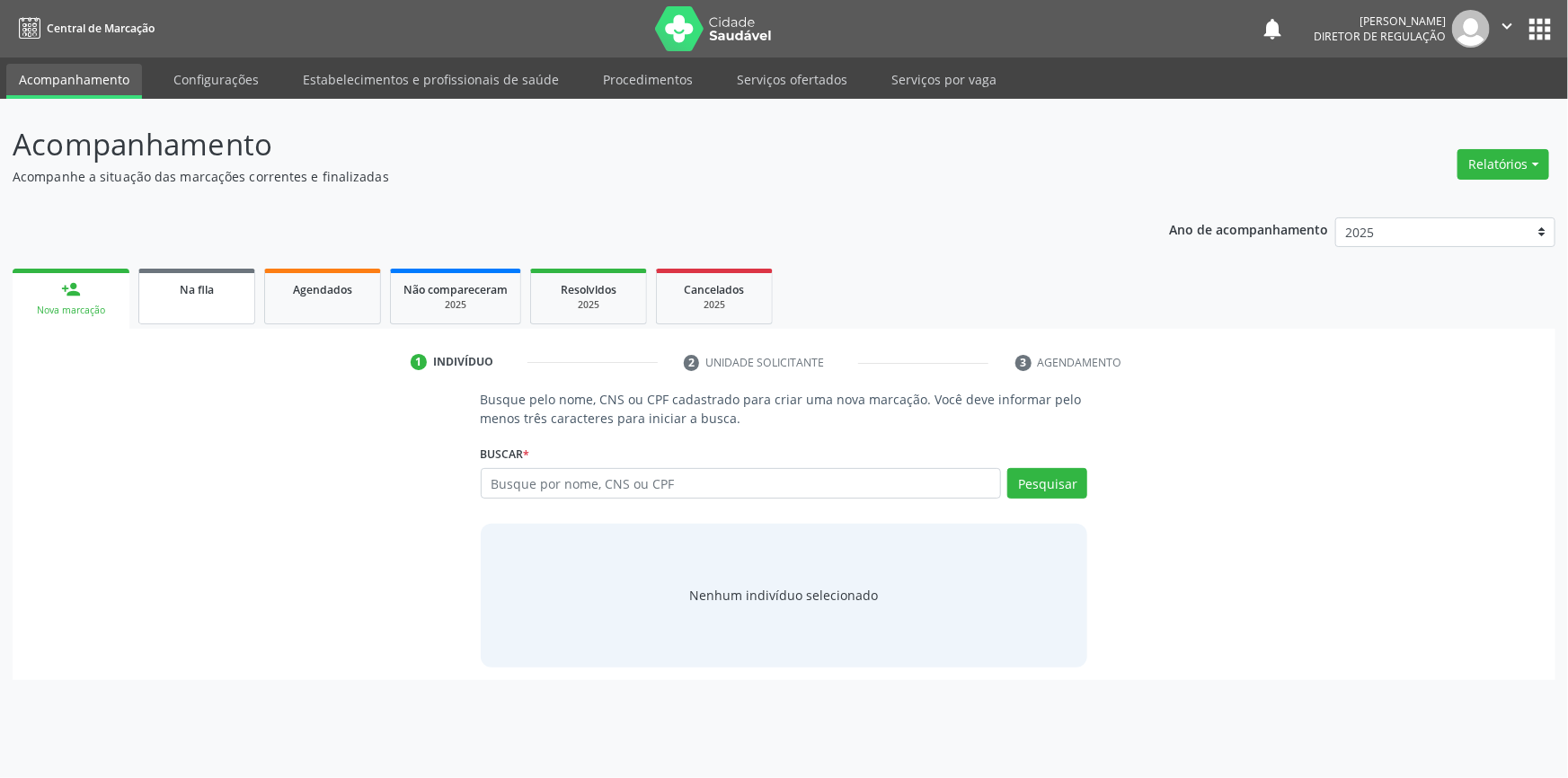
click at [218, 293] on div "Na fila" at bounding box center [196, 289] width 89 height 19
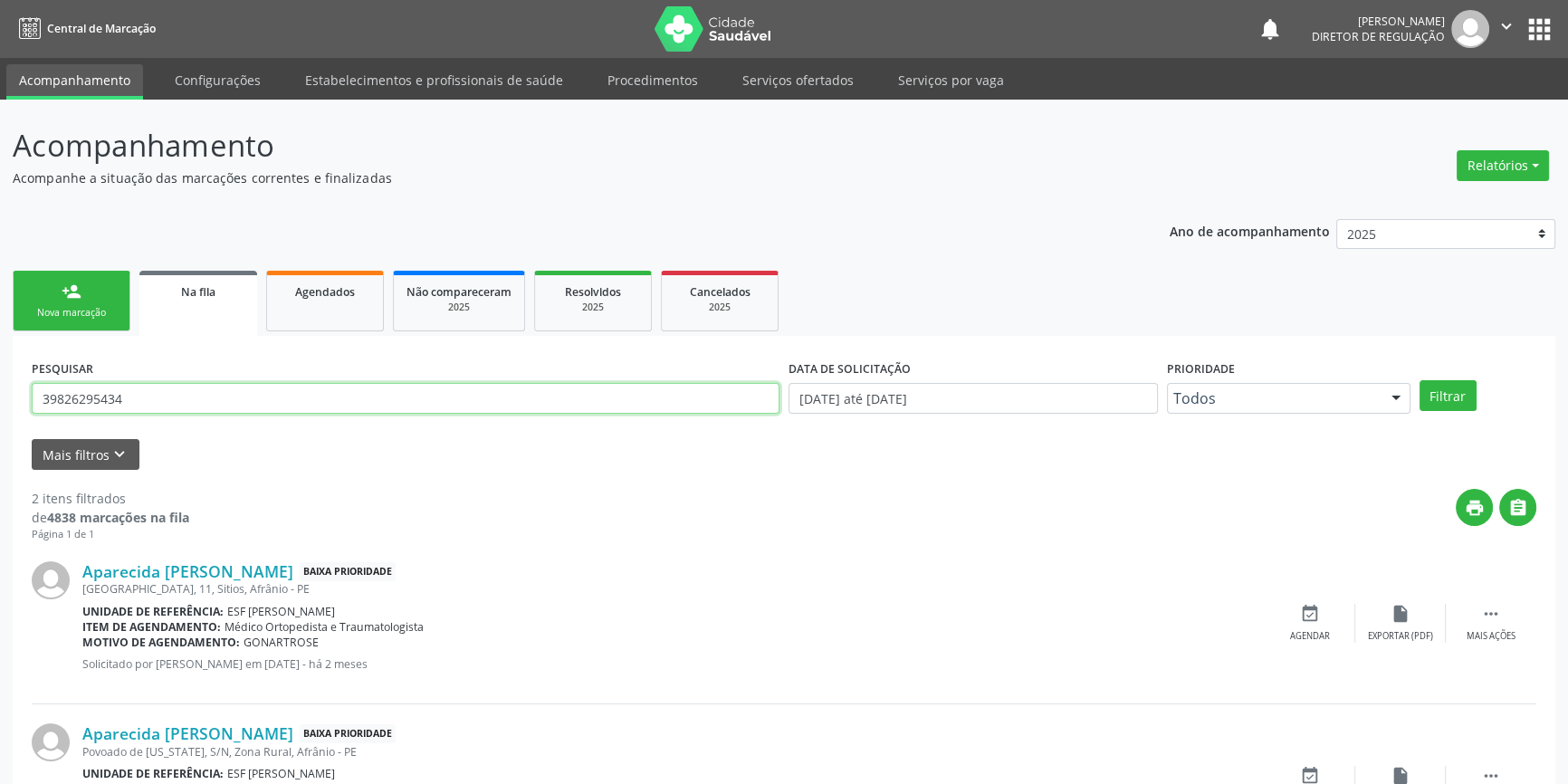
drag, startPoint x: 340, startPoint y: 398, endPoint x: 0, endPoint y: 398, distance: 340.0
click at [0, 398] on div "Acompanhamento Acompanhe a situação das marcações correntes e finalizadas Relat…" at bounding box center [784, 498] width 1568 height 797
type input "700008860394109"
click at [1448, 384] on button "Filtrar" at bounding box center [1448, 396] width 57 height 30
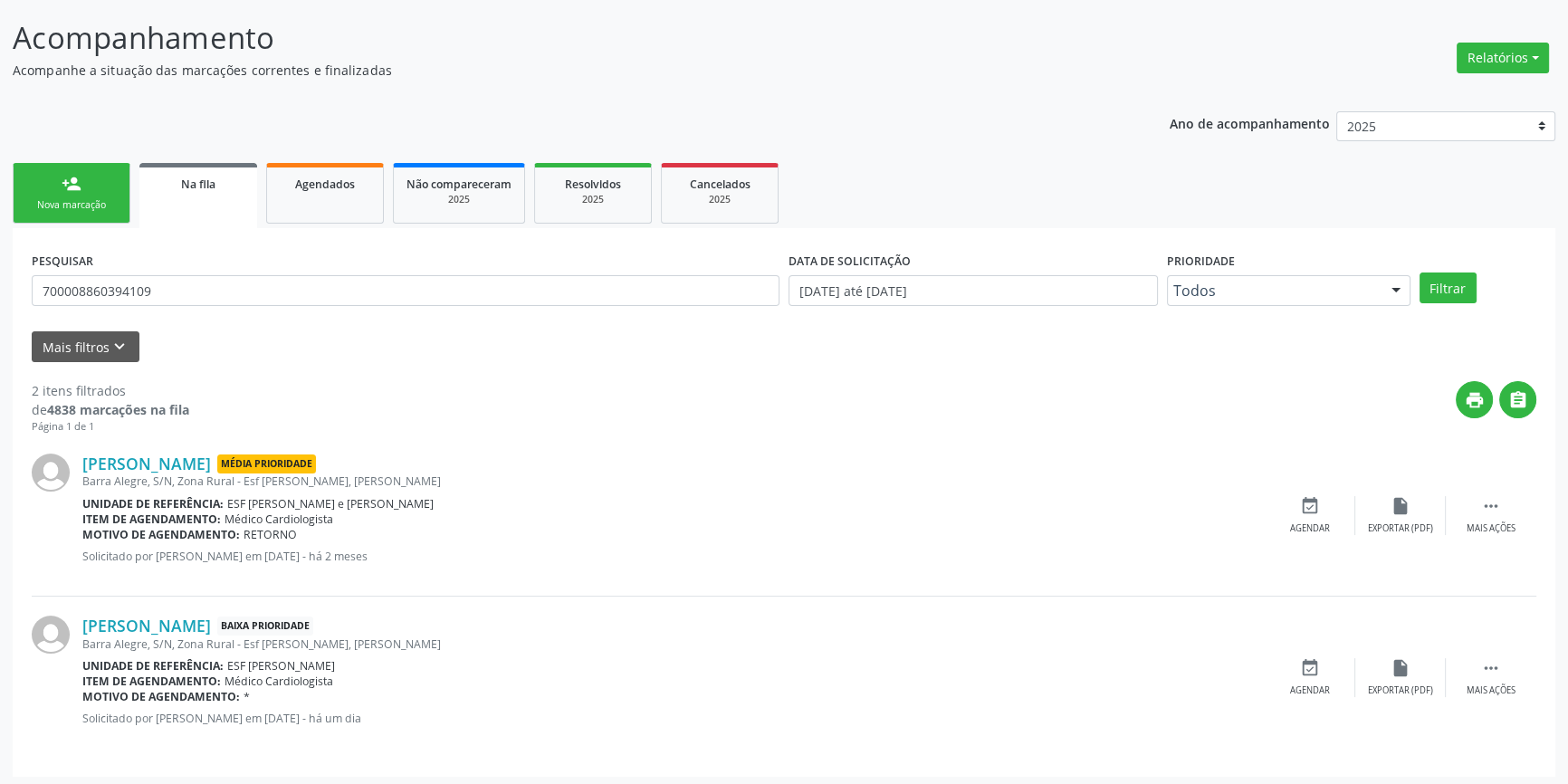
scroll to position [111, 0]
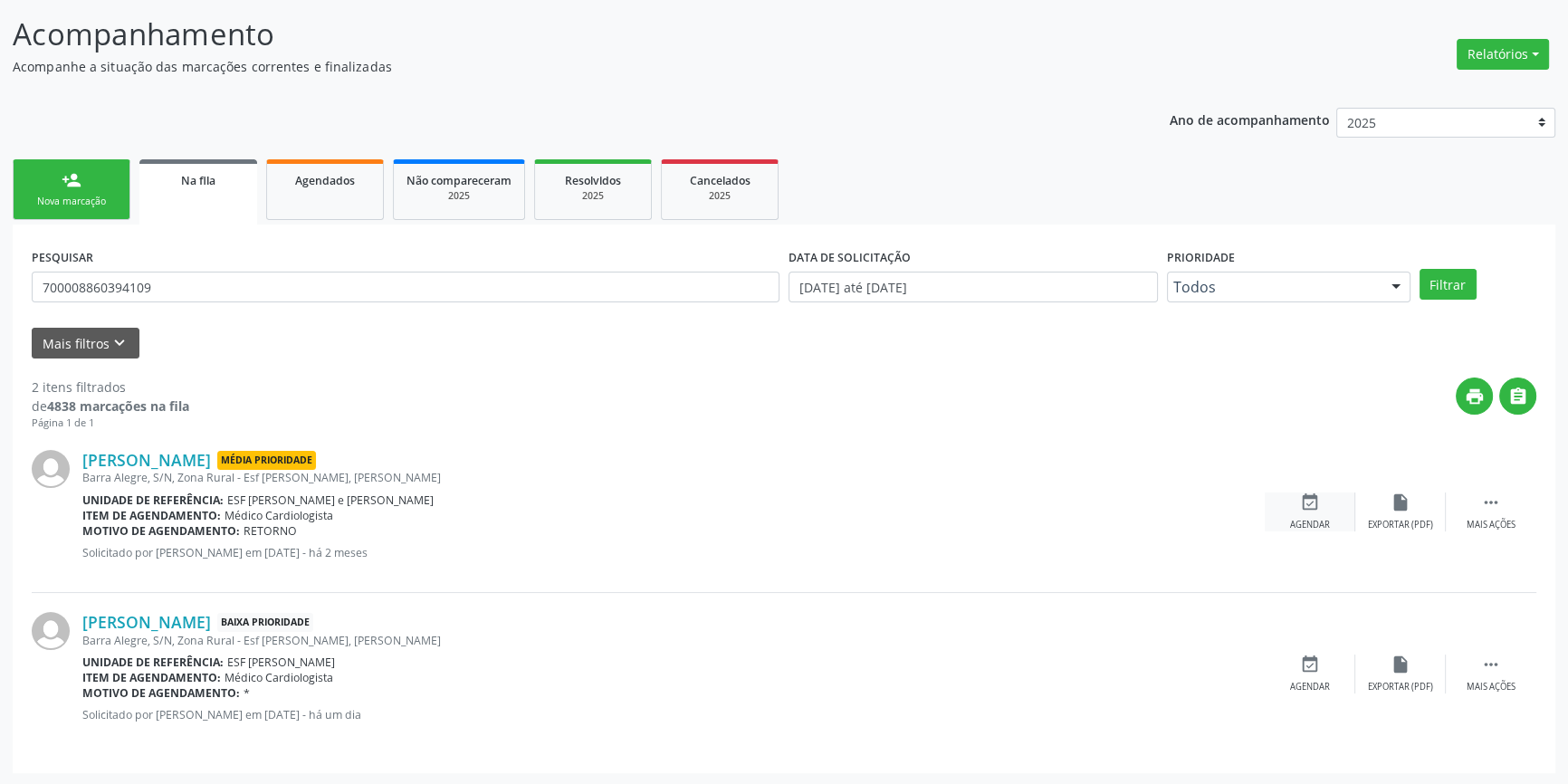
click at [1310, 511] on div "event_available Agendar" at bounding box center [1310, 512] width 90 height 39
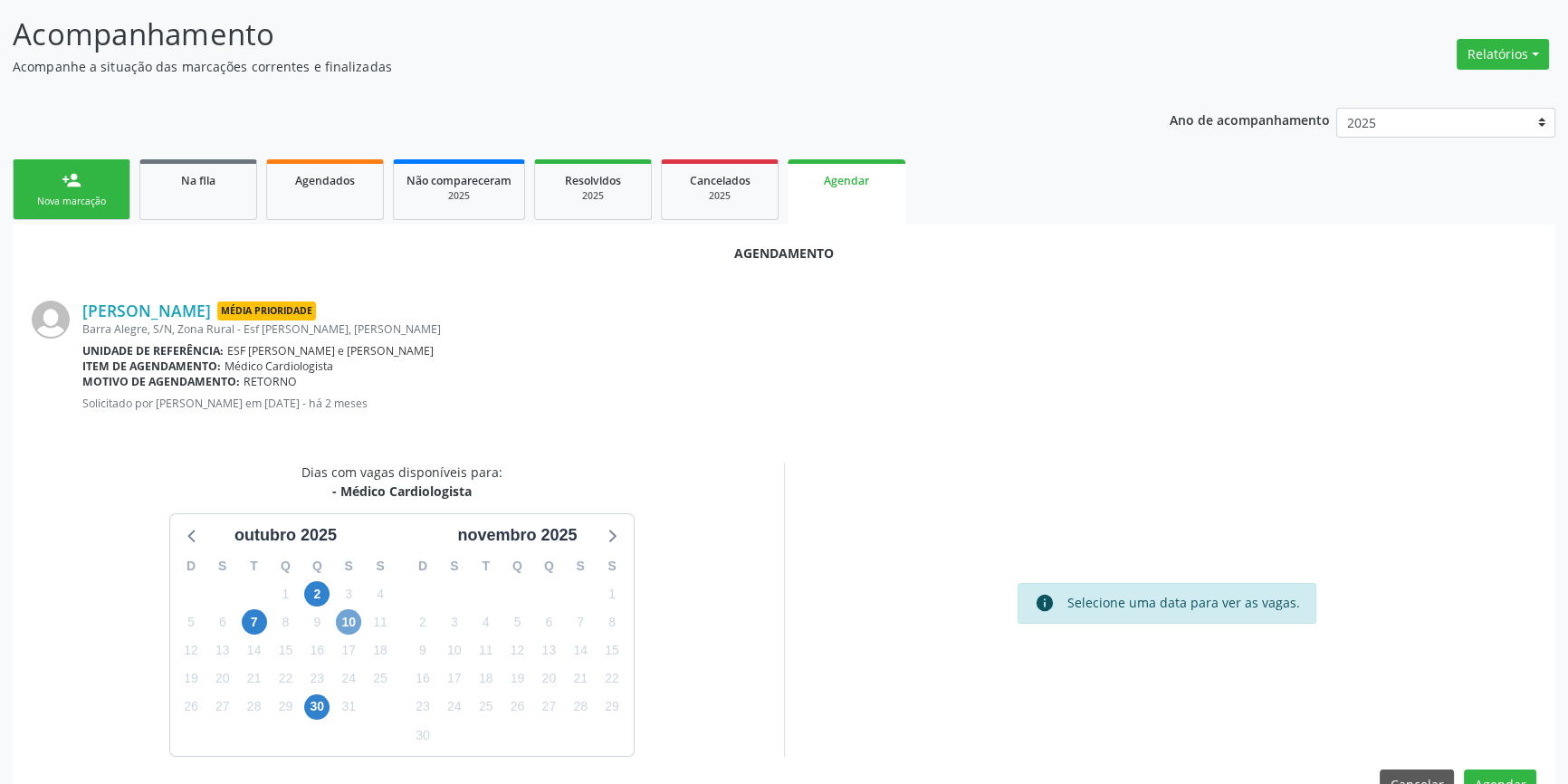
click at [339, 615] on span "10" at bounding box center [348, 622] width 26 height 26
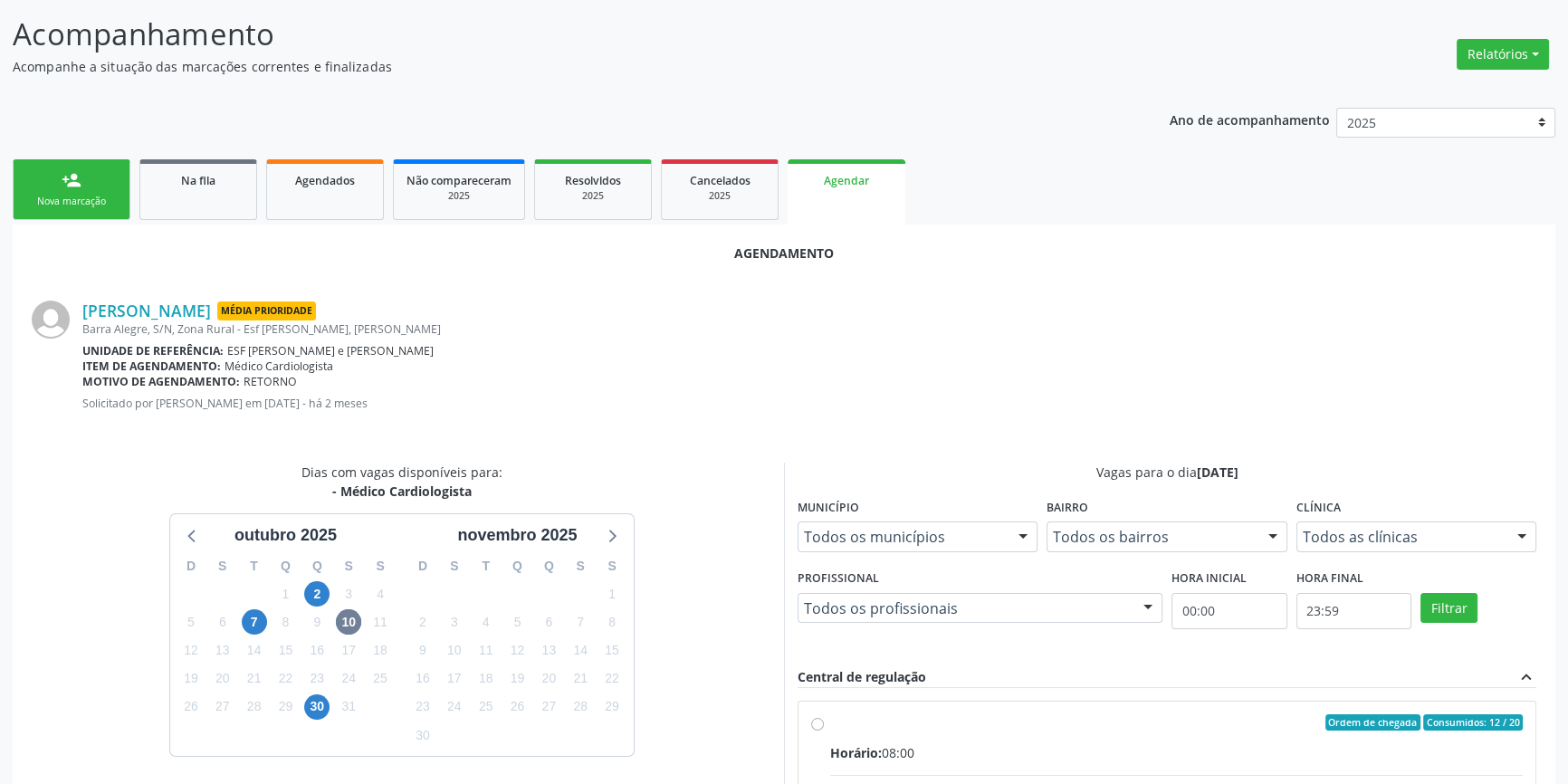
click at [850, 719] on div "Ordem de chegada Consumidos: 12 / 20" at bounding box center [1177, 722] width 693 height 16
click at [824, 719] on input "Ordem de chegada Consumidos: 12 / 20 Horário: 08:00 Clínica: Ambulatorio Munici…" at bounding box center [817, 722] width 12 height 16
radio input "true"
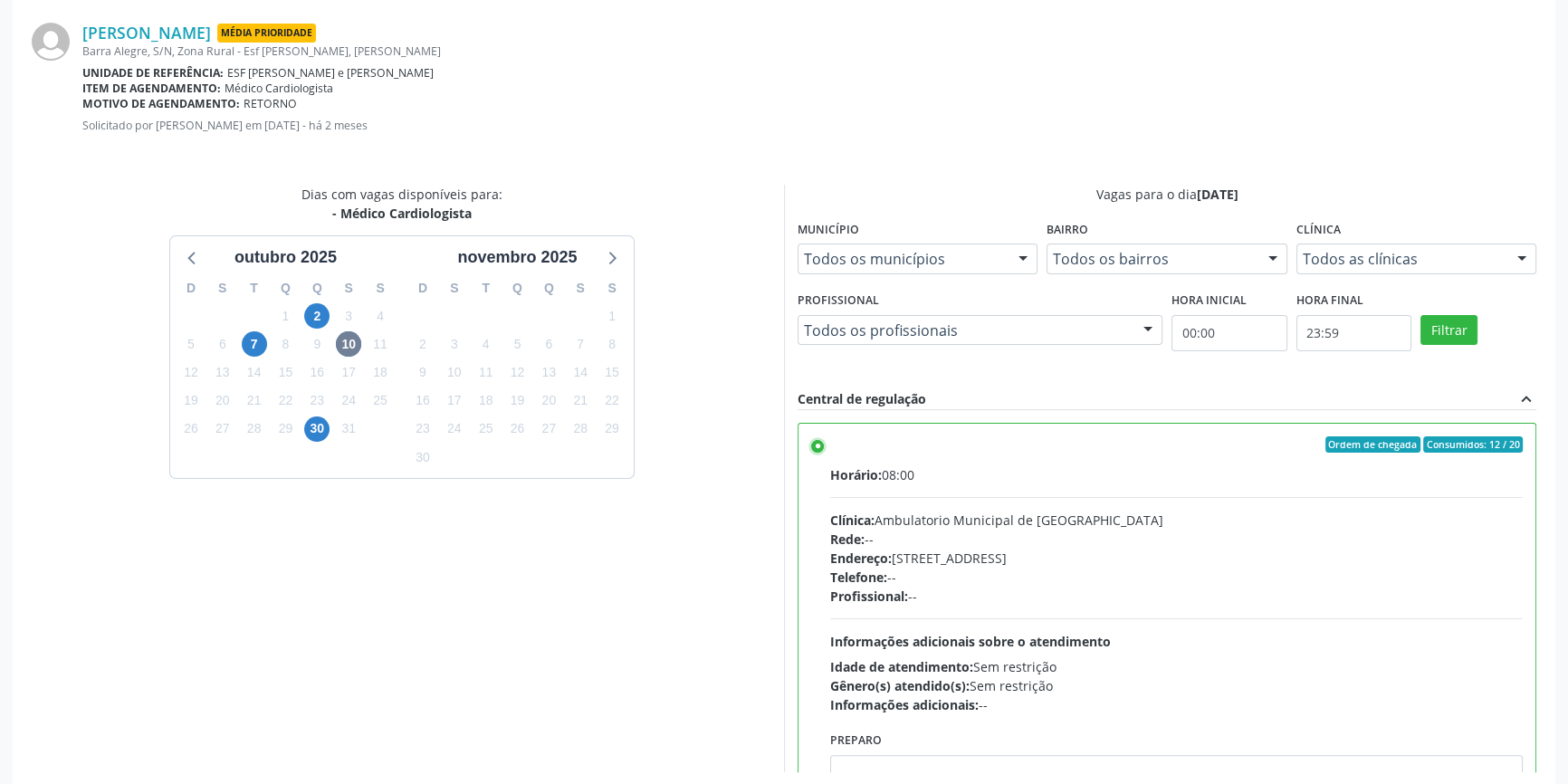
scroll to position [451, 0]
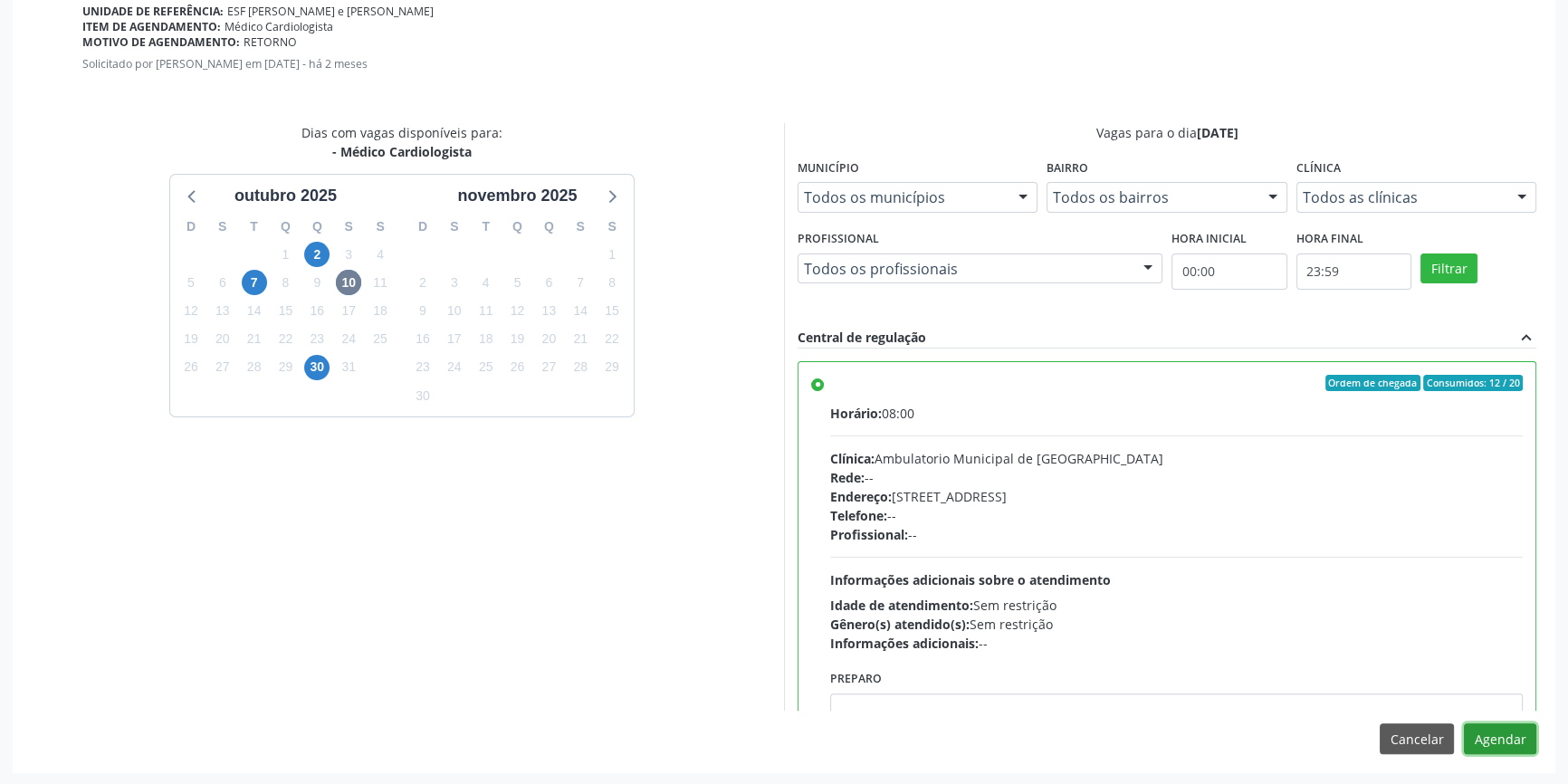
click at [1495, 727] on button "Agendar" at bounding box center [1501, 738] width 72 height 30
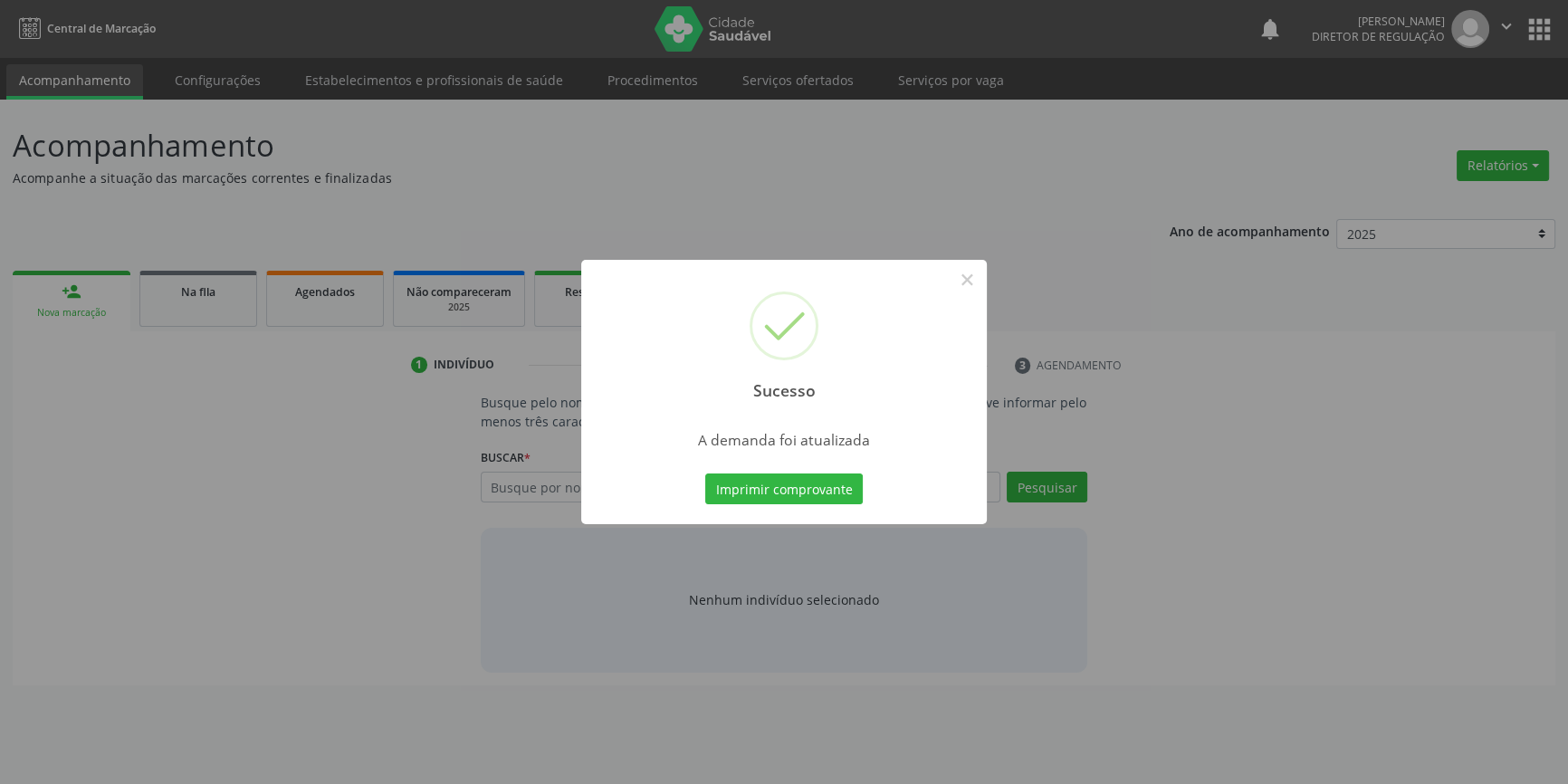
scroll to position [0, 0]
click at [813, 495] on button "Imprimir comprovante" at bounding box center [791, 489] width 158 height 30
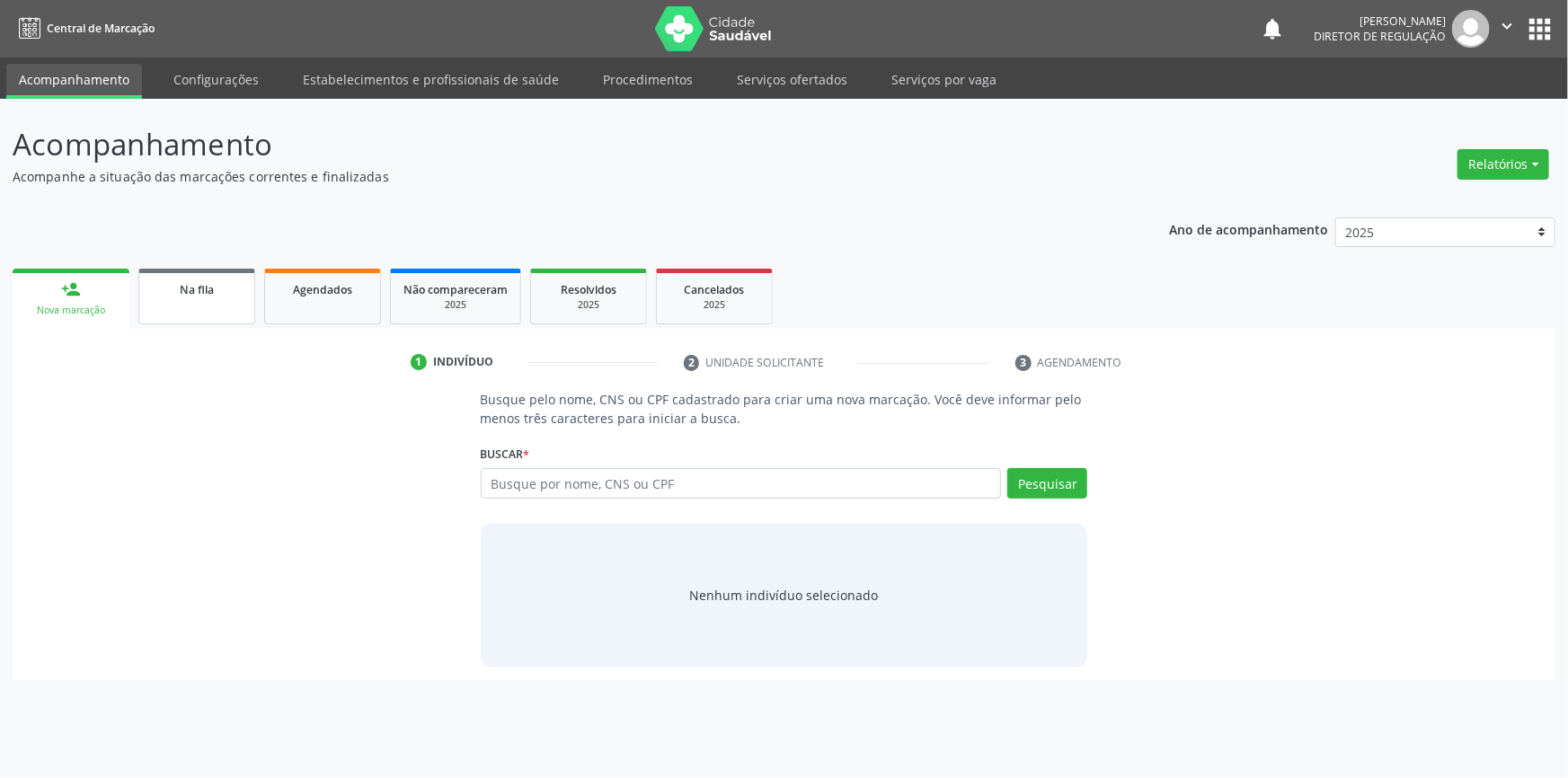
click at [186, 304] on link "Na fila" at bounding box center [197, 296] width 117 height 56
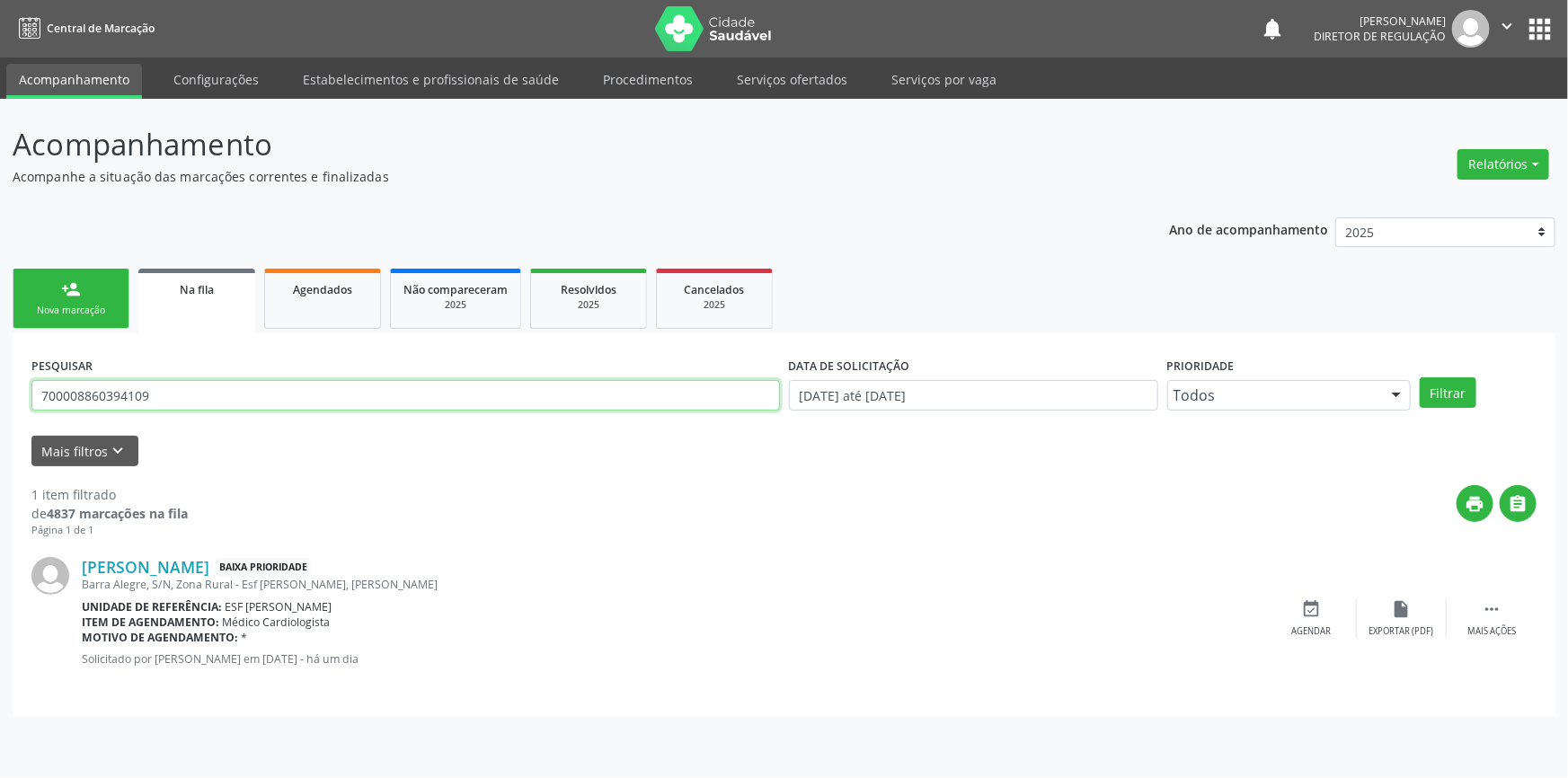
drag, startPoint x: 196, startPoint y: 387, endPoint x: 0, endPoint y: 385, distance: 196.0
click at [0, 389] on div "Acompanhamento Acompanhe a situação das marcações correntes e finalizadas Relat…" at bounding box center [784, 438] width 1568 height 679
type input "704606193351223"
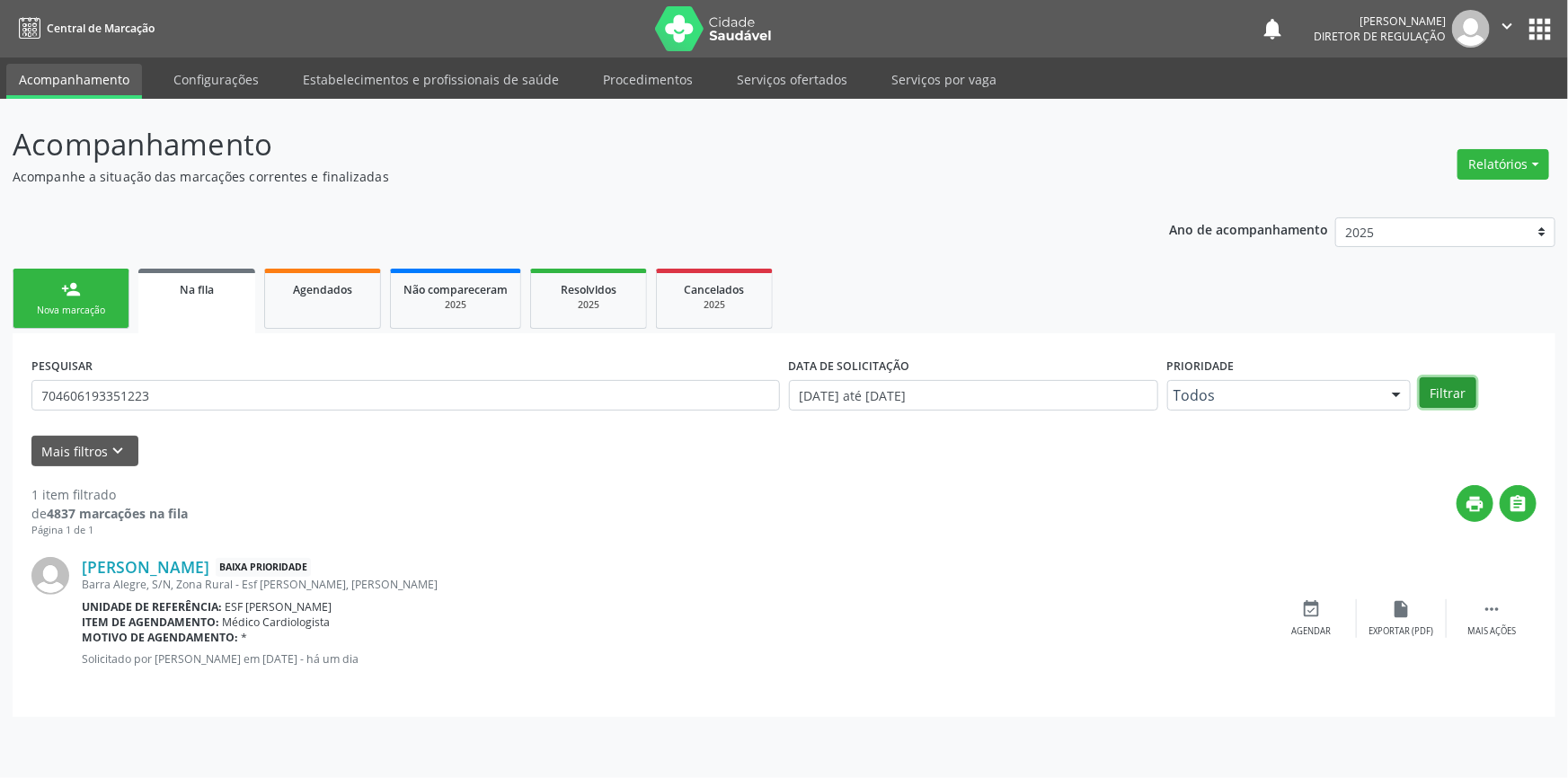
click at [1449, 397] on button "Filtrar" at bounding box center [1447, 393] width 57 height 30
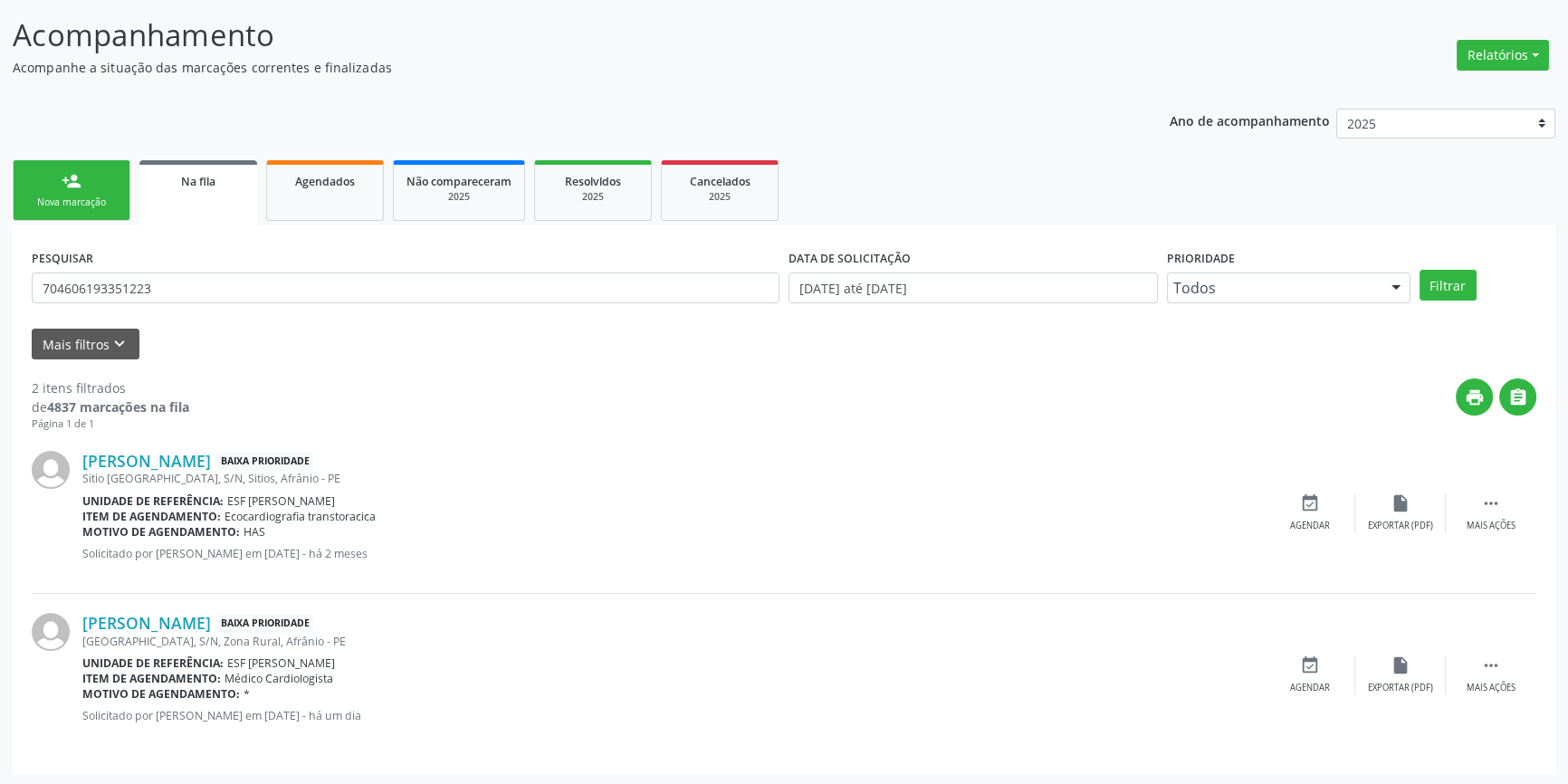
scroll to position [111, 0]
click at [1319, 663] on icon "event_available" at bounding box center [1310, 664] width 20 height 20
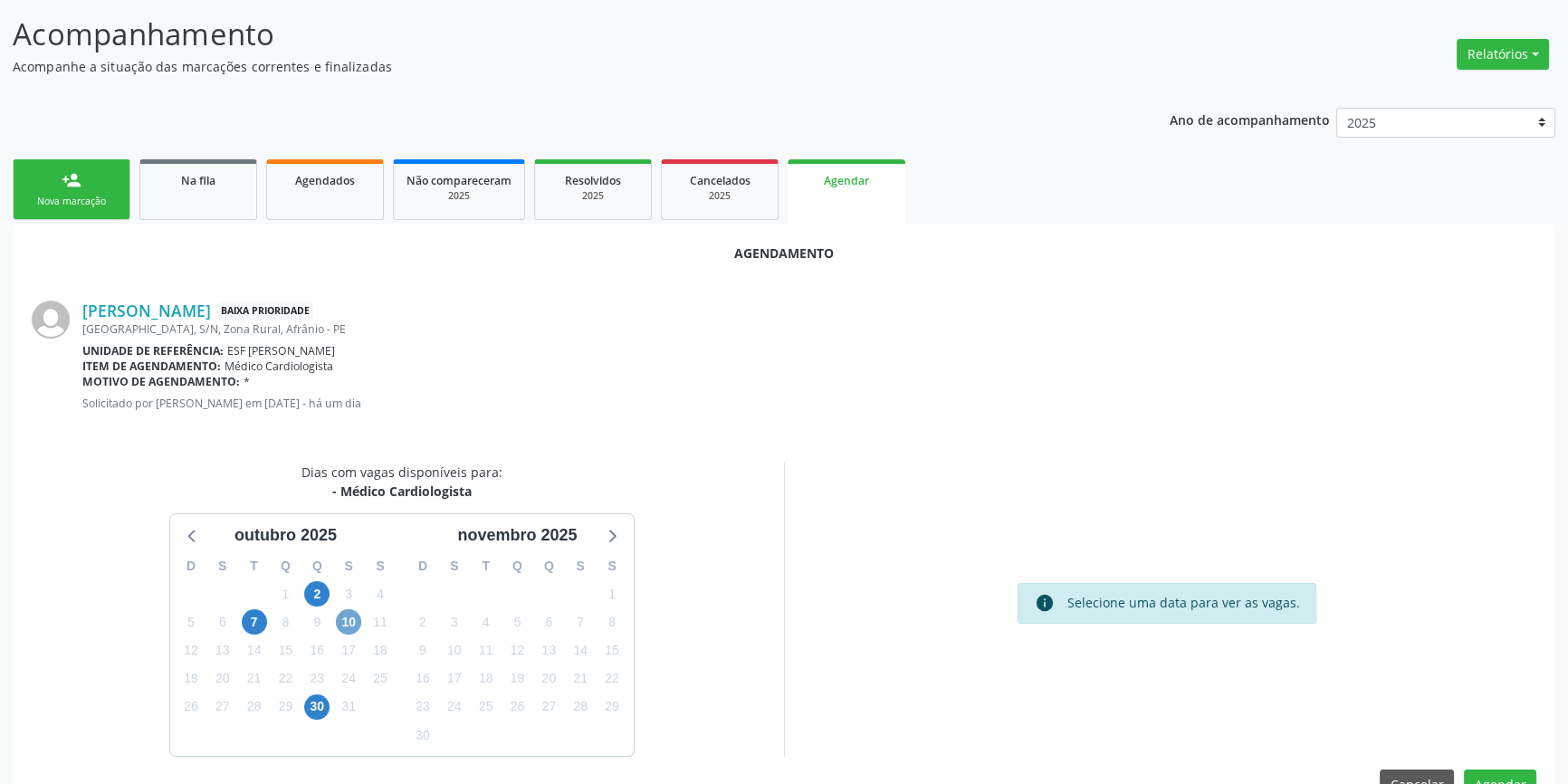
click at [357, 617] on span "10" at bounding box center [348, 622] width 26 height 26
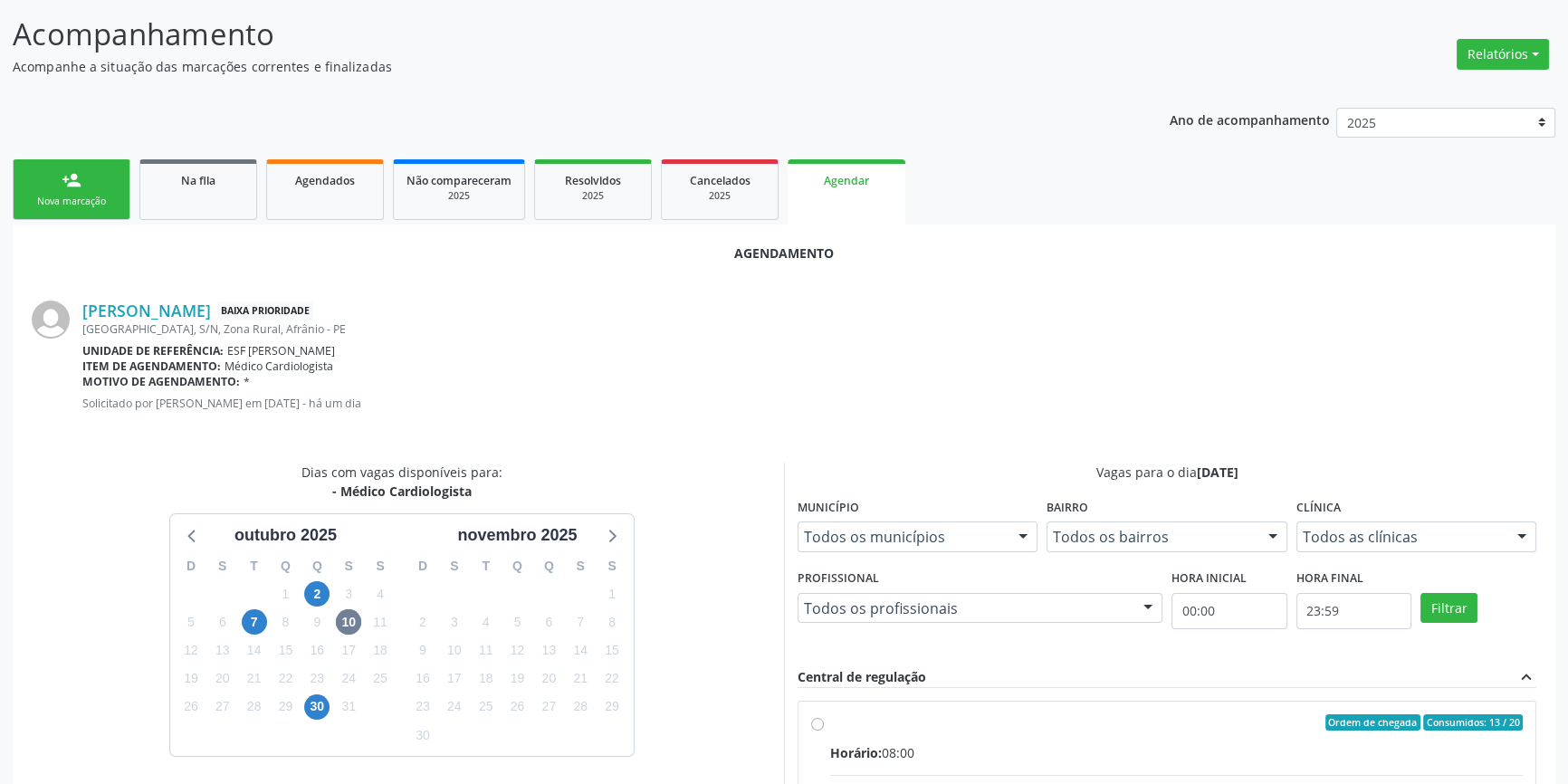
click at [850, 715] on div "Ordem de chegada Consumidos: 13 / 20" at bounding box center [1177, 722] width 693 height 16
click at [824, 715] on input "Ordem de chegada Consumidos: 13 / 20 Horário: 08:00 Clínica: Ambulatorio Munici…" at bounding box center [817, 722] width 12 height 16
radio input "true"
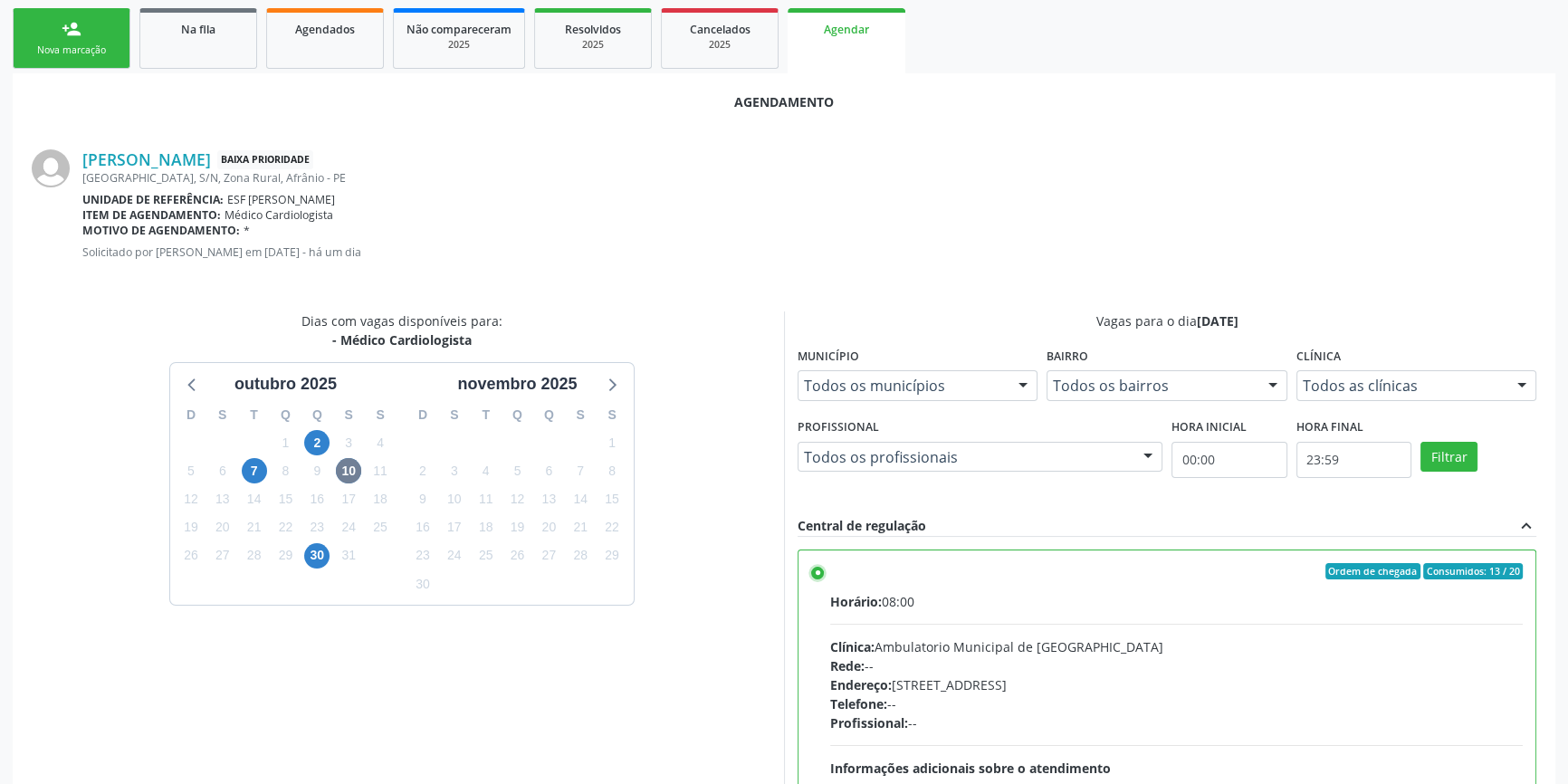
scroll to position [451, 0]
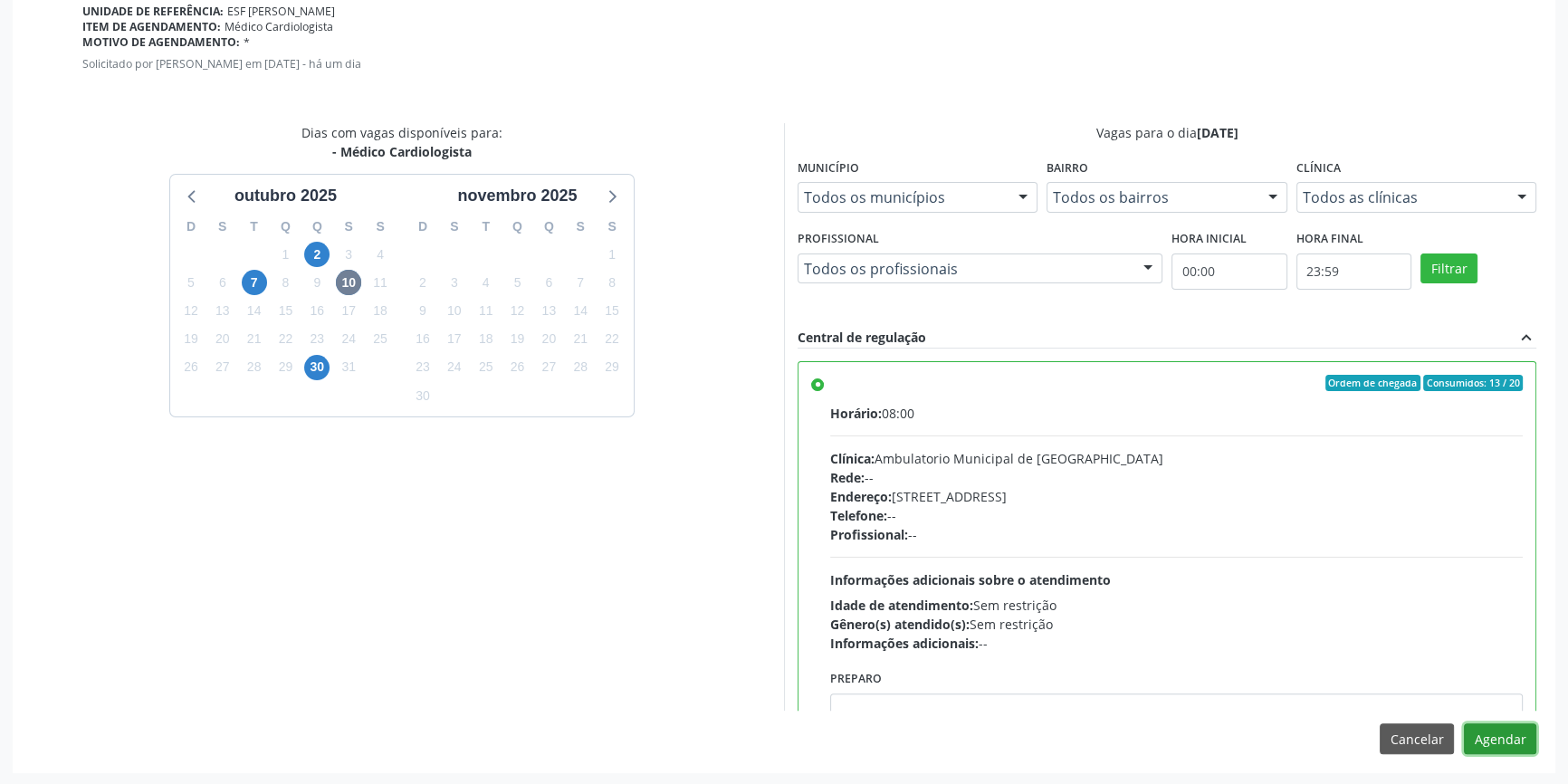
click at [1521, 740] on button "Agendar" at bounding box center [1501, 738] width 72 height 30
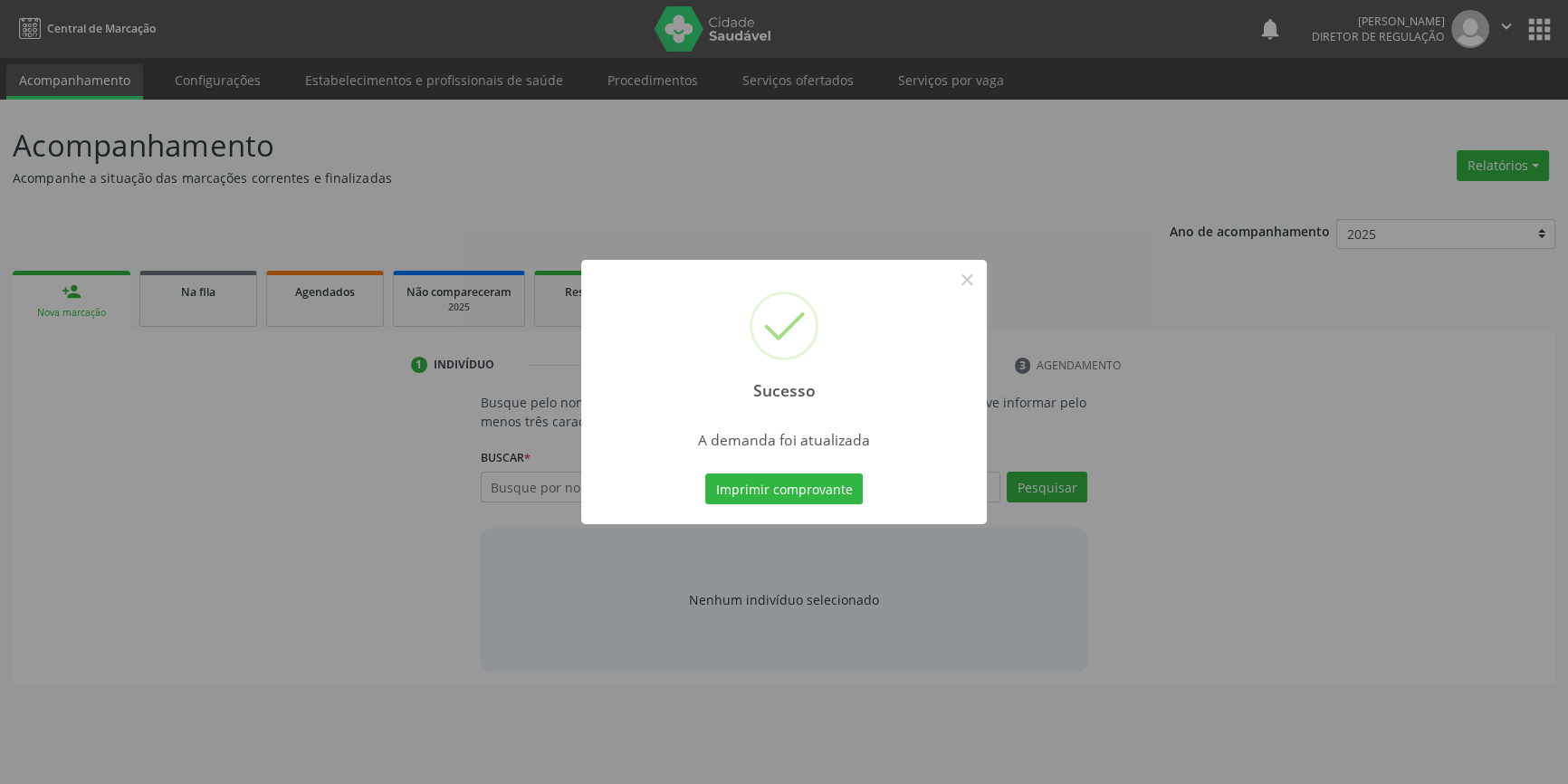
scroll to position [0, 0]
click at [770, 481] on button "Imprimir comprovante" at bounding box center [791, 489] width 158 height 30
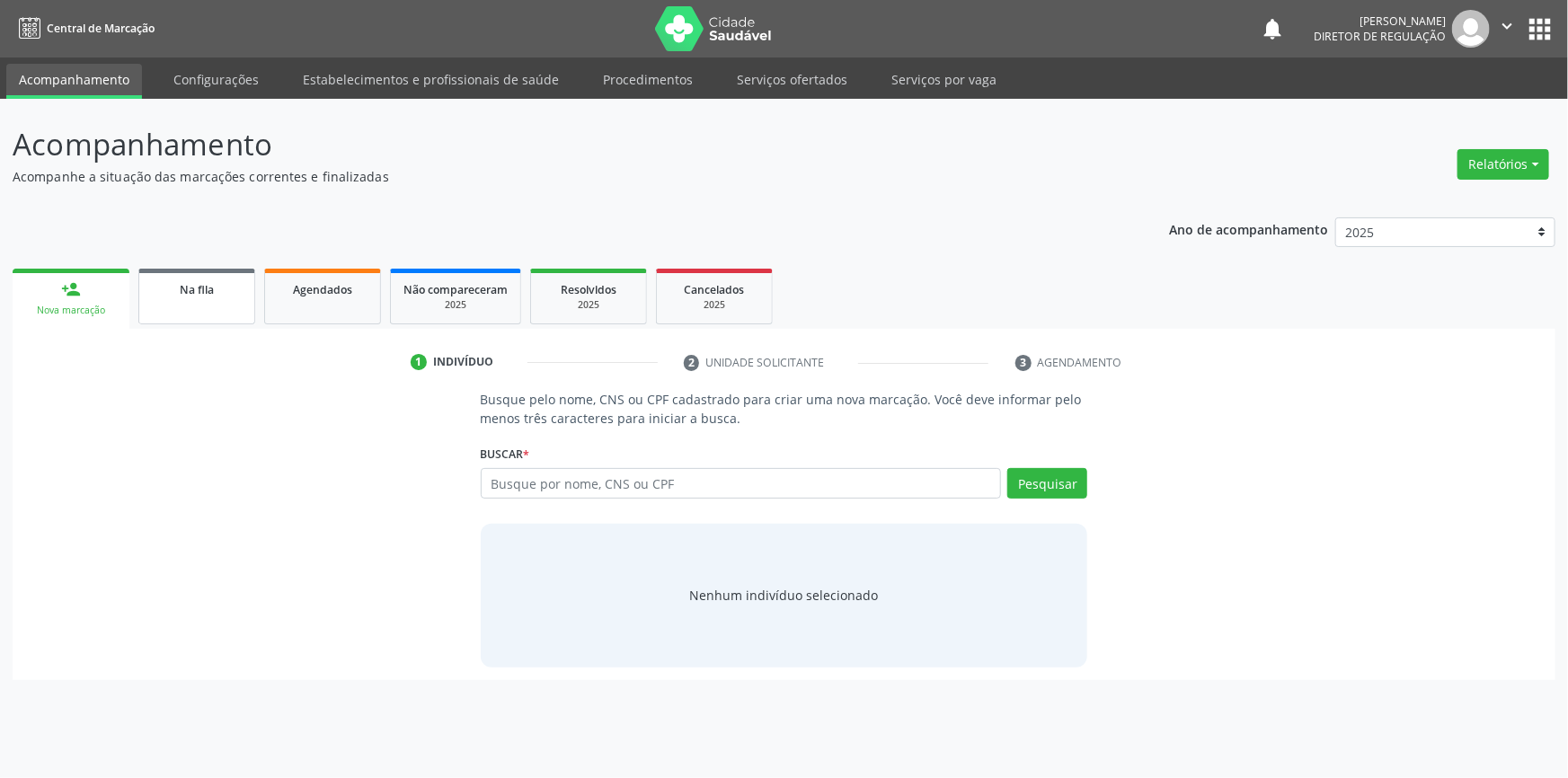
click at [215, 297] on div "Na fila" at bounding box center [196, 289] width 89 height 19
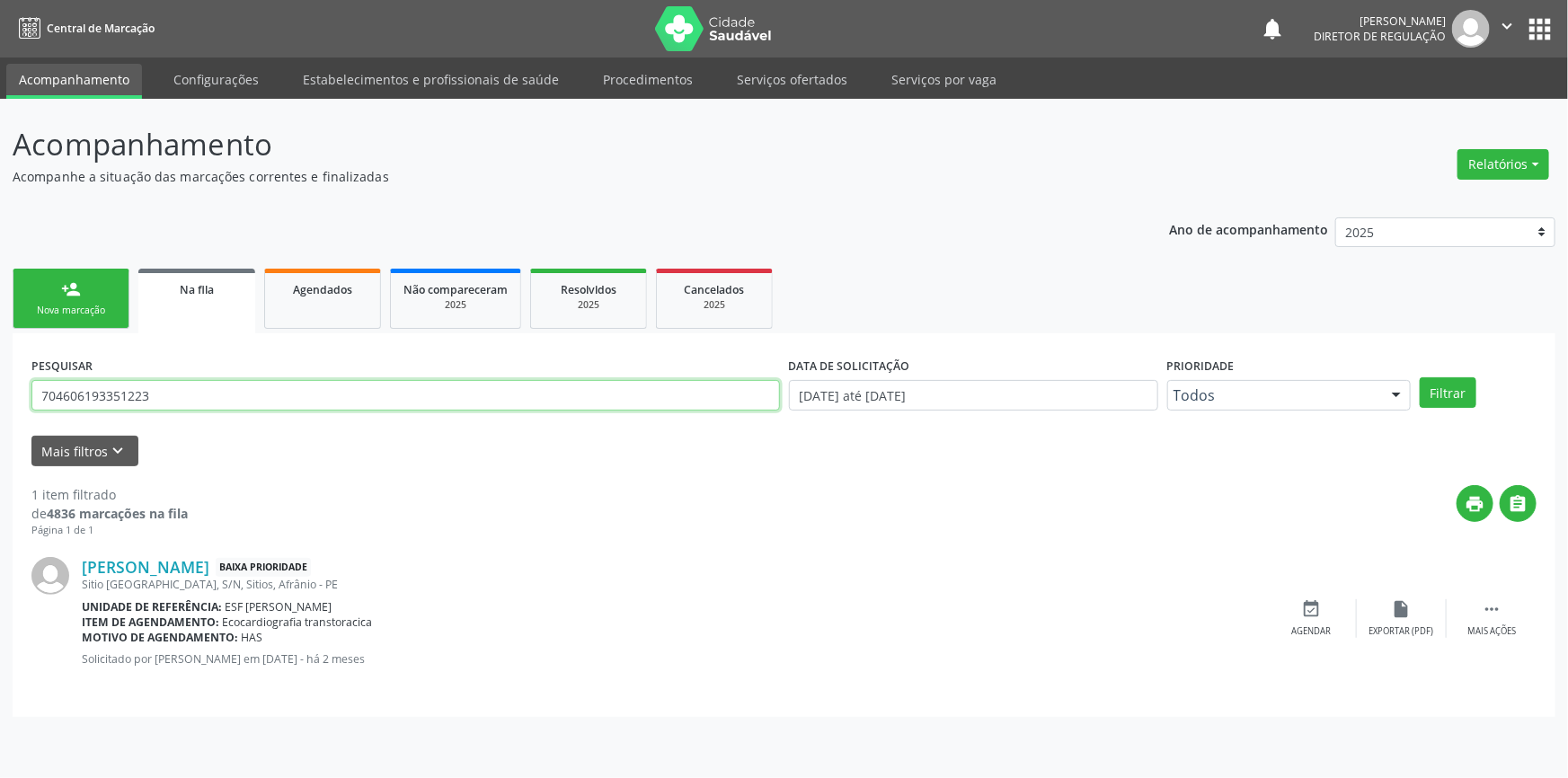
drag, startPoint x: 304, startPoint y: 385, endPoint x: 221, endPoint y: 351, distance: 89.7
click at [0, 382] on div "Acompanhamento Acompanhe a situação das marcações correntes e finalizadas Relat…" at bounding box center [784, 438] width 1568 height 679
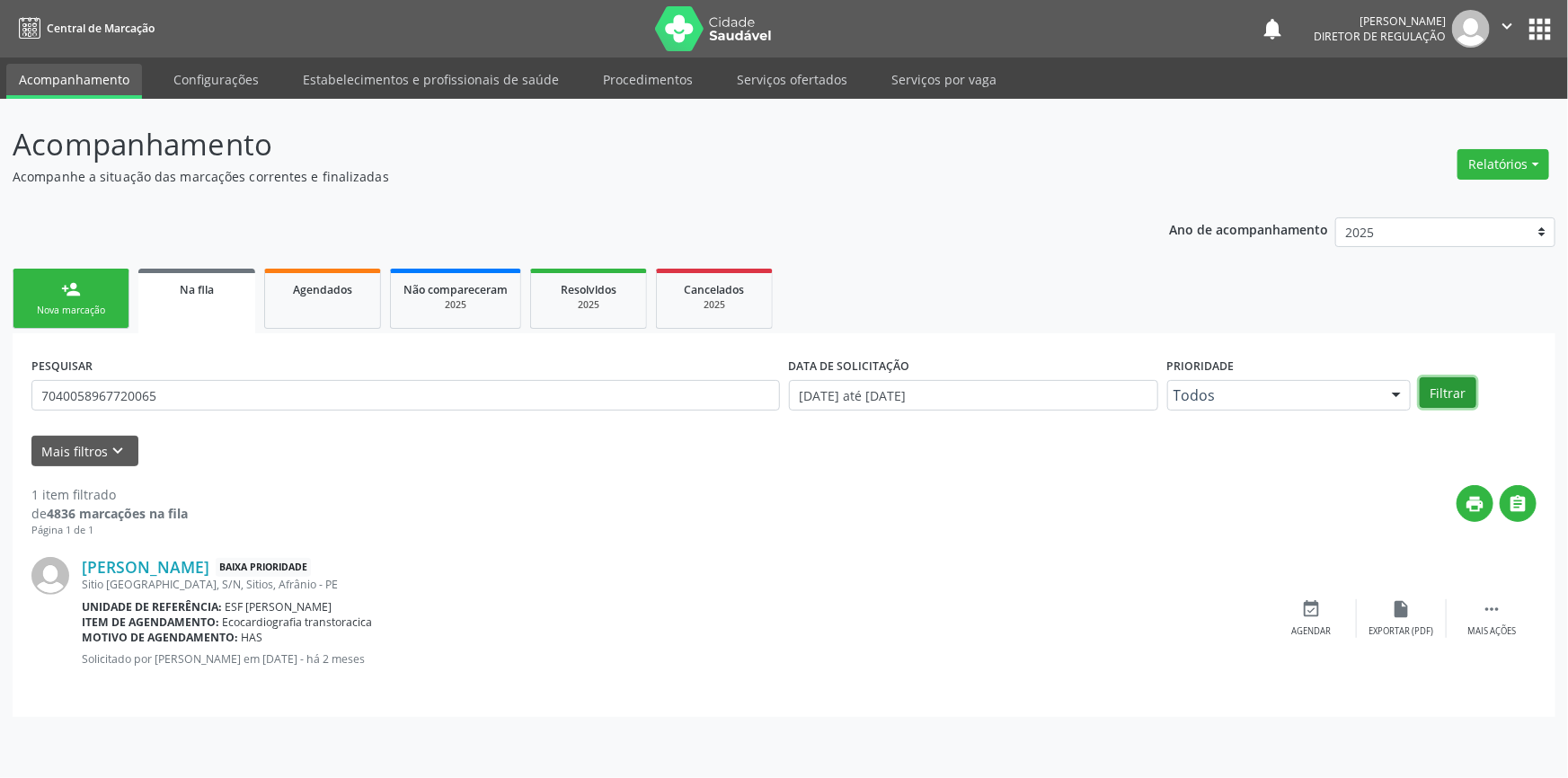
click at [1461, 397] on button "Filtrar" at bounding box center [1447, 393] width 57 height 30
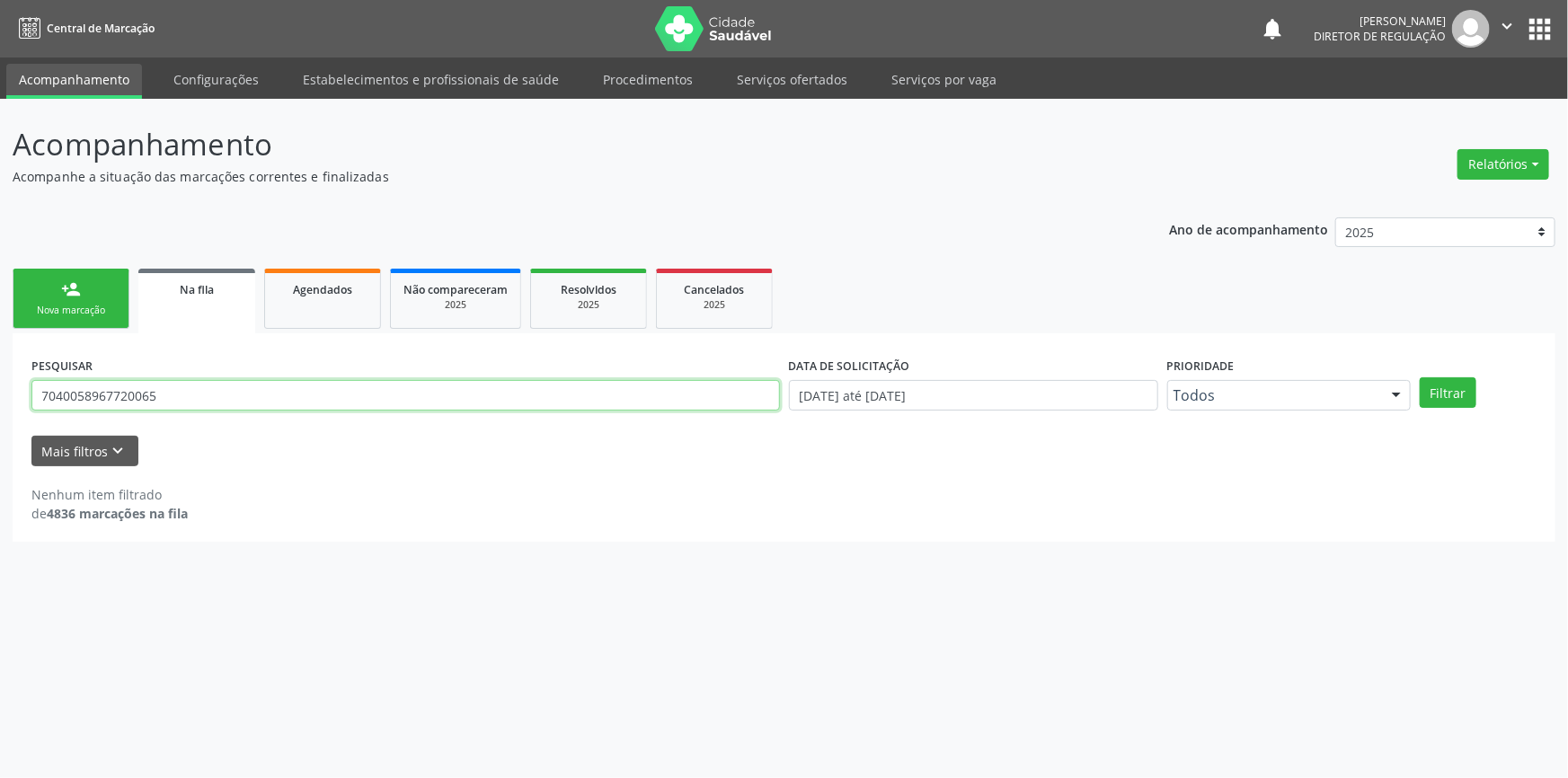
drag, startPoint x: 224, startPoint y: 395, endPoint x: 0, endPoint y: 353, distance: 227.9
click at [0, 353] on div "Acompanhamento Acompanhe a situação das marcações correntes e finalizadas Relat…" at bounding box center [784, 438] width 1568 height 679
type input "704005896720065"
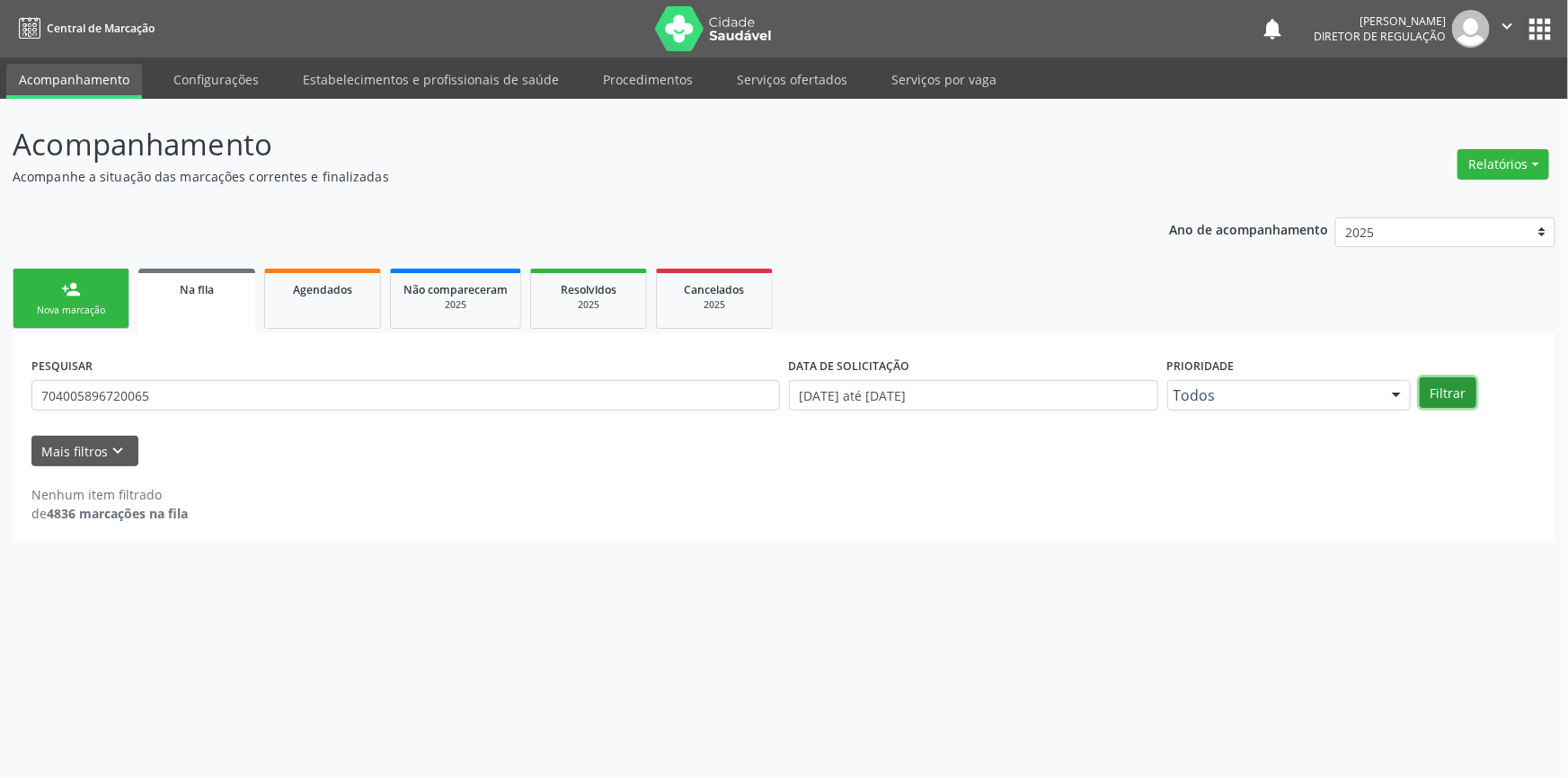
click at [1455, 384] on button "Filtrar" at bounding box center [1447, 393] width 57 height 30
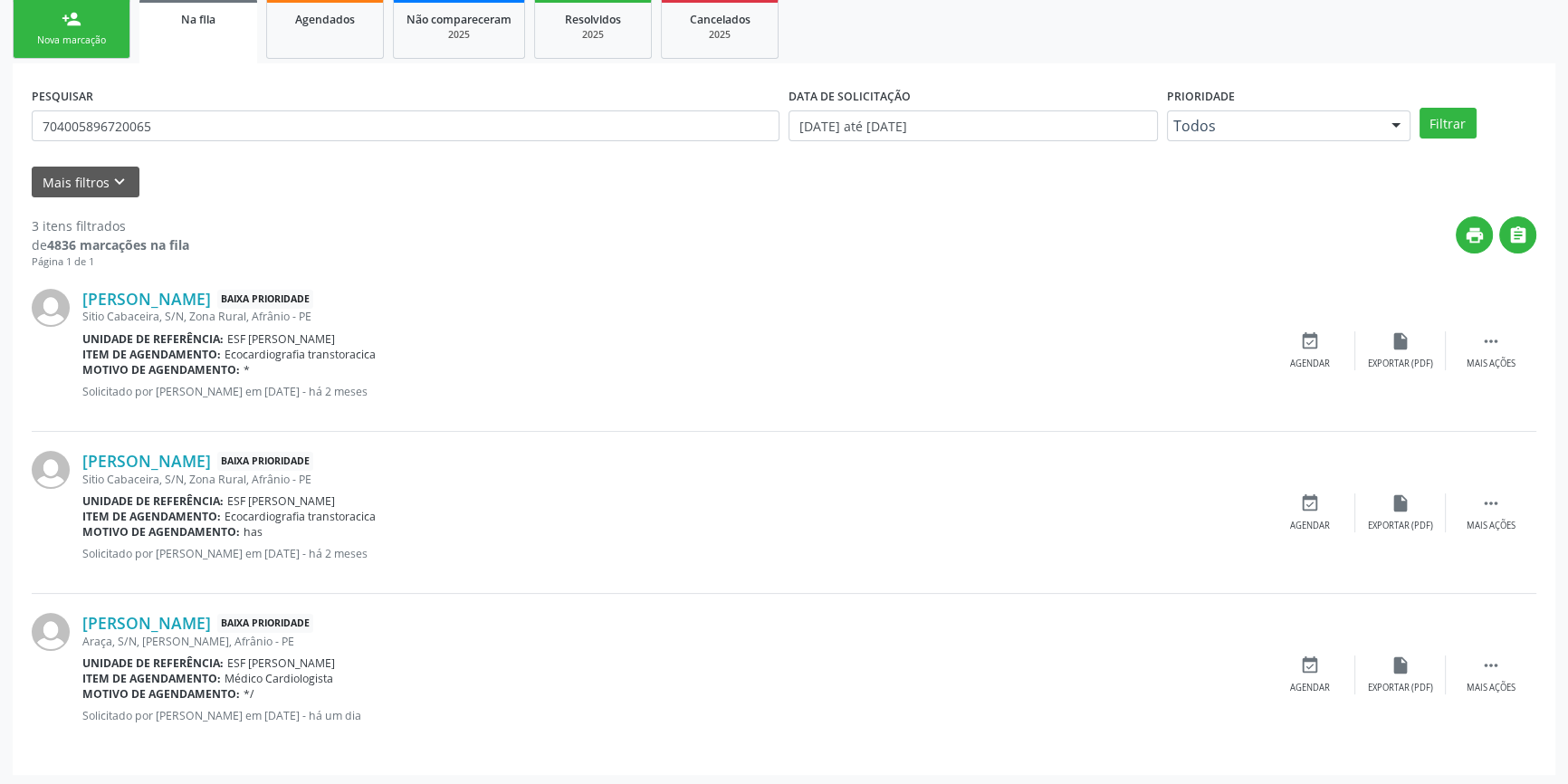
scroll to position [273, 0]
click at [1321, 667] on div "event_available Agendar" at bounding box center [1310, 674] width 90 height 39
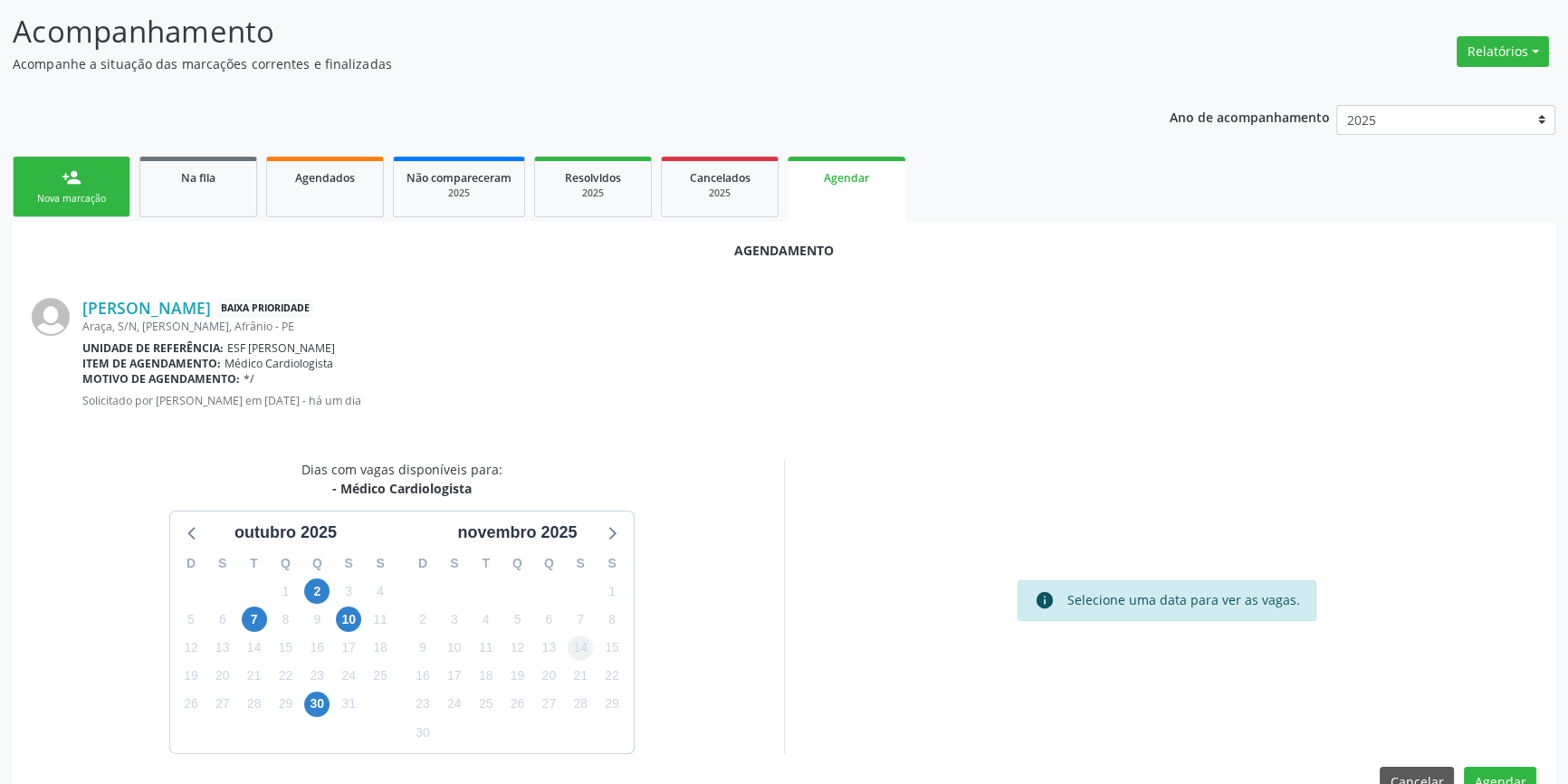
scroll to position [157, 0]
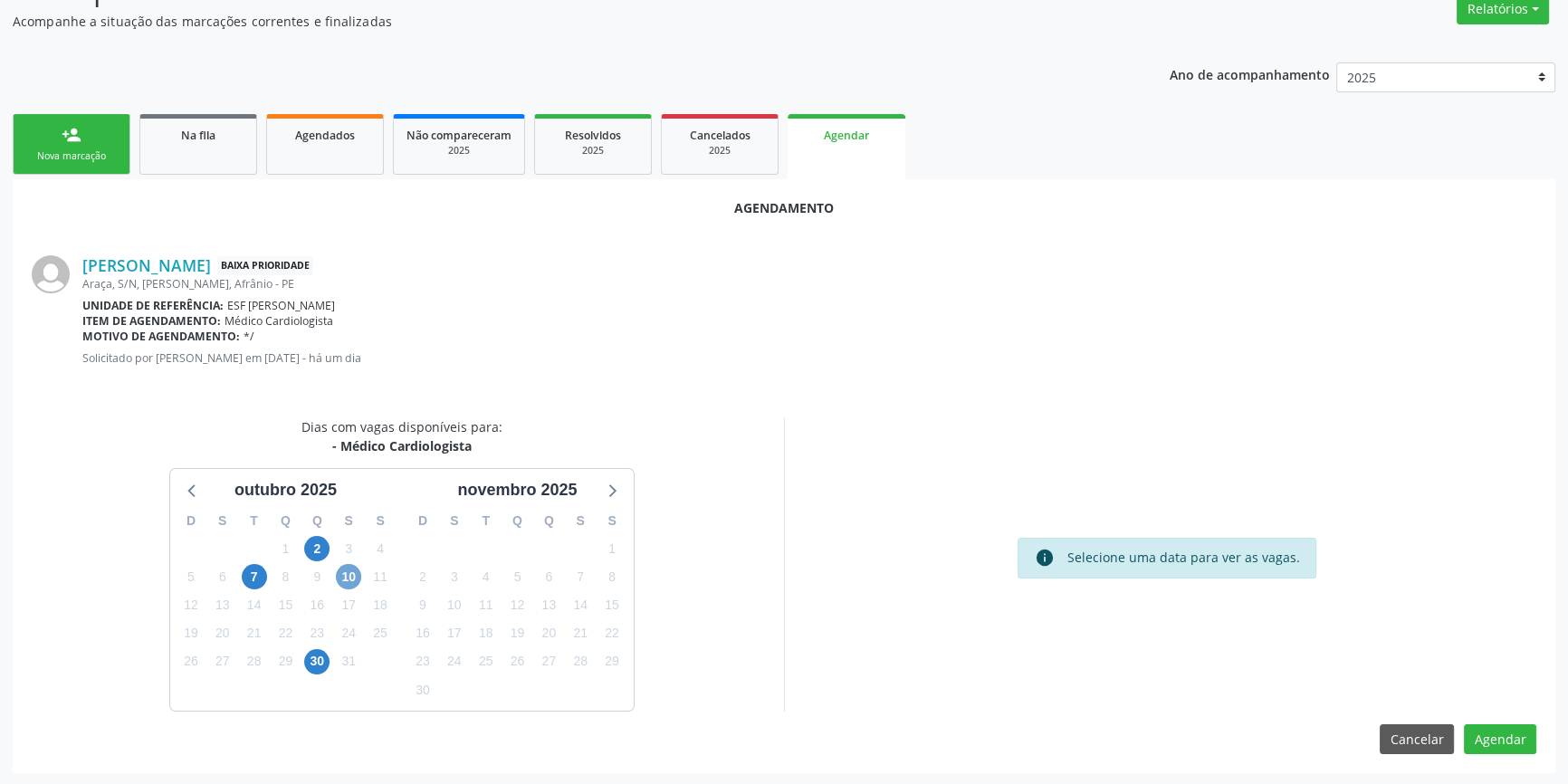
click at [358, 575] on span "10" at bounding box center [348, 576] width 26 height 26
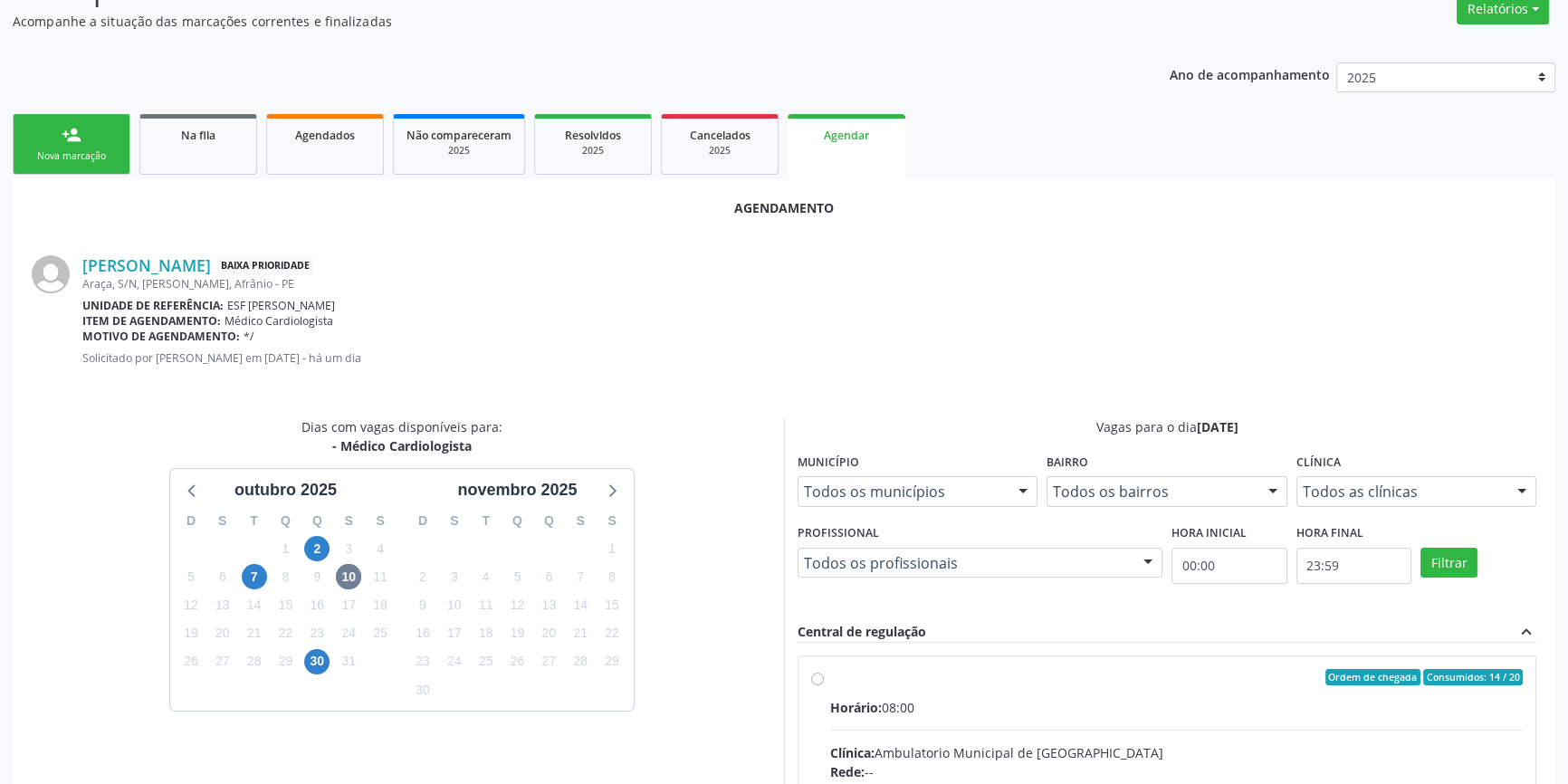
click at [824, 685] on input "Ordem de chegada Consumidos: 14 / 20 Horário: 08:00 Clínica: Ambulatorio Munici…" at bounding box center [817, 677] width 12 height 16
radio input "true"
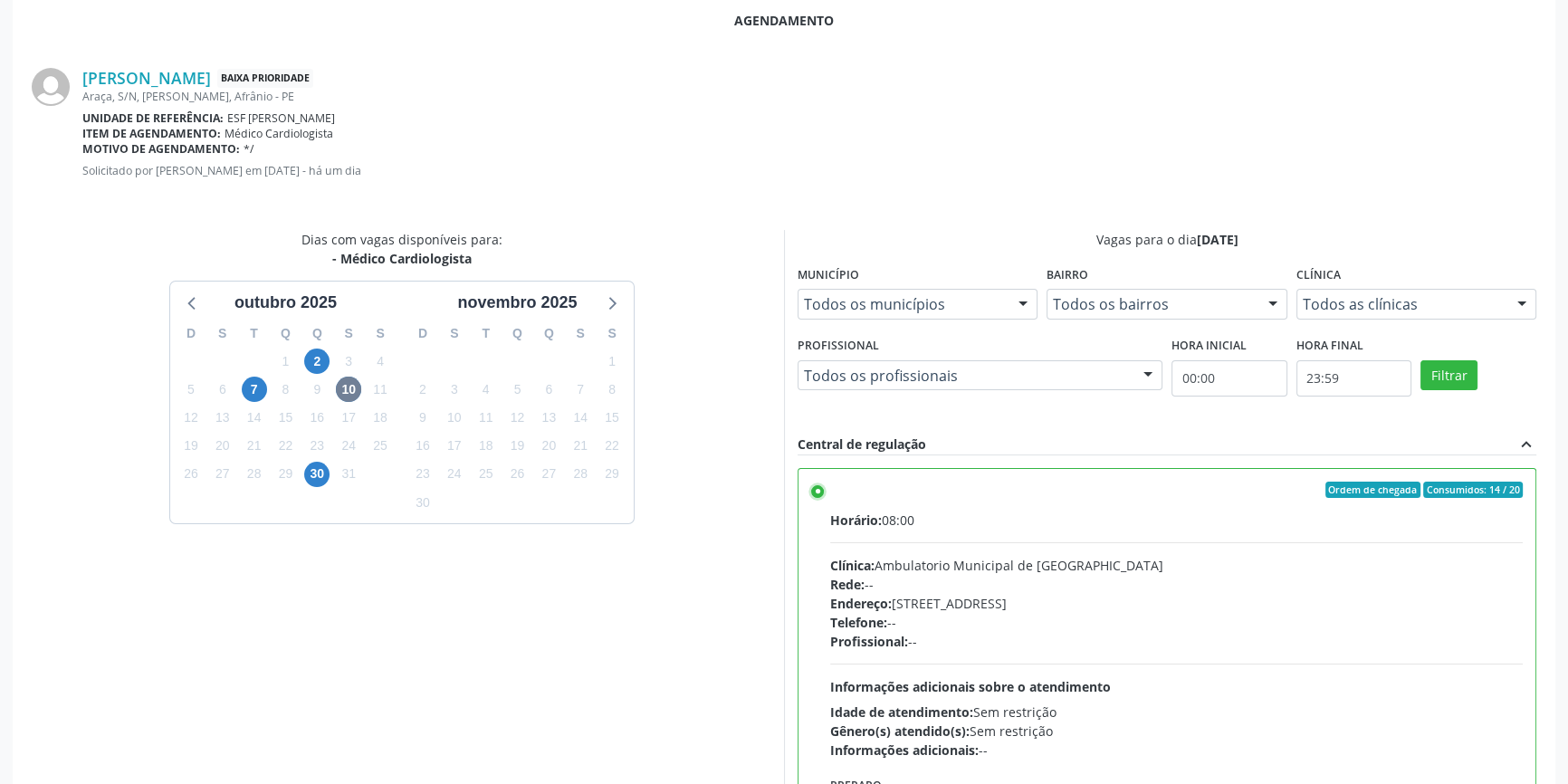
scroll to position [451, 0]
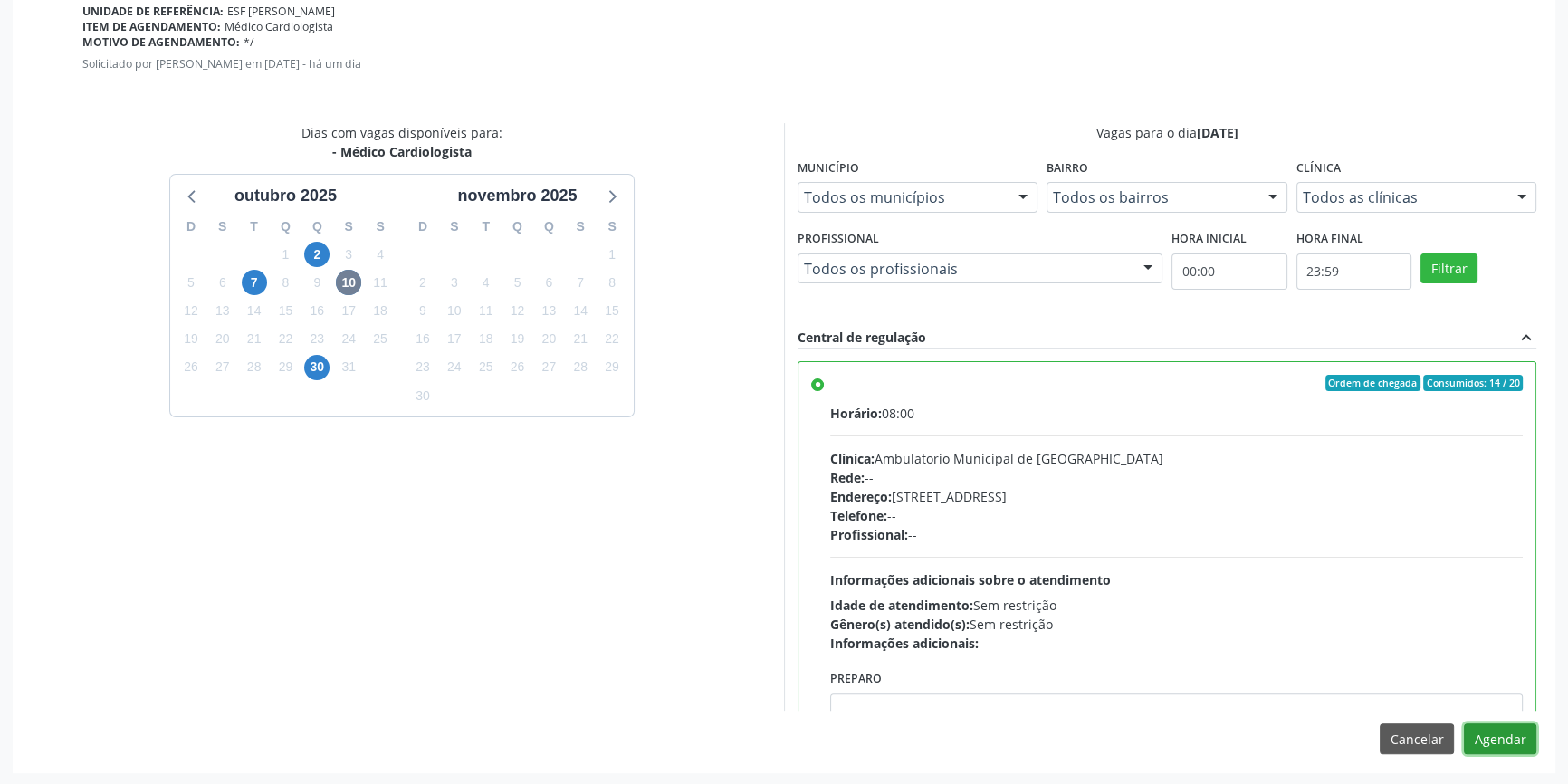
click at [1482, 737] on button "Agendar" at bounding box center [1501, 738] width 72 height 30
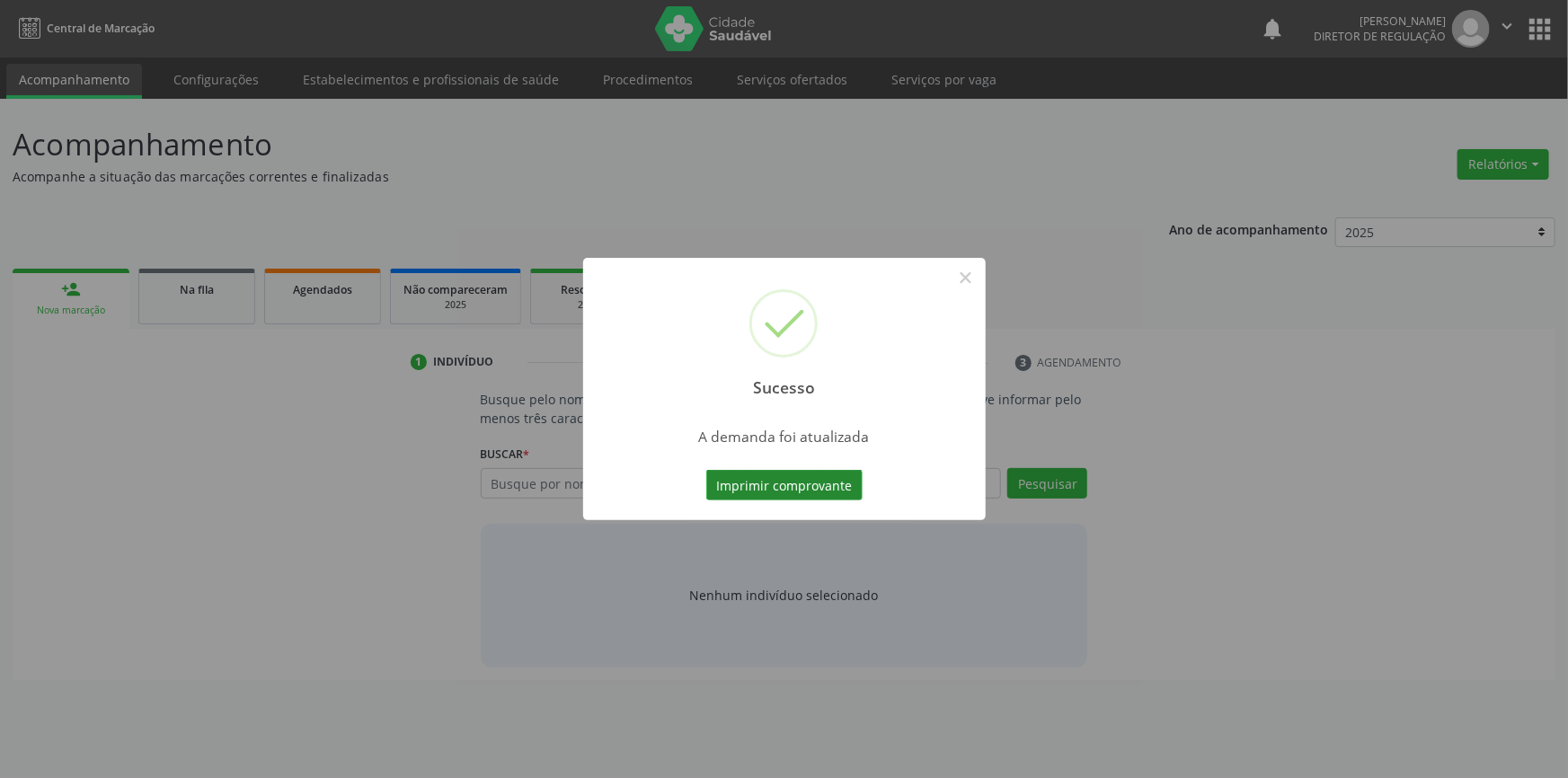
click at [799, 486] on button "Imprimir comprovante" at bounding box center [784, 485] width 156 height 30
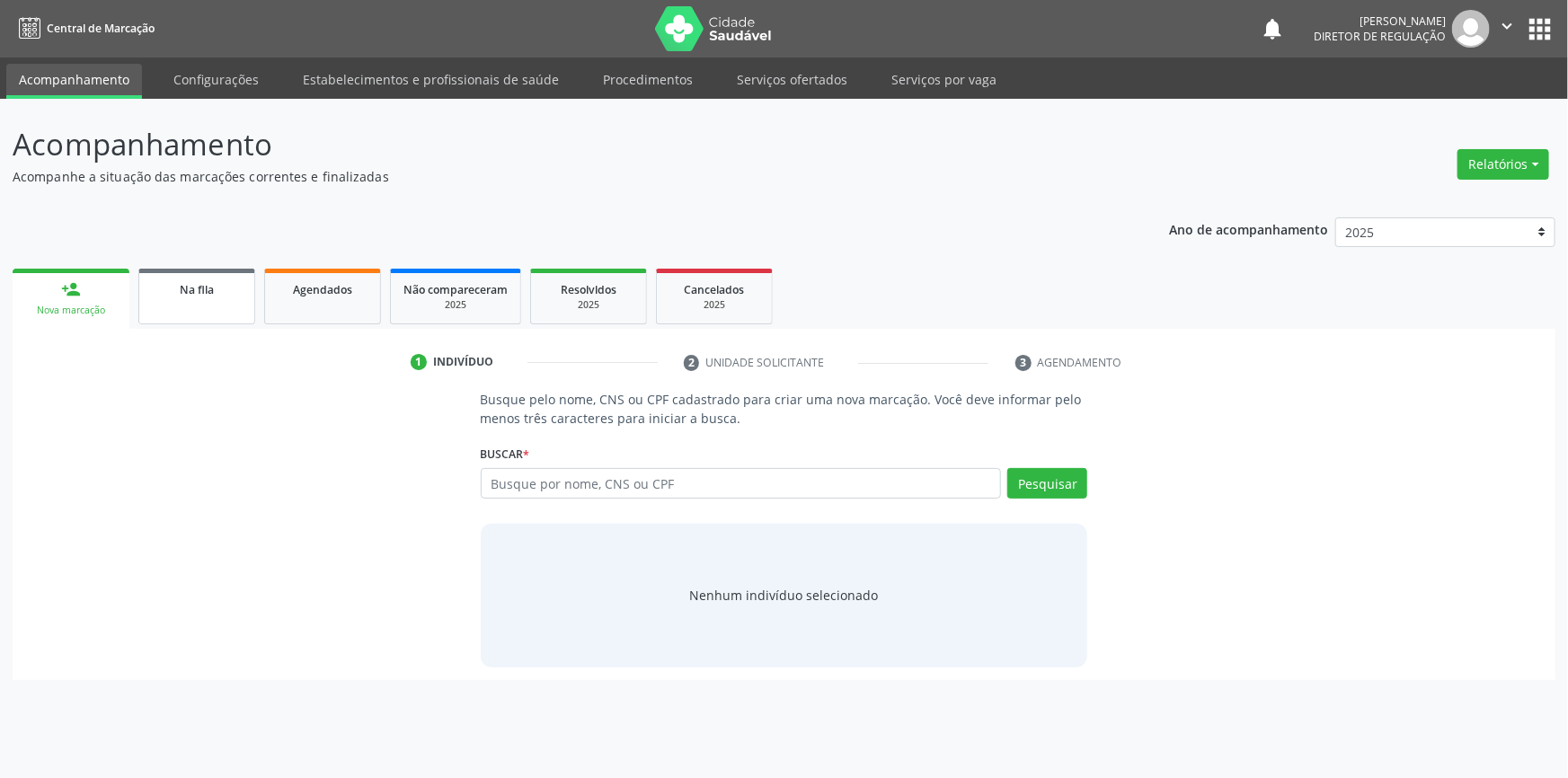
click at [201, 298] on link "Na fila" at bounding box center [197, 296] width 117 height 56
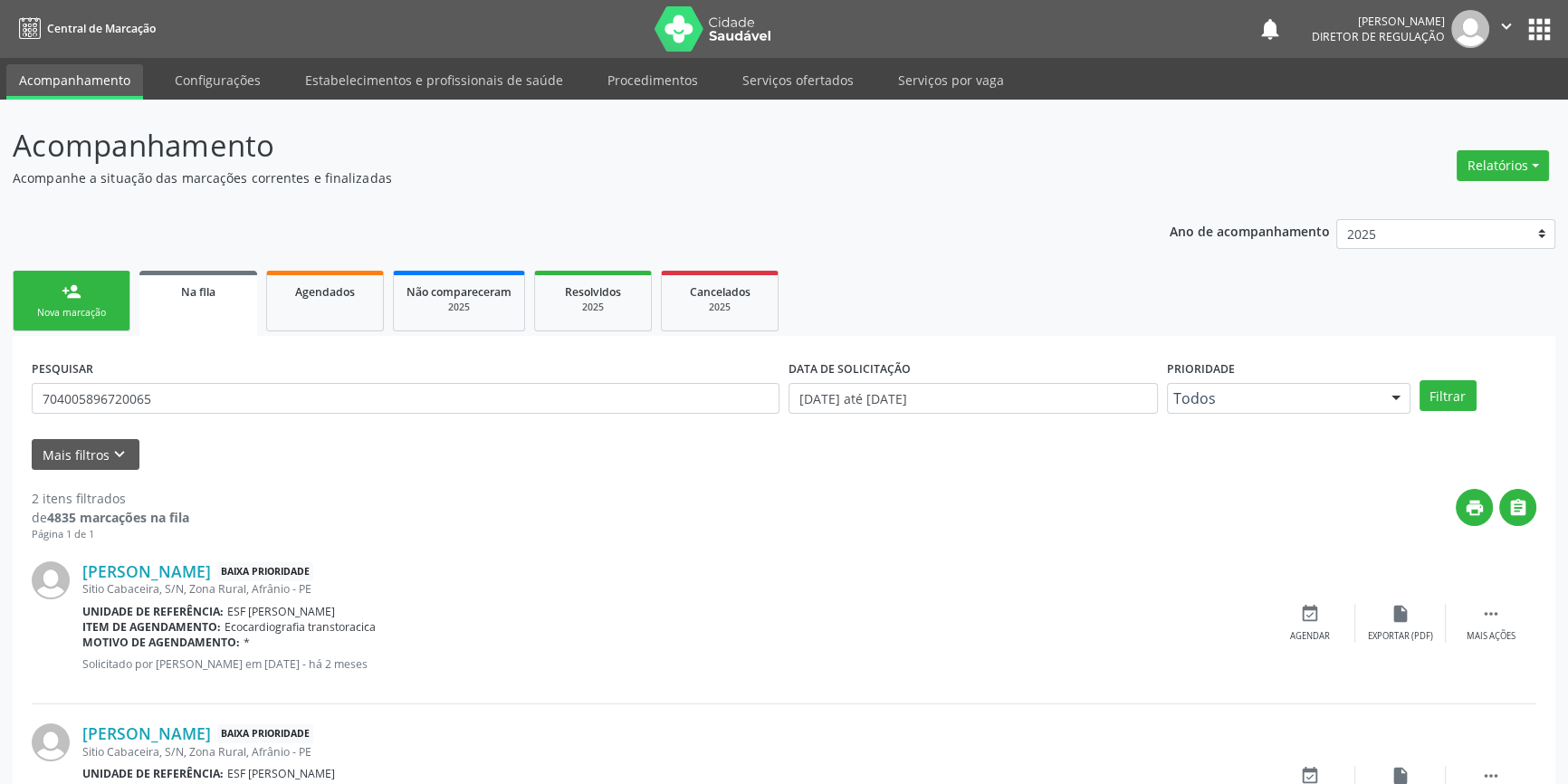
drag, startPoint x: 215, startPoint y: 379, endPoint x: 37, endPoint y: 384, distance: 178.1
click at [37, 384] on div "PESQUISAR 704005896720065" at bounding box center [405, 390] width 756 height 70
drag, startPoint x: 186, startPoint y: 394, endPoint x: 0, endPoint y: 403, distance: 186.2
click at [0, 403] on div "Acompanhamento Acompanhe a situação das marcações correntes e finalizadas Relat…" at bounding box center [784, 498] width 1568 height 797
type input "700403331524450"
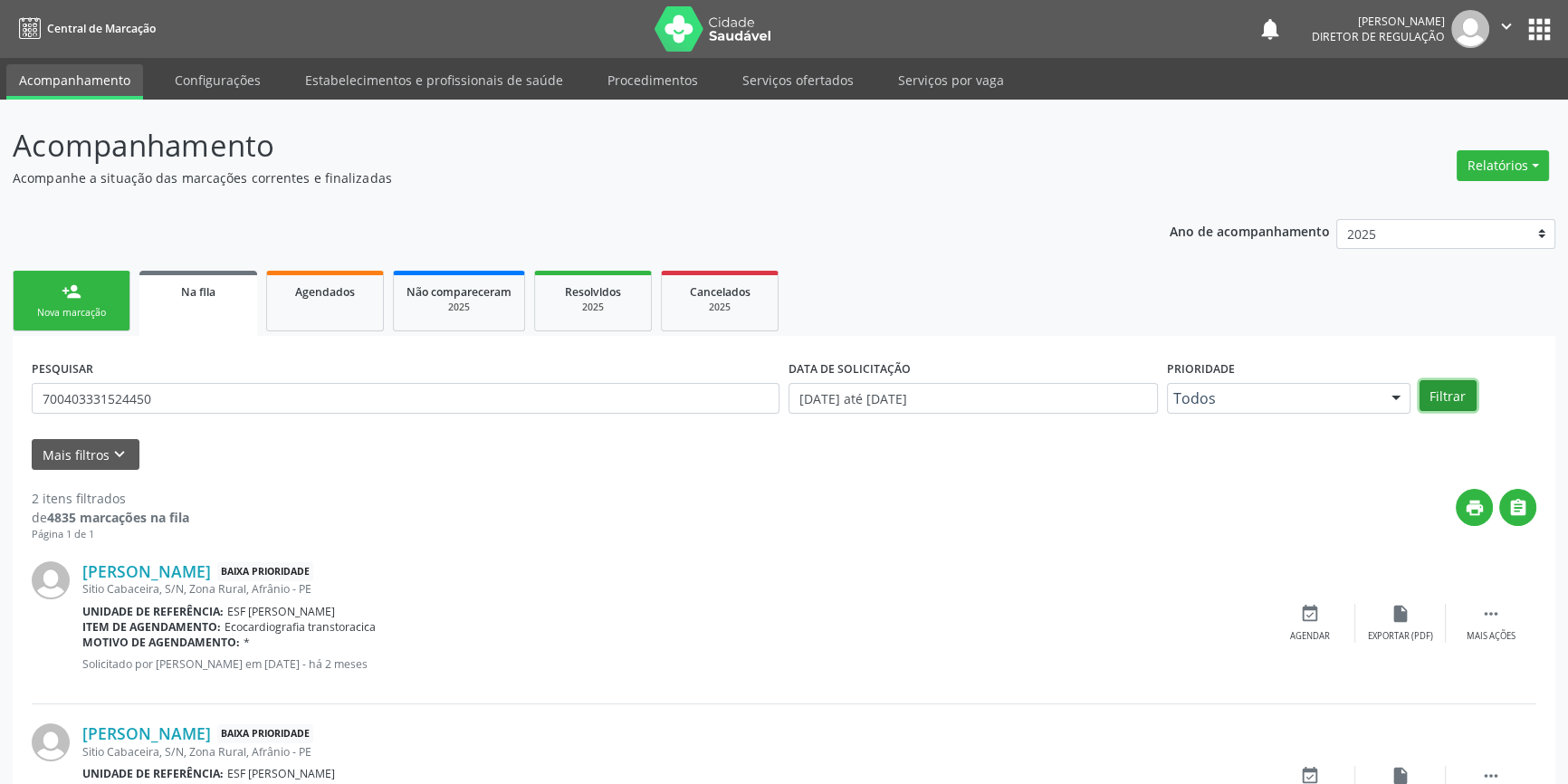
click at [1467, 401] on button "Filtrar" at bounding box center [1448, 396] width 57 height 30
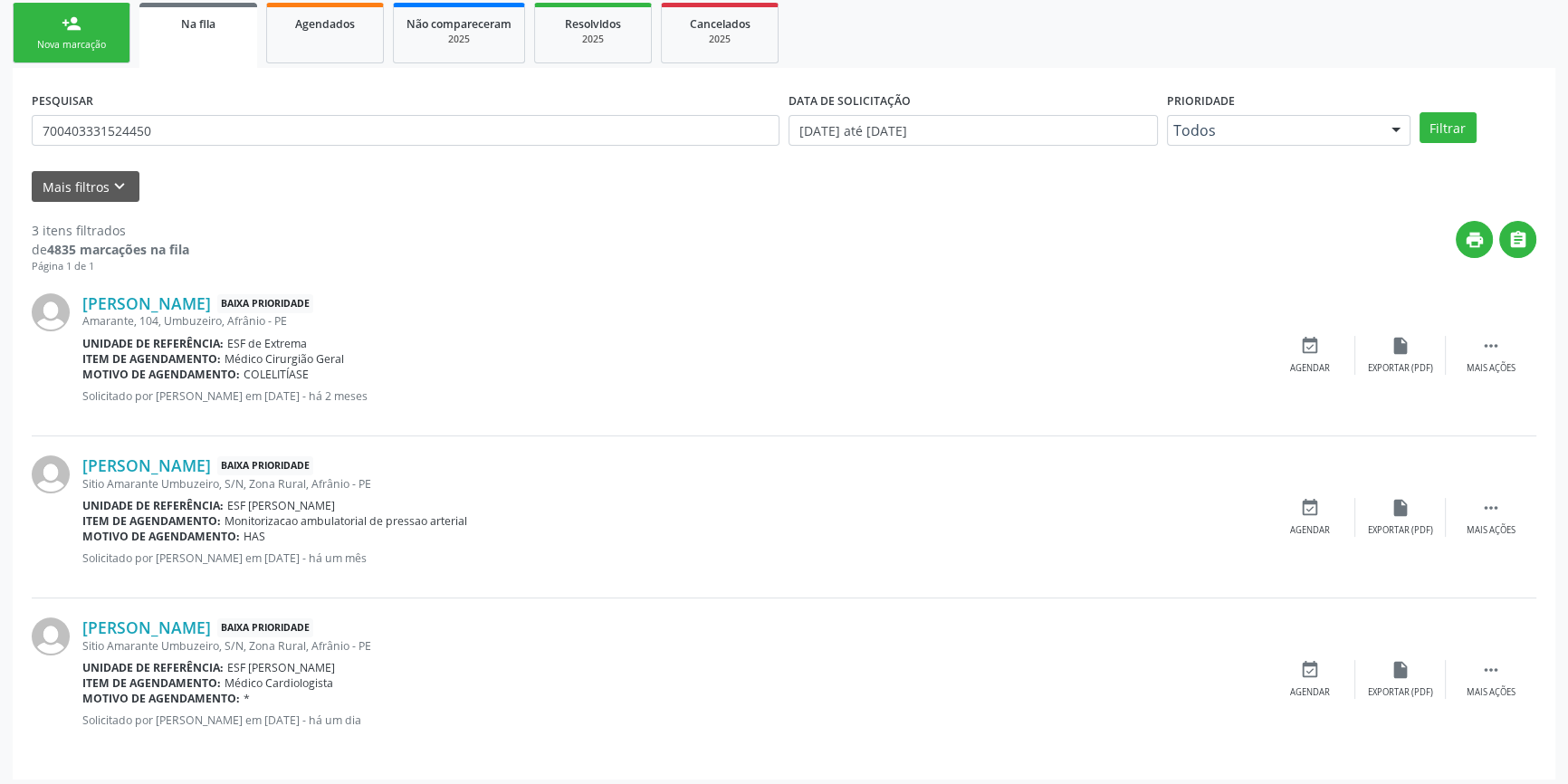
scroll to position [273, 0]
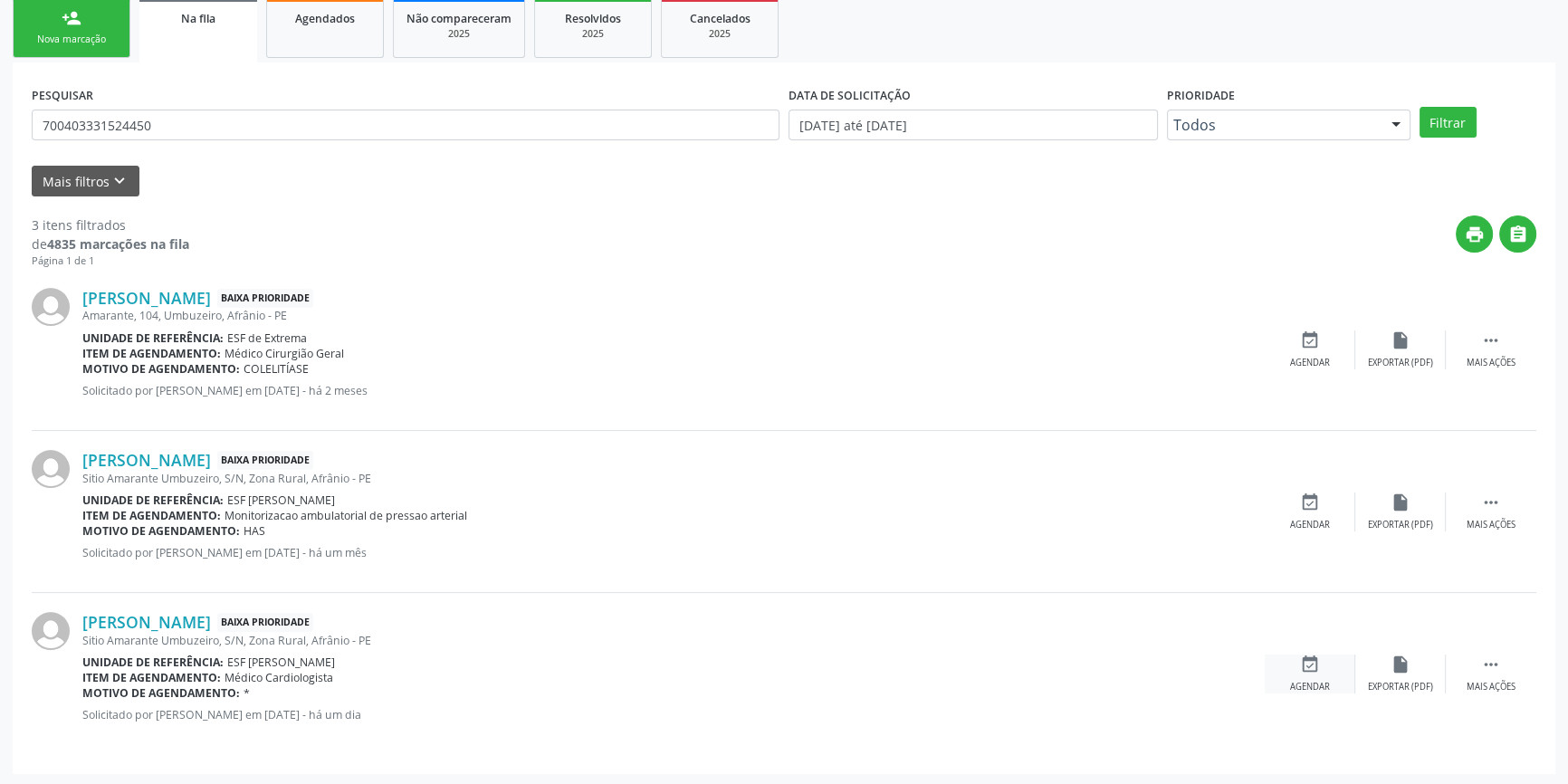
click at [1313, 671] on icon "event_available" at bounding box center [1310, 664] width 20 height 20
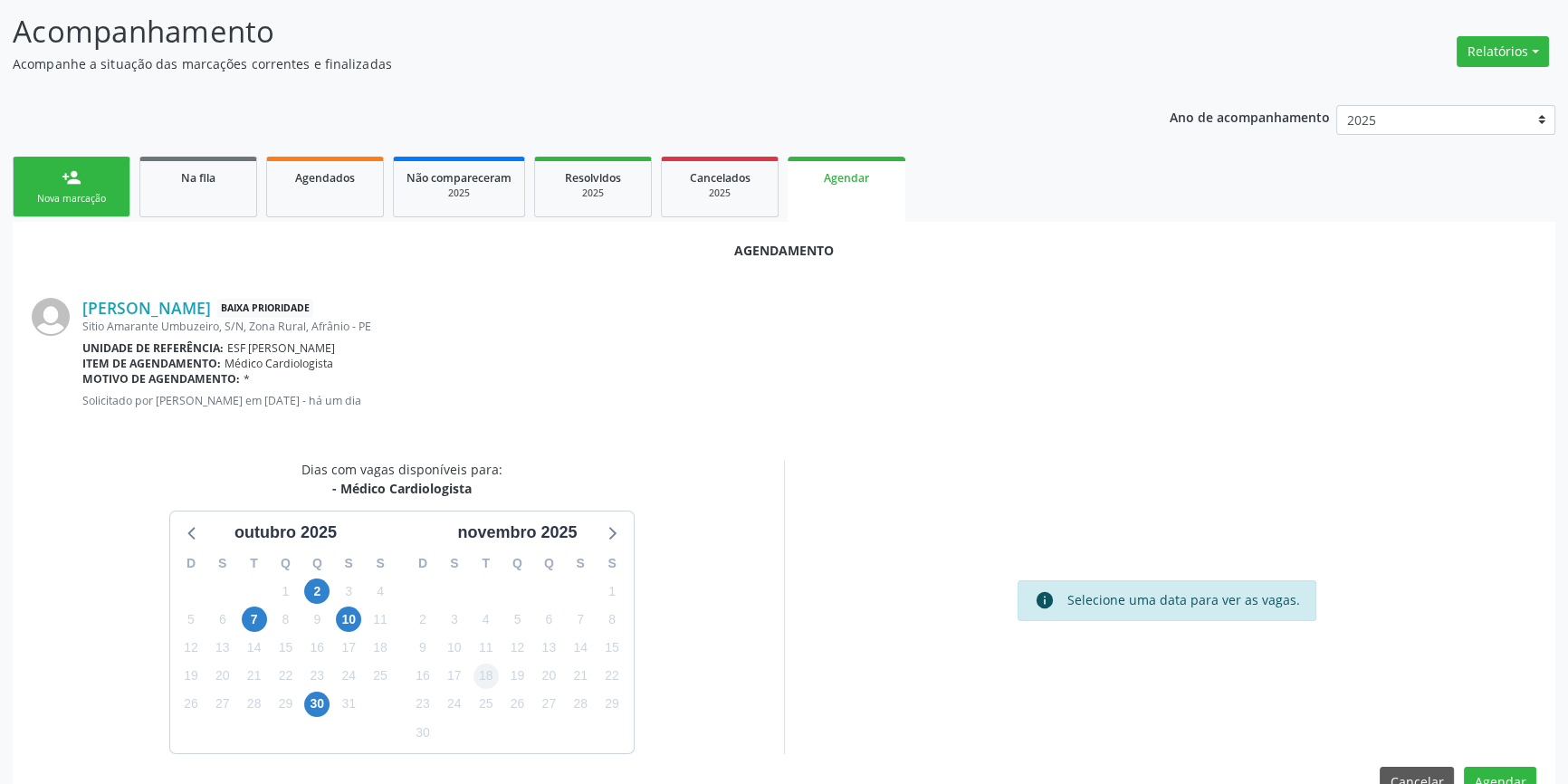
scroll to position [157, 0]
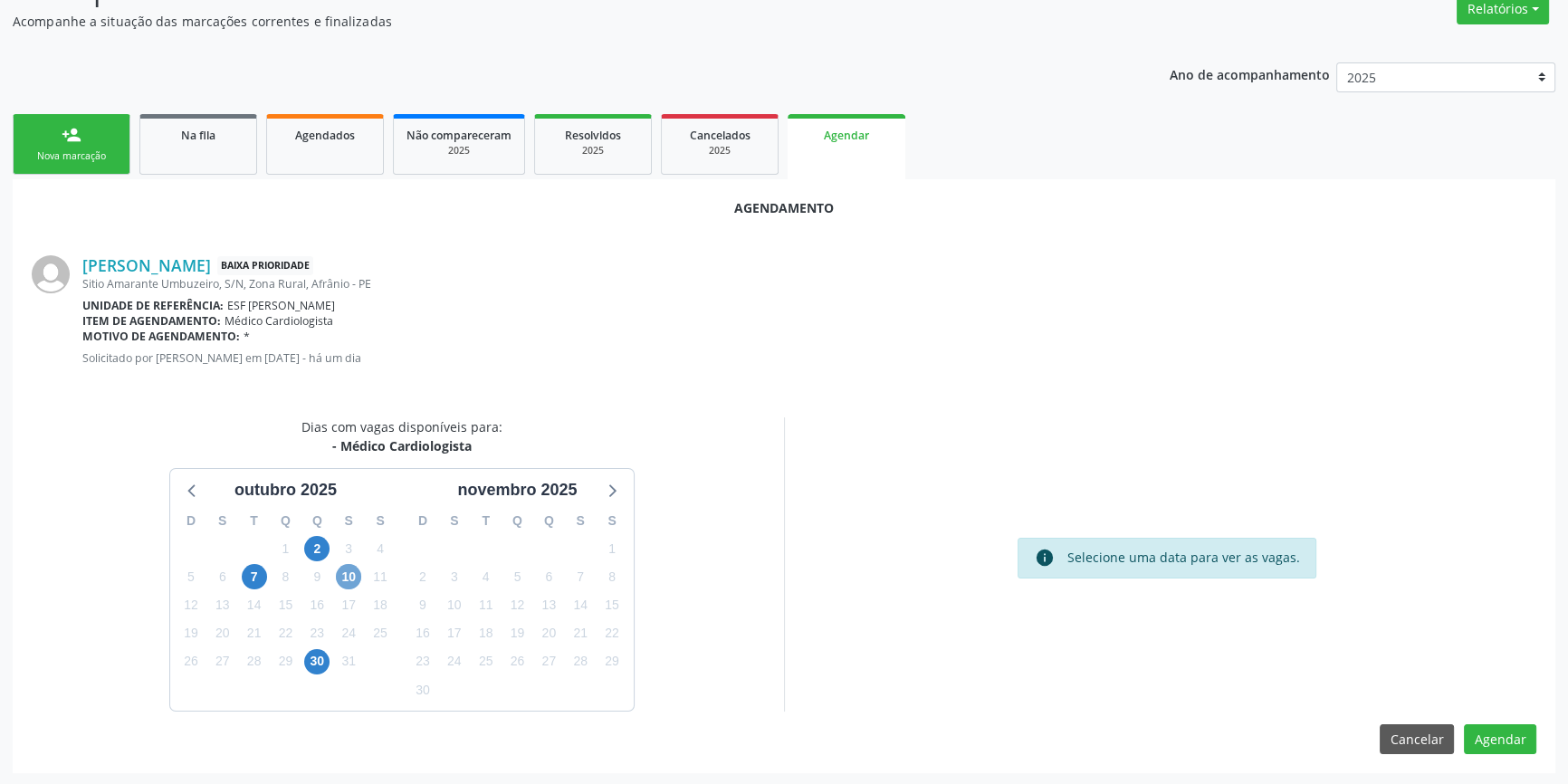
click at [349, 585] on span "10" at bounding box center [348, 576] width 26 height 26
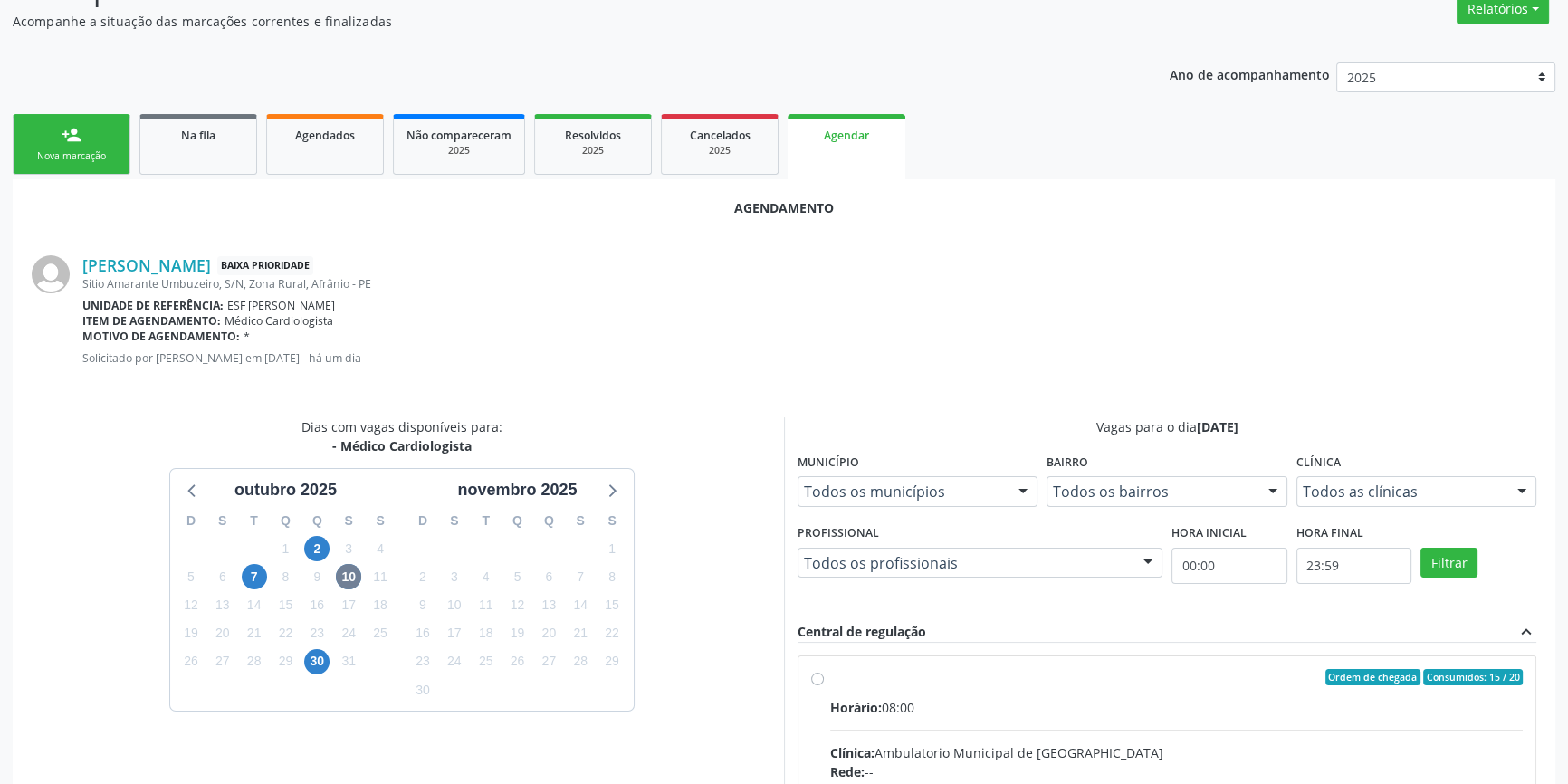
click at [882, 699] on span "Horário:" at bounding box center [856, 707] width 51 height 17
click at [824, 685] on input "Ordem de chegada Consumidos: 15 / 20 Horário: 08:00 Clínica: Ambulatorio Munici…" at bounding box center [817, 677] width 12 height 16
radio input "true"
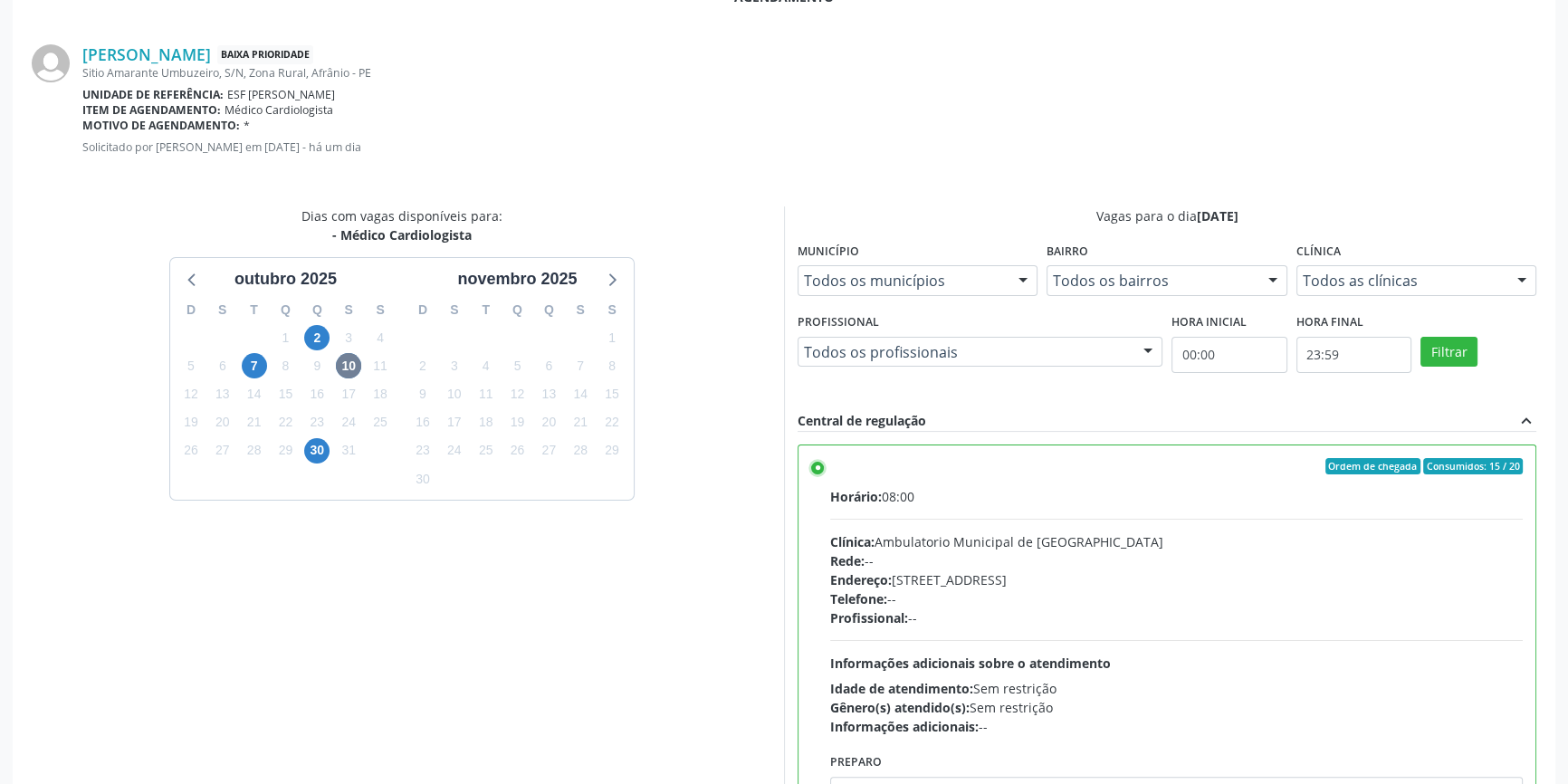
scroll to position [451, 0]
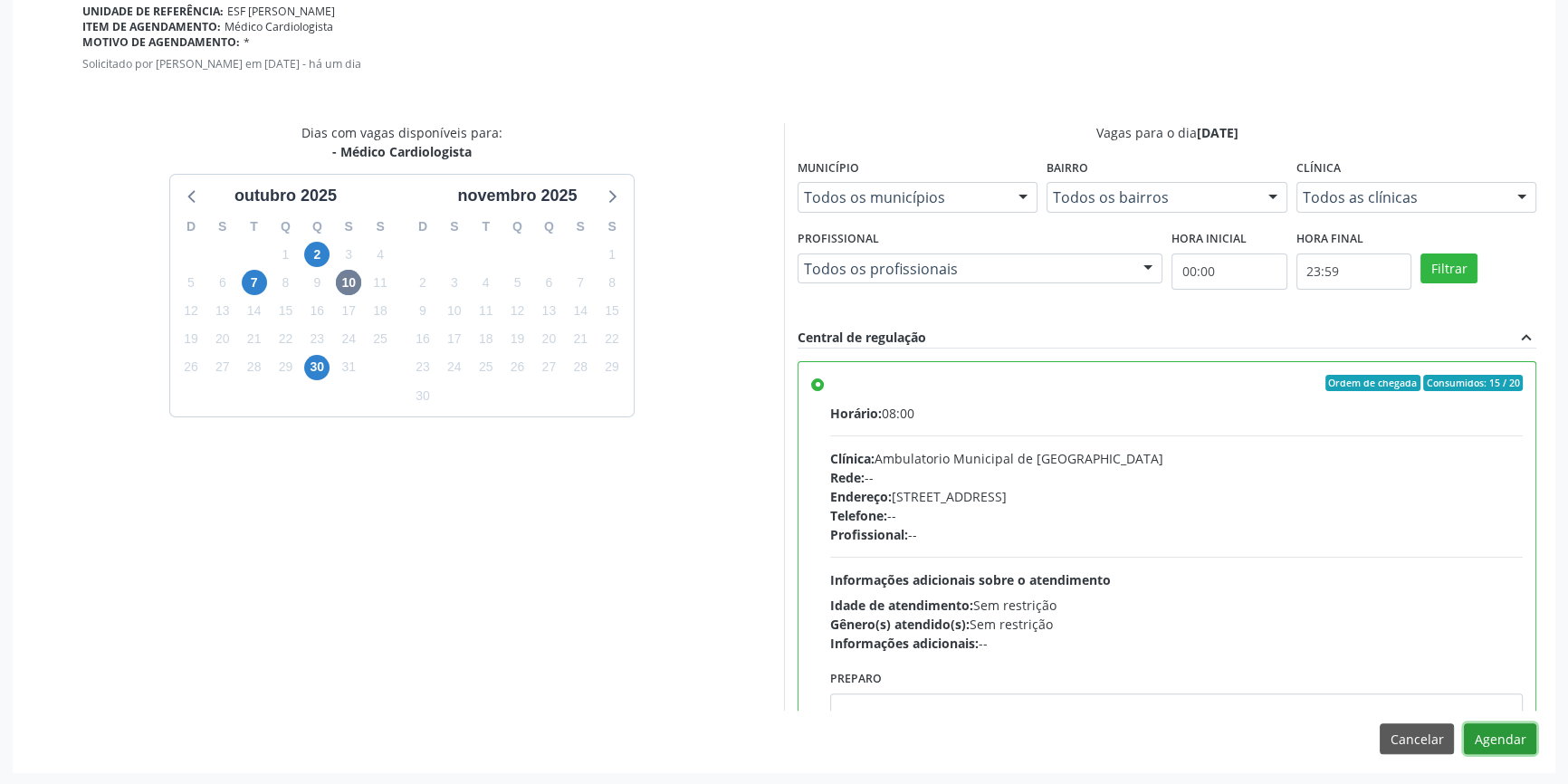
click at [1502, 733] on button "Agendar" at bounding box center [1501, 738] width 72 height 30
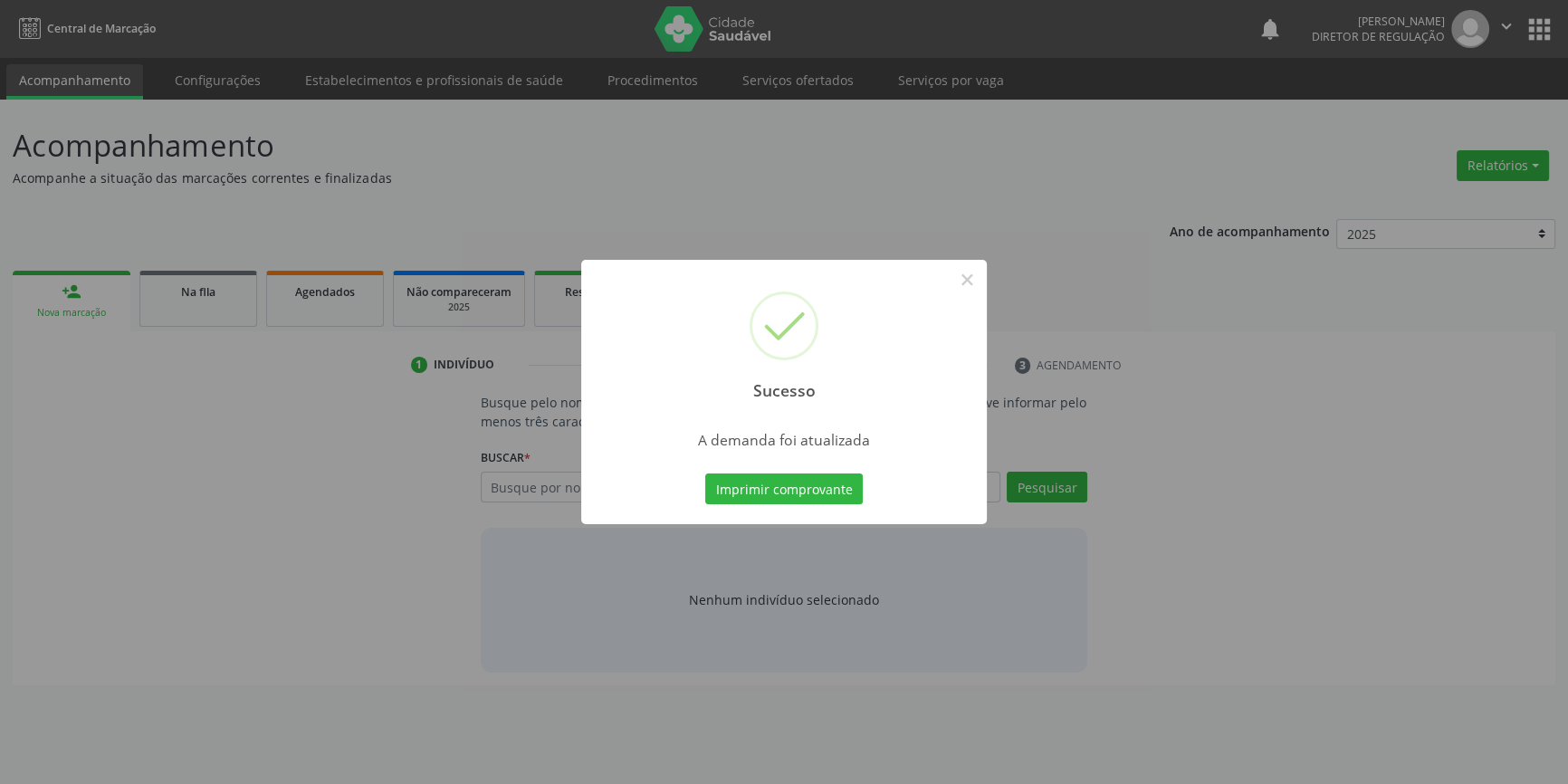
scroll to position [0, 0]
click at [849, 491] on button "Imprimir comprovante" at bounding box center [791, 489] width 158 height 30
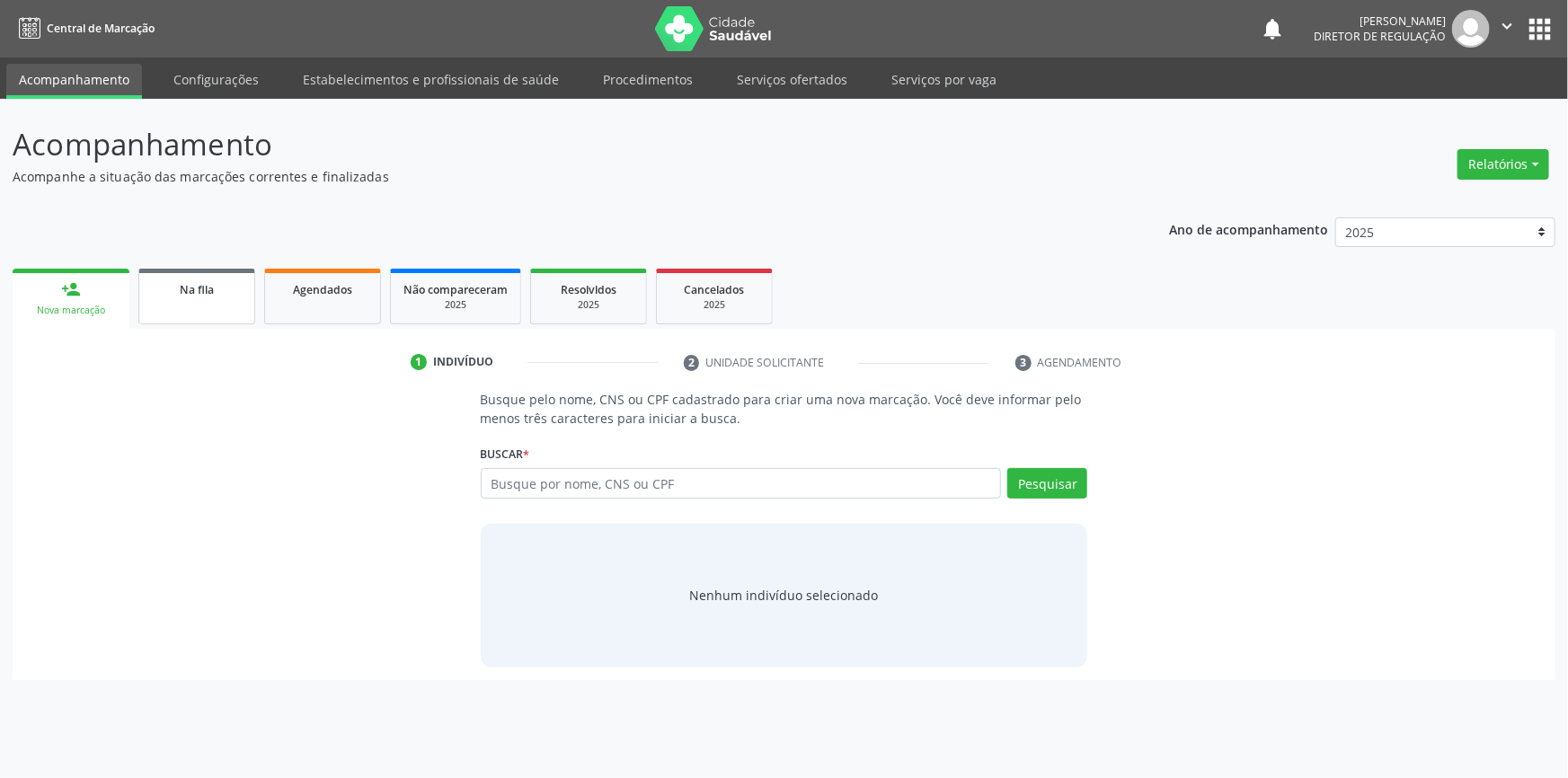
click at [186, 284] on span "Na fila" at bounding box center [197, 290] width 34 height 15
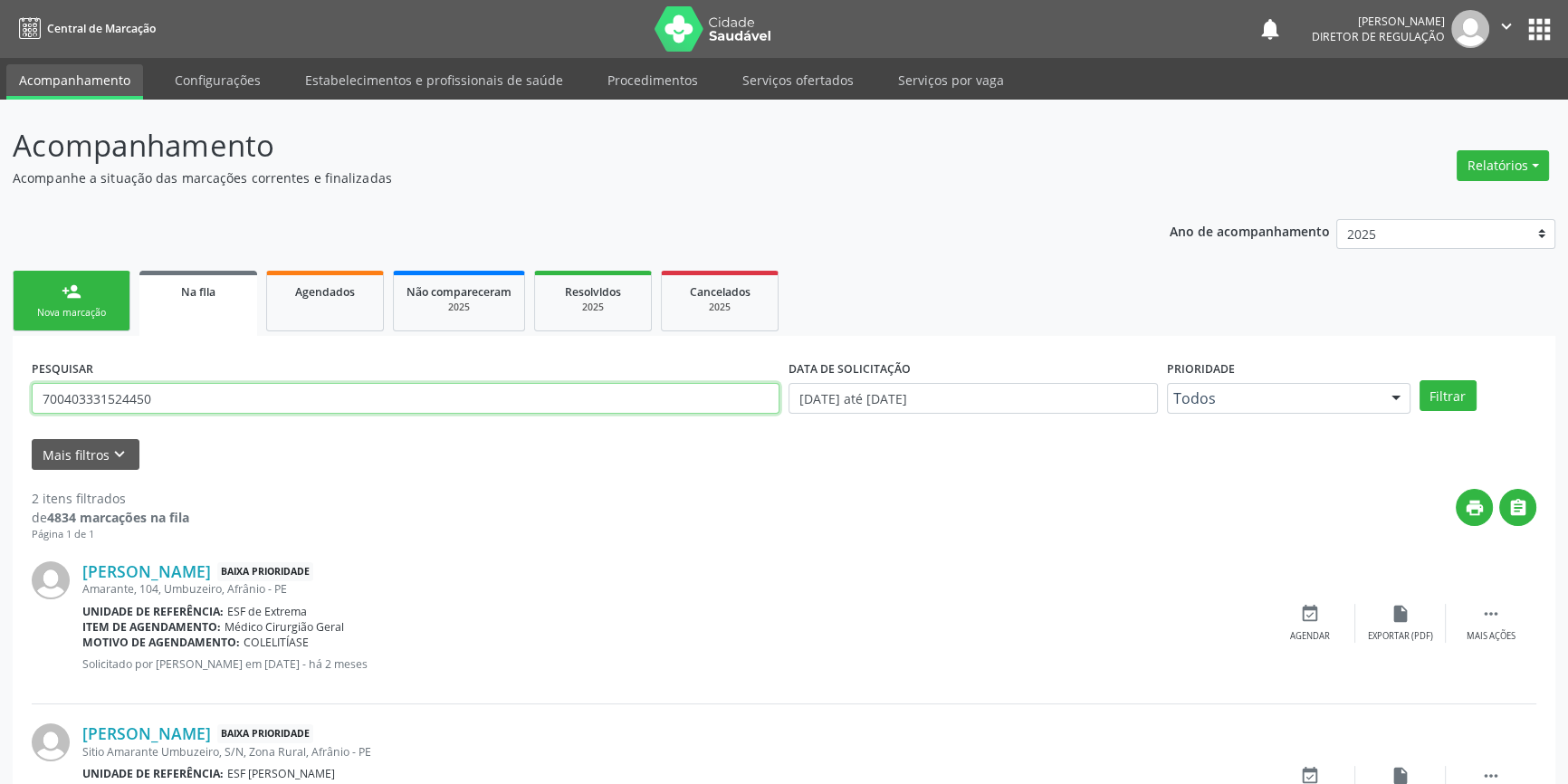
drag, startPoint x: 261, startPoint y: 406, endPoint x: 26, endPoint y: 344, distance: 243.0
click at [0, 370] on div "Acompanhamento Acompanhe a situação das marcações correntes e finalizadas Relat…" at bounding box center [784, 498] width 1568 height 797
type input "700505721995858"
click at [1447, 398] on button "Filtrar" at bounding box center [1448, 396] width 57 height 30
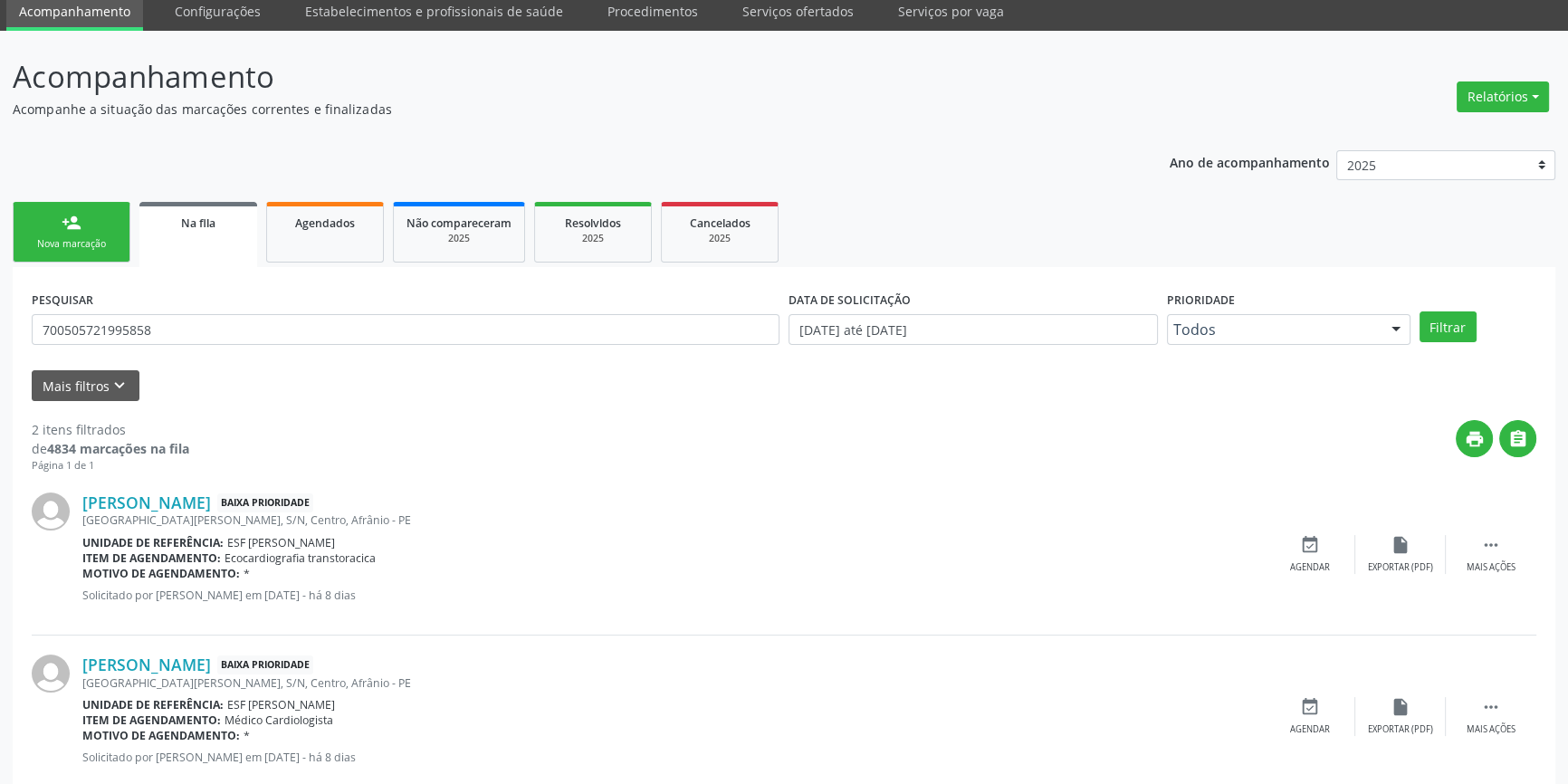
scroll to position [111, 0]
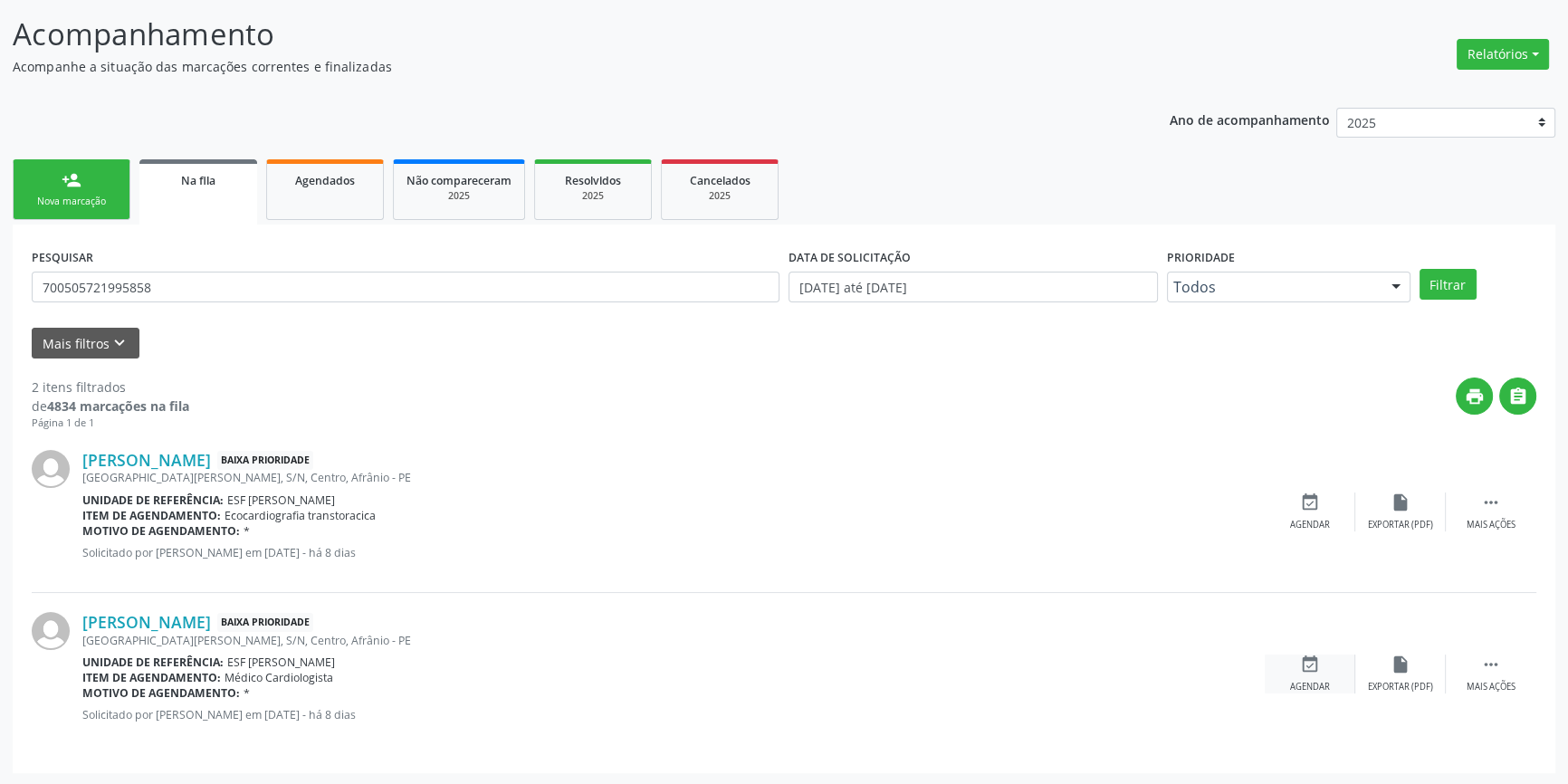
click at [1323, 675] on div "event_available Agendar" at bounding box center [1310, 674] width 90 height 39
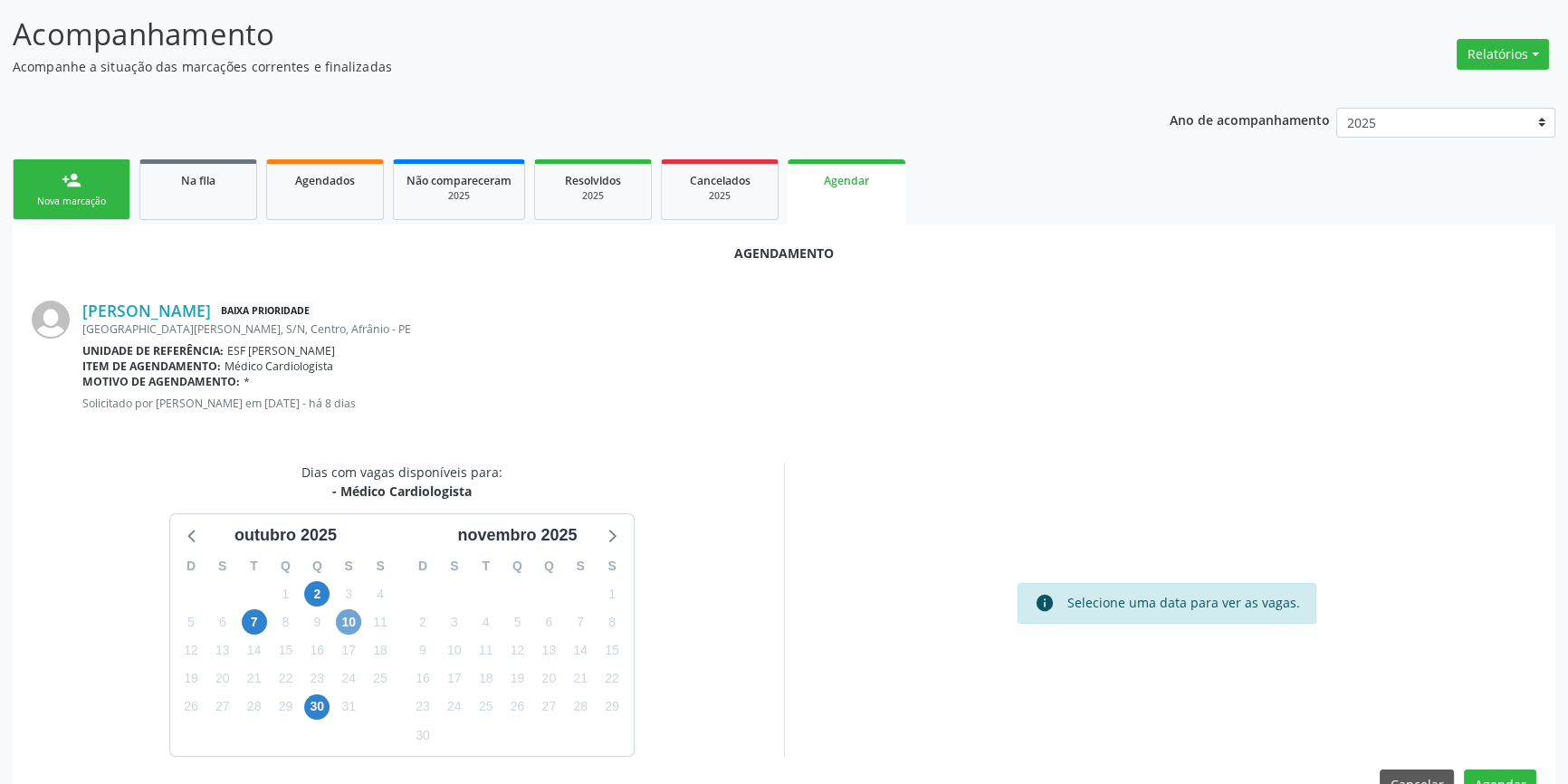
click at [358, 625] on span "10" at bounding box center [348, 622] width 26 height 26
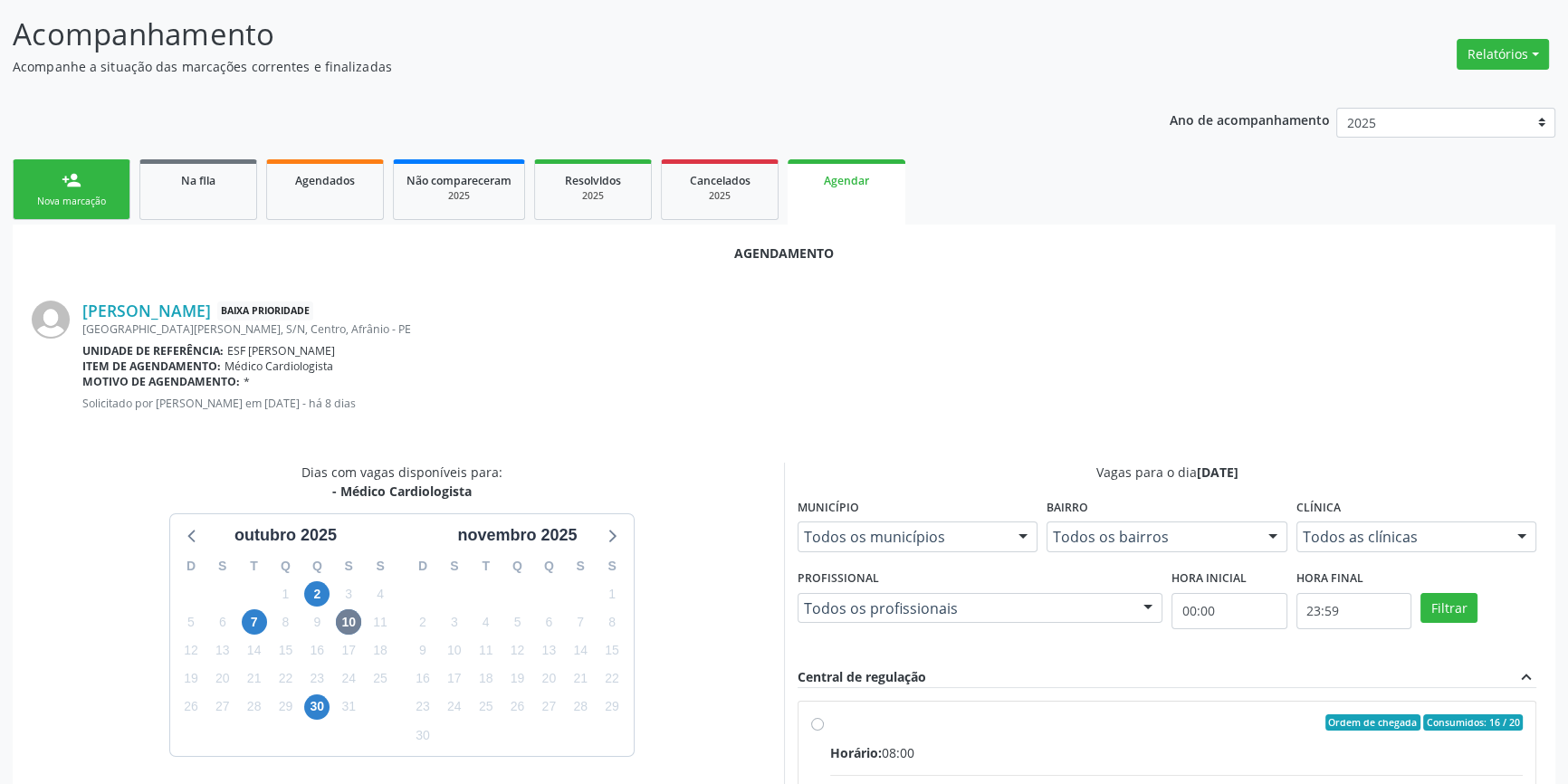
click at [892, 754] on div "Horário: 08:00" at bounding box center [1177, 753] width 693 height 19
click at [824, 731] on input "Ordem de chegada Consumidos: 16 / 20 Horário: 08:00 Clínica: Ambulatorio Munici…" at bounding box center [817, 722] width 12 height 16
radio input "true"
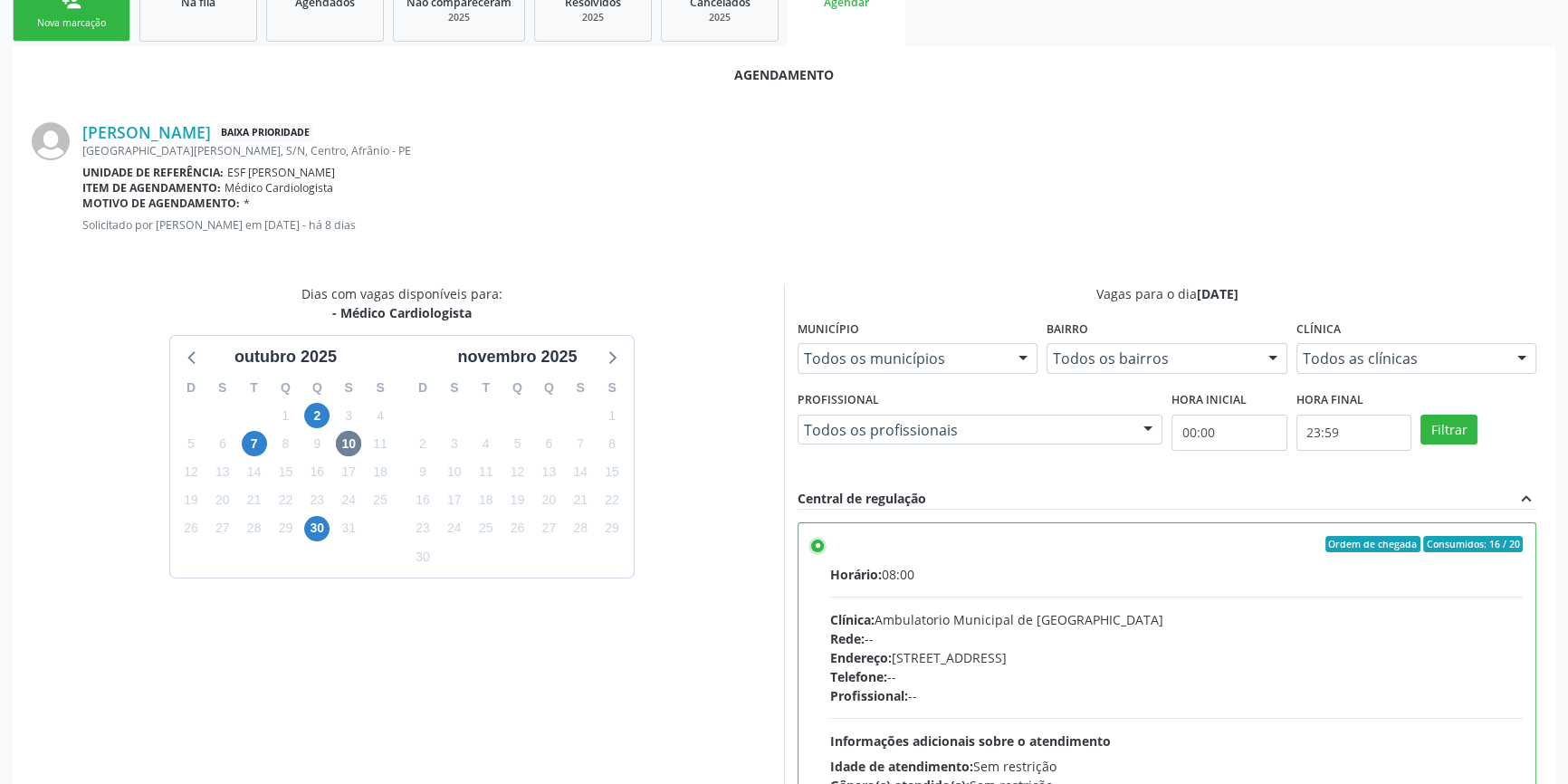
scroll to position [451, 0]
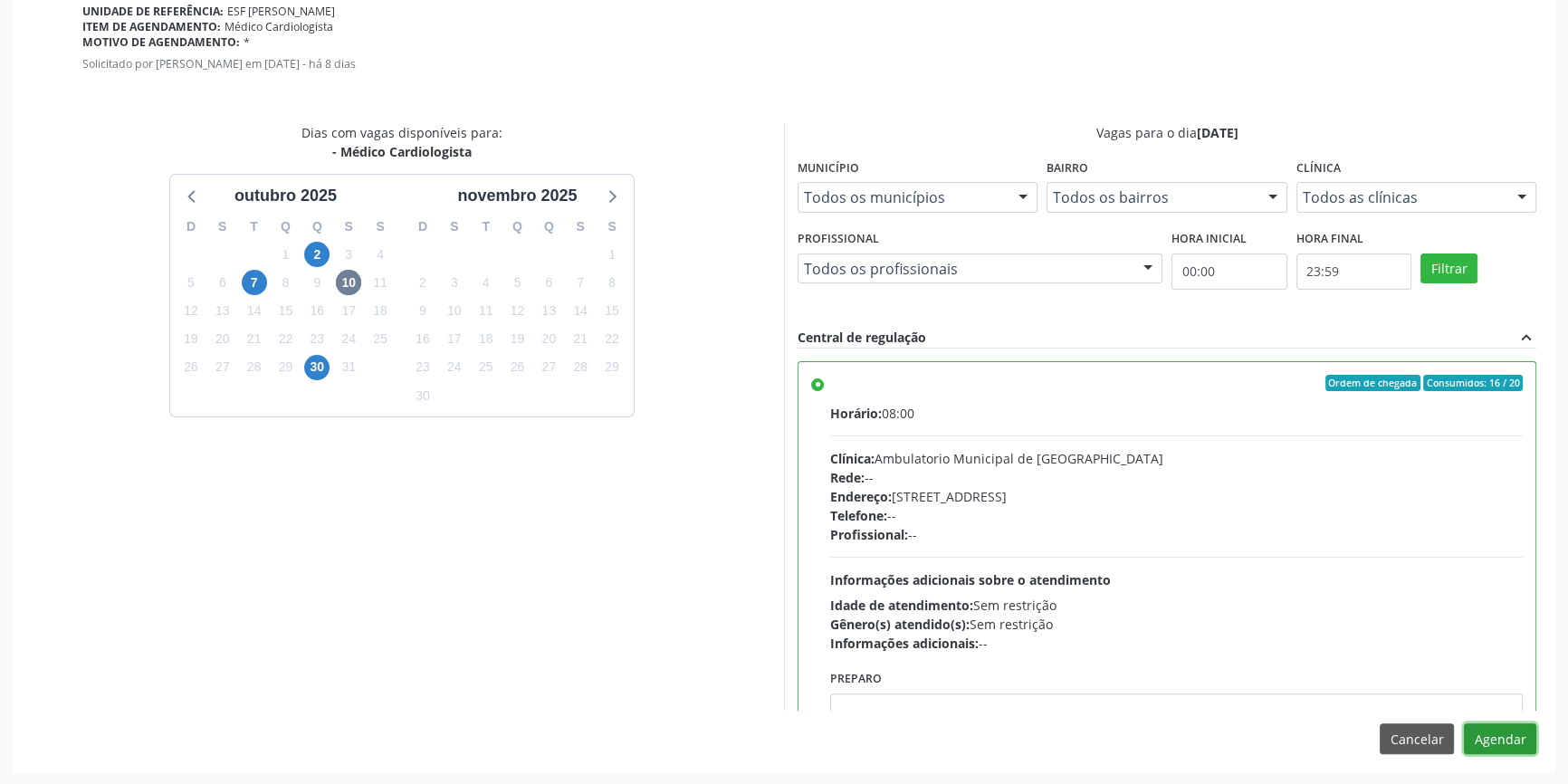
click at [1505, 732] on button "Agendar" at bounding box center [1501, 738] width 72 height 30
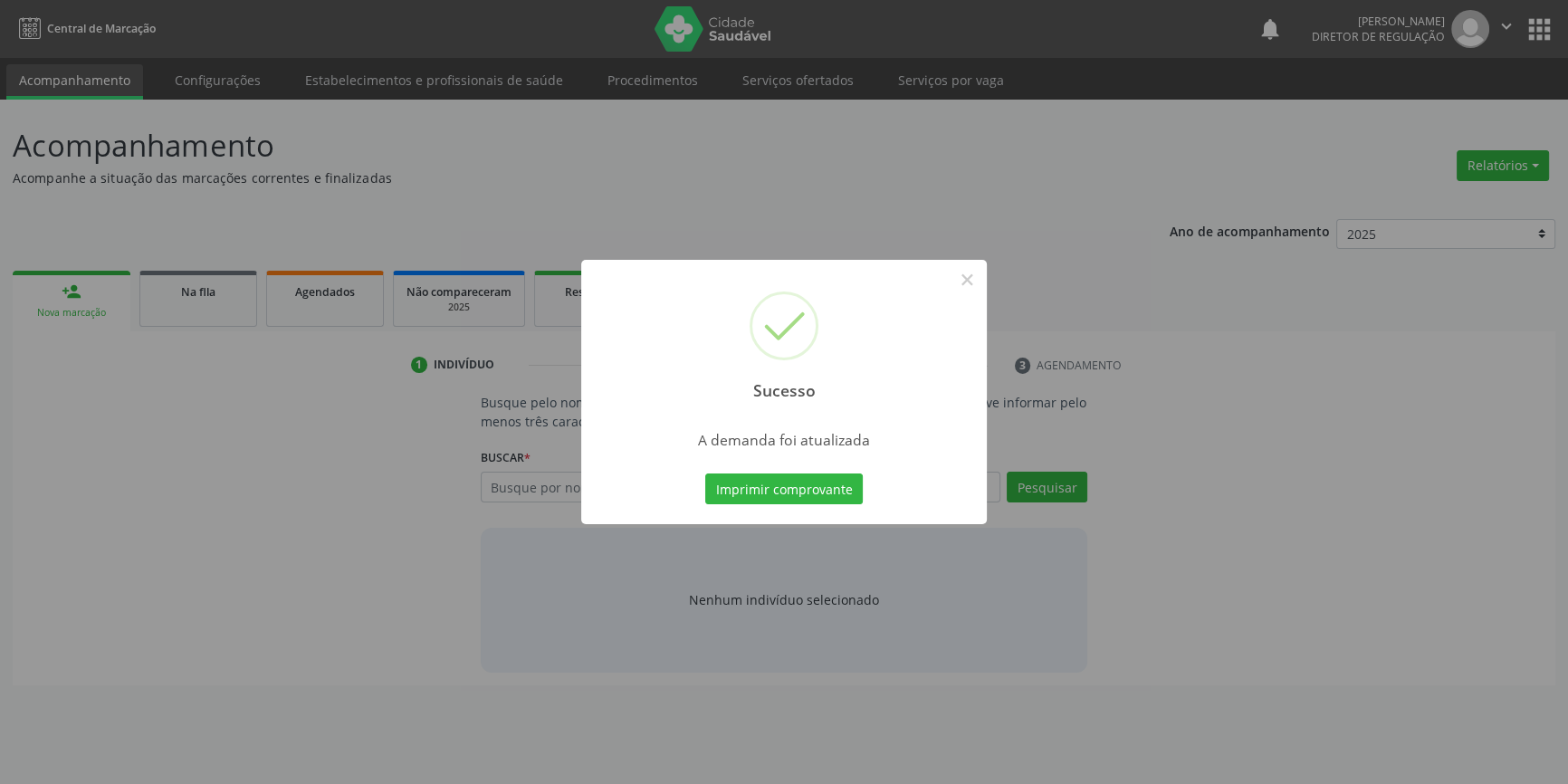
scroll to position [0, 0]
click at [811, 476] on button "Imprimir comprovante" at bounding box center [791, 489] width 158 height 30
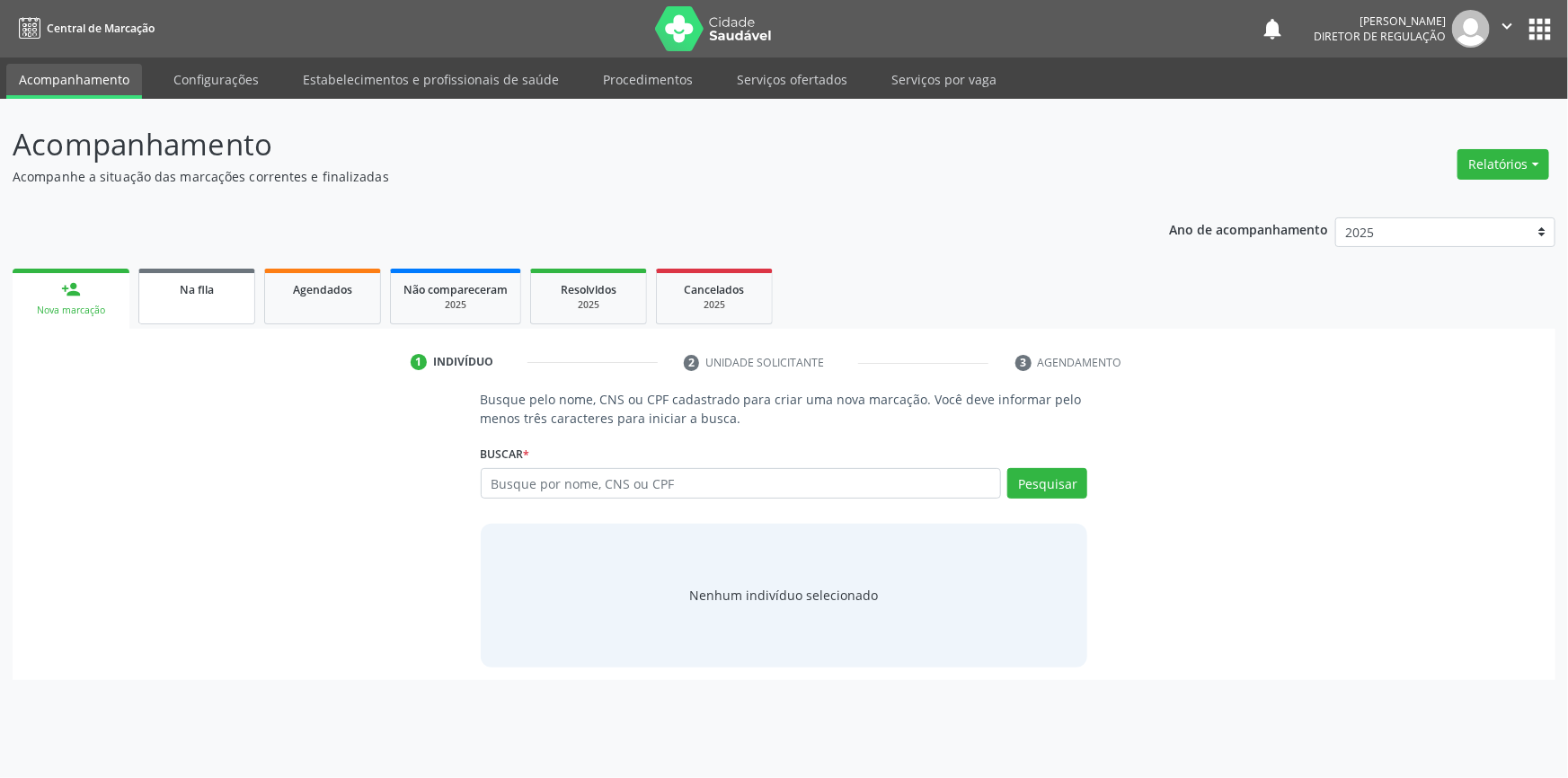
click at [217, 300] on link "Na fila" at bounding box center [197, 296] width 117 height 56
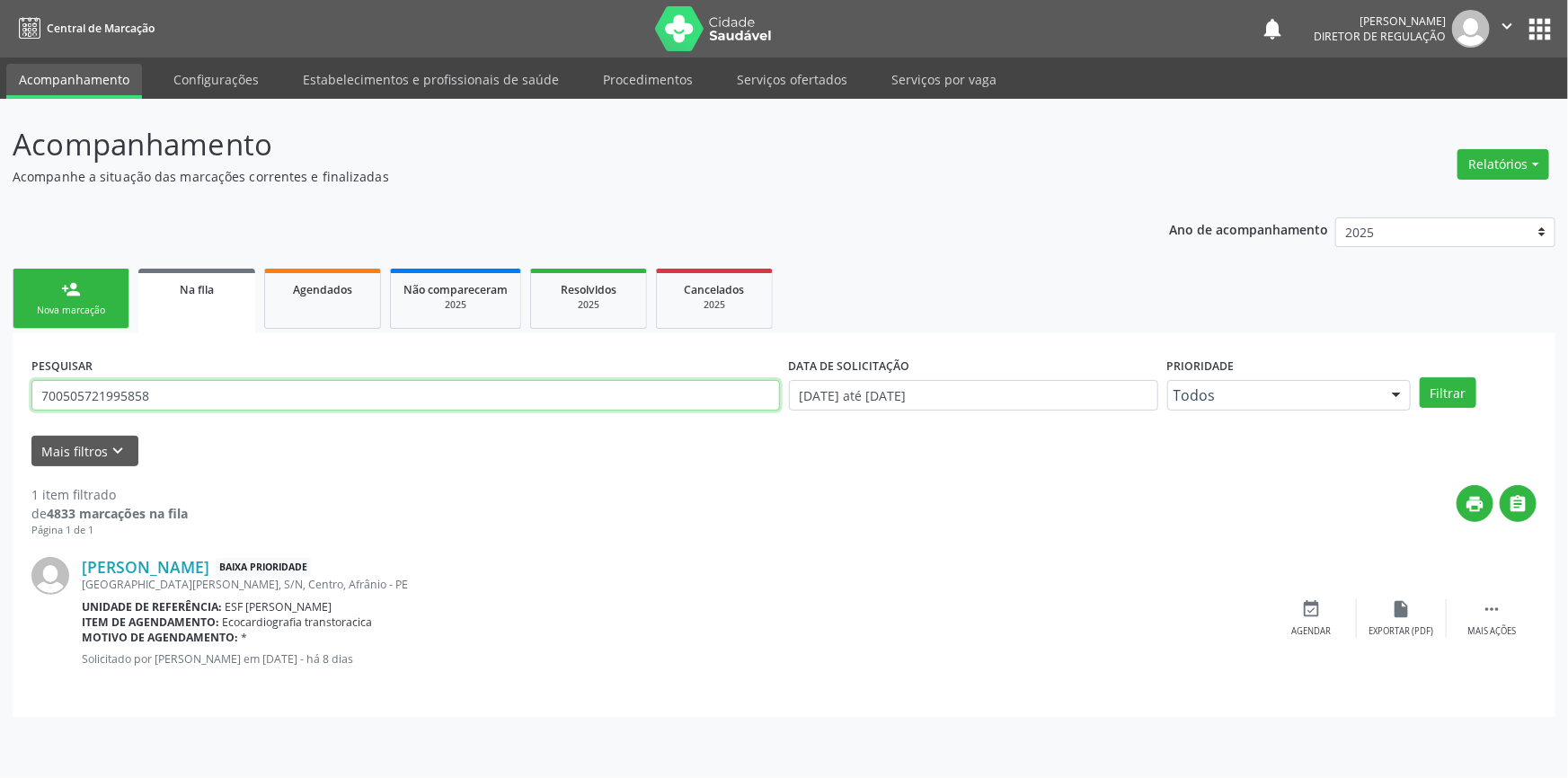
drag, startPoint x: 207, startPoint y: 386, endPoint x: 103, endPoint y: 368, distance: 105.5
click at [0, 365] on div "Acompanhamento Acompanhe a situação das marcações correntes e finalizadas Relat…" at bounding box center [784, 438] width 1568 height 679
type input "7"
type input "13993475437"
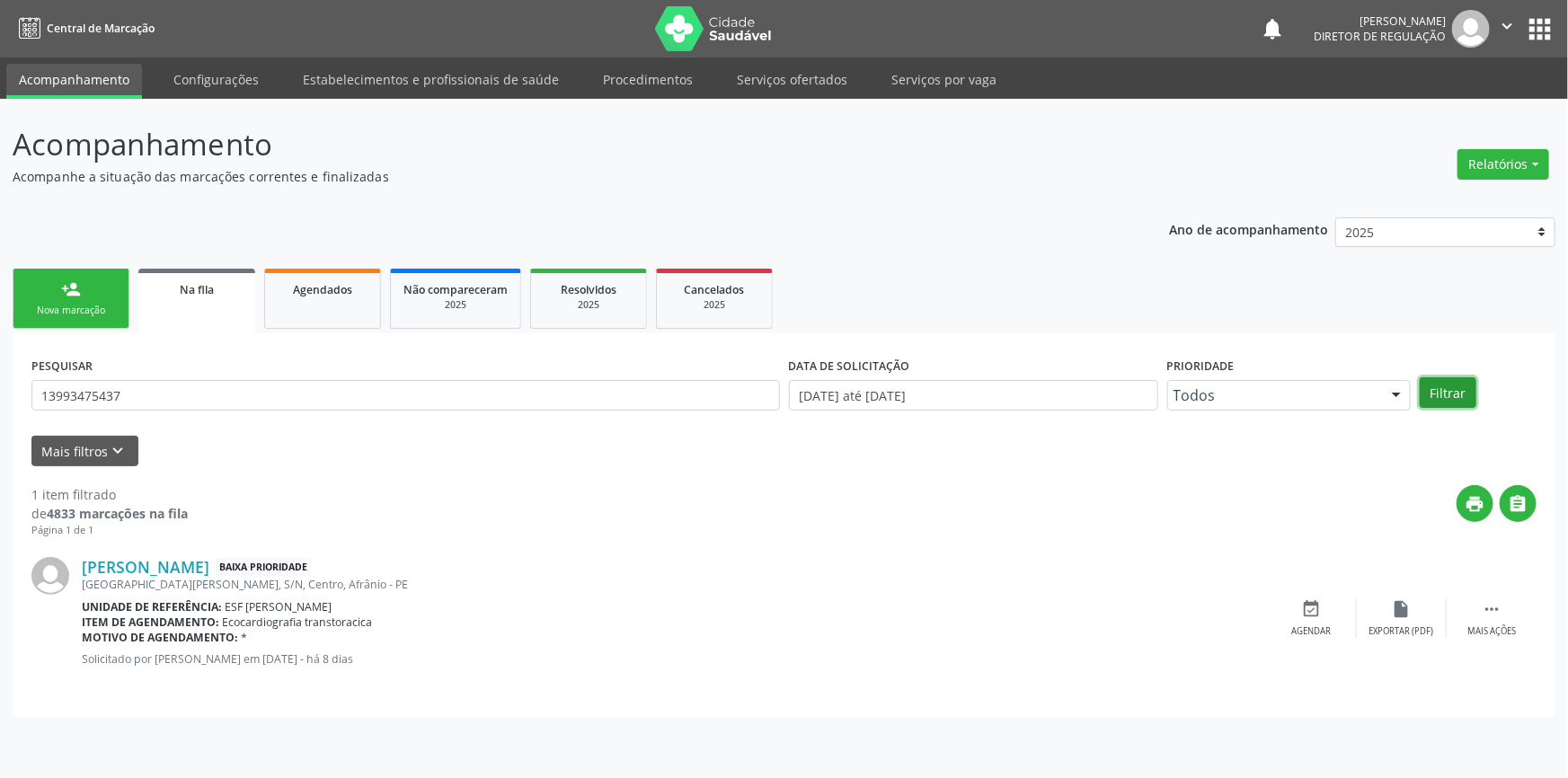
click at [1434, 392] on button "Filtrar" at bounding box center [1447, 393] width 57 height 30
click at [1321, 619] on div "event_available Agendar" at bounding box center [1311, 618] width 89 height 39
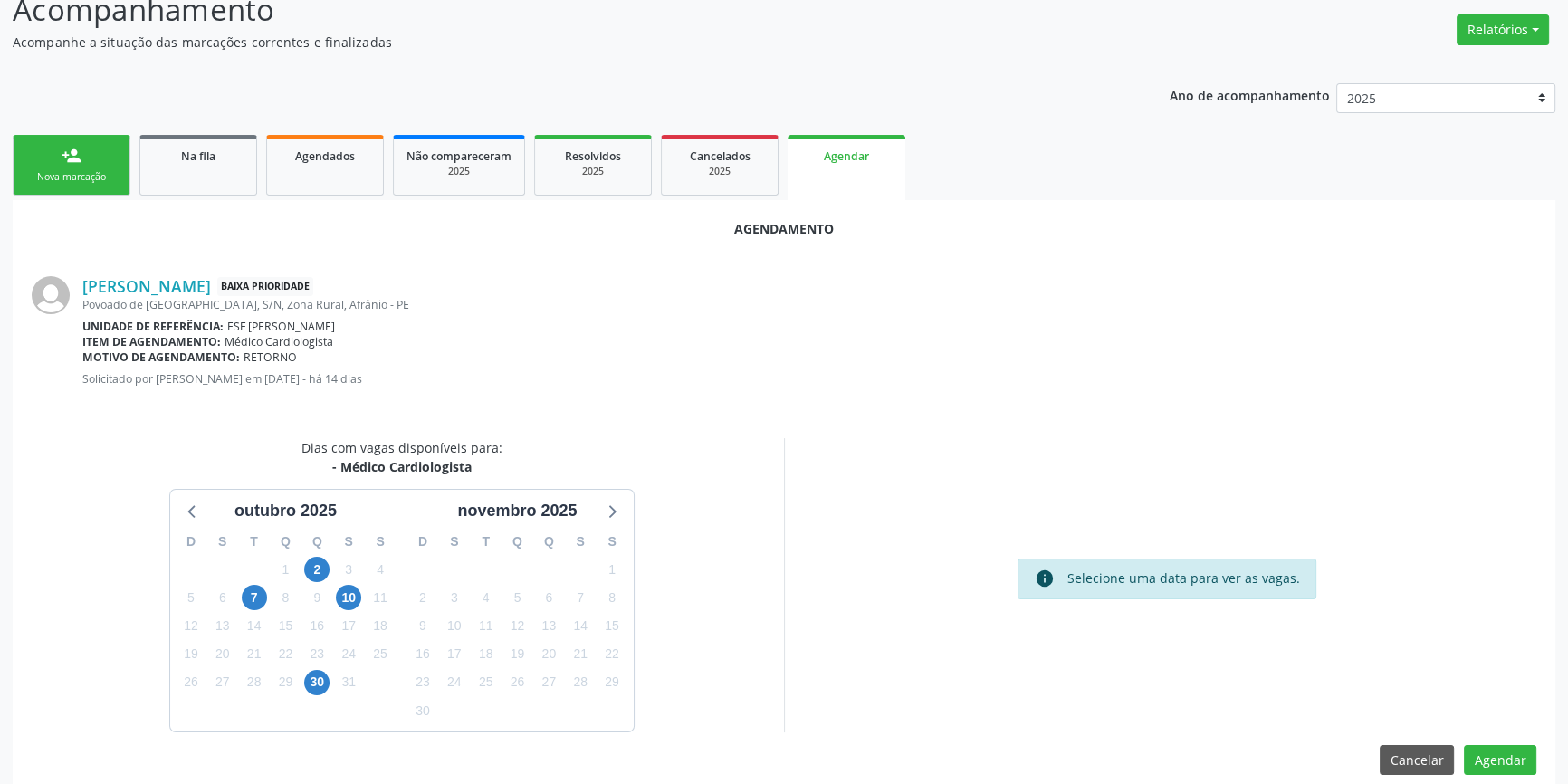
scroll to position [157, 0]
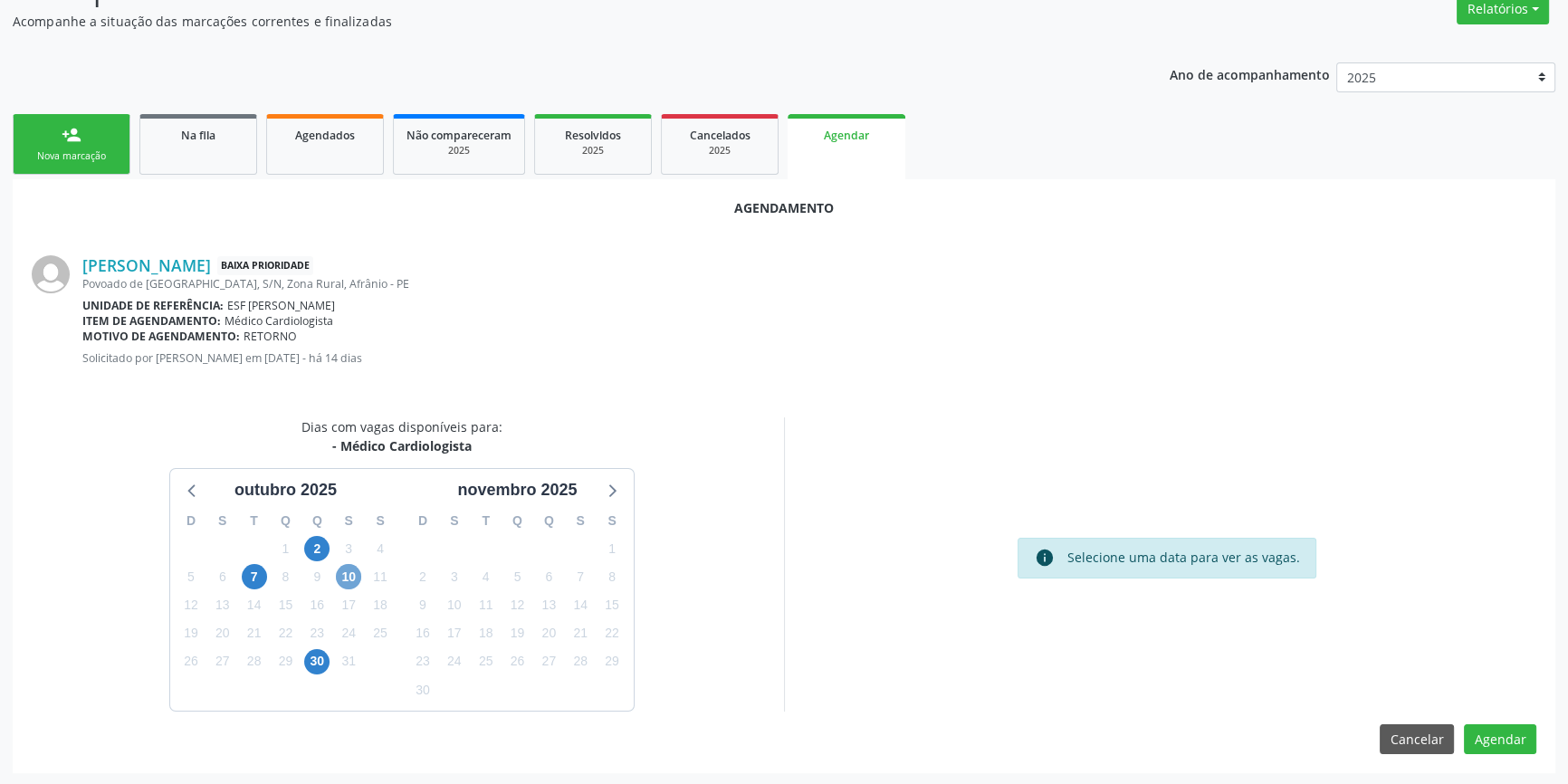
click at [344, 572] on span "10" at bounding box center [348, 576] width 26 height 26
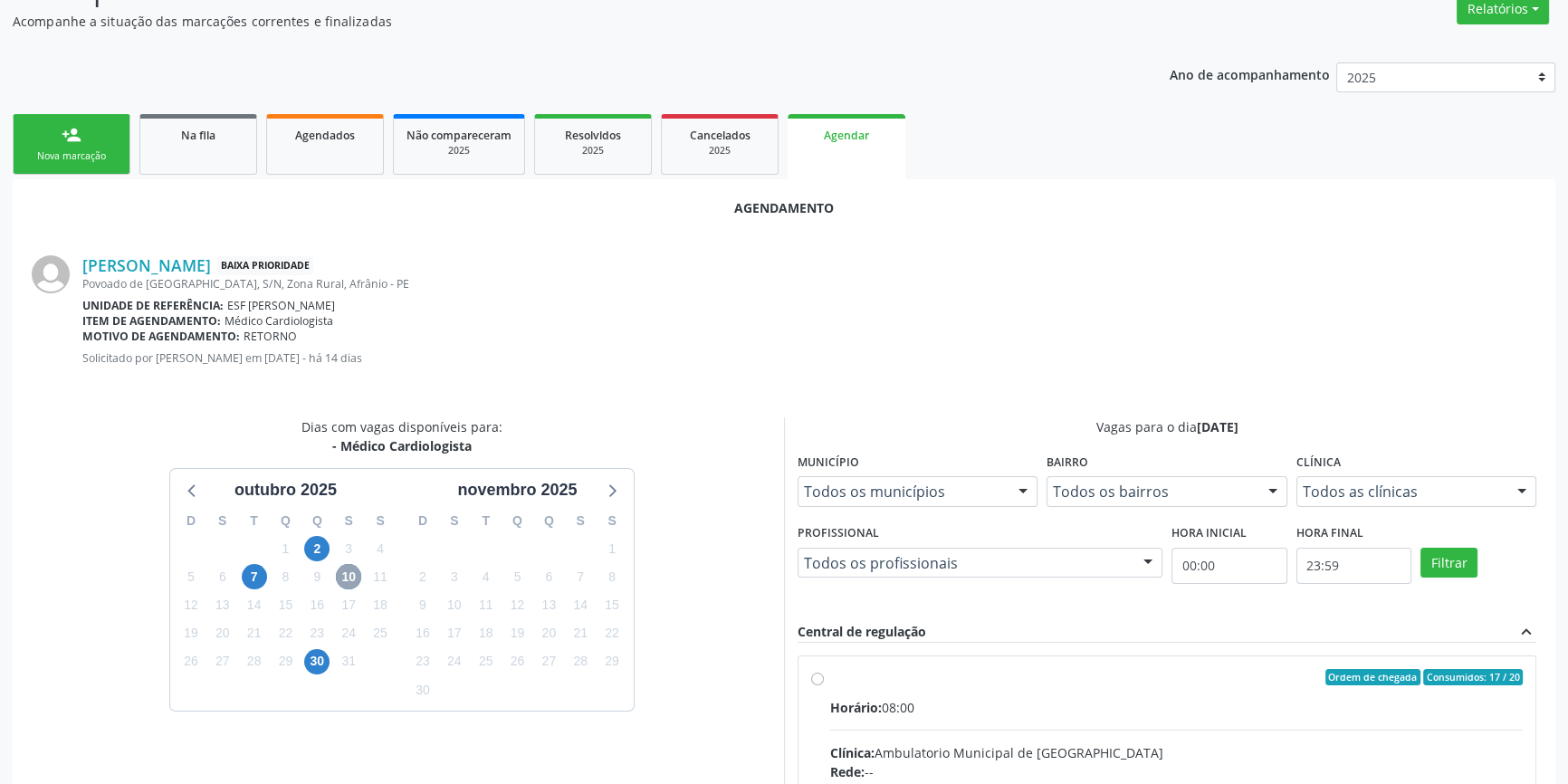
scroll to position [322, 0]
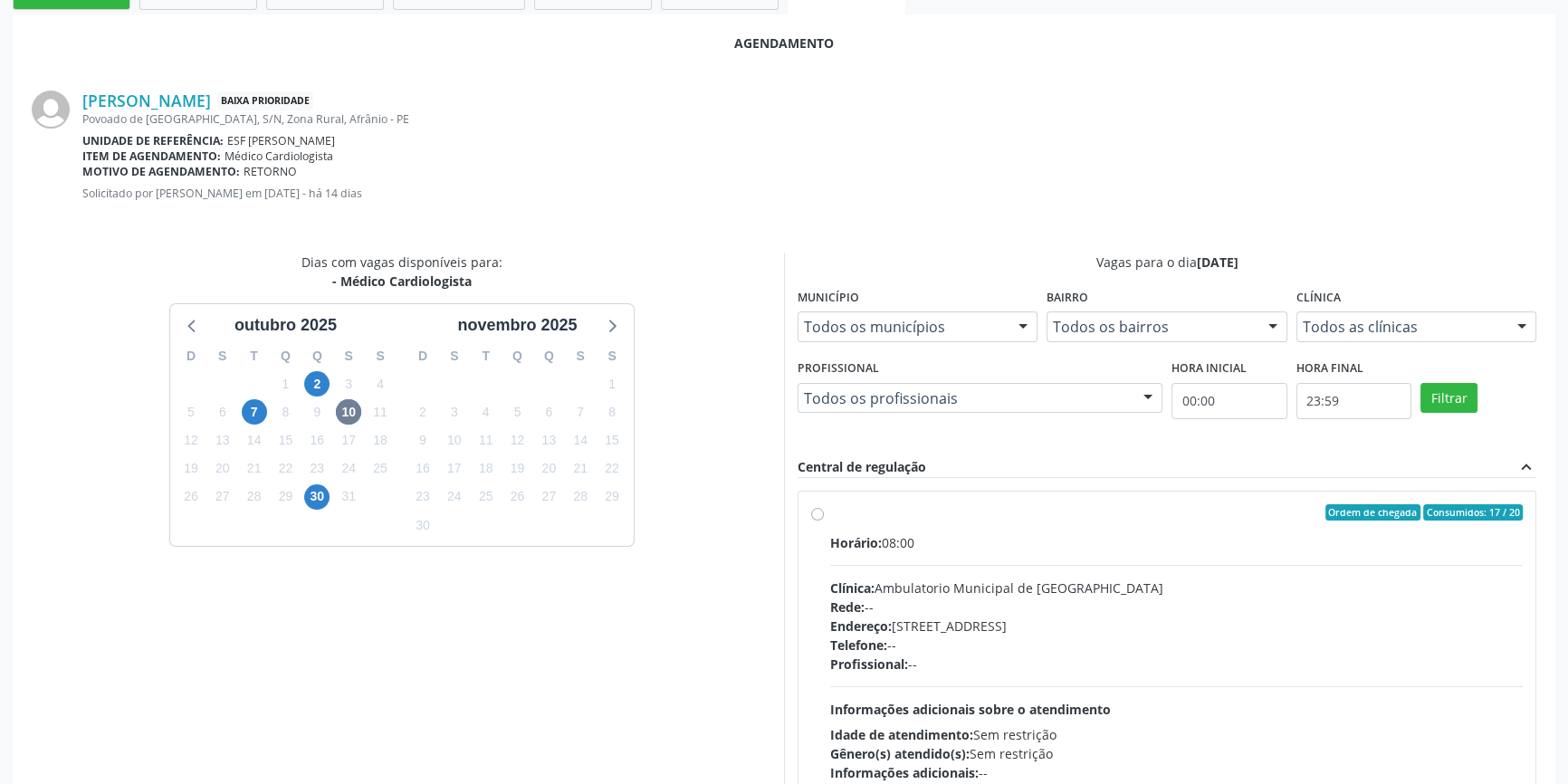
click at [831, 497] on div "Ordem de chegada Consumidos: 17 / 20 Horário: 08:00 Clínica: Ambulatorio Munici…" at bounding box center [1167, 644] width 737 height 304
radio input "true"
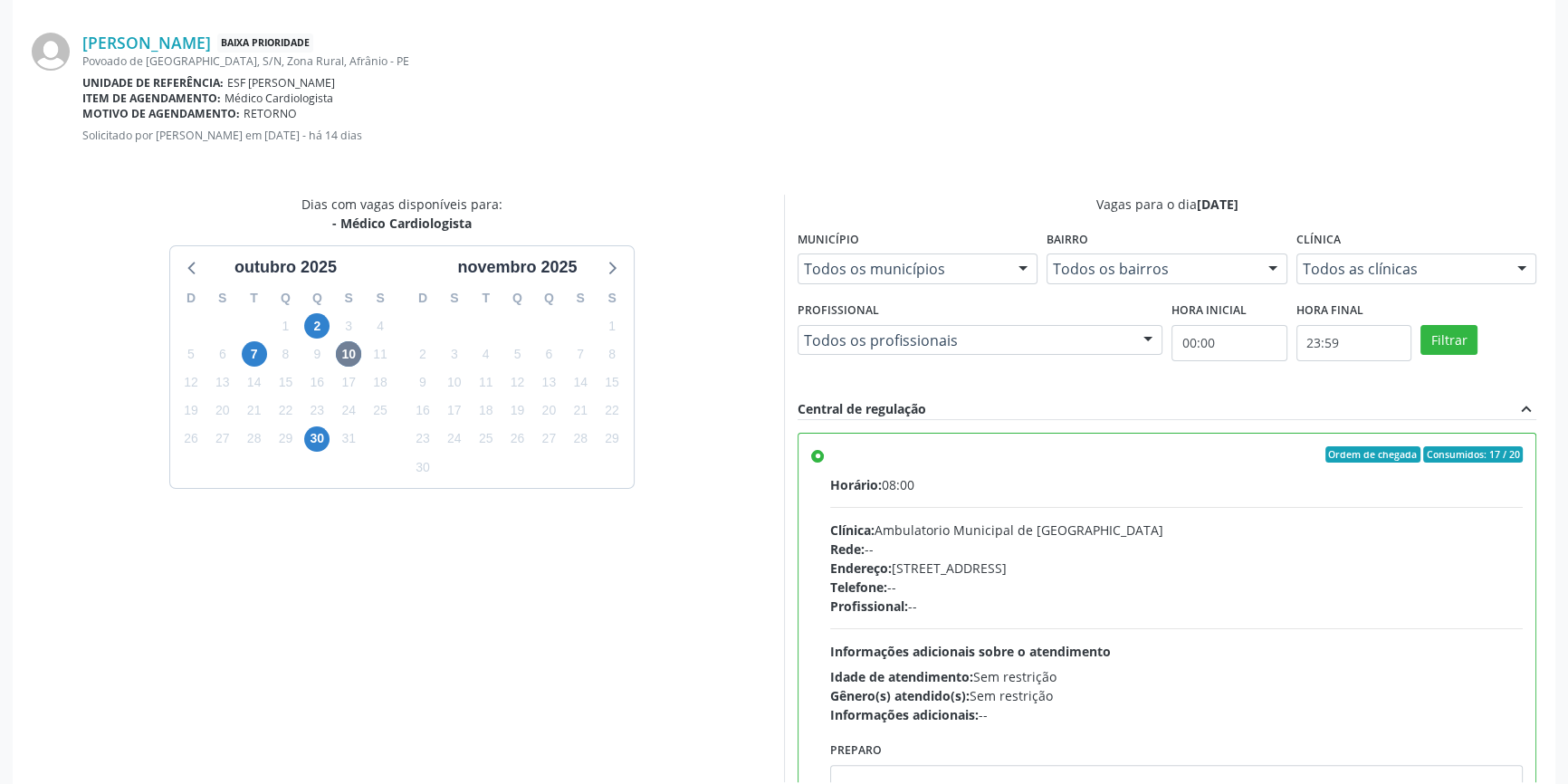
scroll to position [451, 0]
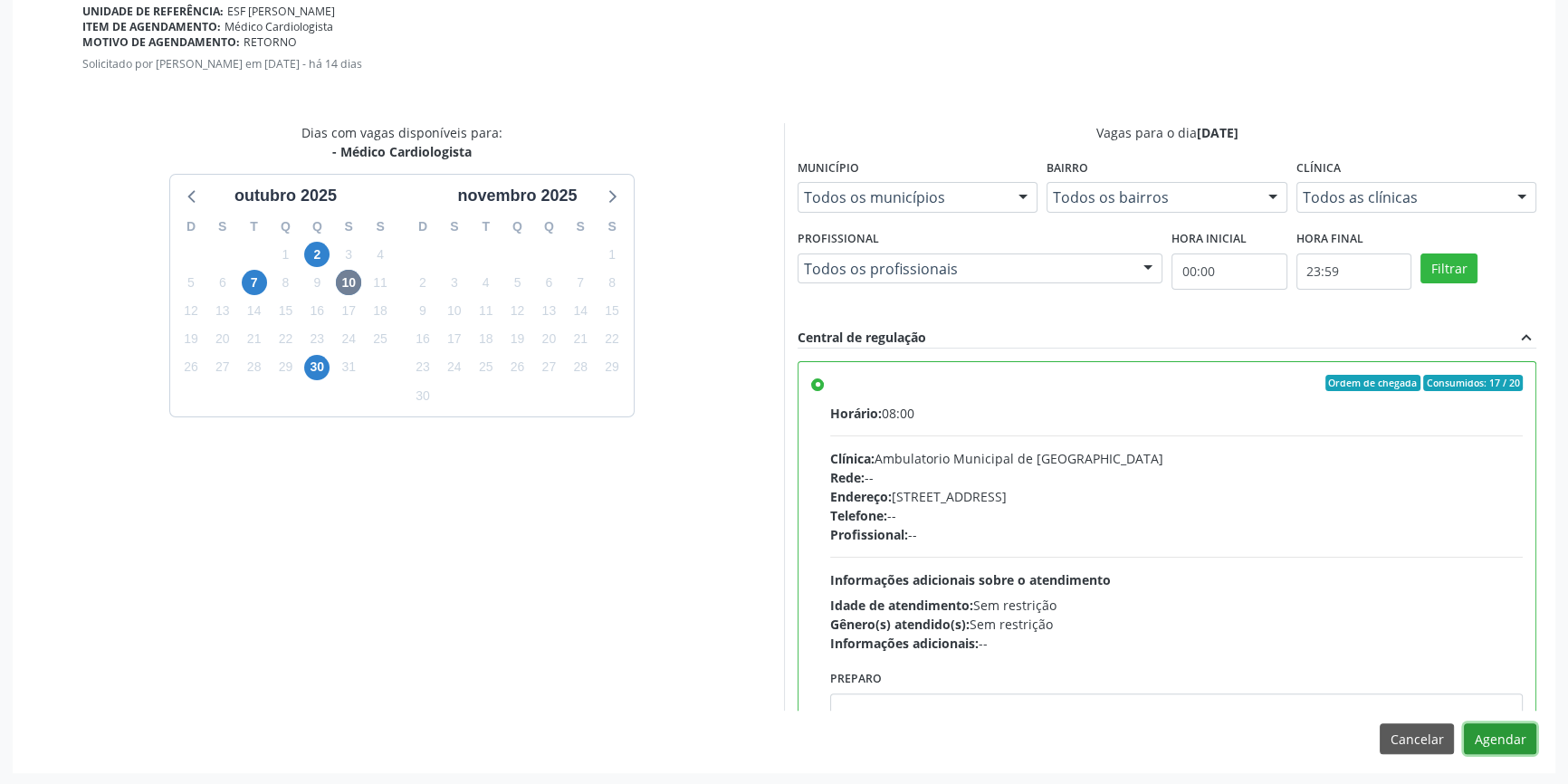
click at [1491, 743] on button "Agendar" at bounding box center [1501, 738] width 72 height 30
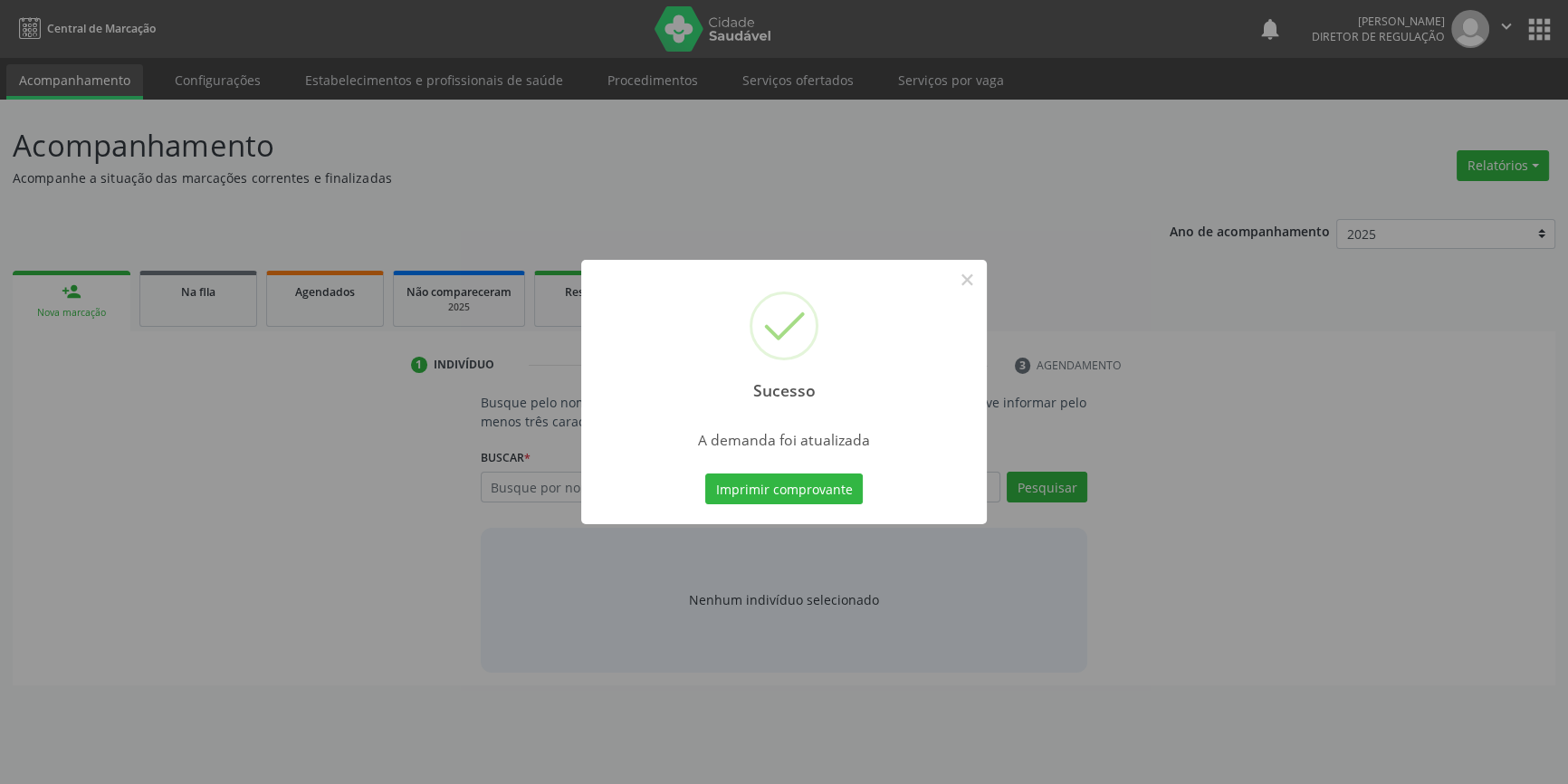
scroll to position [0, 0]
click at [769, 482] on button "Imprimir comprovante" at bounding box center [791, 489] width 158 height 30
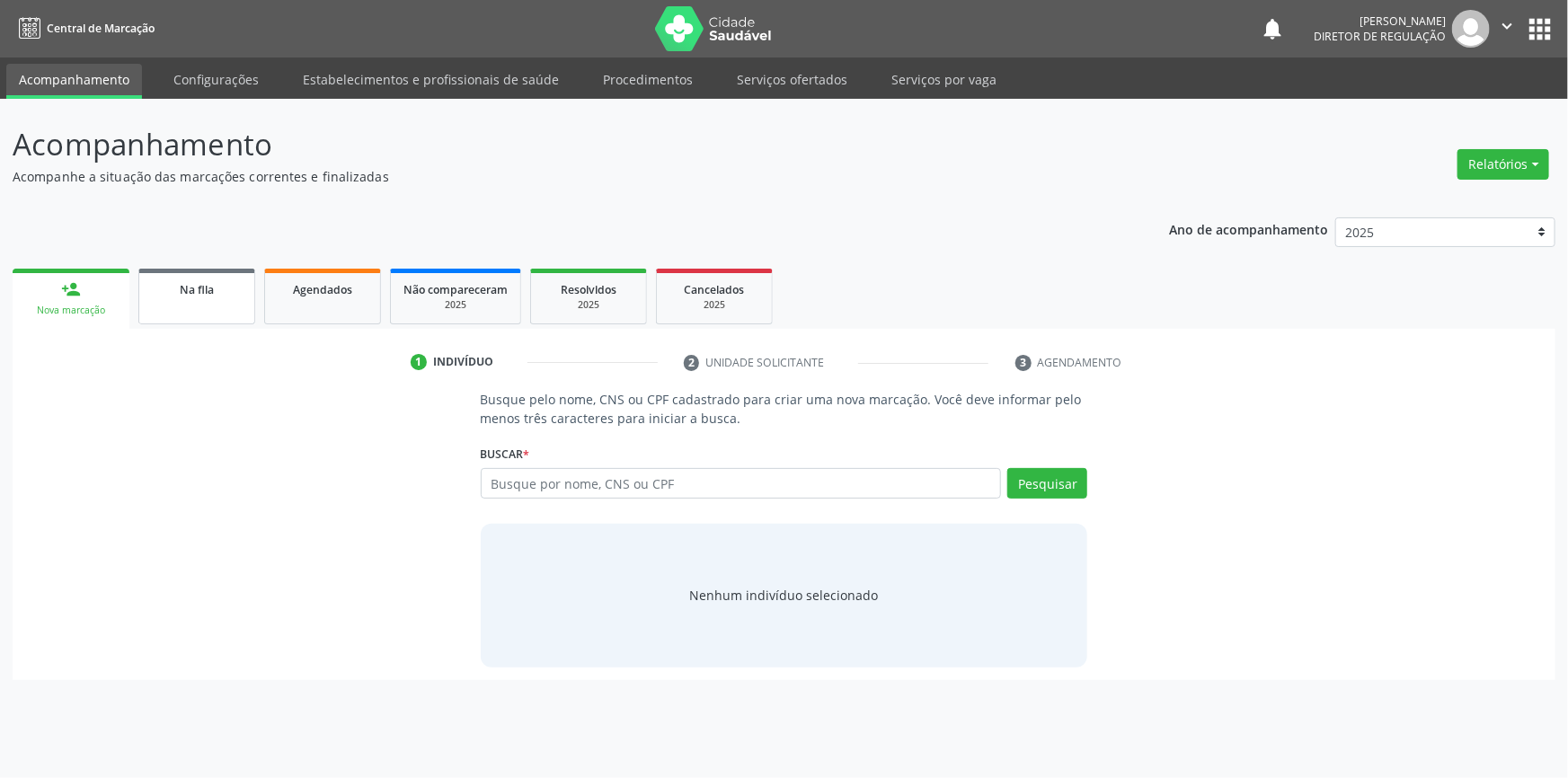
click at [199, 312] on link "Na fila" at bounding box center [197, 296] width 117 height 56
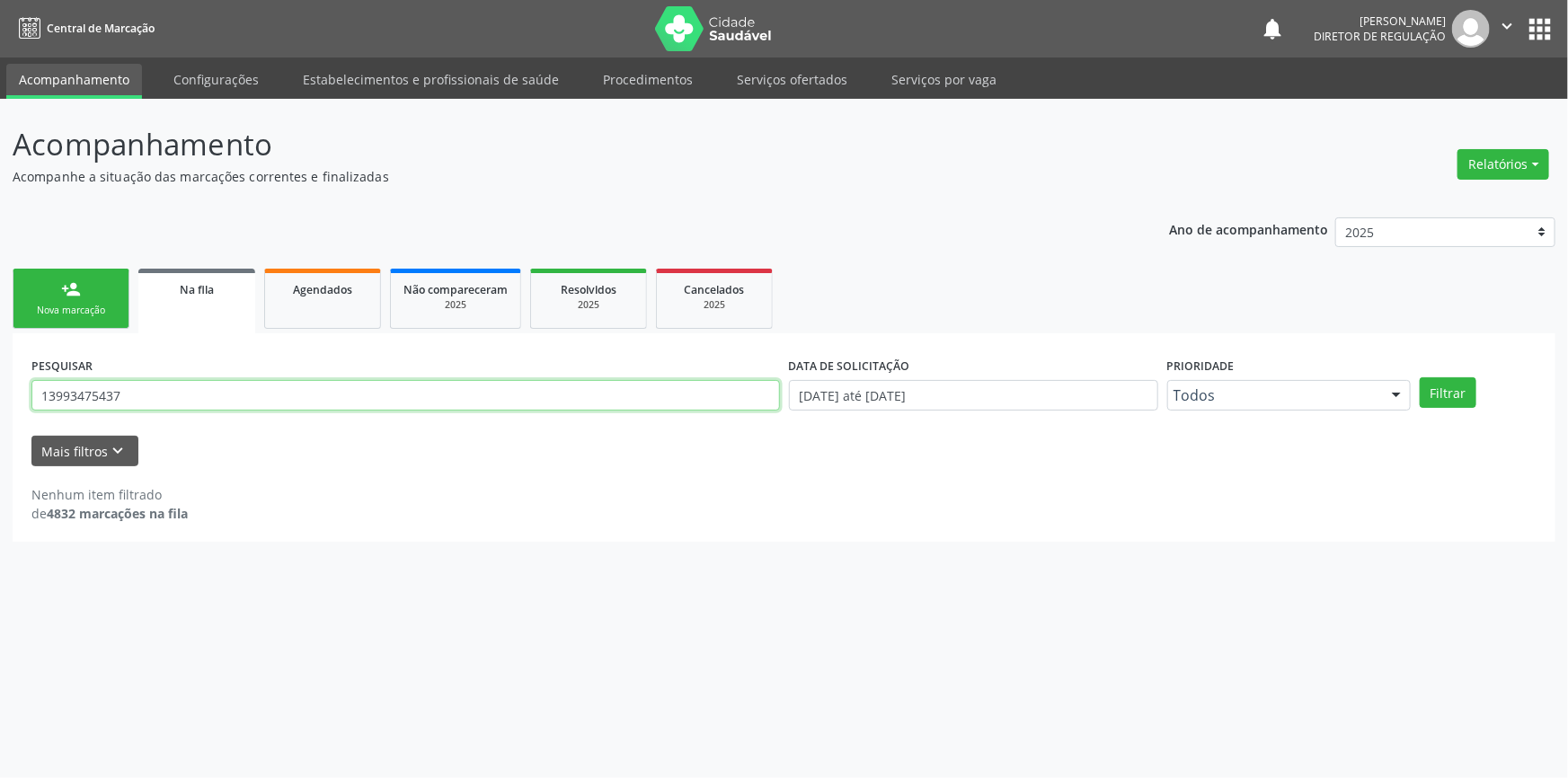
drag, startPoint x: 154, startPoint y: 393, endPoint x: 0, endPoint y: 333, distance: 165.3
click at [0, 333] on div "Acompanhamento Acompanhe a situação das marcações correntes e finalizadas Relat…" at bounding box center [784, 438] width 1568 height 679
type input "700509355662858"
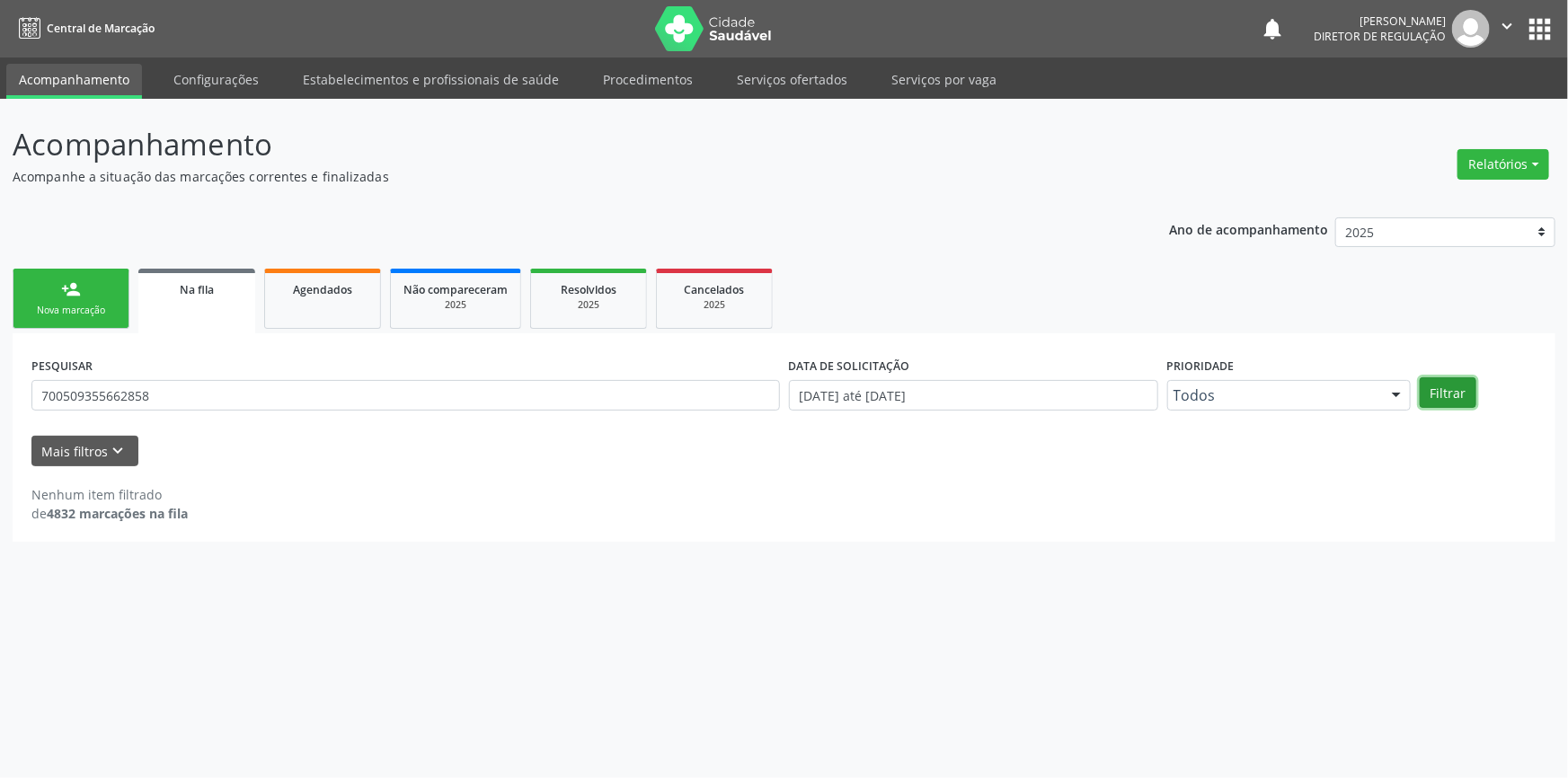
click at [1450, 385] on button "Filtrar" at bounding box center [1447, 393] width 57 height 30
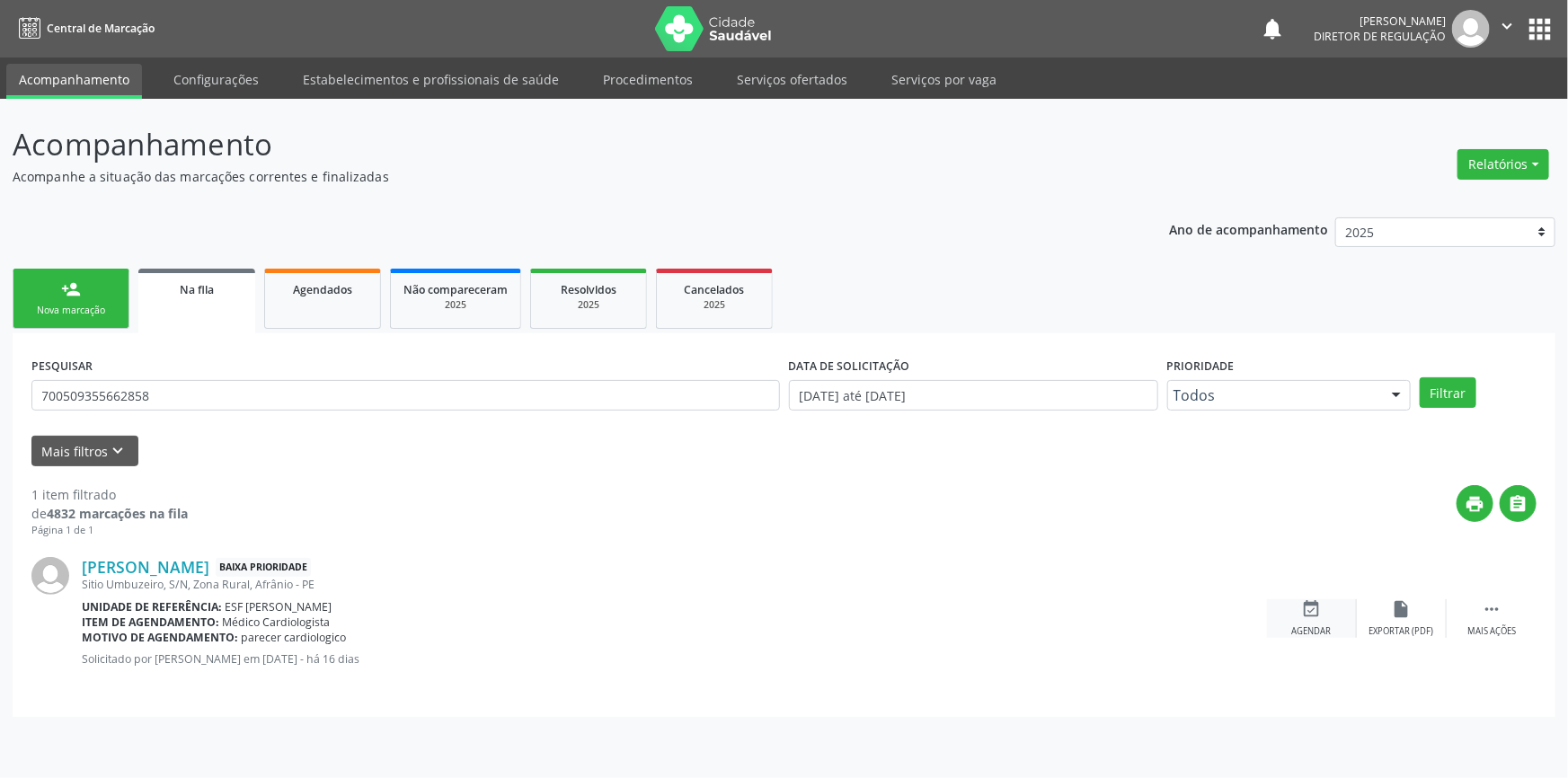
click at [1312, 614] on icon "event_available" at bounding box center [1311, 608] width 20 height 20
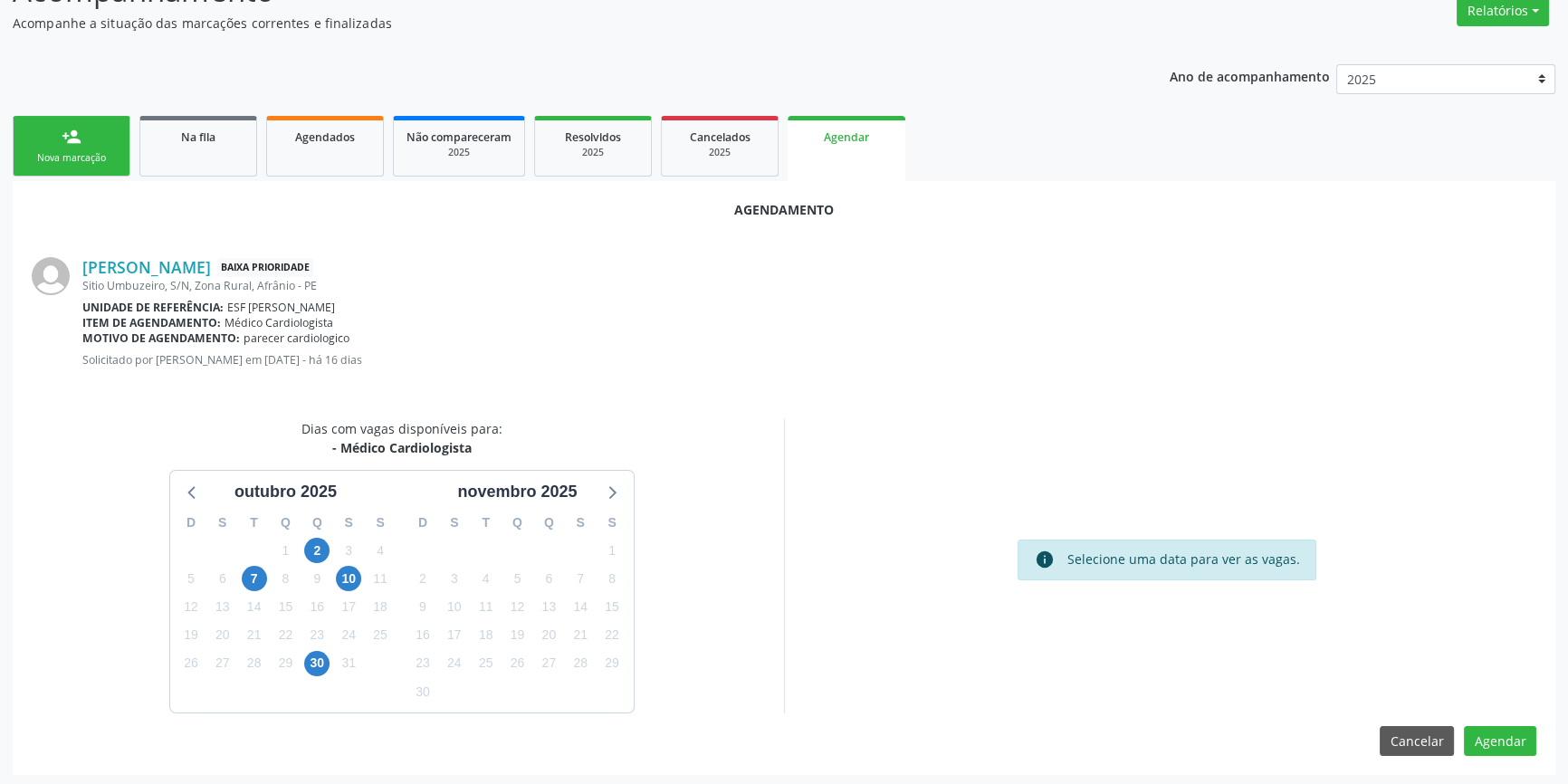
scroll to position [157, 0]
click at [353, 580] on span "10" at bounding box center [348, 576] width 26 height 26
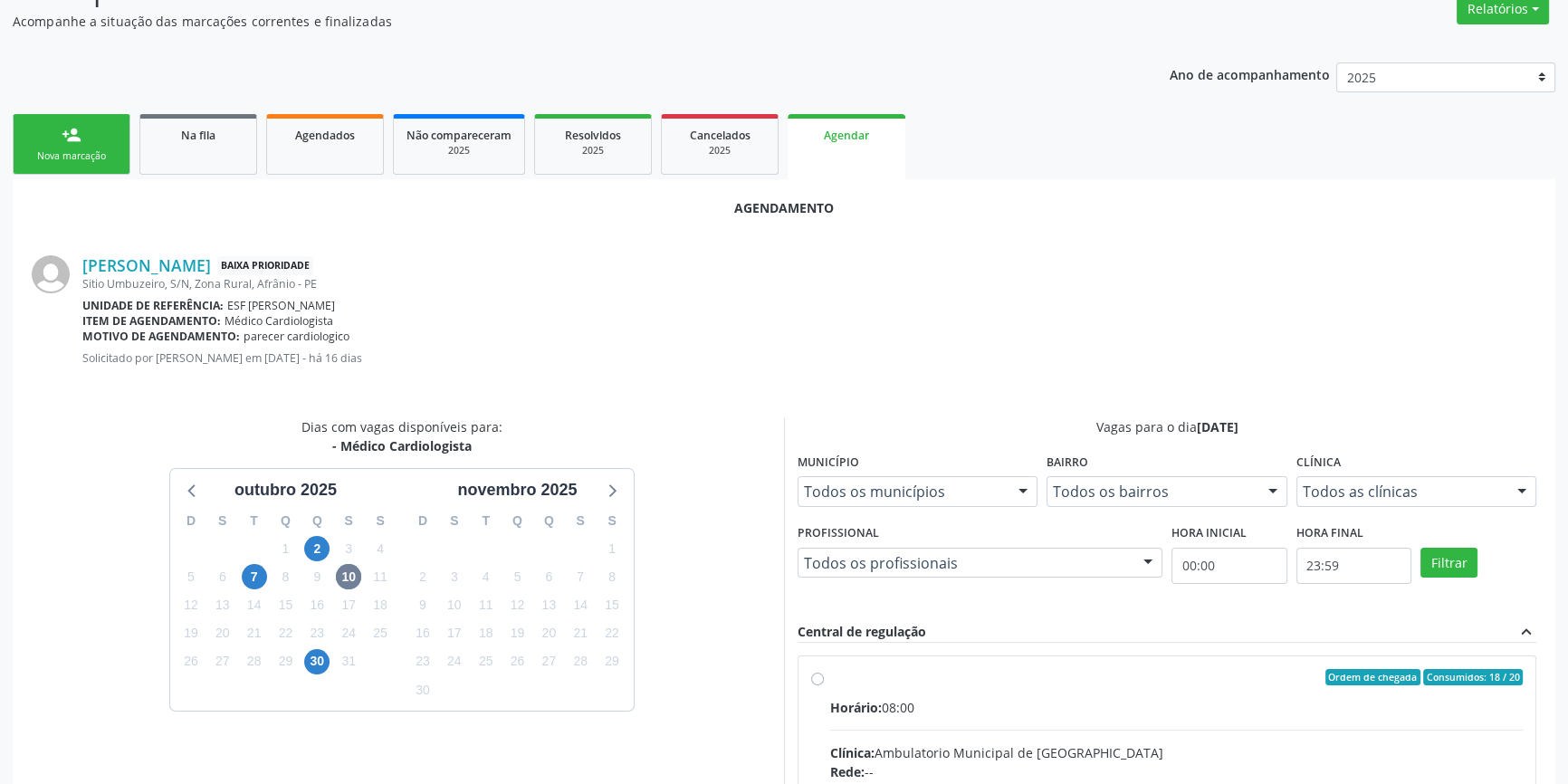
click at [824, 685] on input "Ordem de chegada Consumidos: 18 / 20 Horário: 08:00 Clínica: Ambulatorio Munici…" at bounding box center [817, 677] width 12 height 16
radio input "true"
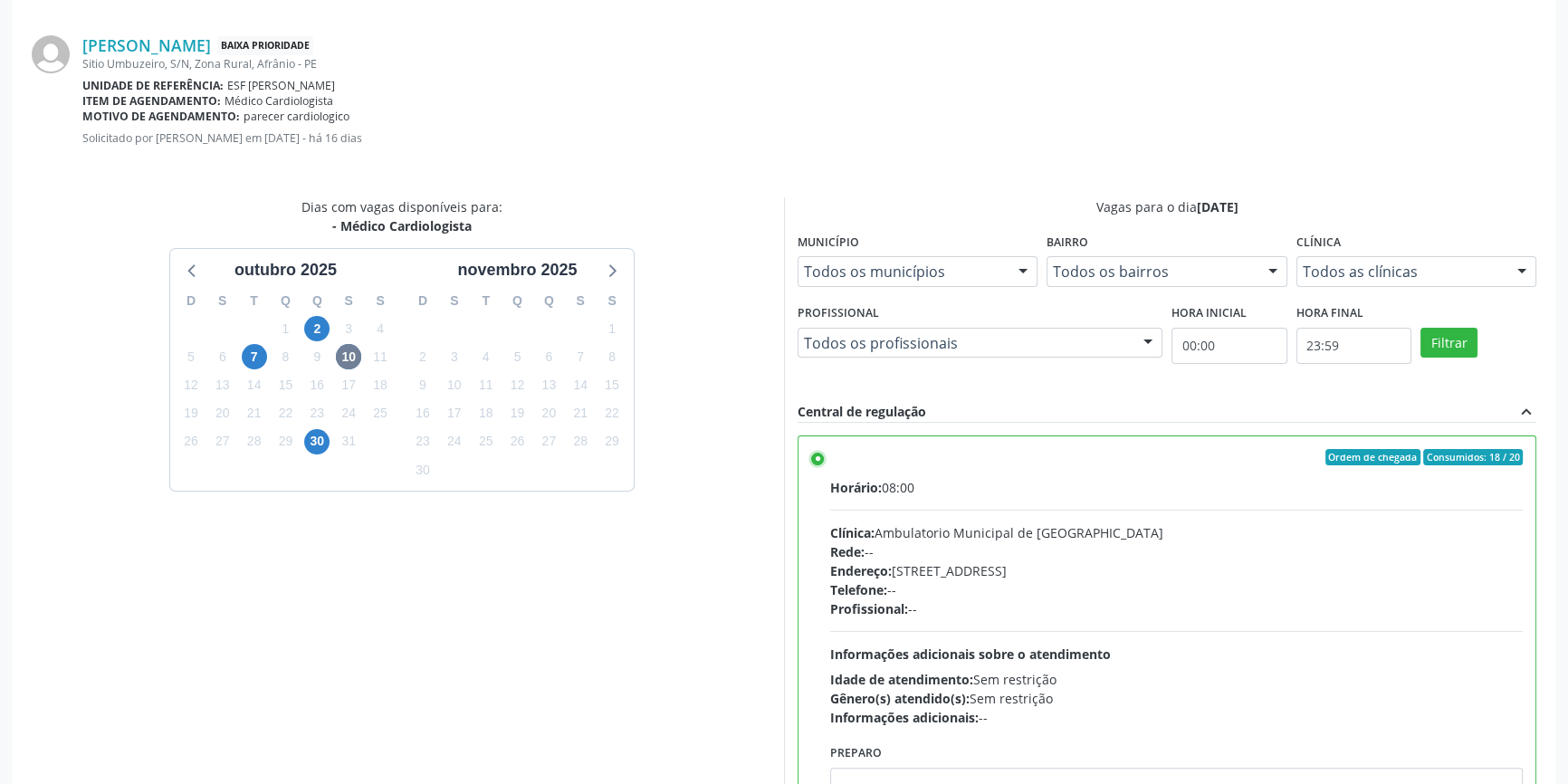
scroll to position [451, 0]
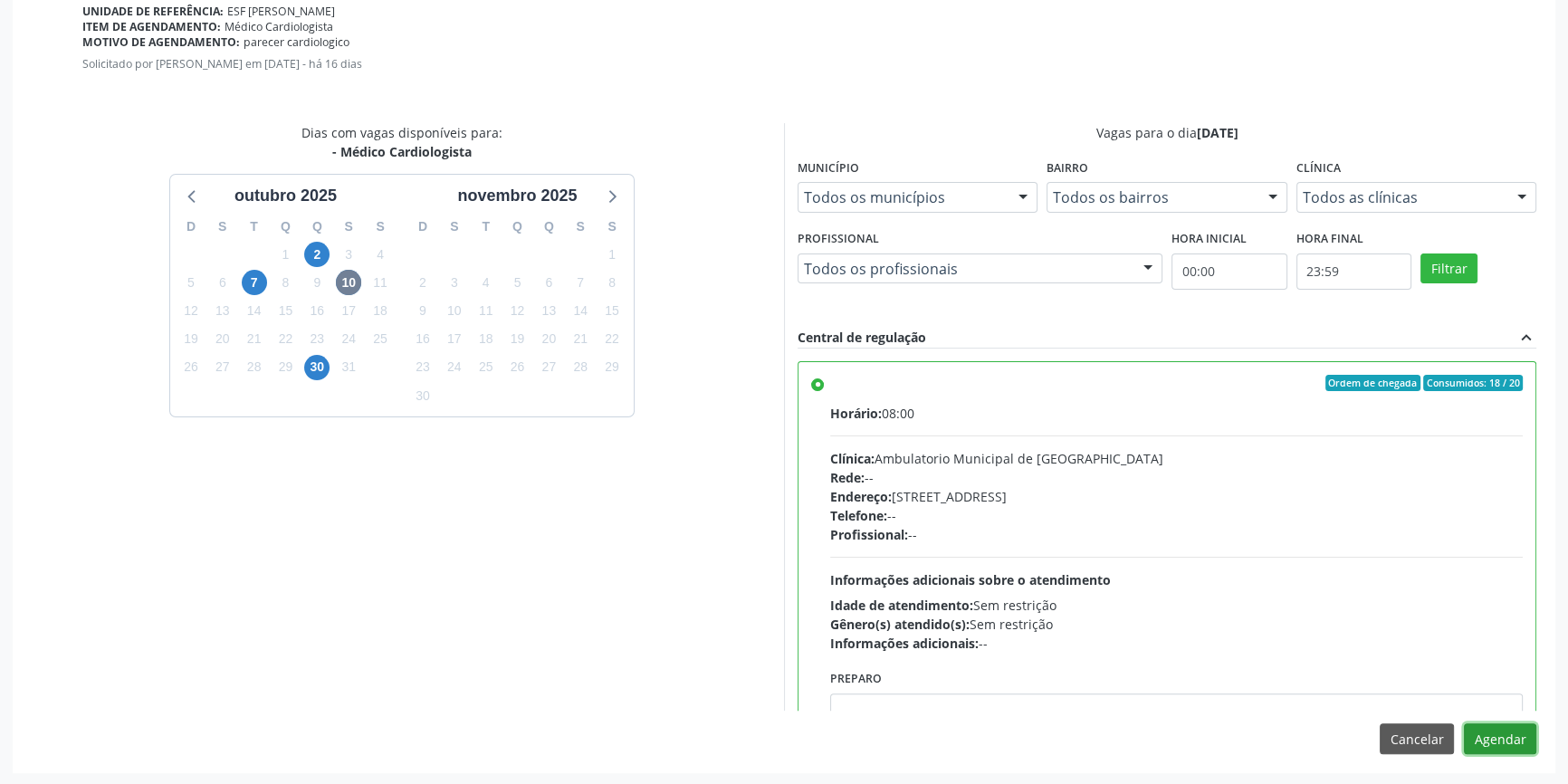
click at [1502, 739] on button "Agendar" at bounding box center [1501, 738] width 72 height 30
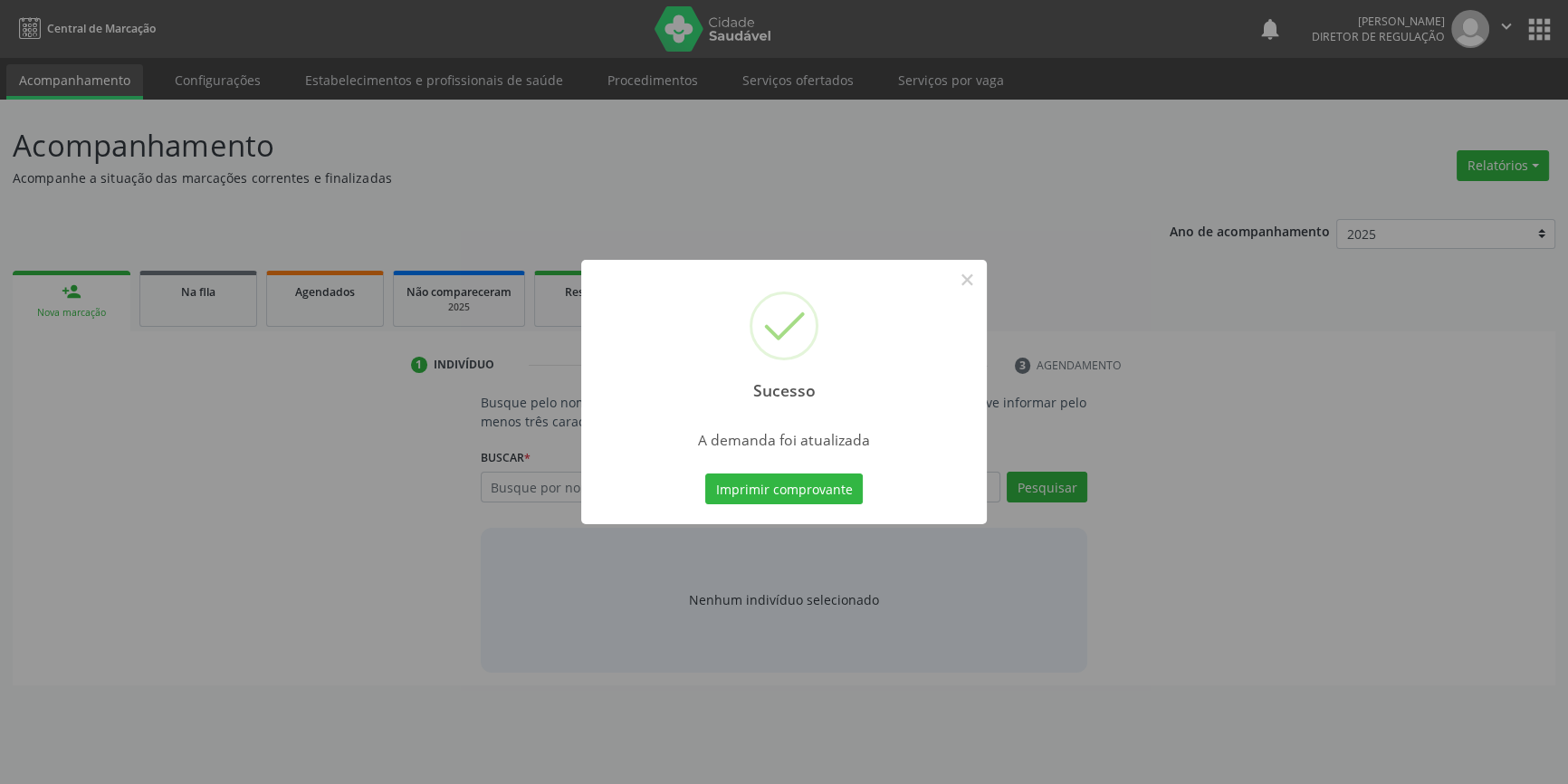
scroll to position [0, 0]
click at [813, 495] on button "Imprimir comprovante" at bounding box center [791, 489] width 158 height 30
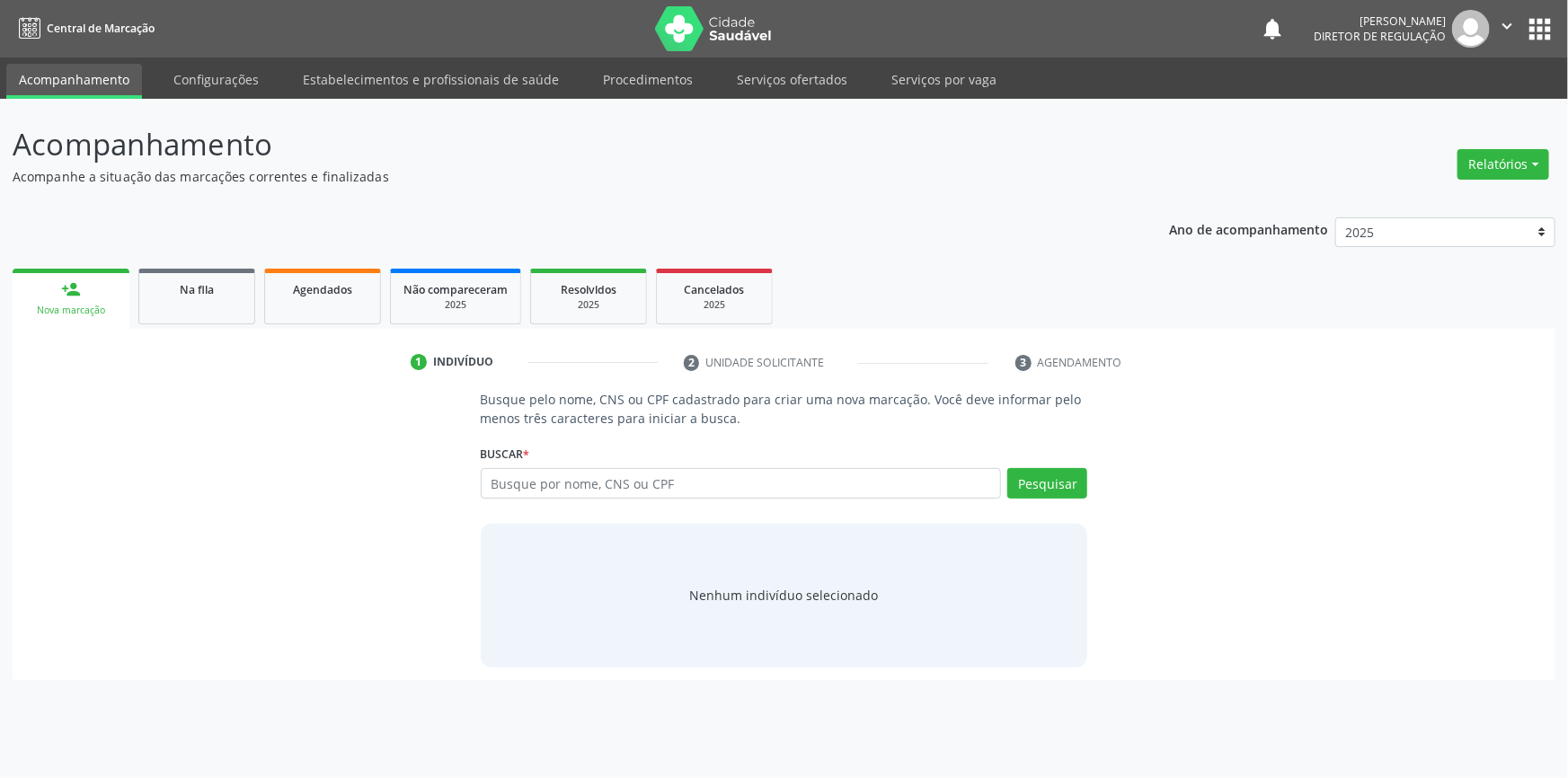
click at [220, 261] on div "Ano de acompanhamento 2025 2024 2023 2022 2021 2020 2019 2018 person_add Nova m…" at bounding box center [784, 442] width 1543 height 476
click at [210, 300] on link "Na fila" at bounding box center [197, 296] width 117 height 56
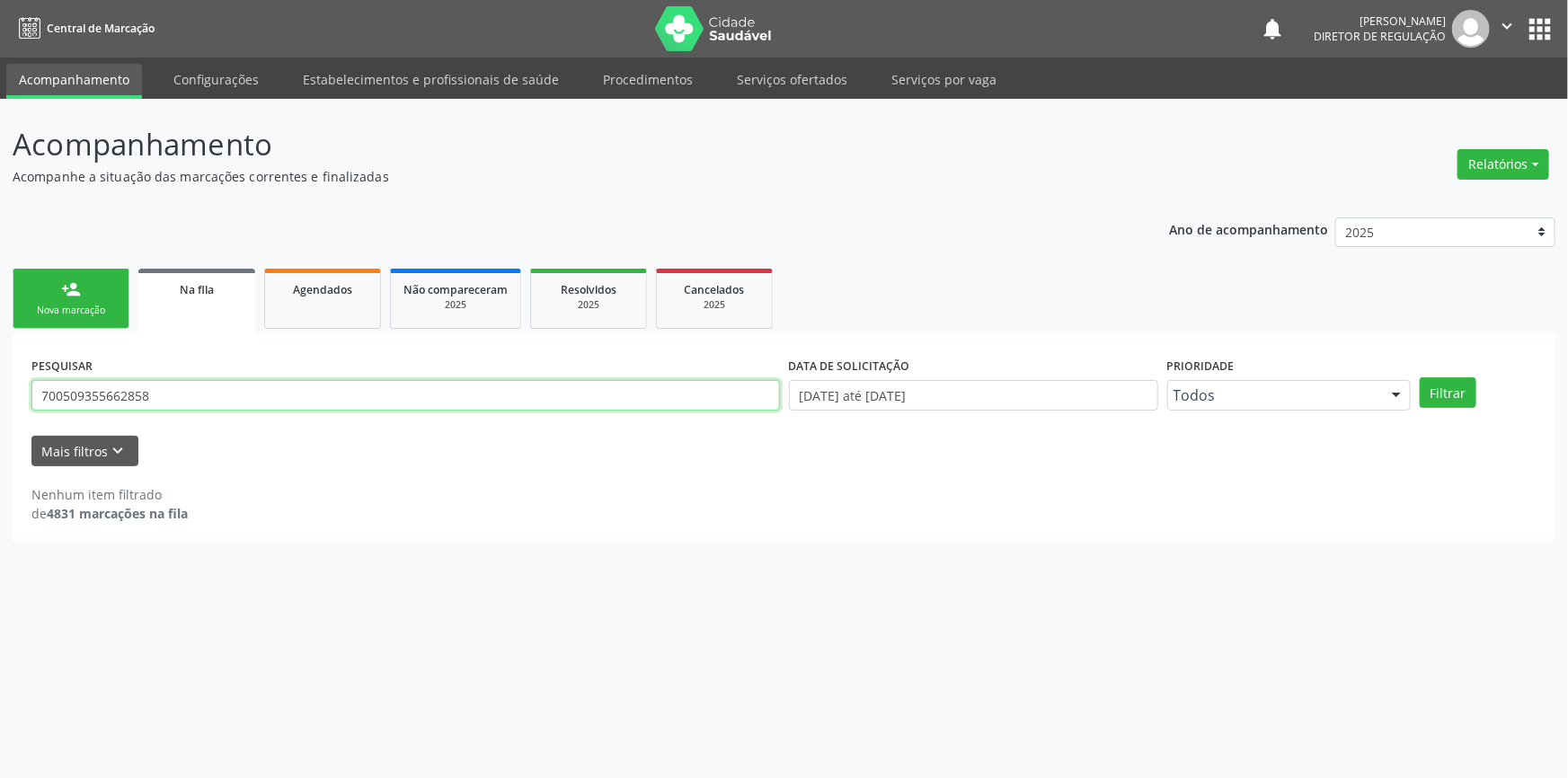
drag, startPoint x: 229, startPoint y: 395, endPoint x: 0, endPoint y: 358, distance: 232.0
click at [0, 358] on div "Acompanhamento Acompanhe a situação das marcações correntes e finalizadas Relat…" at bounding box center [784, 438] width 1568 height 679
type input "700405927924345"
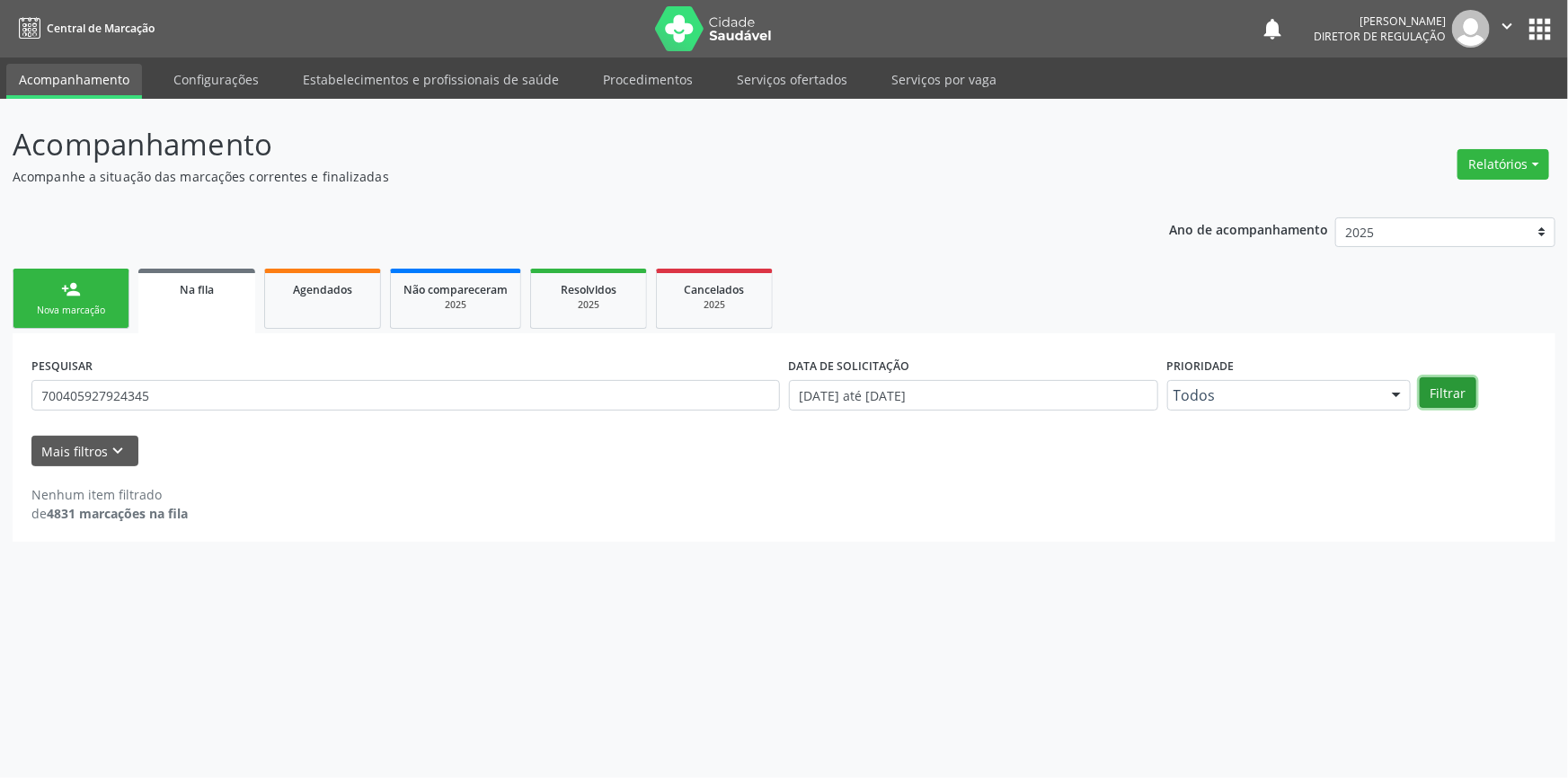
click at [1437, 383] on button "Filtrar" at bounding box center [1447, 393] width 57 height 30
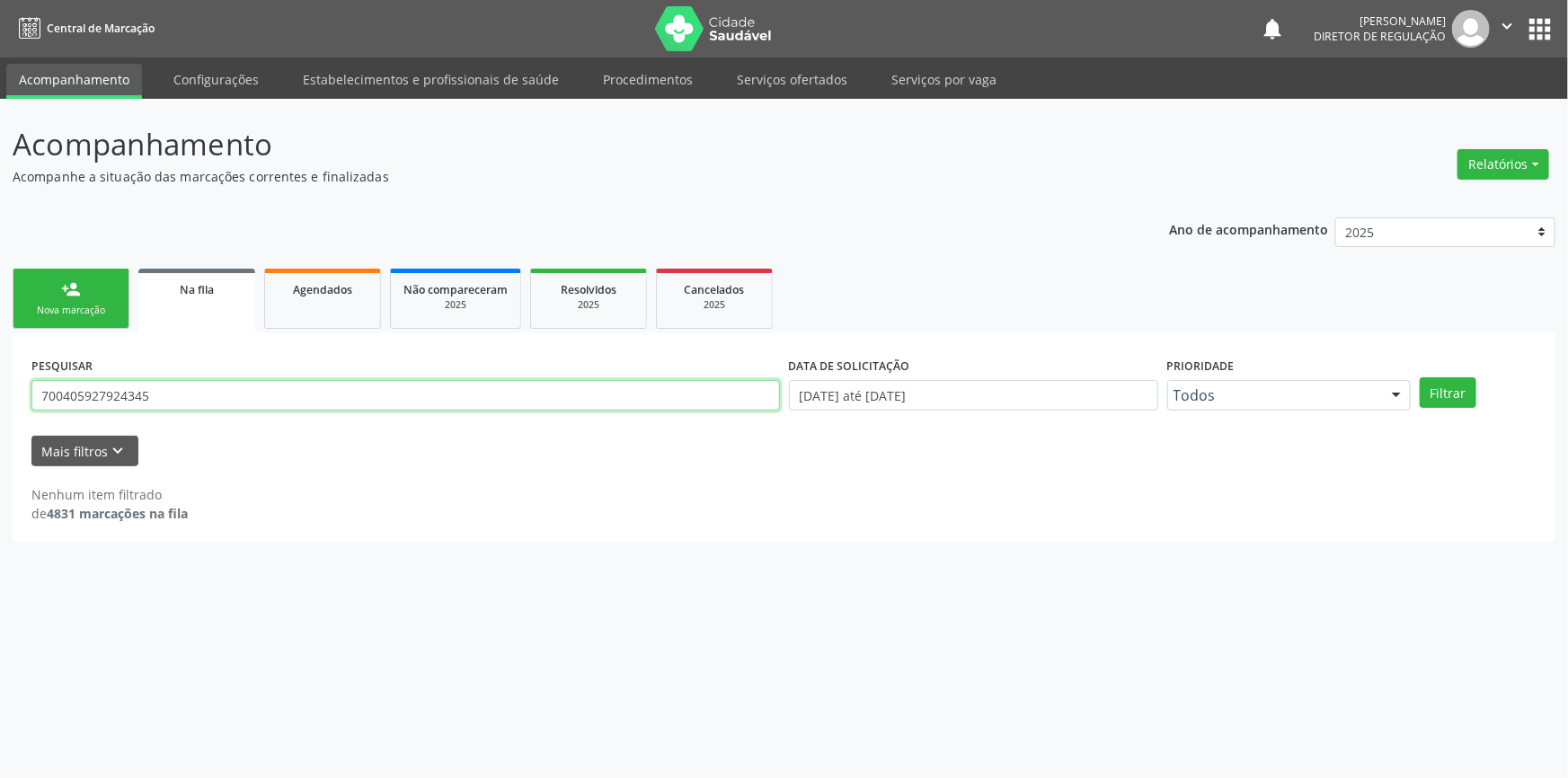
drag, startPoint x: 200, startPoint y: 385, endPoint x: 0, endPoint y: 385, distance: 200.0
click at [0, 385] on div "Acompanhamento Acompanhe a situação das marcações correntes e finalizadas Relat…" at bounding box center [784, 438] width 1568 height 679
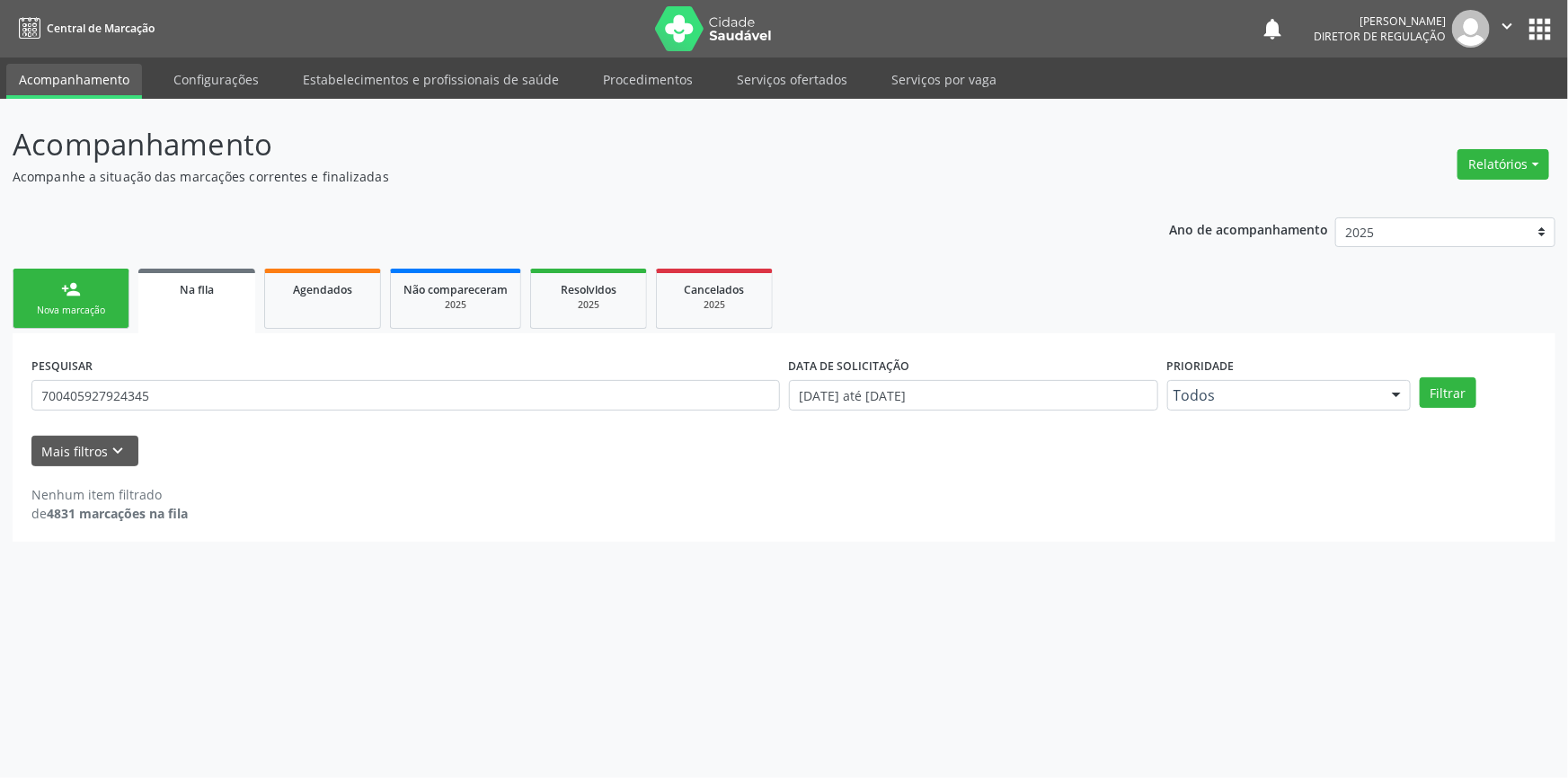
click at [64, 300] on link "person_add Nova marcação" at bounding box center [71, 299] width 117 height 60
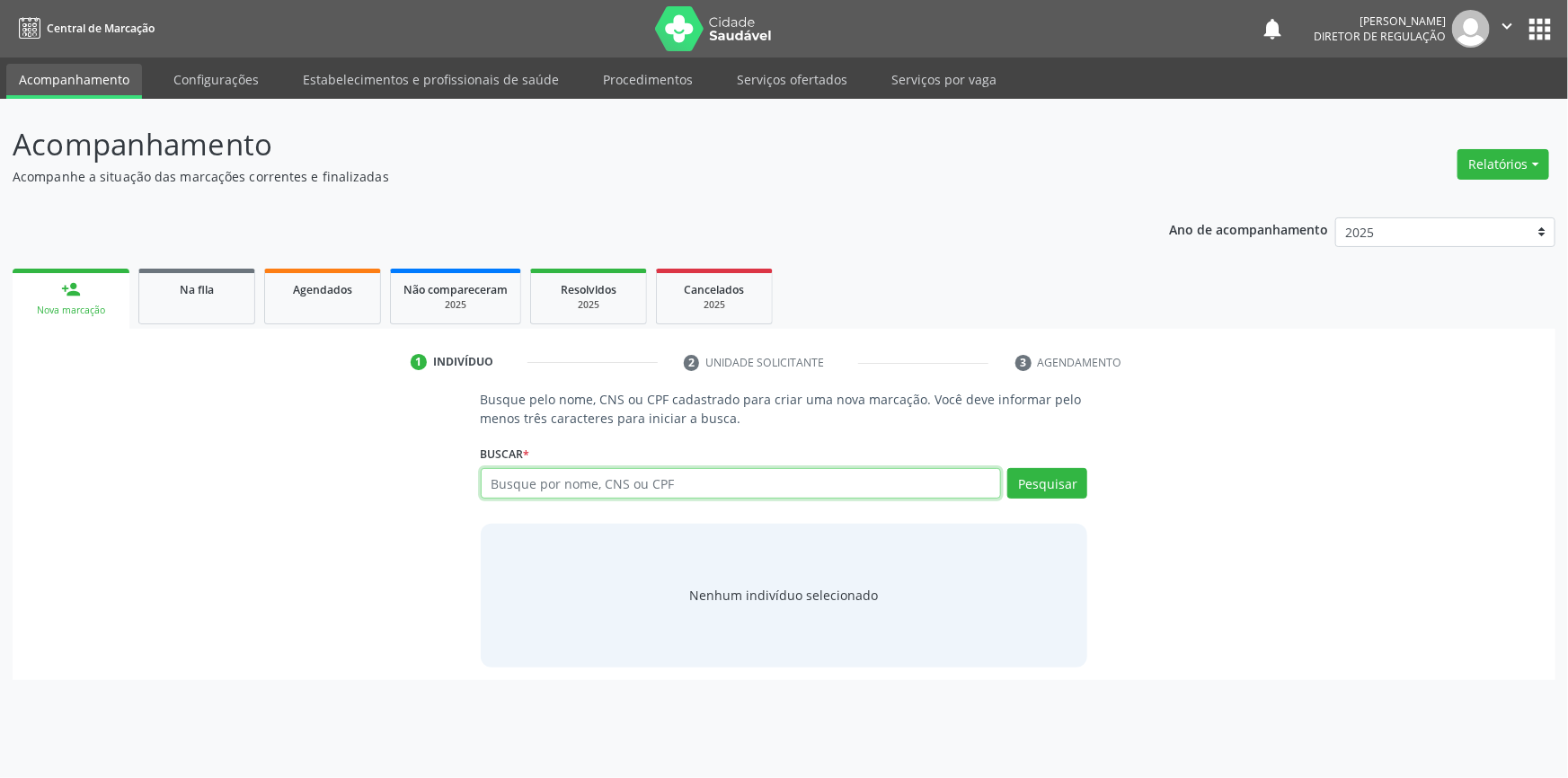
click at [606, 496] on input "text" at bounding box center [740, 483] width 521 height 30
click at [611, 484] on input "text" at bounding box center [740, 483] width 521 height 30
paste input "700405927924345"
type input "700405927924345"
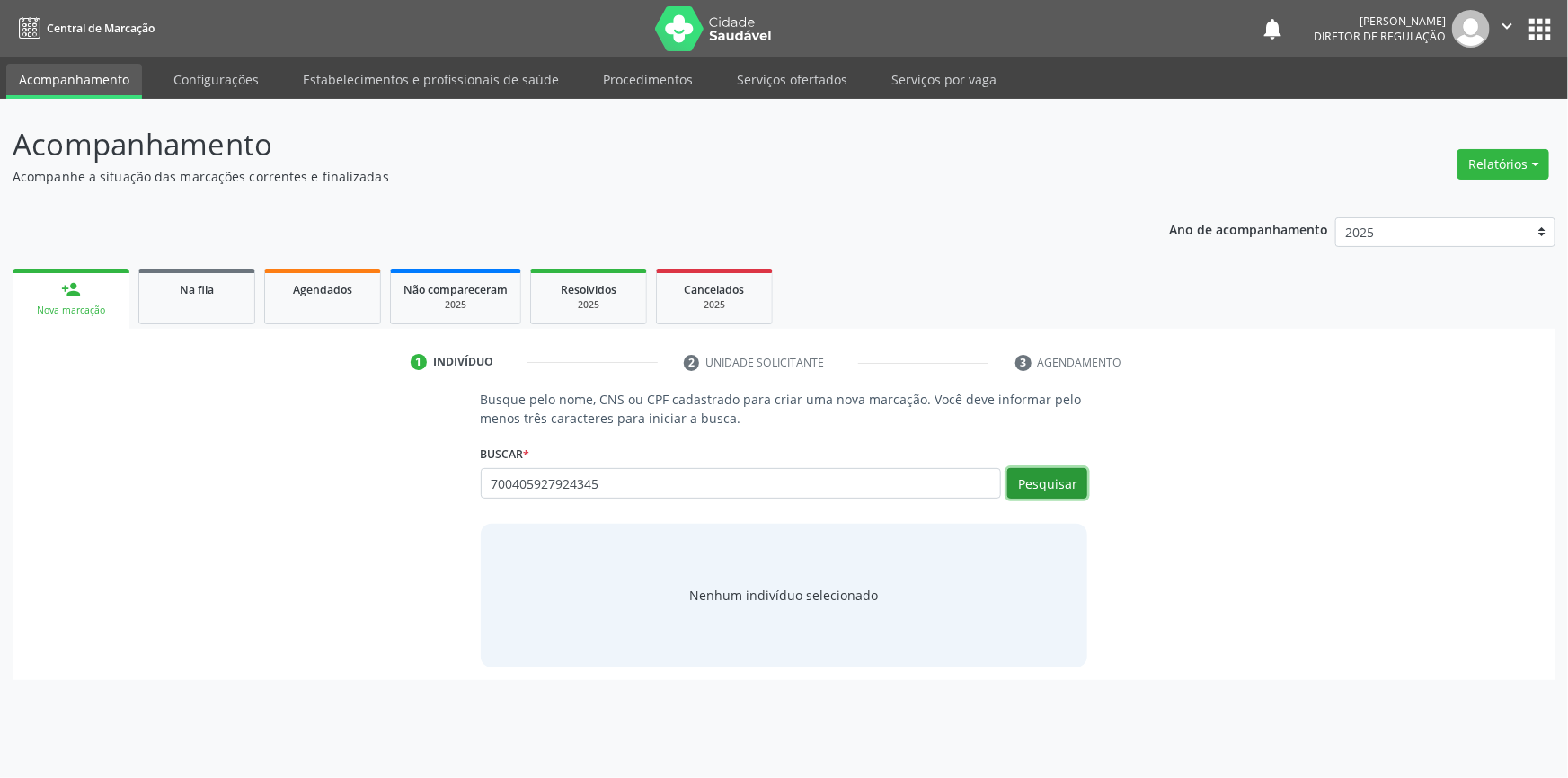
click at [1027, 485] on button "Pesquisar" at bounding box center [1046, 483] width 80 height 30
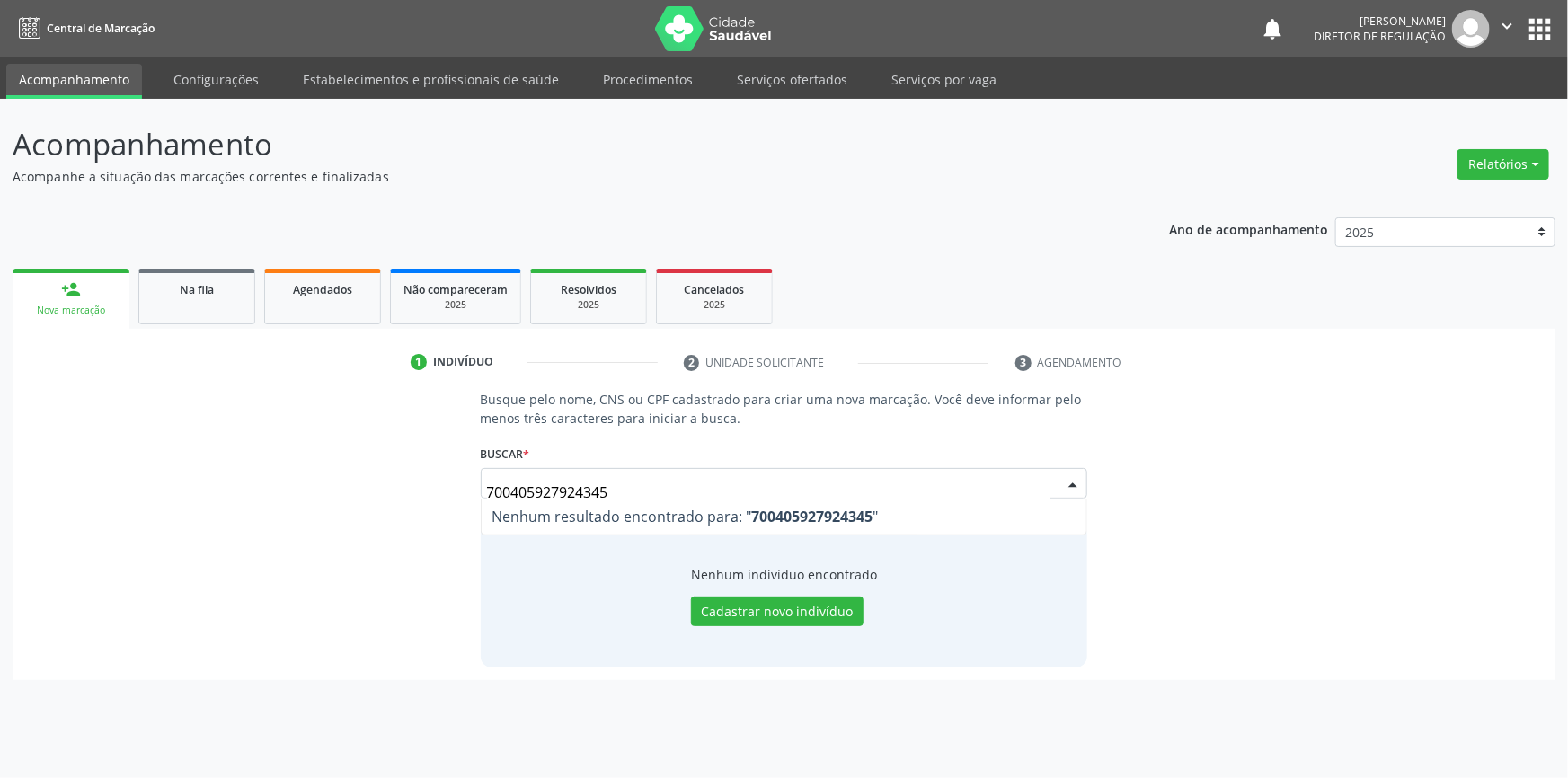
click at [666, 498] on span "Nenhum resultado encontrado para: " 700405927924345 "" at bounding box center [784, 516] width 606 height 36
drag, startPoint x: 656, startPoint y: 491, endPoint x: 345, endPoint y: 469, distance: 311.8
click at [360, 478] on div "Busque pelo nome, CNS ou CPF cadastrado para criar uma nova marcação. Você deve…" at bounding box center [784, 528] width 1517 height 277
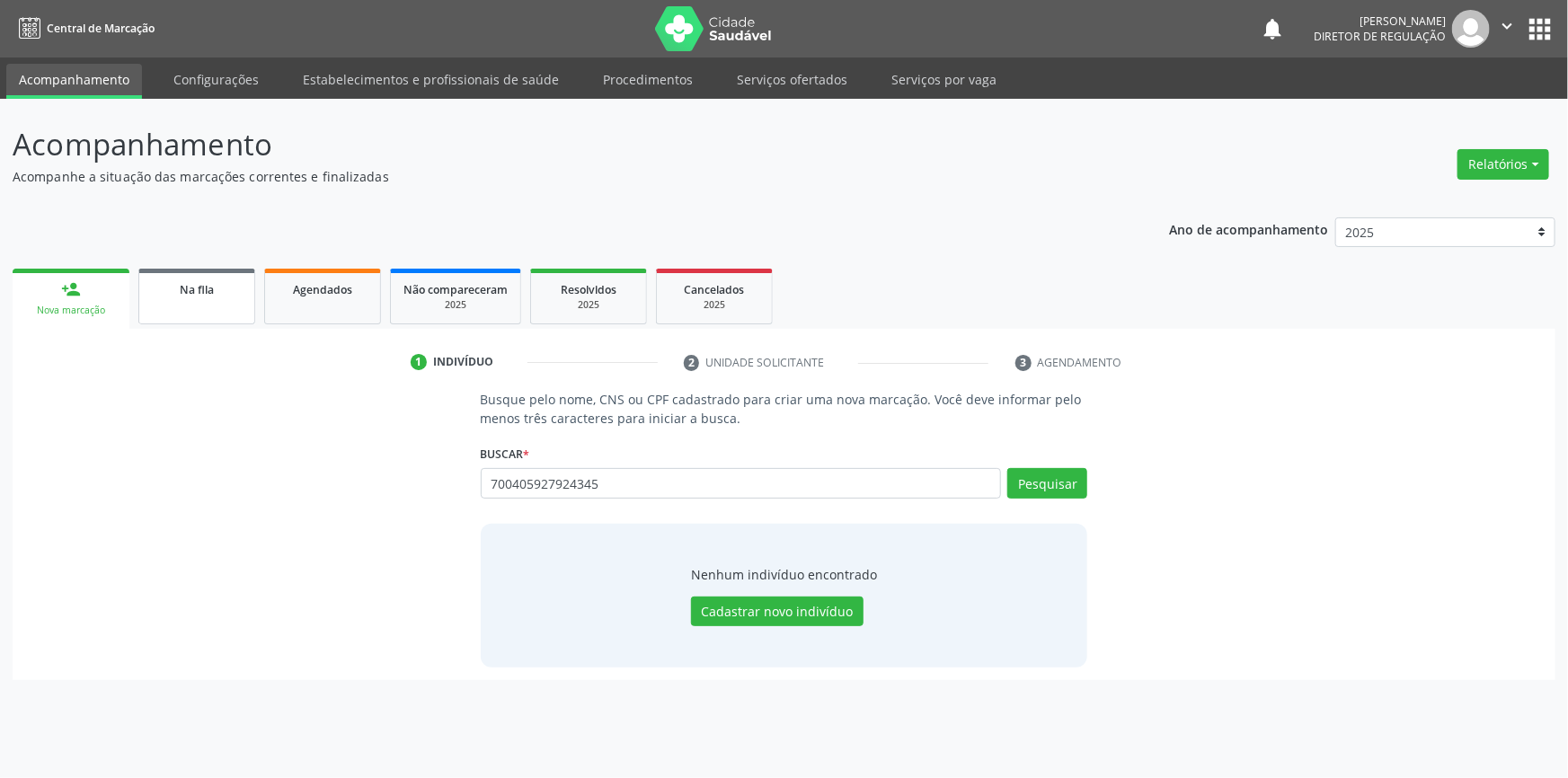
click at [228, 305] on link "Na fila" at bounding box center [197, 296] width 117 height 56
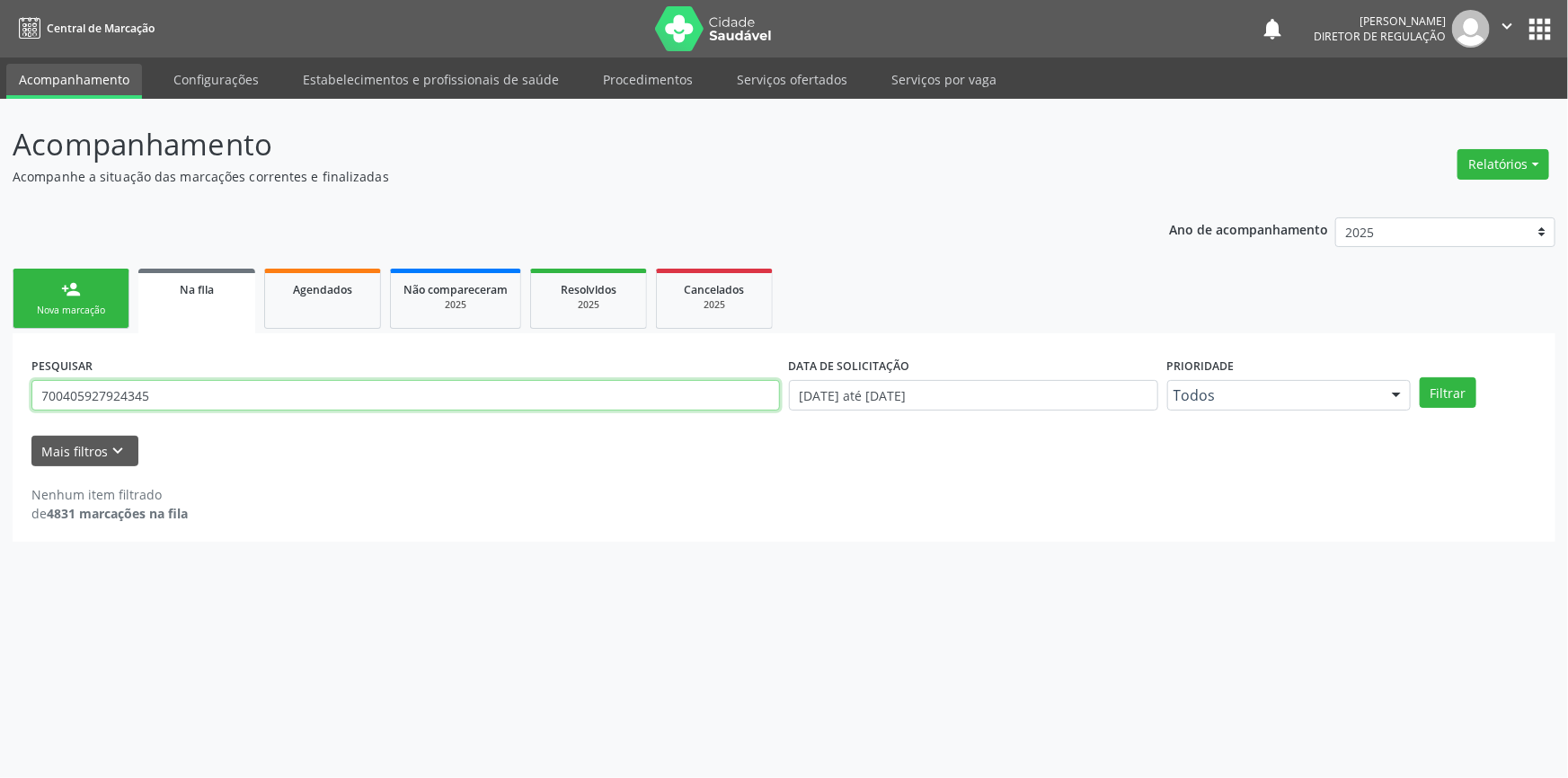
drag, startPoint x: 160, startPoint y: 381, endPoint x: 0, endPoint y: 375, distance: 160.1
click at [0, 375] on div "Acompanhamento Acompanhe a situação das marcações correntes e finalizadas Relat…" at bounding box center [784, 438] width 1568 height 679
paste input "985.244.884-68"
type input "985.244.884-68"
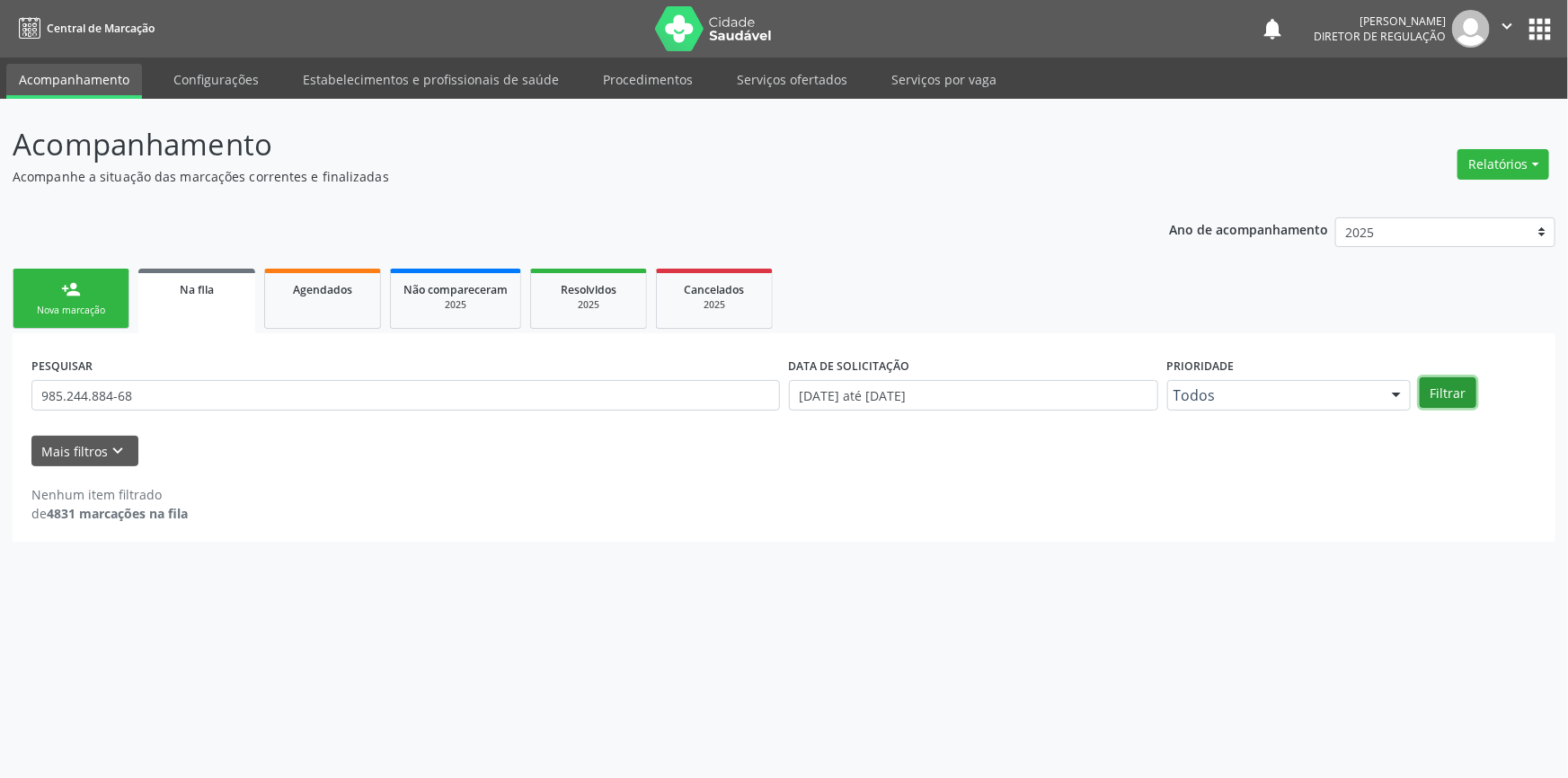
click at [1469, 393] on button "Filtrar" at bounding box center [1447, 393] width 57 height 30
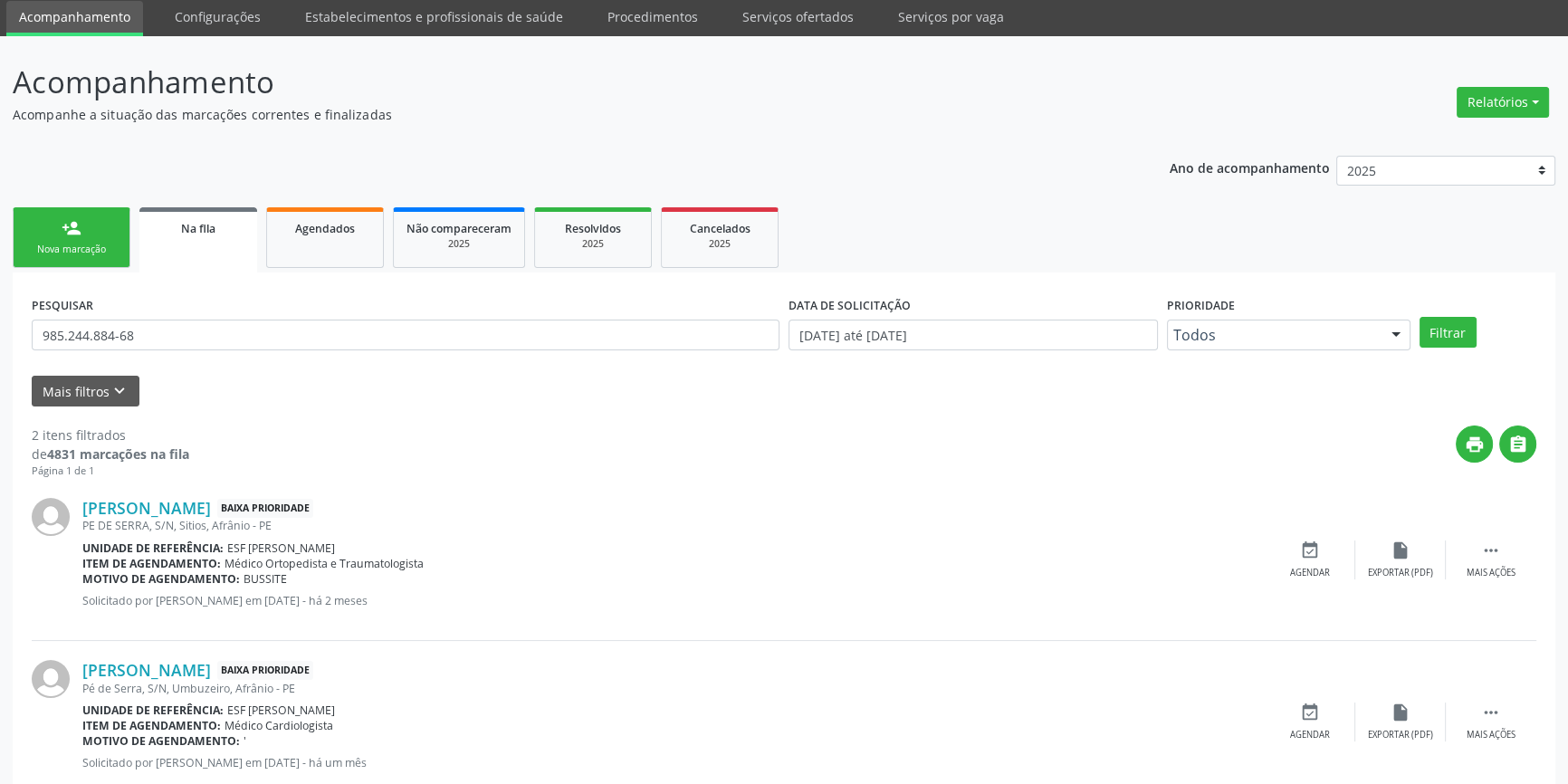
scroll to position [111, 0]
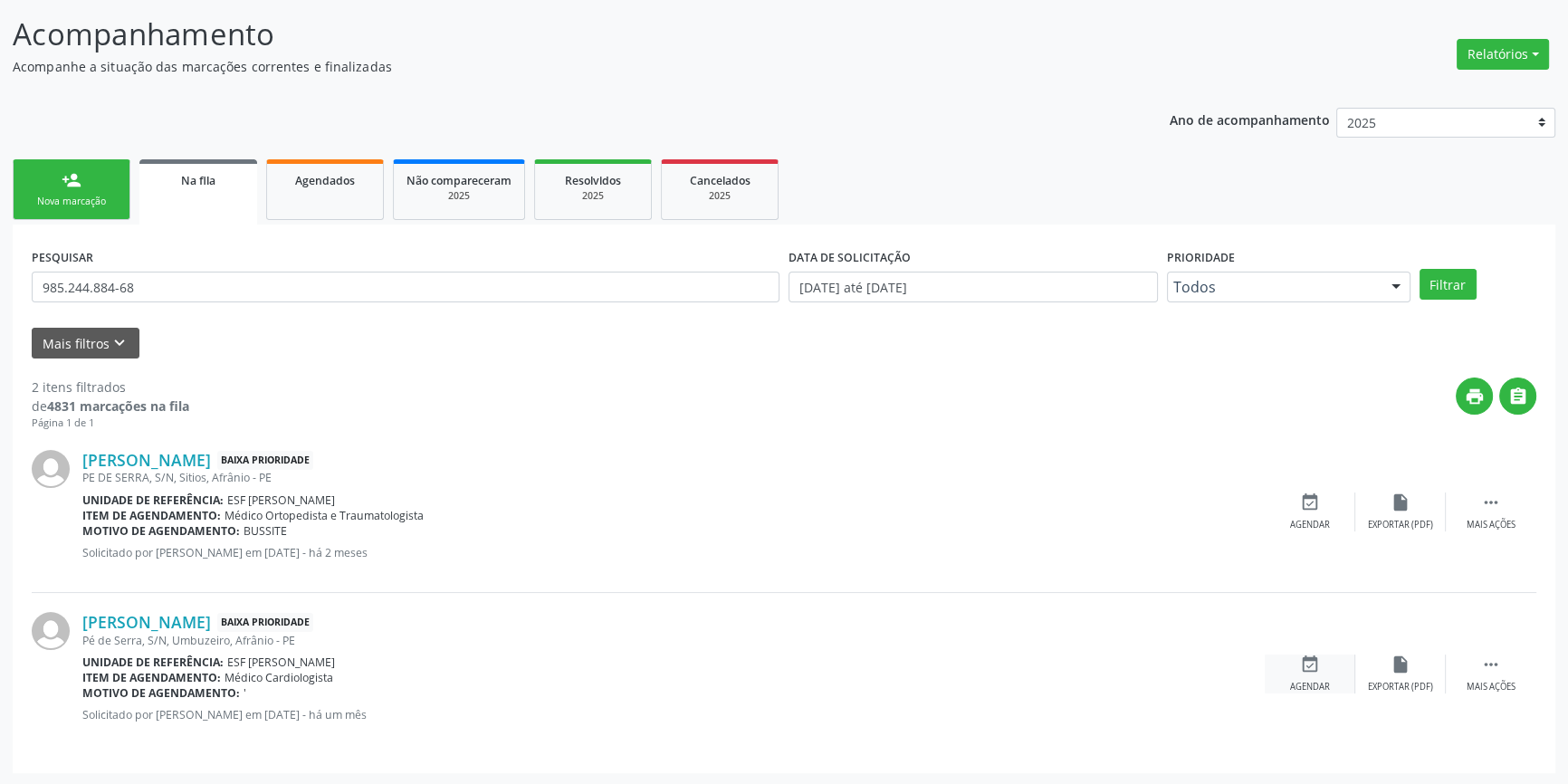
click at [1320, 656] on div "event_available Agendar" at bounding box center [1310, 674] width 90 height 39
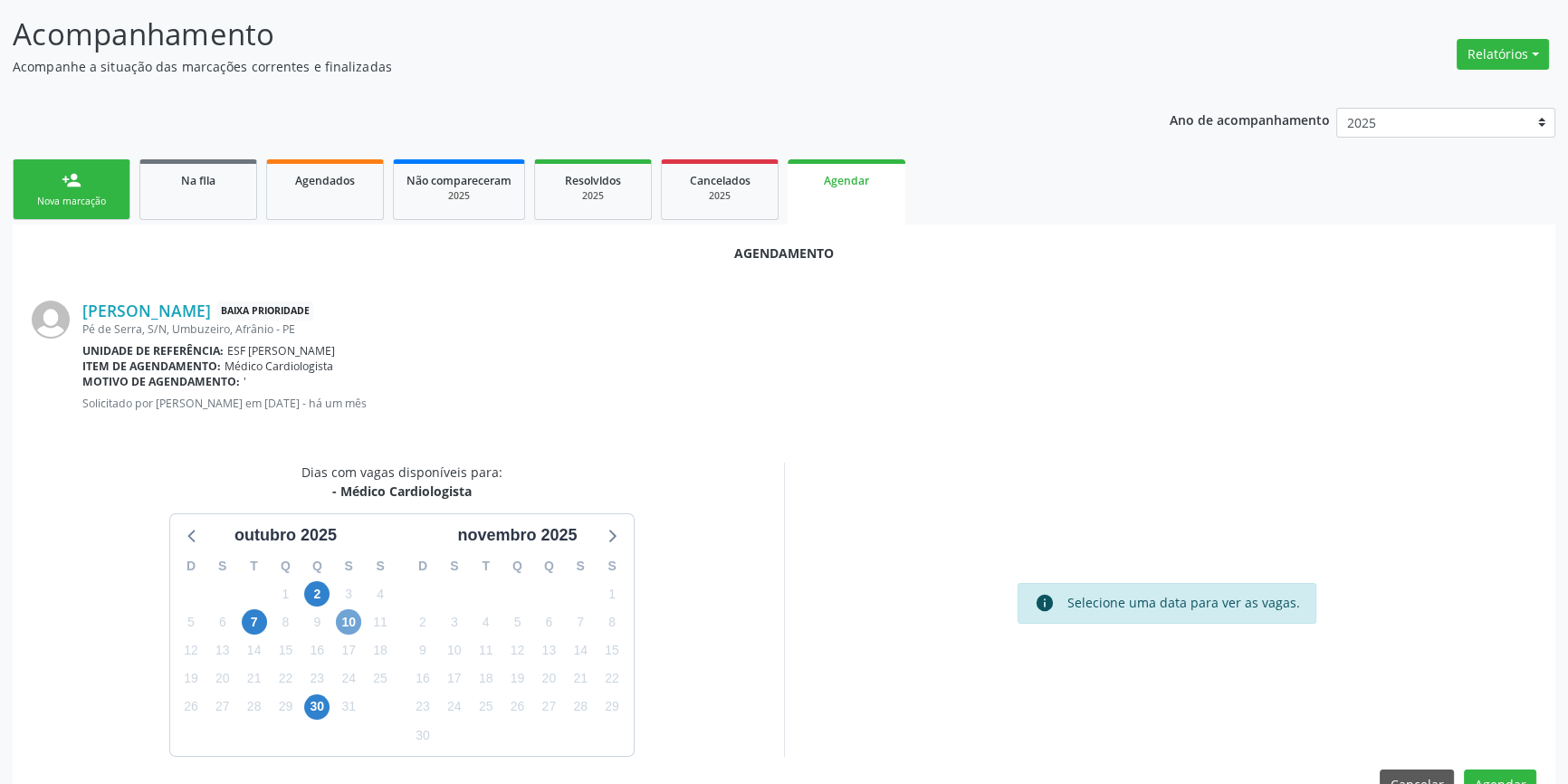
click at [344, 625] on span "10" at bounding box center [348, 622] width 26 height 26
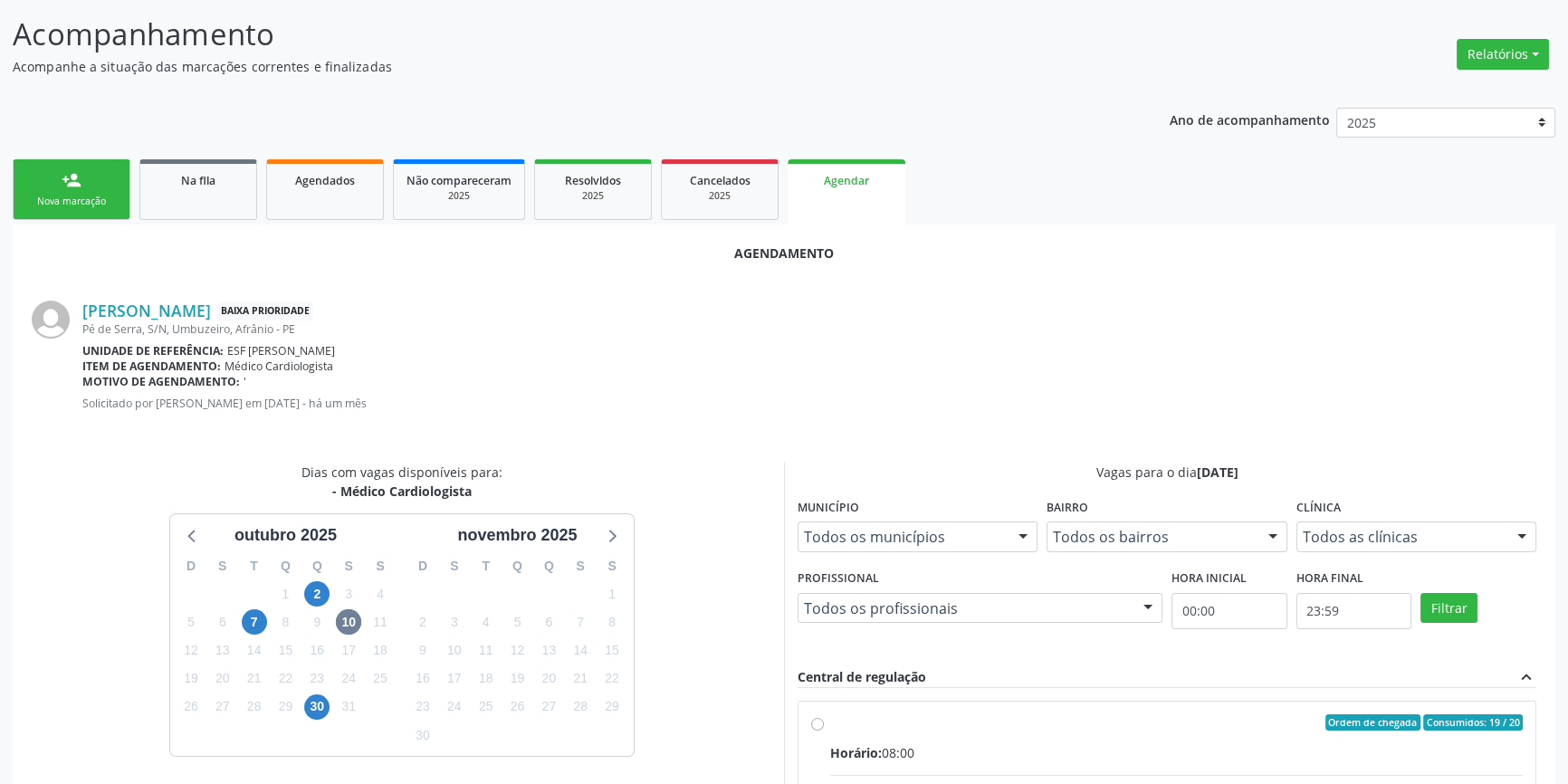
click at [874, 720] on div "Ordem de chegada Consumidos: 19 / 20" at bounding box center [1177, 722] width 693 height 16
click at [824, 720] on input "Ordem de chegada Consumidos: 19 / 20 Horário: 08:00 Clínica: Ambulatorio Munici…" at bounding box center [817, 722] width 12 height 16
radio input "true"
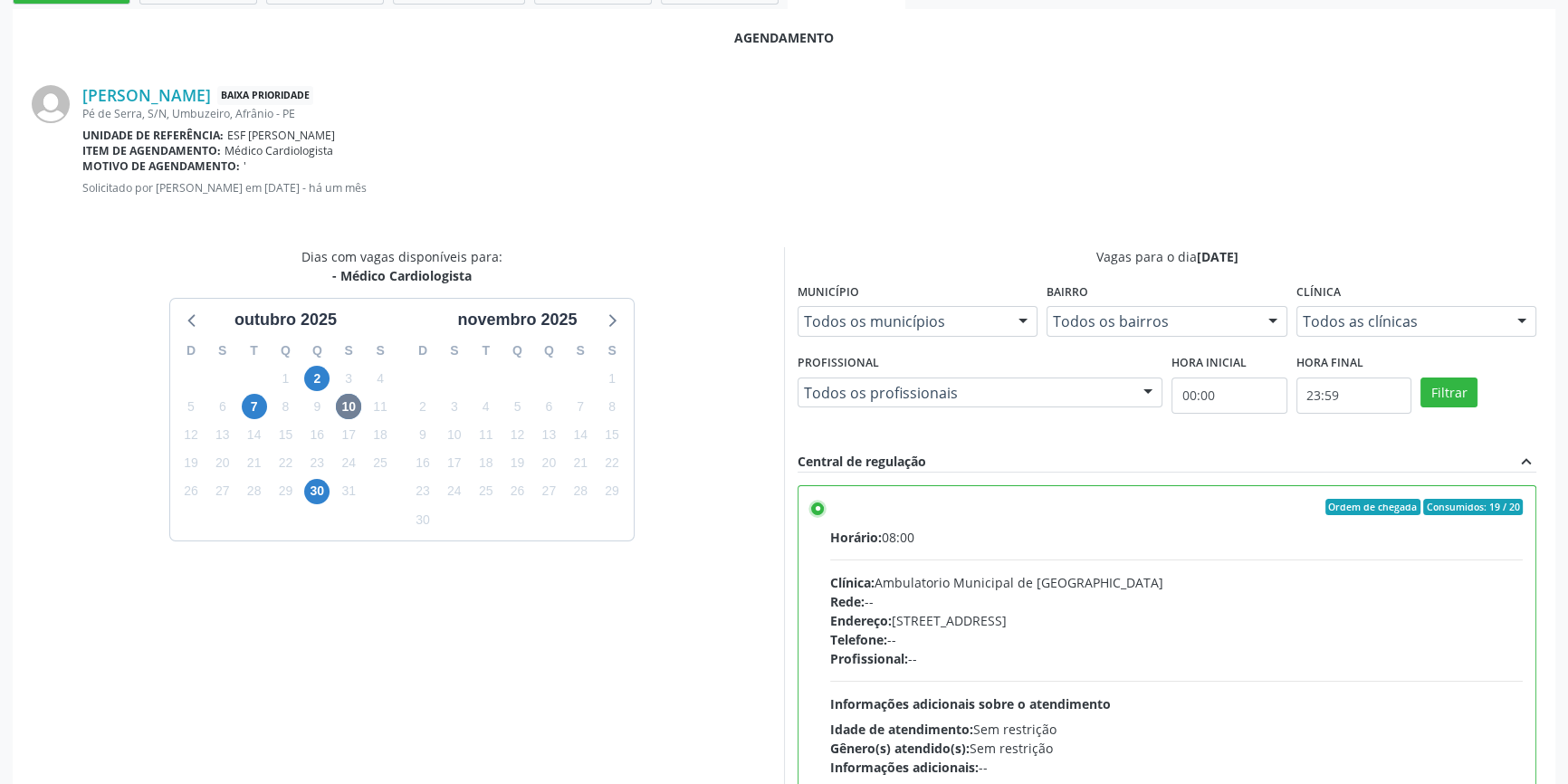
scroll to position [451, 0]
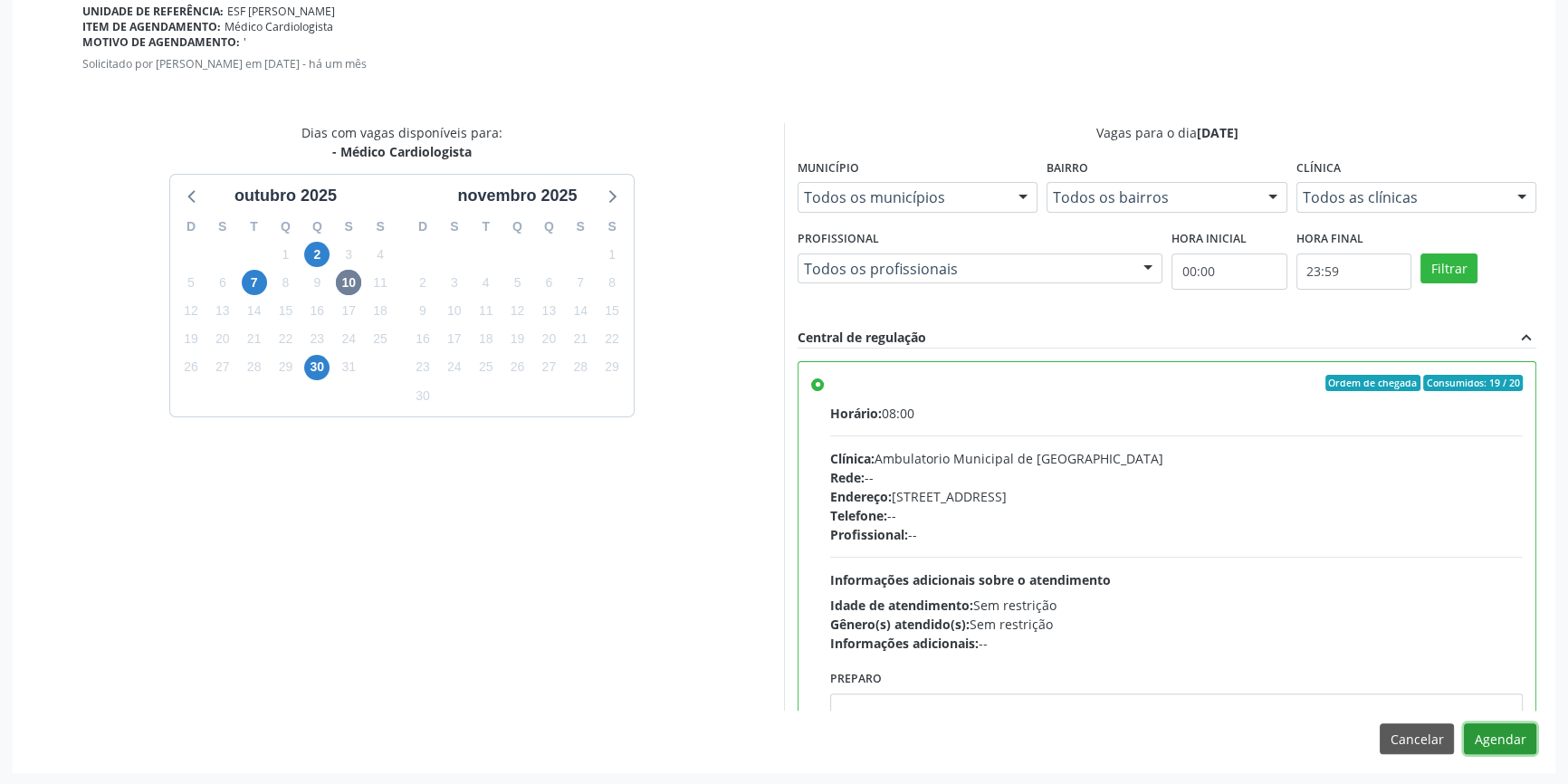
click at [1521, 734] on button "Agendar" at bounding box center [1501, 738] width 72 height 30
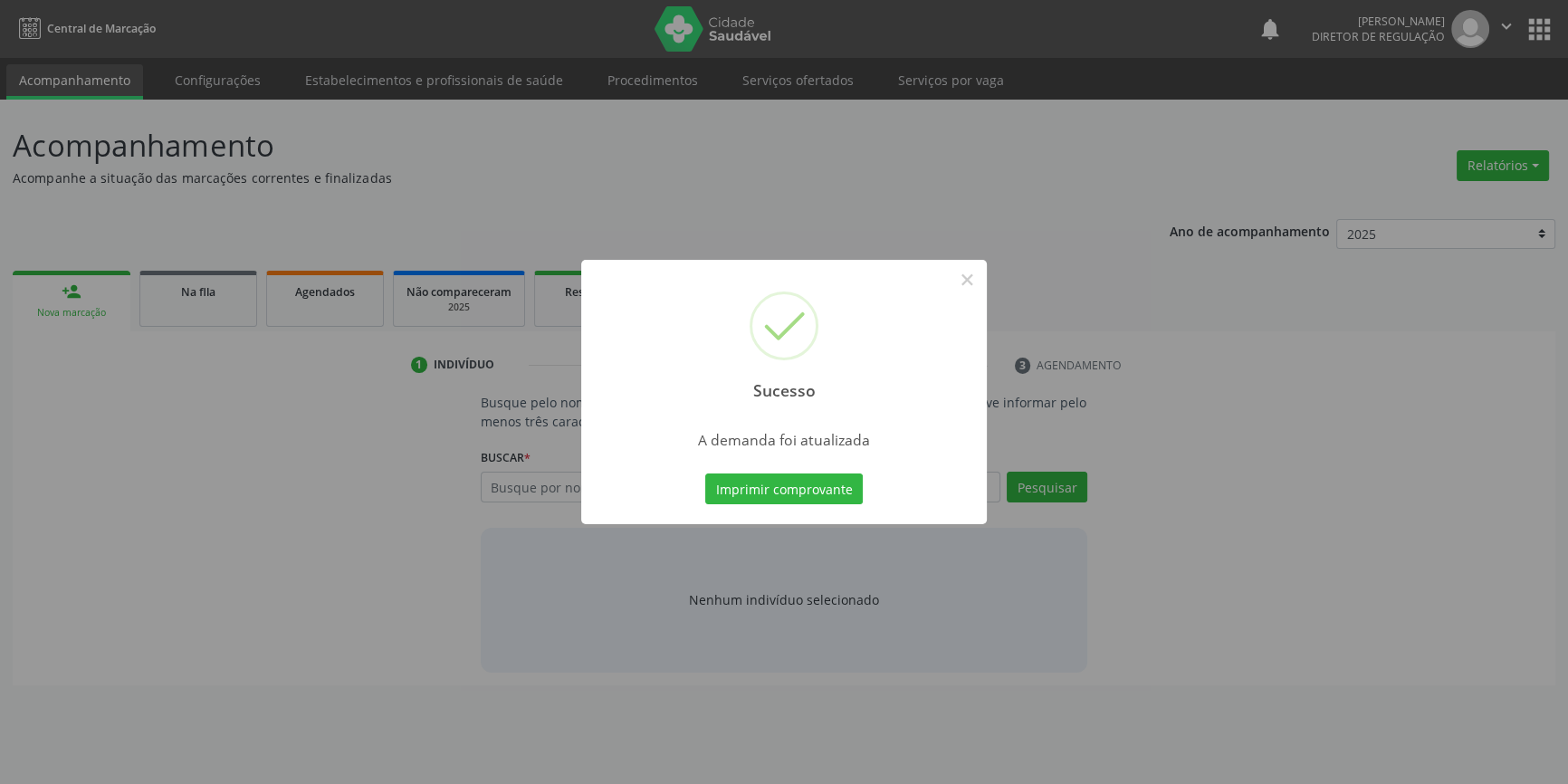
scroll to position [0, 0]
click at [840, 481] on button "Imprimir comprovante" at bounding box center [791, 489] width 158 height 30
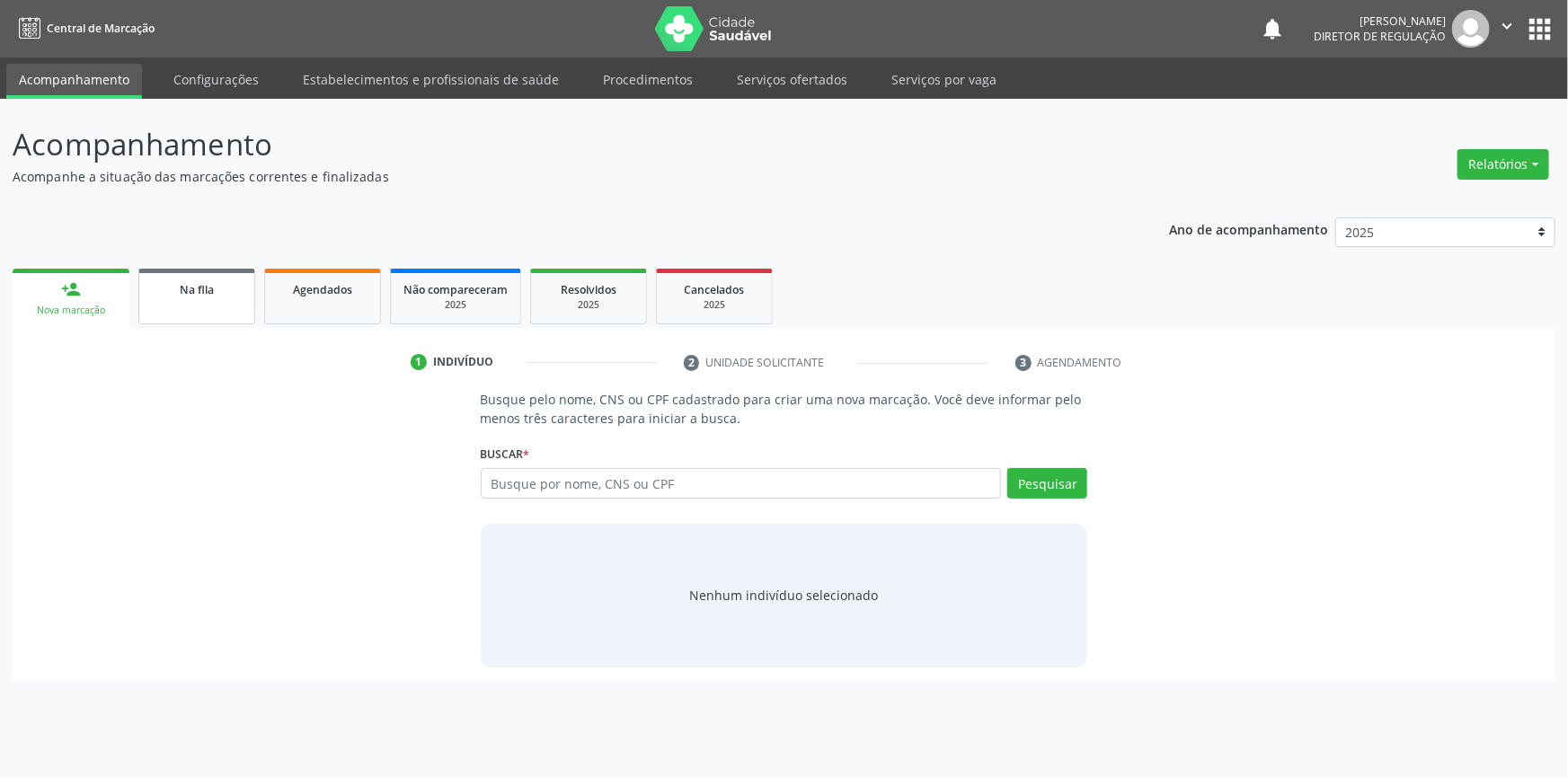
click at [183, 310] on link "Na fila" at bounding box center [197, 296] width 117 height 56
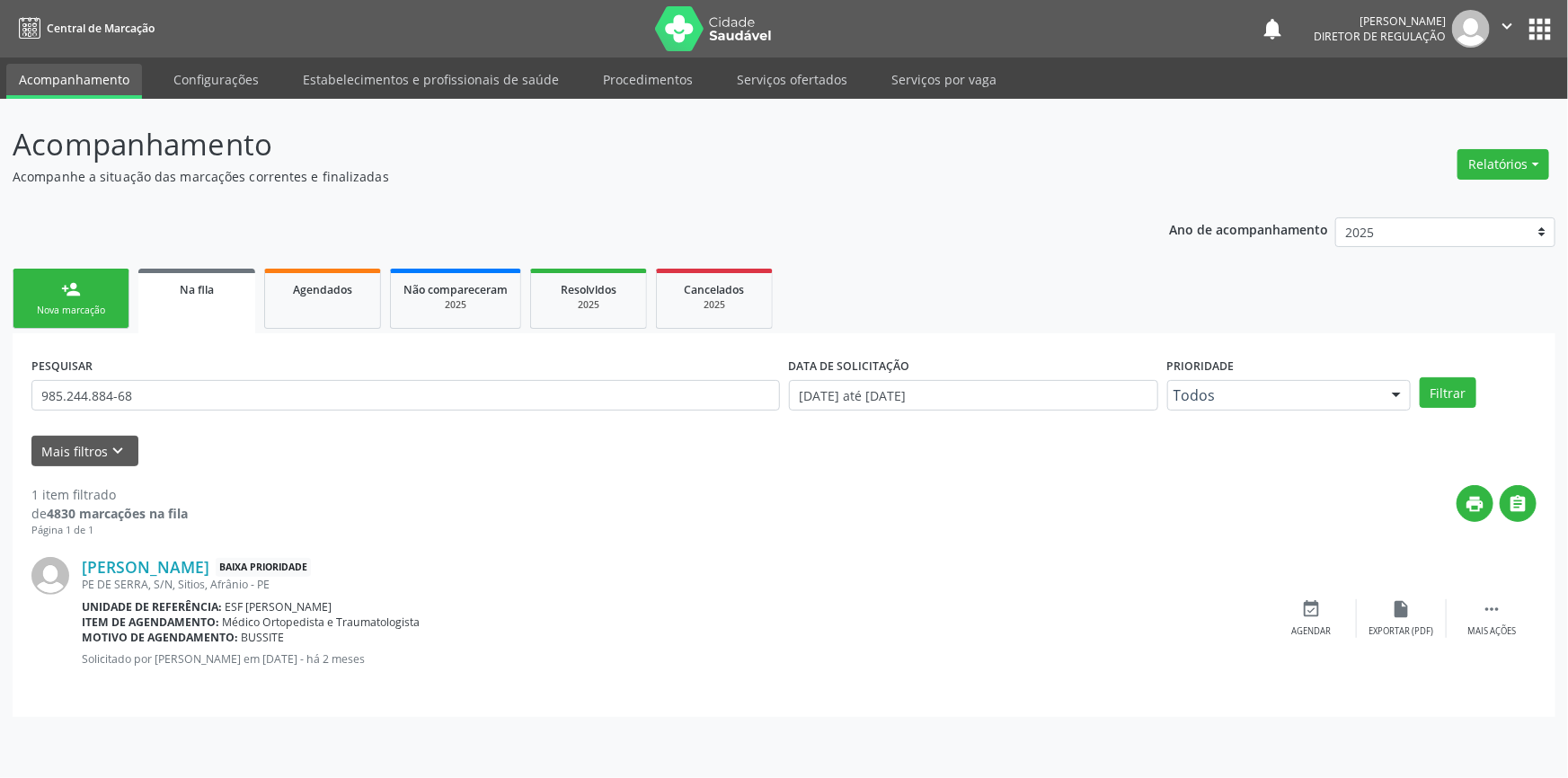
click at [104, 304] on div "Nova marcação" at bounding box center [71, 310] width 89 height 13
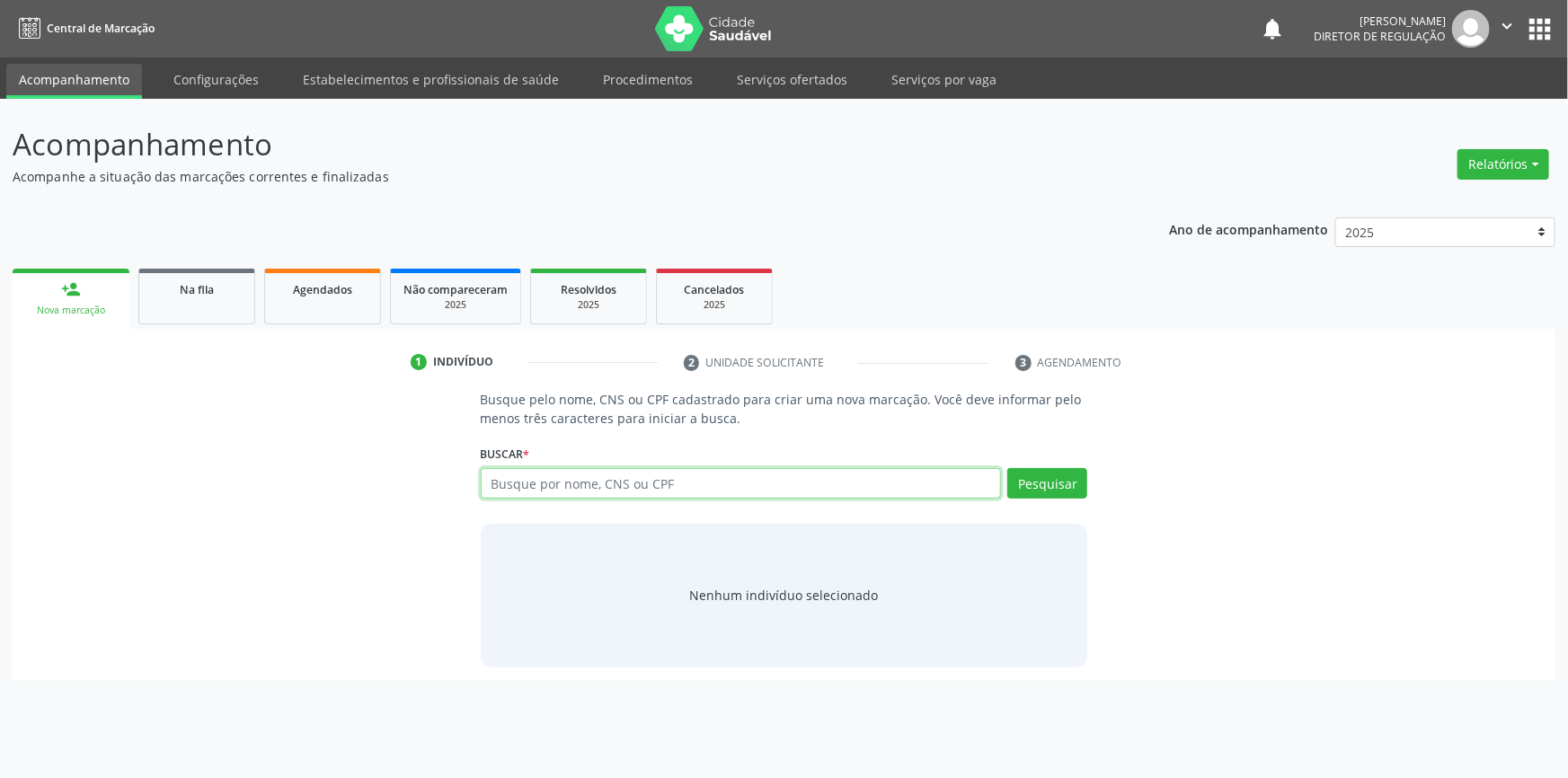
click at [577, 474] on input "text" at bounding box center [740, 483] width 521 height 30
type input "706806298477221"
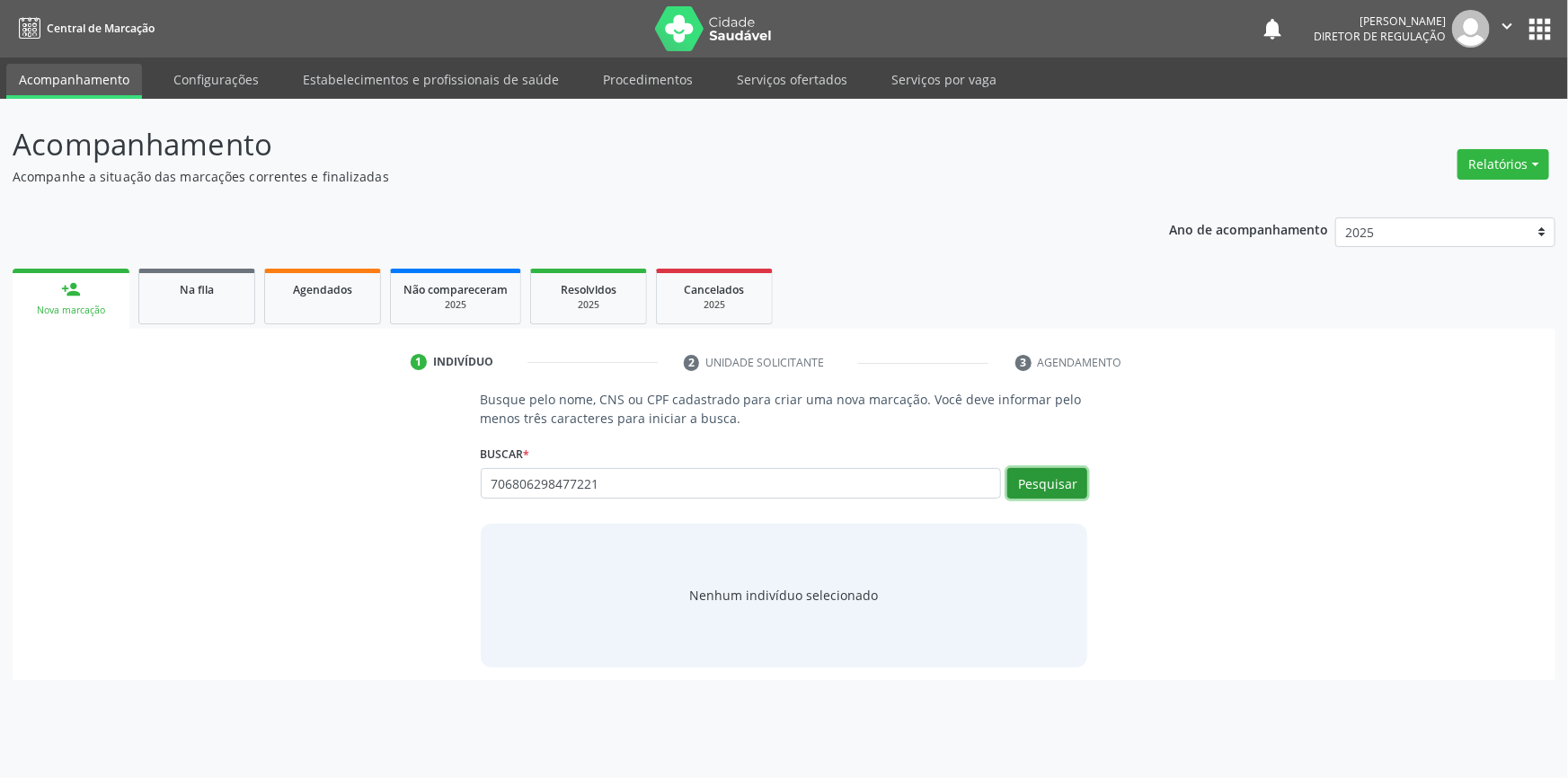
click at [1043, 494] on button "Pesquisar" at bounding box center [1046, 483] width 80 height 30
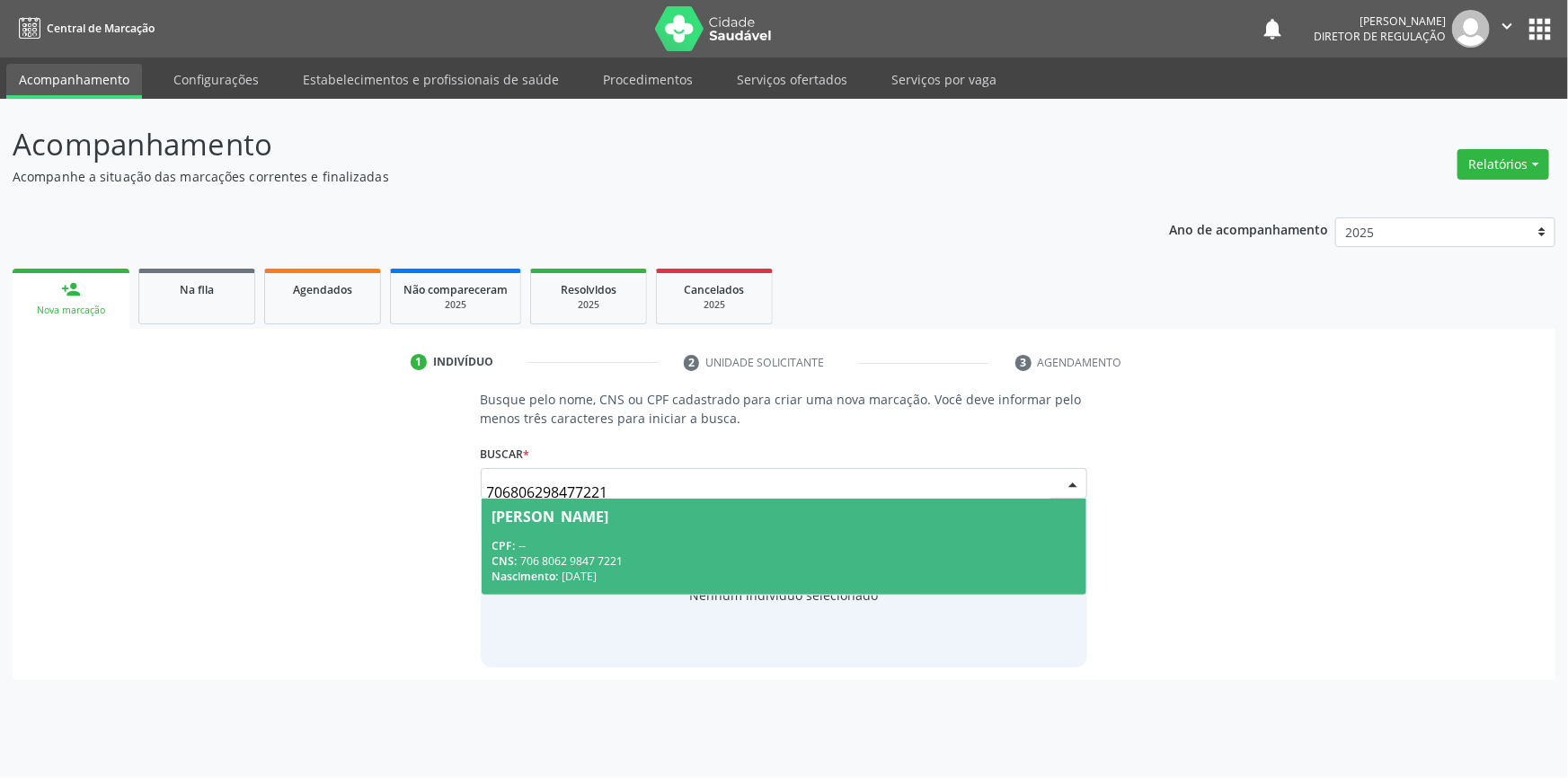
click at [609, 516] on div "Adriano dos Santos Silva" at bounding box center [551, 516] width 117 height 14
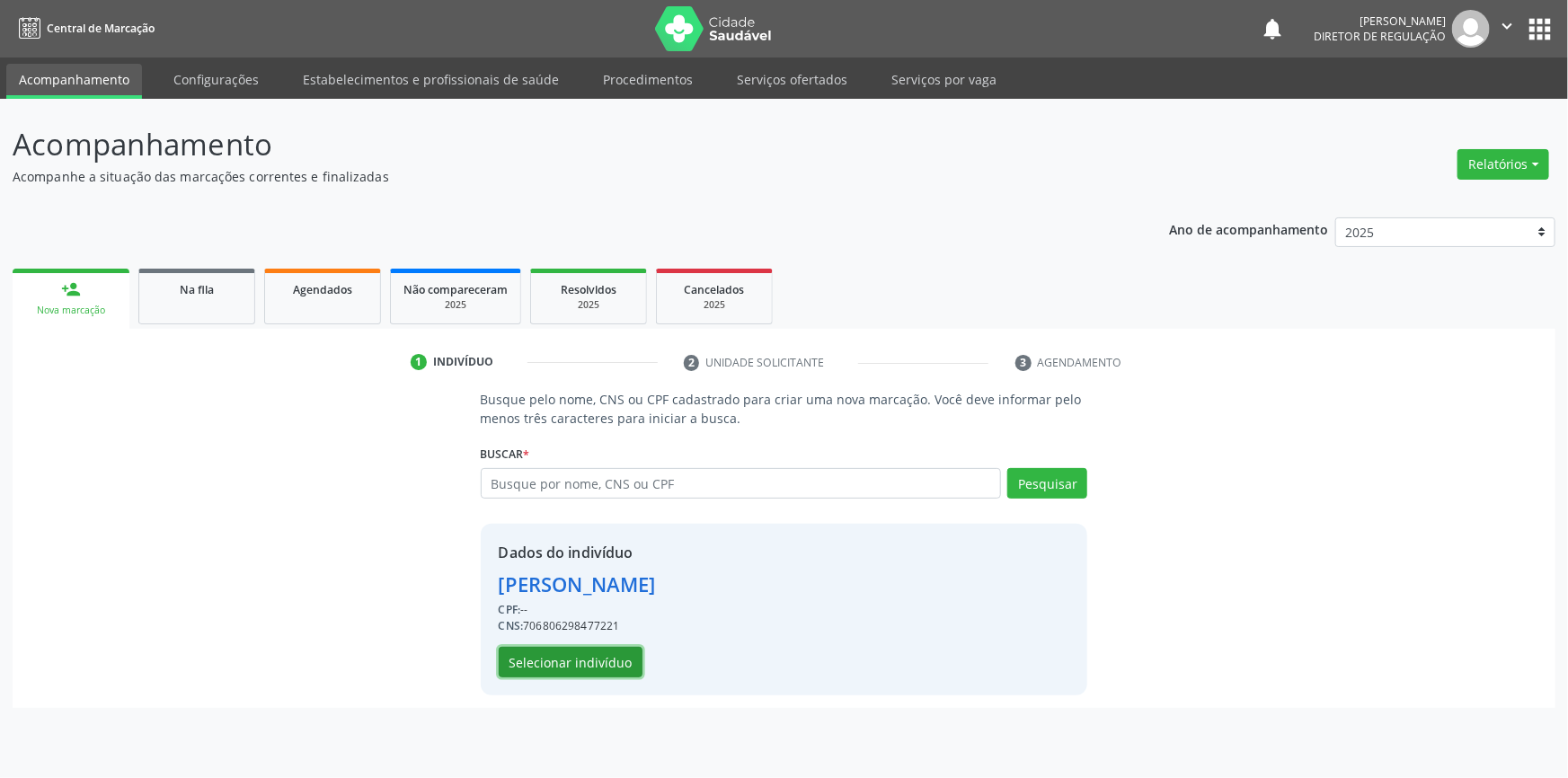
click at [559, 659] on button "Selecionar indivíduo" at bounding box center [570, 662] width 144 height 30
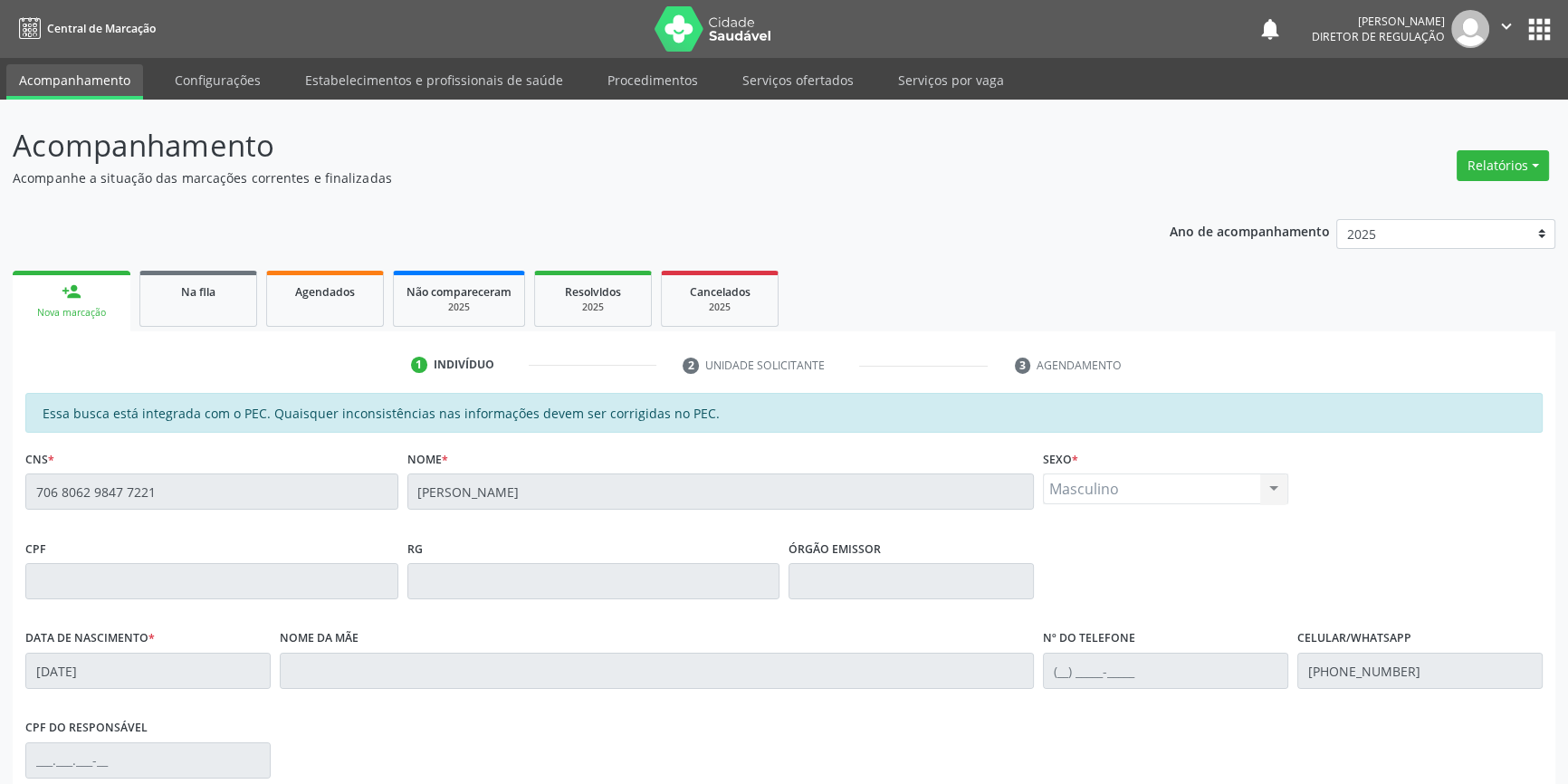
scroll to position [248, 0]
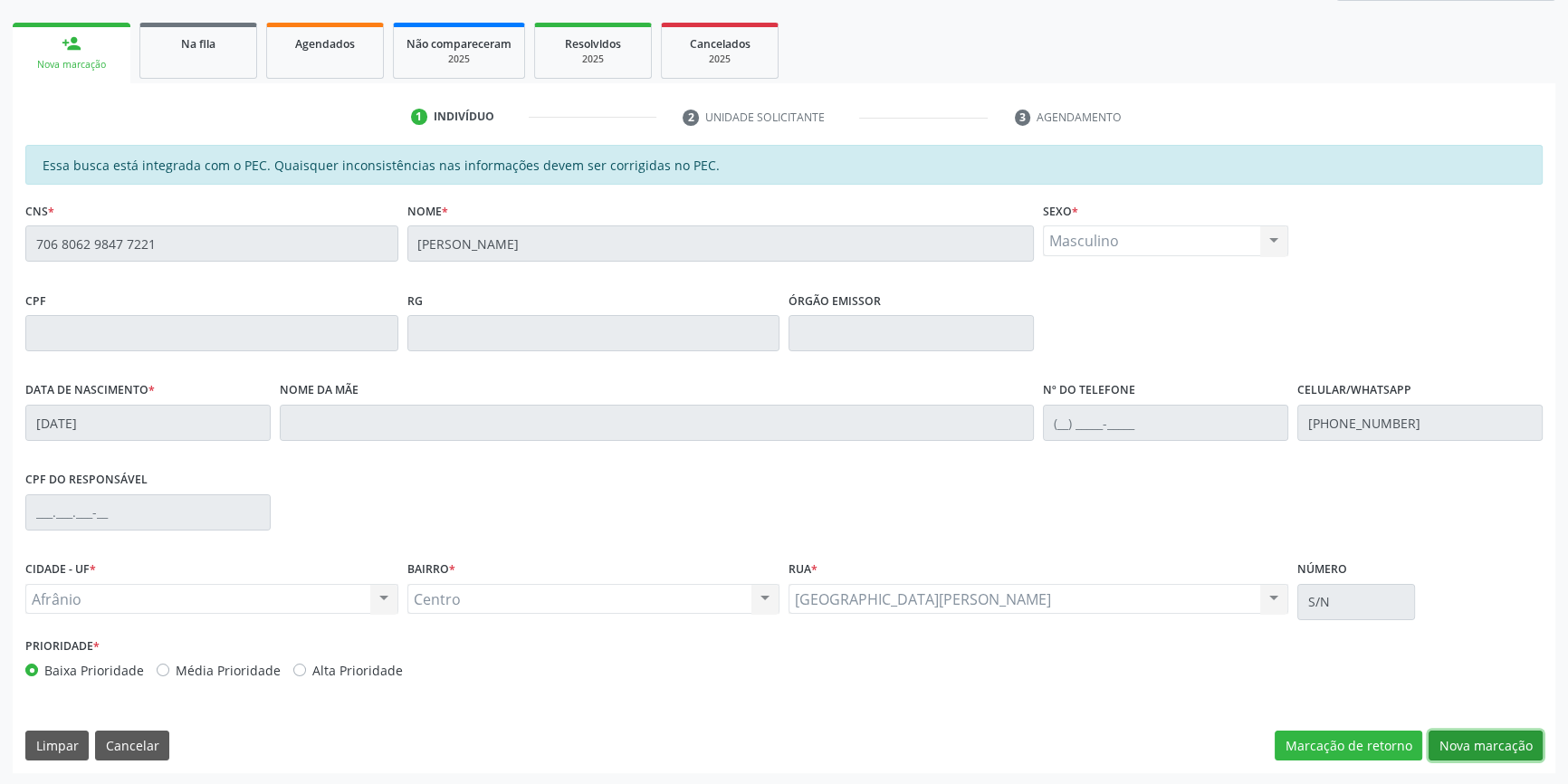
click at [1458, 739] on button "Nova marcação" at bounding box center [1485, 746] width 114 height 30
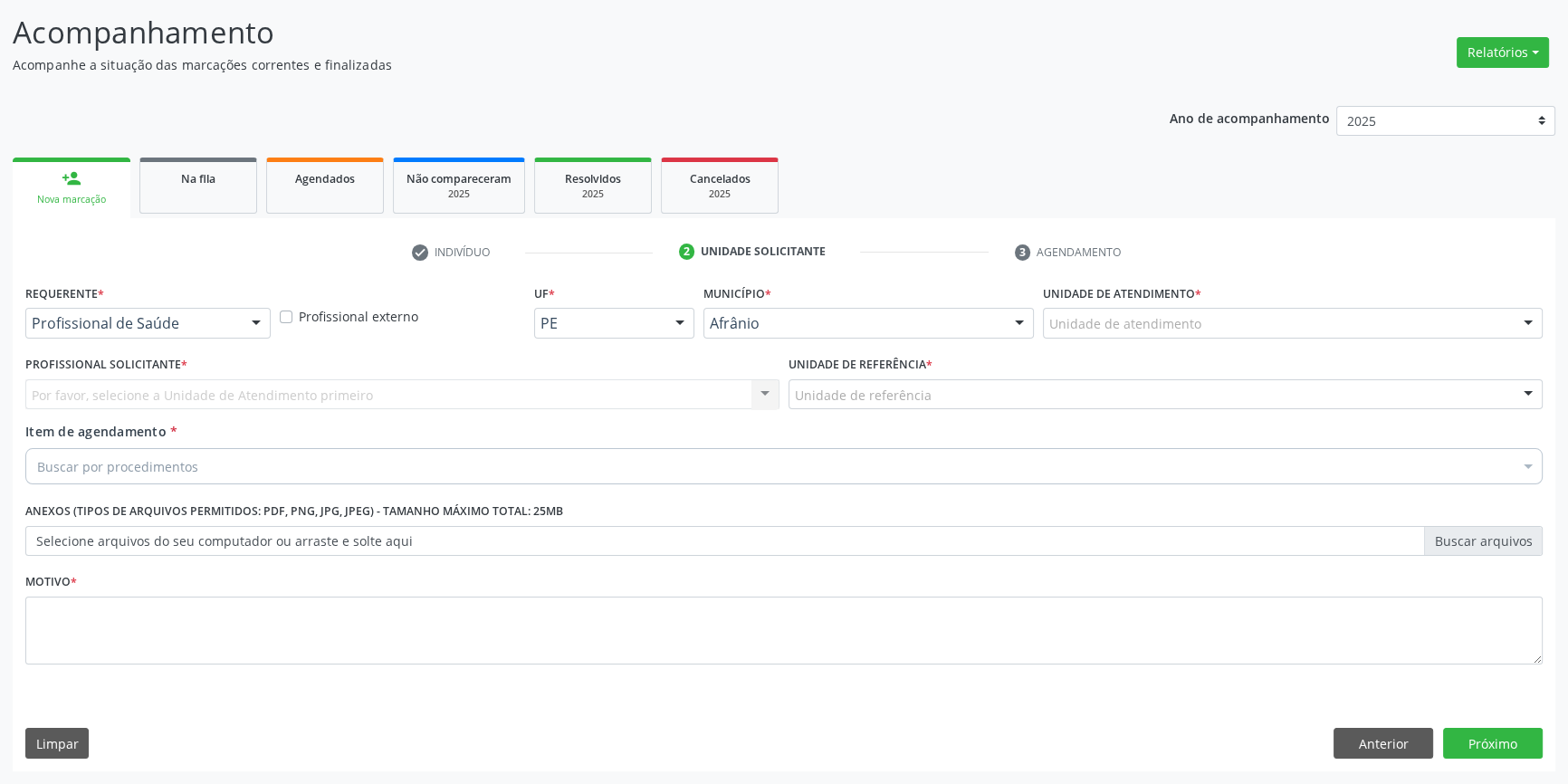
scroll to position [111, 0]
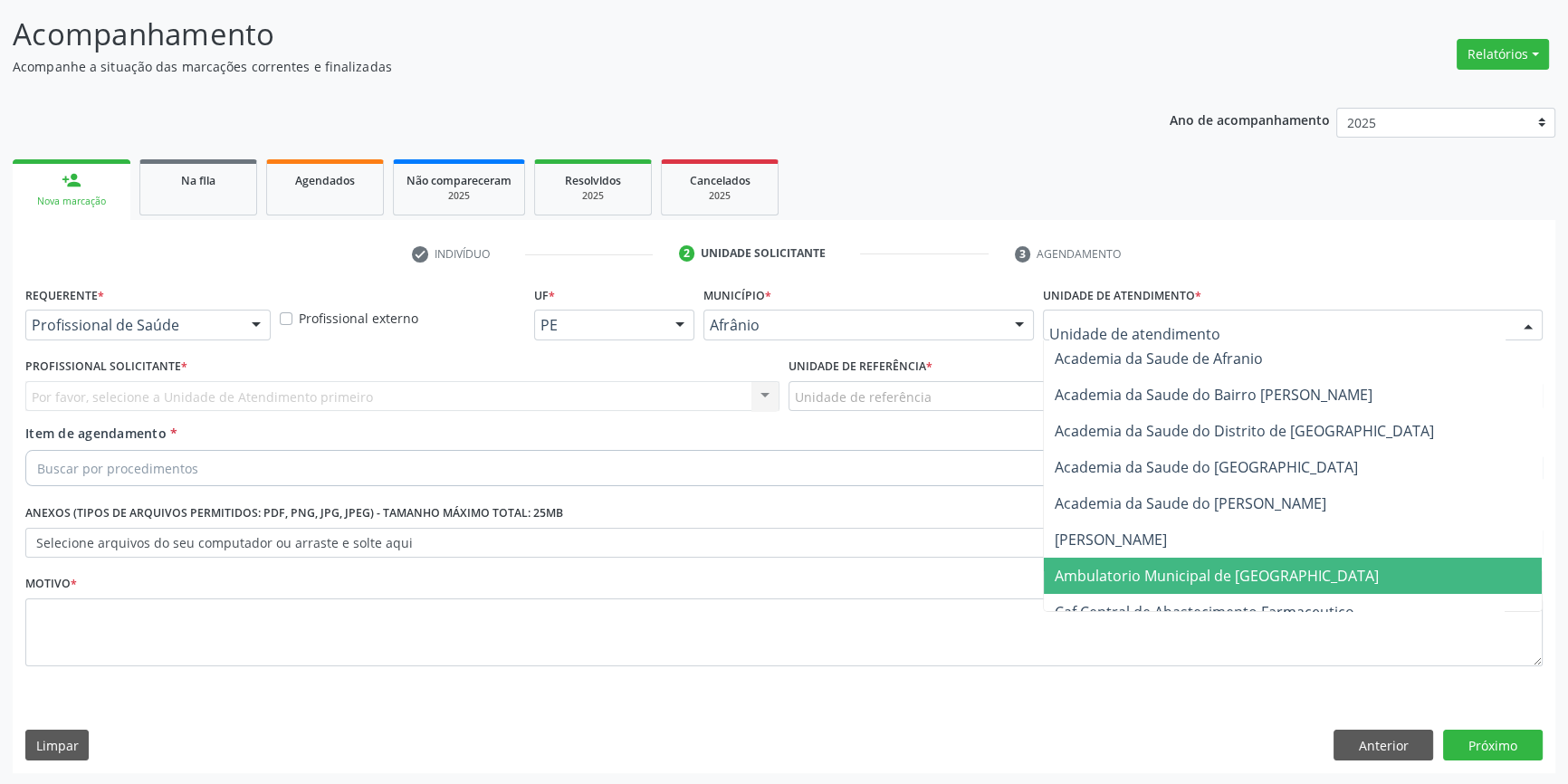
click at [1134, 570] on span "Ambulatorio Municipal de [GEOGRAPHIC_DATA]" at bounding box center [1217, 575] width 325 height 20
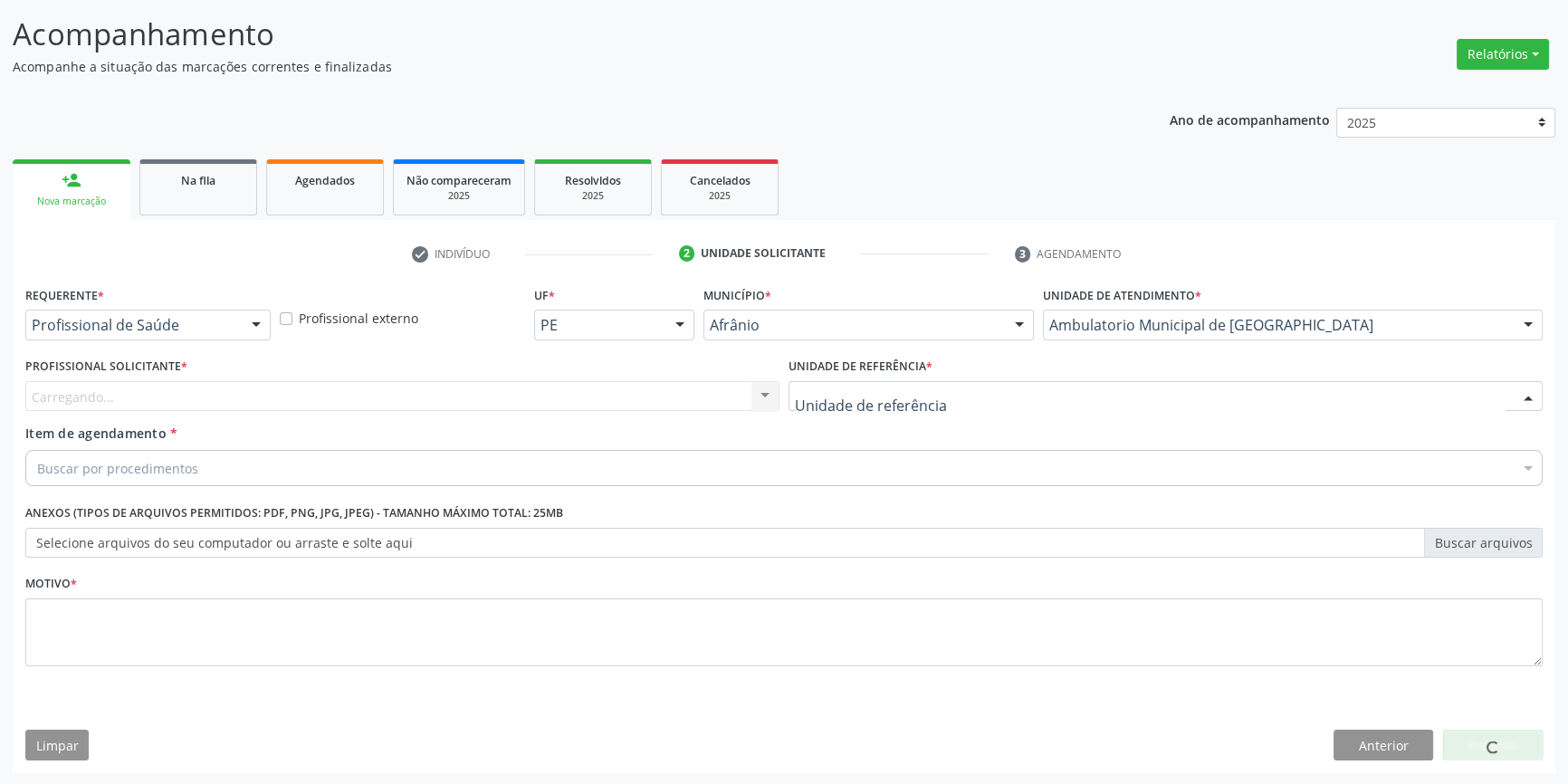
click at [965, 398] on div at bounding box center [1166, 397] width 755 height 30
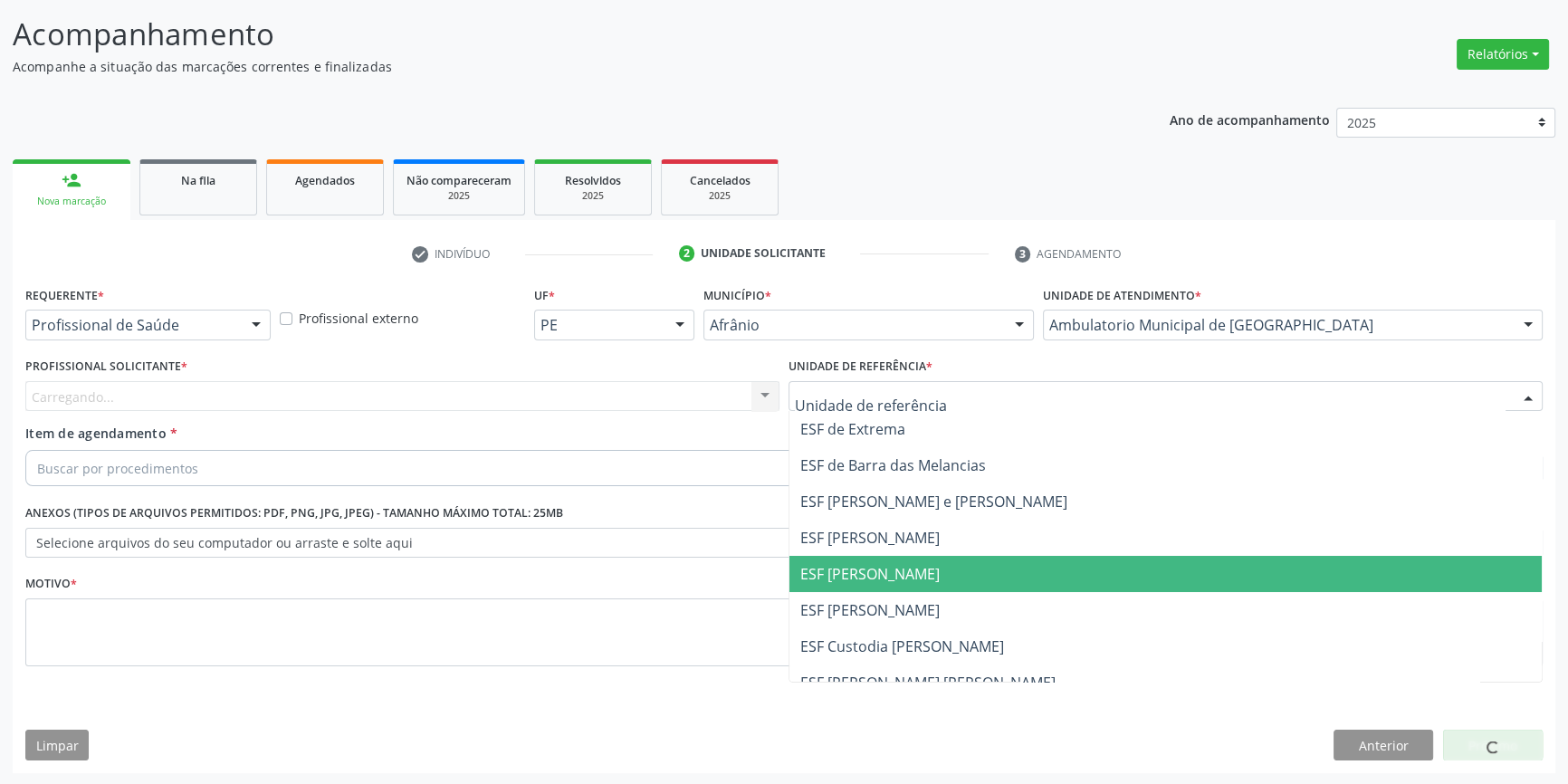
drag, startPoint x: 892, startPoint y: 599, endPoint x: 833, endPoint y: 551, distance: 76.1
click at [891, 600] on span "ESF [PERSON_NAME]" at bounding box center [869, 609] width 140 height 20
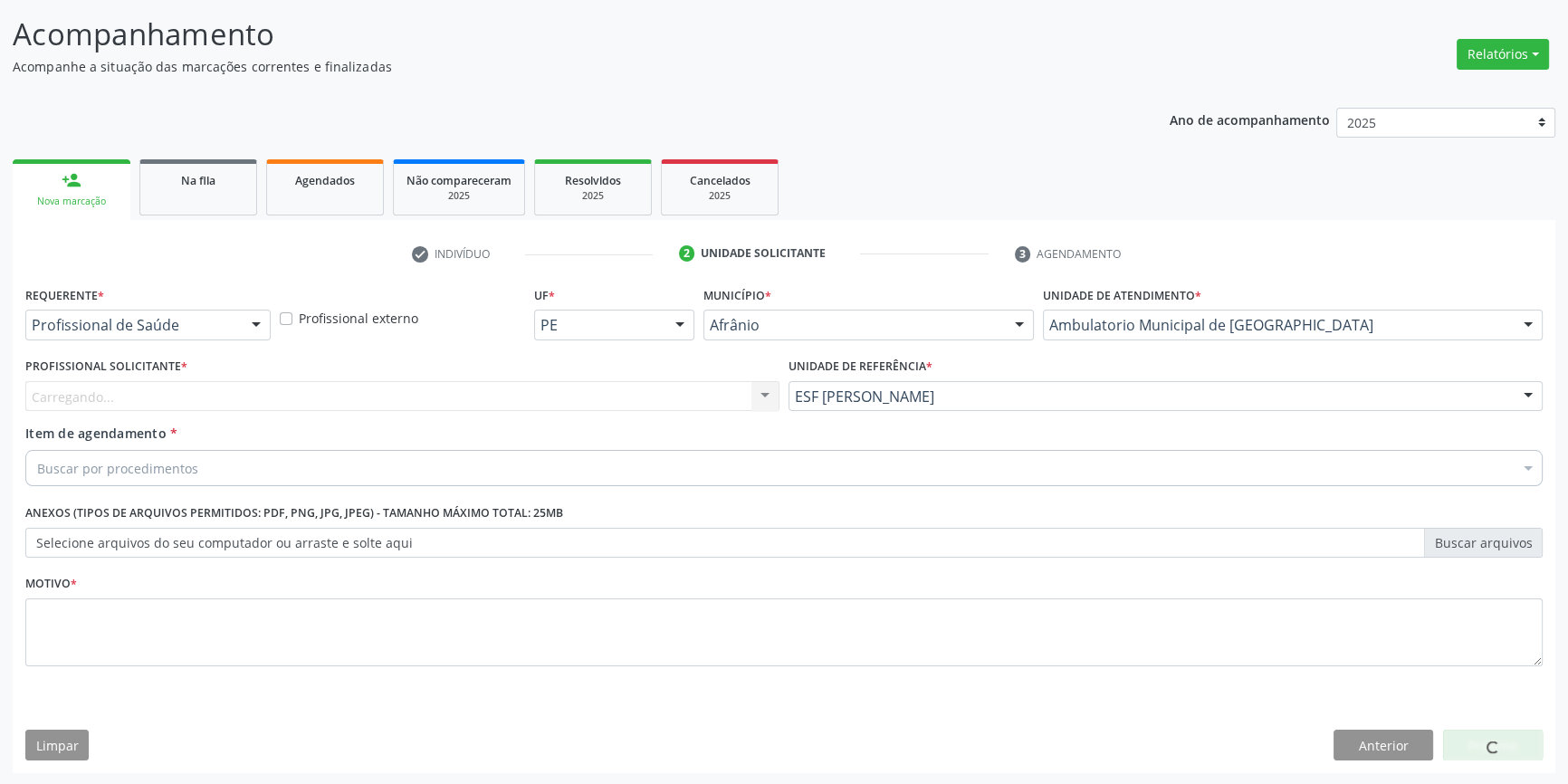
click at [588, 413] on div "Profissional Solicitante * Carregando... Nenhum resultado encontrado para: " " …" at bounding box center [402, 388] width 763 height 70
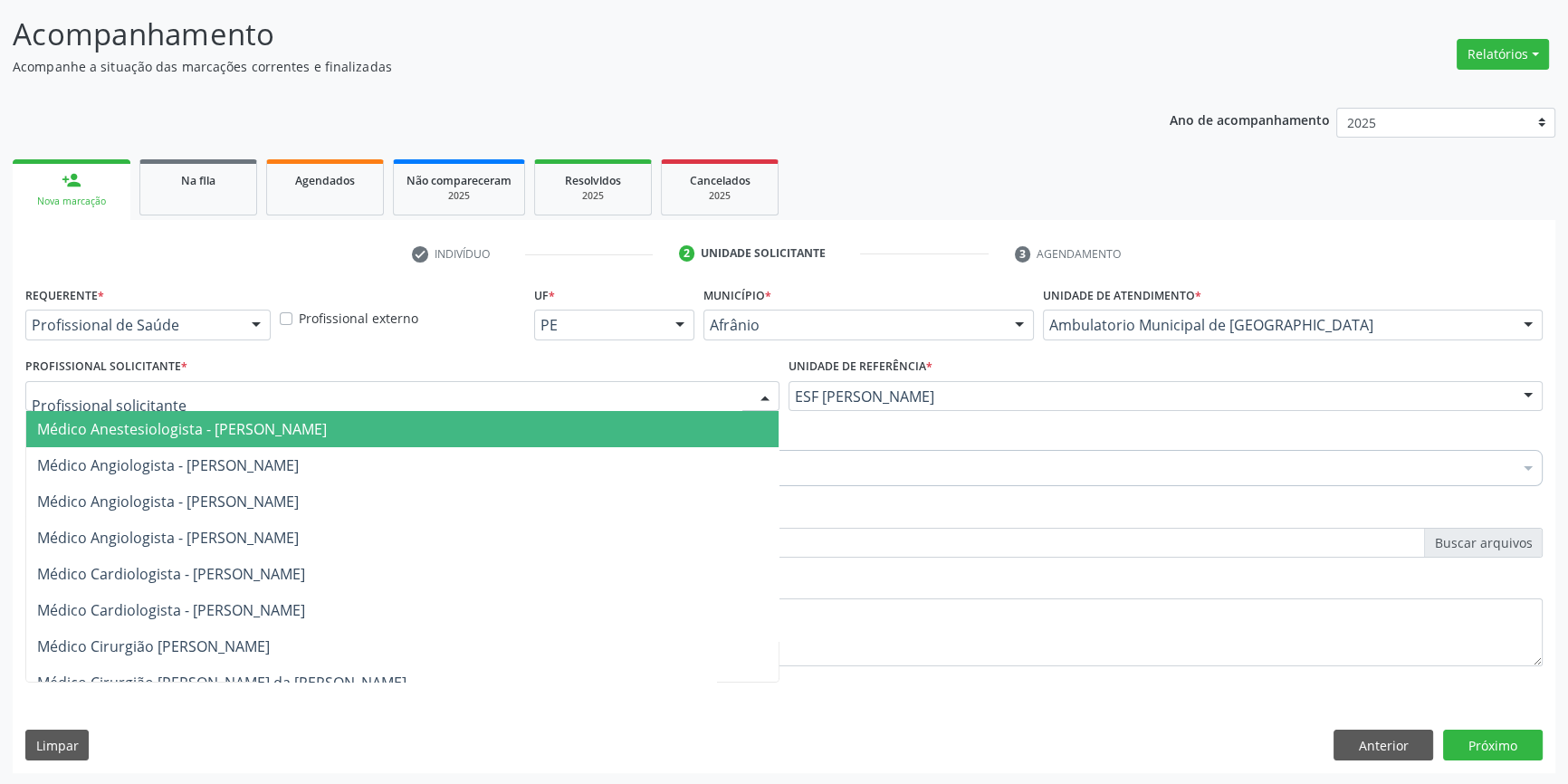
click at [585, 399] on div at bounding box center [402, 397] width 755 height 30
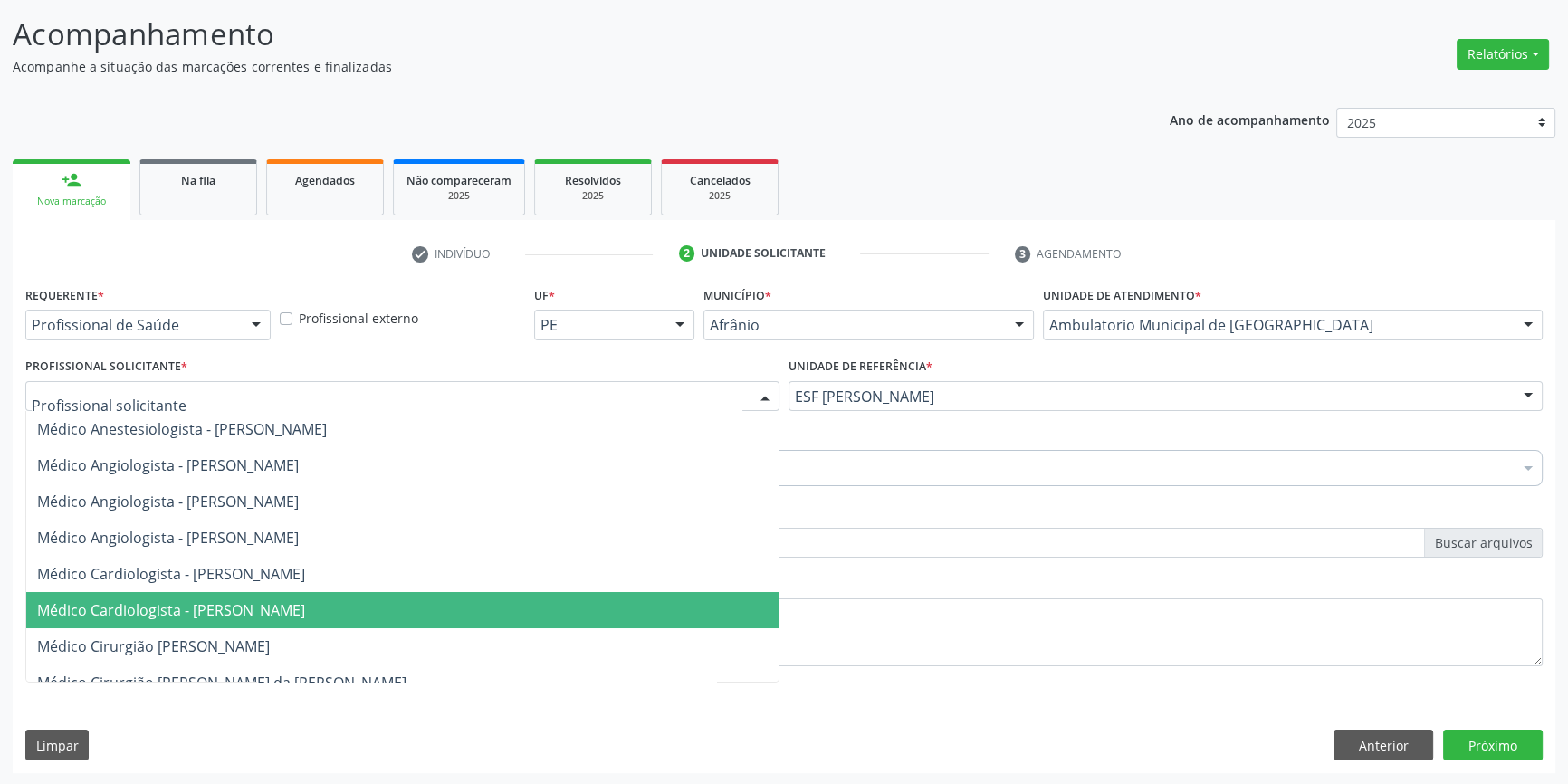
click at [287, 607] on span "Médico Cardiologista - Anderson da Costa Armstrong" at bounding box center [171, 609] width 268 height 20
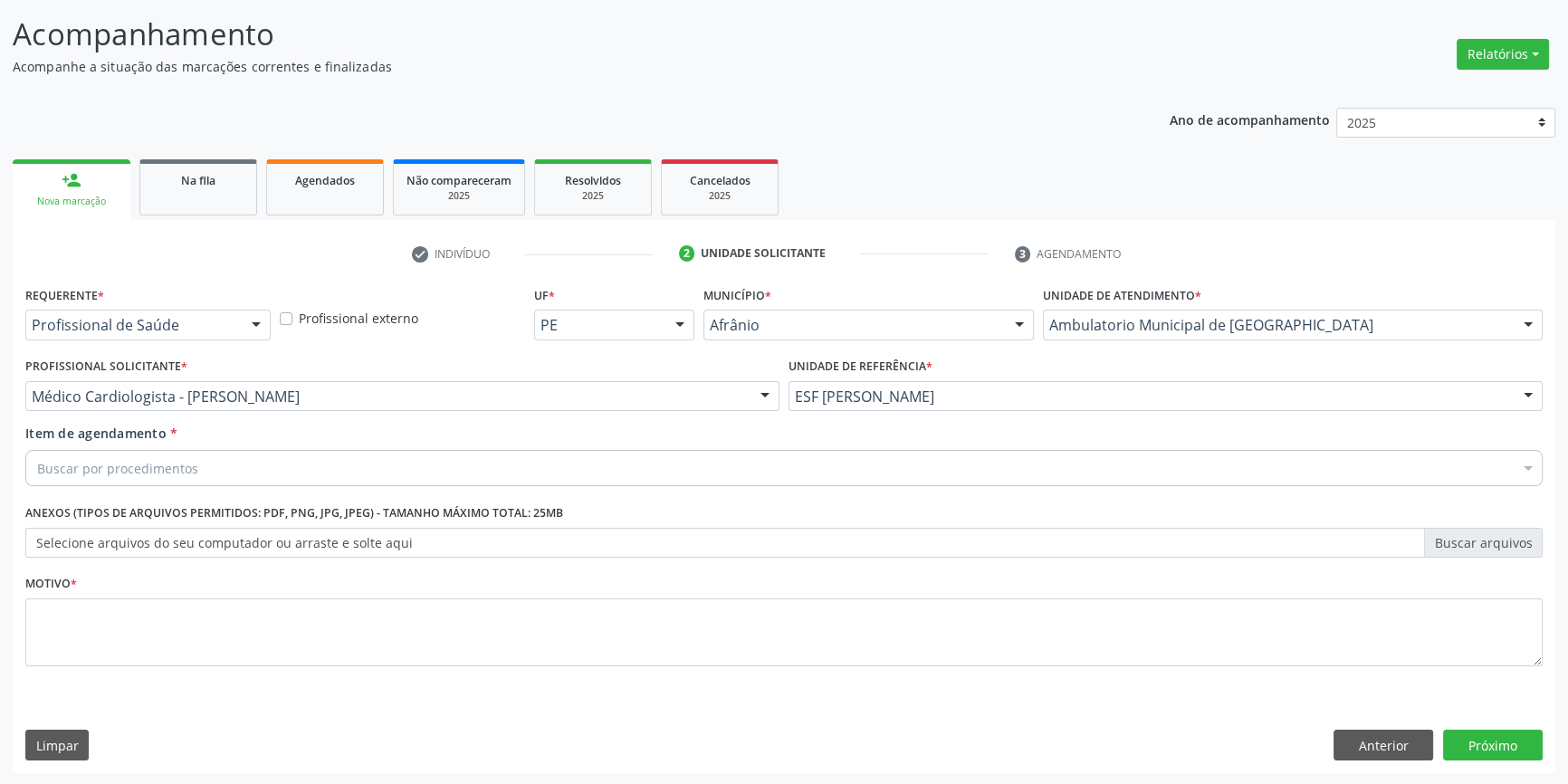
click at [240, 405] on div "Médico Cardiologista - Anderson da Costa Armstrong" at bounding box center [402, 397] width 755 height 30
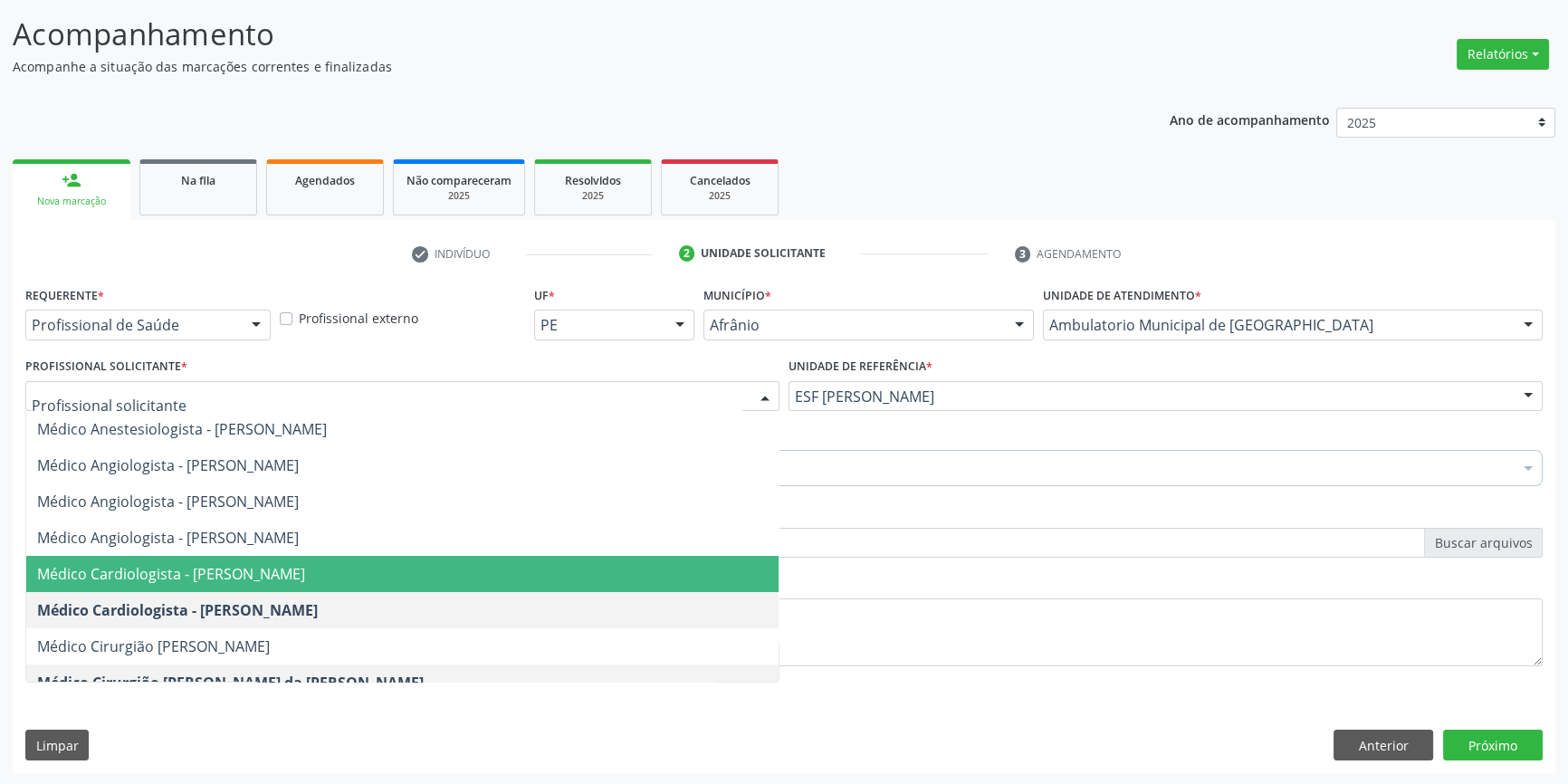
click at [252, 571] on span "Médico Cardiologista - Alysson Rodrigo Ferreira Cavalcanti" at bounding box center [171, 573] width 268 height 20
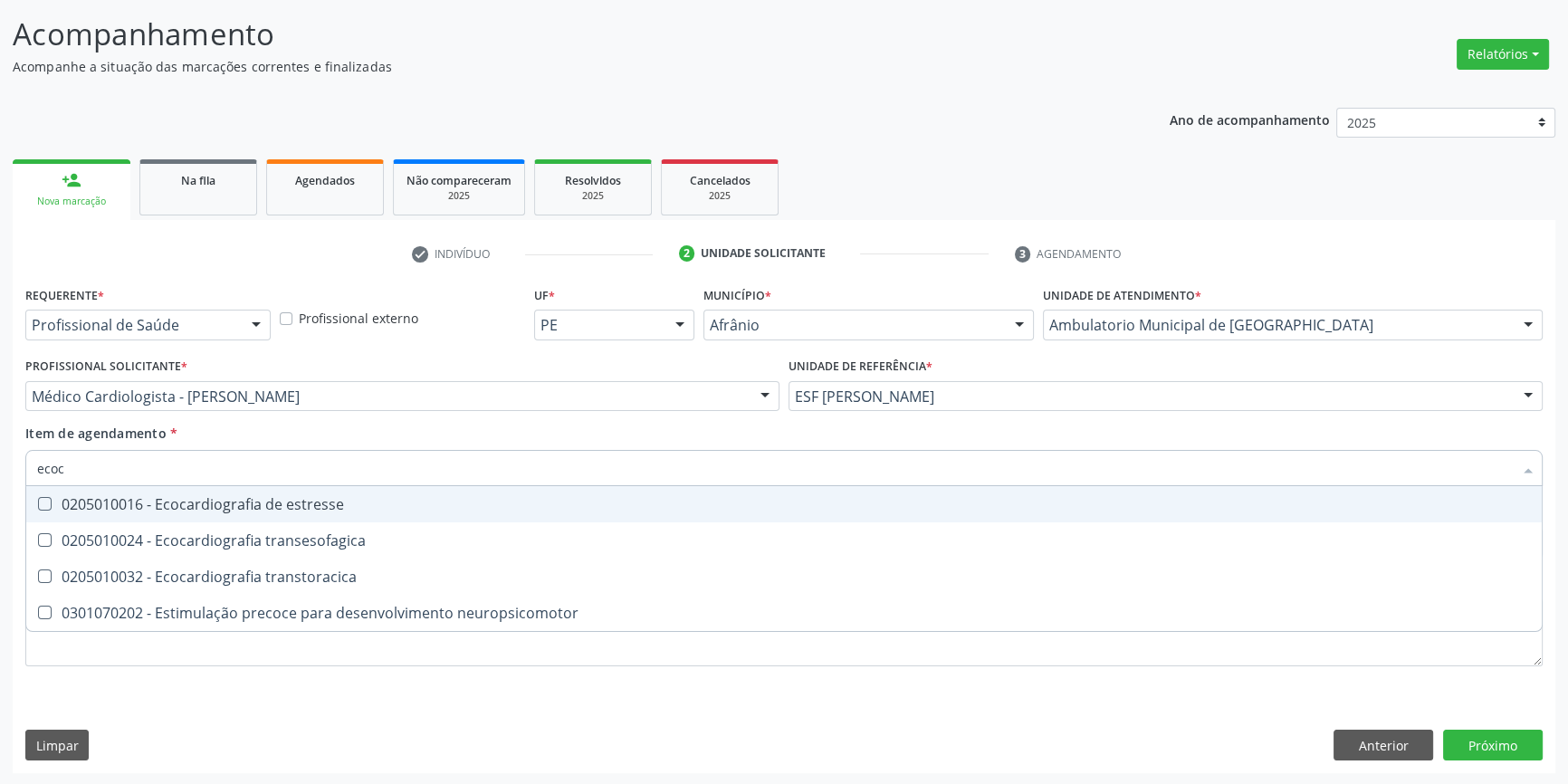
type input "ecoca"
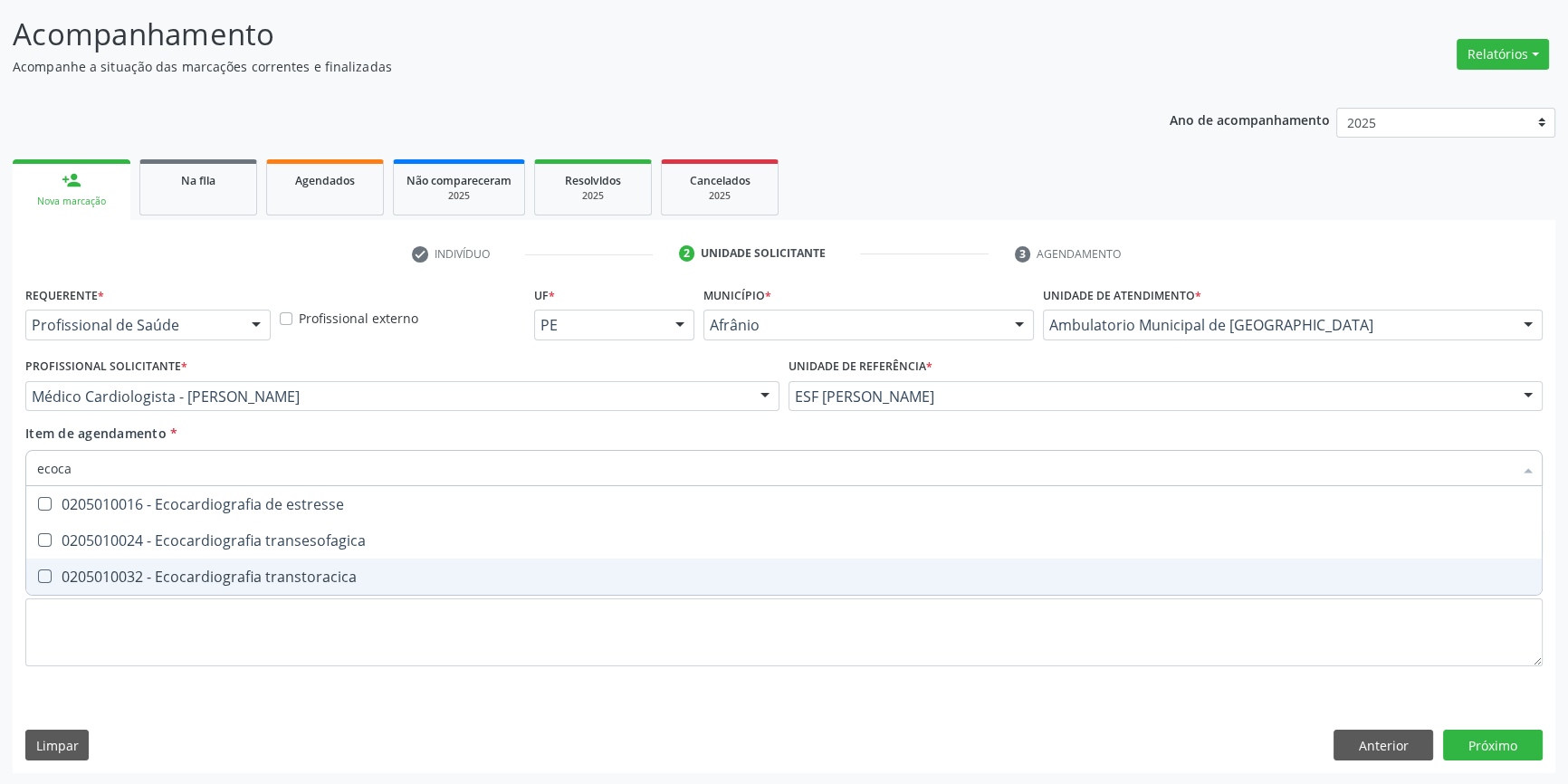
click at [378, 581] on div "0205010032 - Ecocardiografia transtoracica" at bounding box center [784, 576] width 1494 height 14
checkbox transtoracica "true"
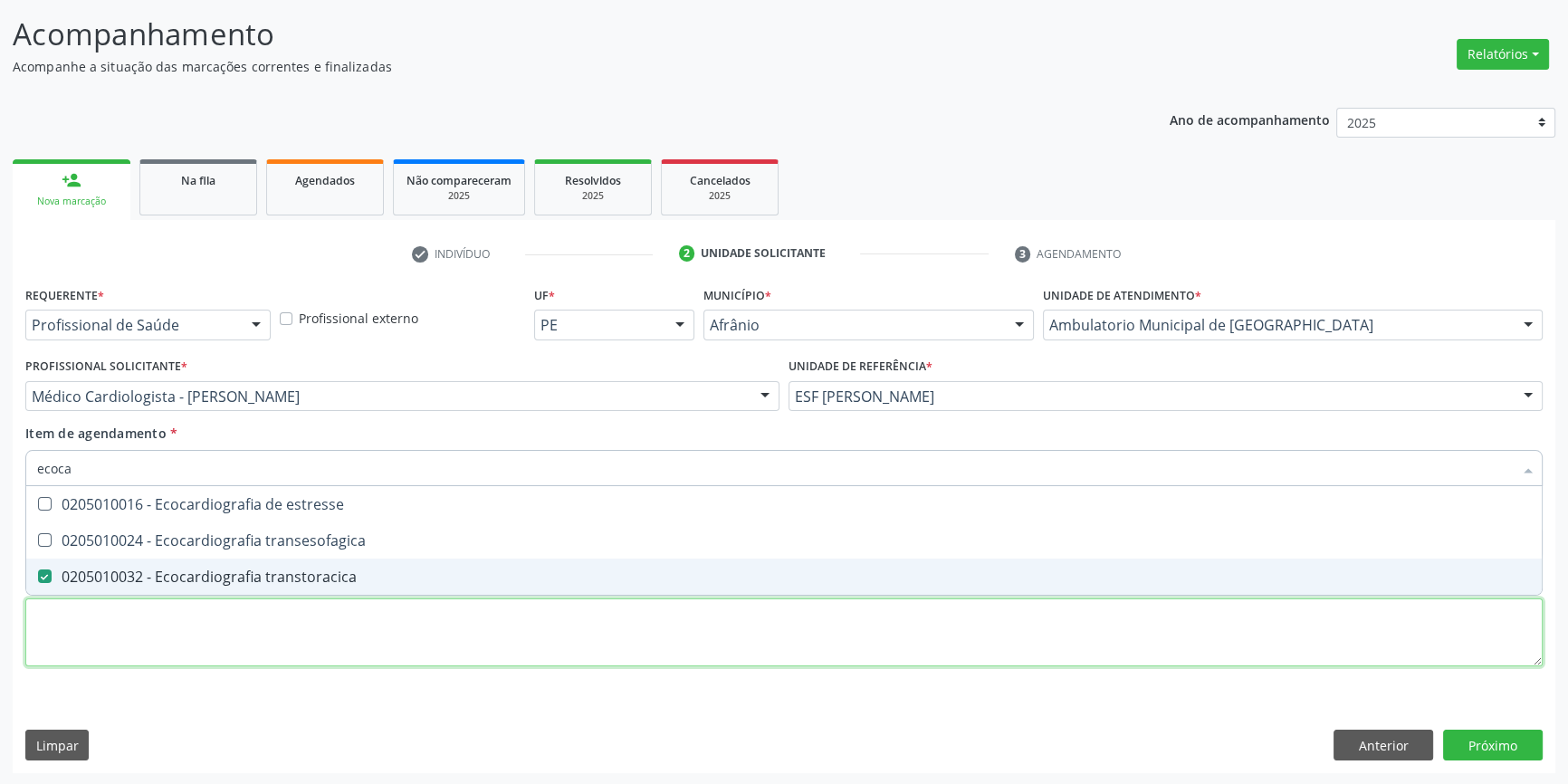
click at [325, 634] on div "Requerente * Profissional de Saúde Profissional de Saúde Paciente Nenhum result…" at bounding box center [784, 487] width 1518 height 410
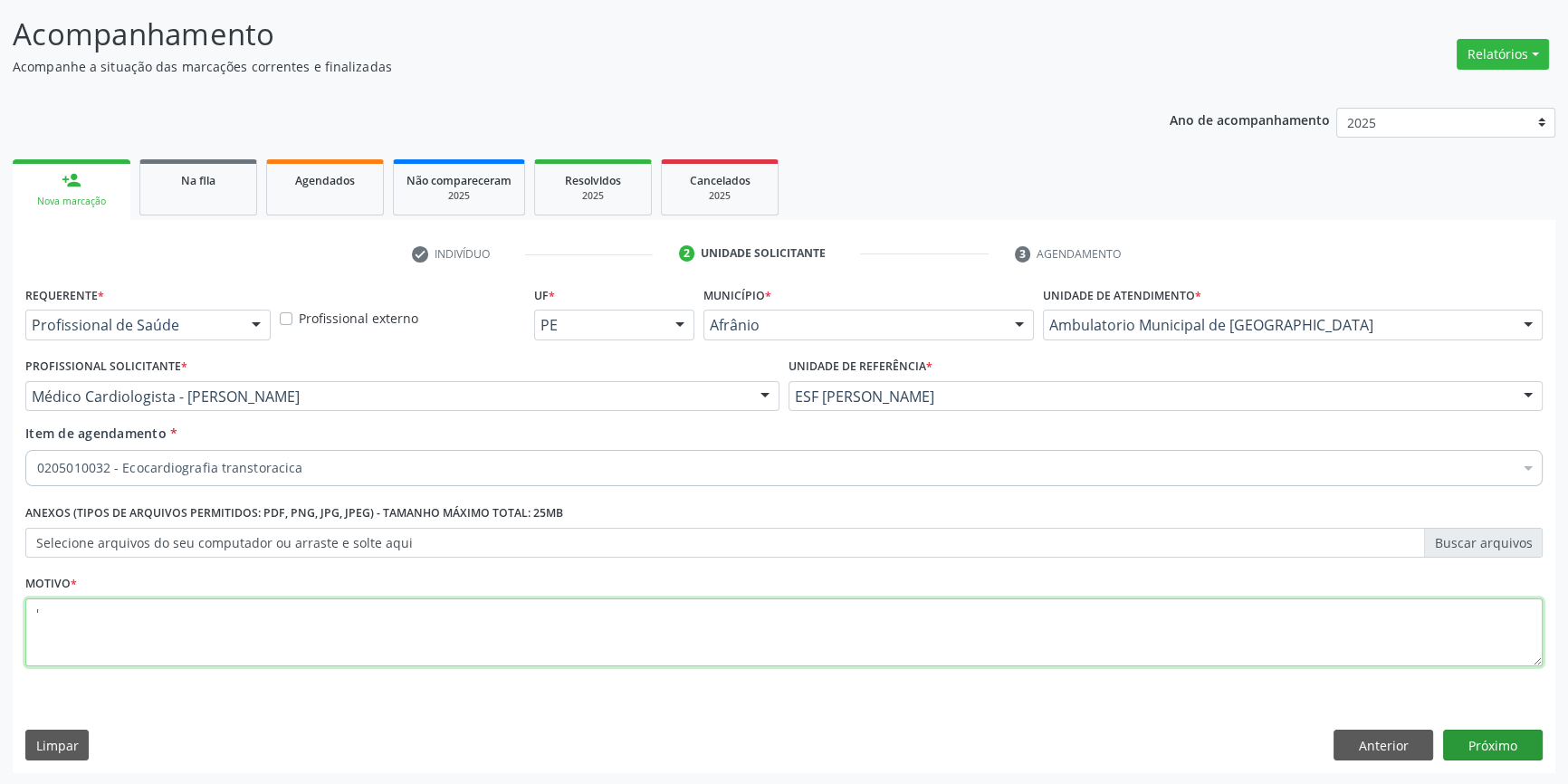
type textarea "'"
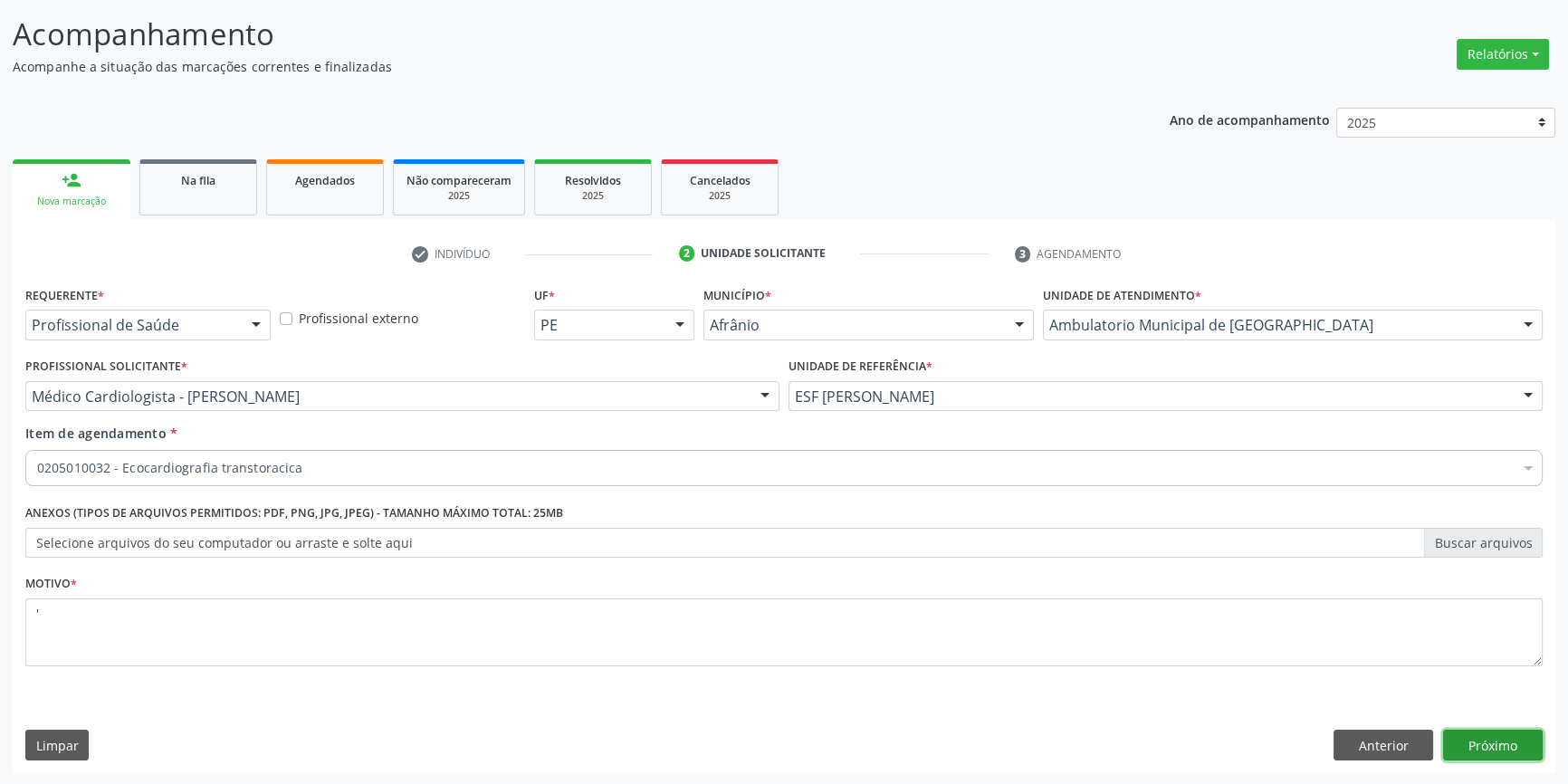
click at [1512, 734] on button "Próximo" at bounding box center [1493, 745] width 100 height 30
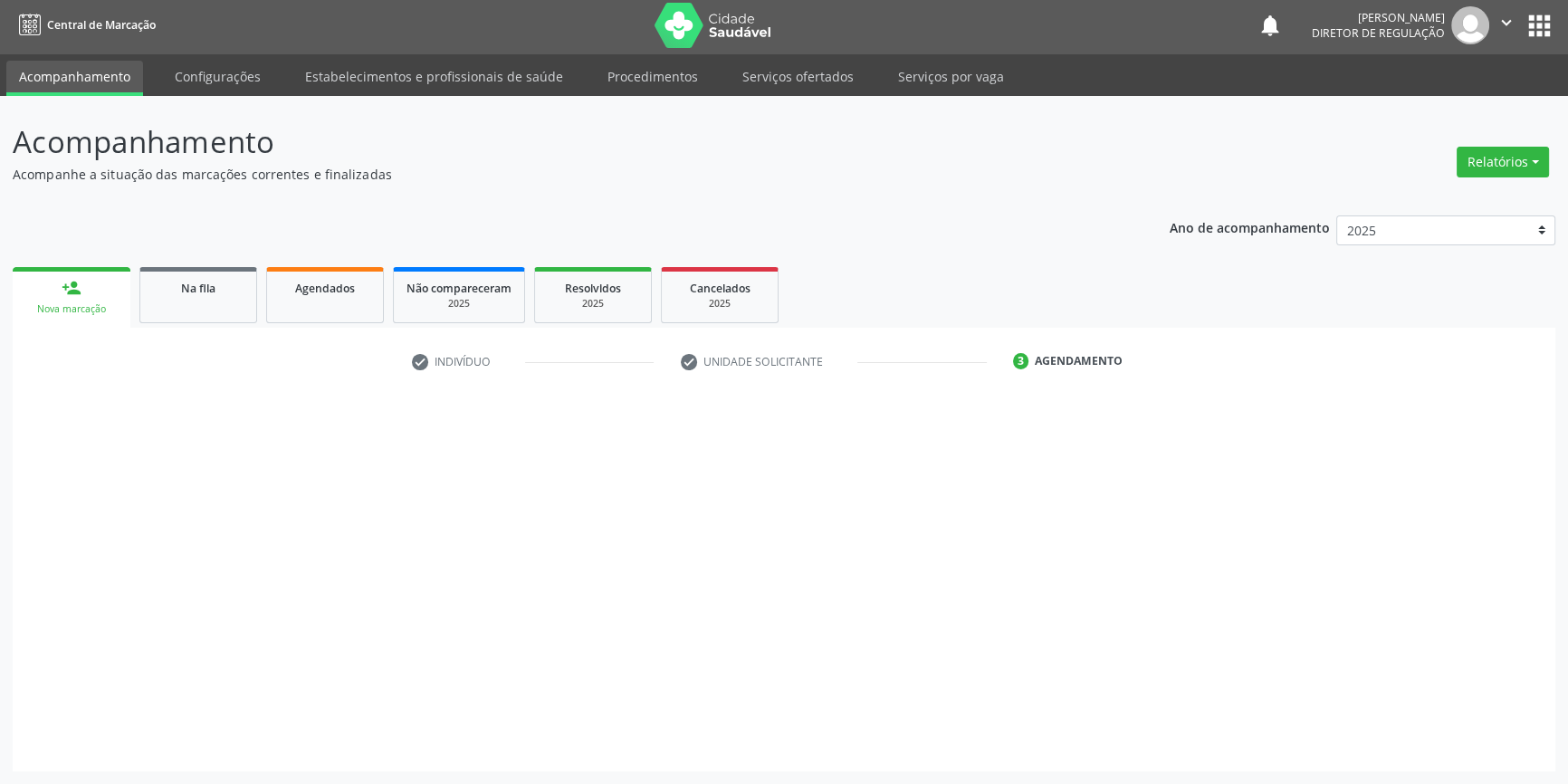
scroll to position [2, 0]
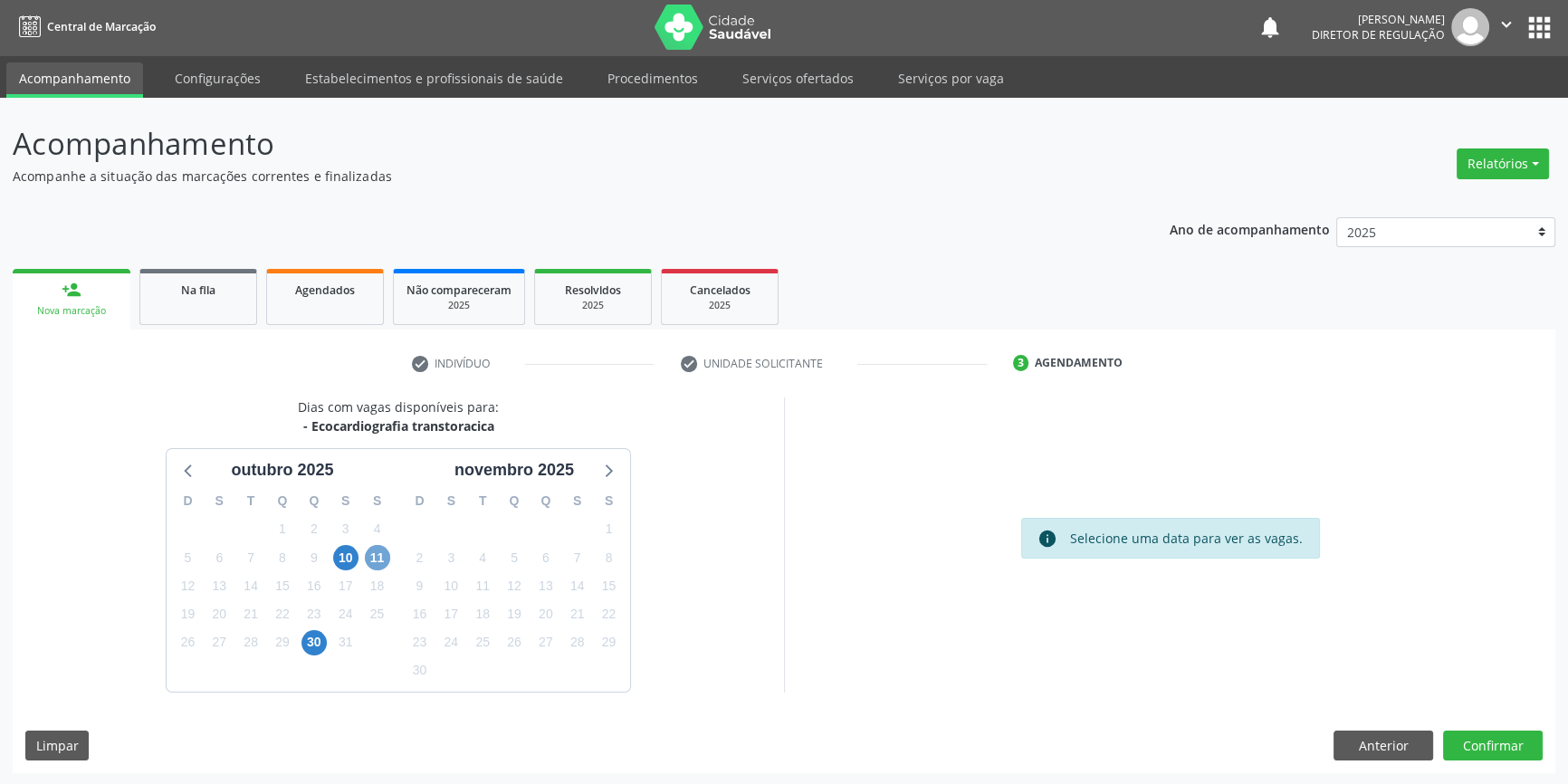
click at [364, 552] on span "11" at bounding box center [377, 557] width 26 height 26
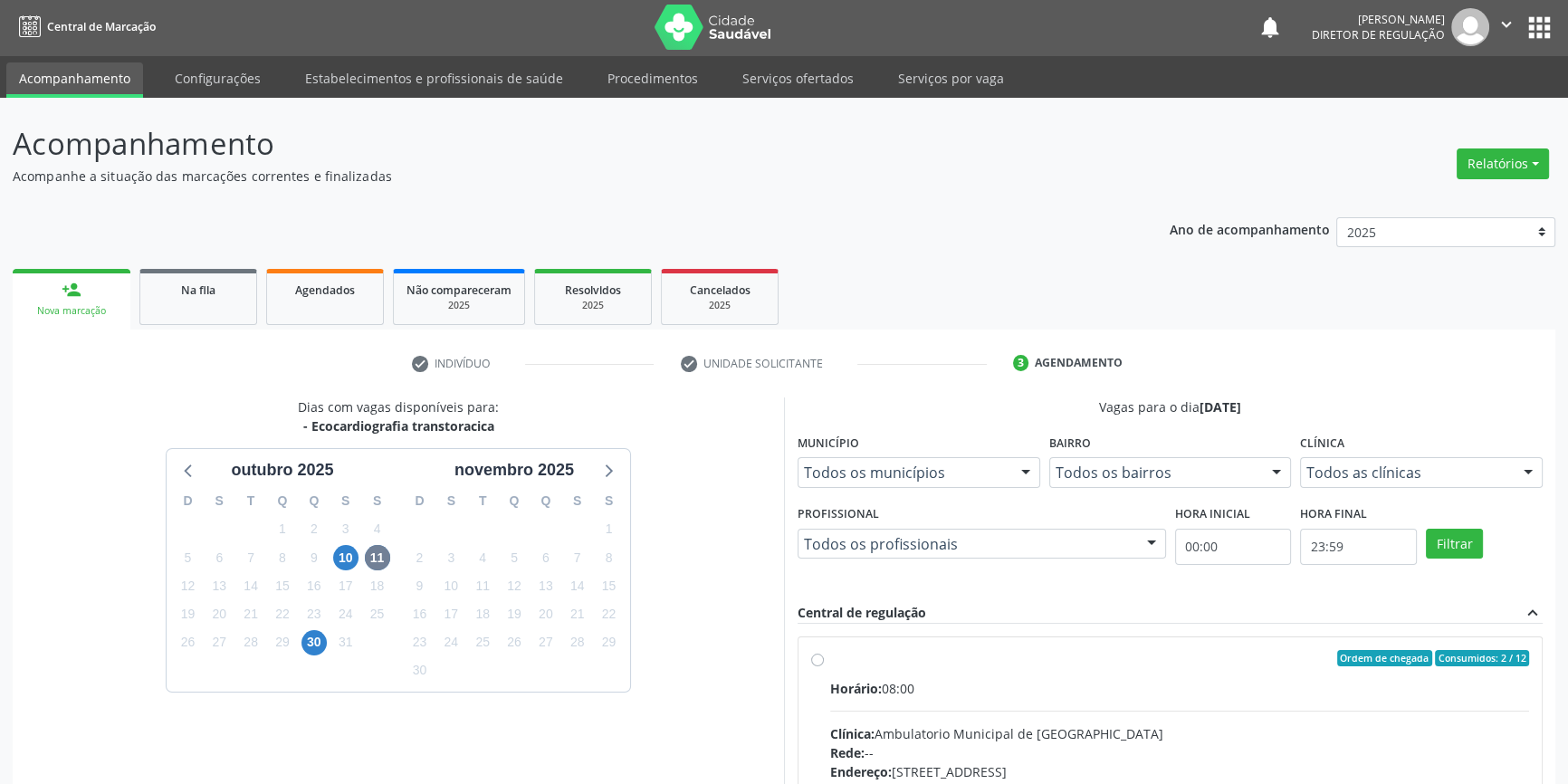
click at [852, 665] on label "Ordem de chegada Consumidos: 2 / 12 Horário: 08:00 Clínica: Ambulatorio Municip…" at bounding box center [1180, 789] width 699 height 278
click at [824, 665] on input "Ordem de chegada Consumidos: 2 / 12 Horário: 08:00 Clínica: Ambulatorio Municip…" at bounding box center [817, 658] width 12 height 16
radio input "true"
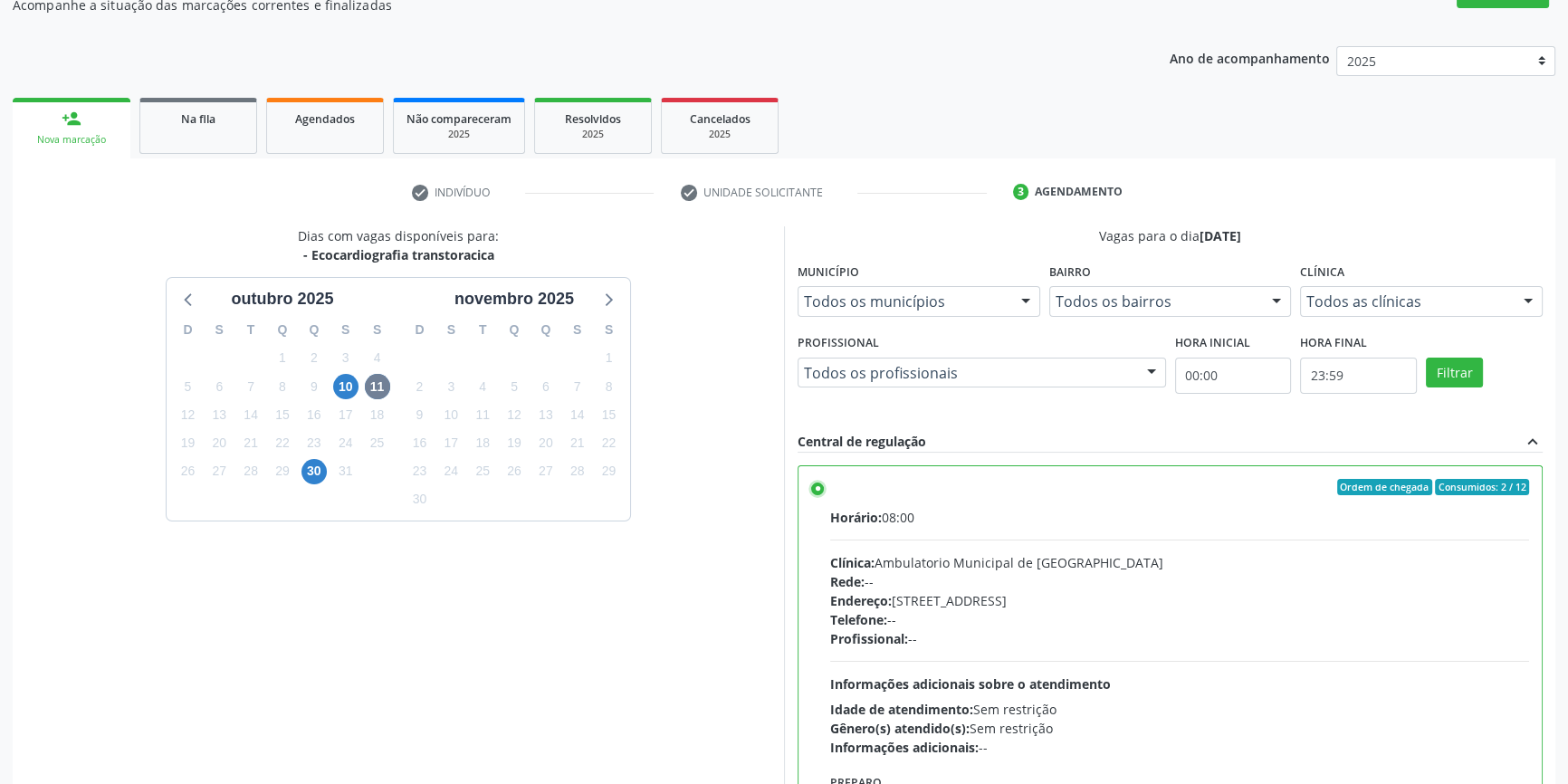
scroll to position [296, 0]
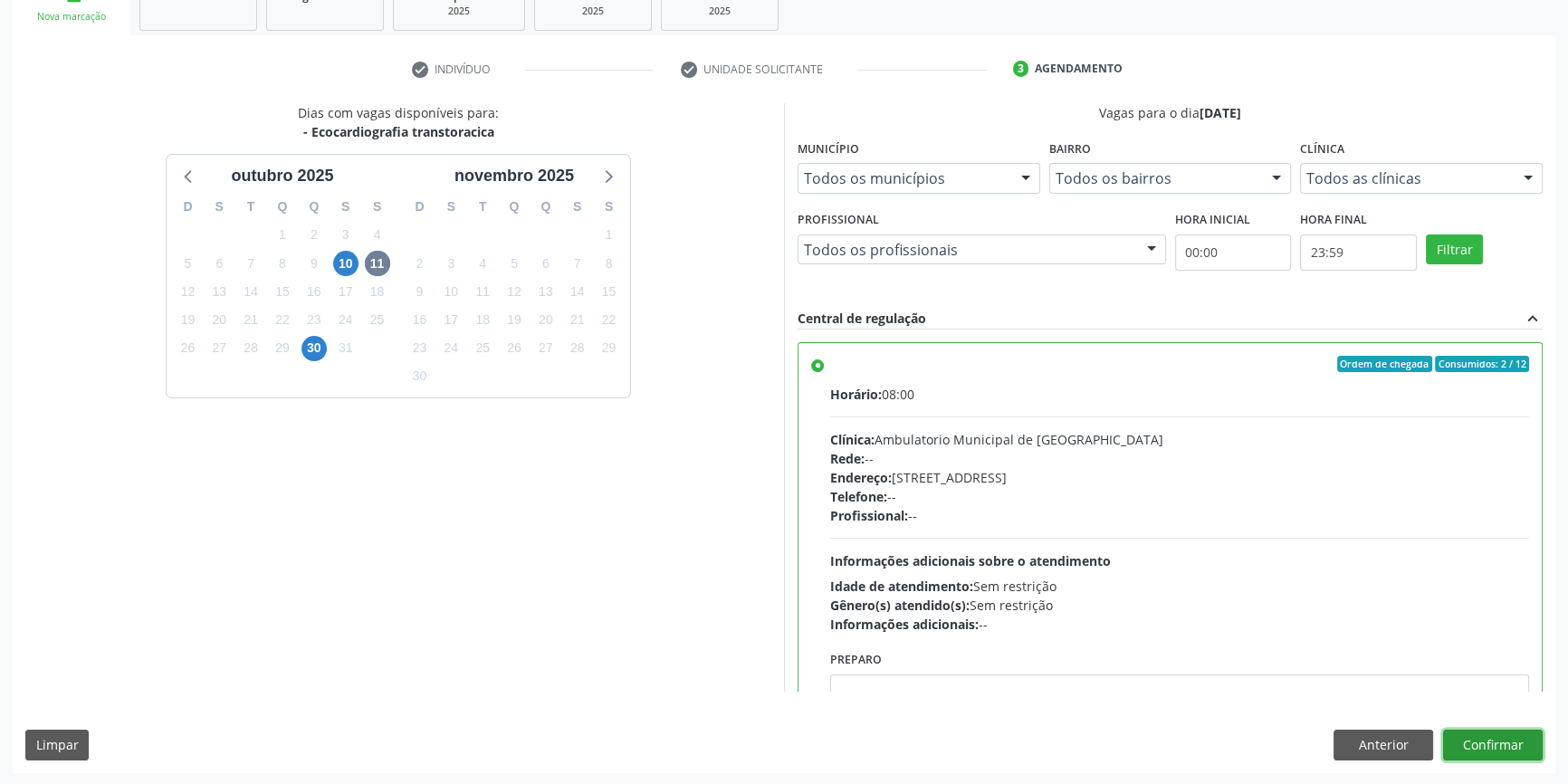
click at [1488, 740] on button "Confirmar" at bounding box center [1493, 745] width 100 height 30
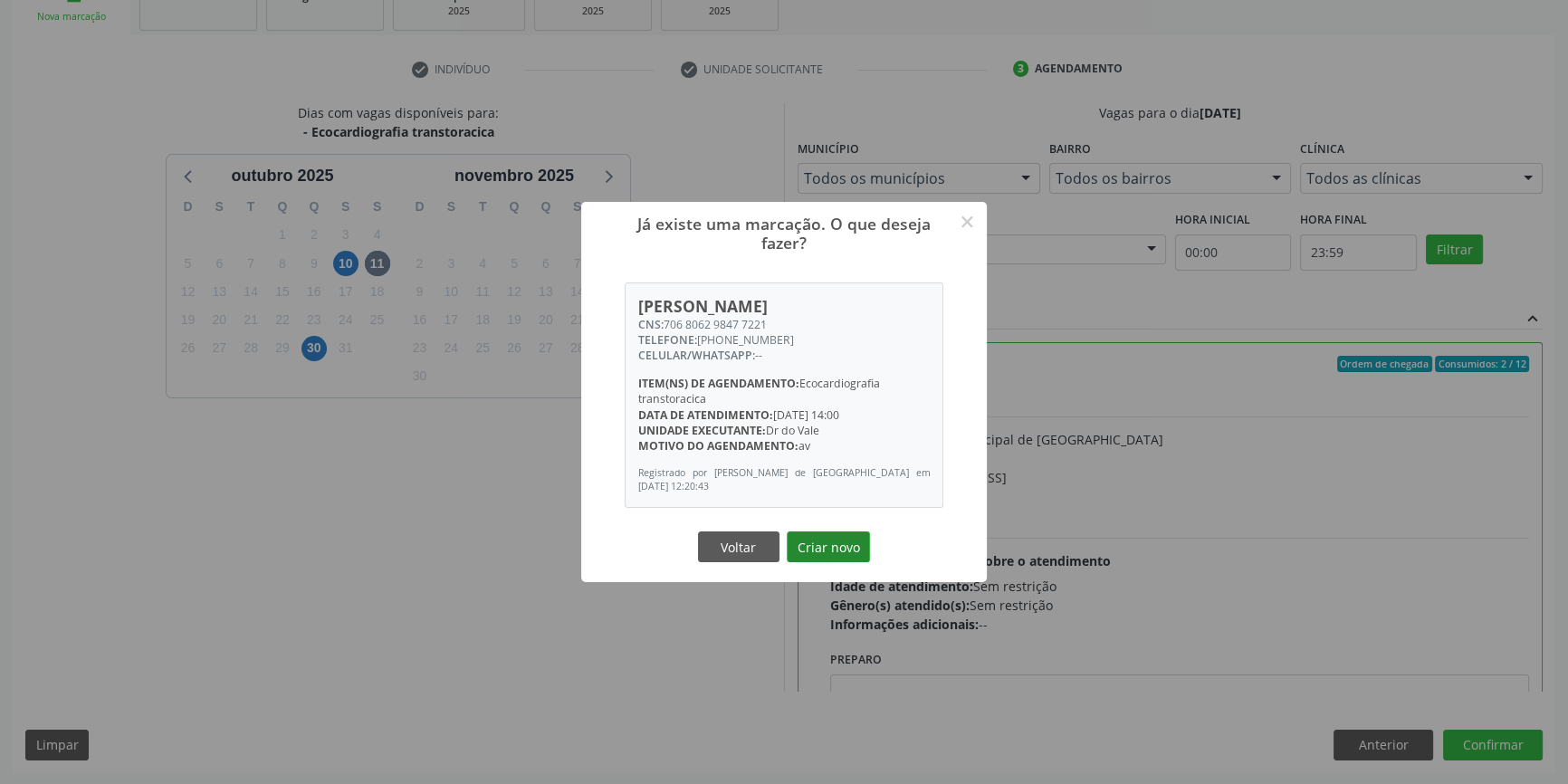
click at [835, 541] on button "Criar novo" at bounding box center [829, 547] width 84 height 30
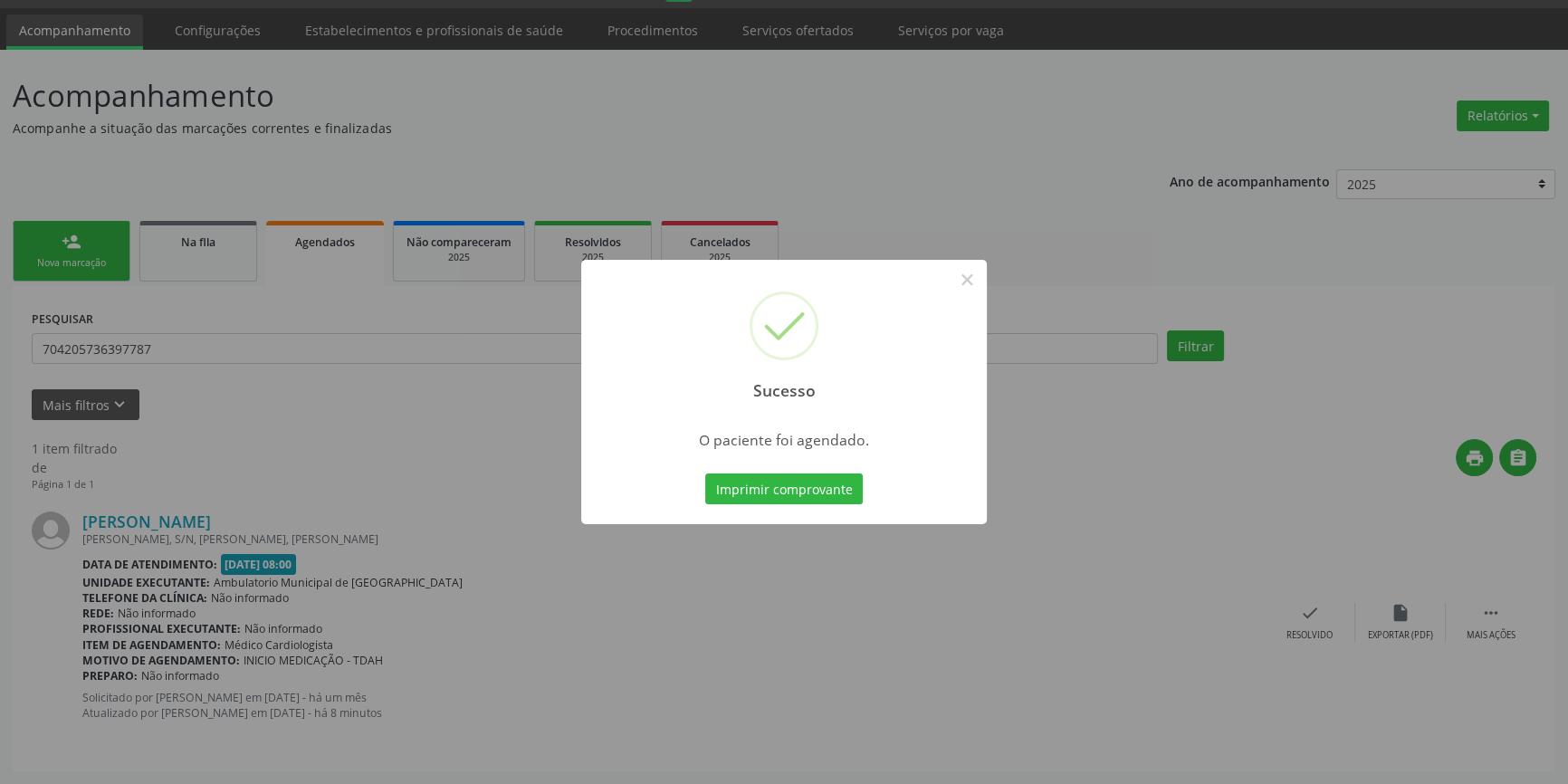
scroll to position [0, 0]
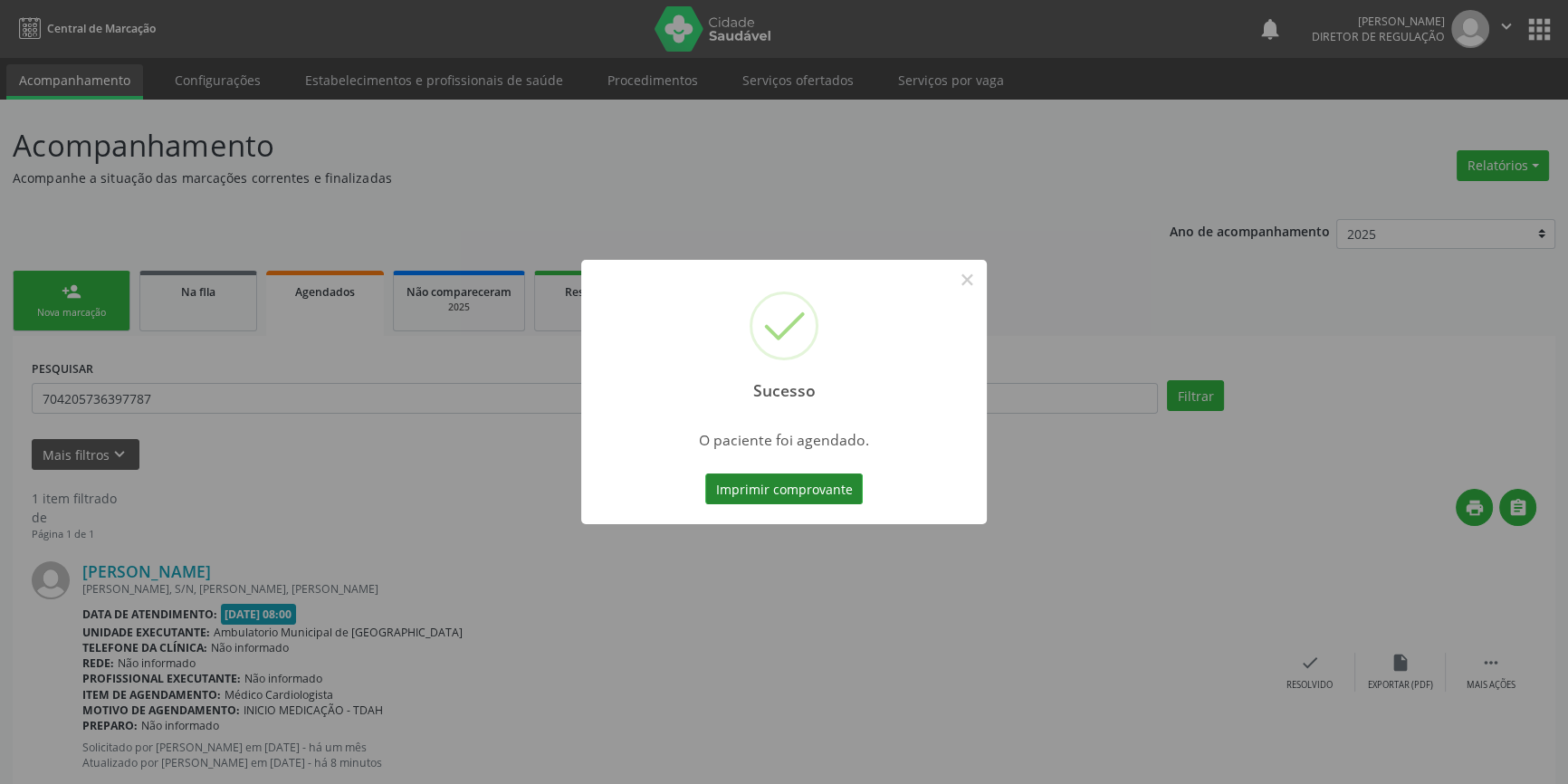
click at [768, 482] on button "Imprimir comprovante" at bounding box center [784, 489] width 158 height 30
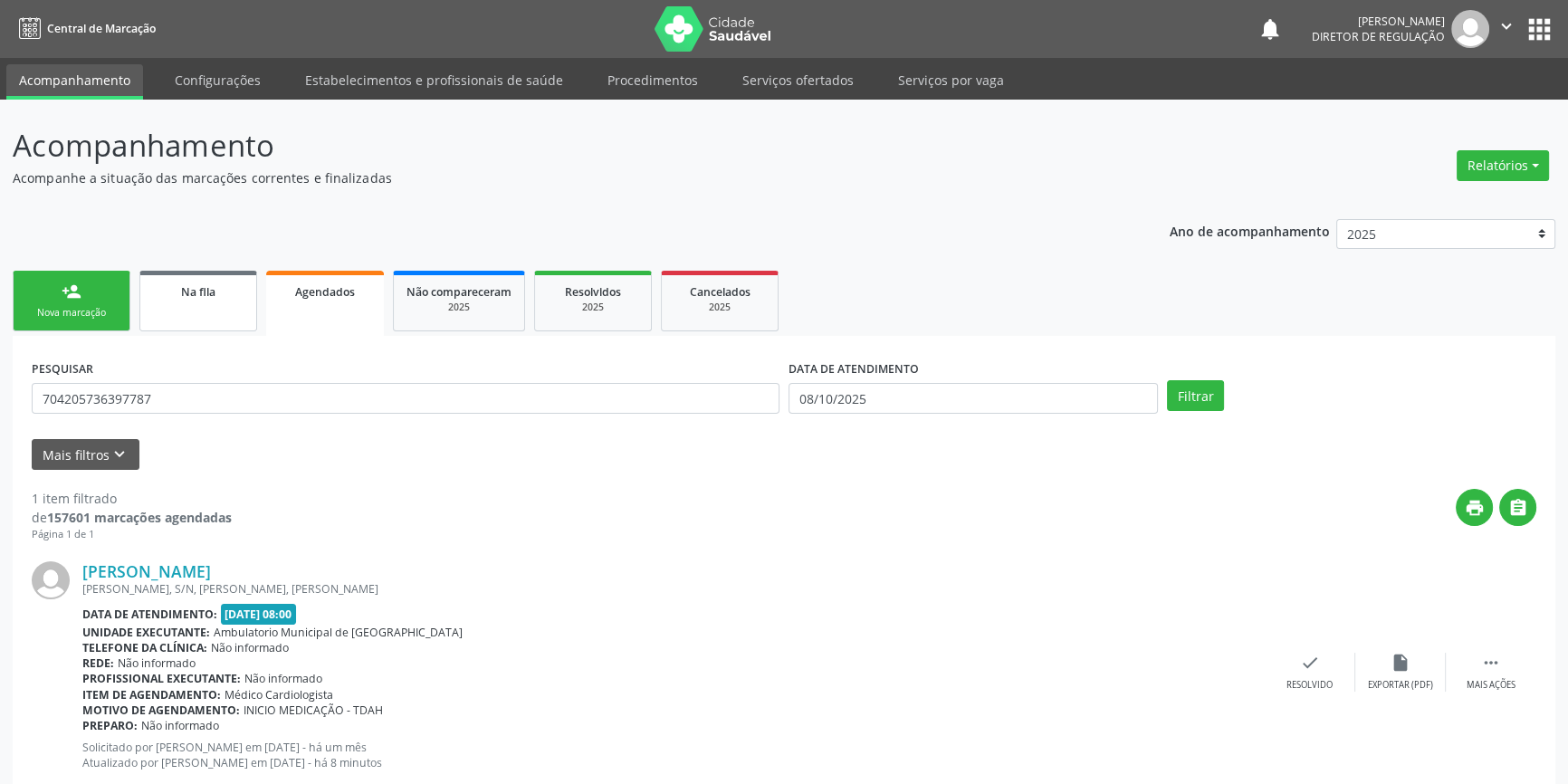
click at [188, 315] on link "Na fila" at bounding box center [198, 301] width 118 height 61
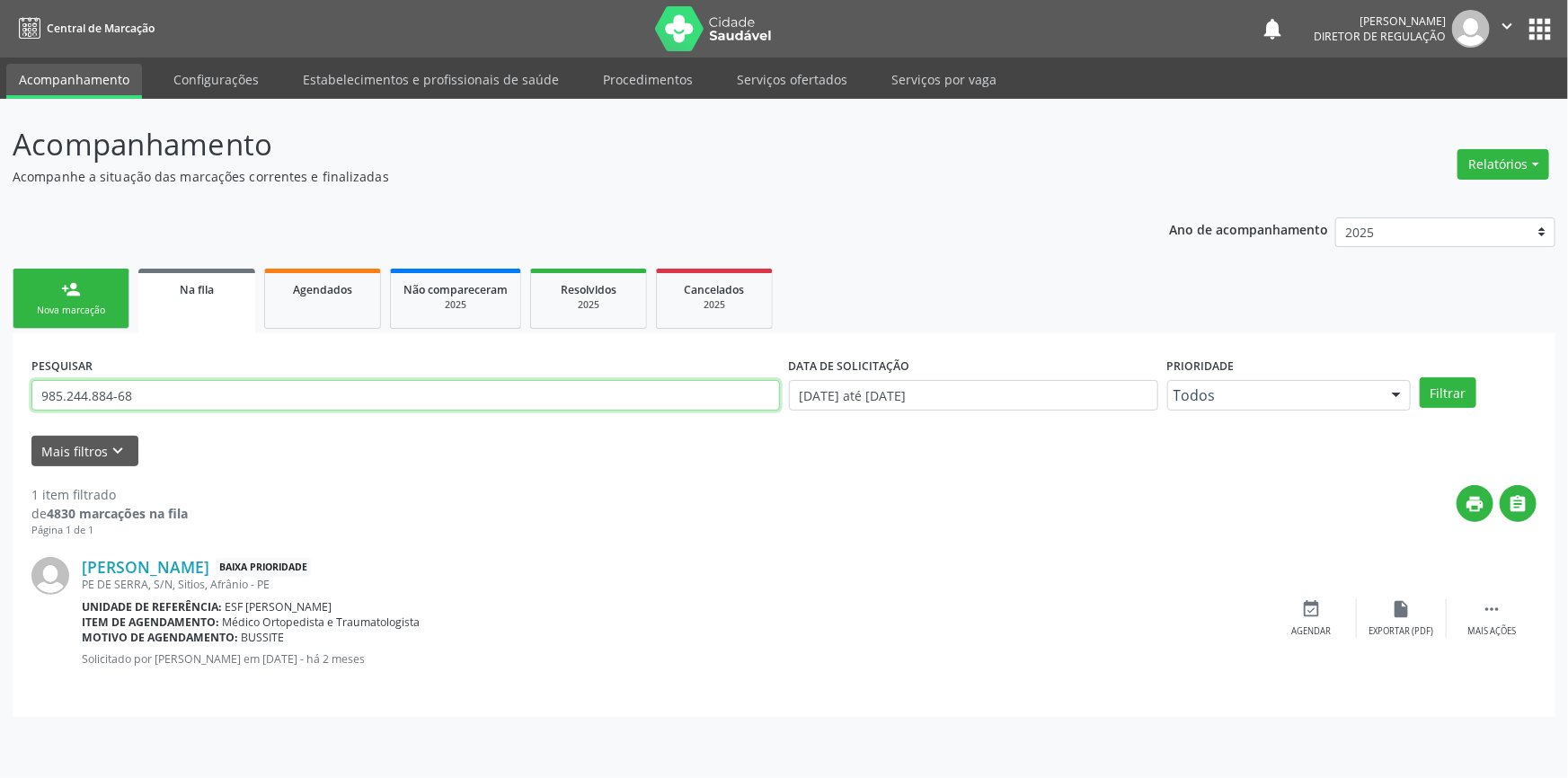
drag, startPoint x: 113, startPoint y: 392, endPoint x: 0, endPoint y: 315, distance: 136.7
click at [0, 315] on div "Acompanhamento Acompanhe a situação das marcações correntes e finalizadas Relat…" at bounding box center [784, 438] width 1568 height 679
type input "704002311256367"
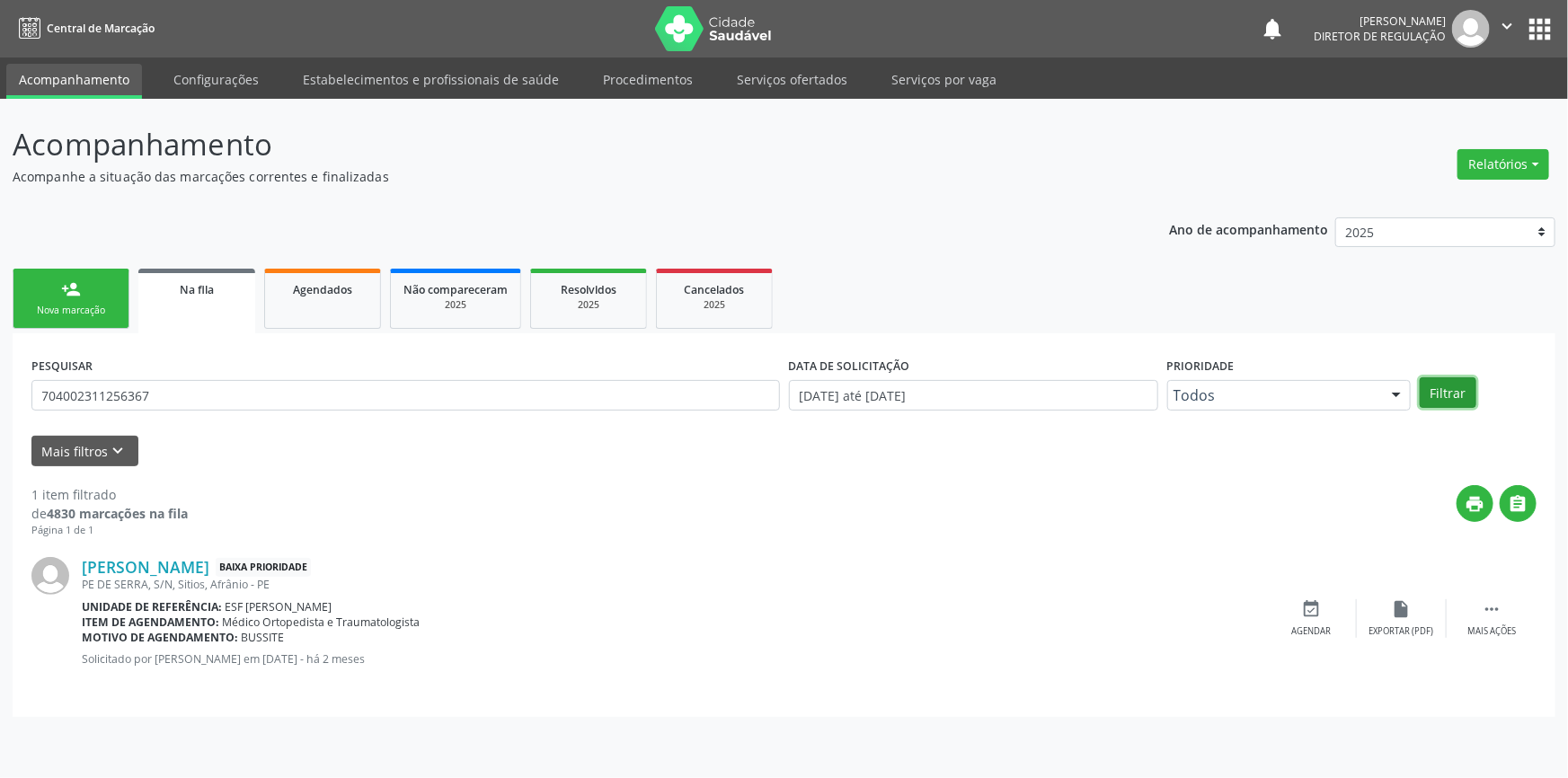
click at [1453, 382] on button "Filtrar" at bounding box center [1447, 393] width 57 height 30
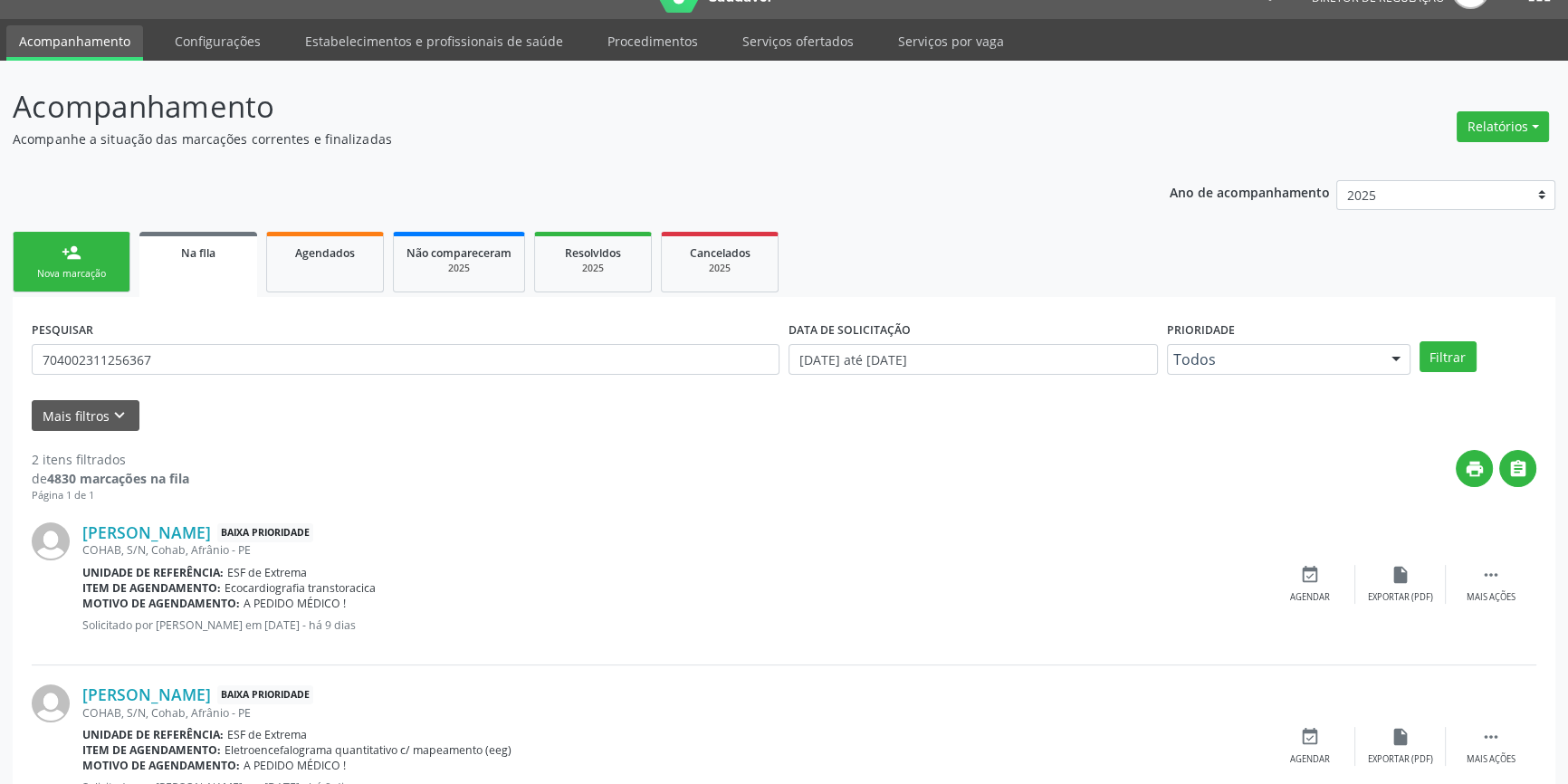
scroll to position [111, 0]
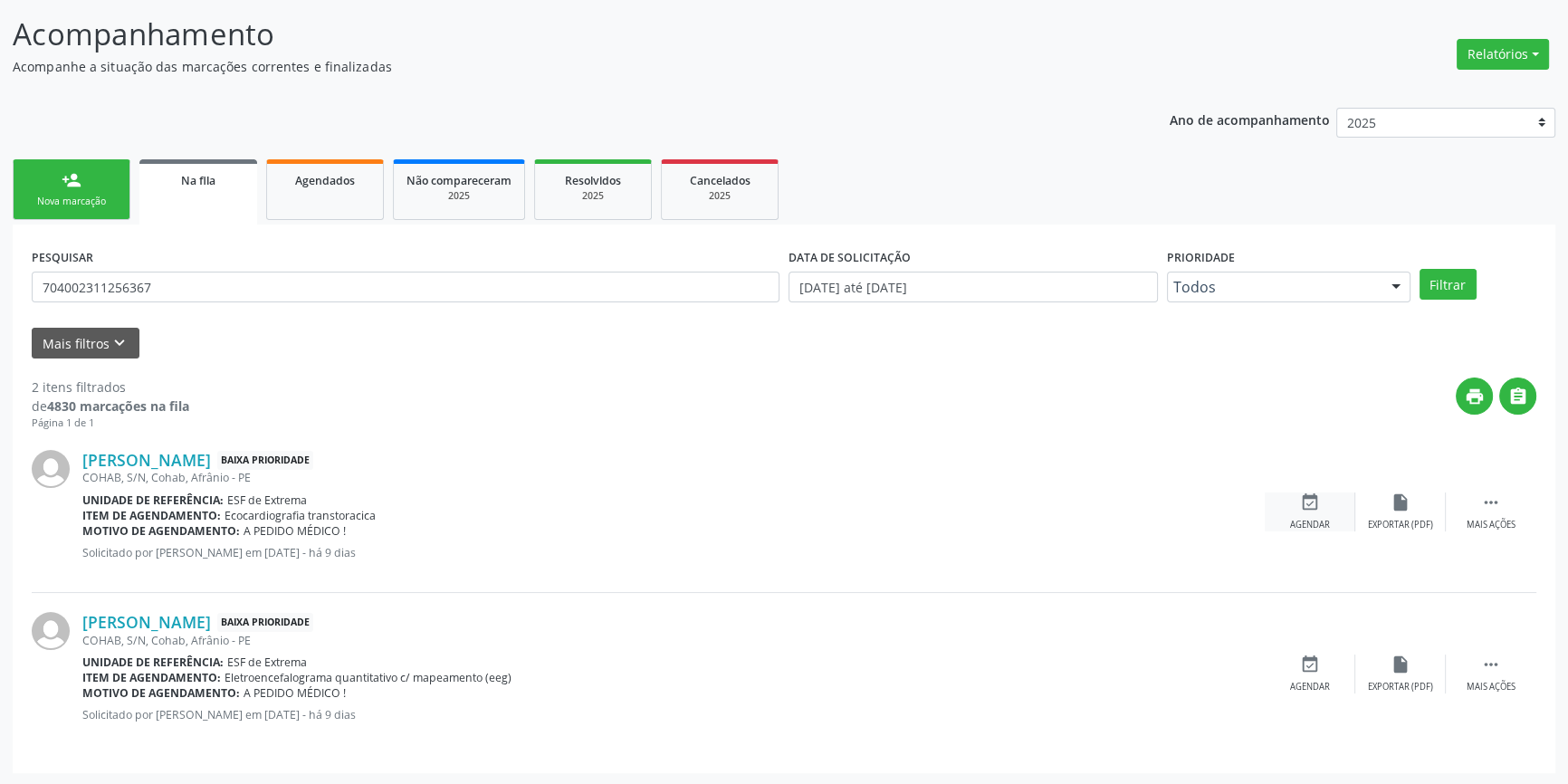
click at [1333, 508] on div "event_available Agendar" at bounding box center [1310, 512] width 90 height 39
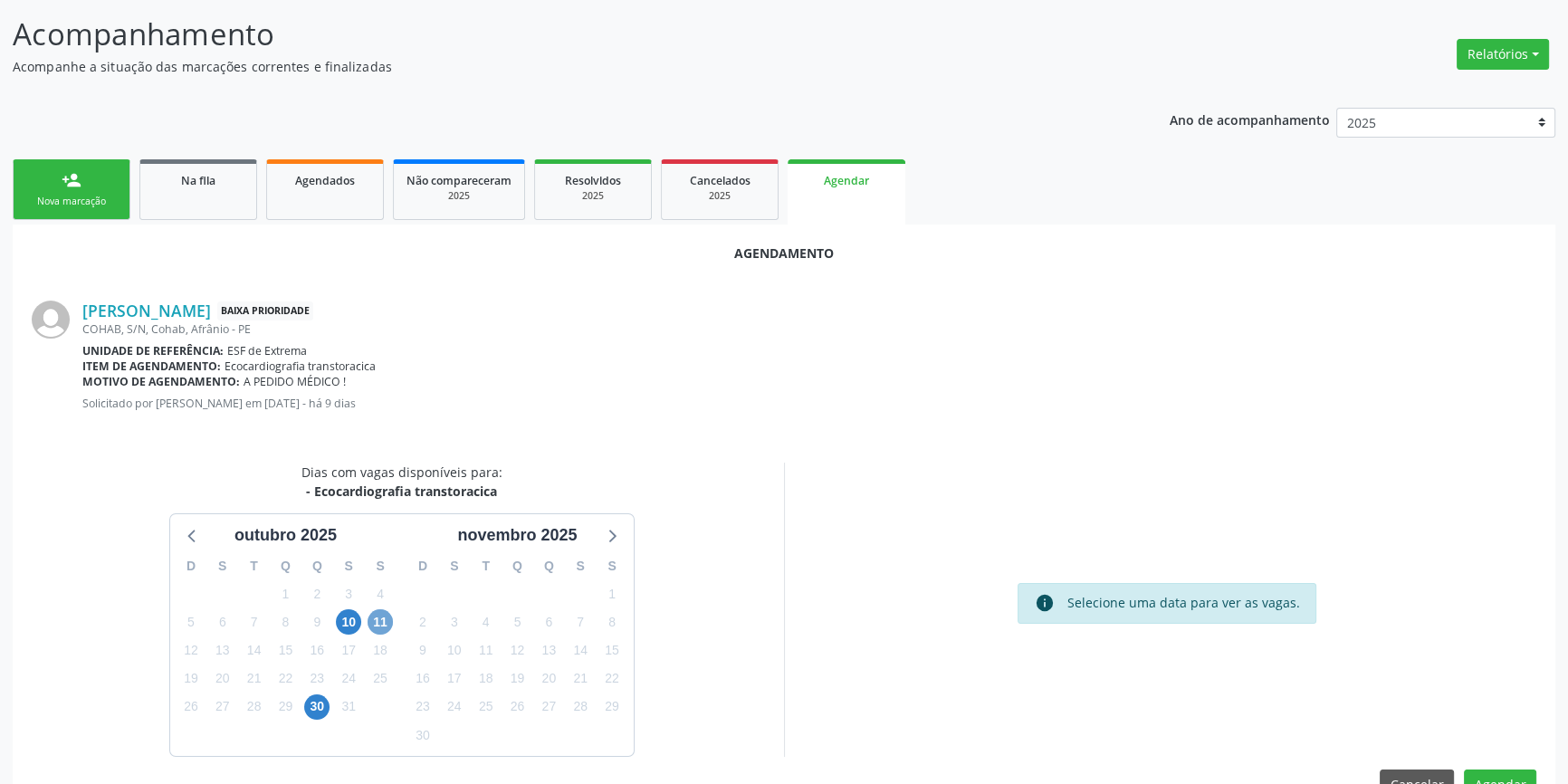
click at [384, 614] on span "11" at bounding box center [380, 622] width 26 height 26
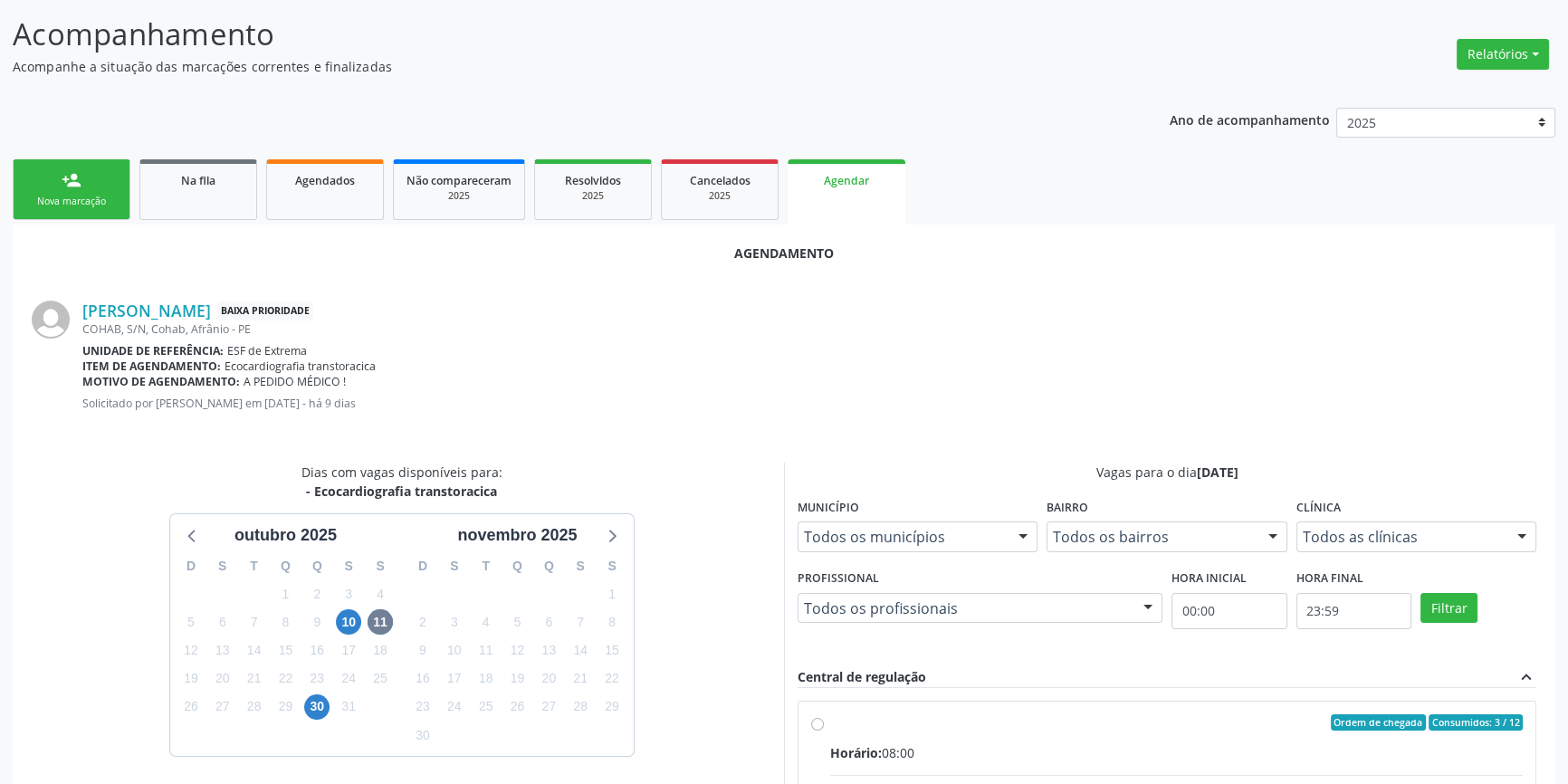
click at [824, 731] on input "Ordem de chegada Consumidos: 3 / 12 Horário: 08:00 Clínica: Ambulatorio Municip…" at bounding box center [817, 722] width 12 height 16
radio input "true"
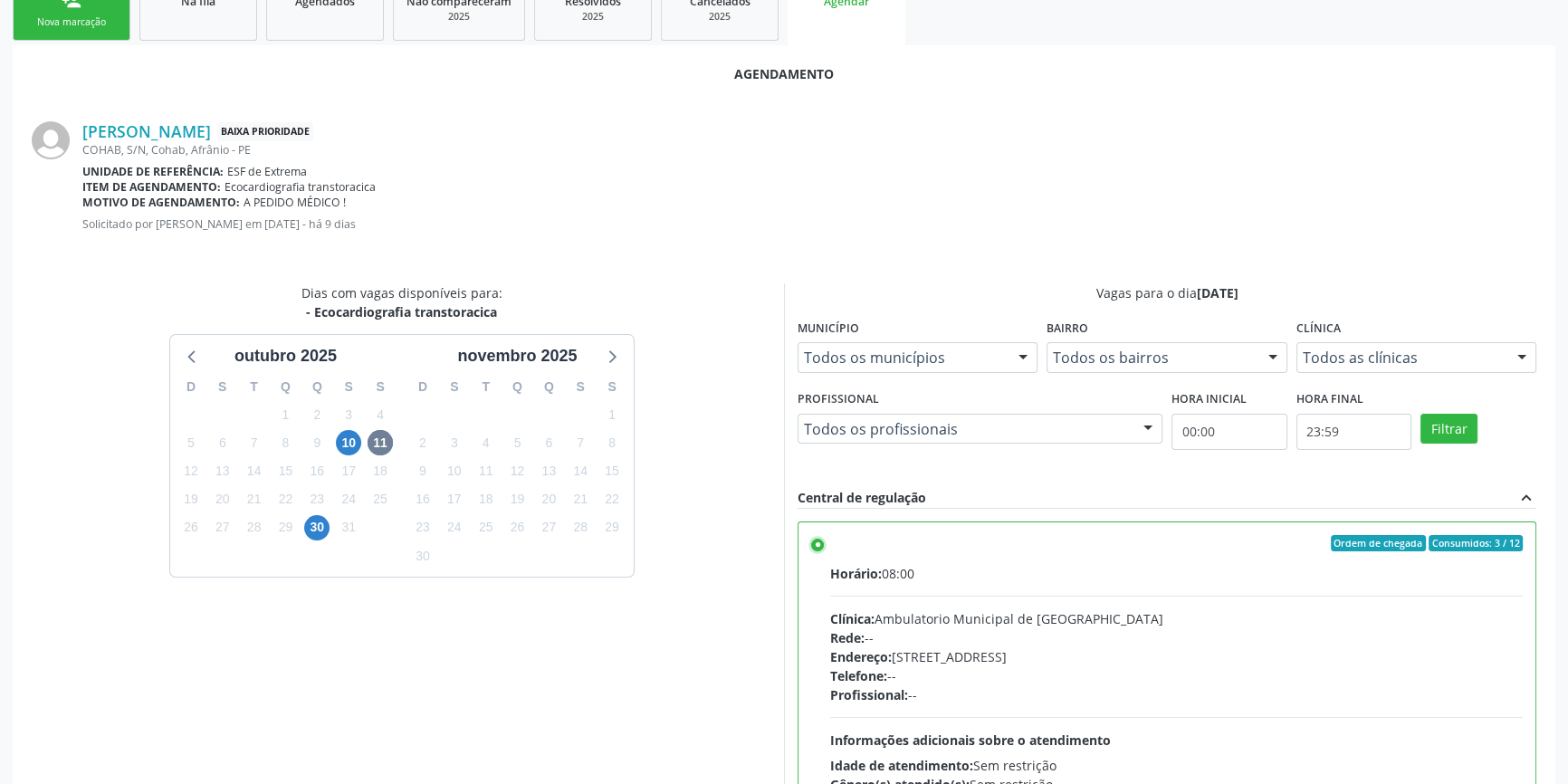
scroll to position [451, 0]
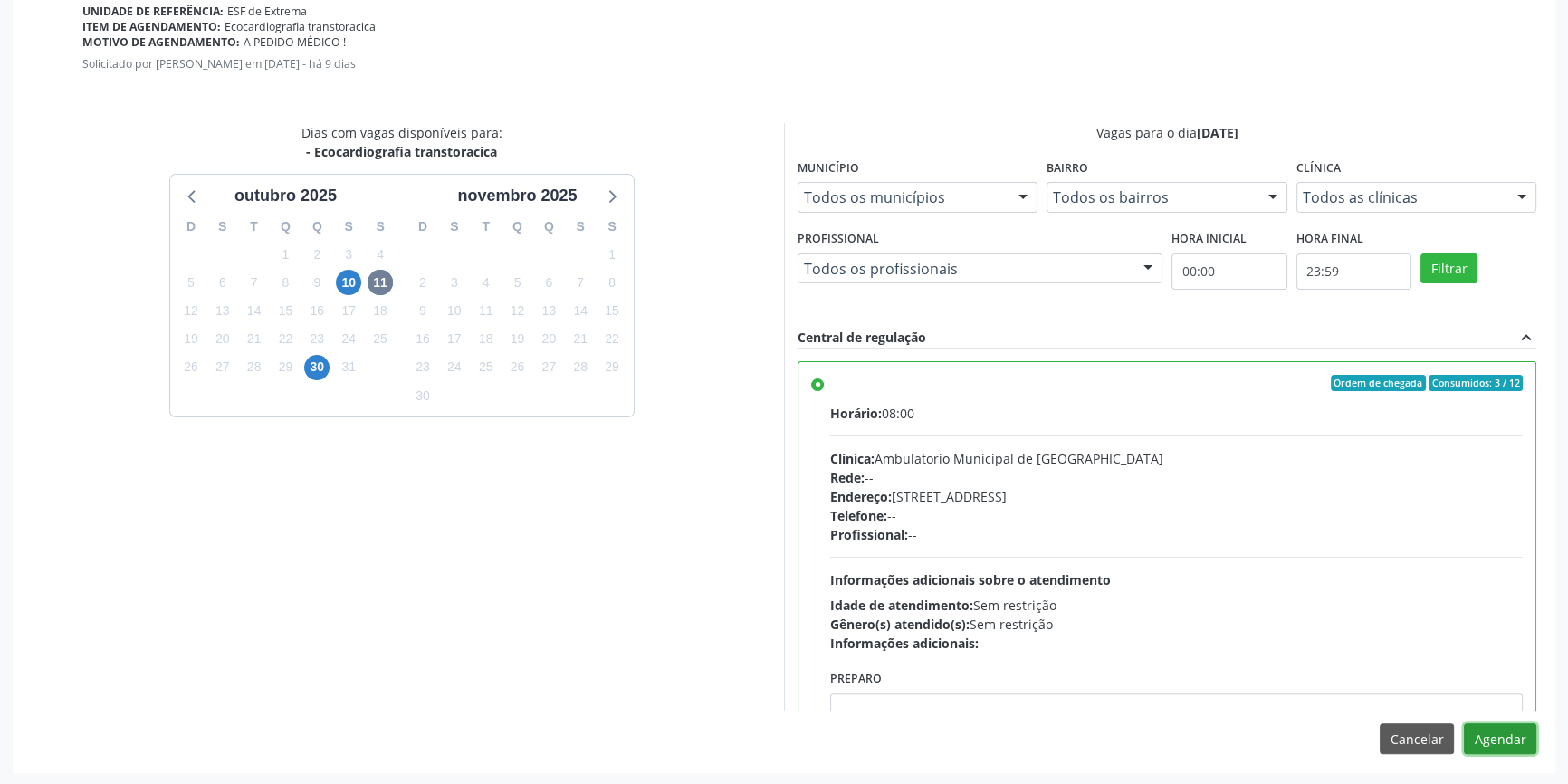
click at [1478, 732] on button "Agendar" at bounding box center [1501, 738] width 72 height 30
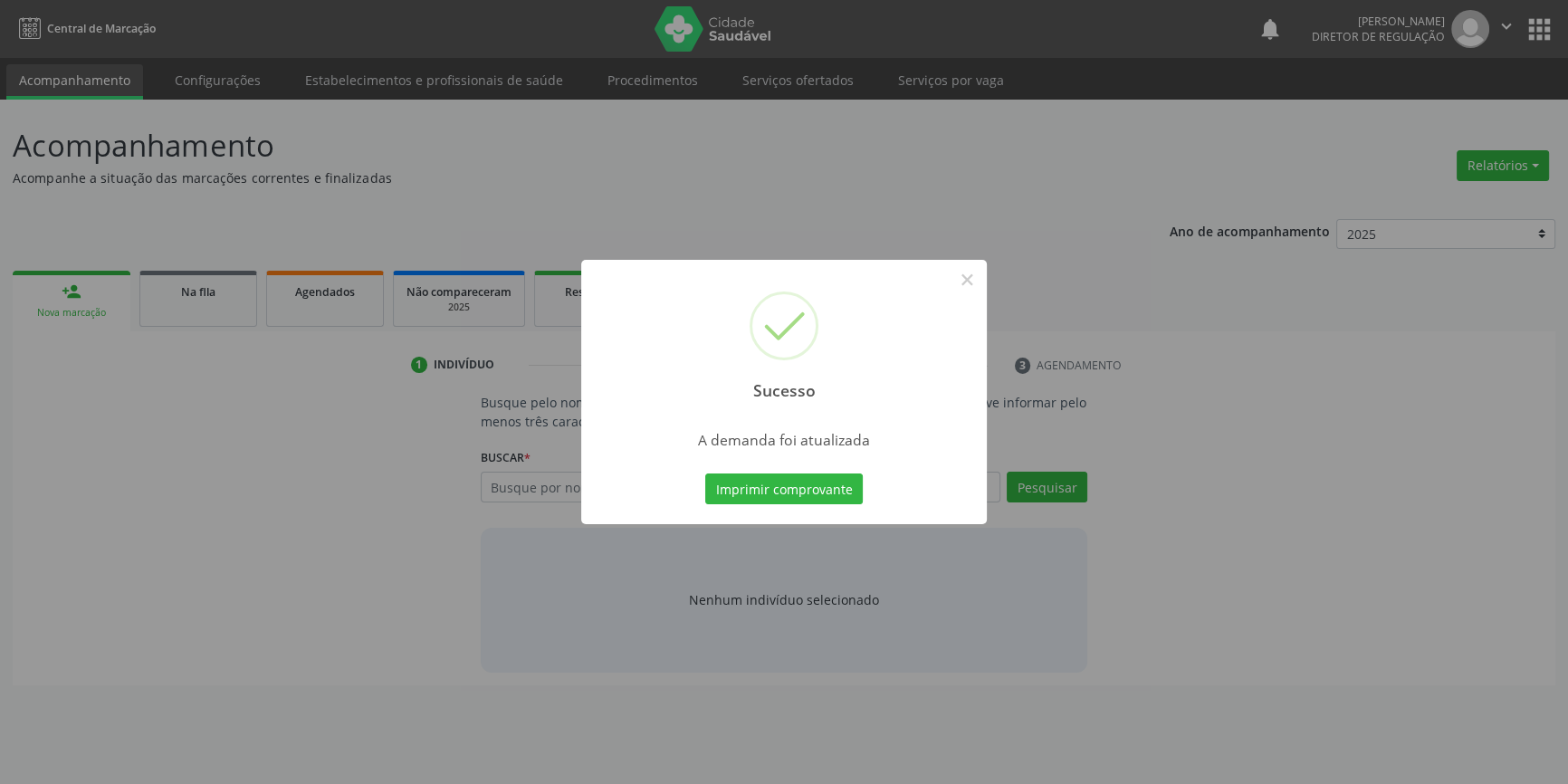
scroll to position [0, 0]
click at [837, 481] on button "Imprimir comprovante" at bounding box center [791, 489] width 158 height 30
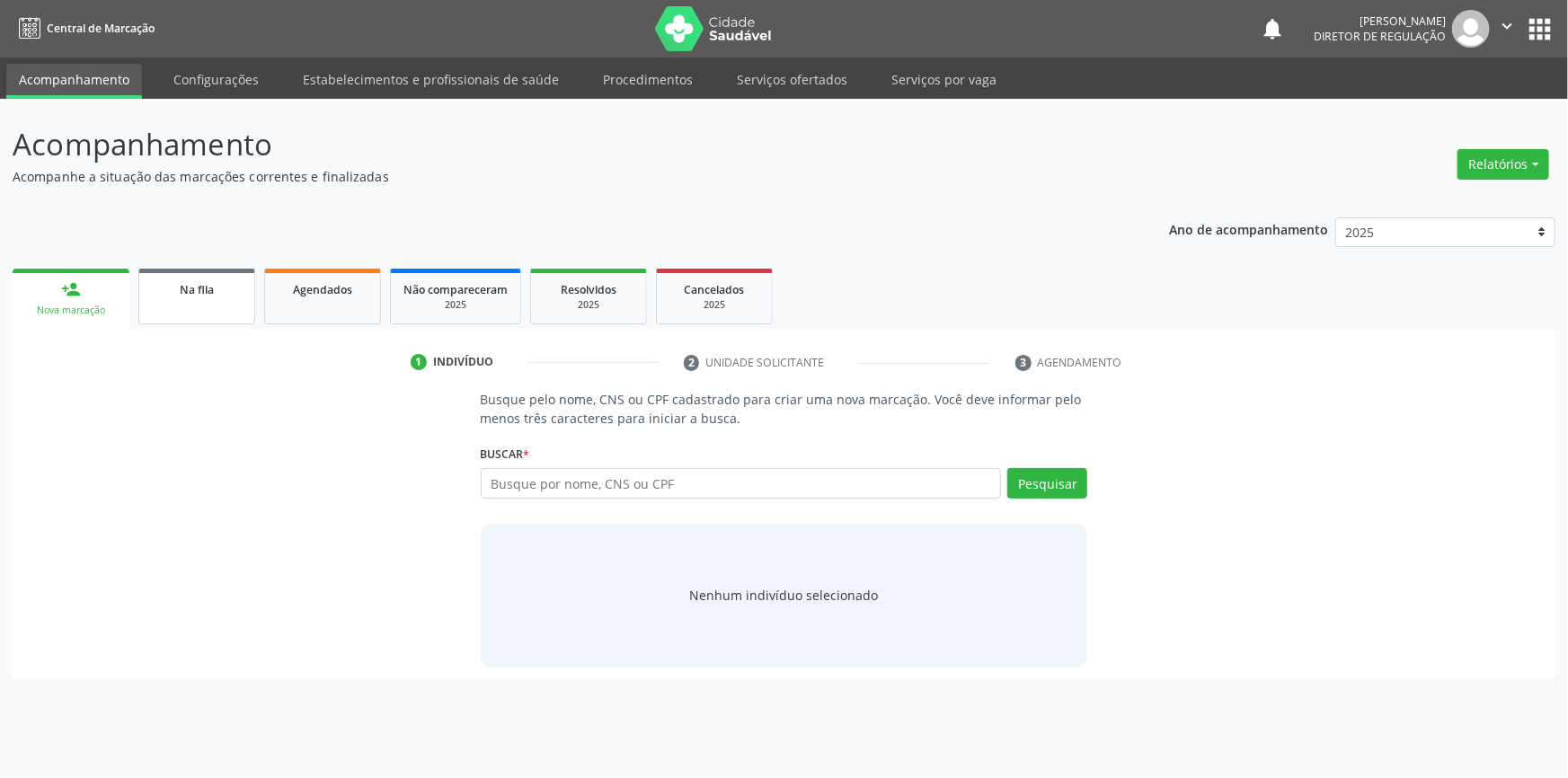
click at [225, 321] on link "Na fila" at bounding box center [197, 296] width 117 height 56
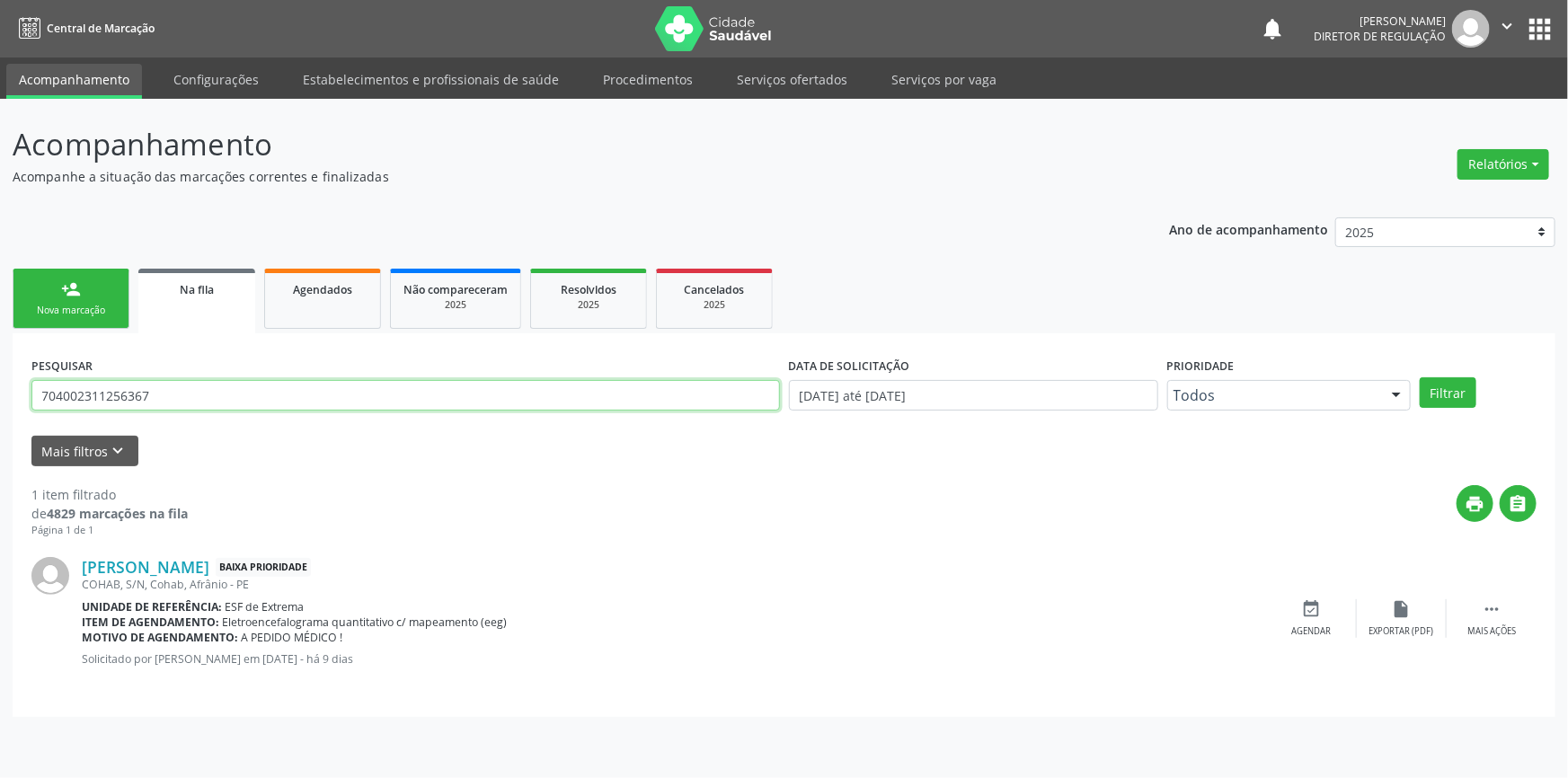
drag, startPoint x: 223, startPoint y: 386, endPoint x: 0, endPoint y: 402, distance: 223.6
click at [0, 402] on div "Acompanhamento Acompanhe a situação das marcações correntes e finalizadas Relat…" at bounding box center [784, 438] width 1568 height 679
type input "07883605402"
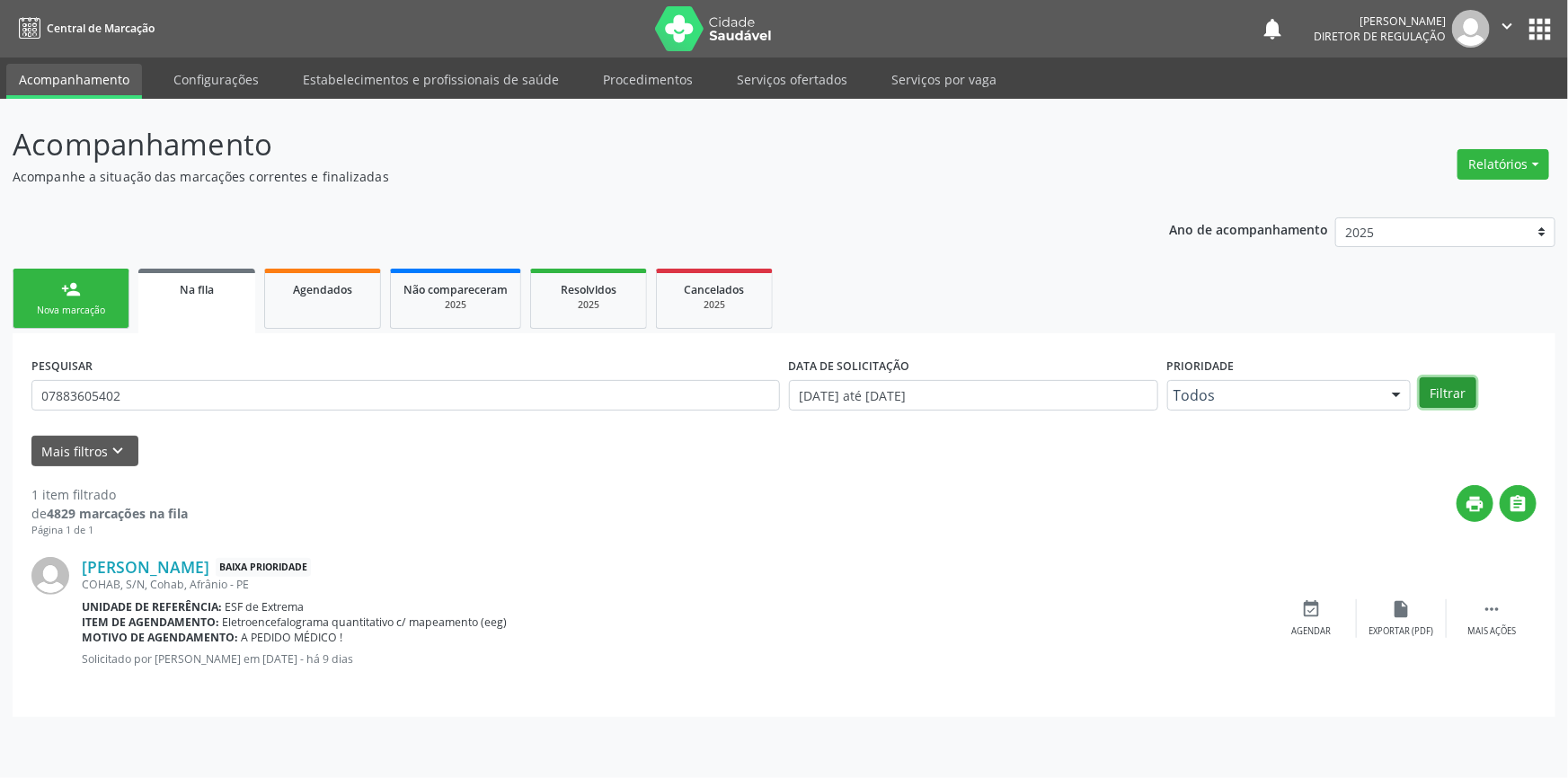
click at [1447, 396] on button "Filtrar" at bounding box center [1447, 393] width 57 height 30
click at [1329, 607] on div "event_available Agendar" at bounding box center [1311, 618] width 89 height 39
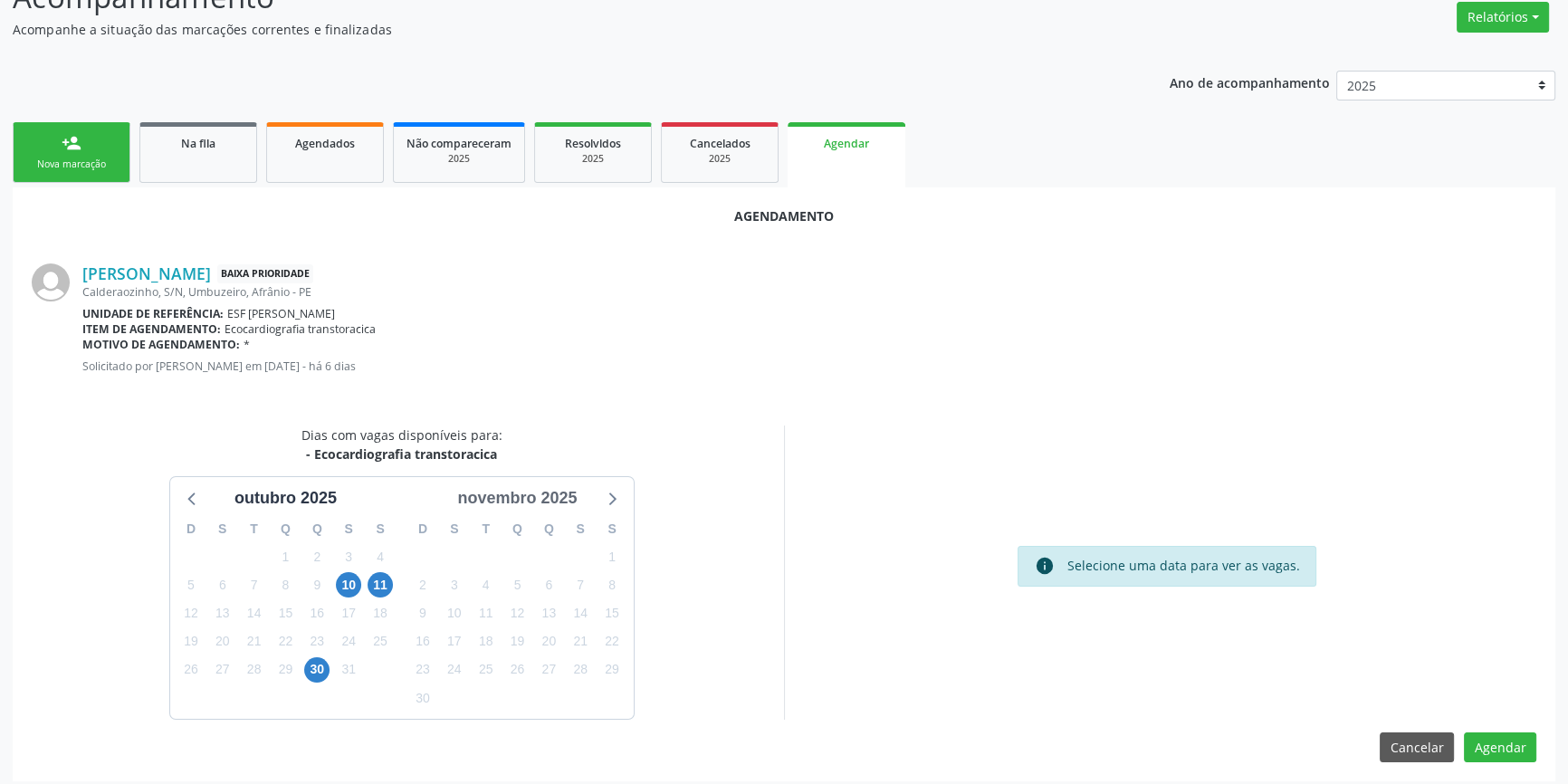
scroll to position [157, 0]
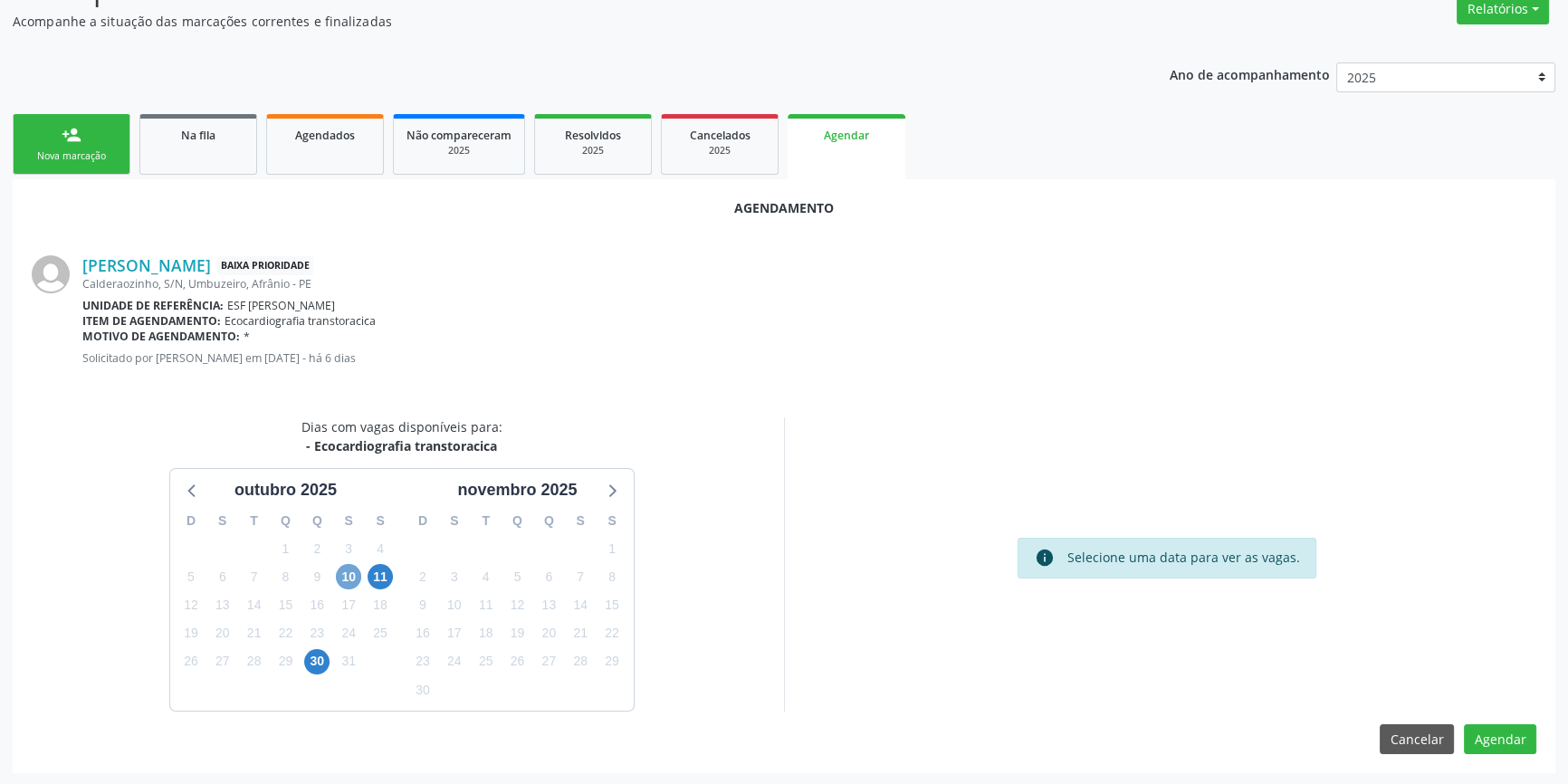
click at [355, 584] on span "10" at bounding box center [348, 576] width 26 height 26
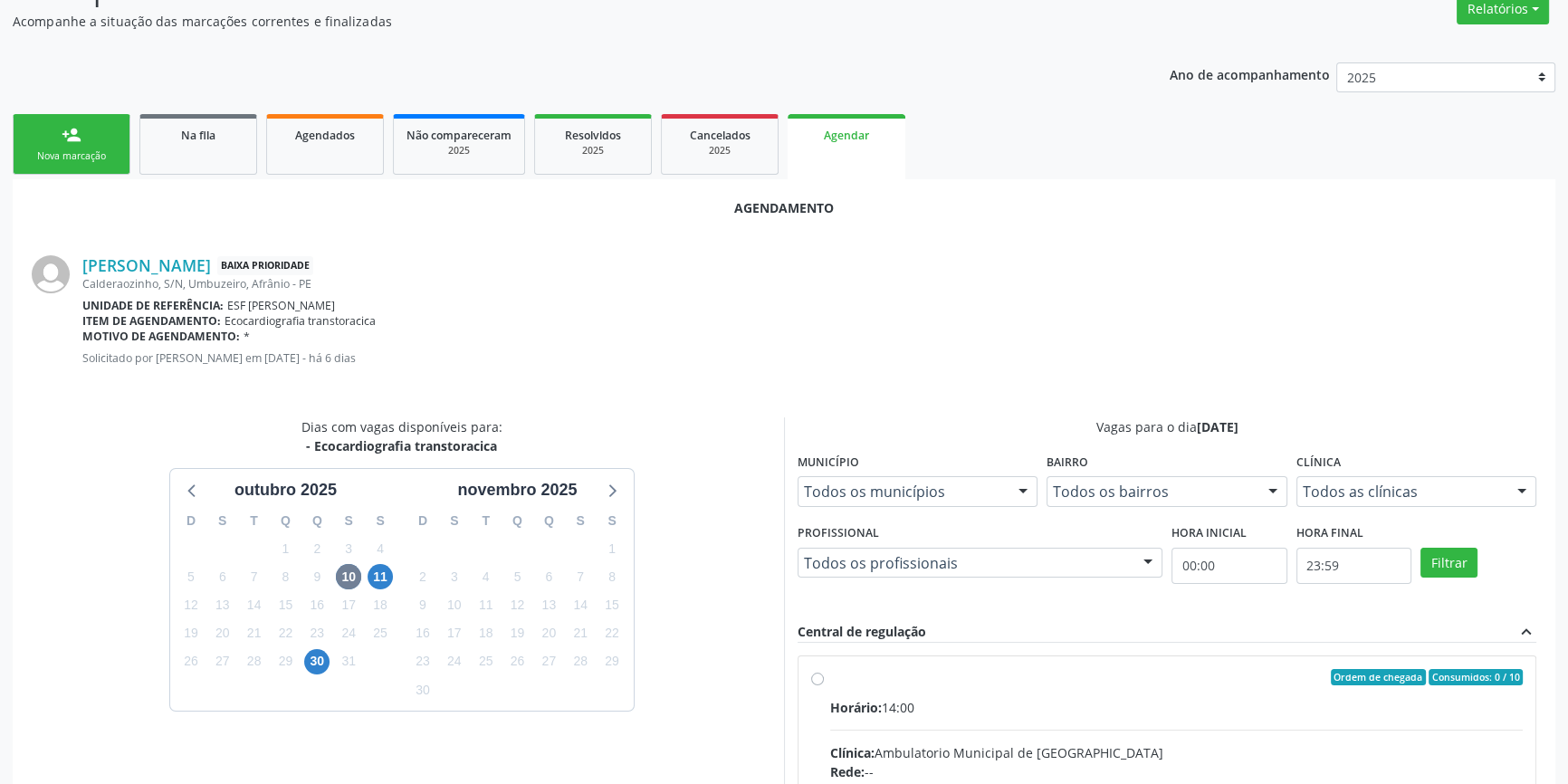
click at [838, 706] on span "Horário:" at bounding box center [856, 707] width 51 height 17
click at [824, 685] on input "Ordem de chegada Consumidos: 0 / 10 Horário: 14:00 Clínica: Ambulatorio Municip…" at bounding box center [817, 677] width 12 height 16
radio input "true"
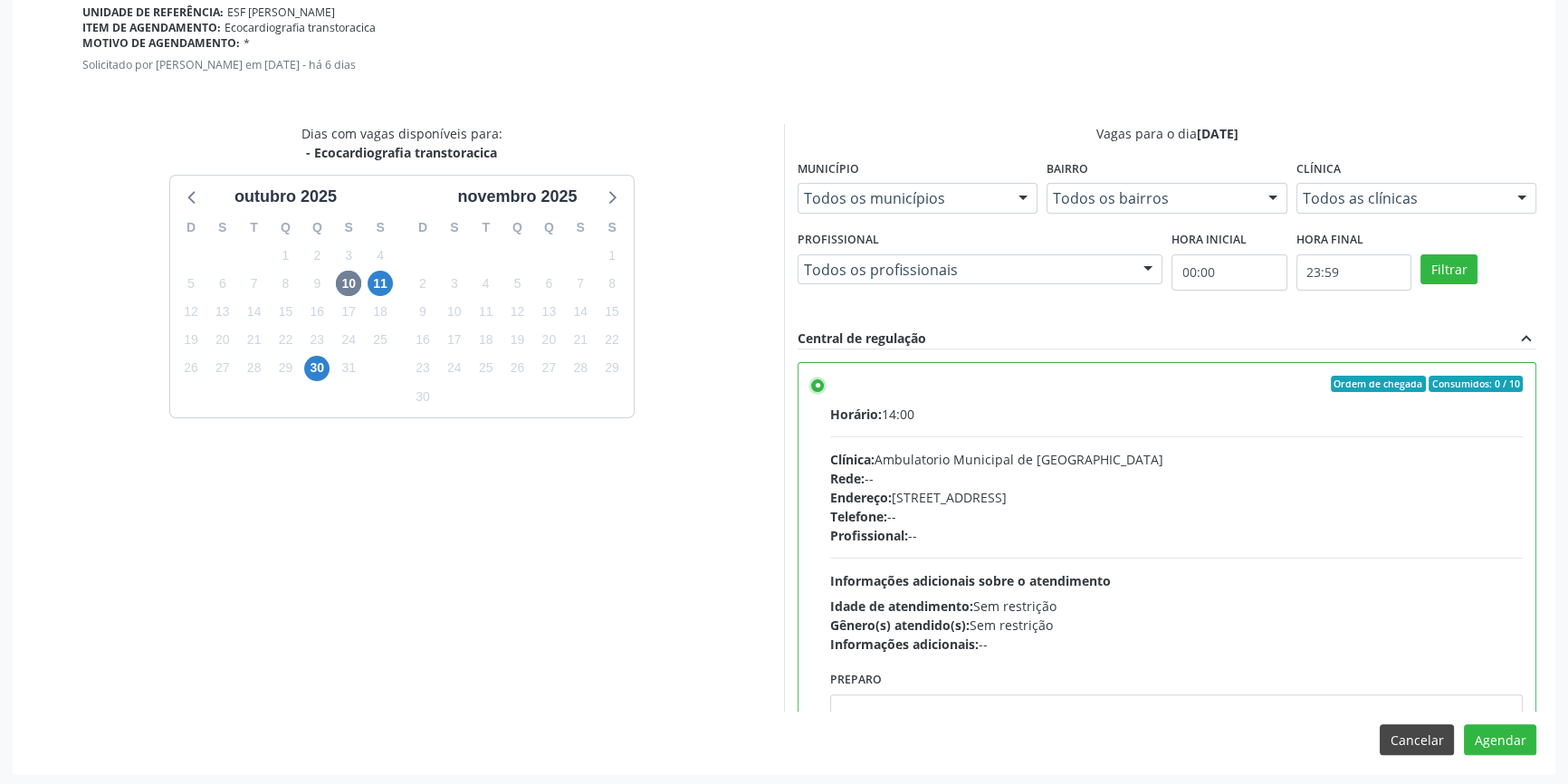
scroll to position [451, 0]
click at [1488, 724] on button "Agendar" at bounding box center [1501, 738] width 72 height 30
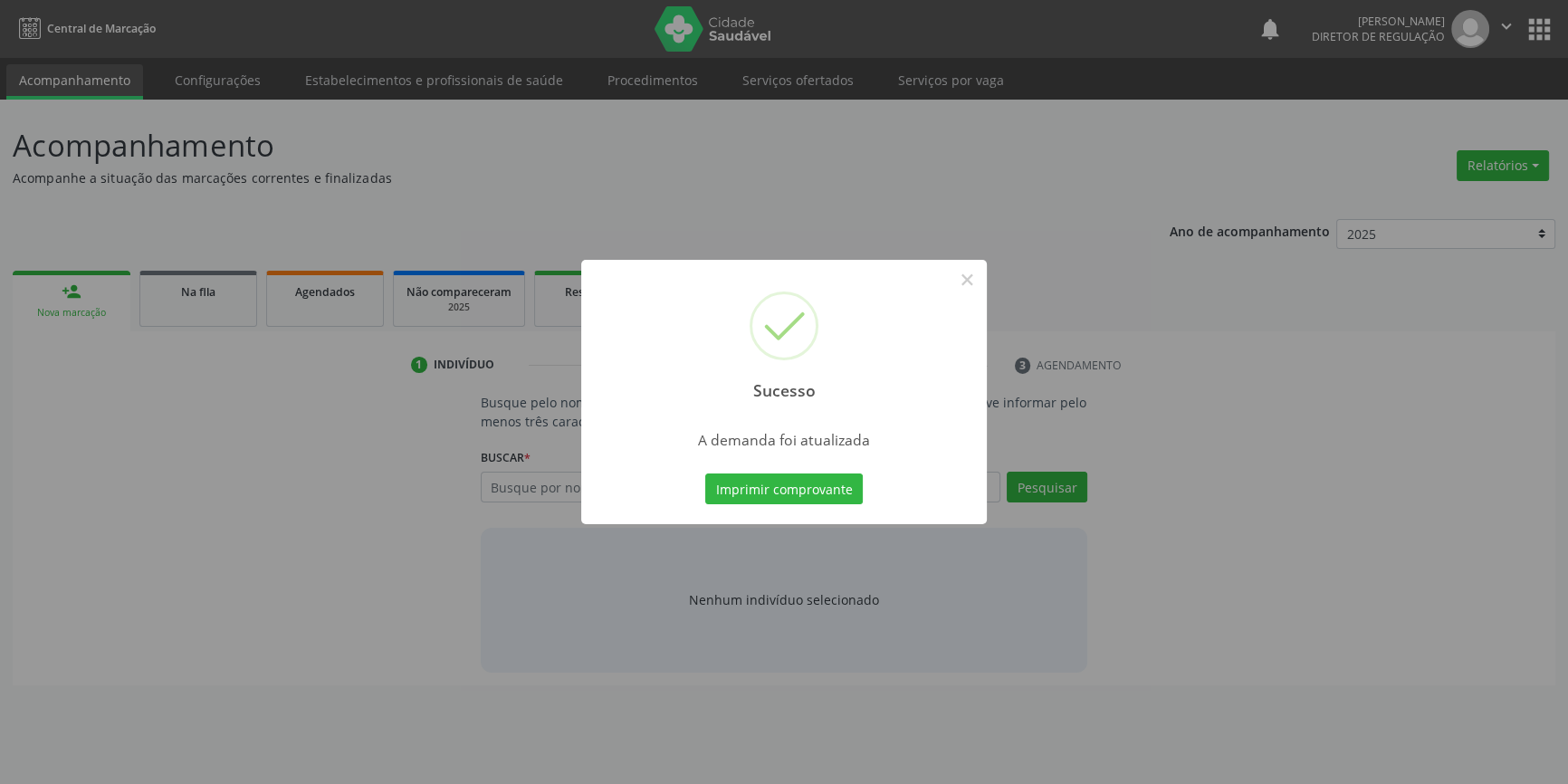
scroll to position [0, 0]
click at [812, 500] on button "Imprimir comprovante" at bounding box center [791, 489] width 158 height 30
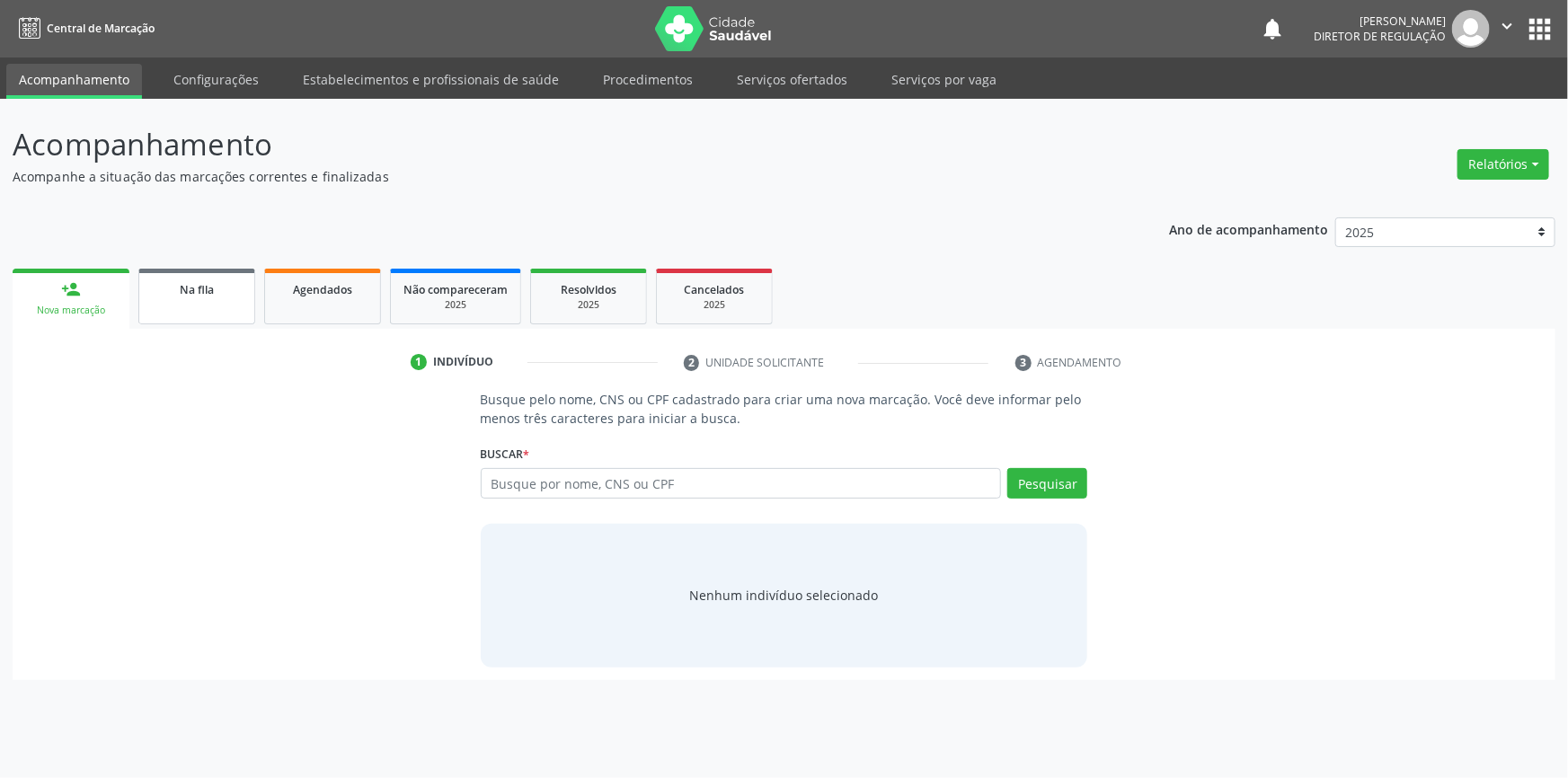
click at [186, 297] on div "Na fila" at bounding box center [196, 289] width 89 height 19
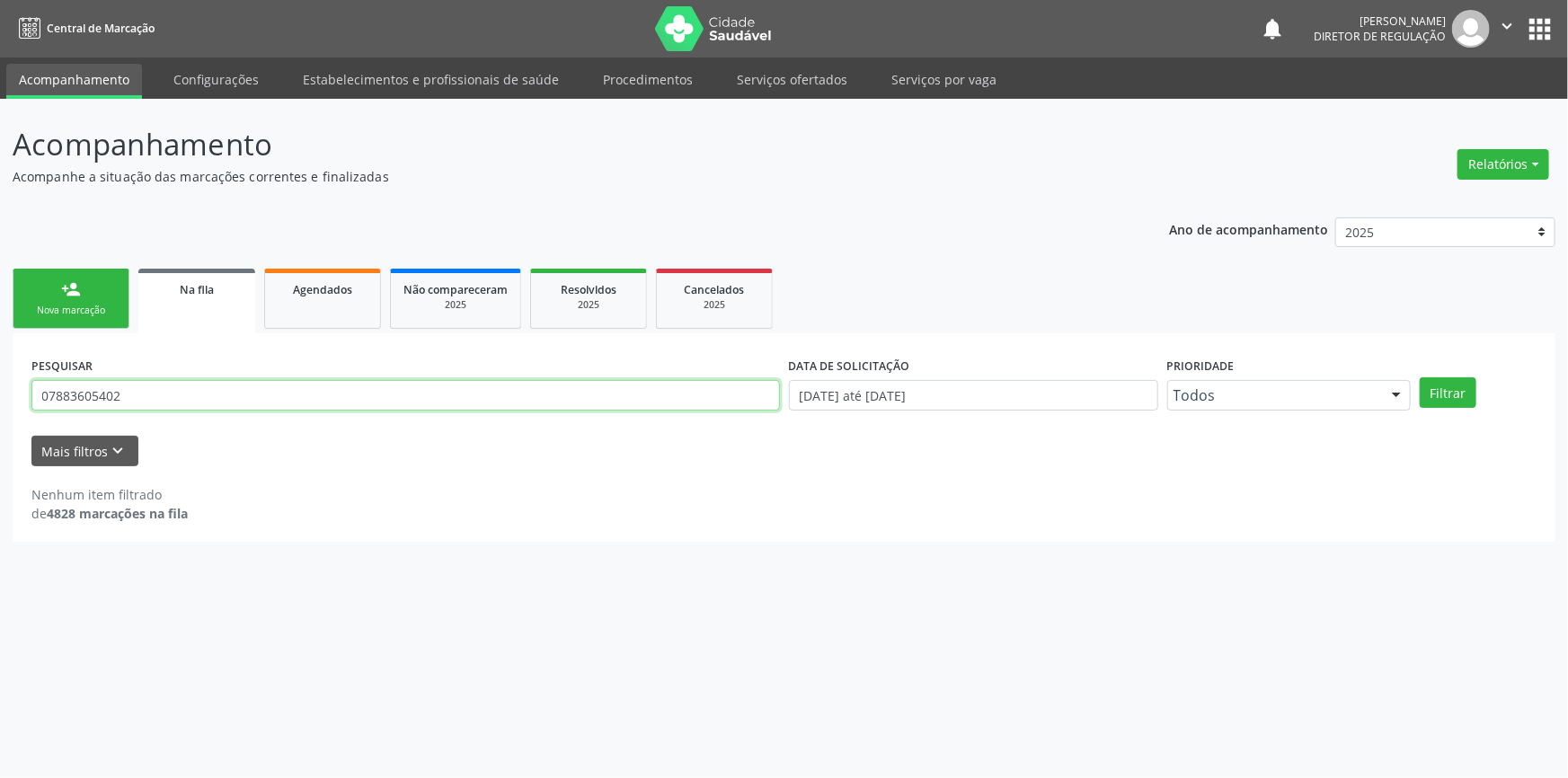
drag, startPoint x: 202, startPoint y: 388, endPoint x: 0, endPoint y: 378, distance: 202.2
click at [0, 389] on div "Acompanhamento Acompanhe a situação das marcações correntes e finalizadas Relat…" at bounding box center [784, 438] width 1568 height 679
type input "706406177617581"
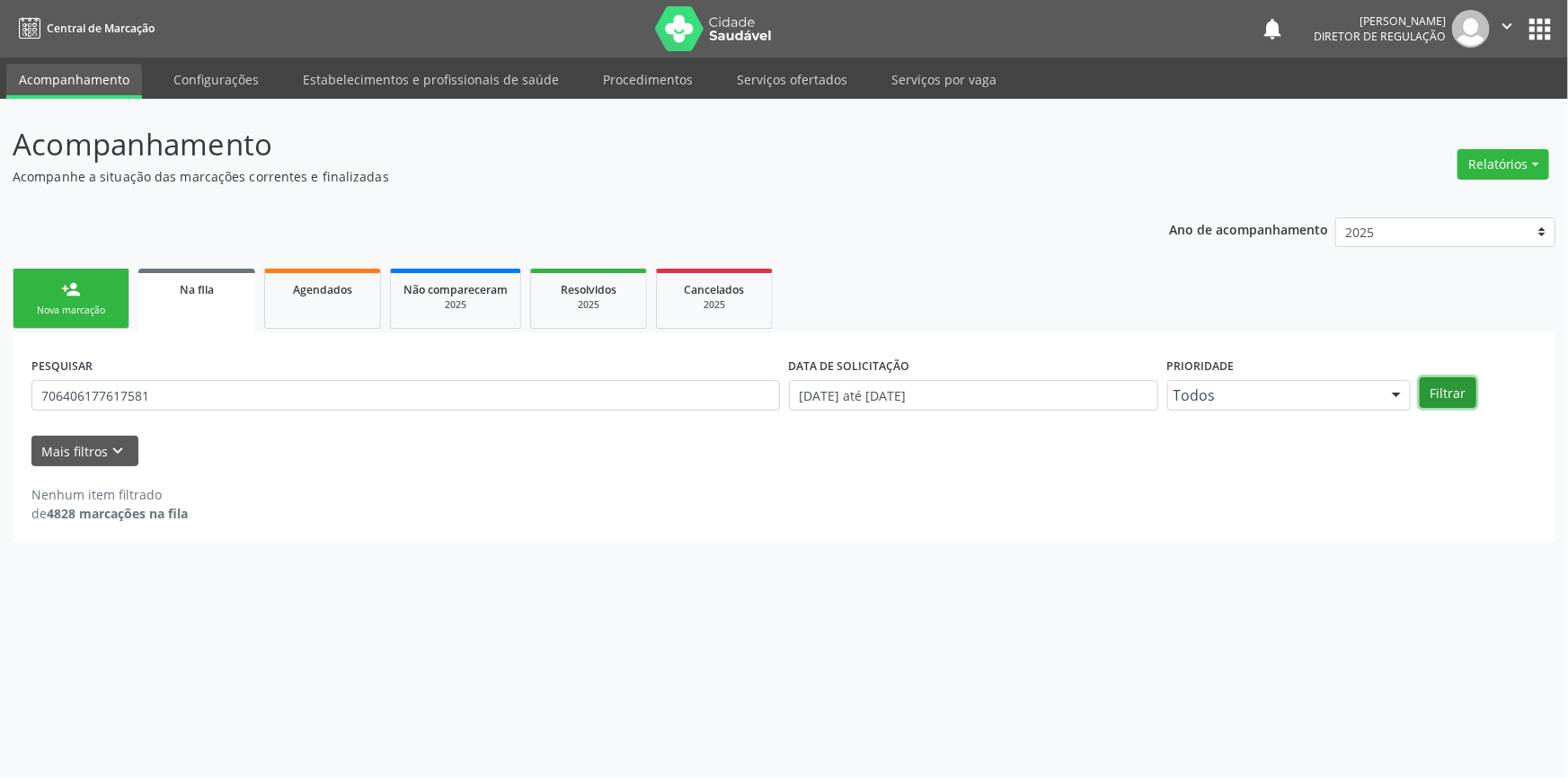
click at [1473, 389] on button "Filtrar" at bounding box center [1447, 393] width 57 height 30
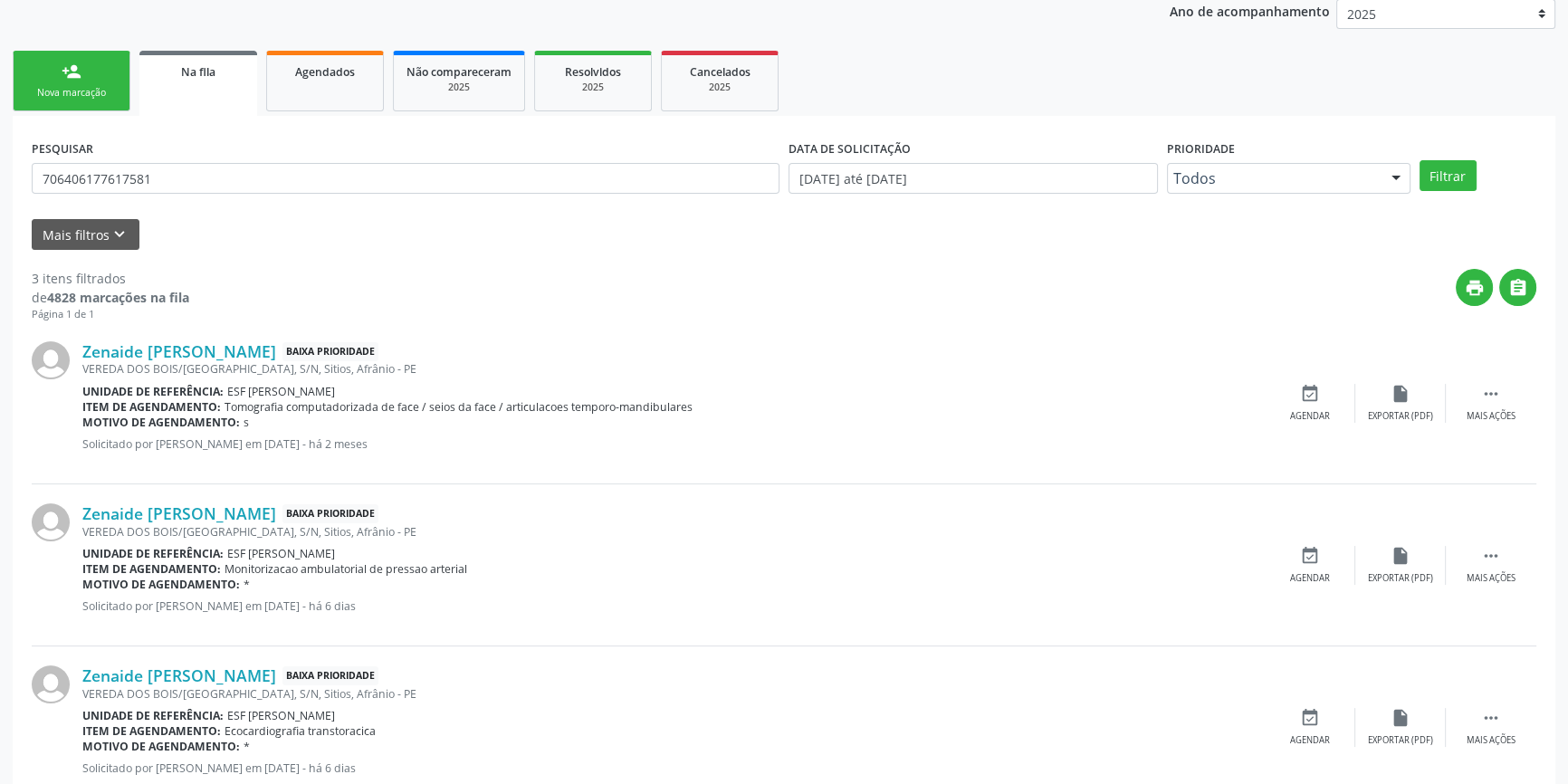
scroll to position [246, 0]
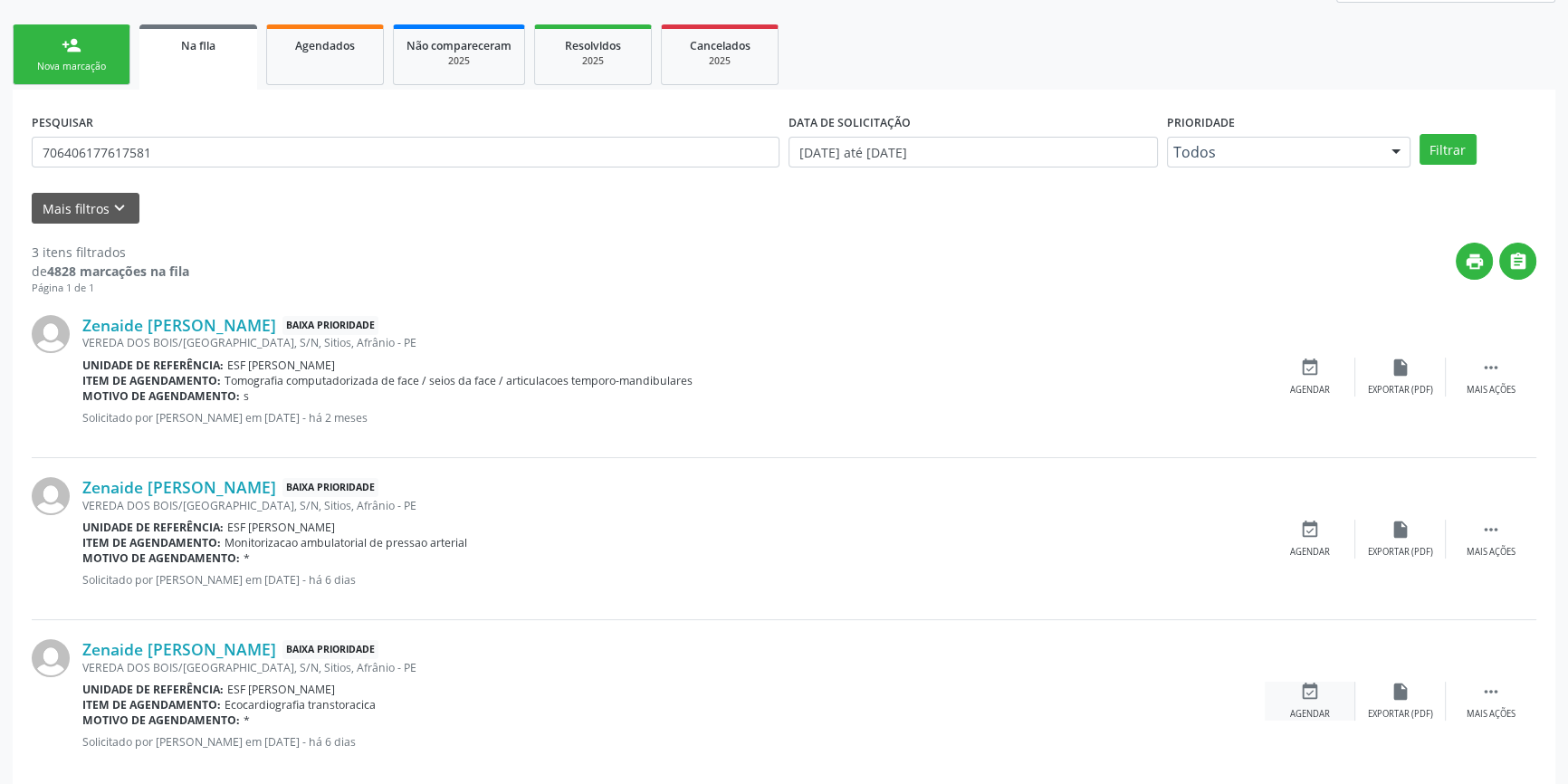
click at [1313, 693] on icon "event_available" at bounding box center [1310, 691] width 20 height 20
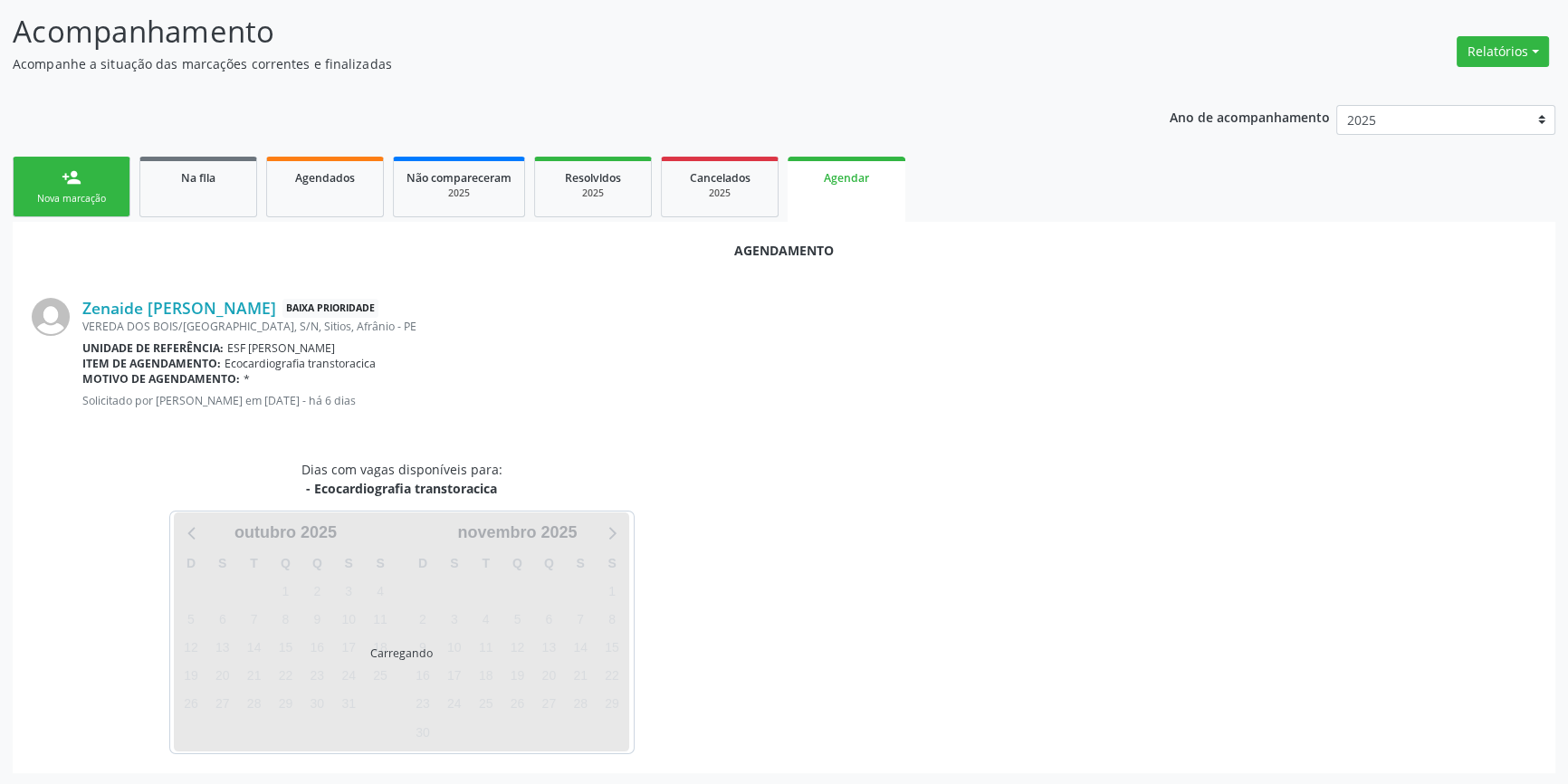
scroll to position [157, 0]
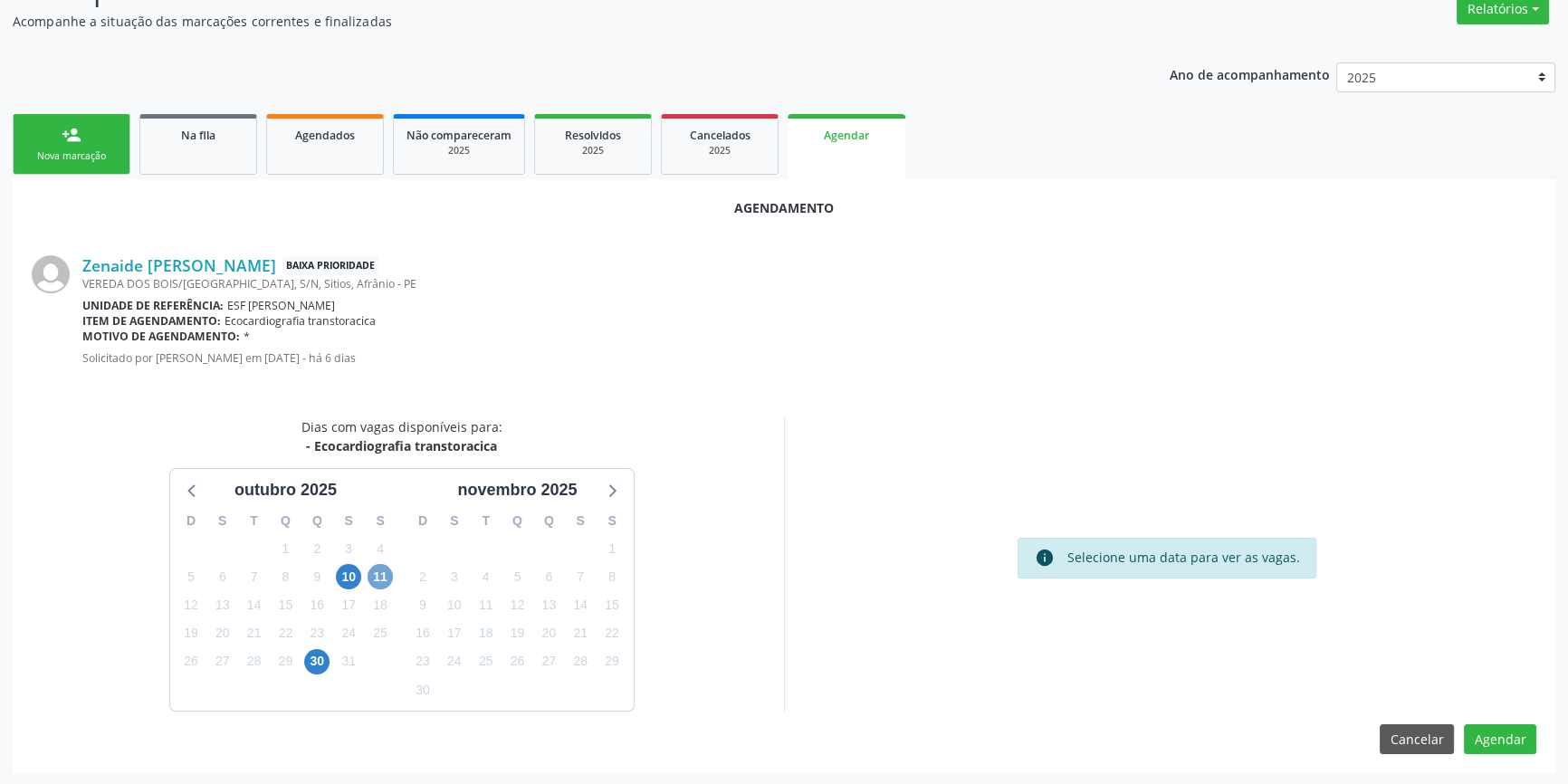
click at [383, 570] on span "11" at bounding box center [380, 576] width 26 height 26
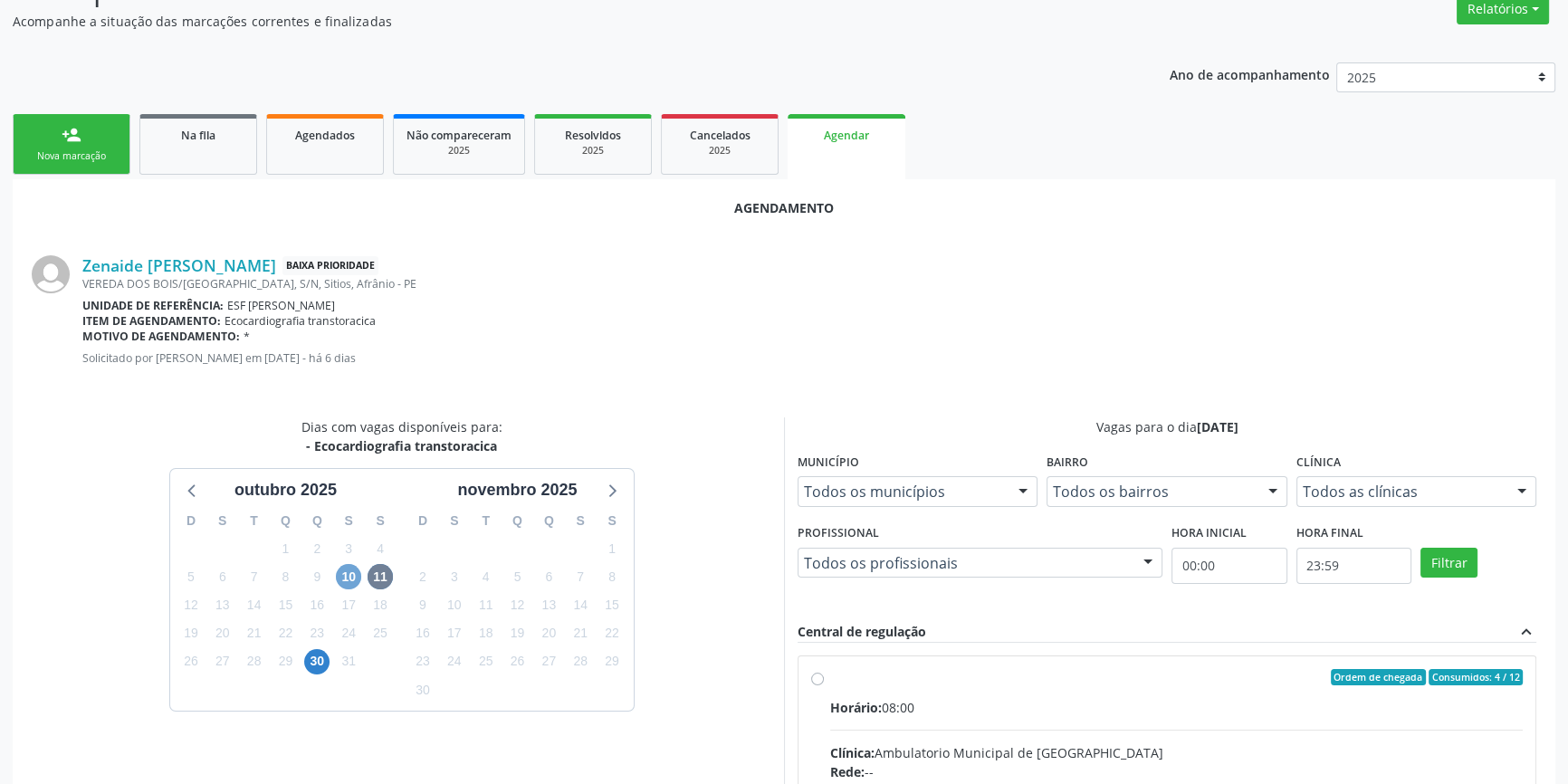
click at [340, 573] on span "10" at bounding box center [348, 576] width 26 height 26
click at [824, 685] on input "Ordem de chegada Consumidos: 1 / 10 Horário: 14:00 Clínica: Ambulatorio Municip…" at bounding box center [817, 677] width 12 height 16
radio input "true"
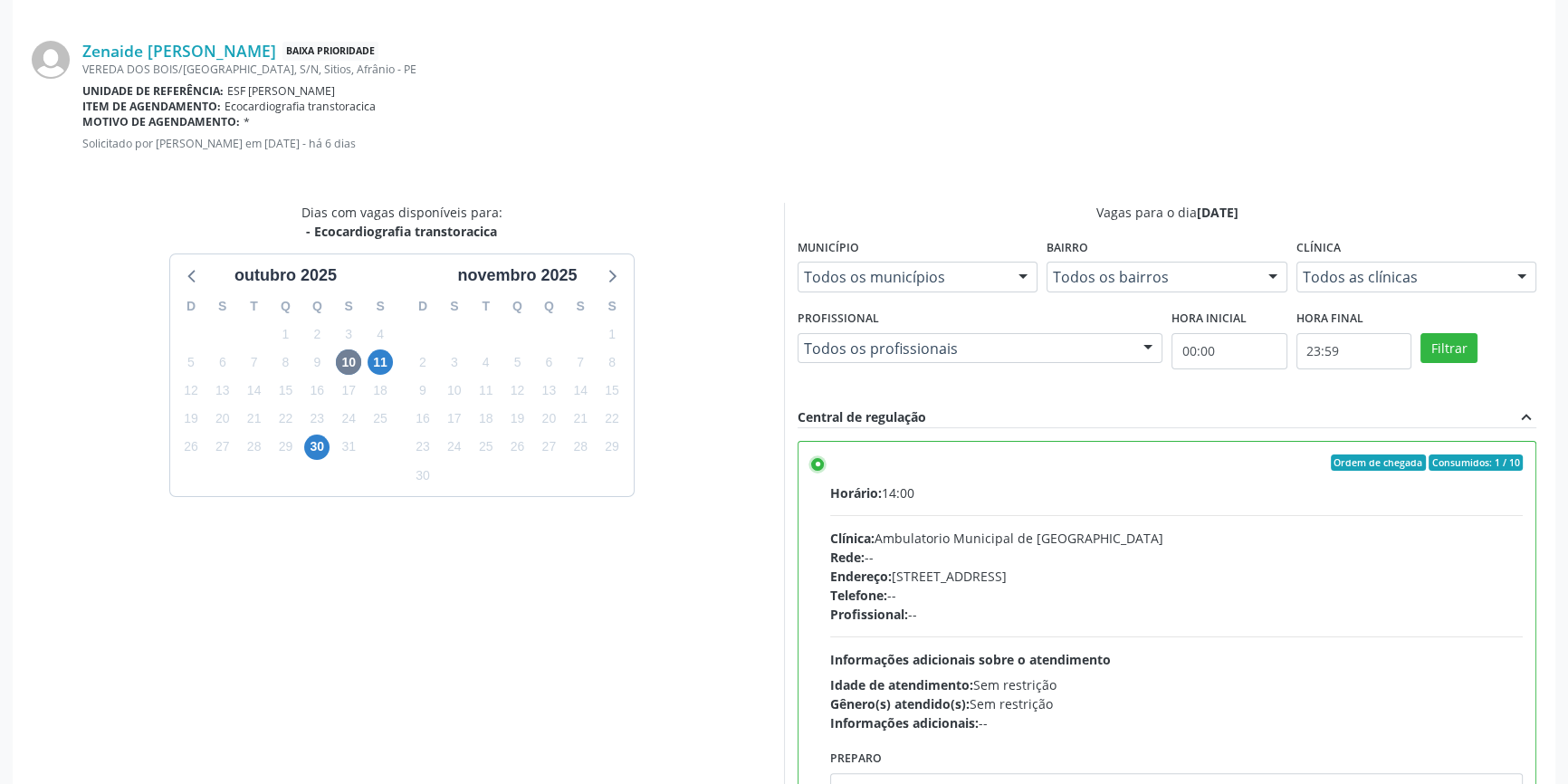
scroll to position [451, 0]
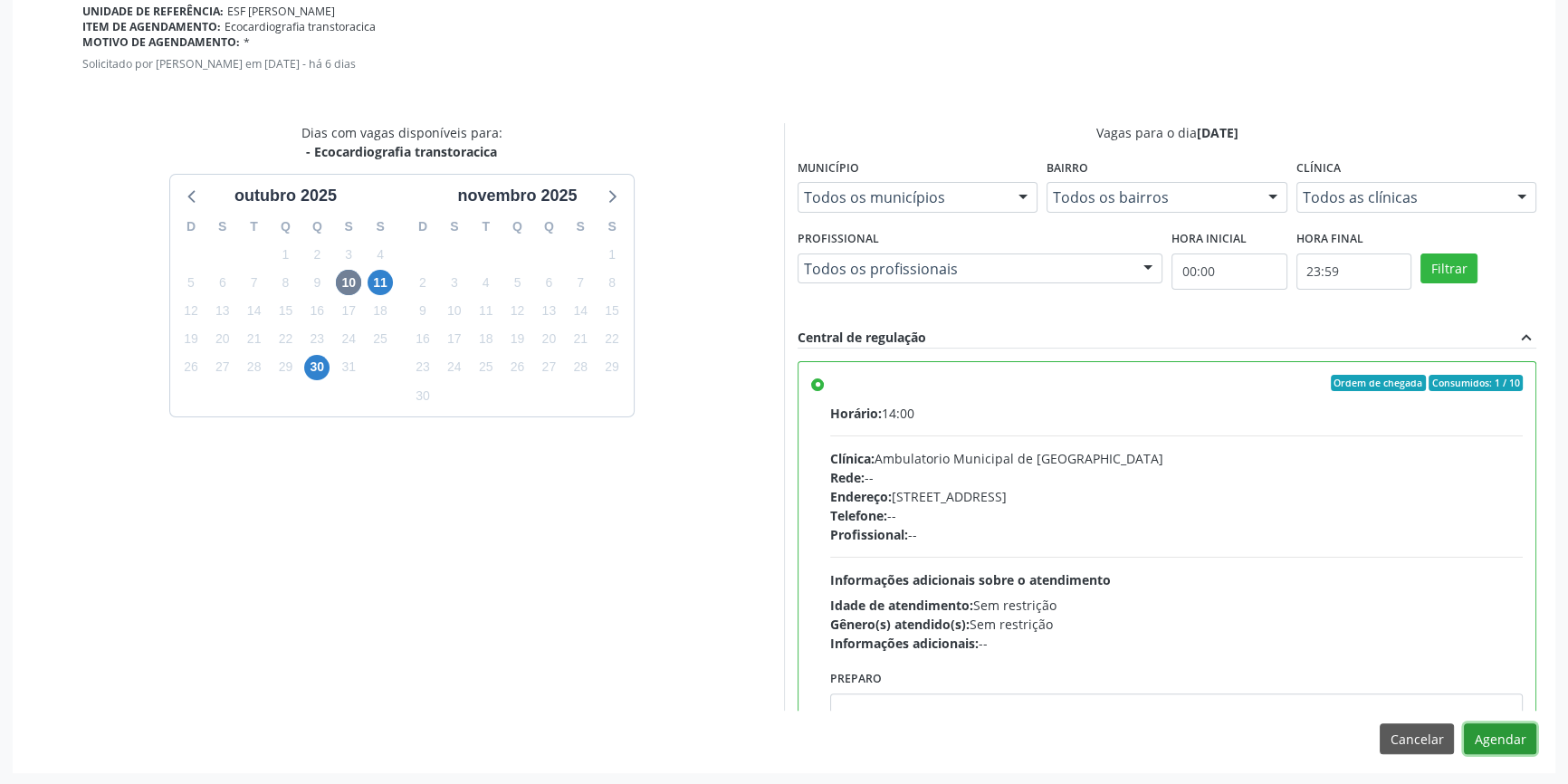
click at [1530, 737] on button "Agendar" at bounding box center [1501, 738] width 72 height 30
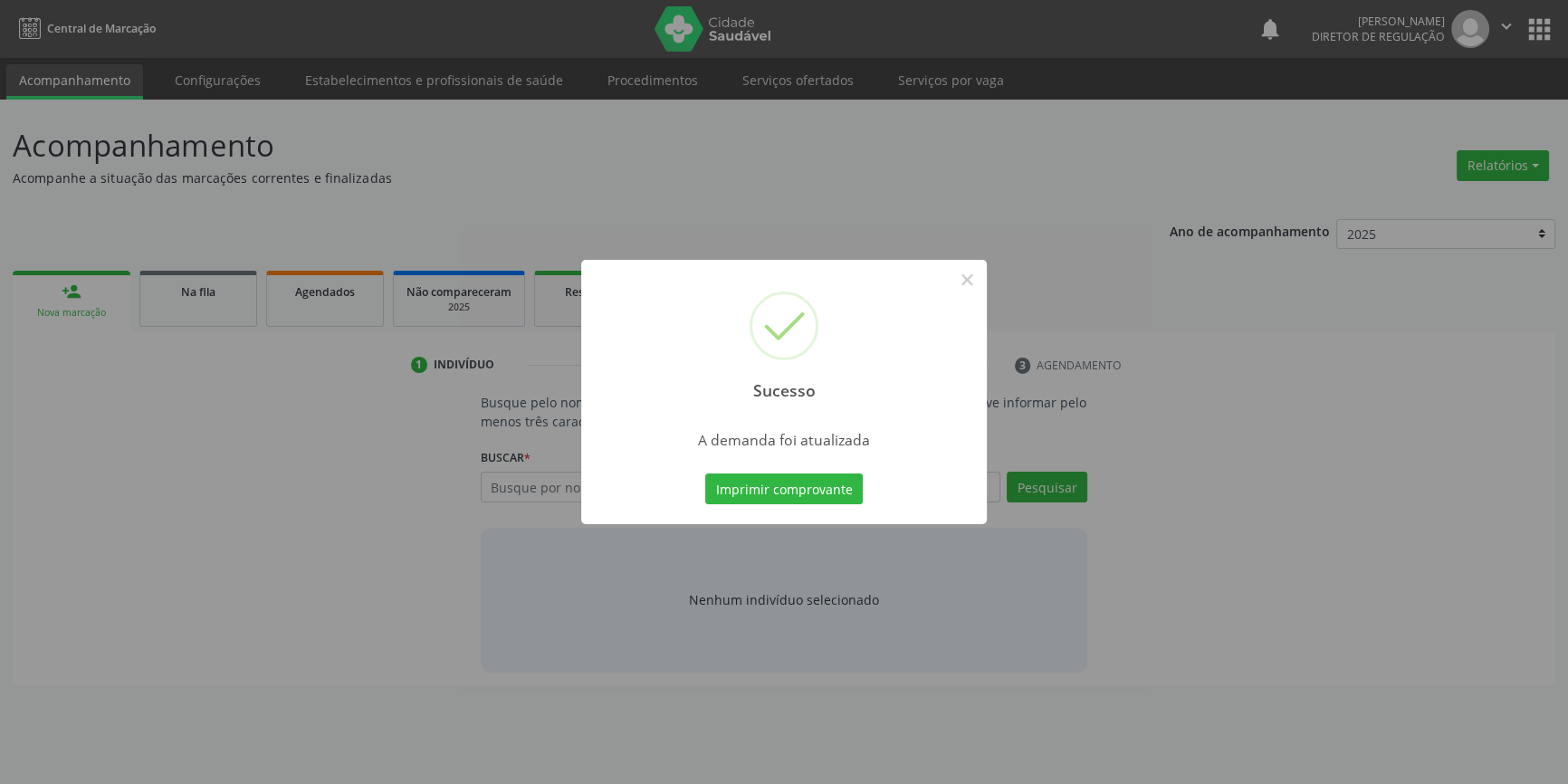
scroll to position [0, 0]
click at [847, 496] on button "Imprimir comprovante" at bounding box center [791, 489] width 158 height 30
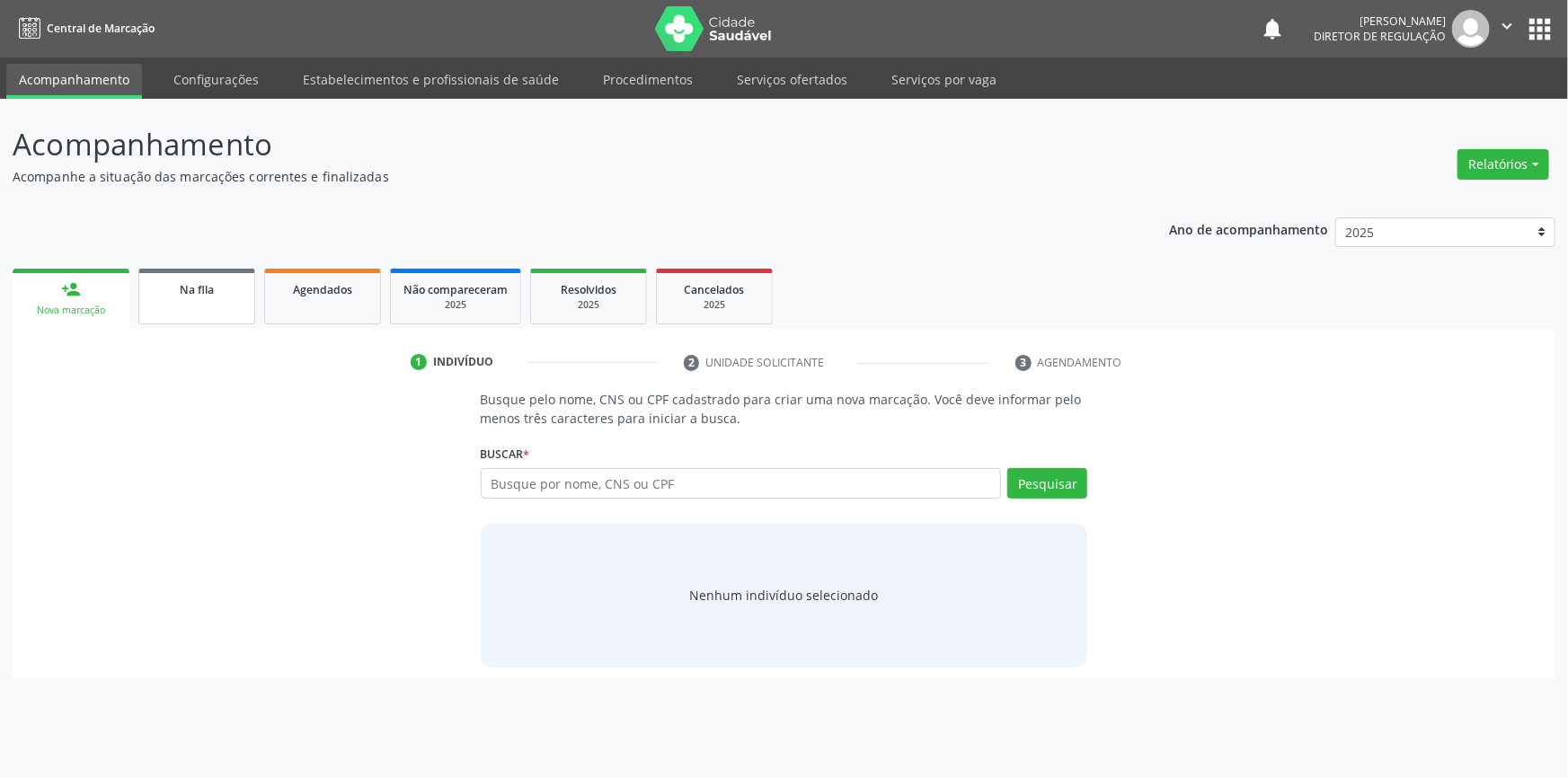
click at [207, 286] on span "Na fila" at bounding box center [197, 290] width 34 height 15
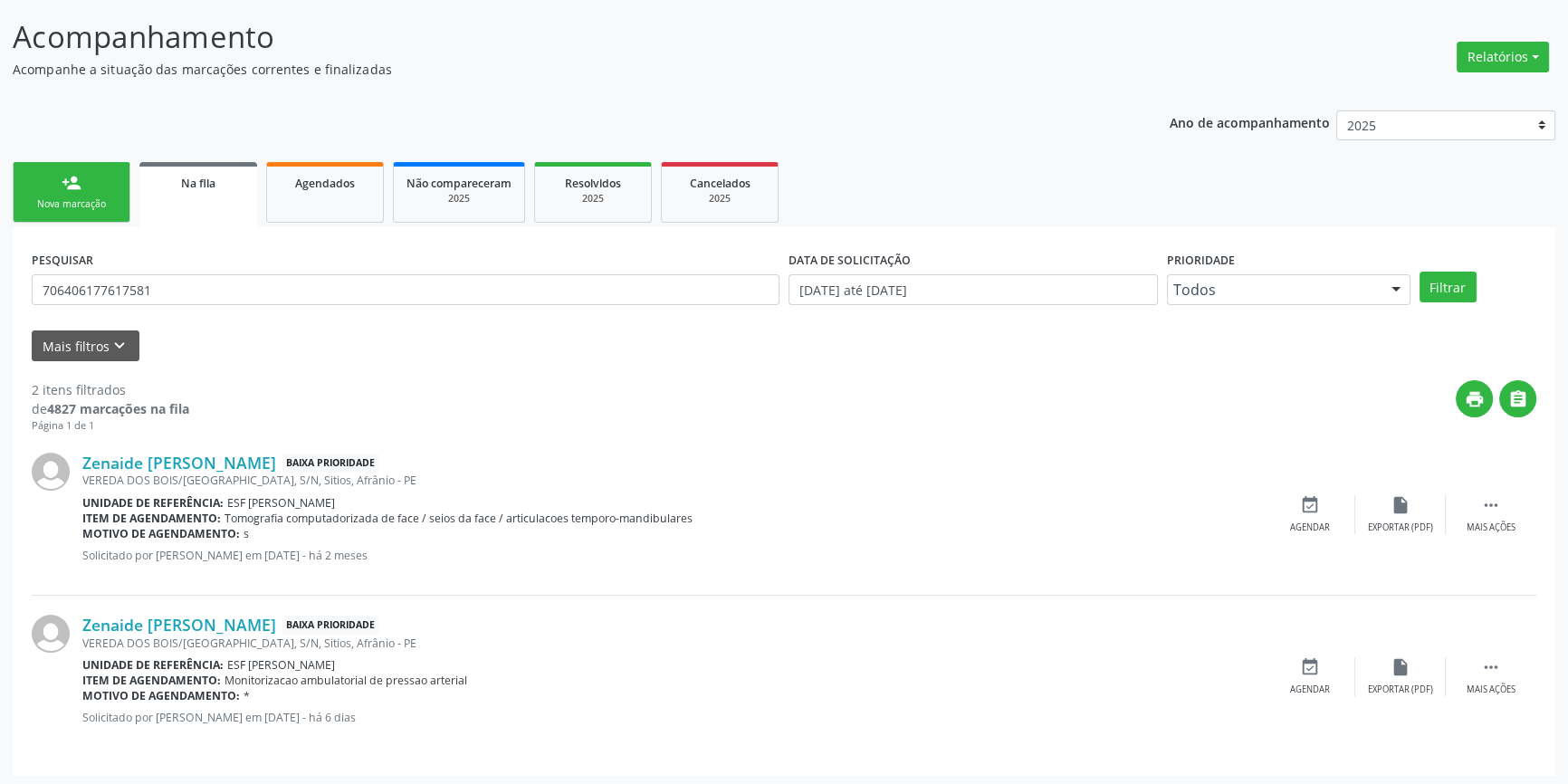
scroll to position [111, 0]
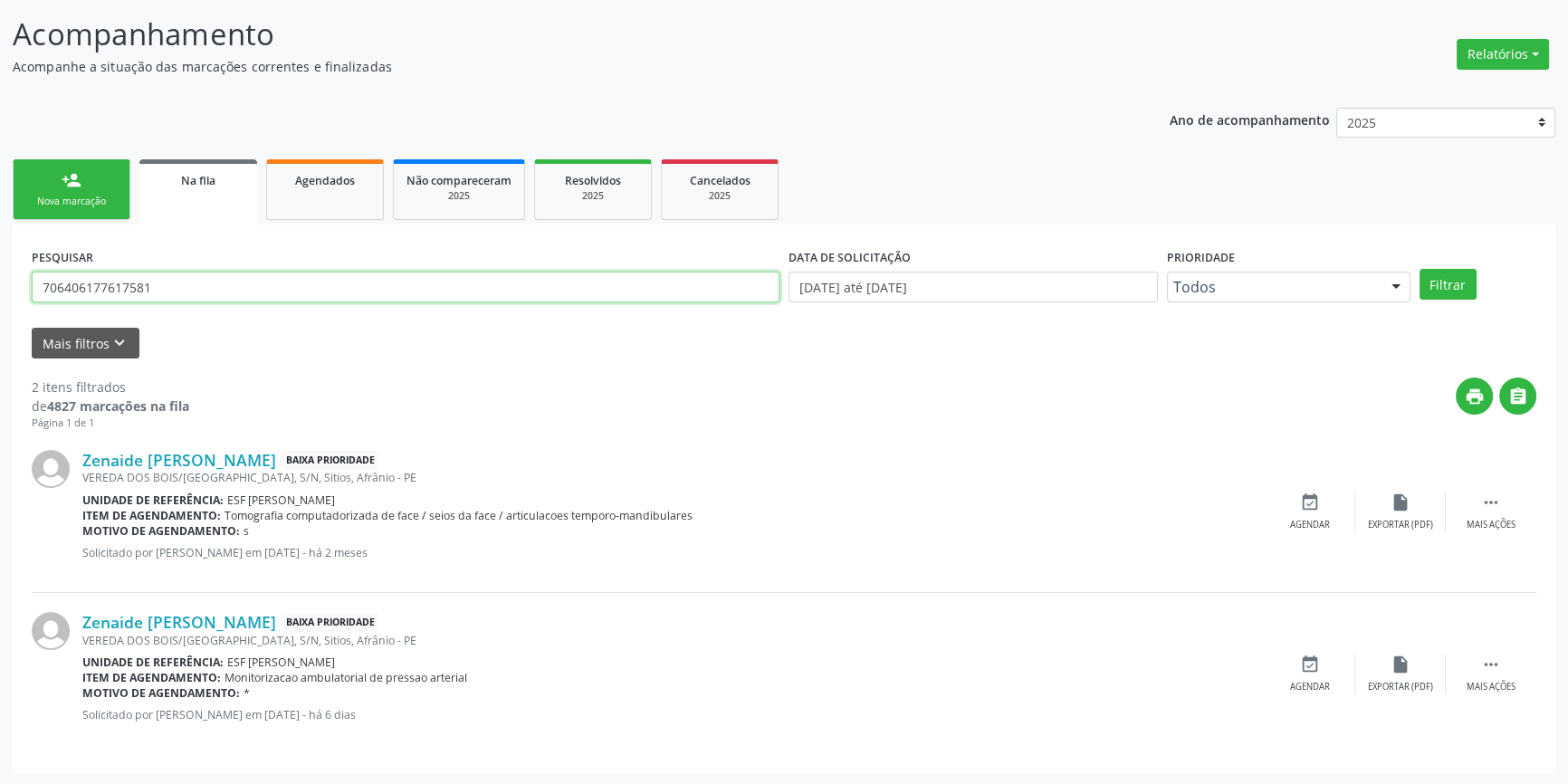
drag, startPoint x: 190, startPoint y: 283, endPoint x: 0, endPoint y: 289, distance: 190.1
click at [0, 289] on div "Acompanhamento Acompanhe a situação das marcações correntes e finalizadas Relat…" at bounding box center [784, 387] width 1568 height 797
type input "70050572199585"
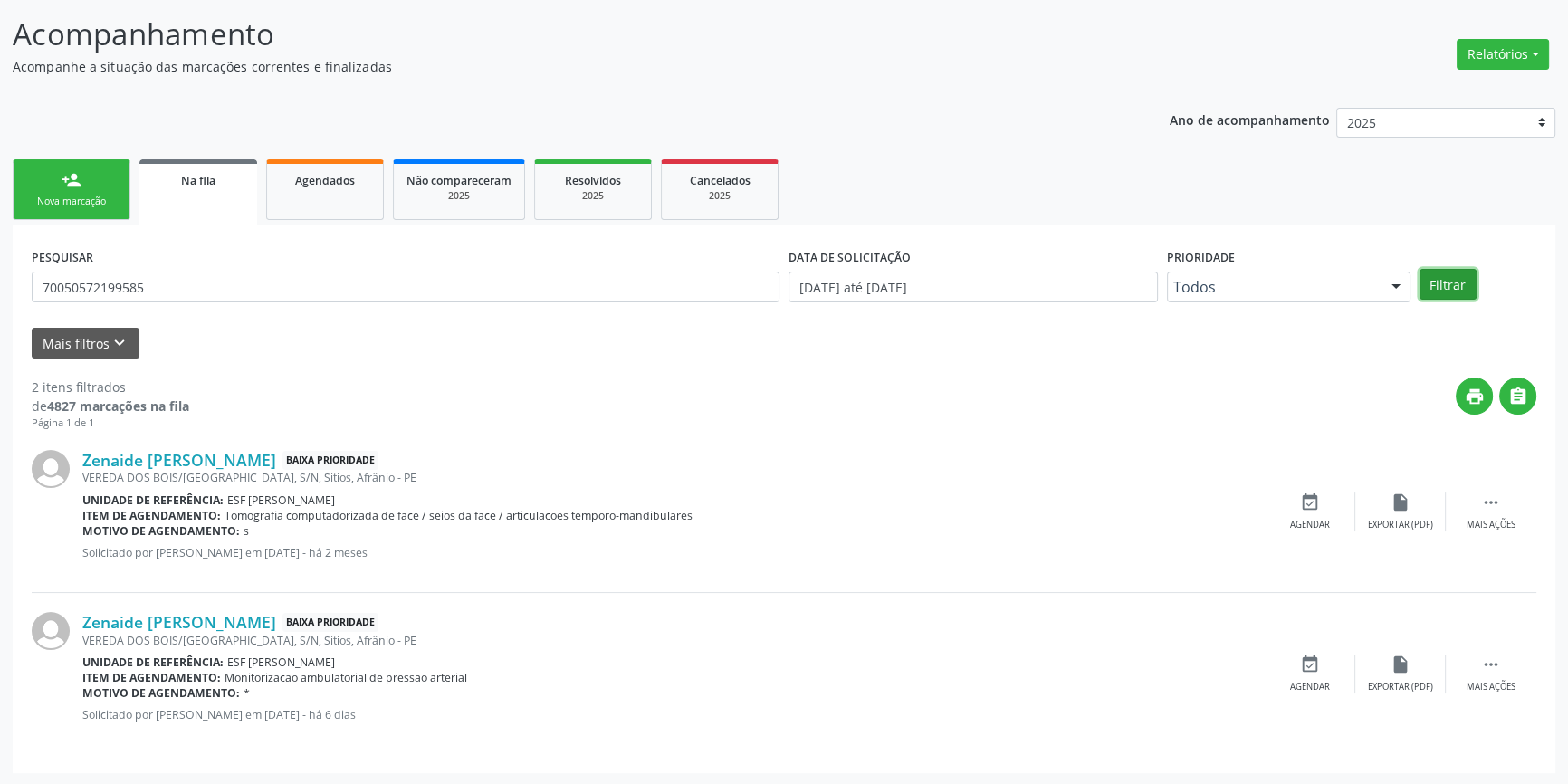
click at [1437, 276] on button "Filtrar" at bounding box center [1448, 284] width 57 height 30
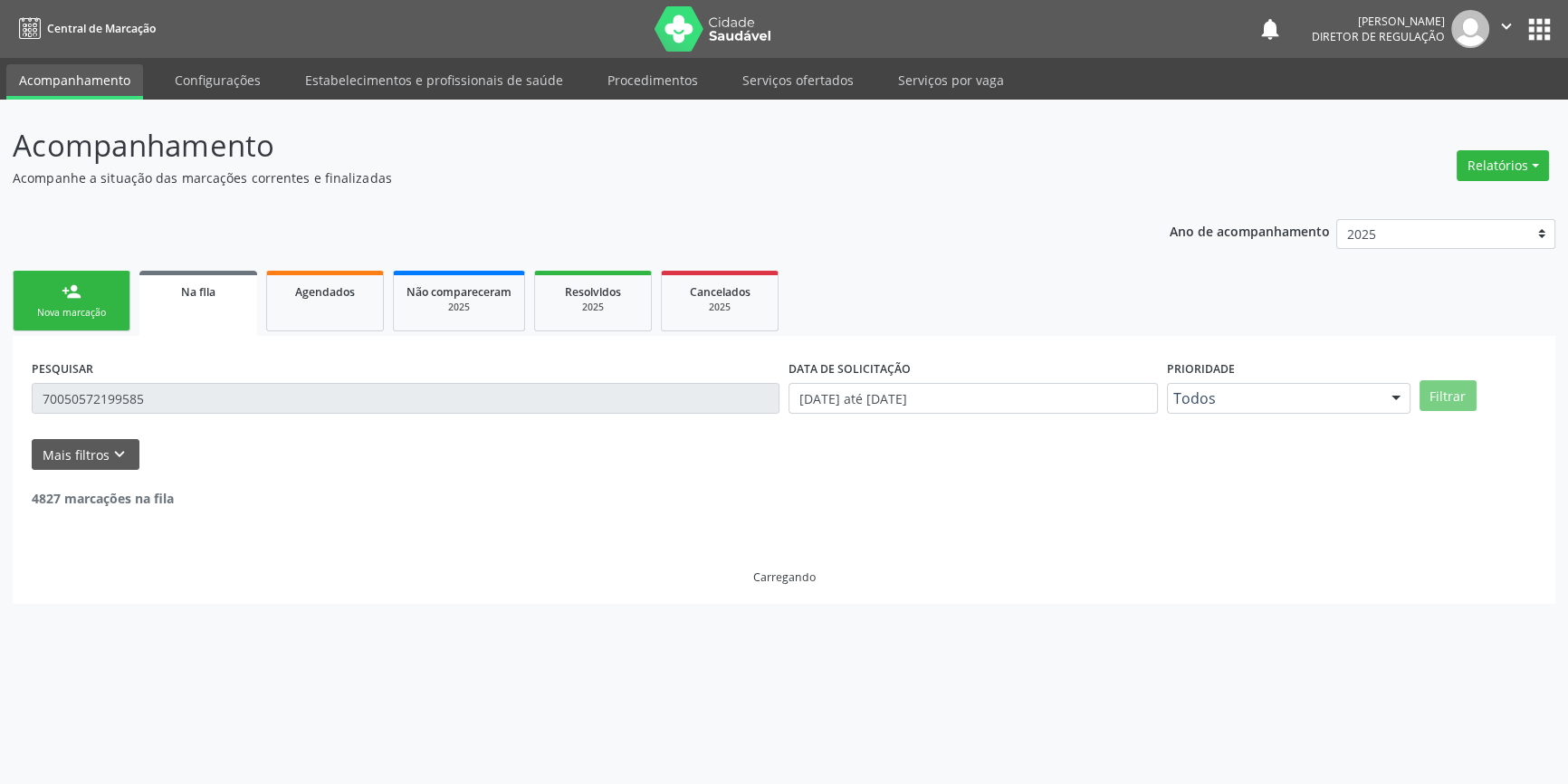
scroll to position [0, 0]
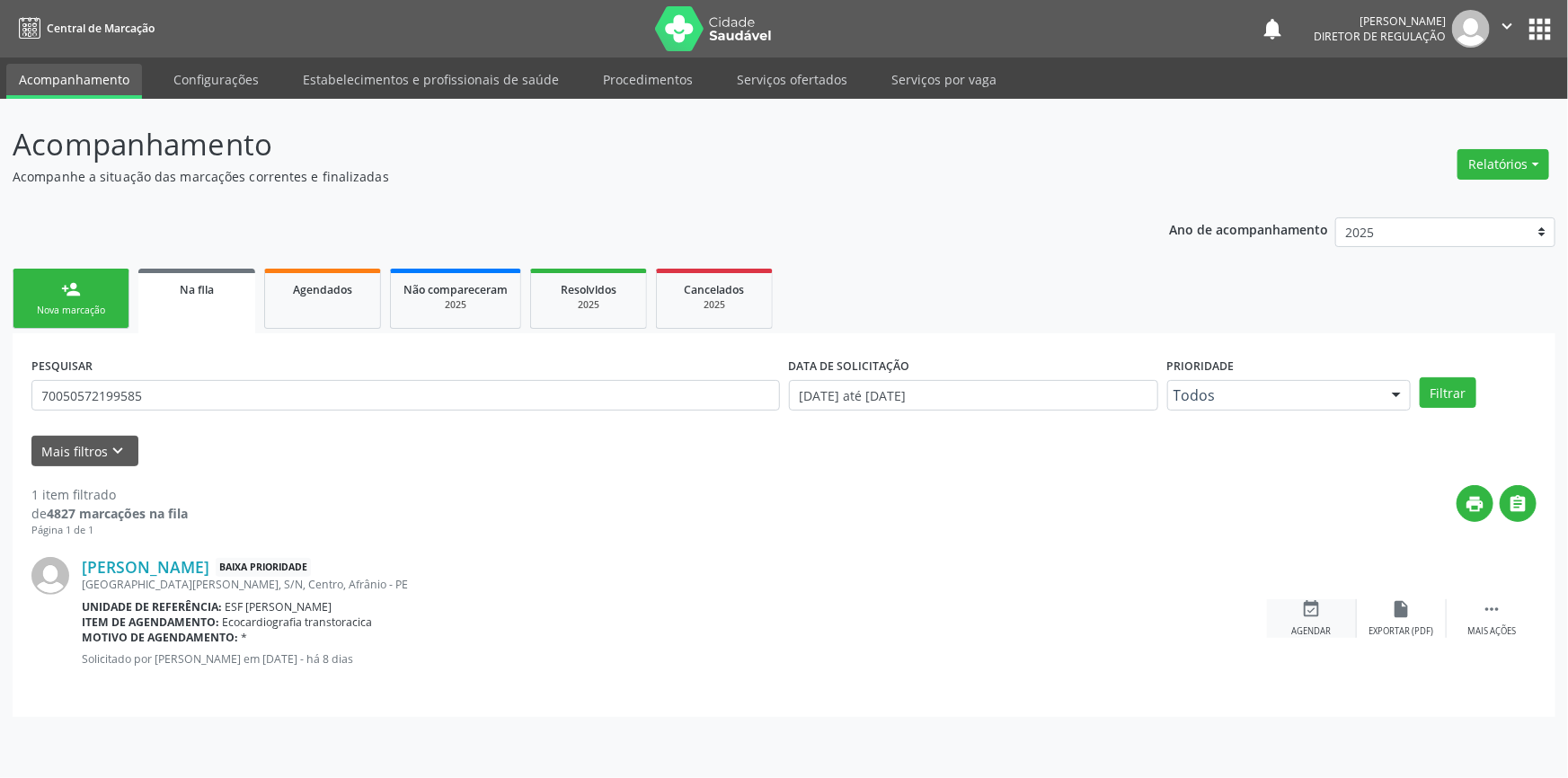
click at [1297, 620] on div "event_available Agendar" at bounding box center [1311, 618] width 89 height 39
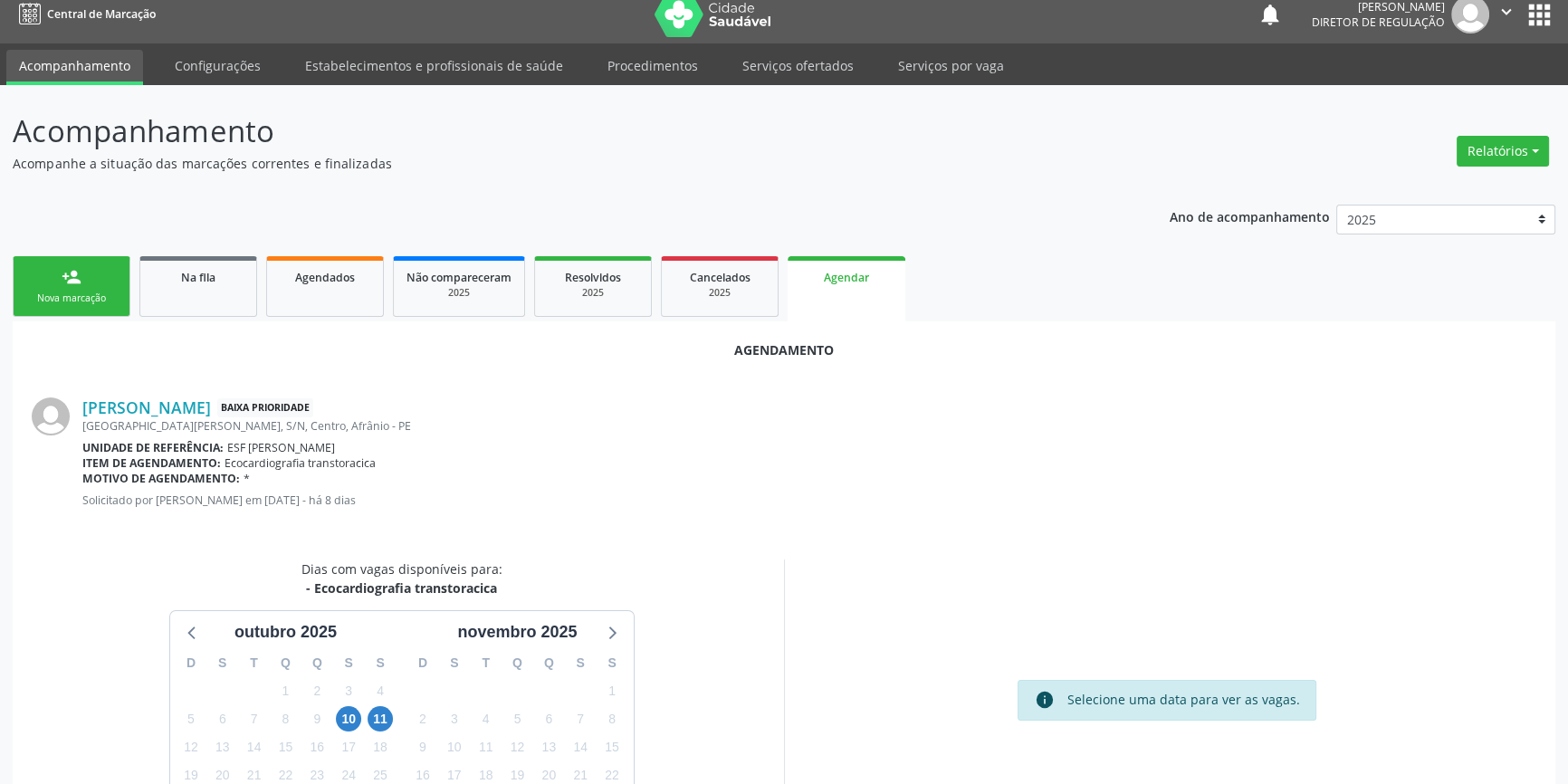
scroll to position [157, 0]
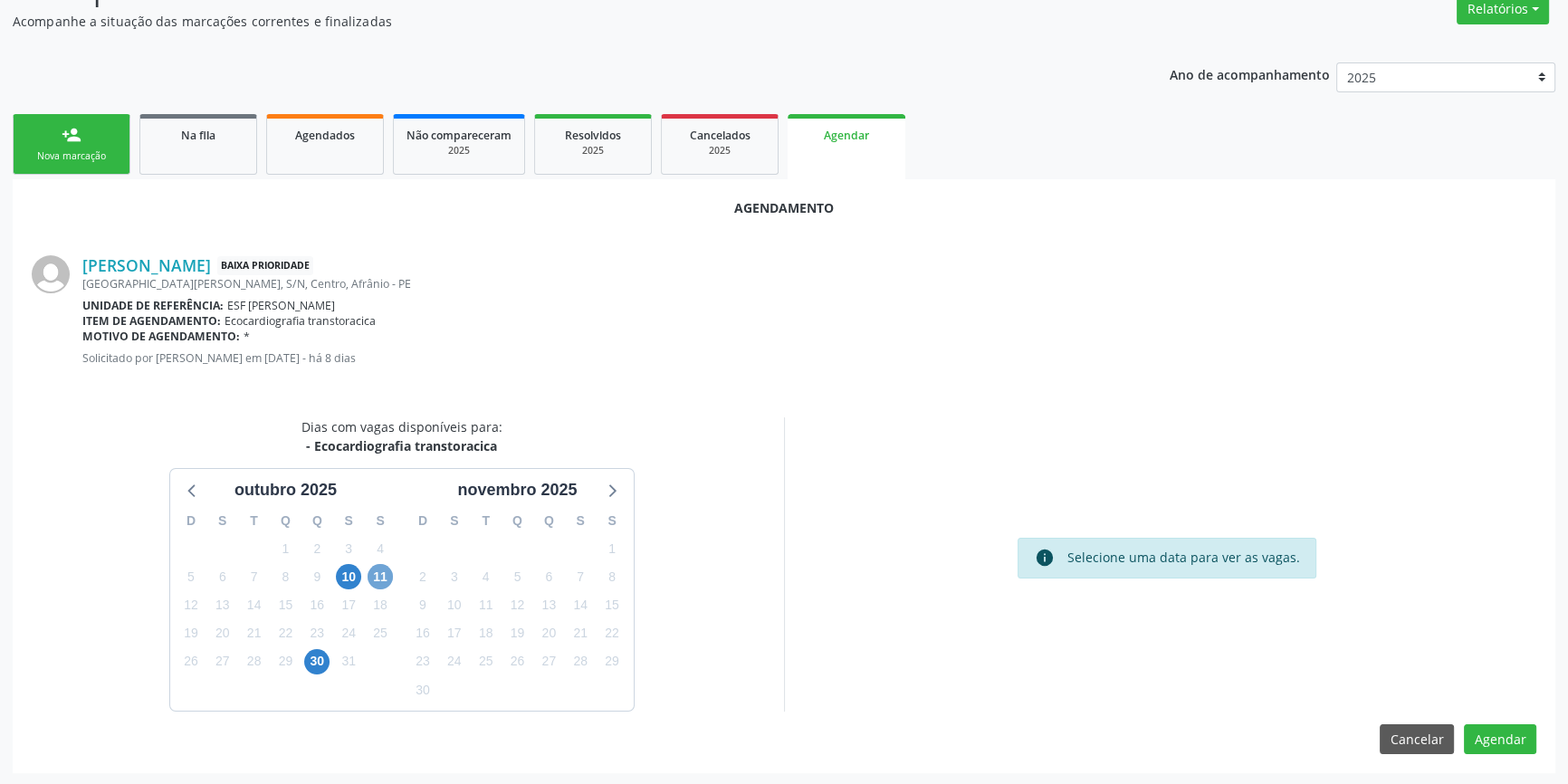
click at [384, 581] on span "11" at bounding box center [380, 576] width 26 height 26
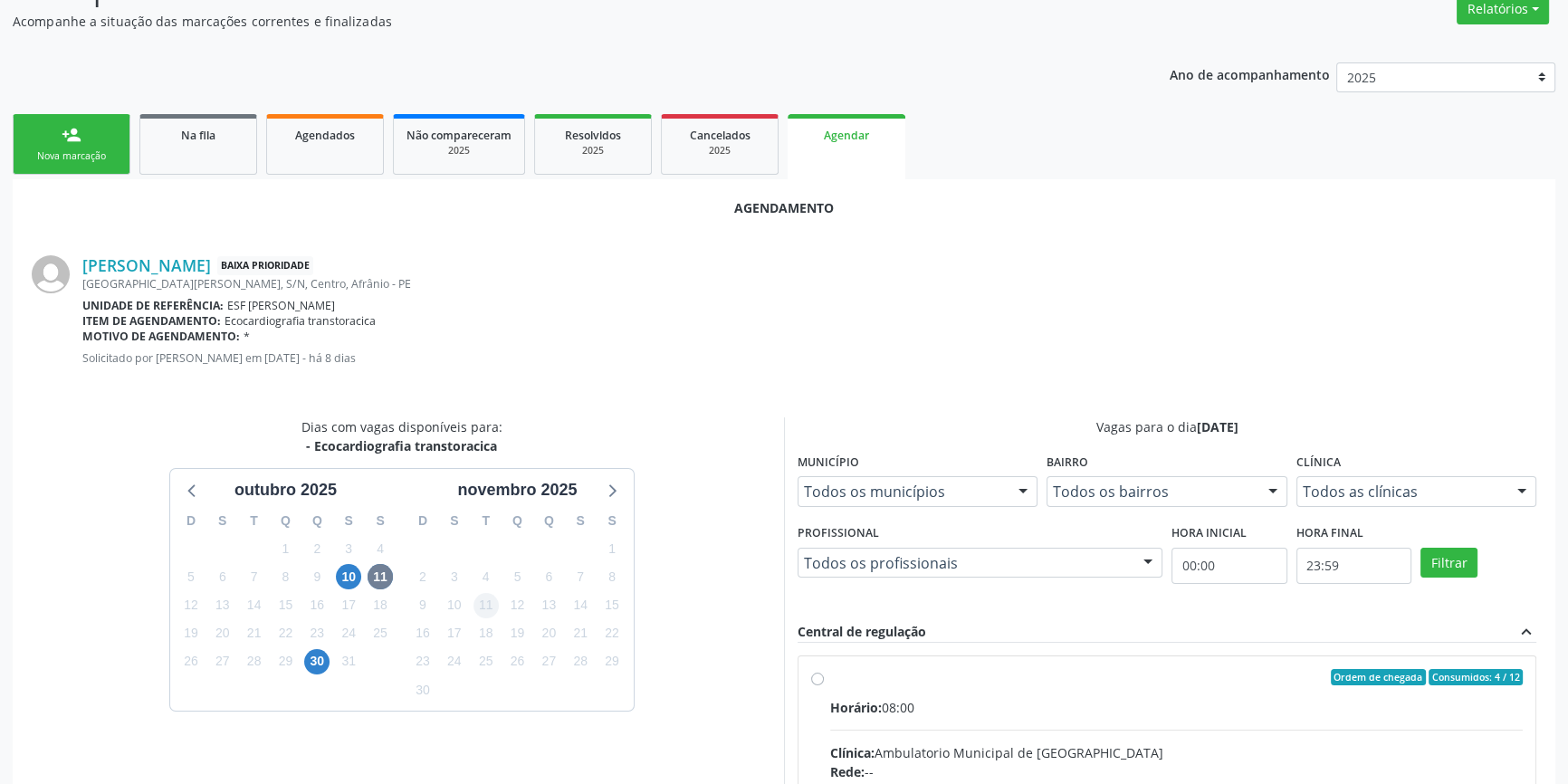
click at [824, 685] on input "Ordem de chegada Consumidos: 4 / 12 Horário: 08:00 Clínica: Ambulatorio Municip…" at bounding box center [817, 677] width 12 height 16
radio input "true"
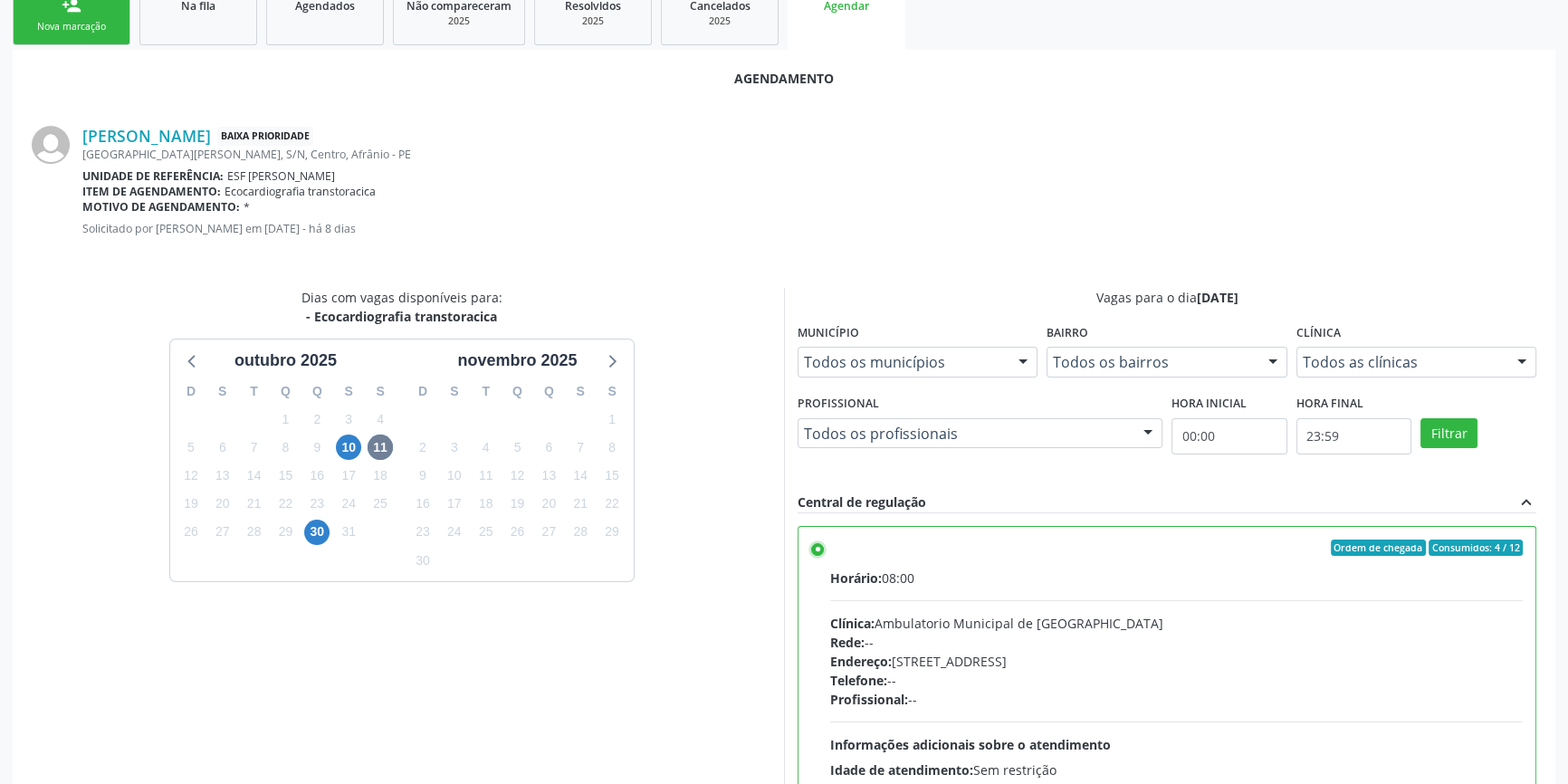
scroll to position [451, 0]
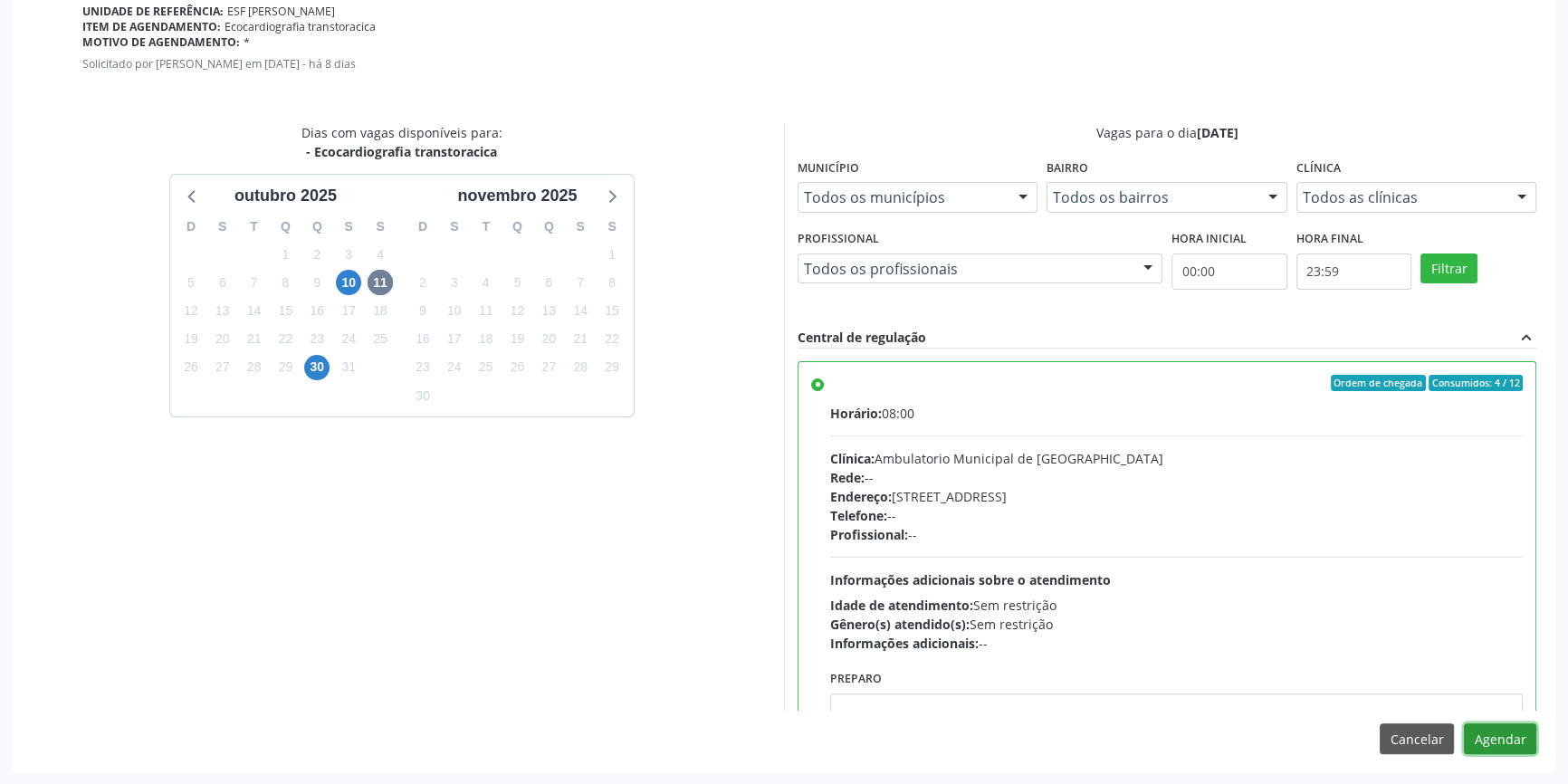
click at [1507, 735] on button "Agendar" at bounding box center [1501, 738] width 72 height 30
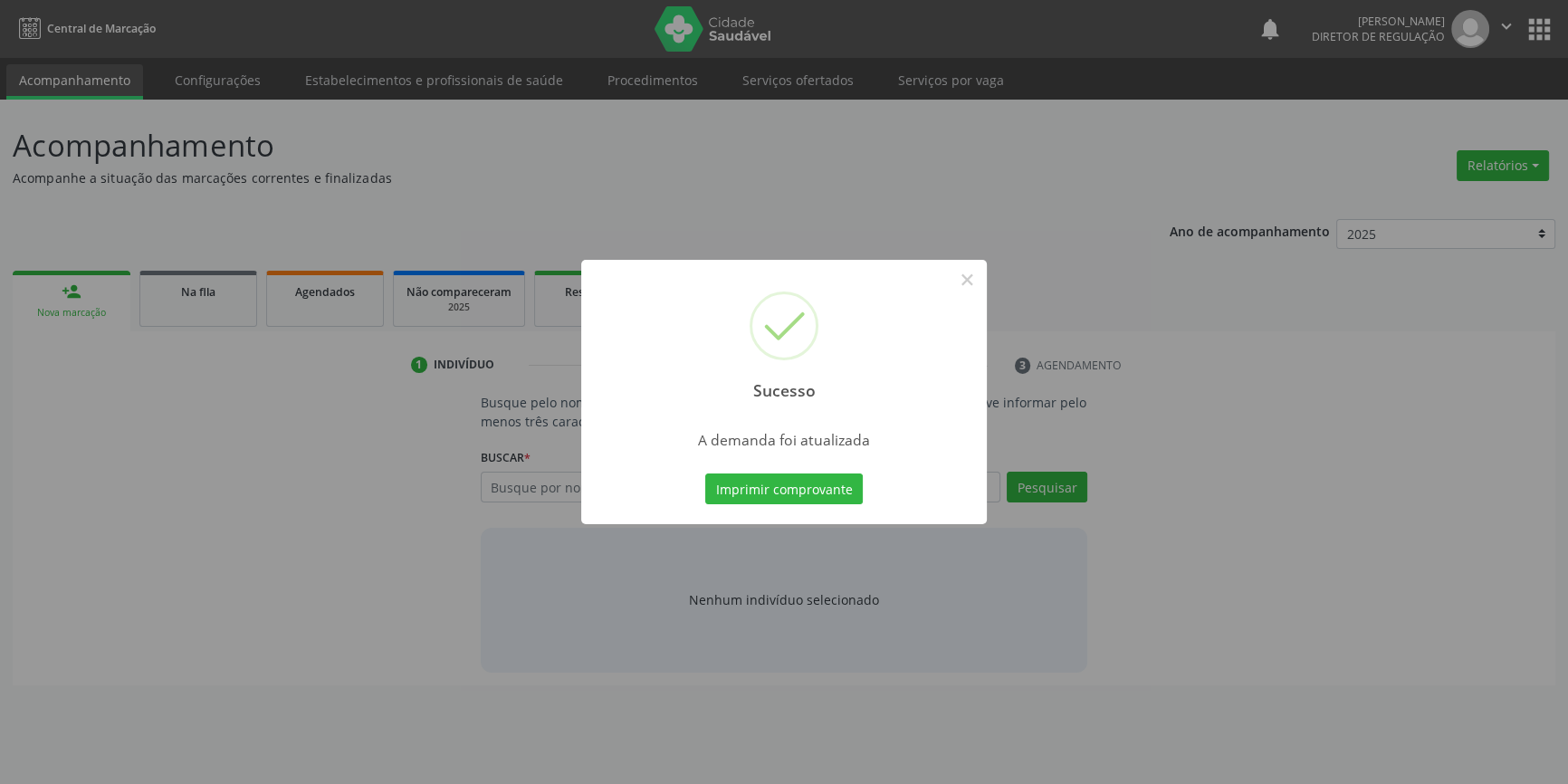
scroll to position [0, 0]
click at [815, 481] on button "Imprimir comprovante" at bounding box center [791, 489] width 158 height 30
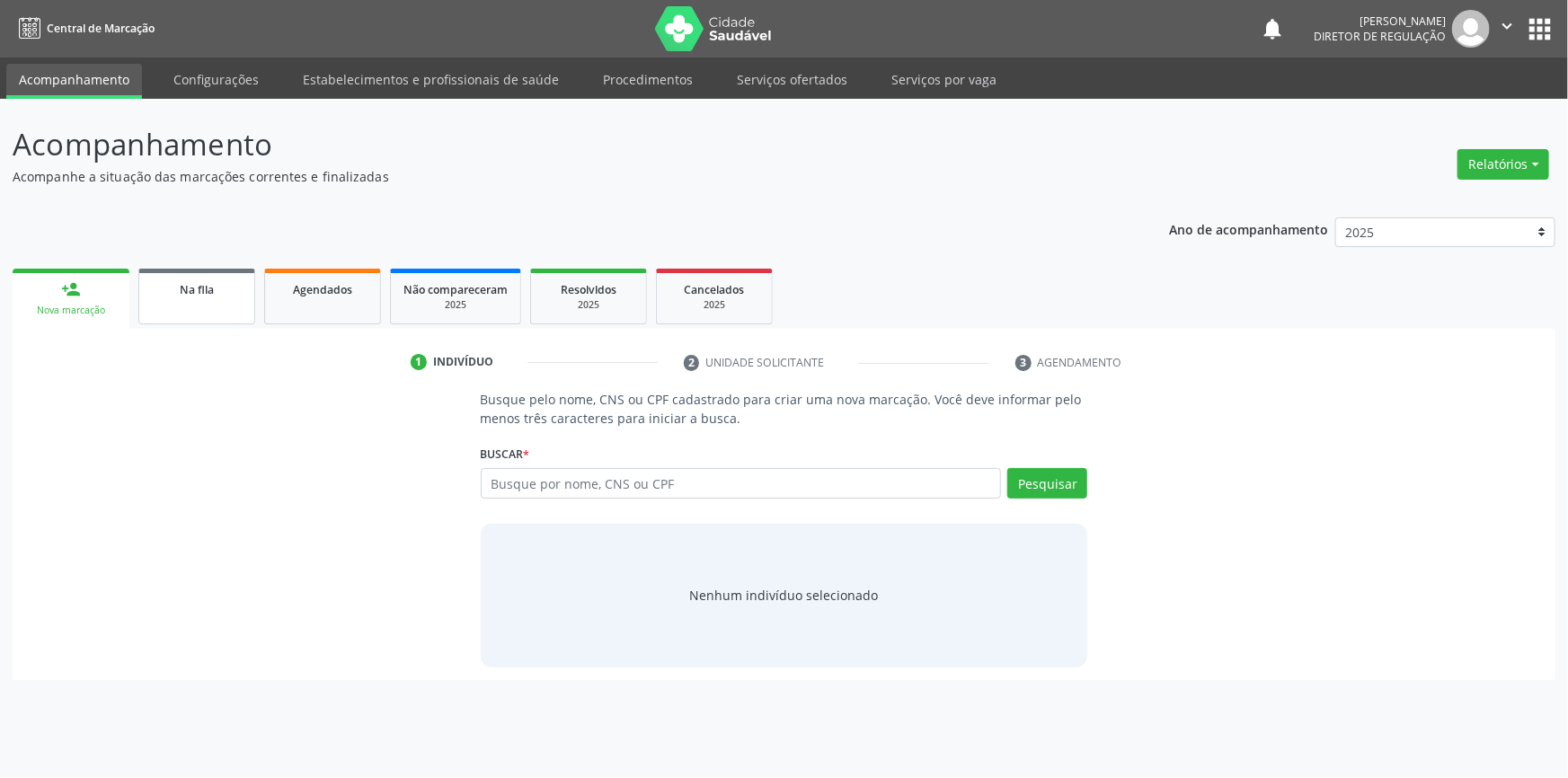
click at [188, 302] on link "Na fila" at bounding box center [197, 296] width 117 height 56
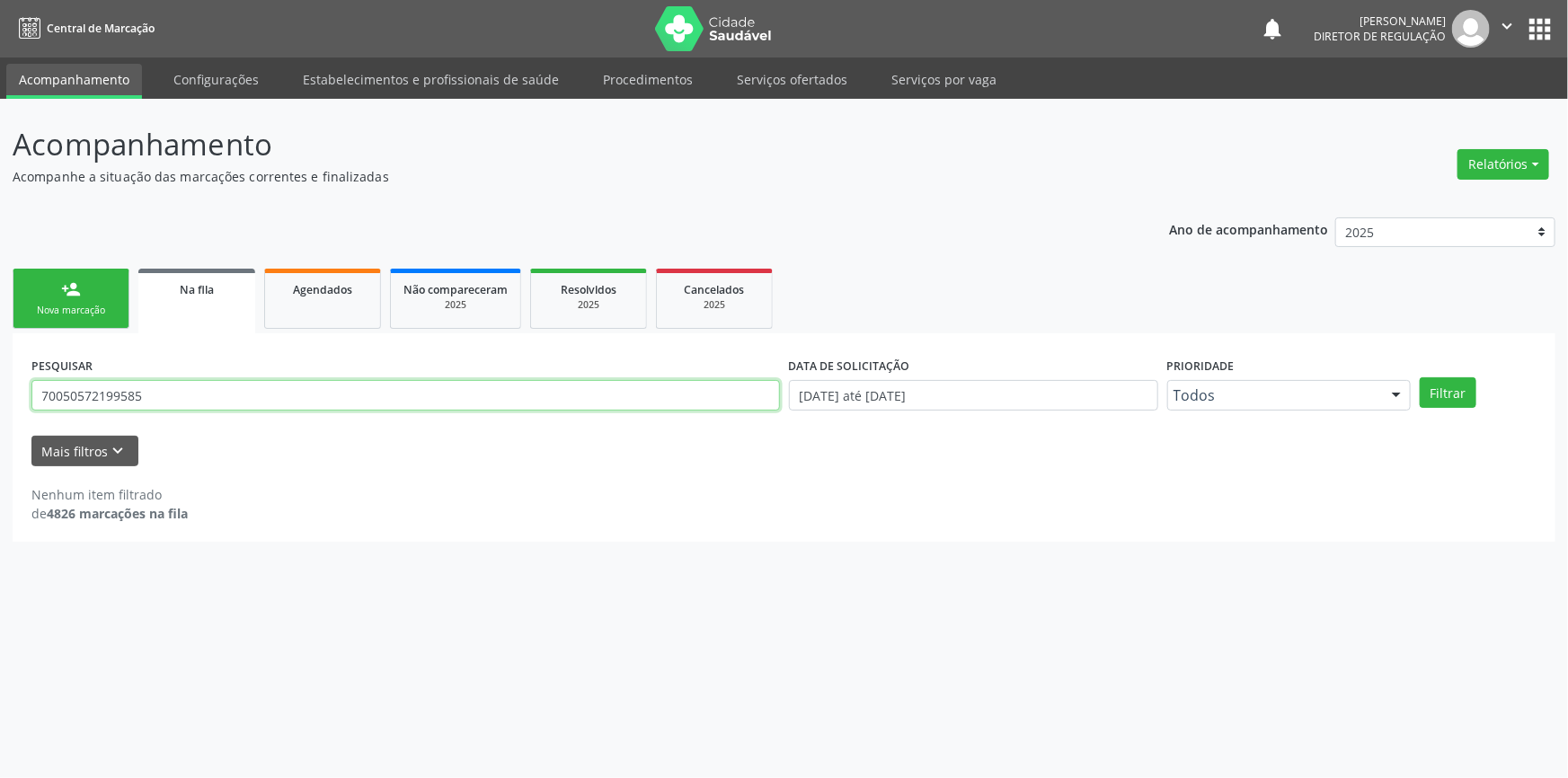
drag, startPoint x: 234, startPoint y: 409, endPoint x: 0, endPoint y: 406, distance: 234.0
click at [0, 412] on div "Acompanhamento Acompanhe a situação das marcações correntes e finalizadas Relat…" at bounding box center [784, 438] width 1568 height 679
type input "702100861911970"
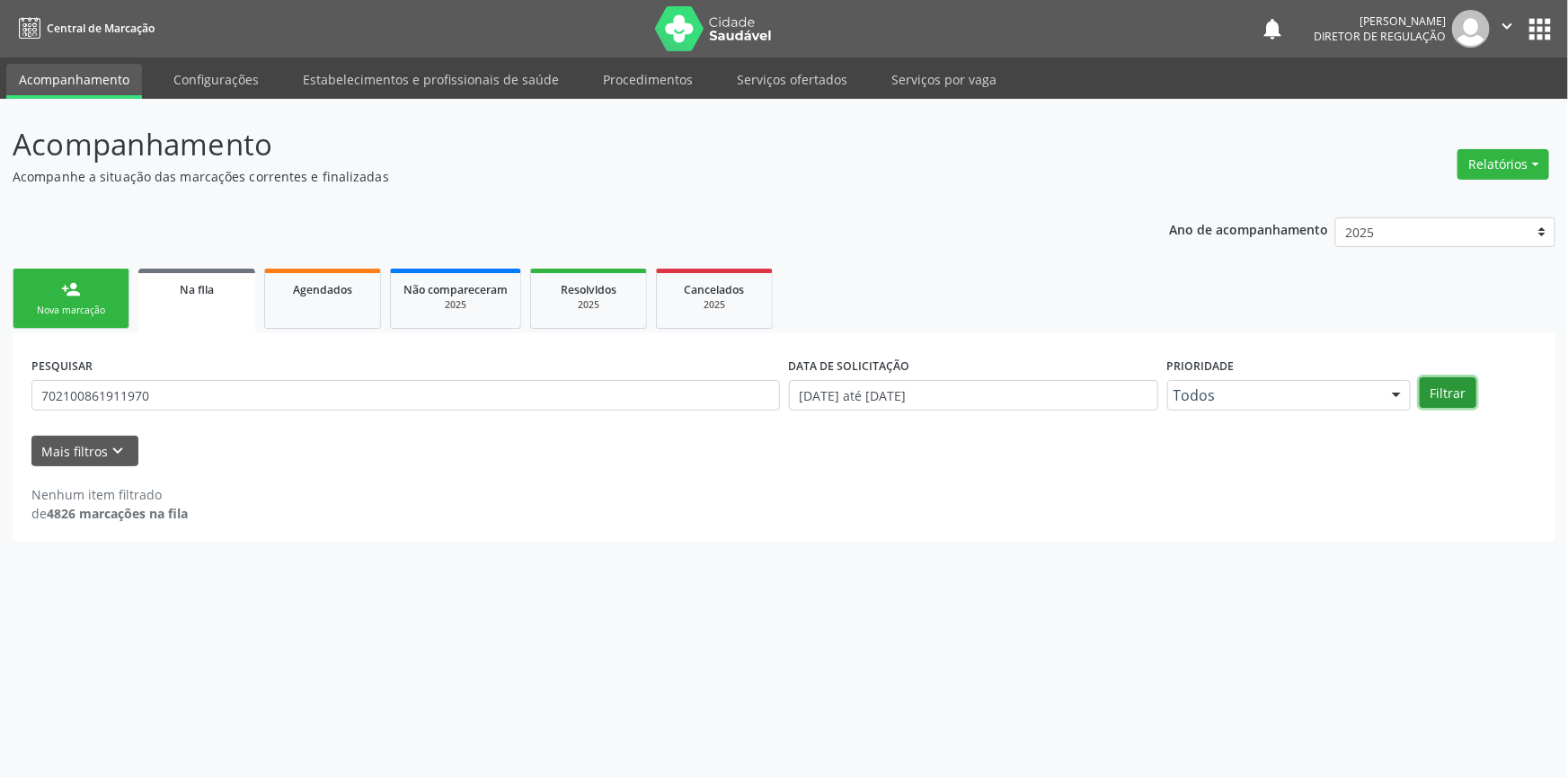
click at [1464, 385] on button "Filtrar" at bounding box center [1447, 393] width 57 height 30
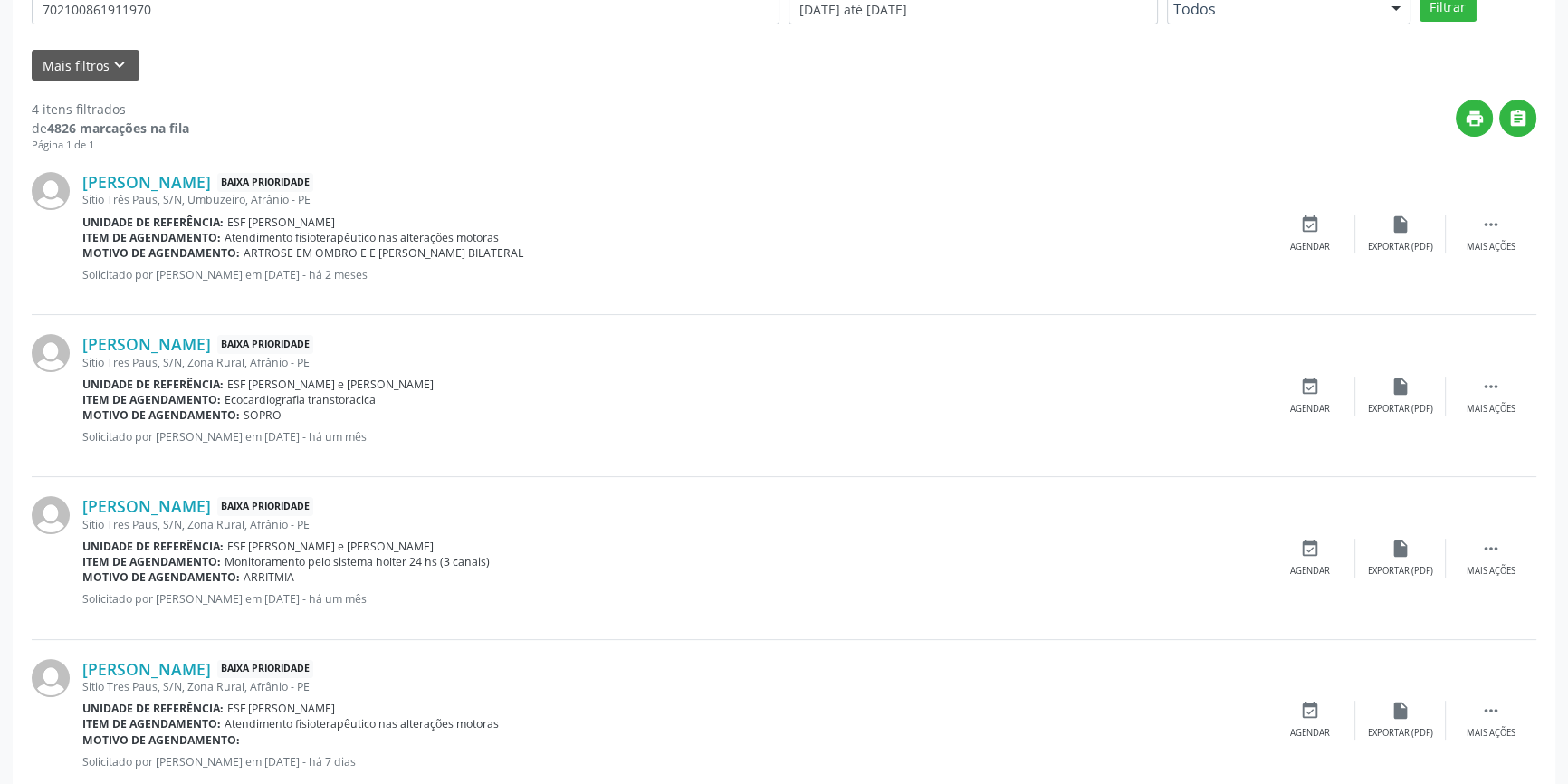
scroll to position [411, 0]
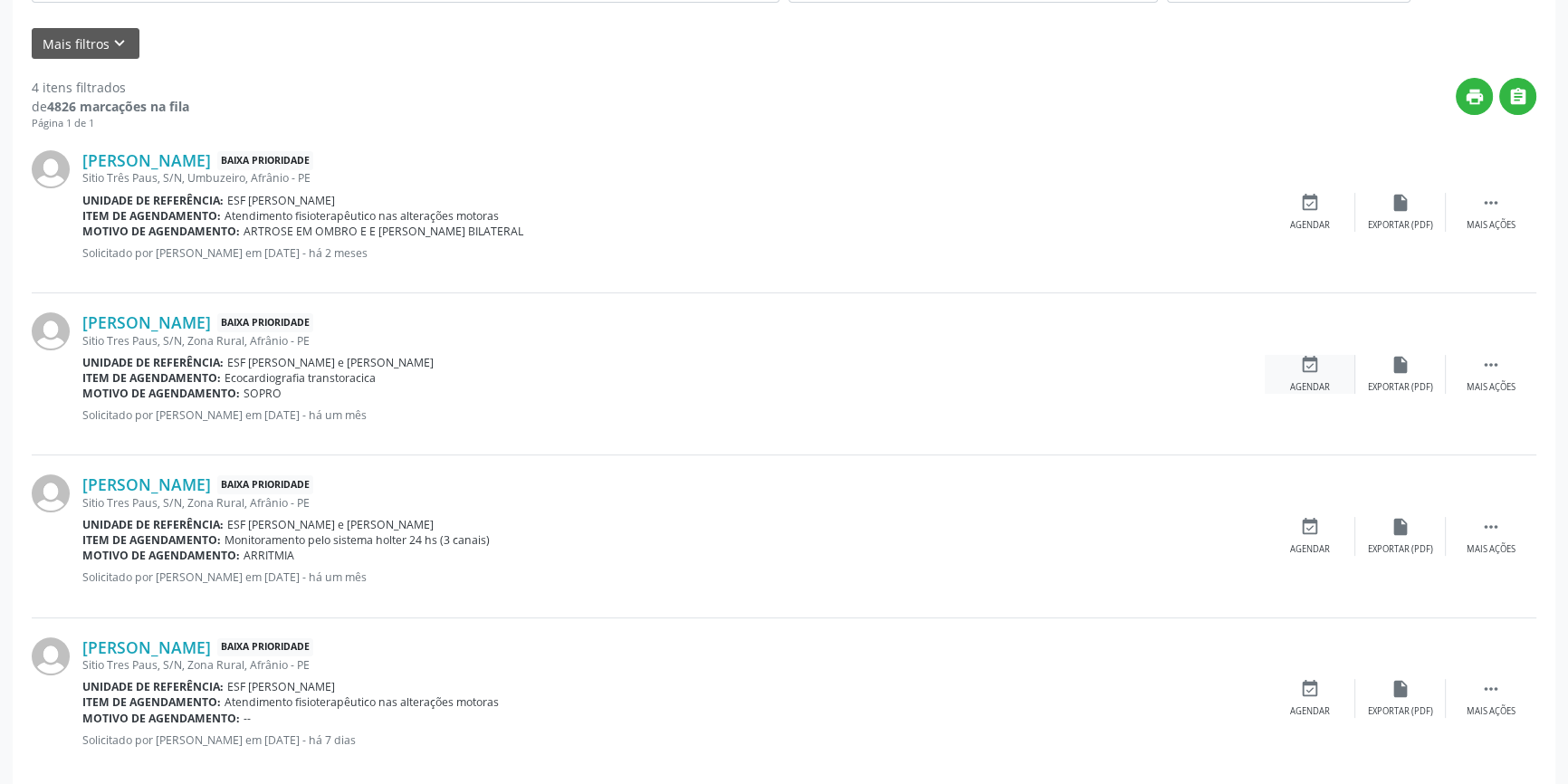
click at [1319, 371] on icon "event_available" at bounding box center [1310, 364] width 20 height 20
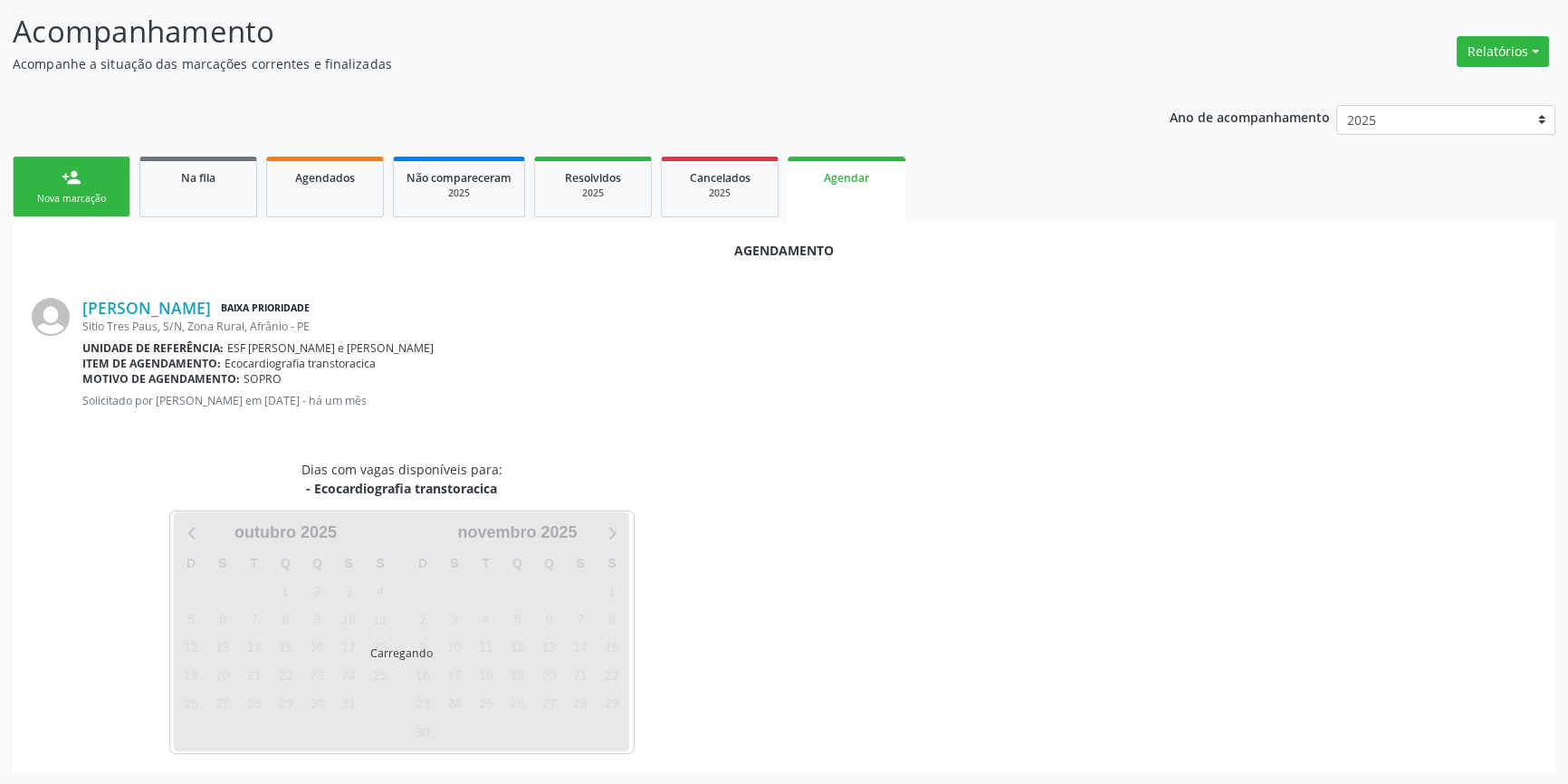
scroll to position [157, 0]
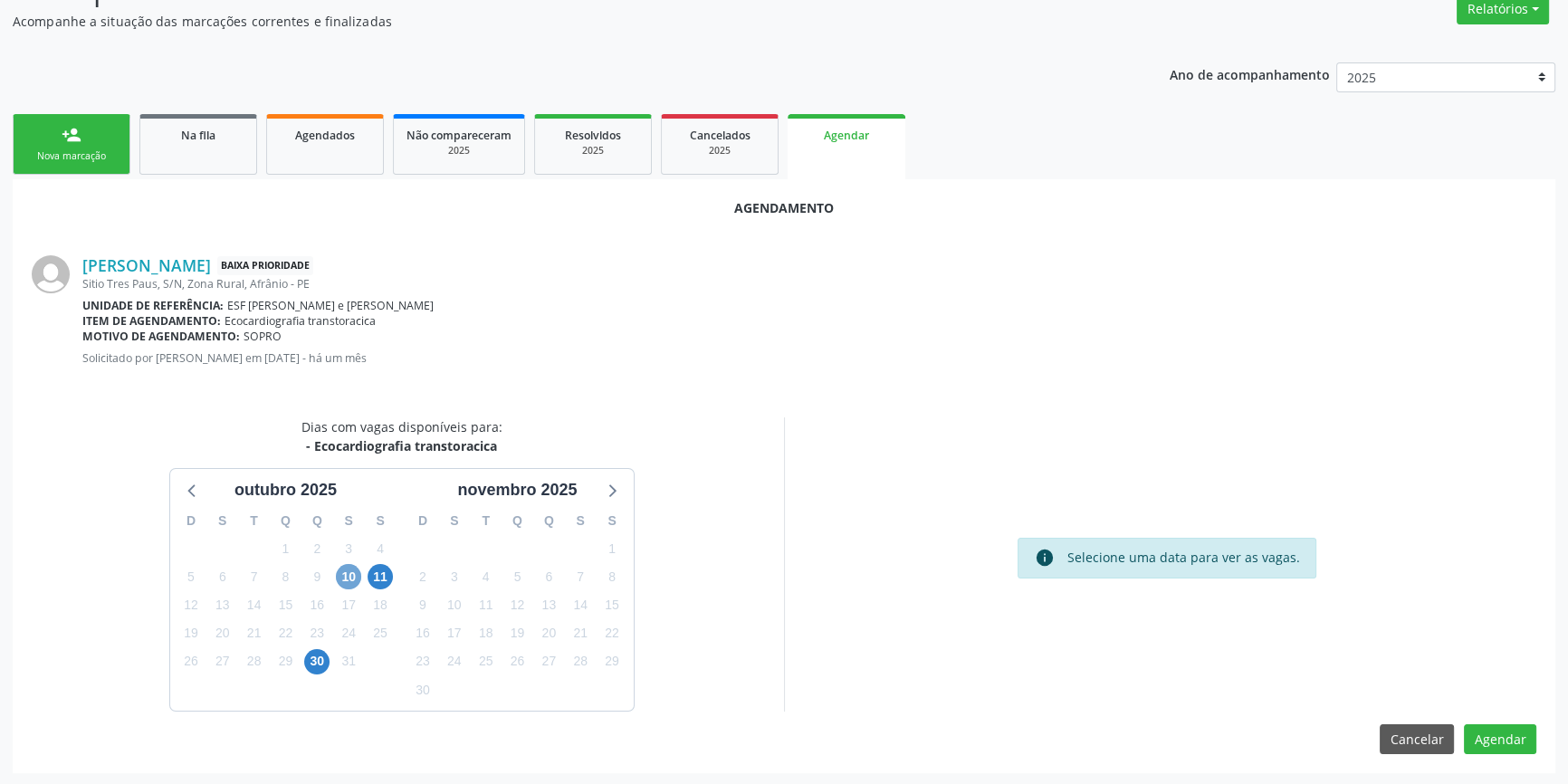
click at [338, 570] on span "10" at bounding box center [348, 576] width 26 height 26
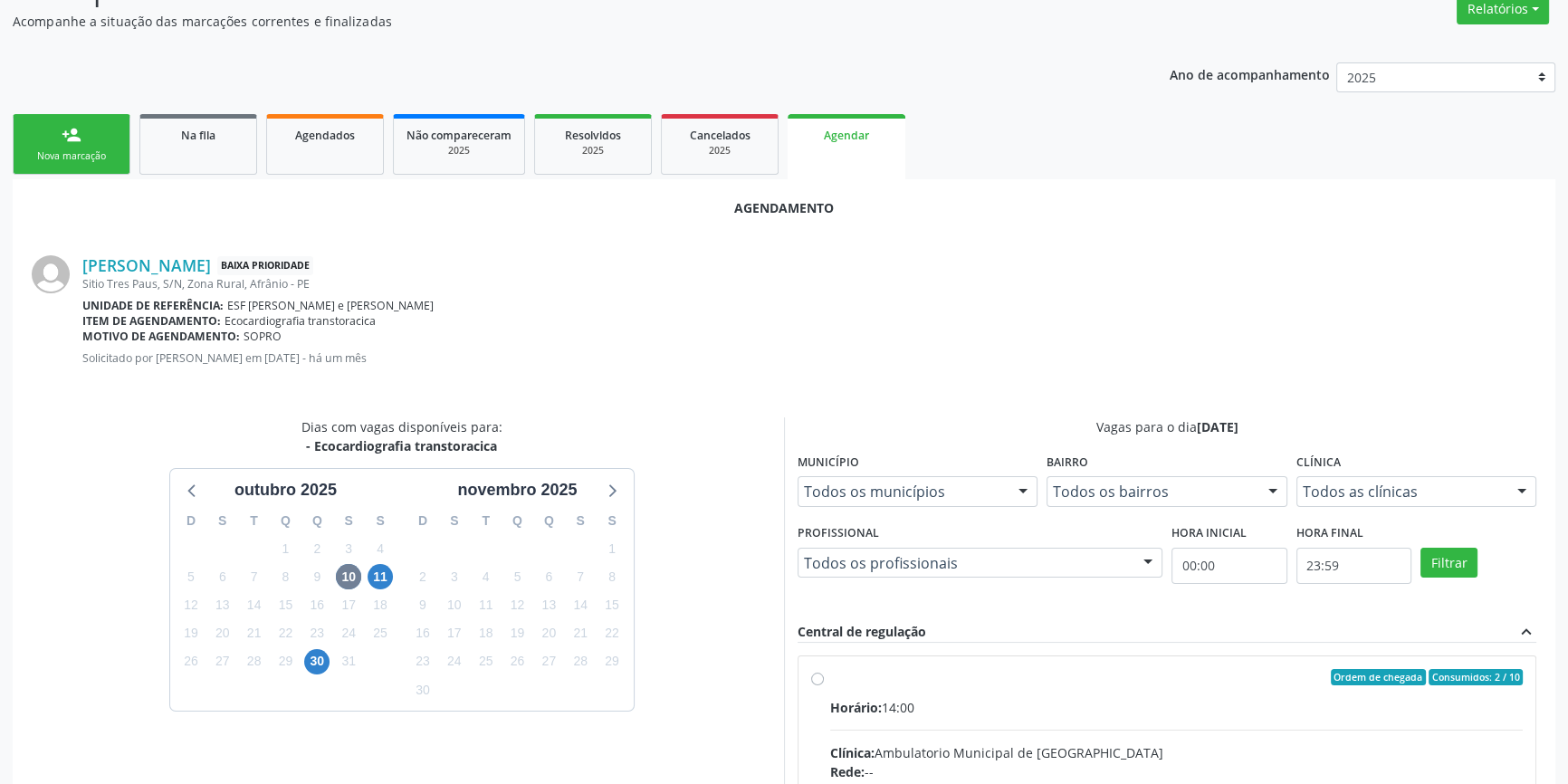
click at [824, 685] on input "Ordem de chegada Consumidos: 2 / 10 Horário: 14:00 Clínica: Ambulatorio Municip…" at bounding box center [817, 677] width 12 height 16
radio input "true"
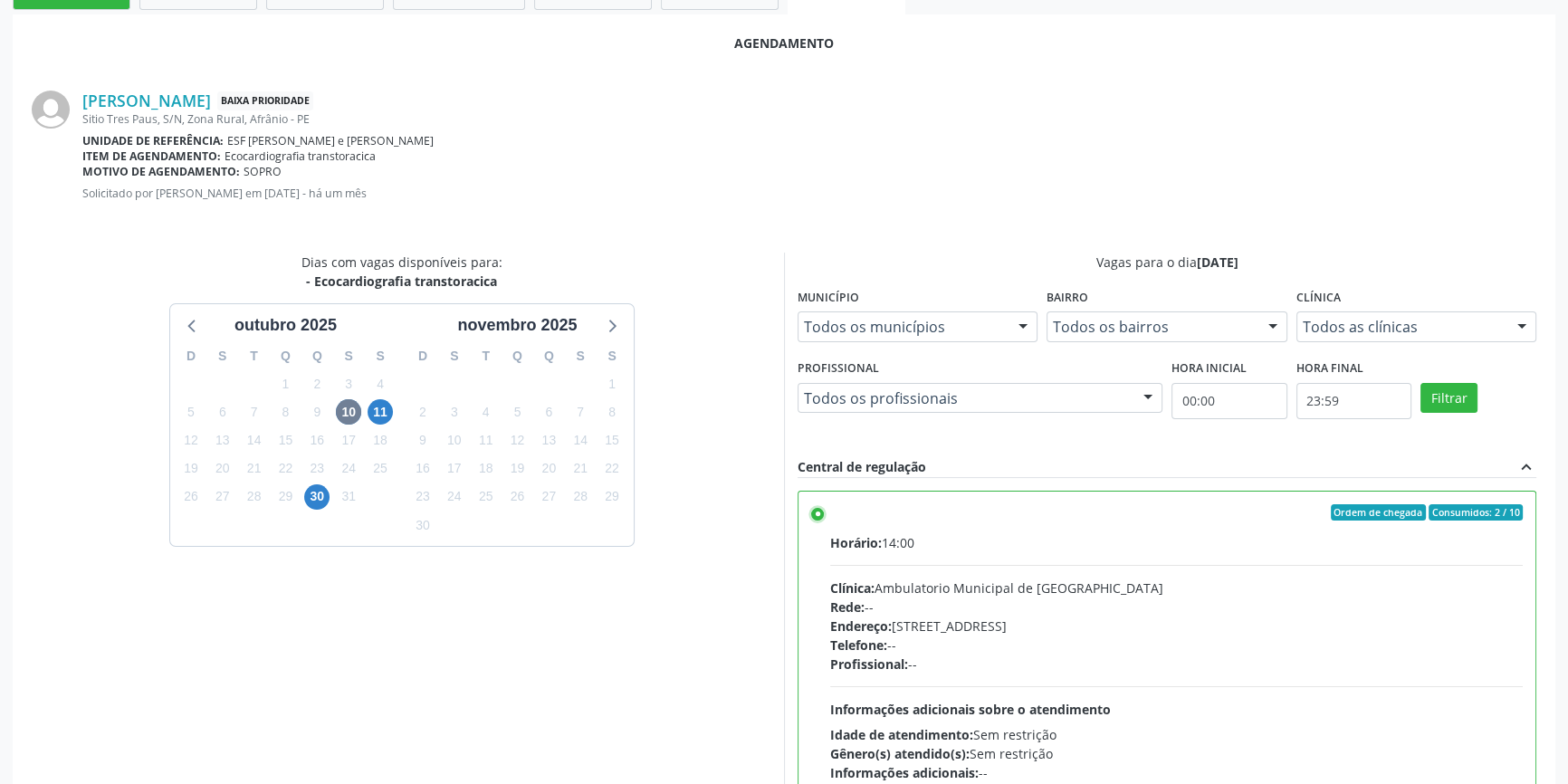
scroll to position [451, 0]
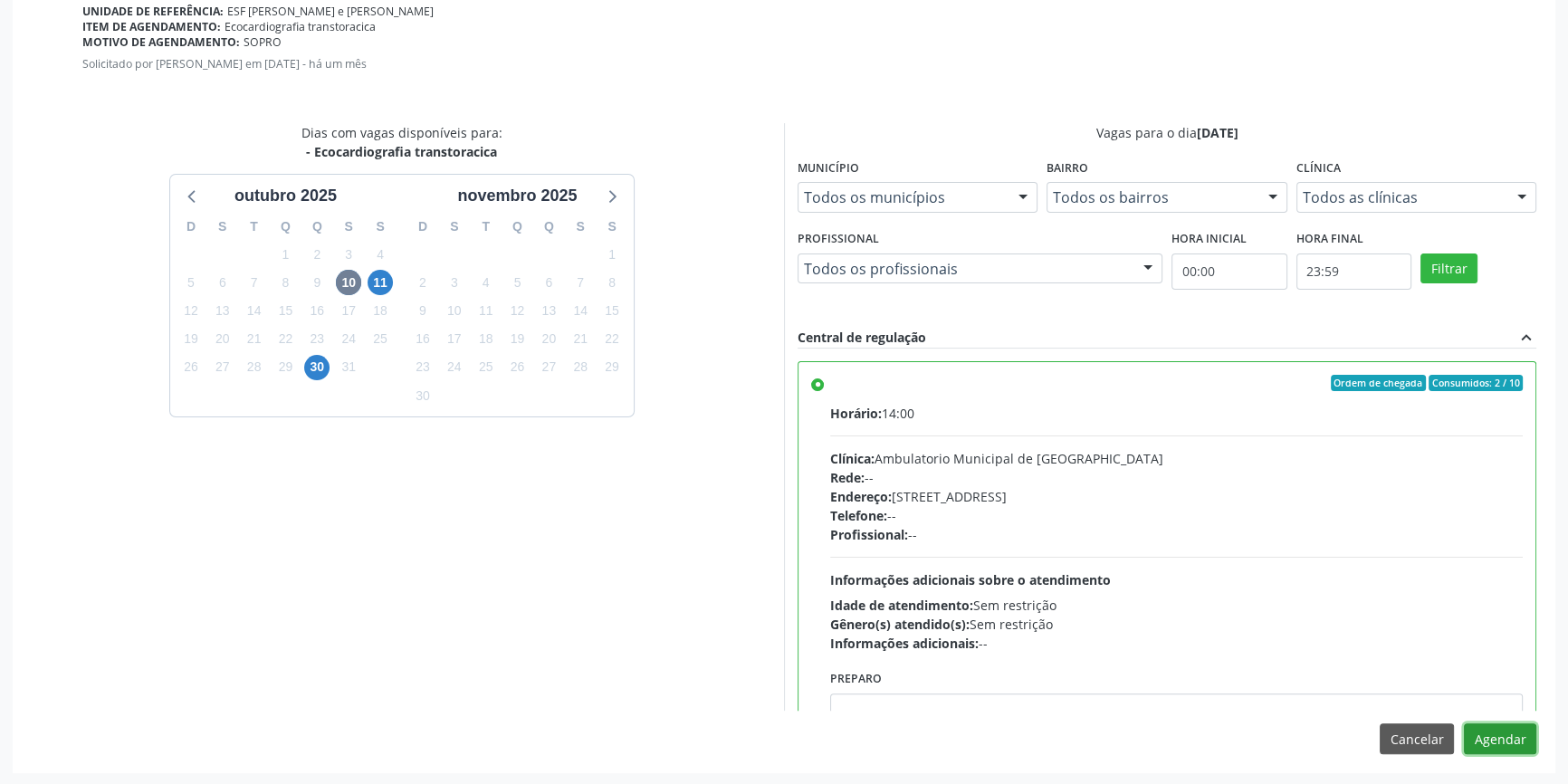
click at [1469, 735] on button "Agendar" at bounding box center [1501, 738] width 72 height 30
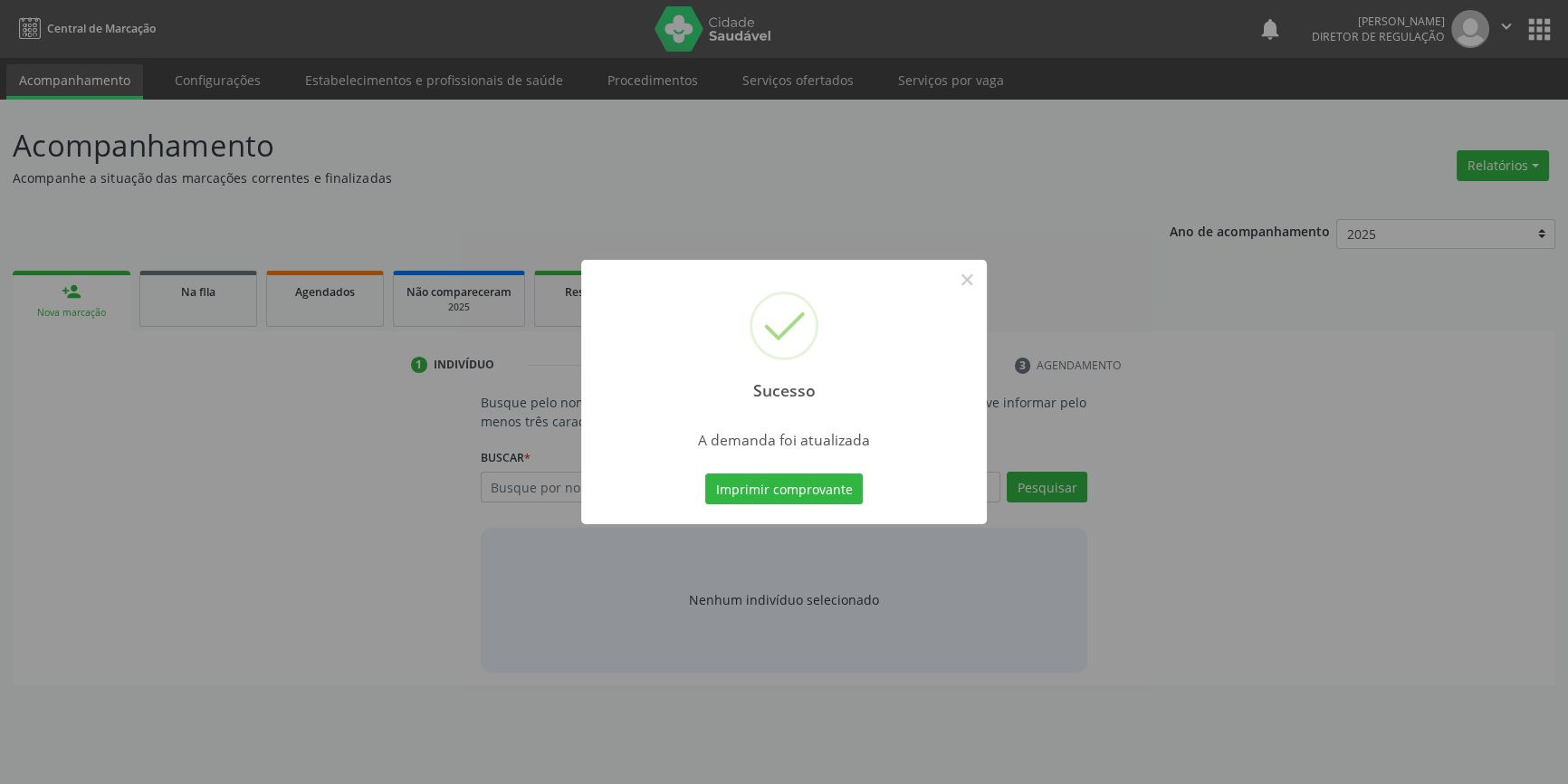
scroll to position [0, 0]
click at [784, 477] on button "Imprimir comprovante" at bounding box center [791, 489] width 158 height 30
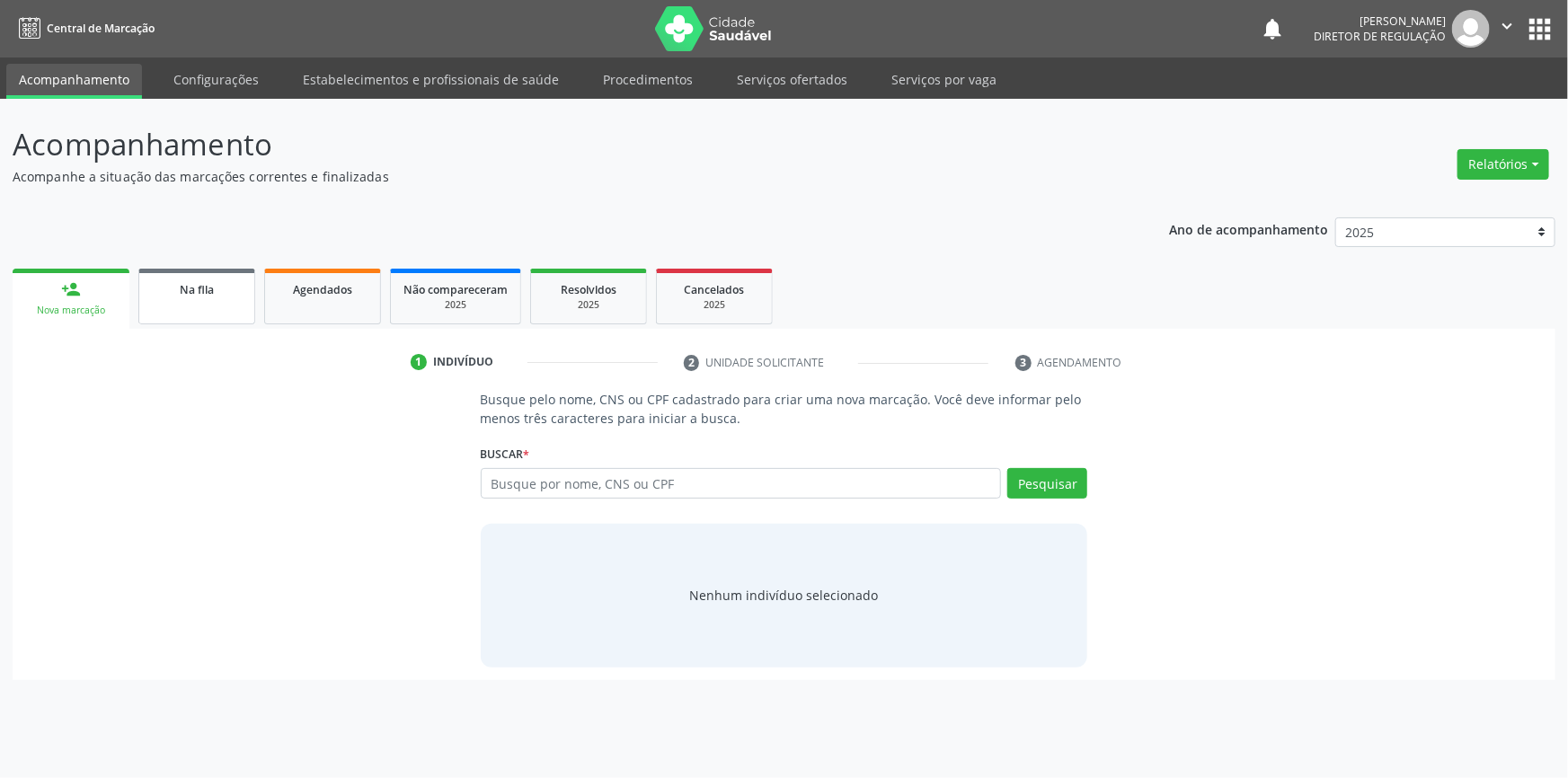
click at [197, 302] on link "Na fila" at bounding box center [197, 296] width 117 height 56
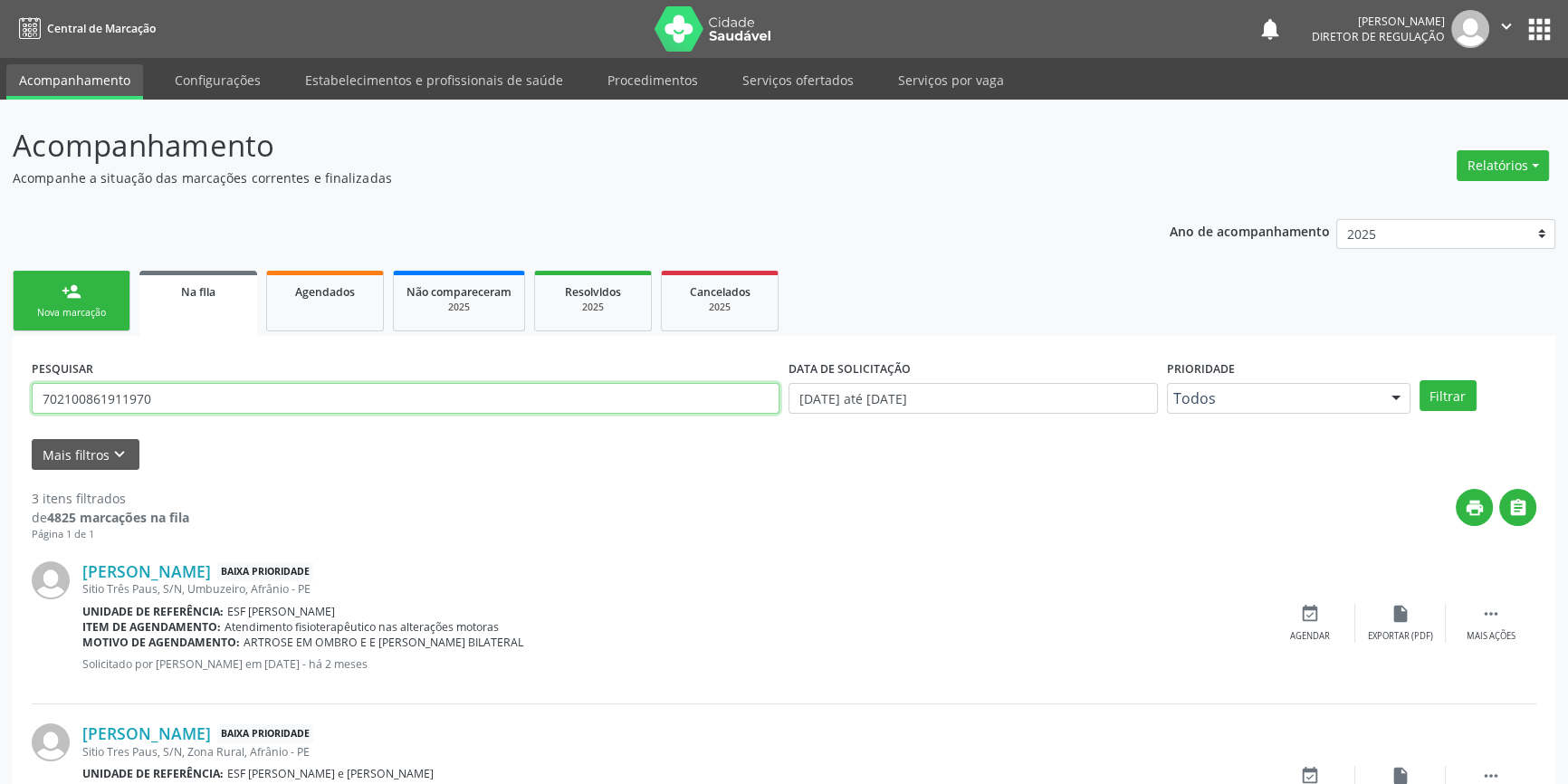
drag, startPoint x: 253, startPoint y: 412, endPoint x: 0, endPoint y: 386, distance: 254.3
click at [0, 386] on div "Acompanhamento Acompanhe a situação das marcações correntes e finalizadas Relat…" at bounding box center [784, 580] width 1568 height 961
click at [1451, 381] on button "Filtrar" at bounding box center [1448, 396] width 57 height 30
drag, startPoint x: 240, startPoint y: 405, endPoint x: 63, endPoint y: 406, distance: 177.0
click at [0, 406] on div "Acompanhamento Acompanhe a situação das marcações correntes e finalizadas Relat…" at bounding box center [784, 498] width 1568 height 797
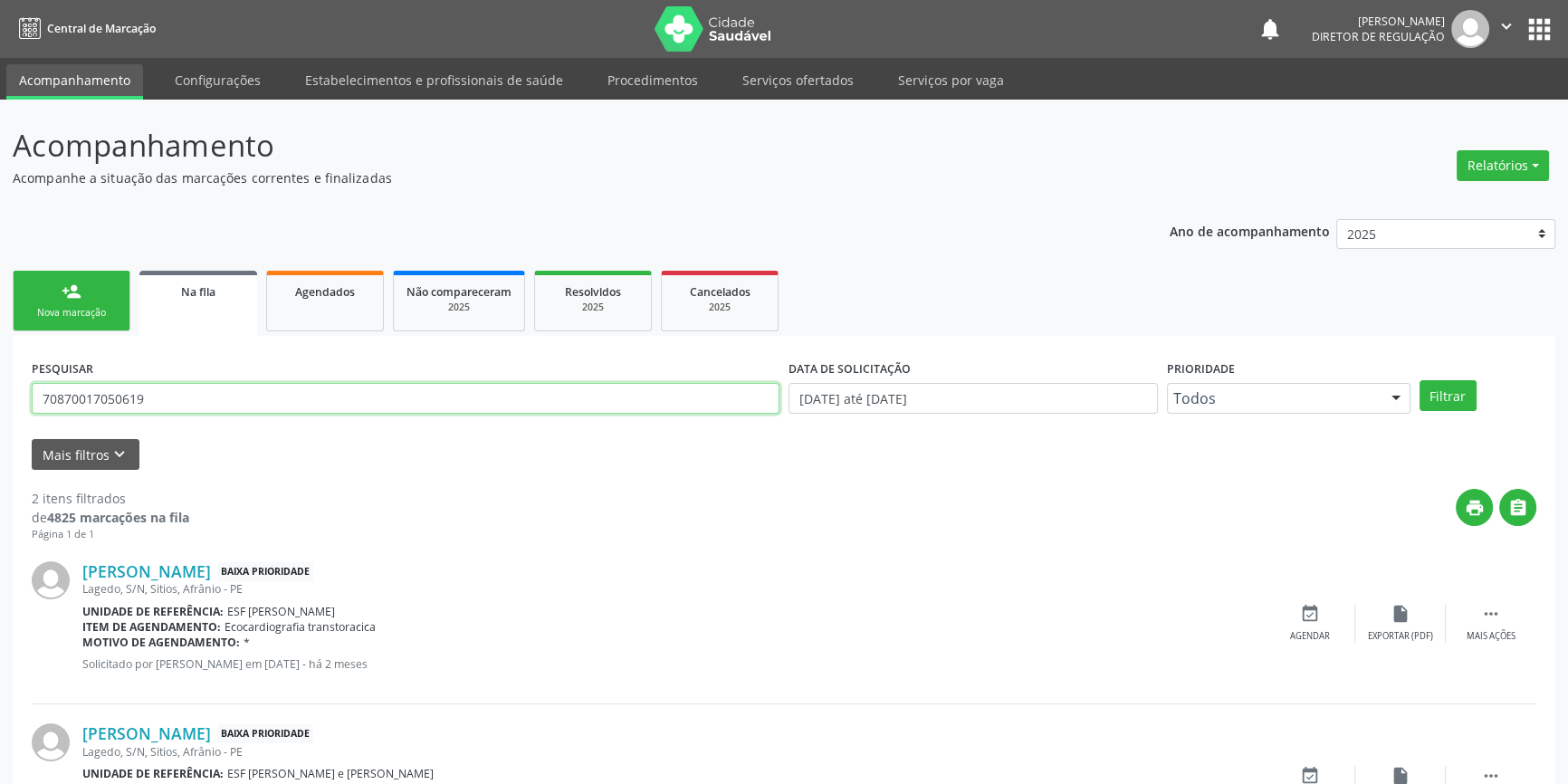
type input "708700170506197"
click at [1443, 387] on button "Filtrar" at bounding box center [1448, 396] width 57 height 30
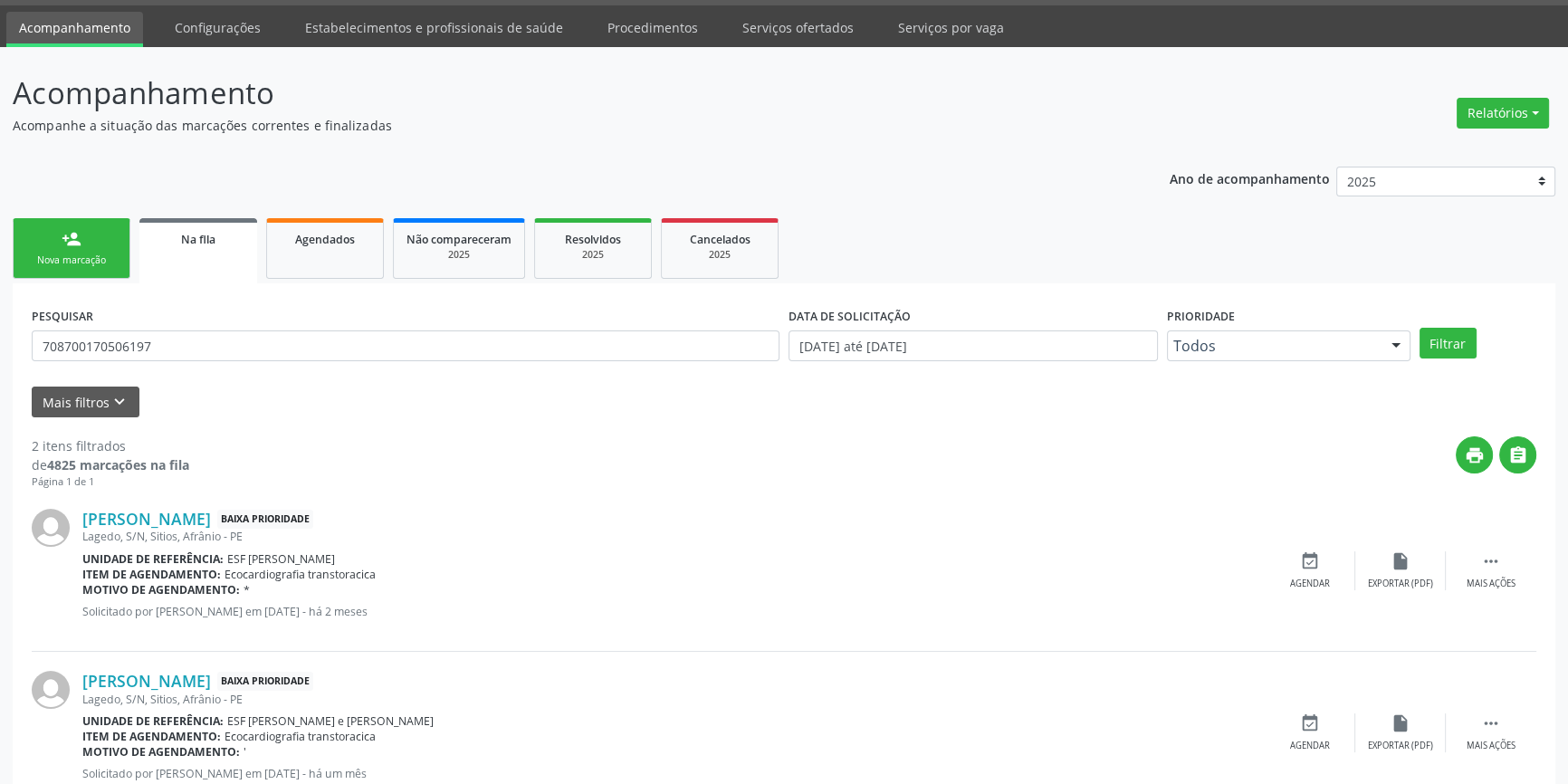
scroll to position [82, 0]
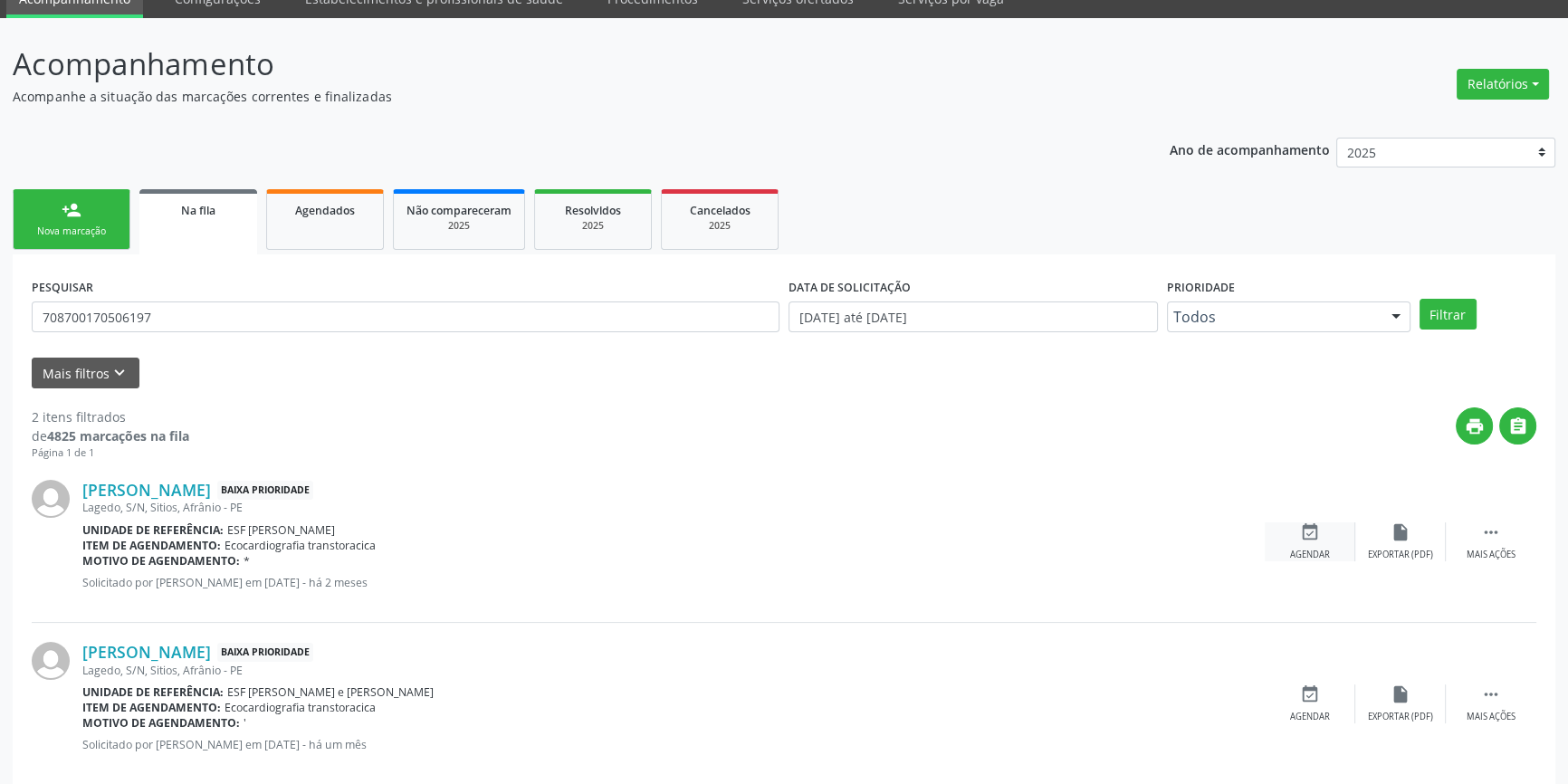
click at [1295, 527] on div "event_available Agendar" at bounding box center [1310, 541] width 90 height 39
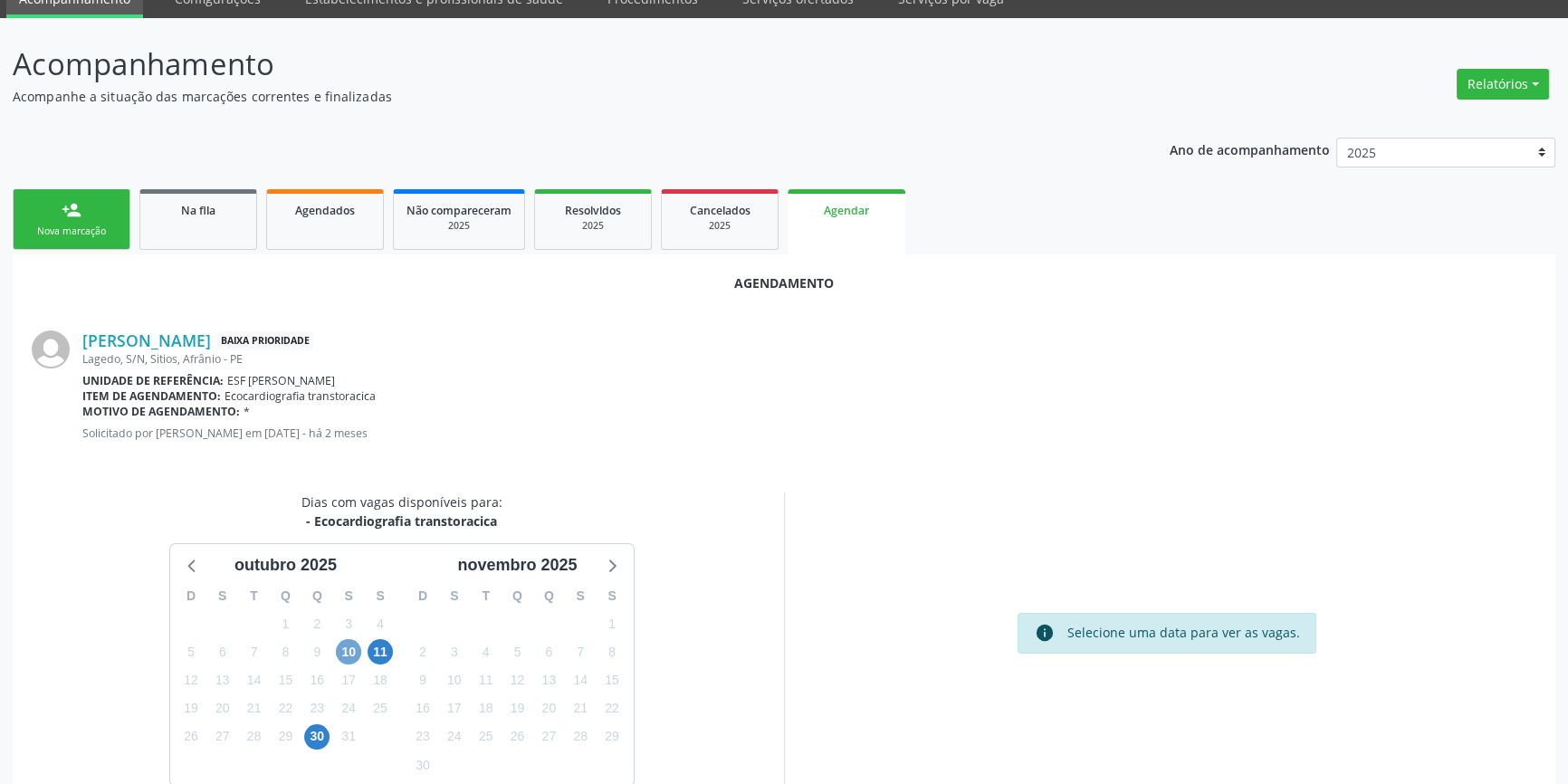
click at [359, 644] on span "10" at bounding box center [348, 651] width 26 height 26
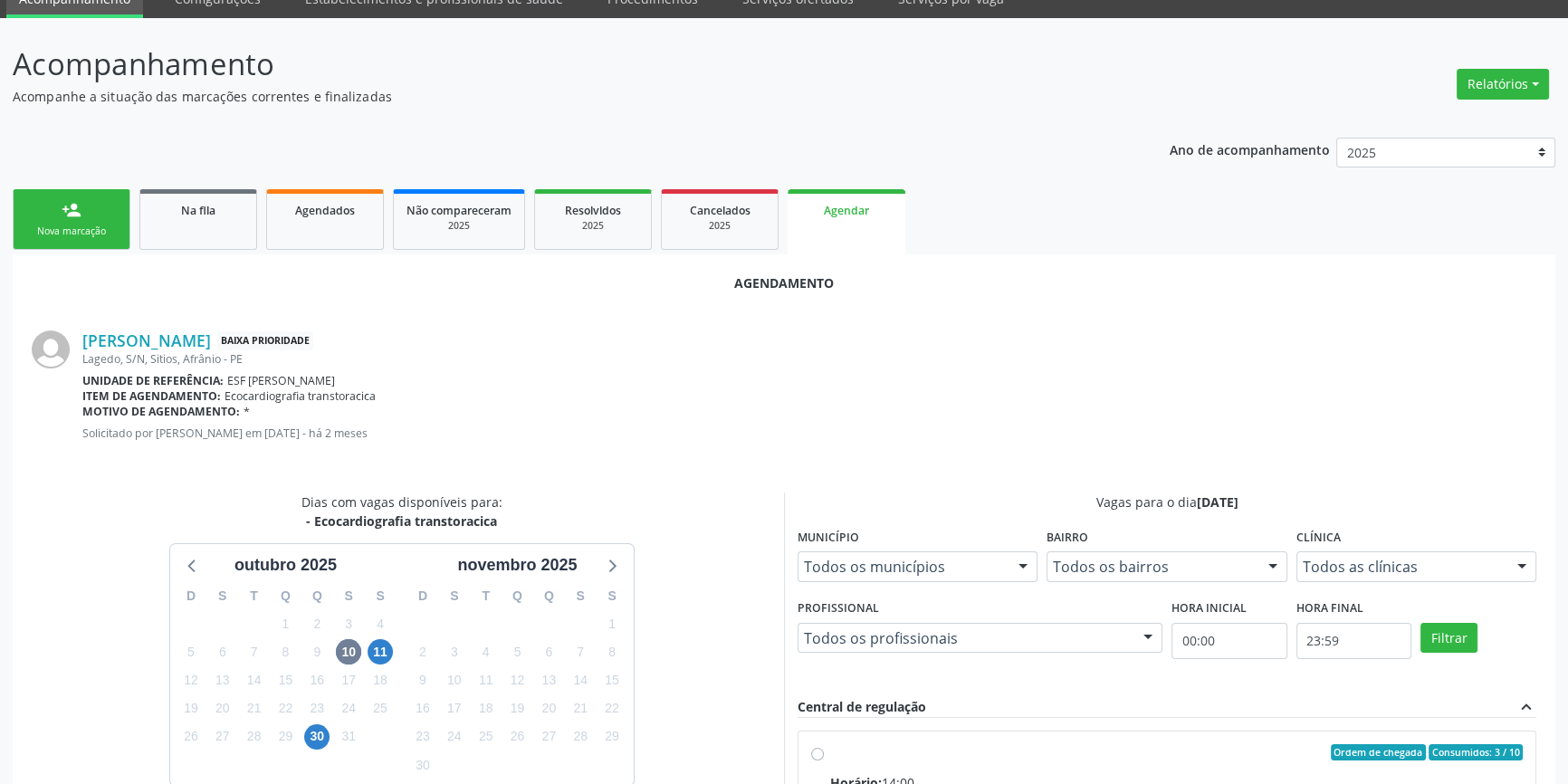
click at [904, 774] on div "Horário: 14:00" at bounding box center [1177, 783] width 693 height 19
click at [824, 760] on input "Ordem de chegada Consumidos: 3 / 10 Horário: 14:00 Clínica: Ambulatorio Municip…" at bounding box center [817, 752] width 12 height 16
radio input "true"
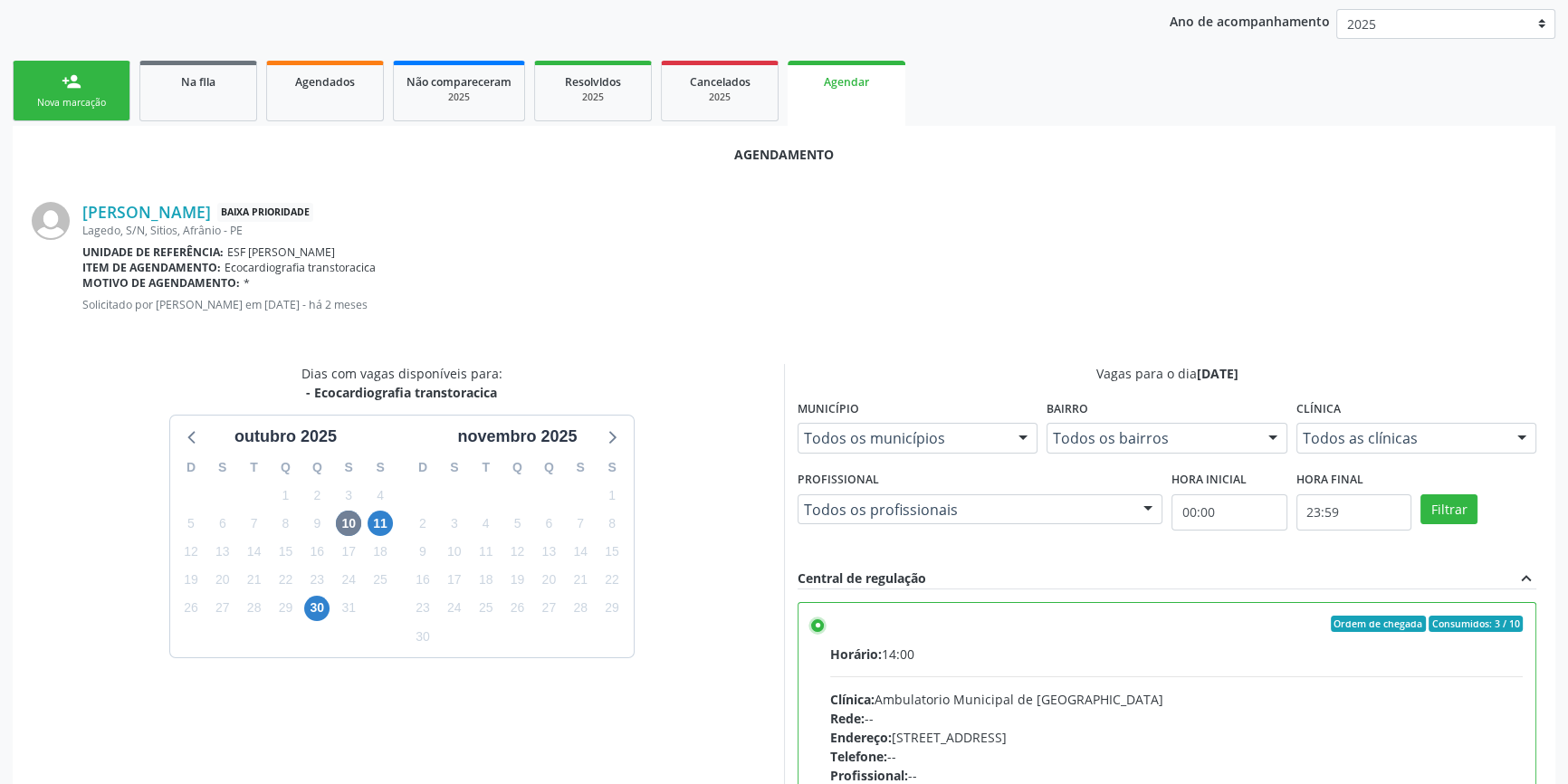
scroll to position [451, 0]
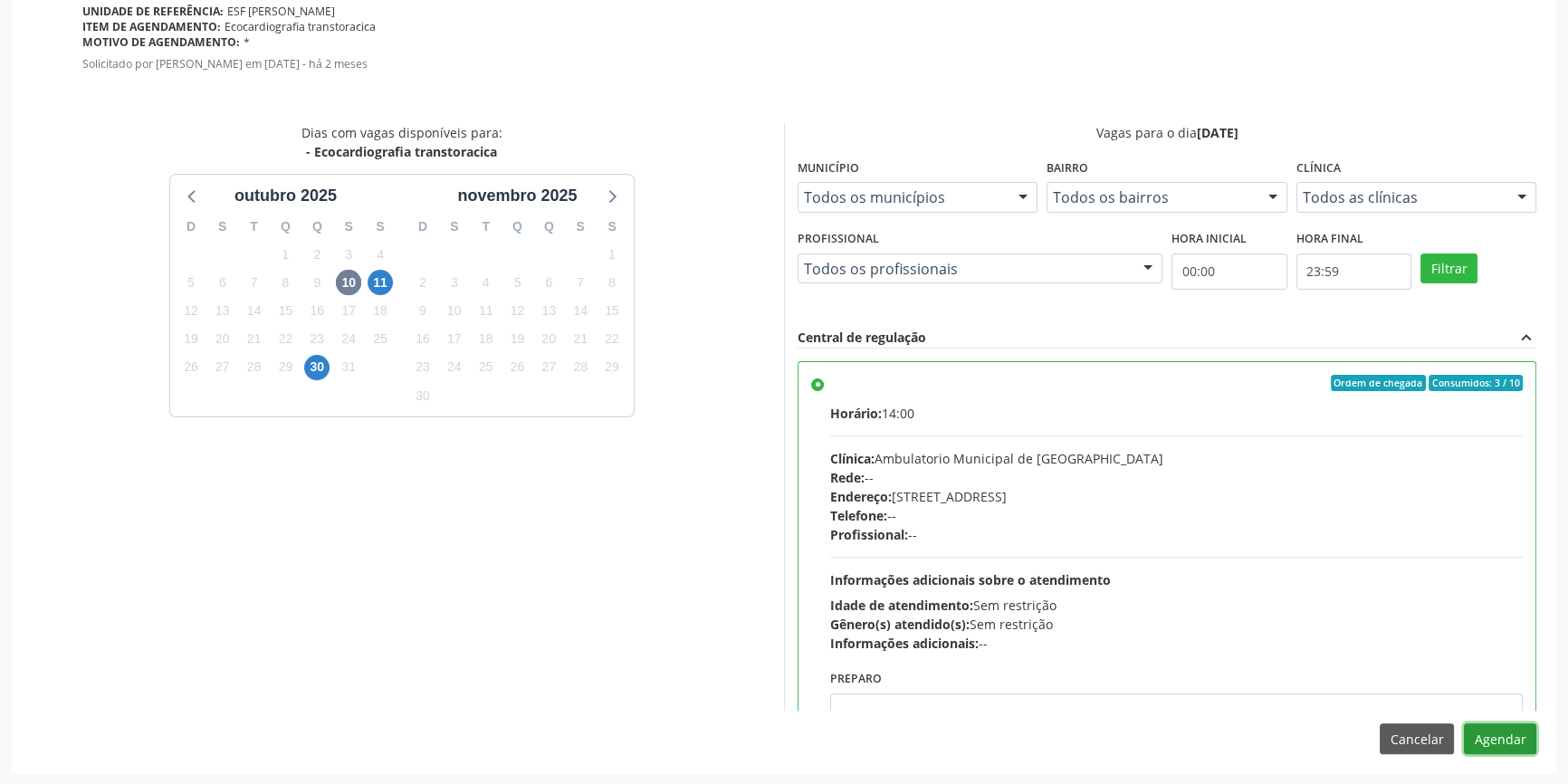
click at [1490, 736] on button "Agendar" at bounding box center [1501, 738] width 72 height 30
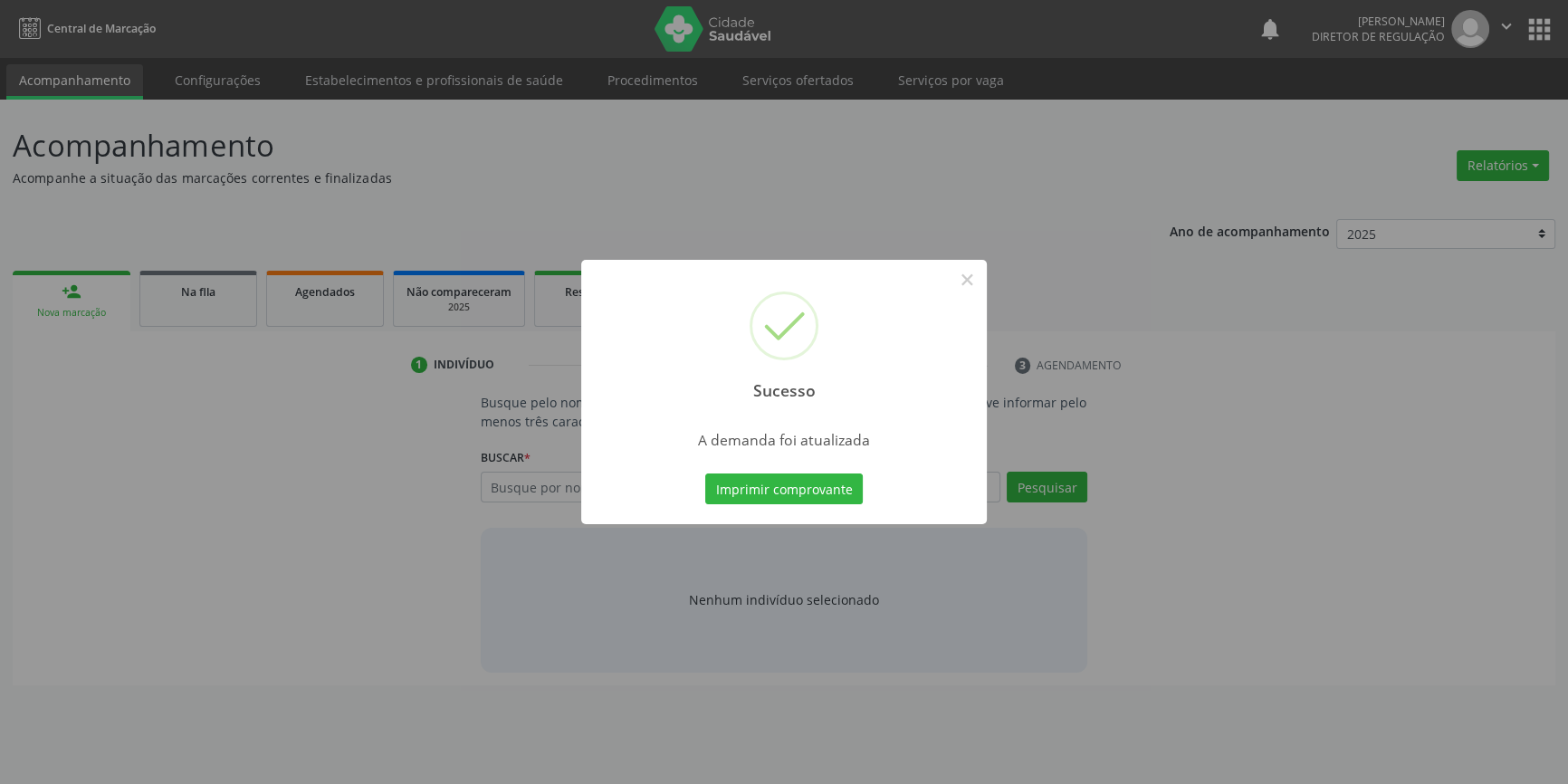
scroll to position [0, 0]
click at [777, 487] on button "Imprimir comprovante" at bounding box center [791, 489] width 158 height 30
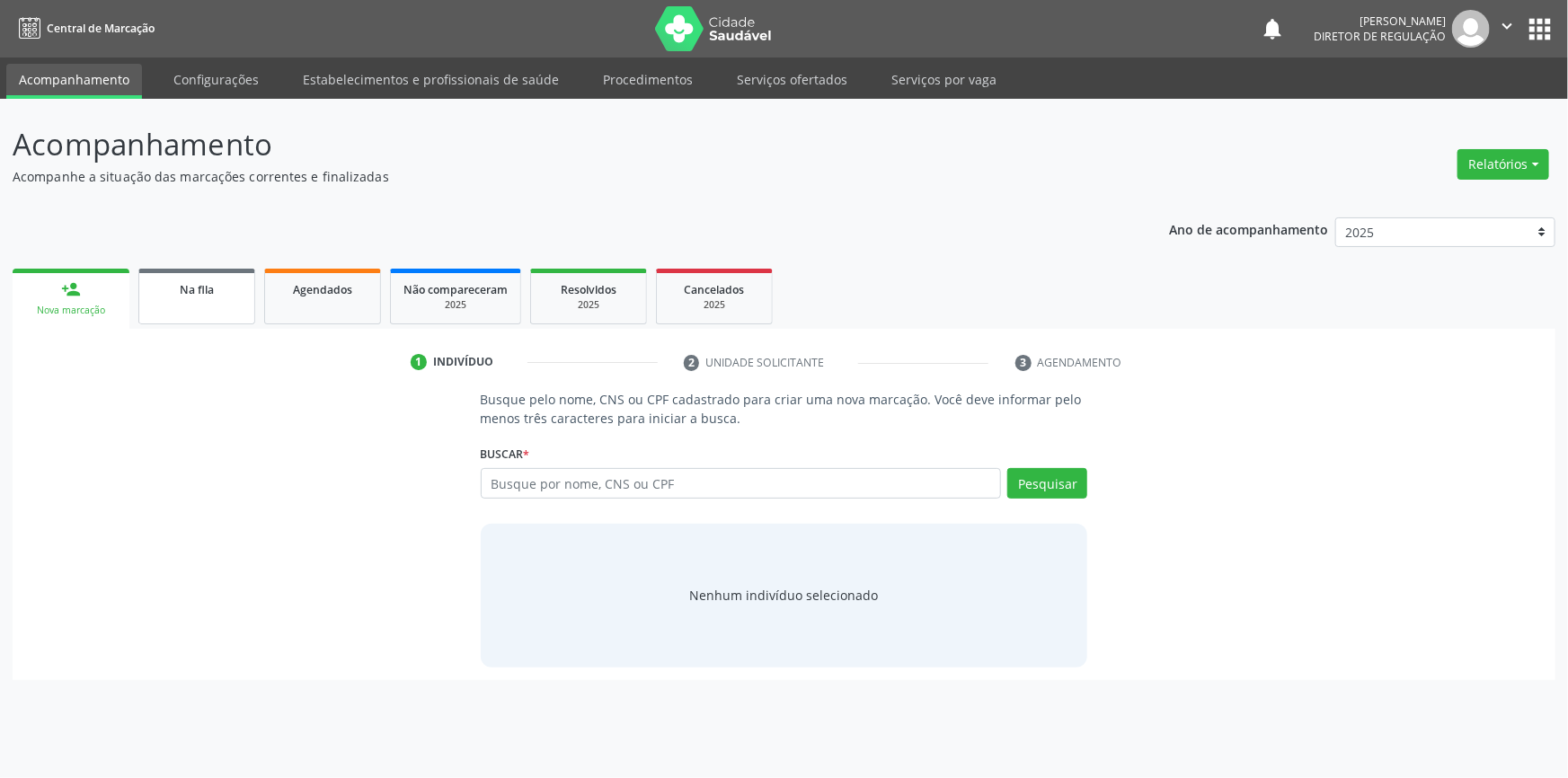
click at [194, 306] on link "Na fila" at bounding box center [197, 296] width 117 height 56
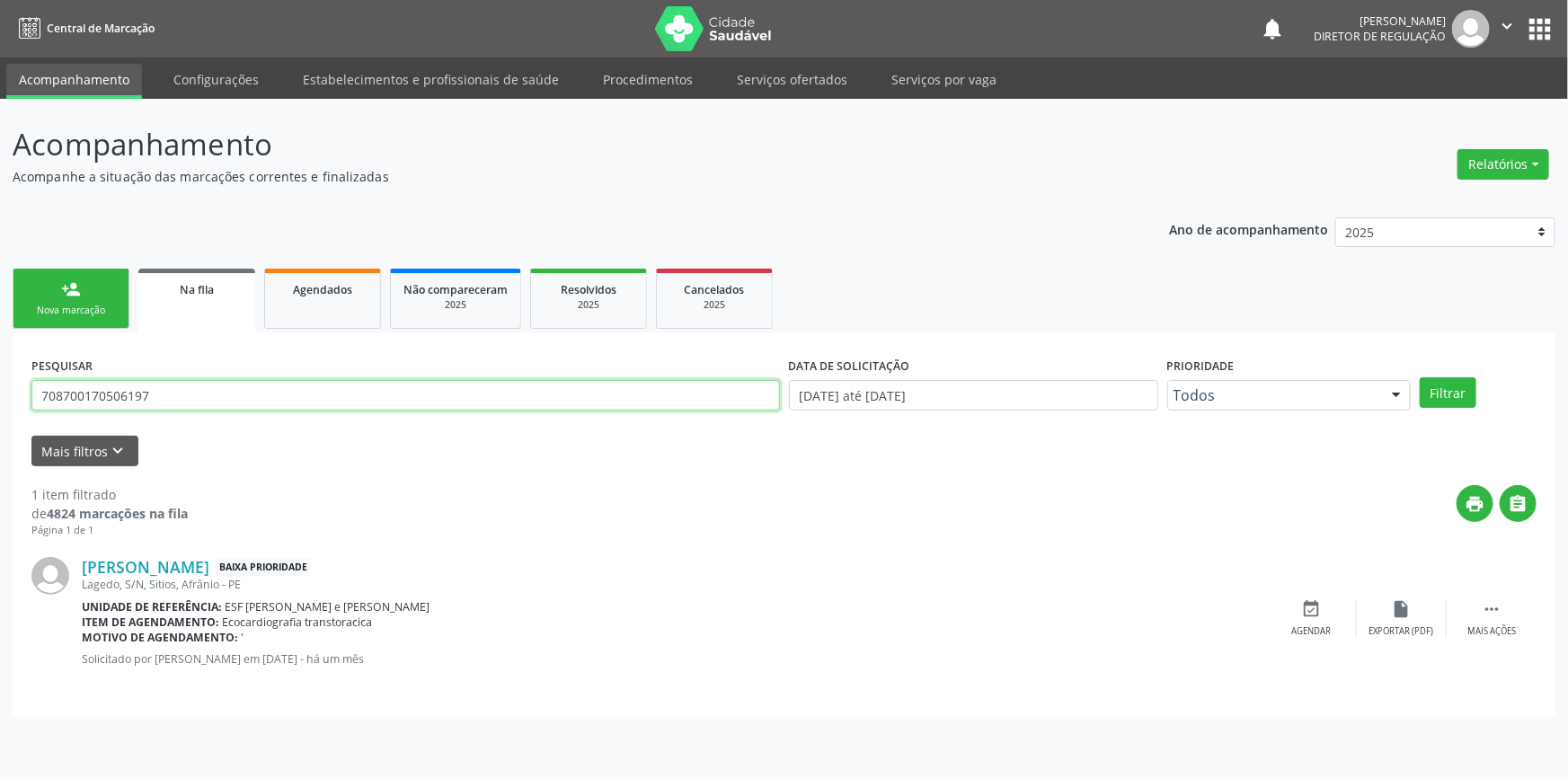
drag, startPoint x: 180, startPoint y: 405, endPoint x: 0, endPoint y: 394, distance: 180.3
click at [0, 394] on div "Acompanhamento Acompanhe a situação das marcações correntes e finalizadas Relat…" at bounding box center [784, 438] width 1568 height 679
type input "707604258295090"
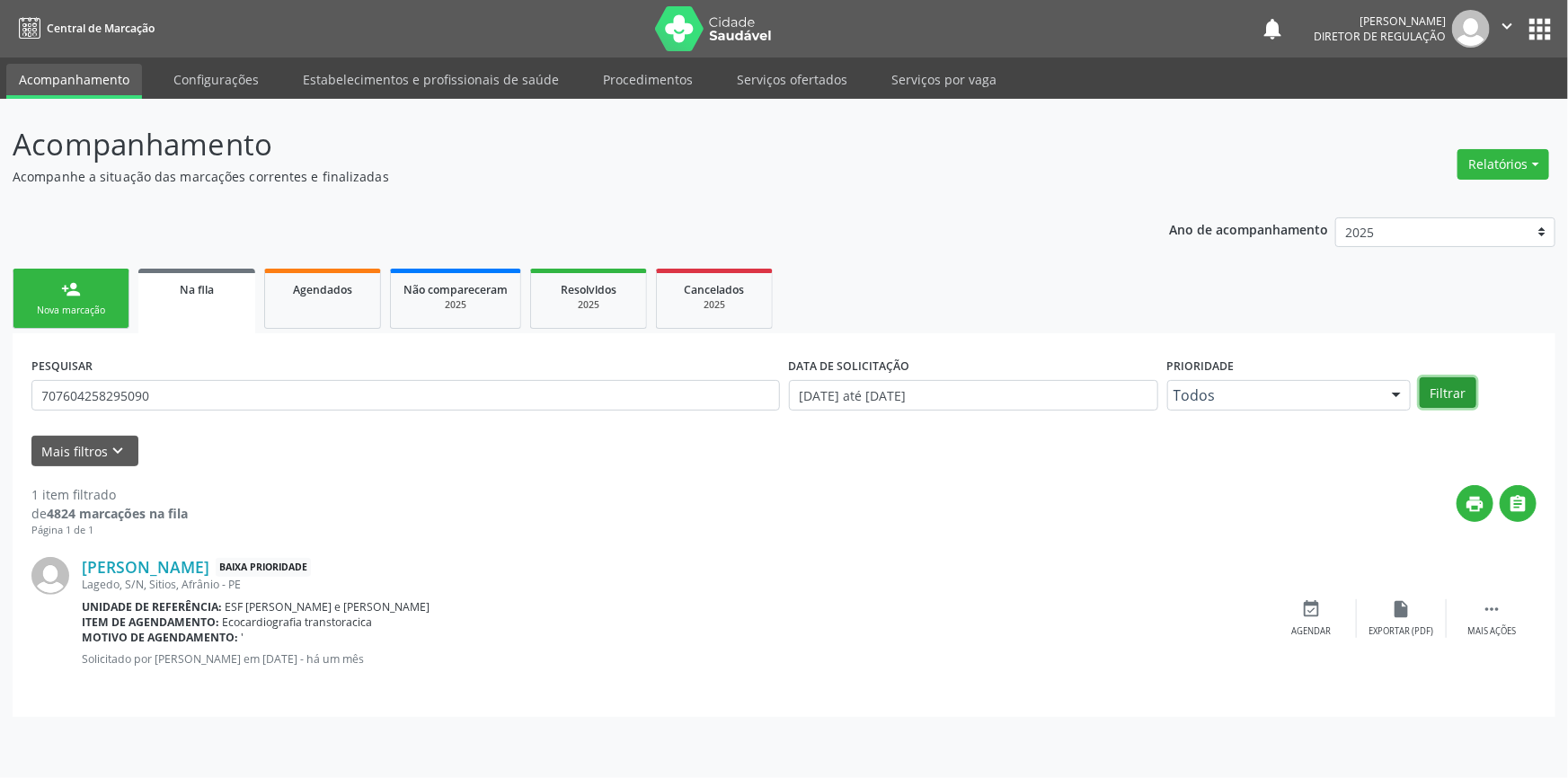
click at [1447, 389] on button "Filtrar" at bounding box center [1447, 393] width 57 height 30
click at [1304, 608] on icon "event_available" at bounding box center [1311, 608] width 20 height 20
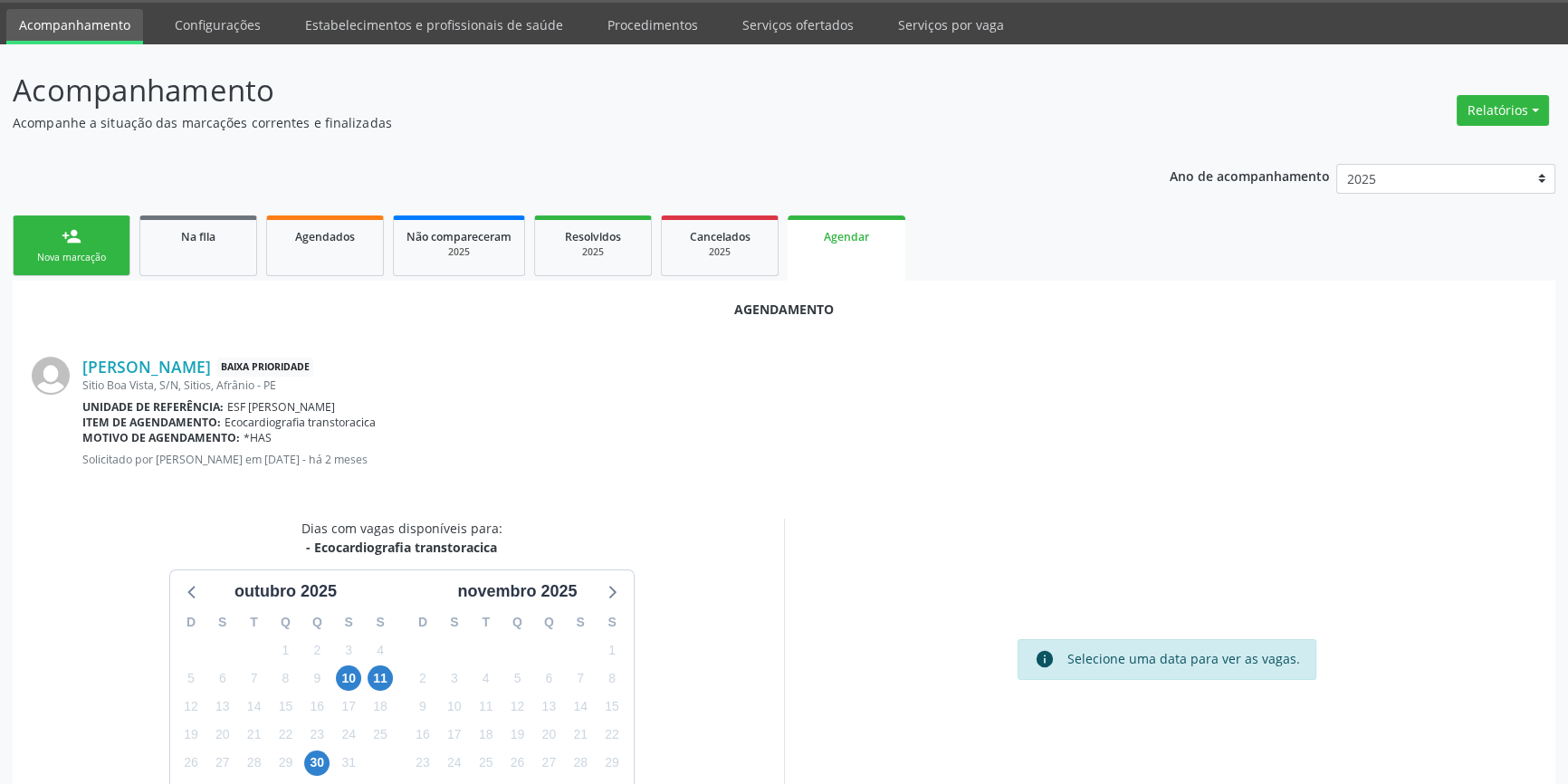
scroll to position [114, 0]
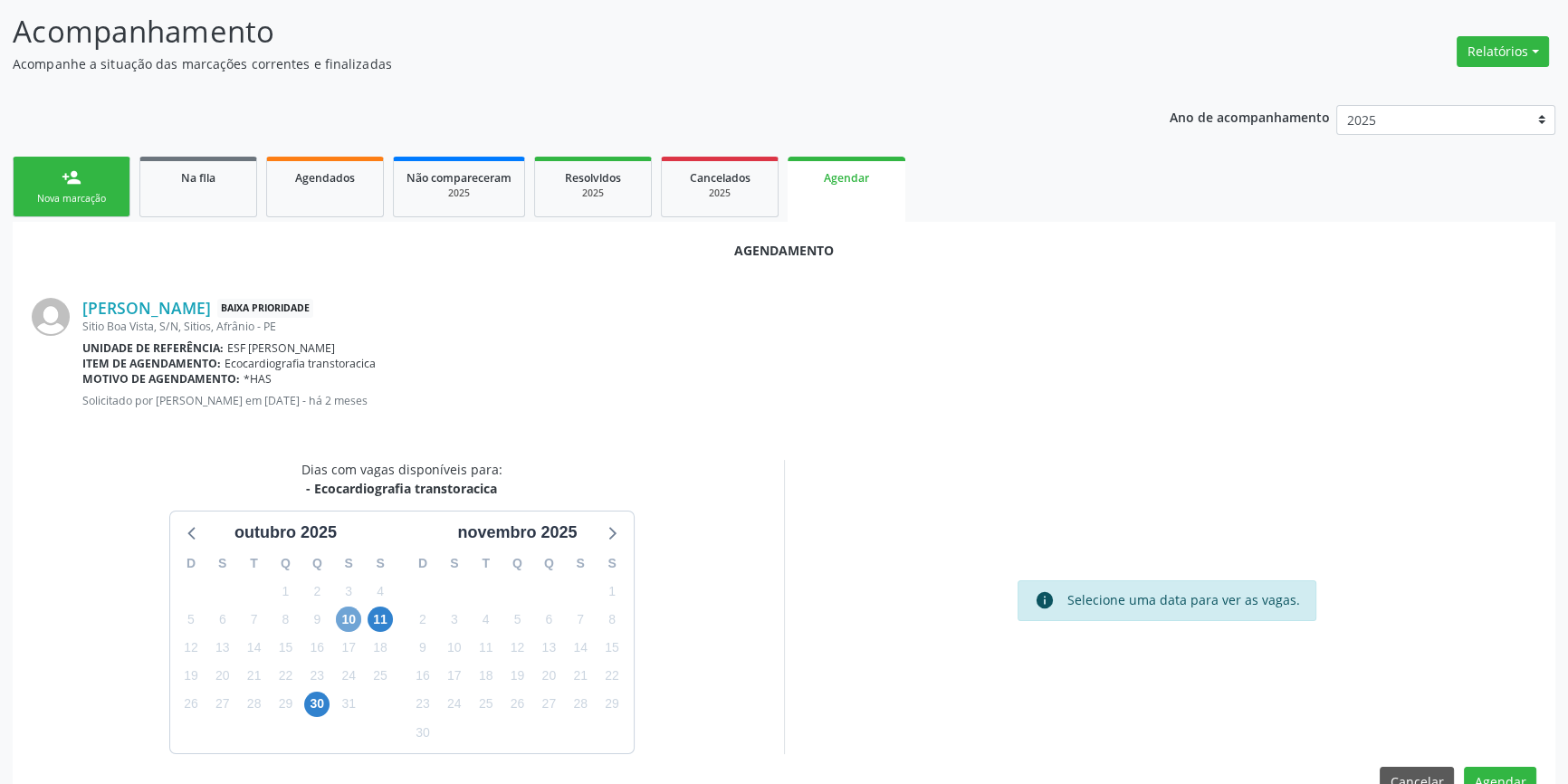
click at [359, 622] on span "10" at bounding box center [348, 619] width 26 height 26
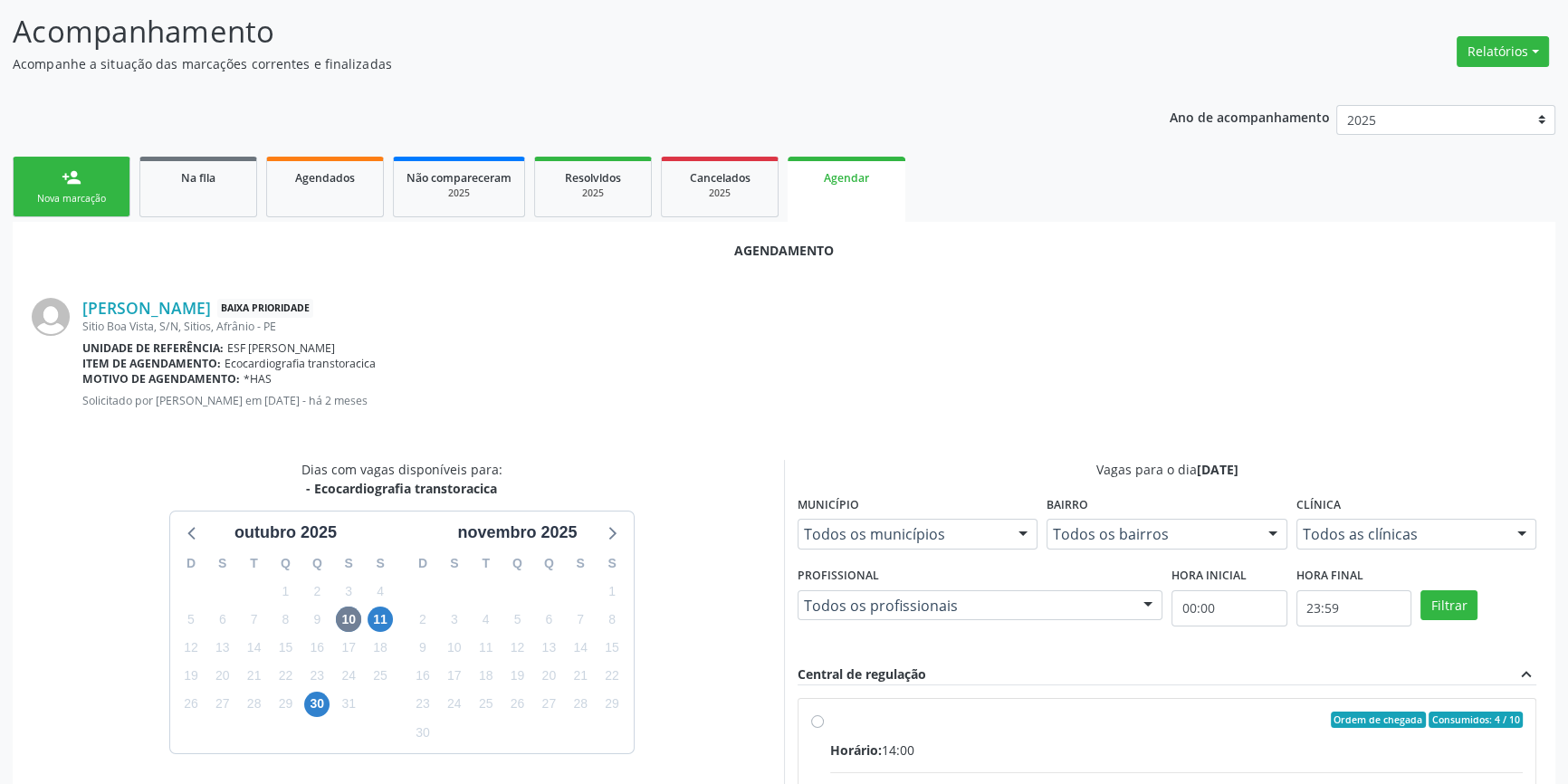
click at [824, 726] on input "Ordem de chegada Consumidos: 4 / 10 Horário: 14:00 Clínica: Ambulatorio Municip…" at bounding box center [817, 719] width 12 height 16
radio input "true"
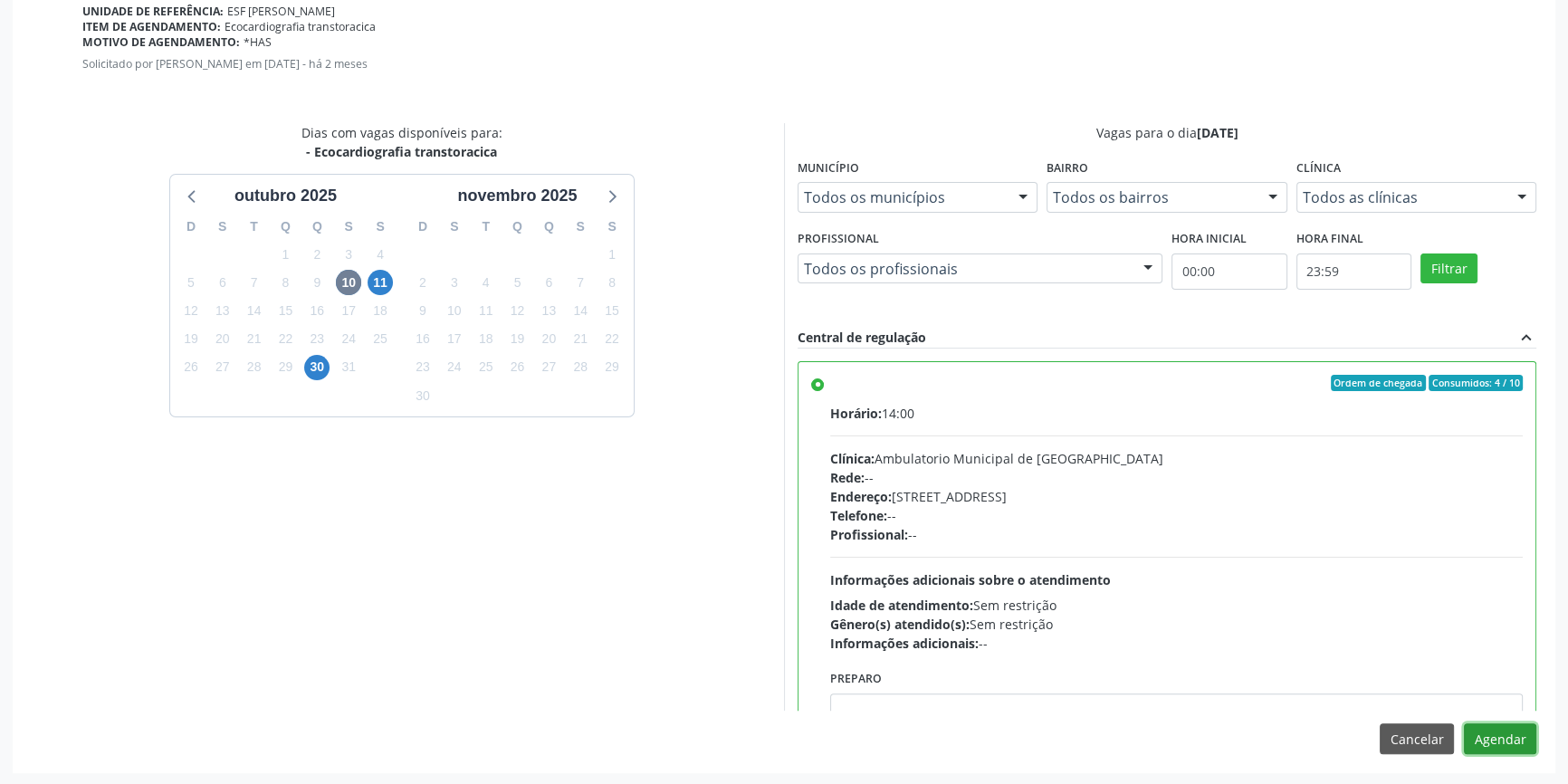
click at [1503, 739] on button "Agendar" at bounding box center [1501, 738] width 72 height 30
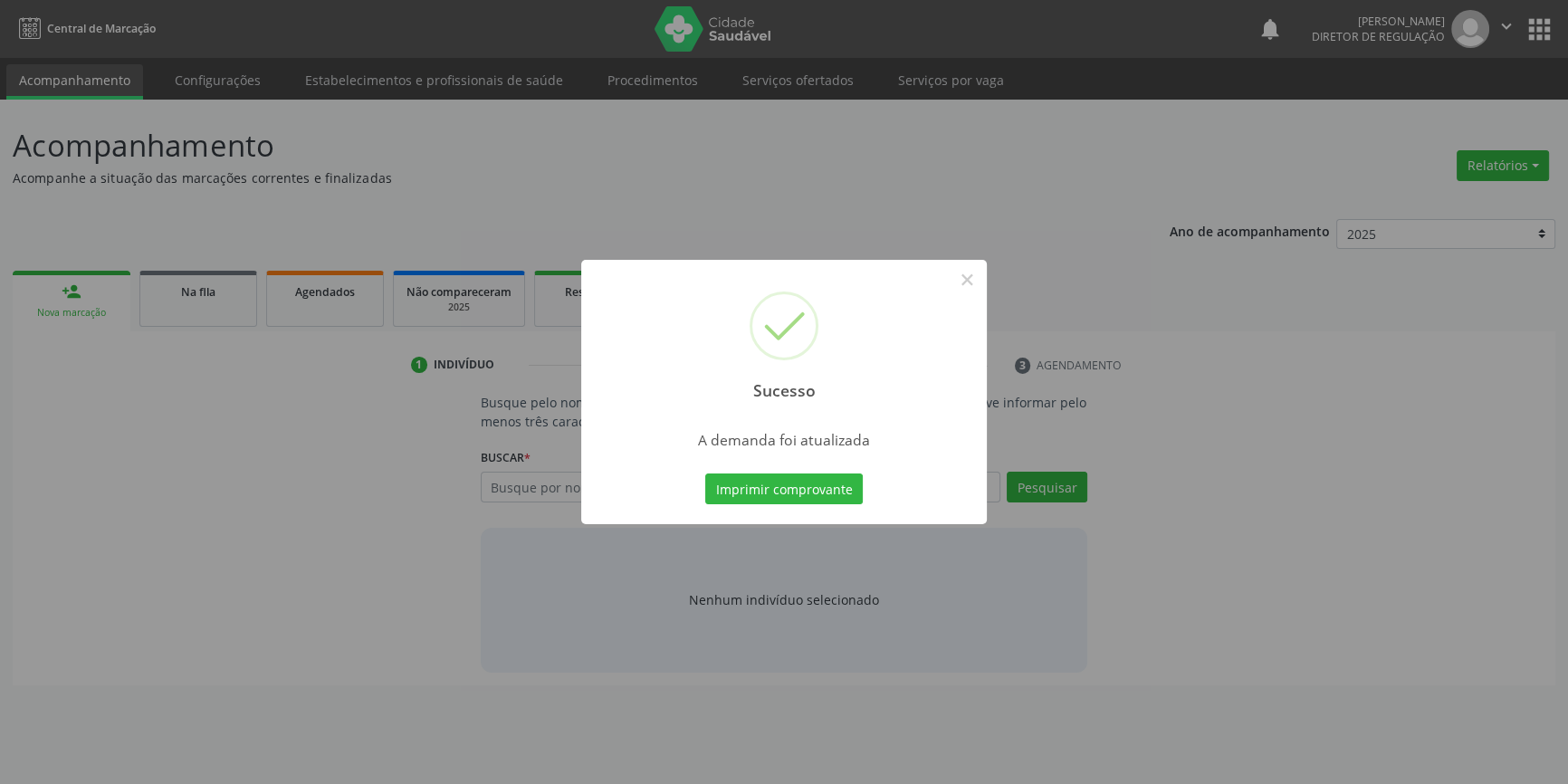
scroll to position [0, 0]
click at [847, 481] on button "Imprimir comprovante" at bounding box center [791, 489] width 158 height 30
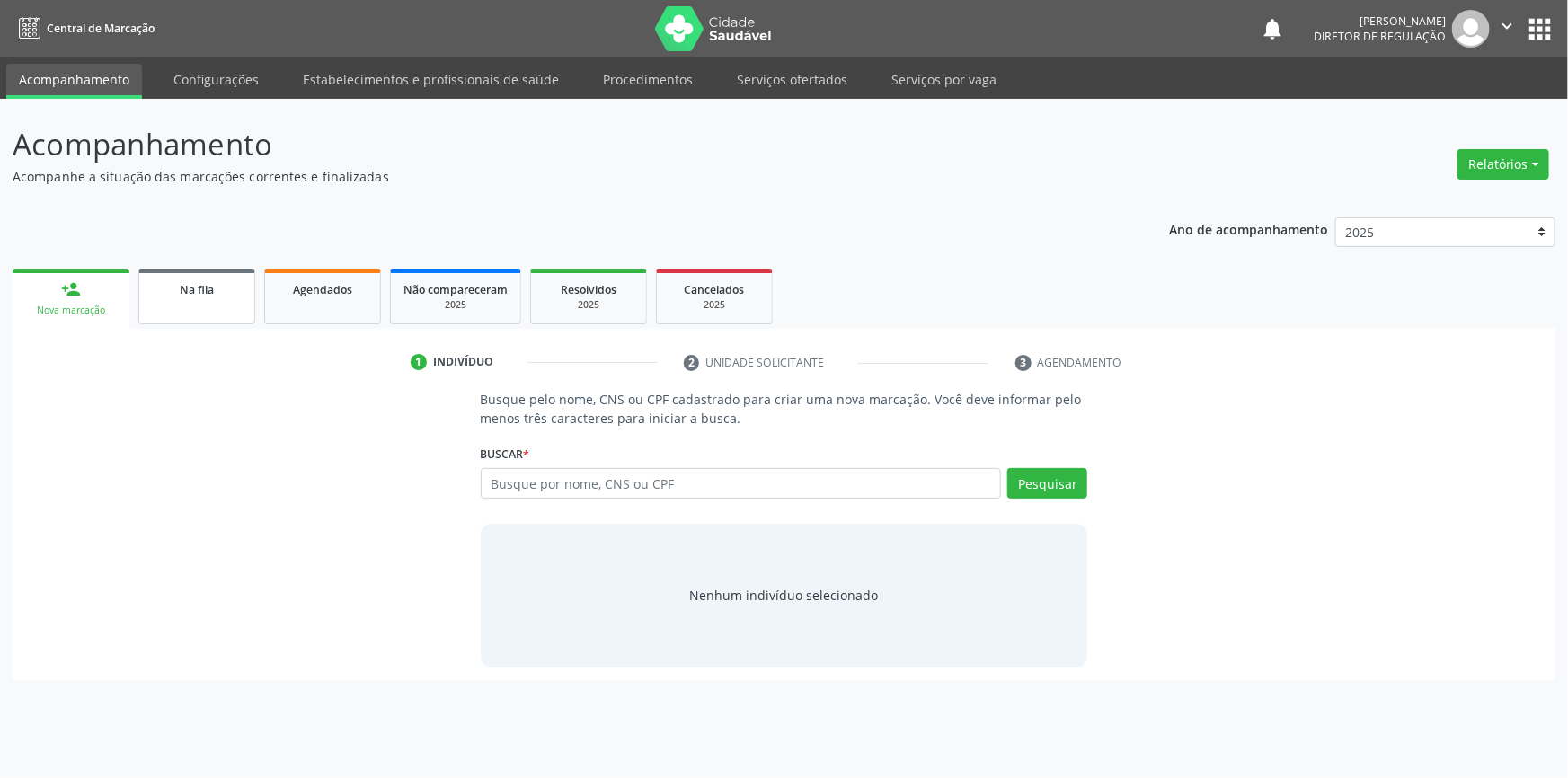
click at [205, 315] on link "Na fila" at bounding box center [197, 296] width 117 height 56
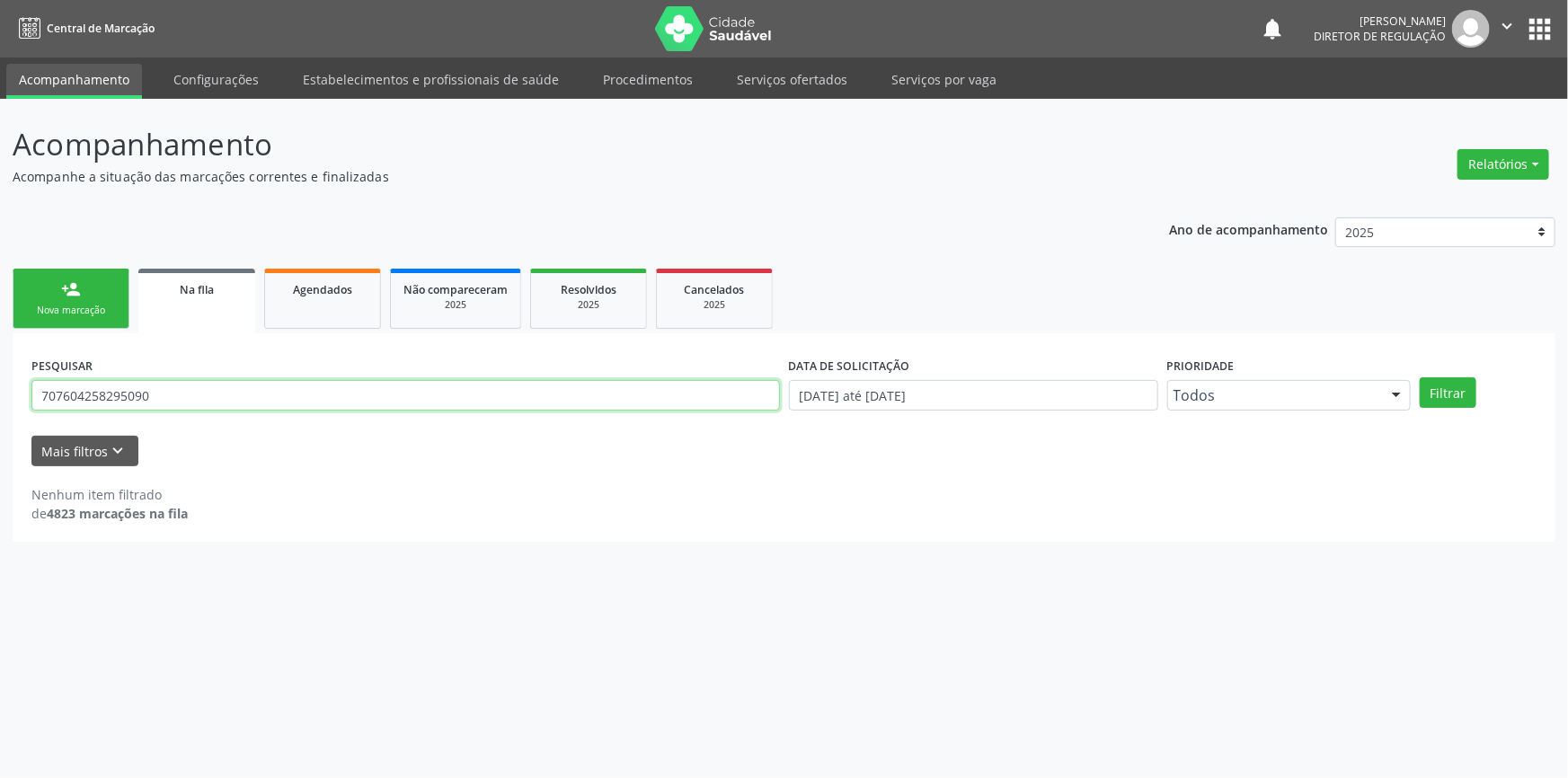
drag, startPoint x: 205, startPoint y: 396, endPoint x: 0, endPoint y: 370, distance: 206.6
click at [0, 370] on div "Acompanhamento Acompanhe a situação das marcações correntes e finalizadas Relat…" at bounding box center [784, 438] width 1568 height 679
type input "00352709855"
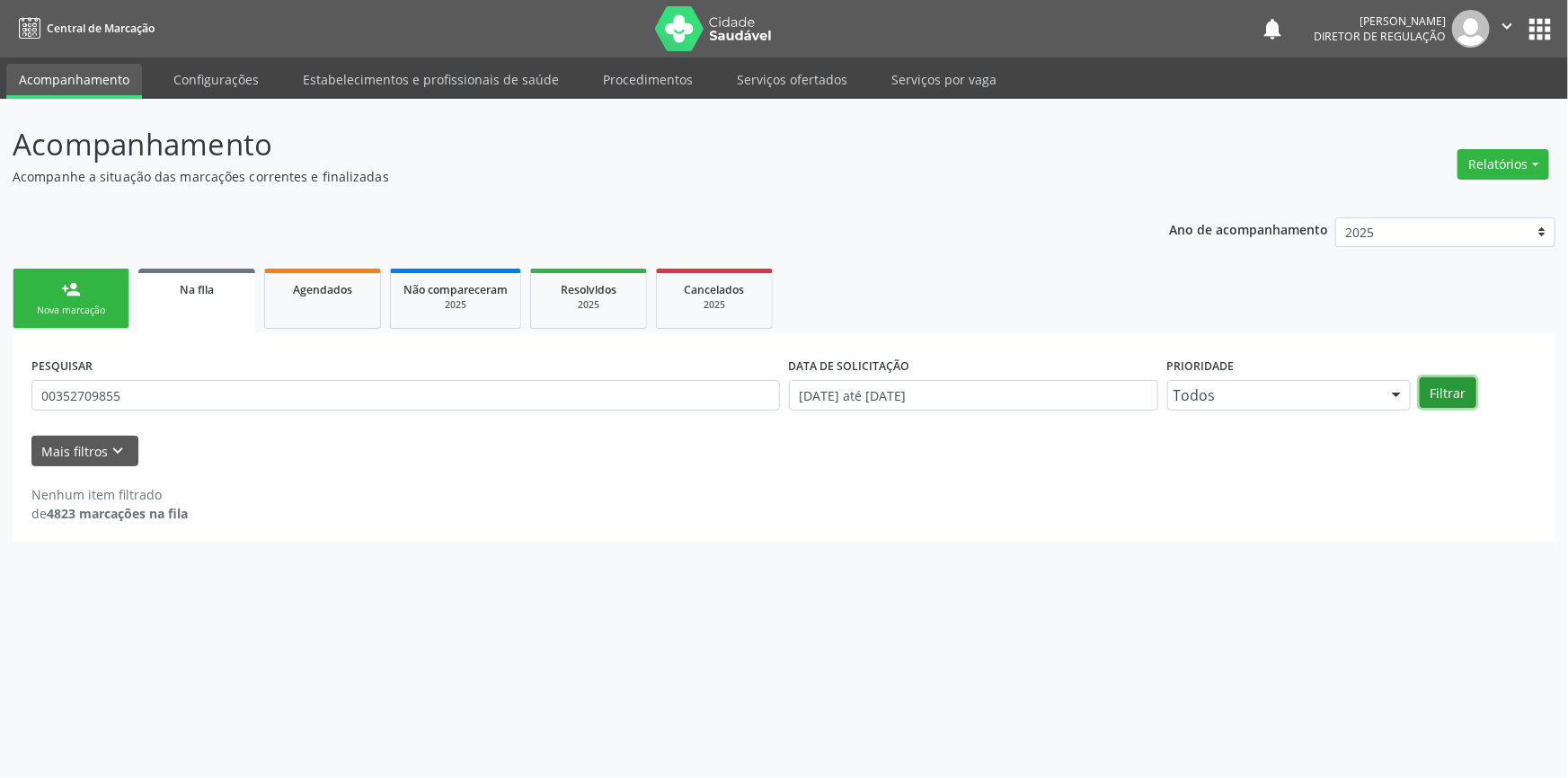
click at [1437, 387] on button "Filtrar" at bounding box center [1447, 393] width 57 height 30
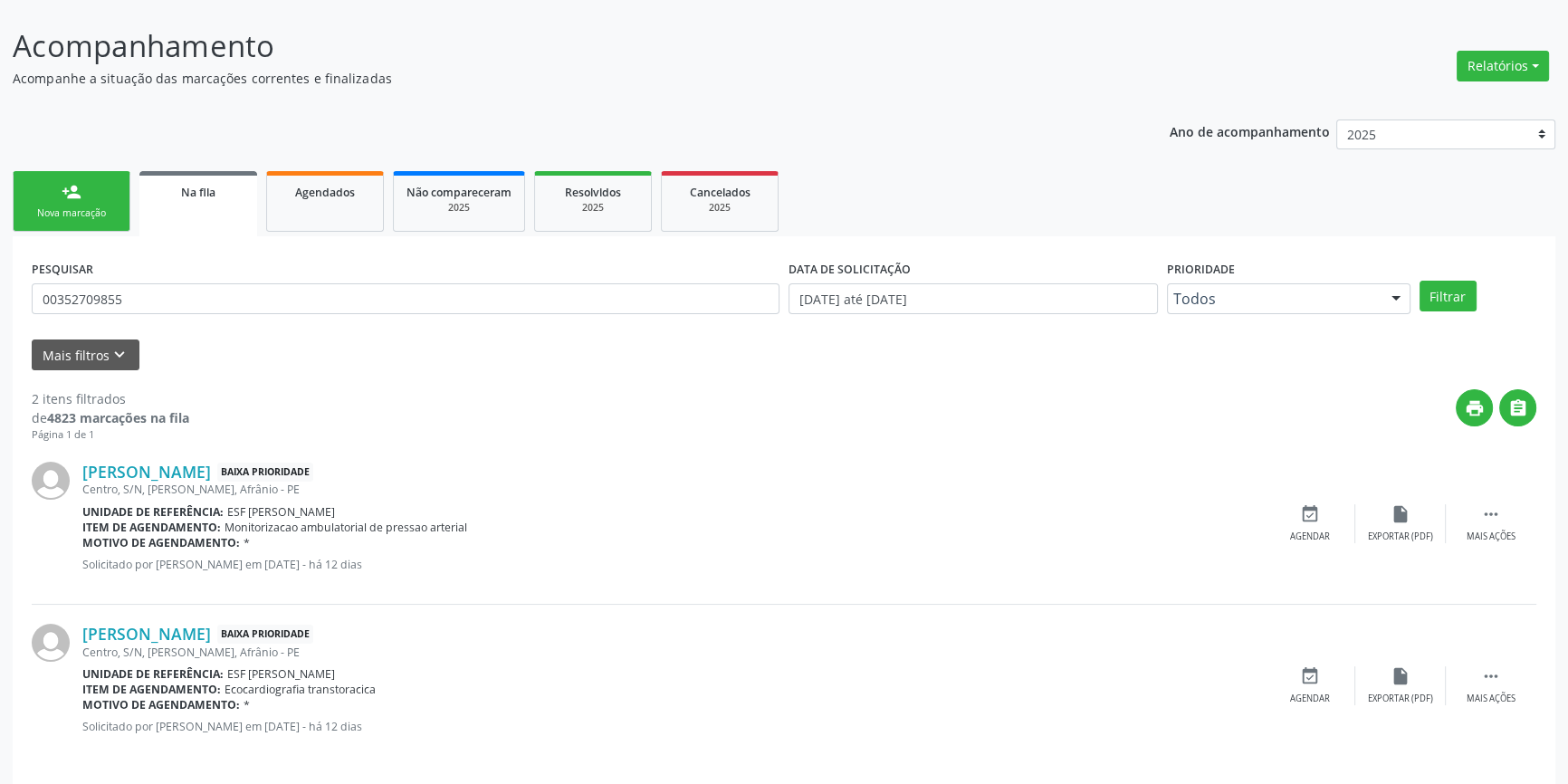
scroll to position [111, 0]
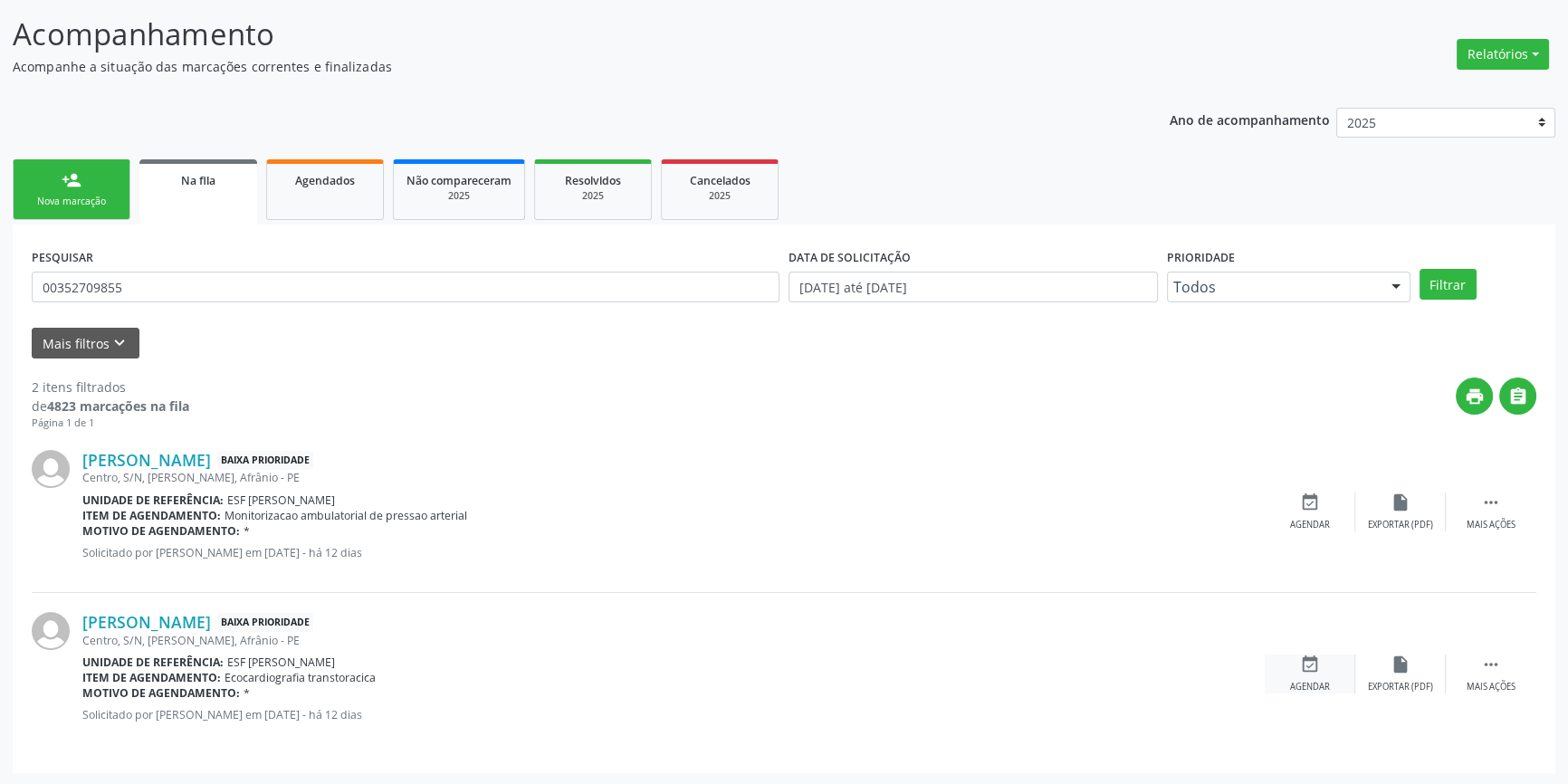
click at [1318, 659] on icon "event_available" at bounding box center [1310, 664] width 20 height 20
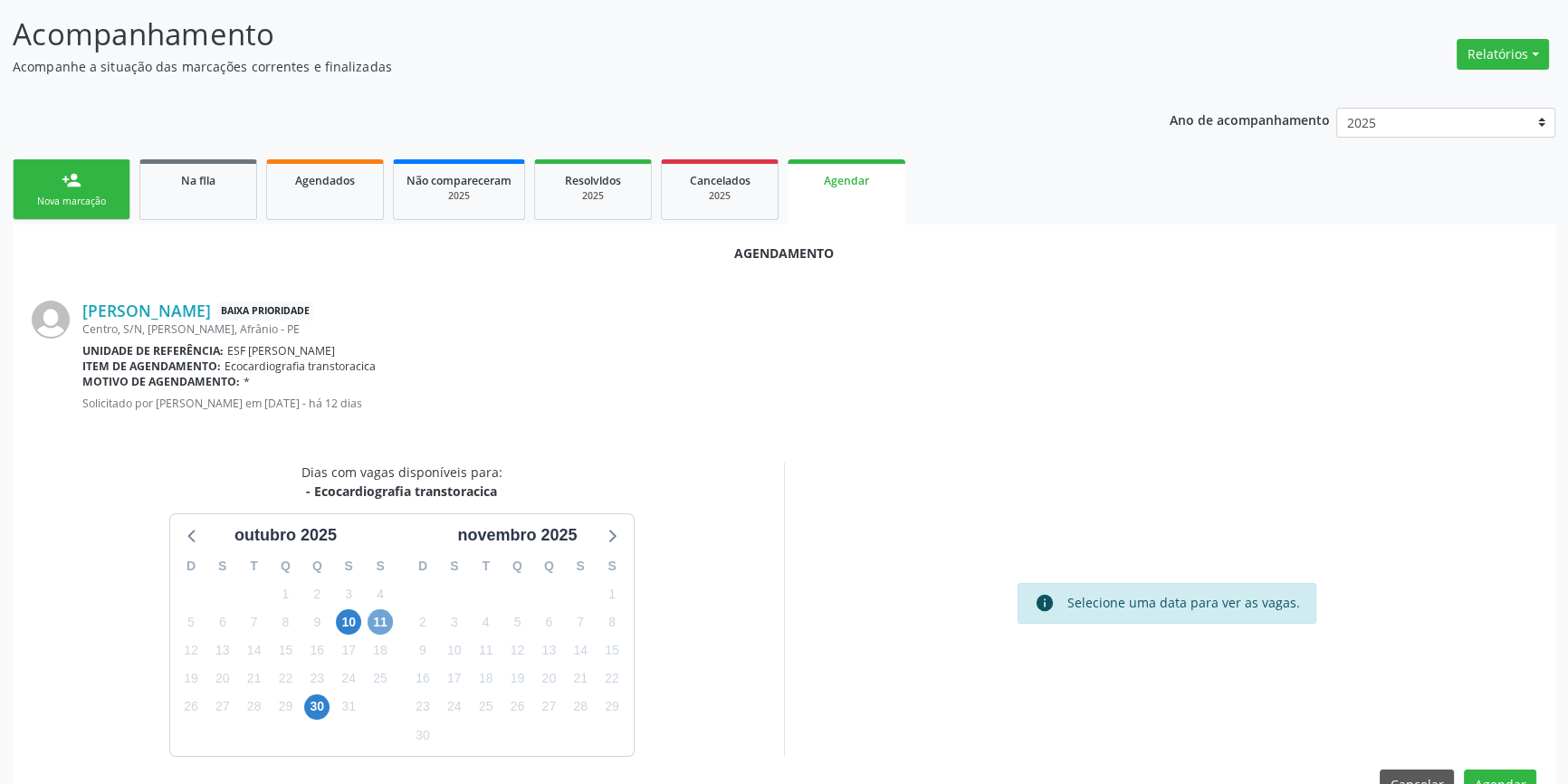
click at [368, 619] on span "11" at bounding box center [380, 622] width 26 height 26
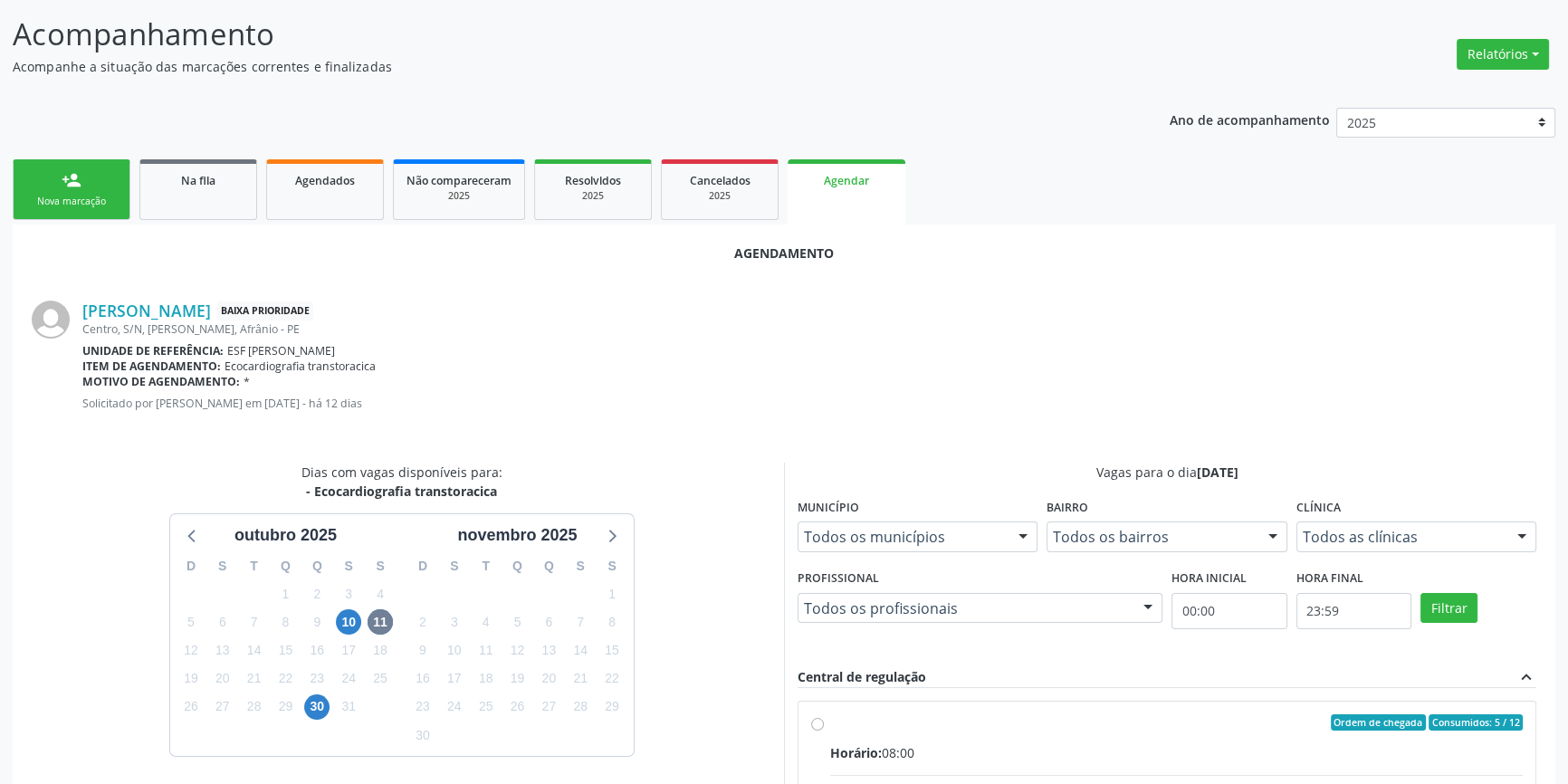
radio input "true"
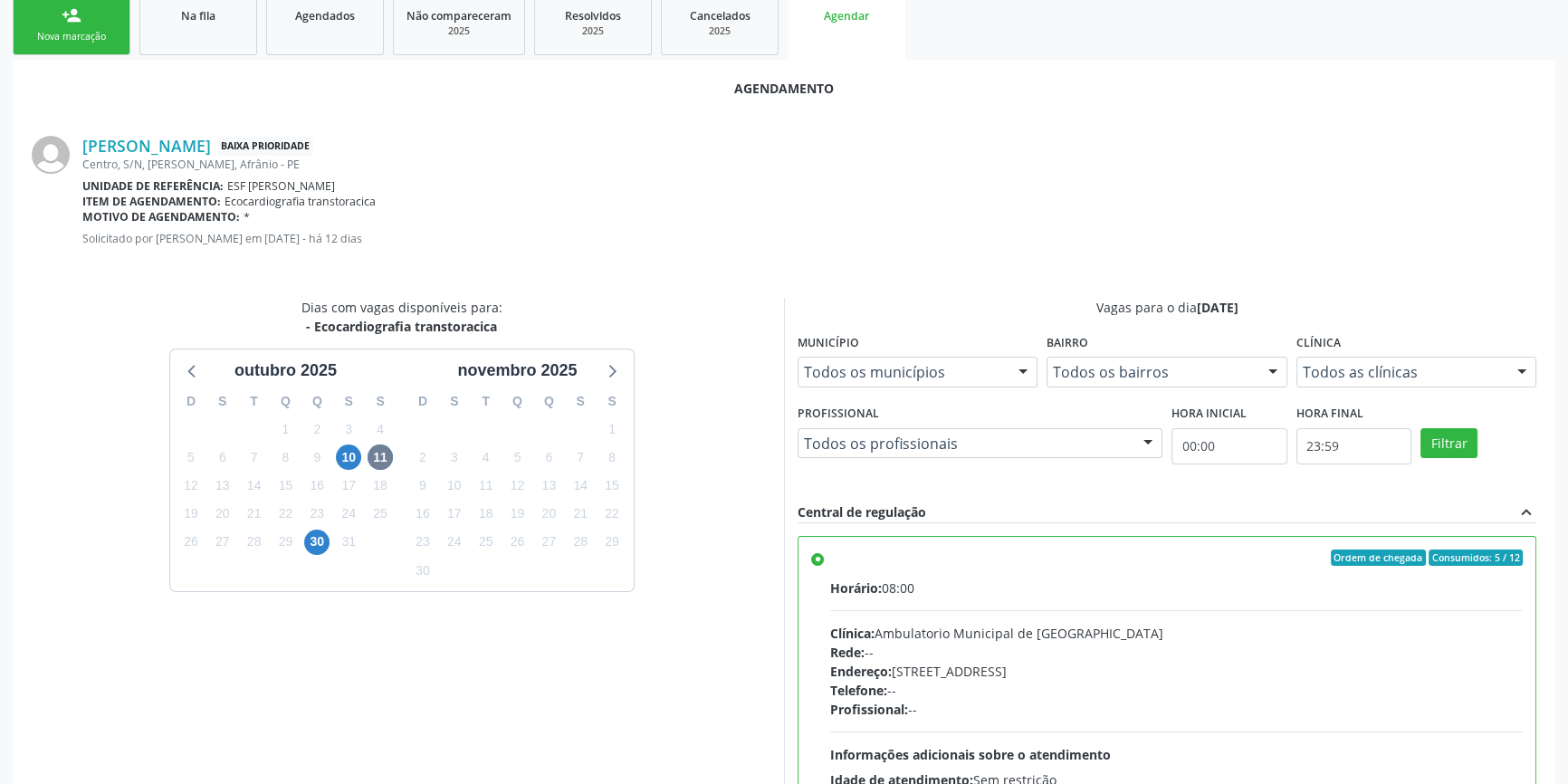
scroll to position [451, 0]
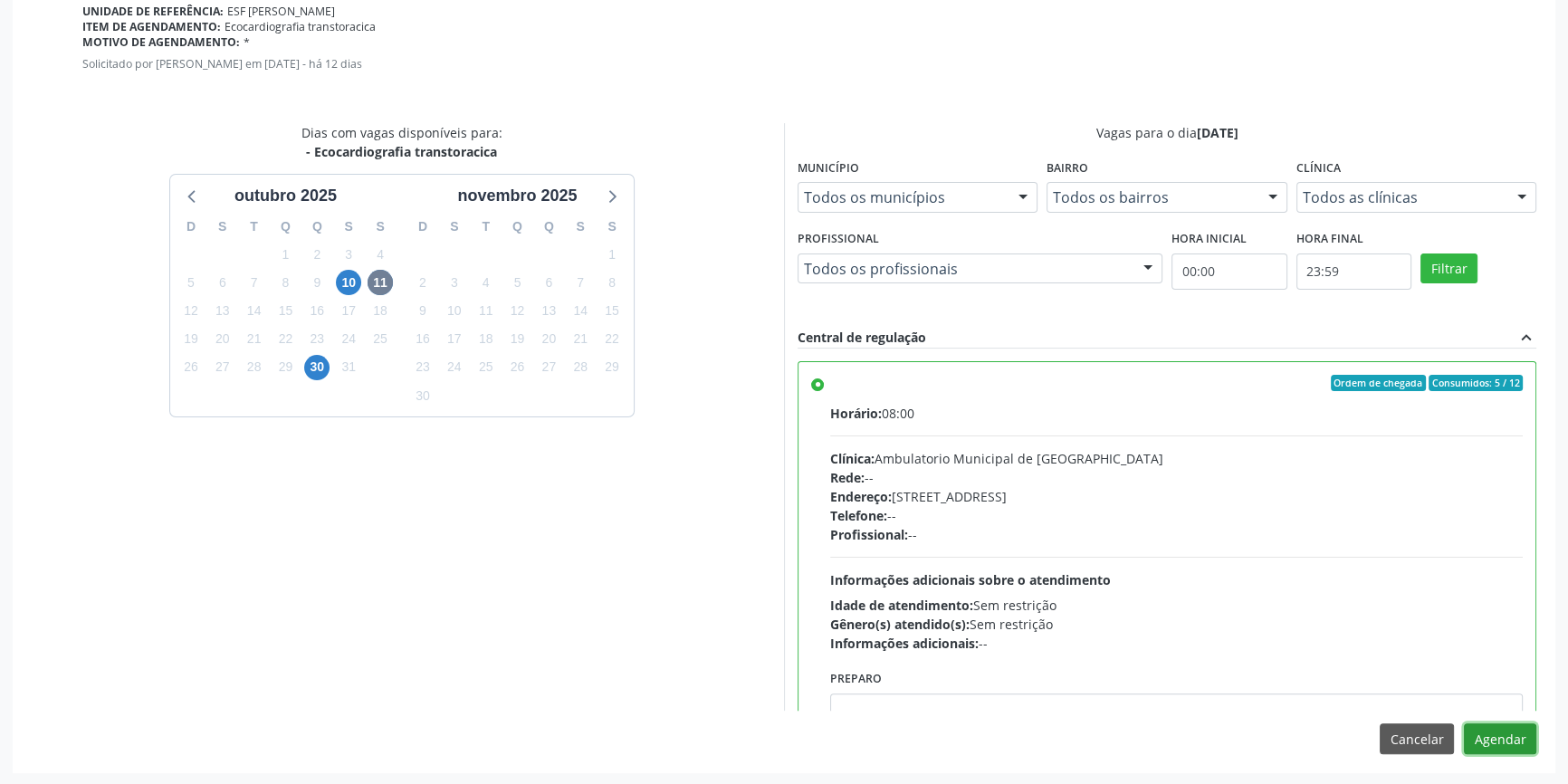
click at [1484, 734] on button "Agendar" at bounding box center [1501, 738] width 72 height 30
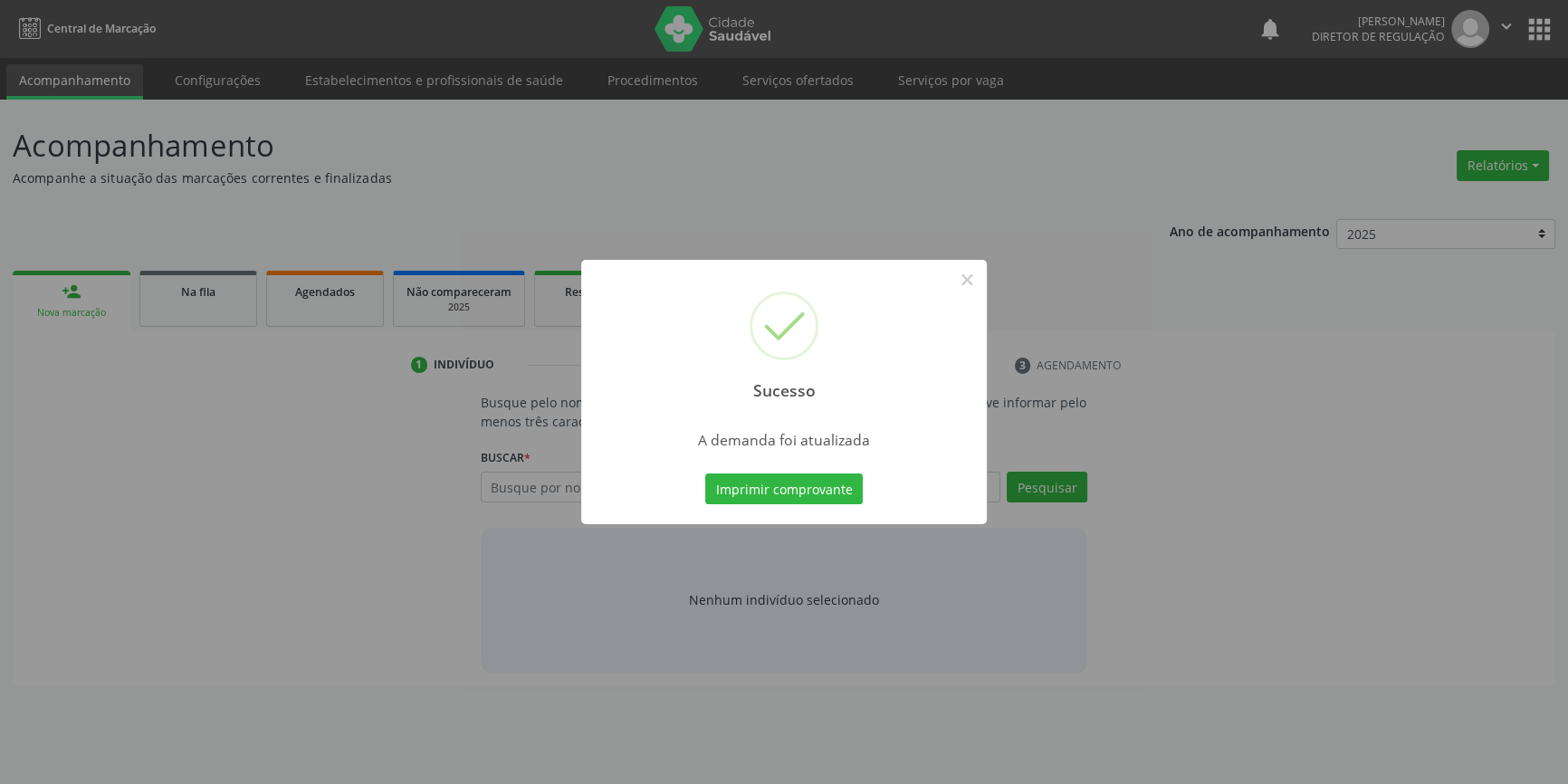
scroll to position [0, 0]
click at [828, 488] on button "Imprimir comprovante" at bounding box center [791, 489] width 158 height 30
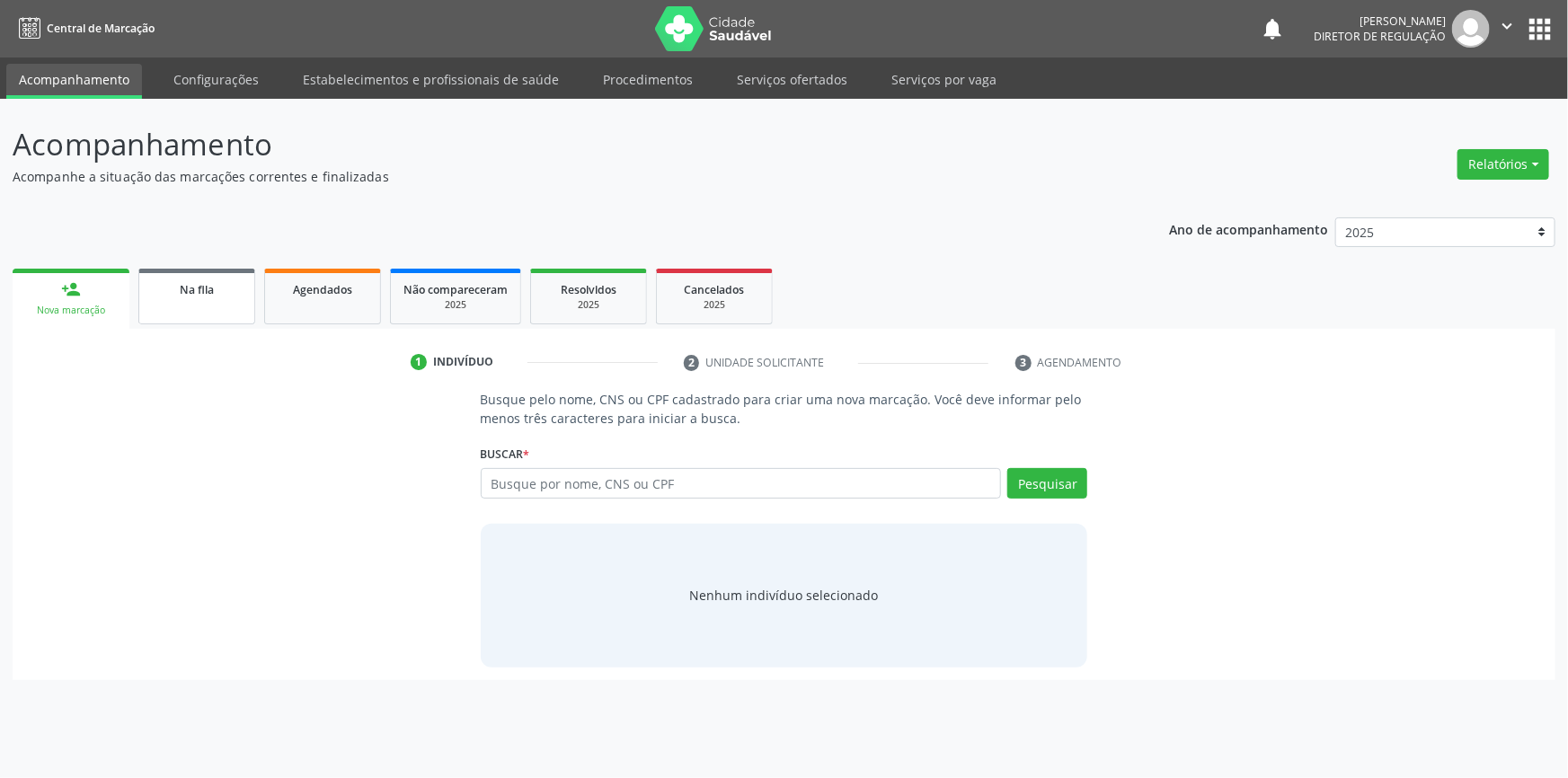
click at [221, 302] on link "Na fila" at bounding box center [197, 296] width 117 height 56
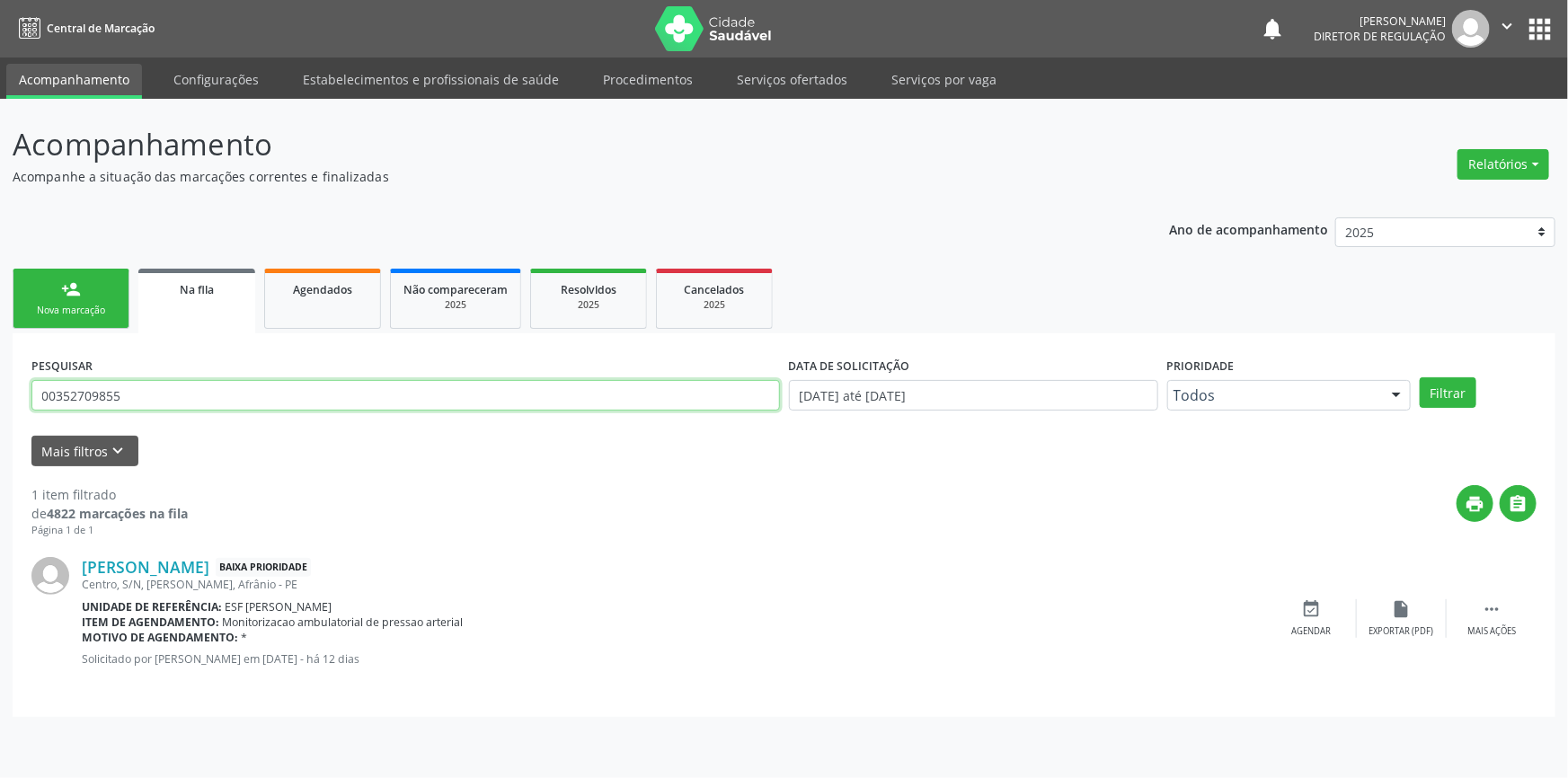
drag, startPoint x: 269, startPoint y: 385, endPoint x: 0, endPoint y: 396, distance: 269.2
click at [0, 383] on div "Acompanhamento Acompanhe a situação das marcações correntes e finalizadas Relat…" at bounding box center [784, 438] width 1568 height 679
type input "707605298820294"
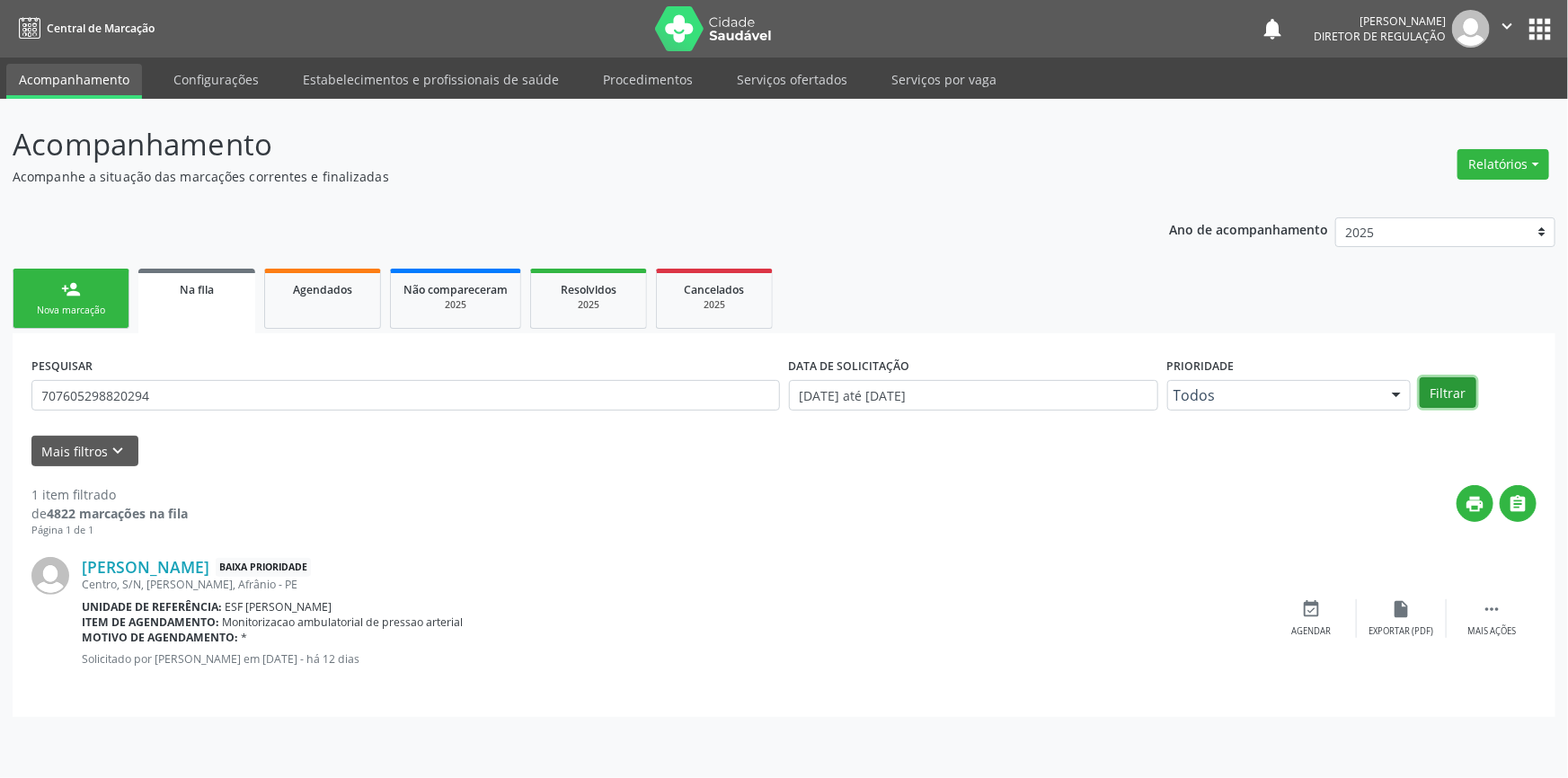
click at [1438, 394] on button "Filtrar" at bounding box center [1447, 393] width 57 height 30
click at [1308, 619] on div "event_available Agendar" at bounding box center [1311, 618] width 89 height 39
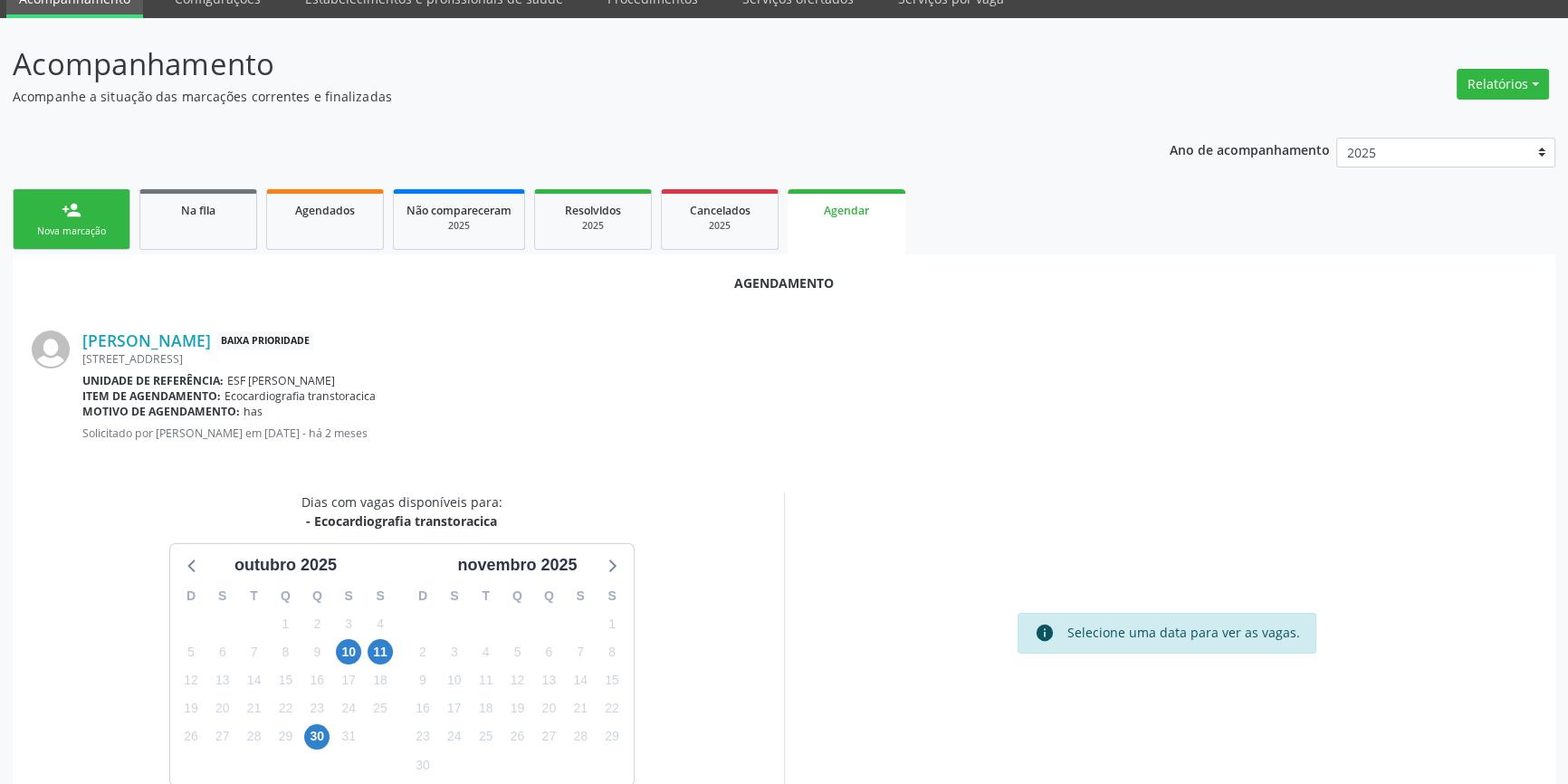
scroll to position [157, 0]
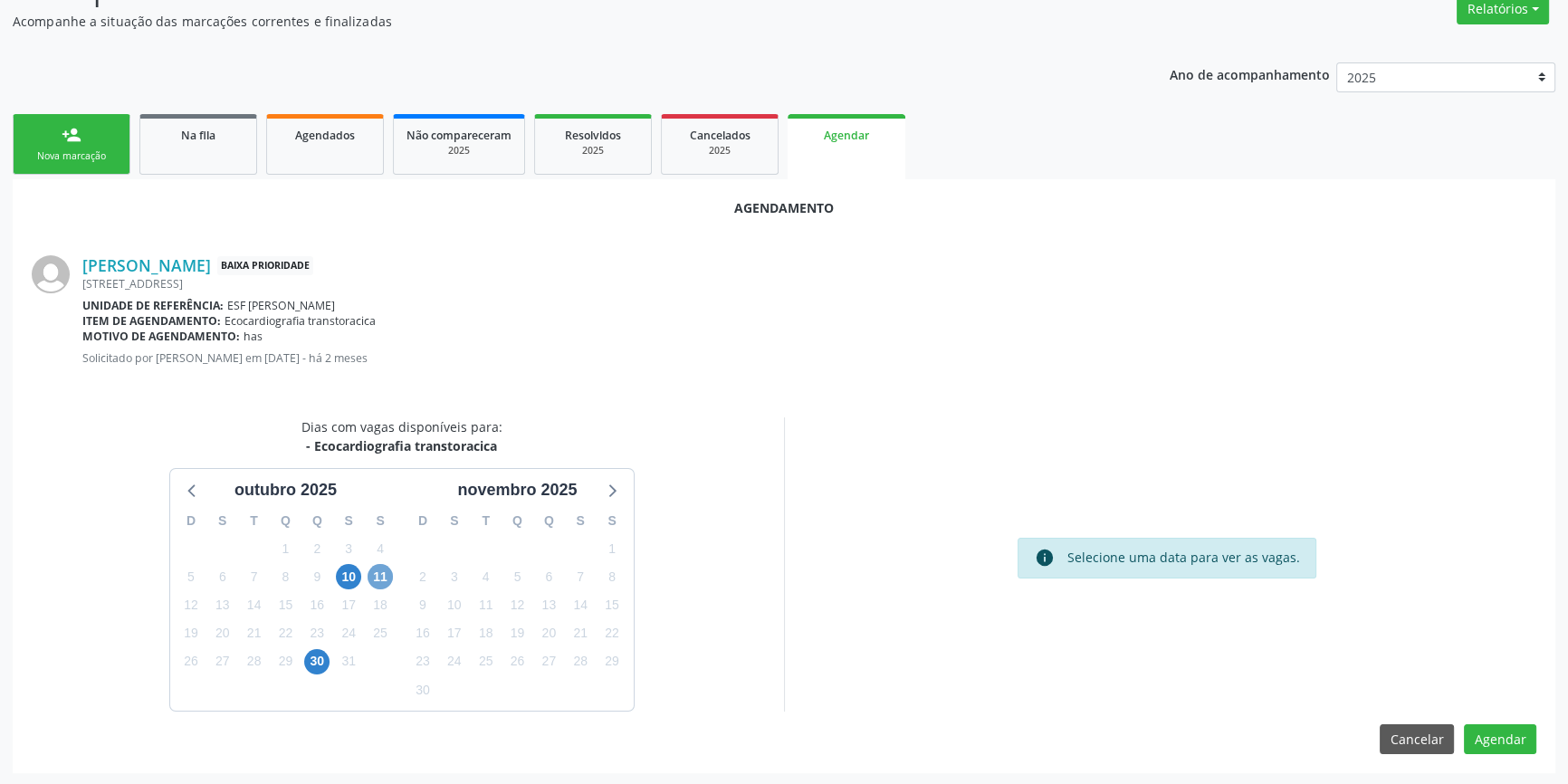
click at [377, 573] on span "11" at bounding box center [380, 576] width 26 height 26
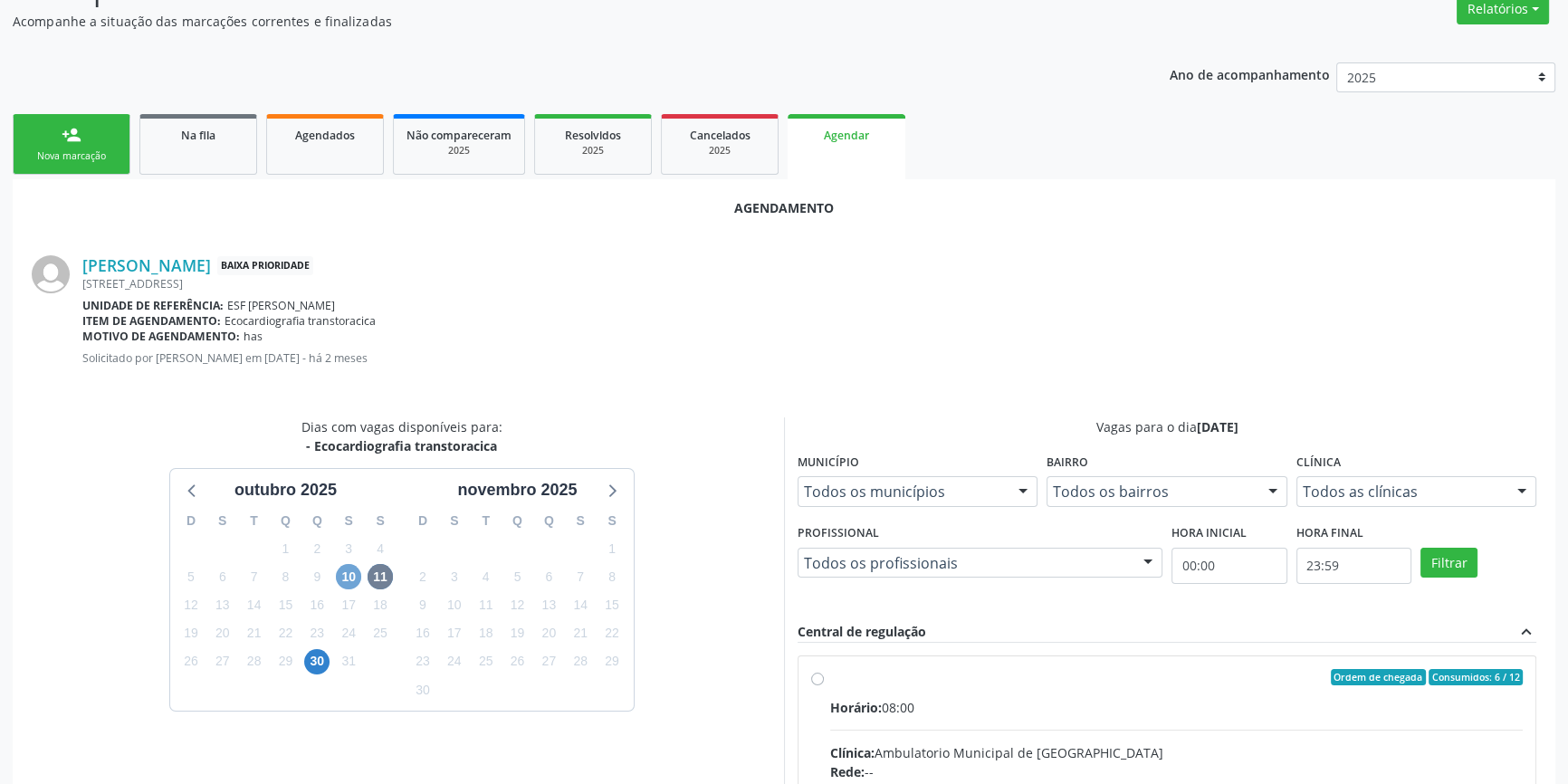
click at [355, 579] on span "10" at bounding box center [348, 576] width 26 height 26
radio input "true"
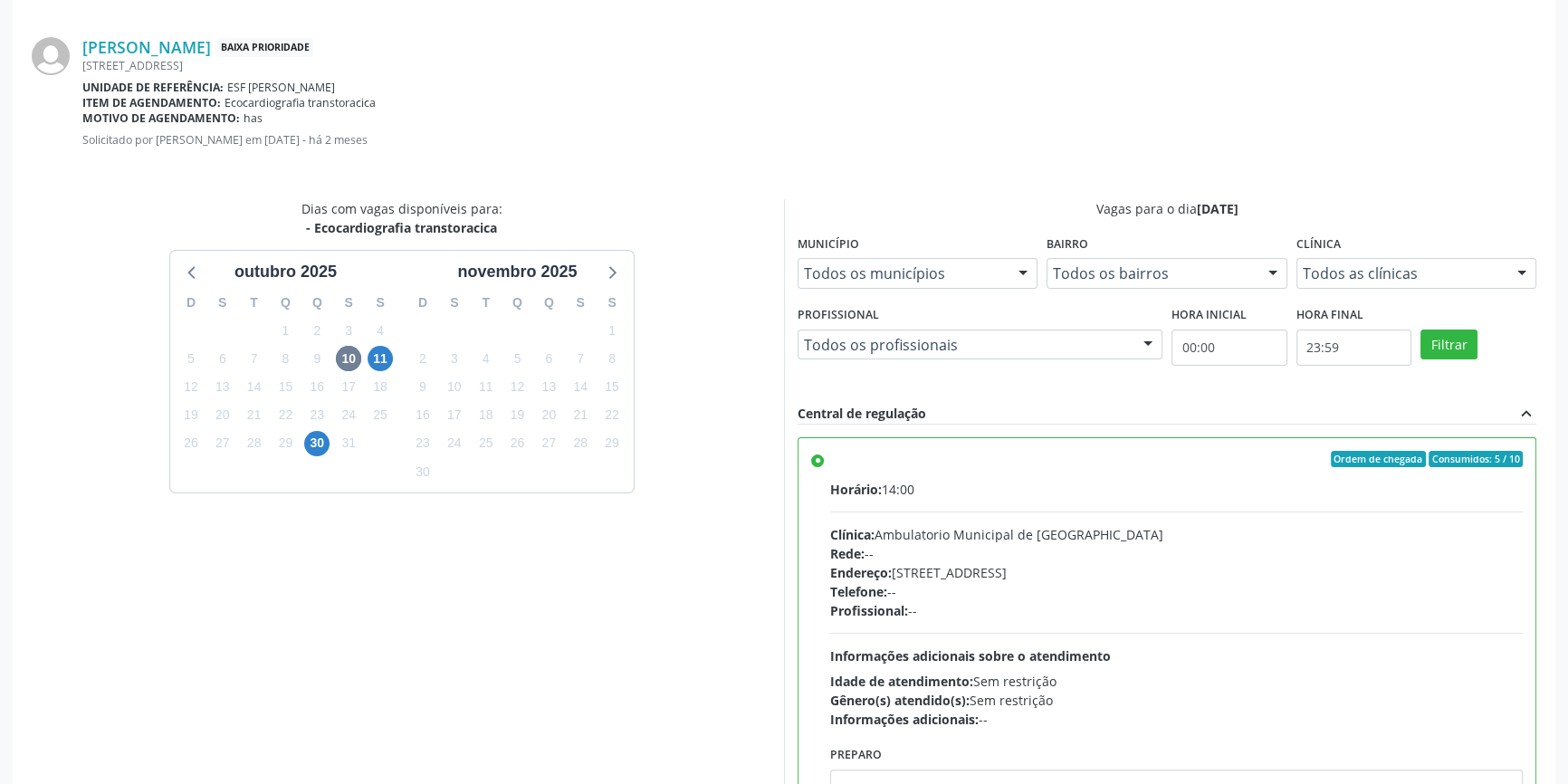
scroll to position [451, 0]
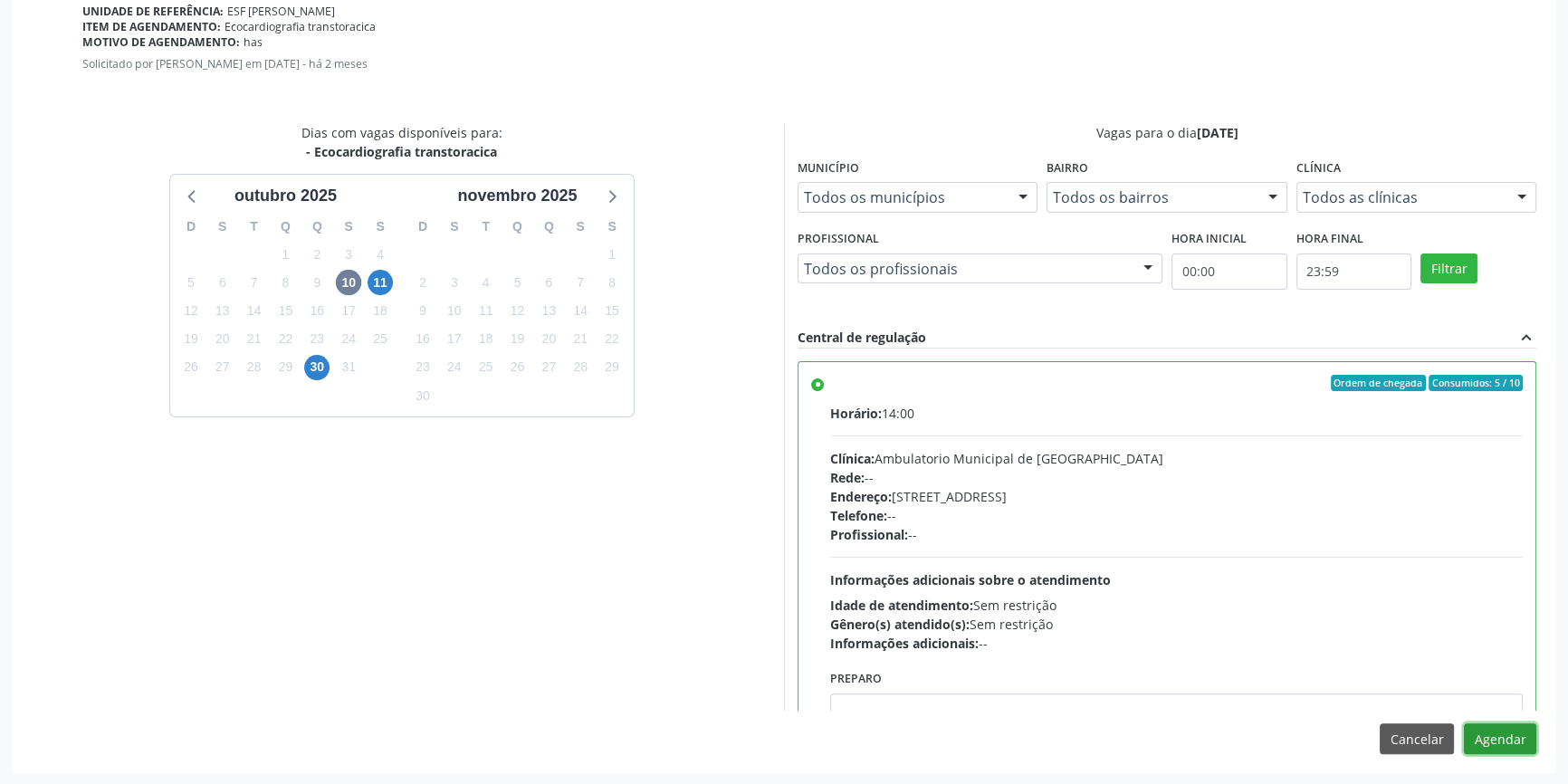
click at [1503, 736] on button "Agendar" at bounding box center [1501, 738] width 72 height 30
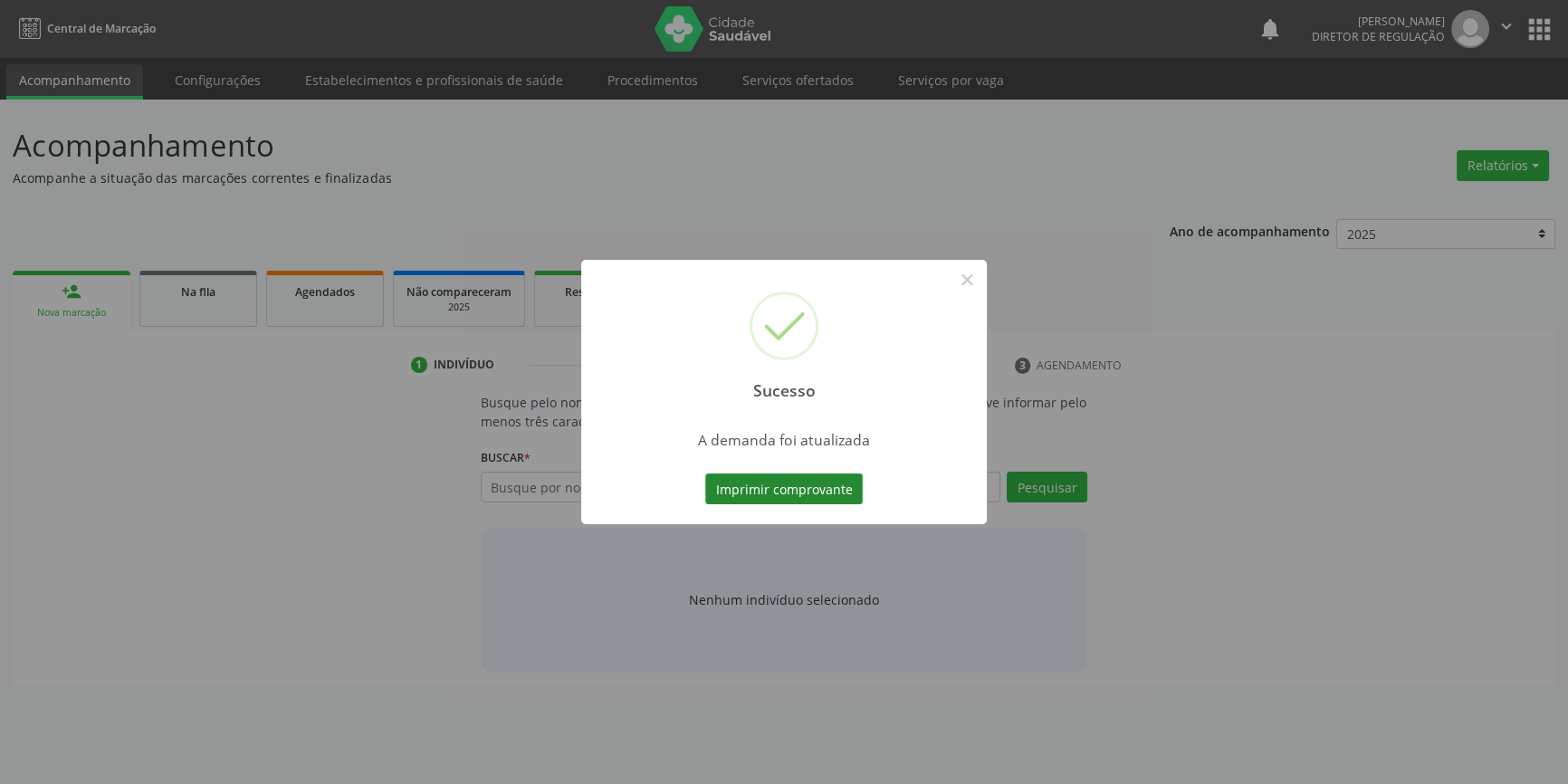
click at [825, 485] on div "Sucesso × A demanda foi atualizada Imprimir comprovante Cancel" at bounding box center [784, 392] width 1568 height 784
click at [825, 485] on button "Imprimir comprovante" at bounding box center [784, 489] width 158 height 30
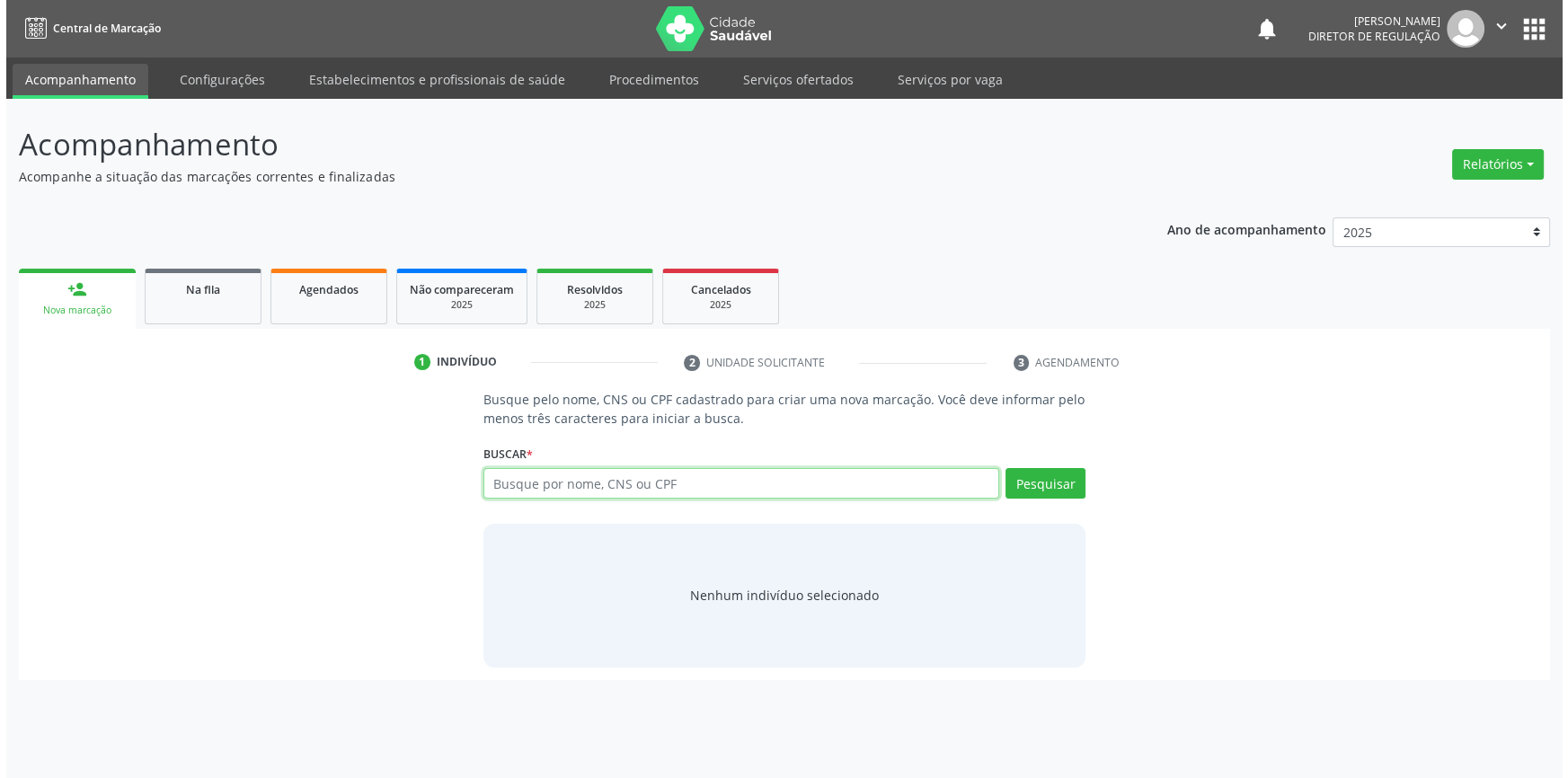
scroll to position [0, 0]
click at [814, 485] on input "text" at bounding box center [740, 483] width 521 height 30
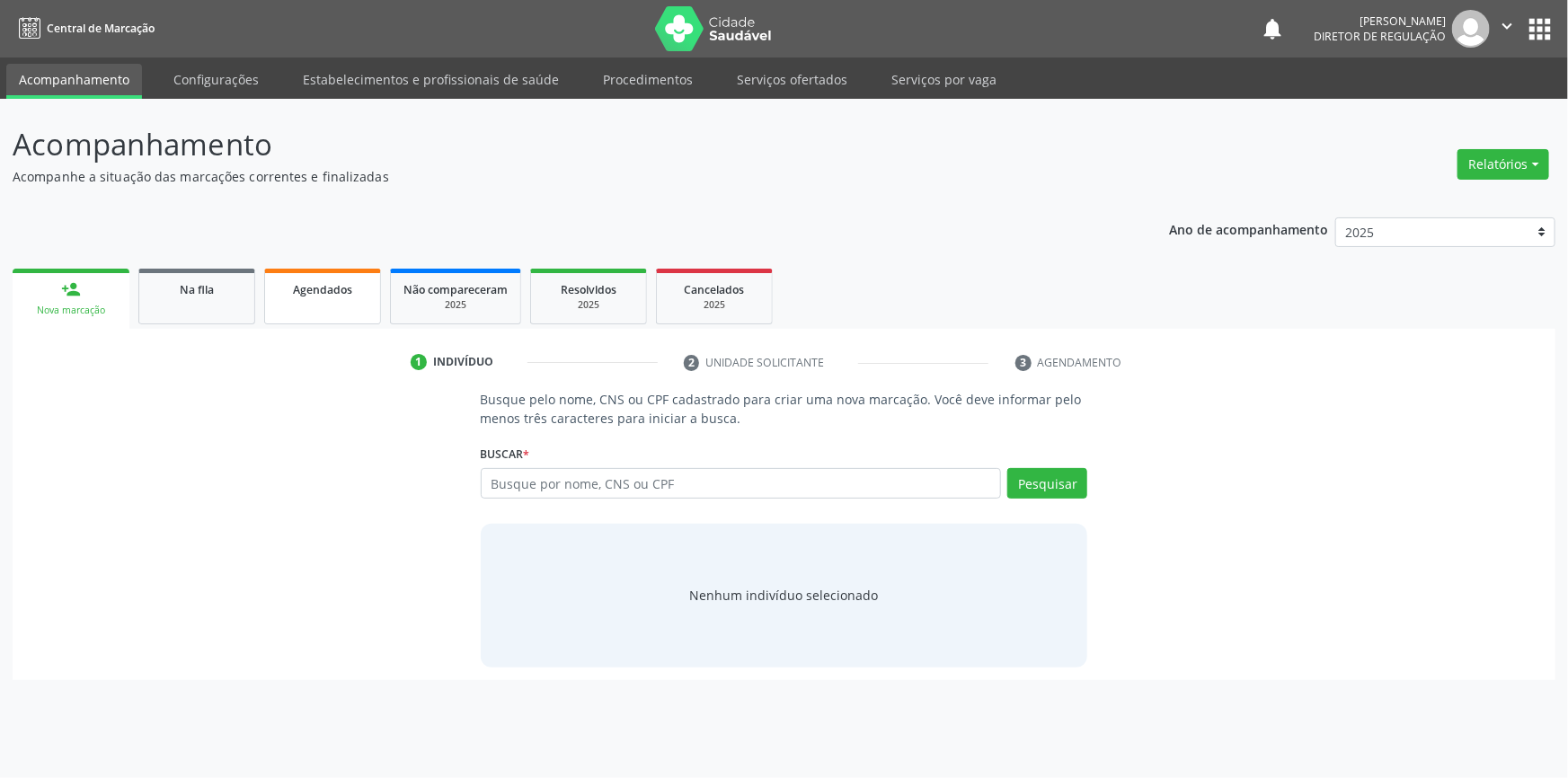
click at [287, 302] on link "Agendados" at bounding box center [322, 296] width 117 height 56
